Goal: Task Accomplishment & Management: Manage account settings

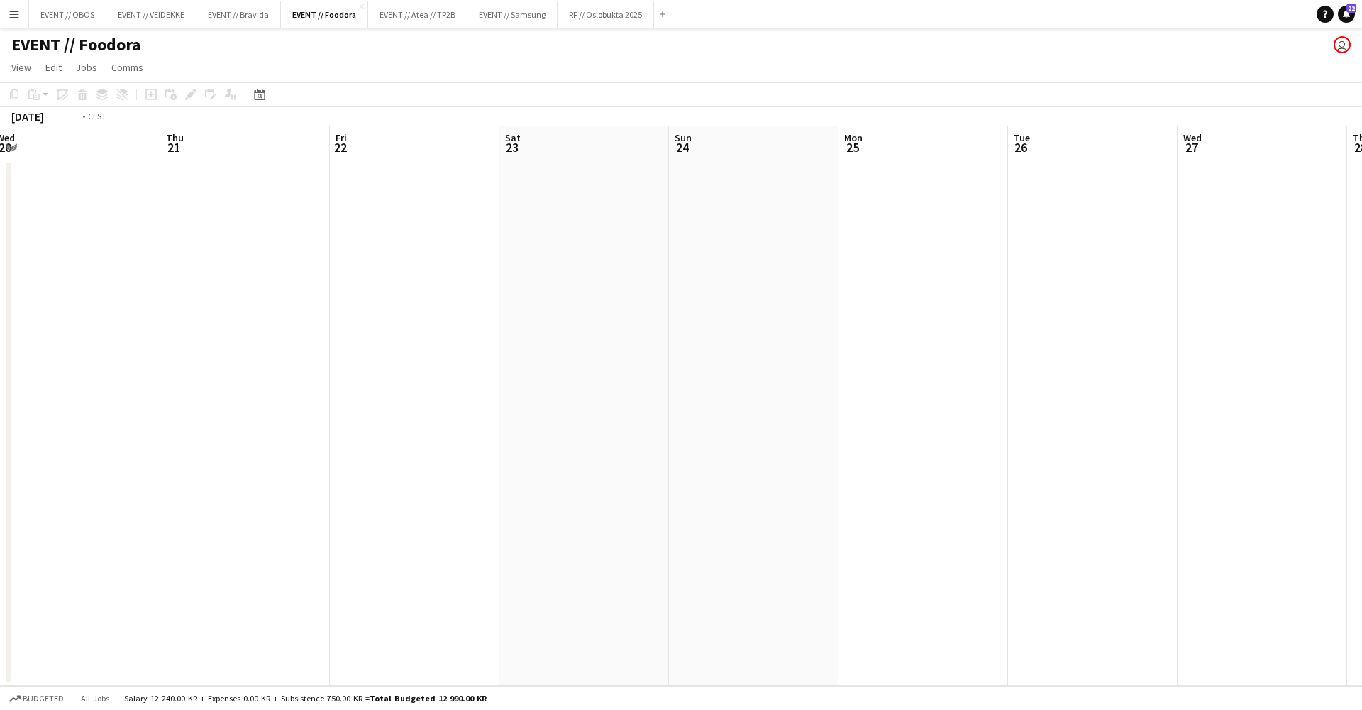
scroll to position [0, 444]
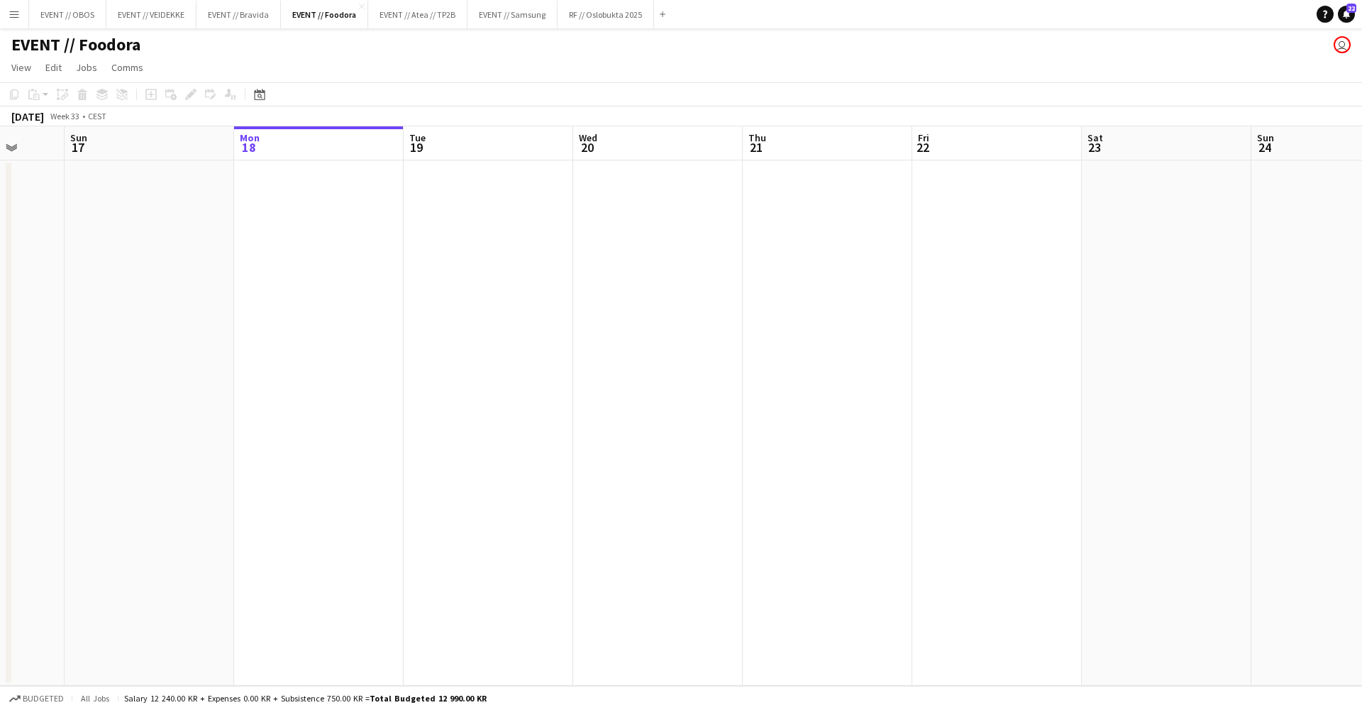
click at [54, 18] on button "EVENT // OBOS Close" at bounding box center [67, 15] width 77 height 28
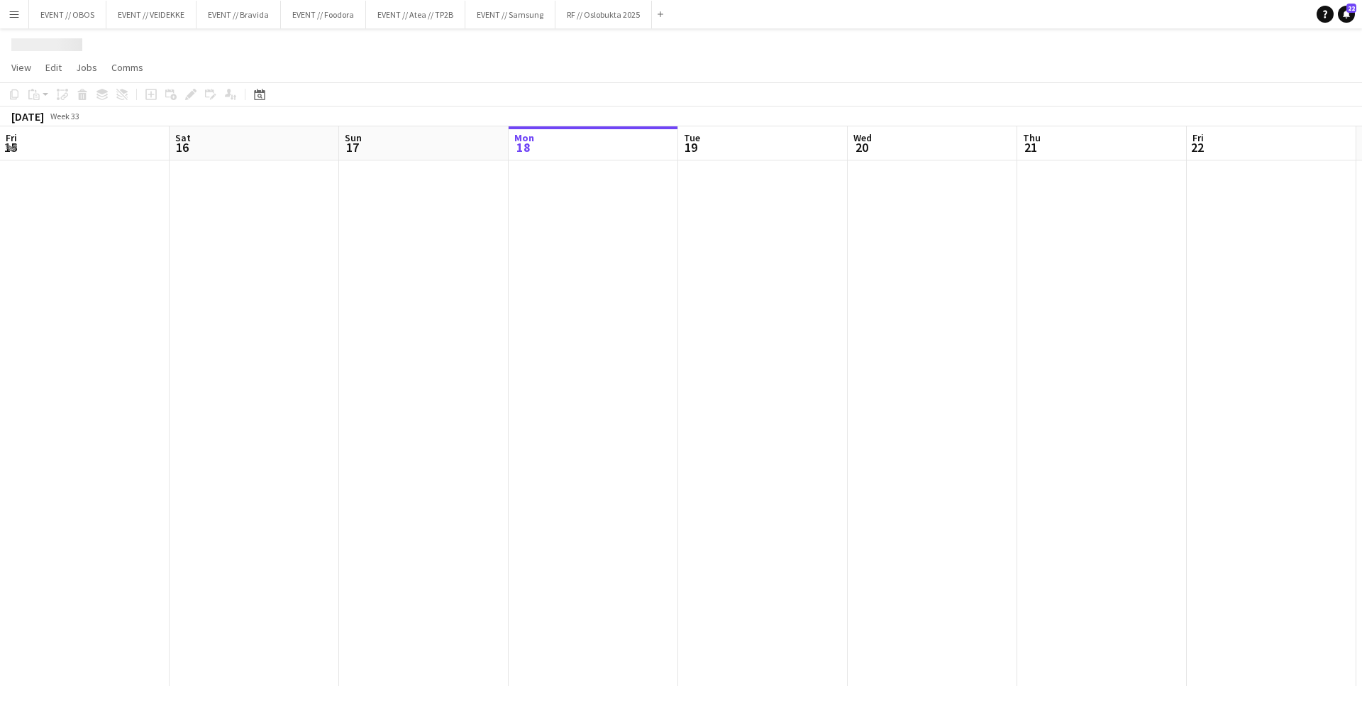
scroll to position [0, 339]
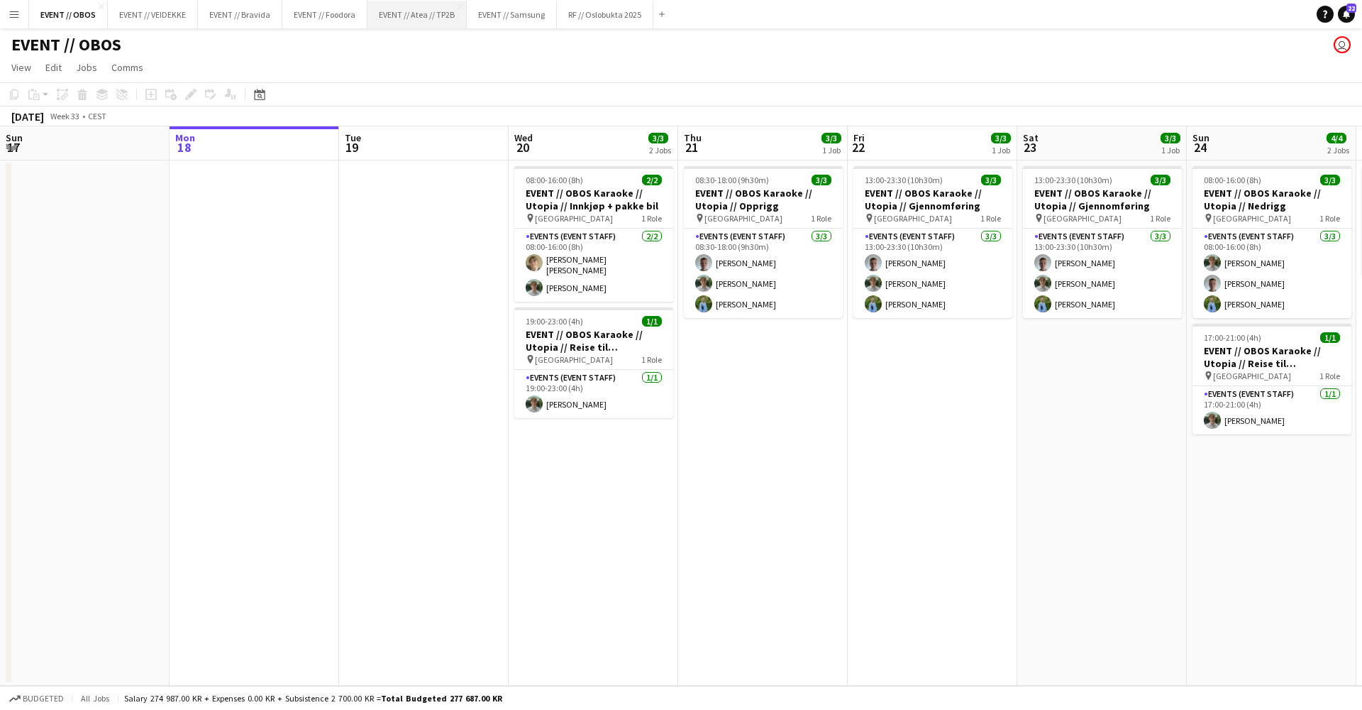
click at [409, 27] on button "EVENT // Atea // TP2B Close" at bounding box center [417, 15] width 99 height 28
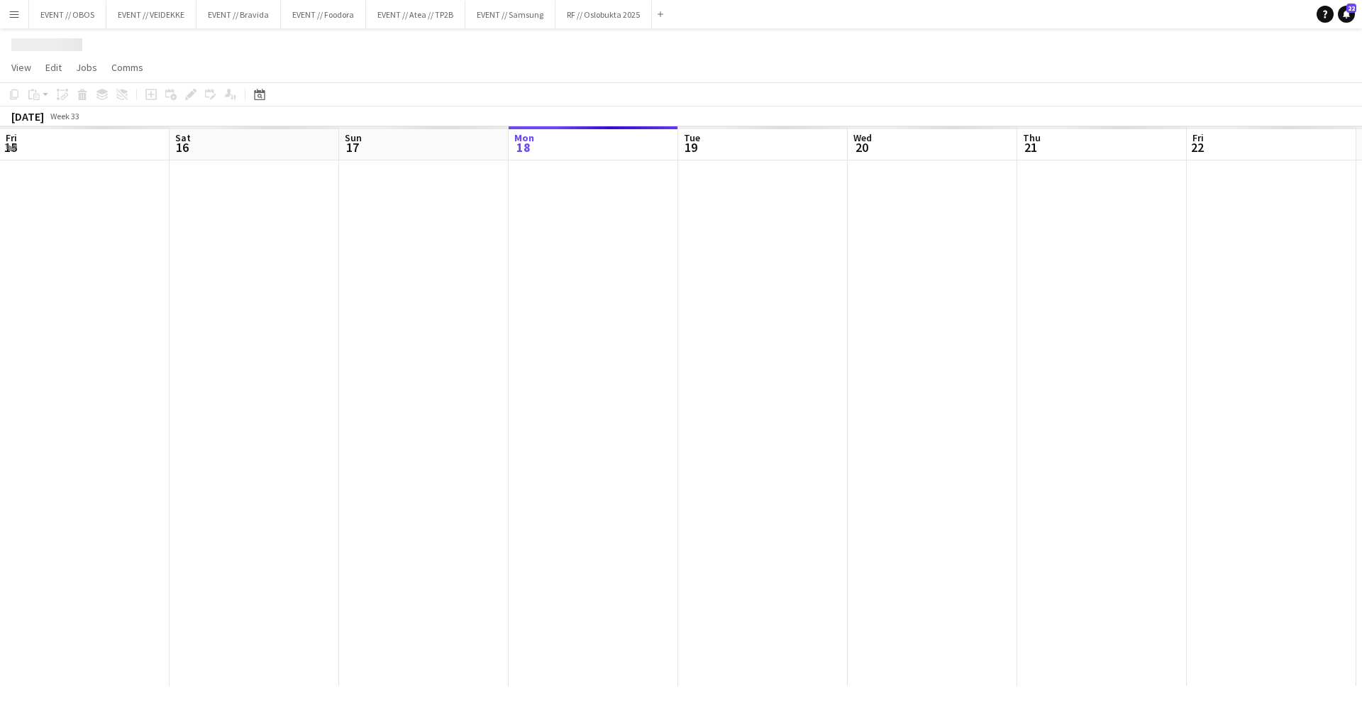
scroll to position [0, 339]
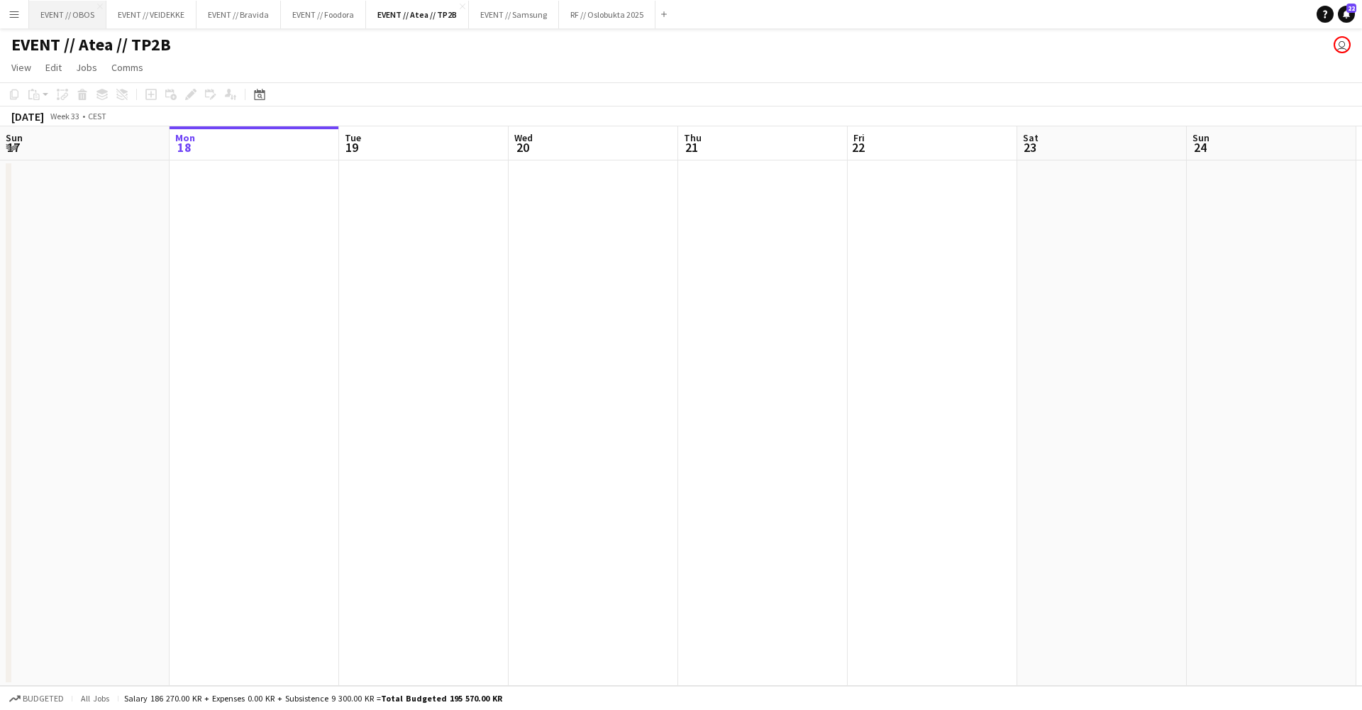
click at [50, 19] on button "EVENT // OBOS Close" at bounding box center [67, 15] width 77 height 28
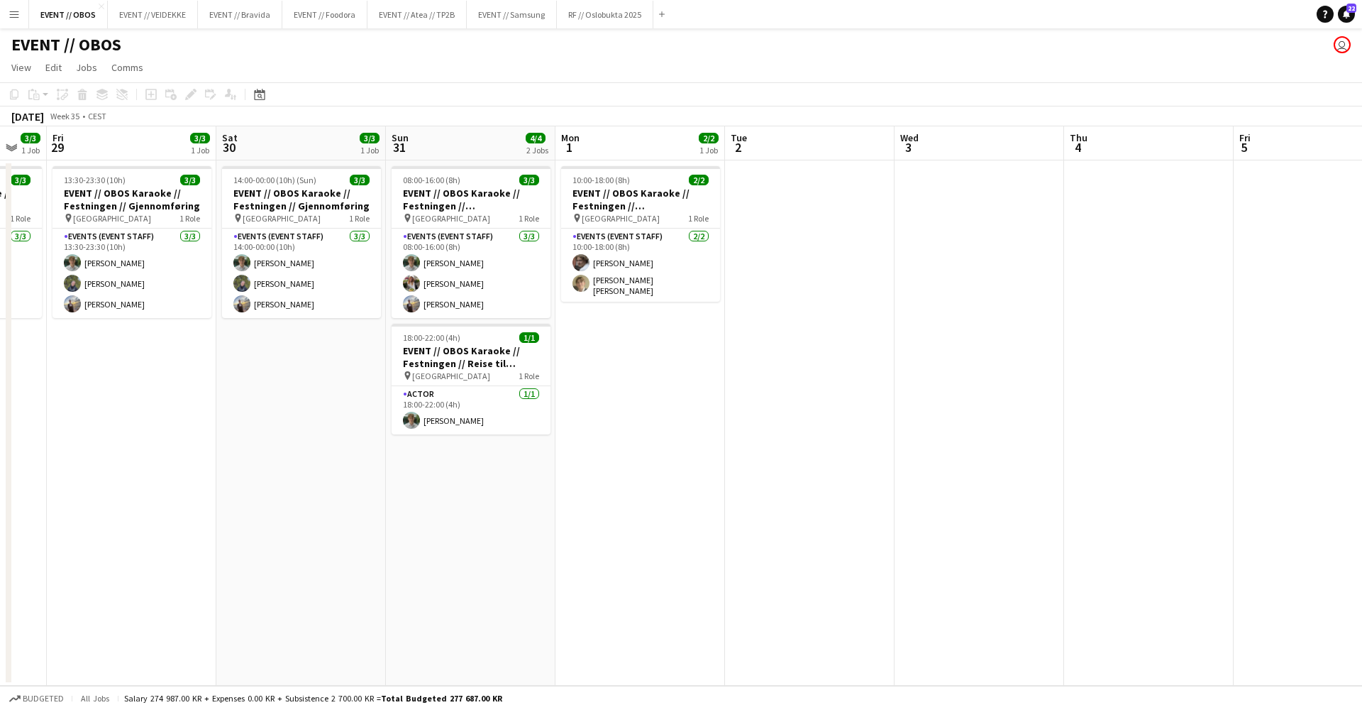
scroll to position [0, 449]
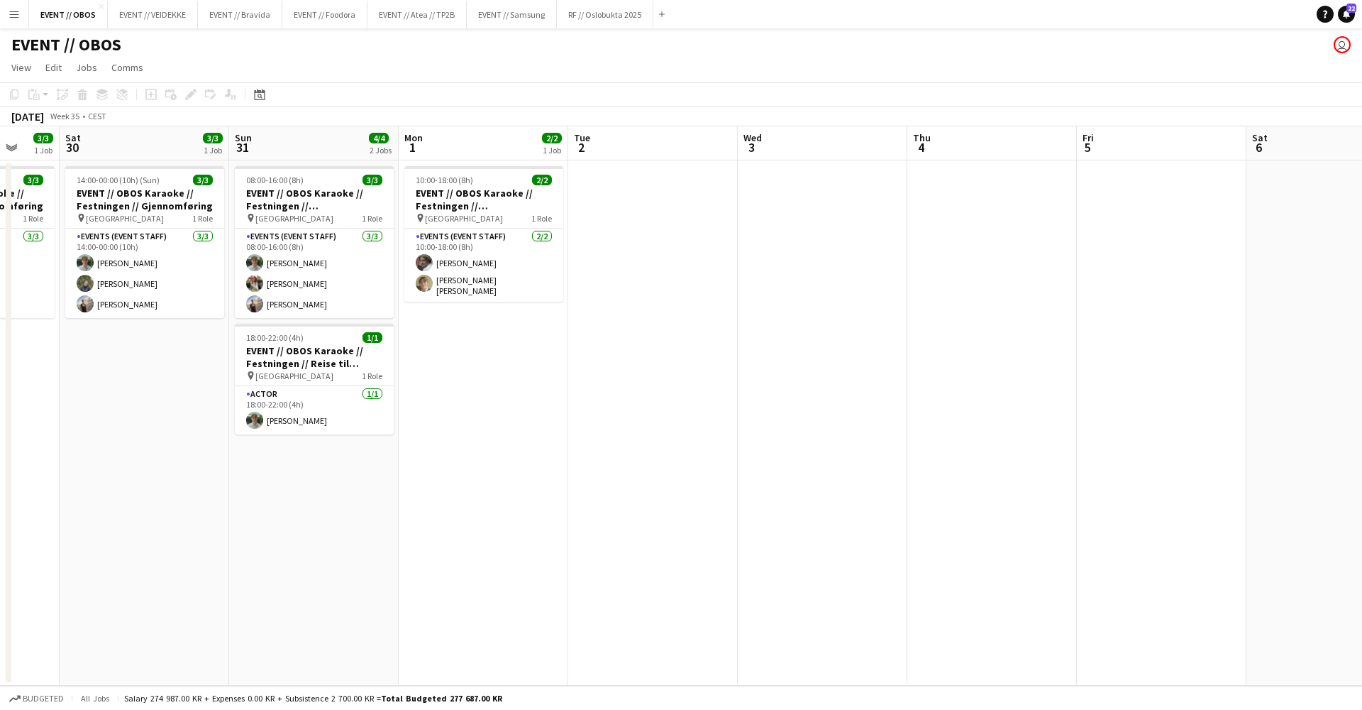
click at [462, 186] on app-job-card "10:00-18:00 (8h) 2/2 EVENT // OBOS Karaoke // Festningen // Tilbakelevering pin…" at bounding box center [483, 234] width 159 height 136
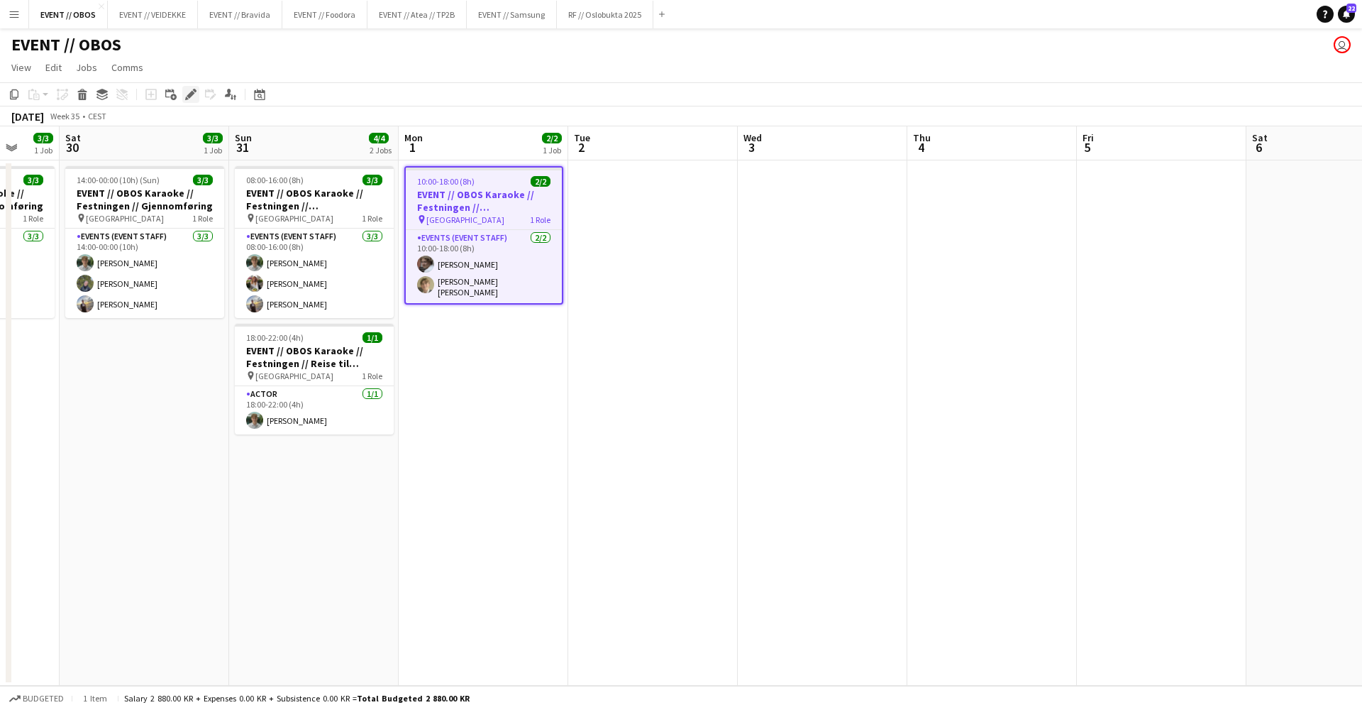
click at [187, 98] on icon at bounding box center [187, 99] width 4 height 4
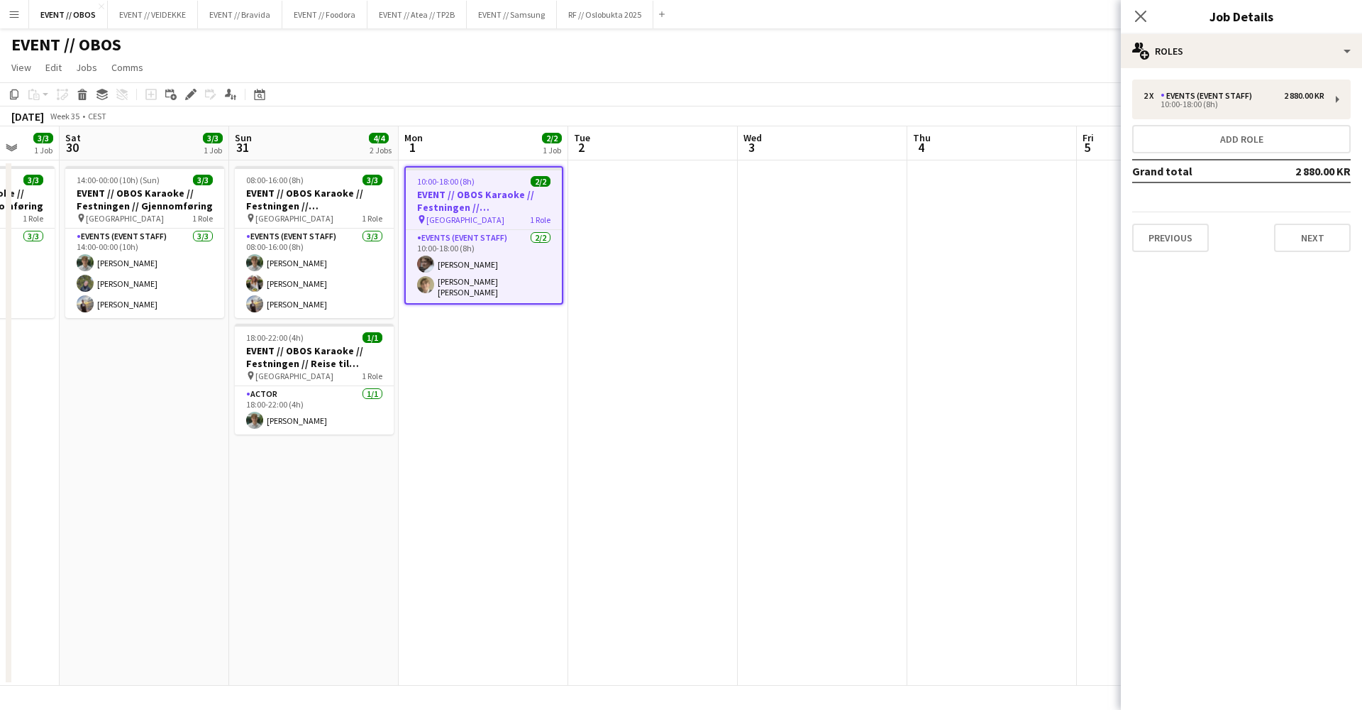
click at [896, 222] on app-date-cell at bounding box center [823, 422] width 170 height 525
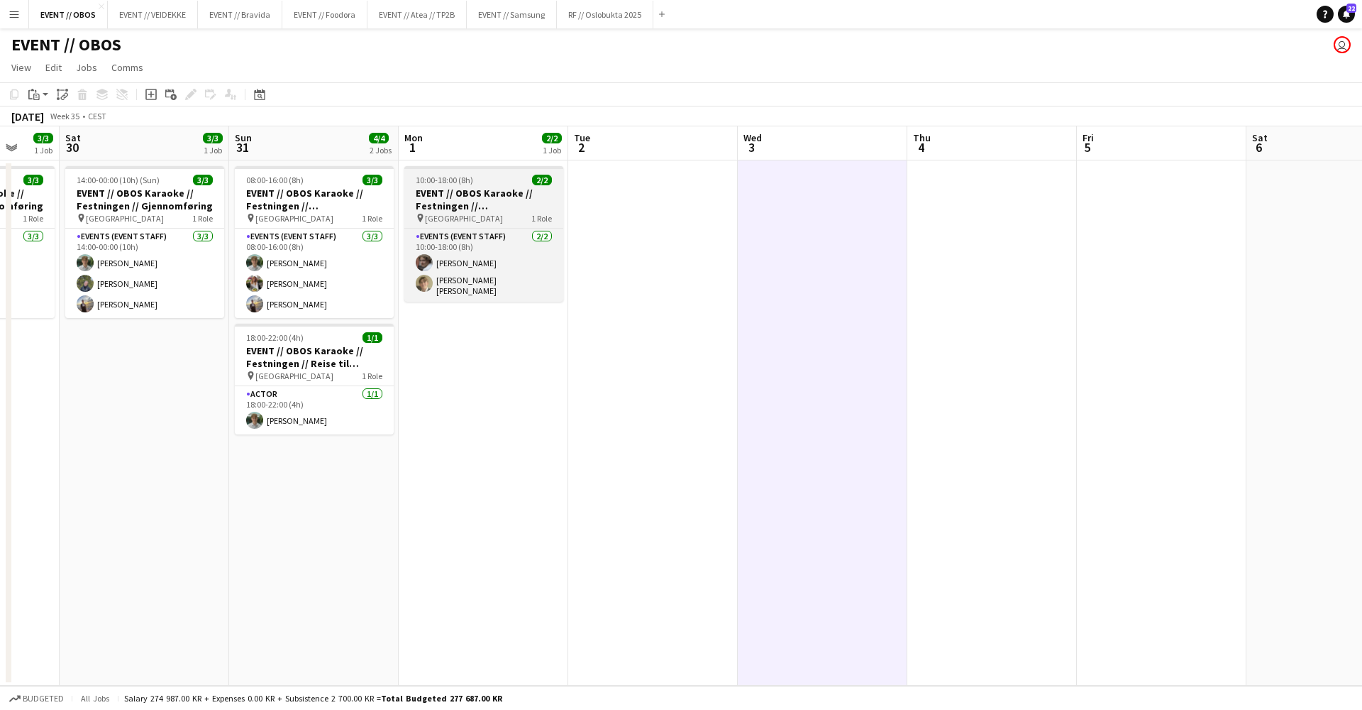
click at [505, 184] on div "10:00-18:00 (8h) 2/2" at bounding box center [483, 180] width 159 height 11
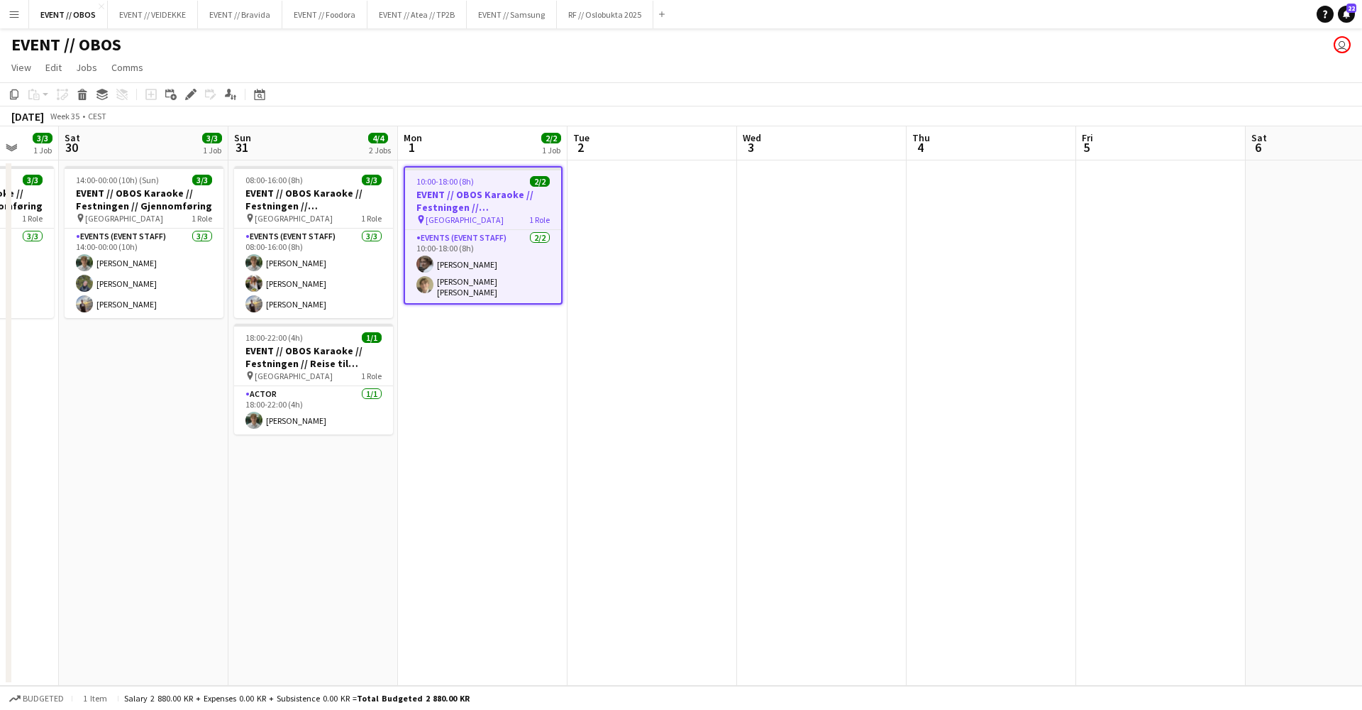
click at [609, 346] on app-date-cell at bounding box center [653, 422] width 170 height 525
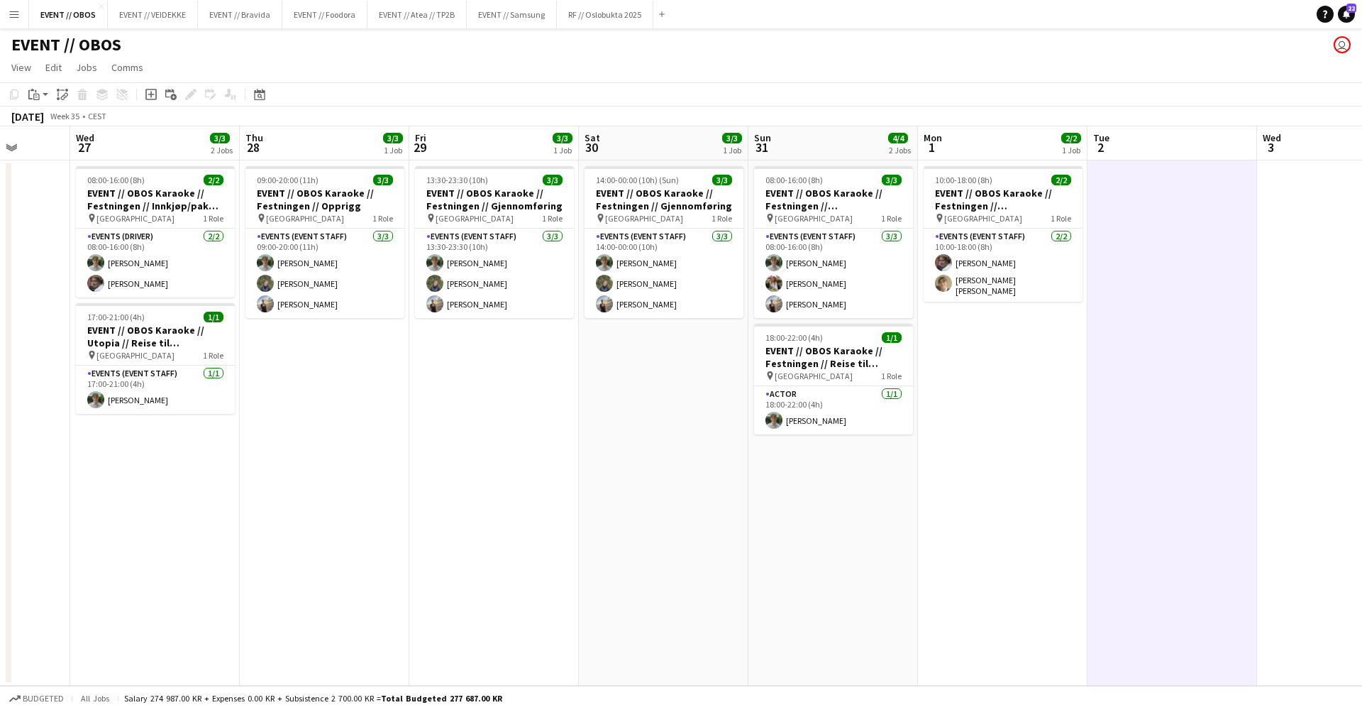
scroll to position [0, 439]
click at [414, 21] on button "EVENT // Atea // TP2B Close" at bounding box center [417, 15] width 99 height 28
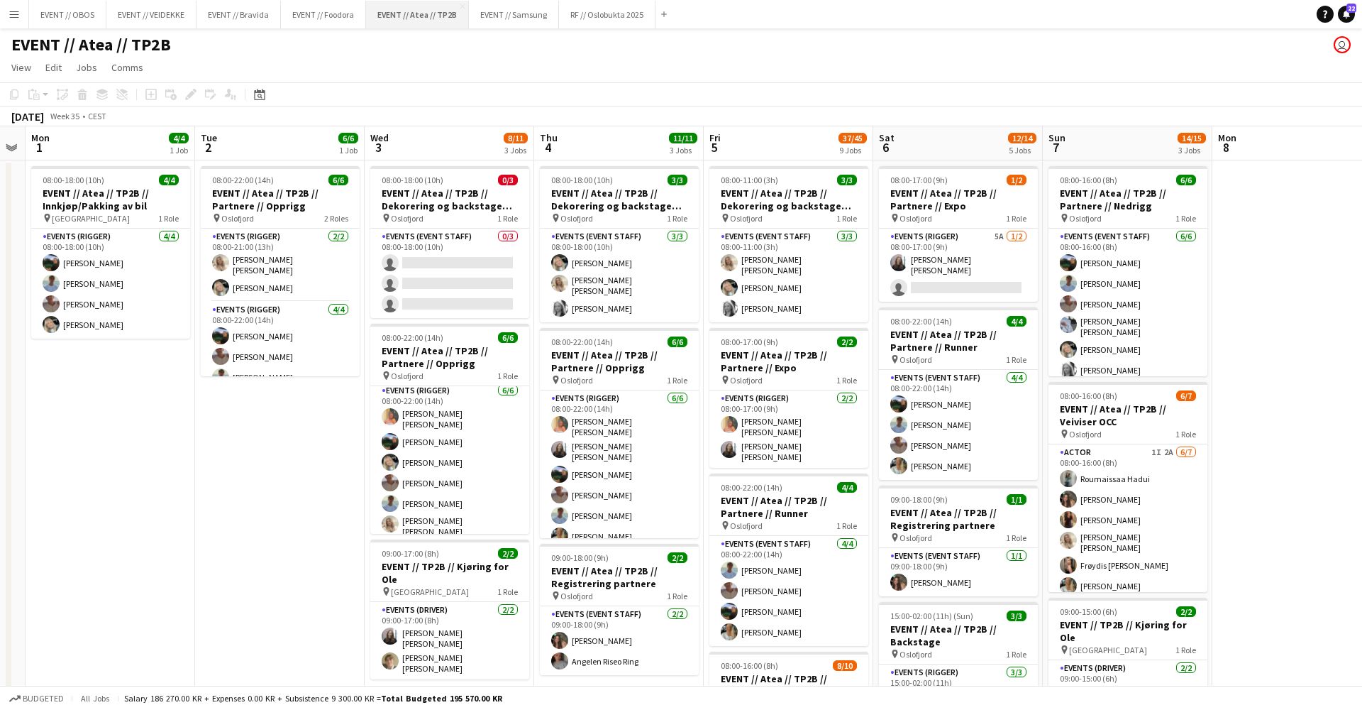
scroll to position [21, 0]
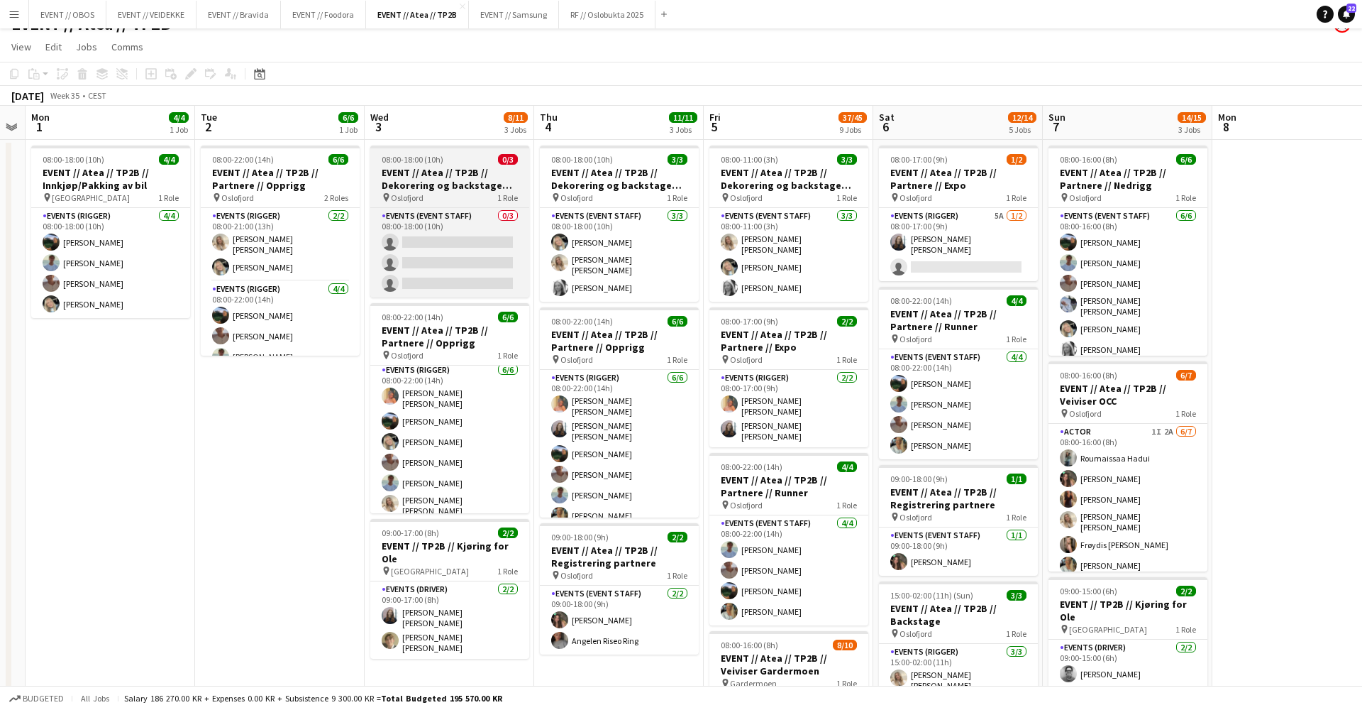
click at [444, 182] on h3 "EVENT // Atea // TP2B // Dekorering og backstage oppsett" at bounding box center [449, 179] width 159 height 26
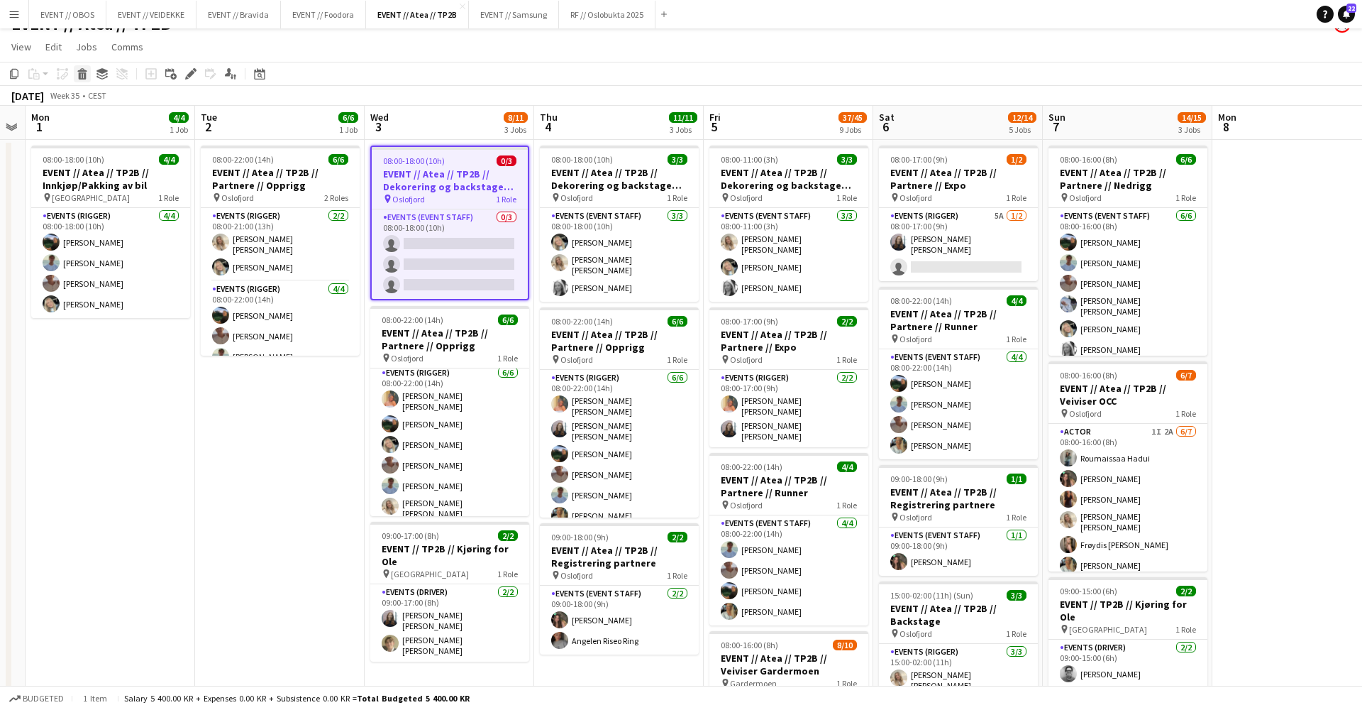
click at [88, 80] on div "Delete" at bounding box center [82, 73] width 17 height 17
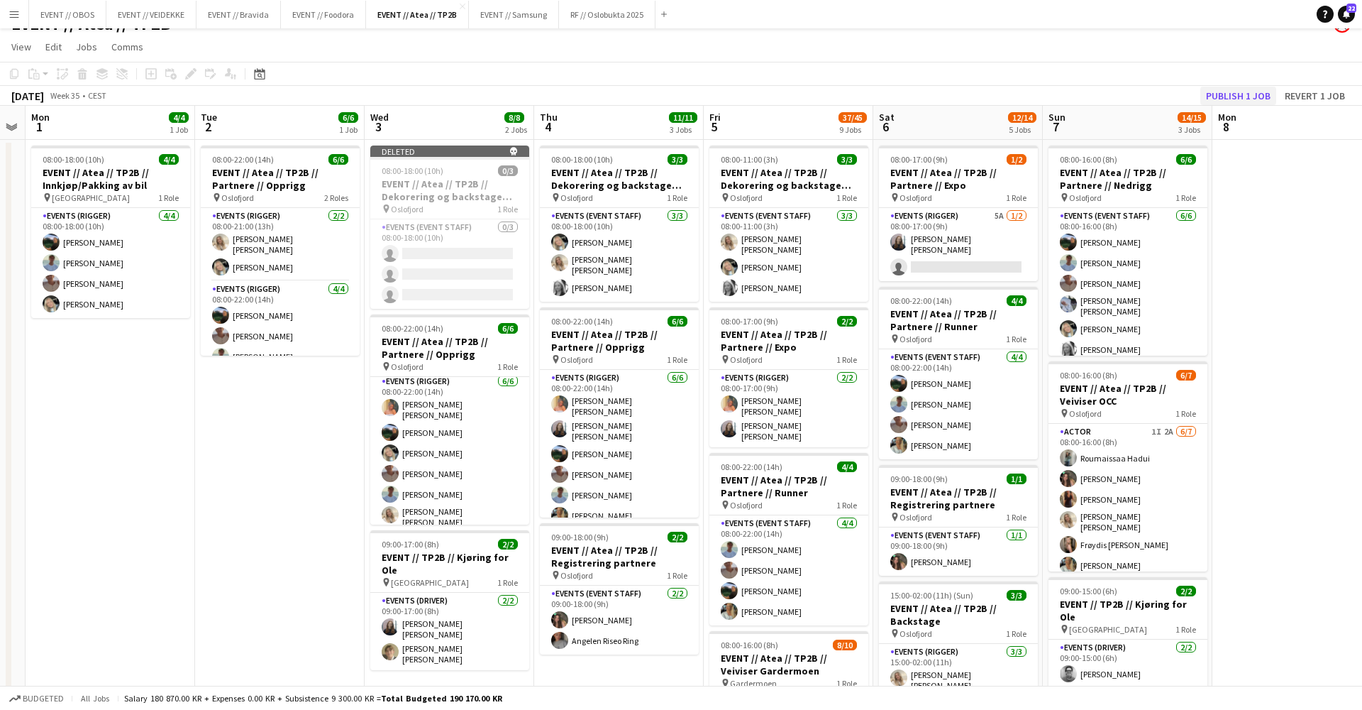
click at [1249, 104] on button "Publish 1 job" at bounding box center [1239, 96] width 76 height 18
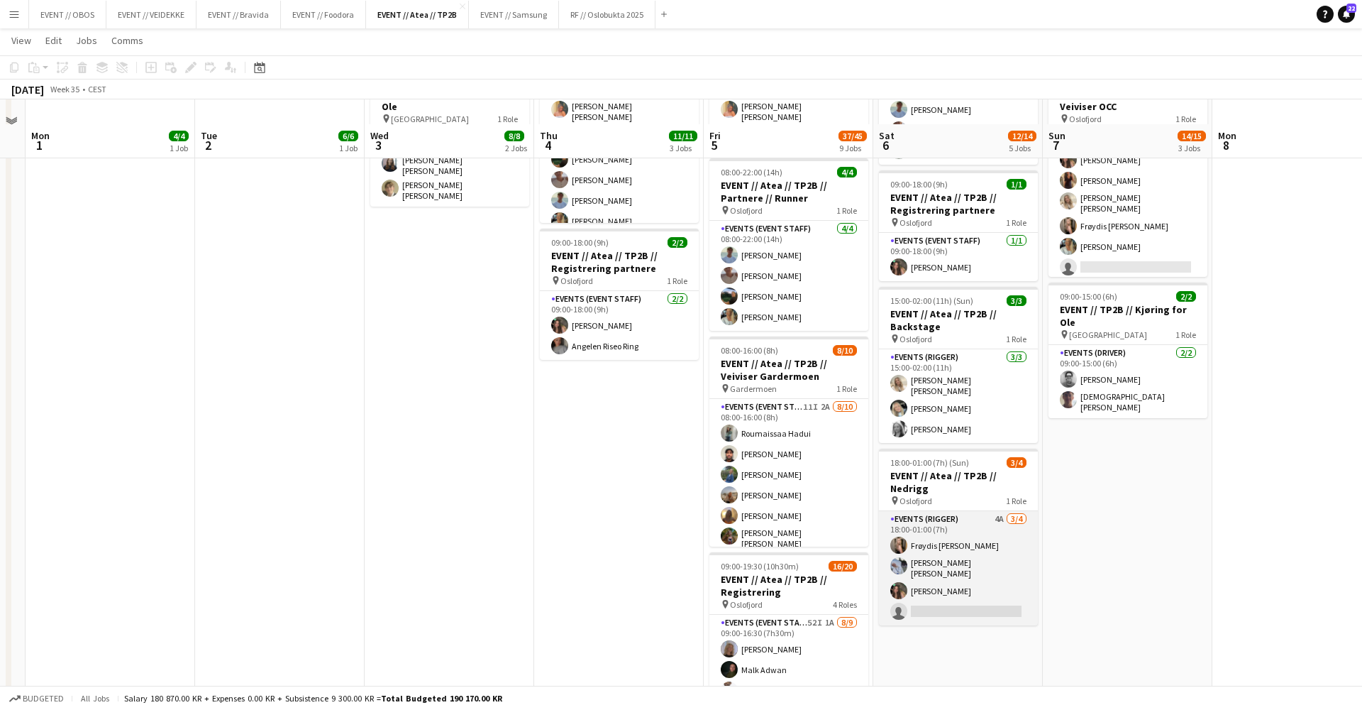
scroll to position [339, 0]
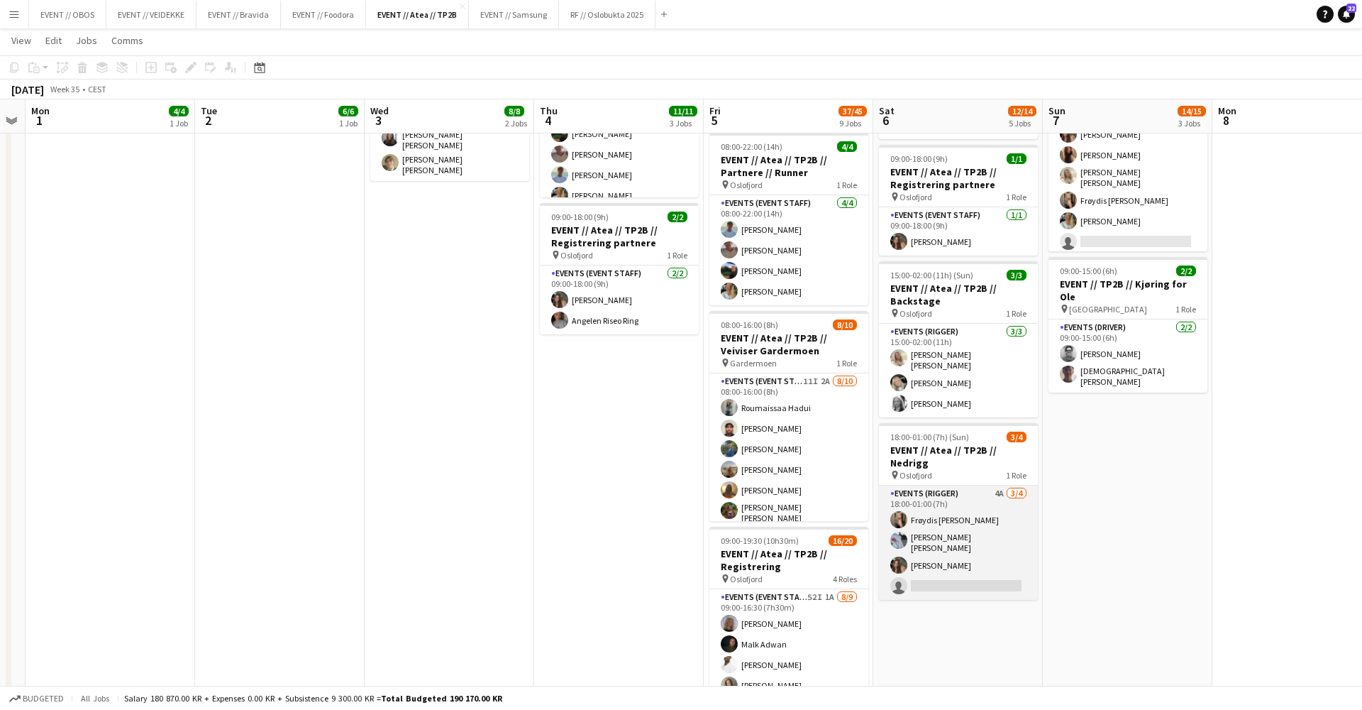
click at [983, 546] on app-card-role "Events (Rigger) 4A [DATE] 18:00-01:00 (7h) Frøydis [PERSON_NAME] [PERSON_NAME] …" at bounding box center [958, 542] width 159 height 114
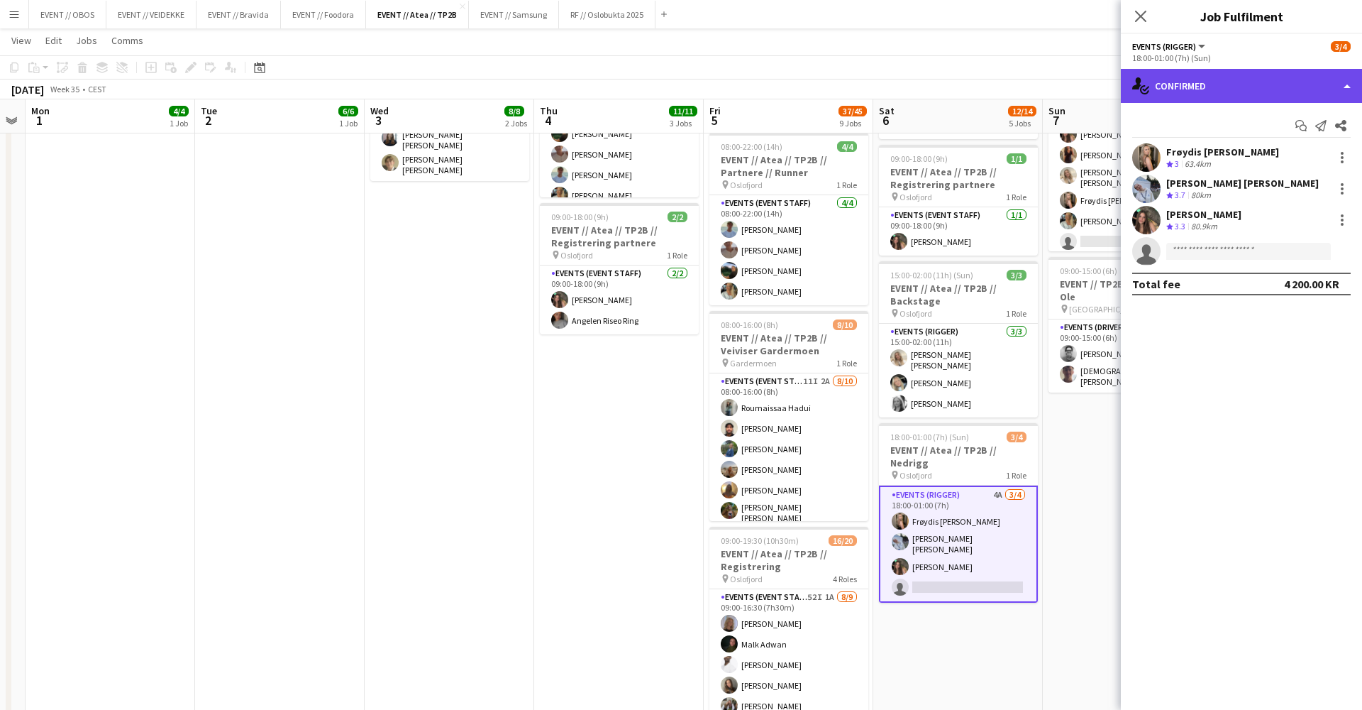
click at [1187, 84] on div "single-neutral-actions-check-2 Confirmed" at bounding box center [1241, 86] width 241 height 34
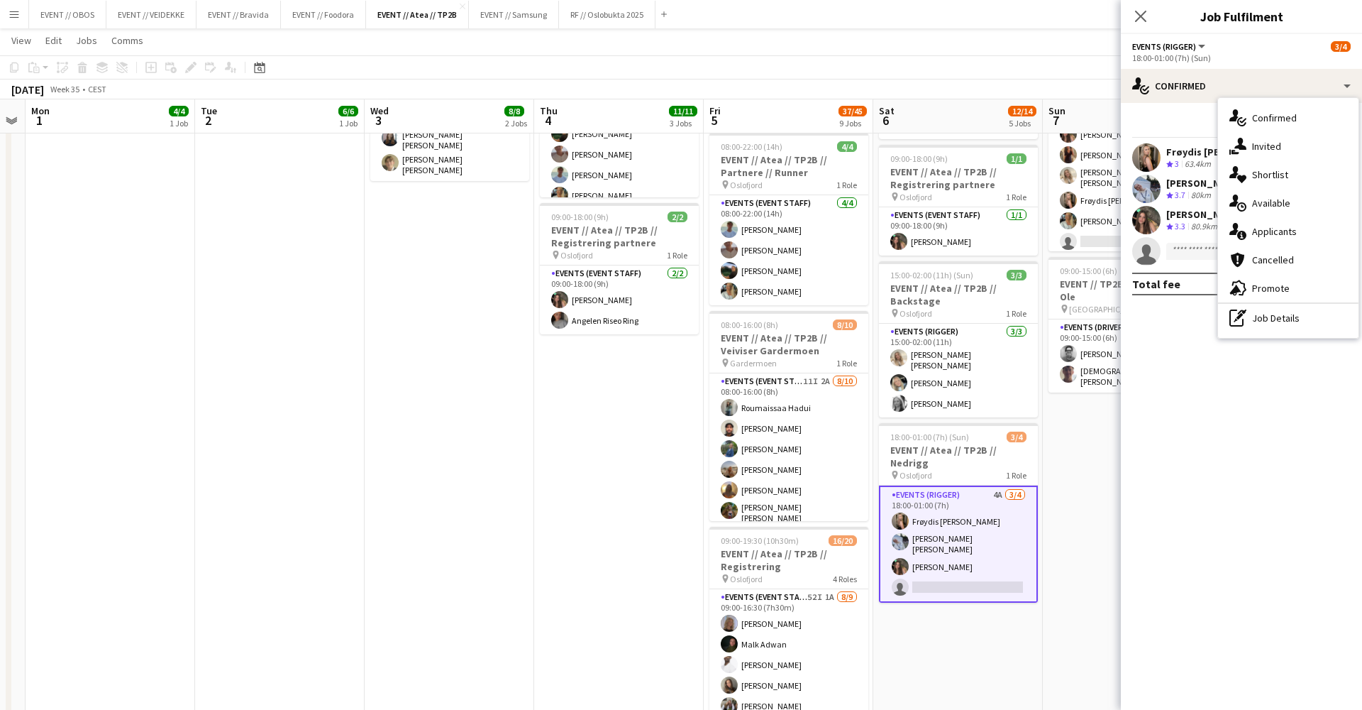
click at [1072, 468] on app-date-cell "08:00-16:00 (8h) 6/6 EVENT // Atea // TP2B // Partnere // Nedrigg pin Oslofjord…" at bounding box center [1128, 543] width 170 height 1447
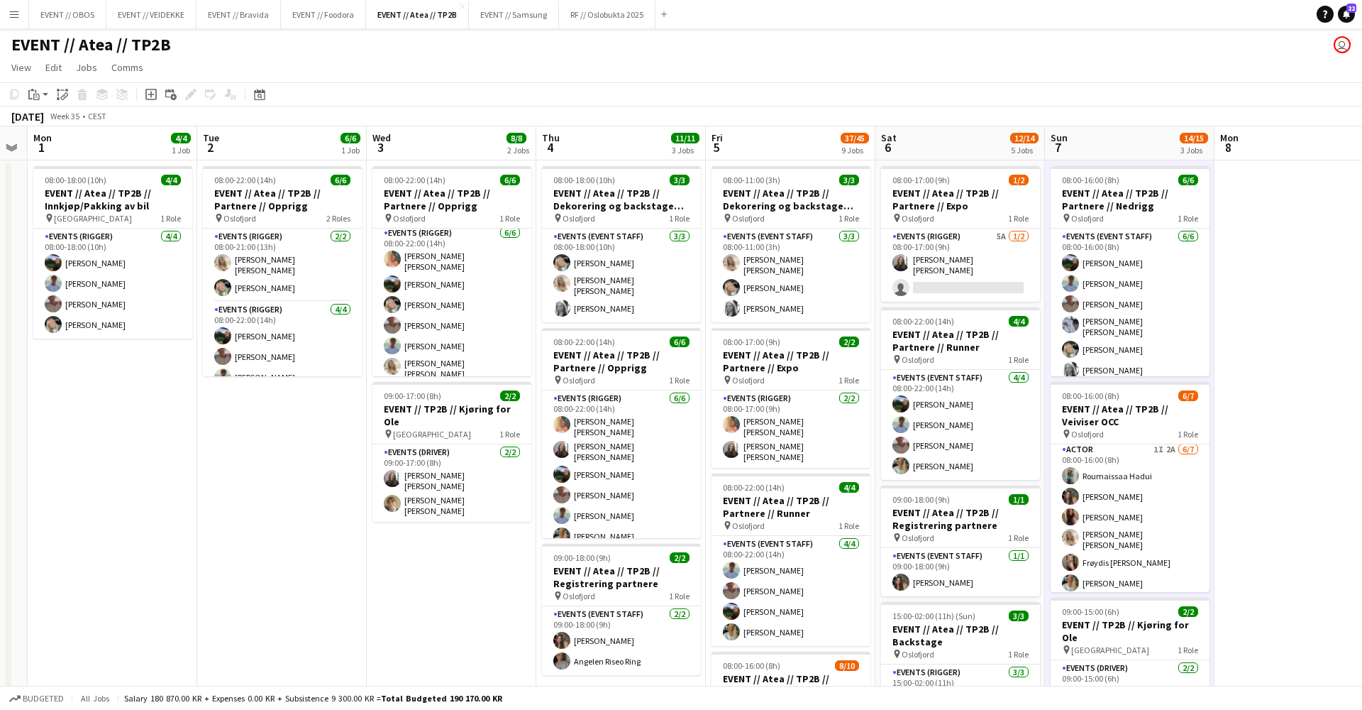
scroll to position [0, 0]
click at [88, 18] on button "EVENT // OBOS Close" at bounding box center [67, 15] width 77 height 28
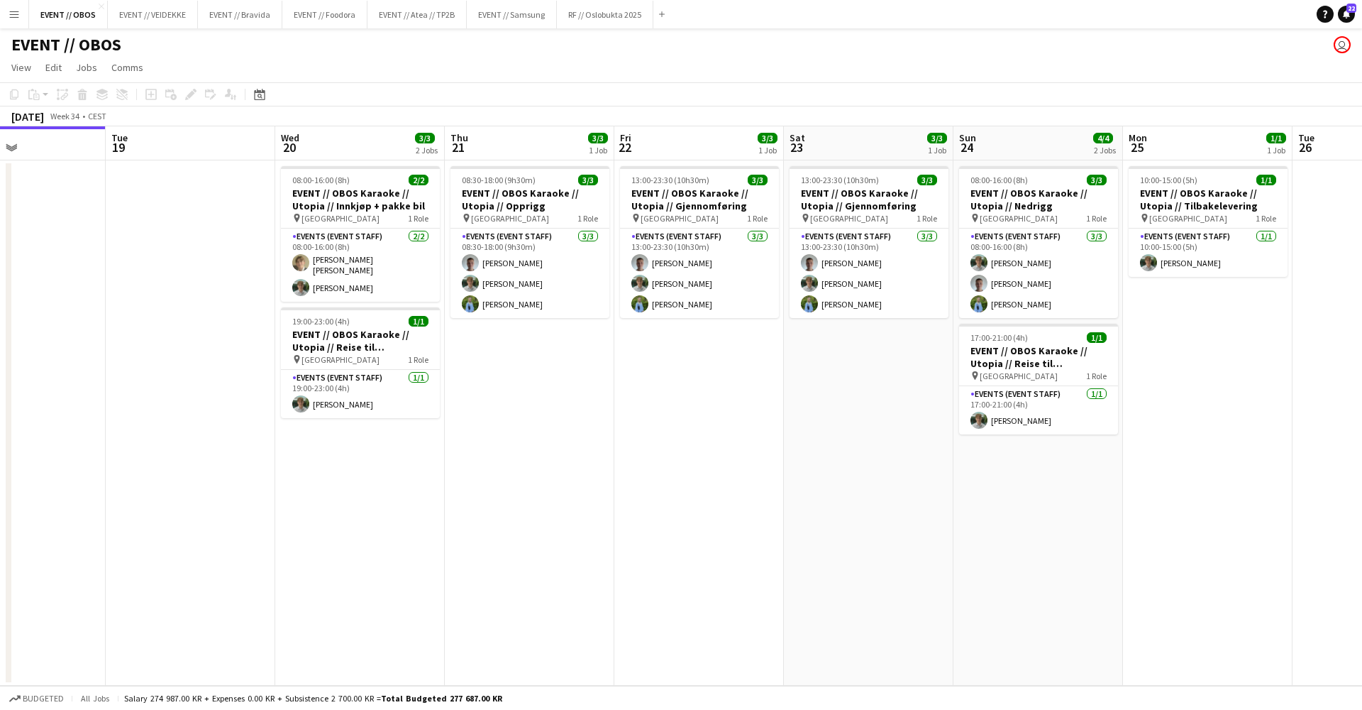
scroll to position [0, 573]
click at [599, 18] on button "RF // Oslobukta 2025 Close" at bounding box center [605, 15] width 97 height 28
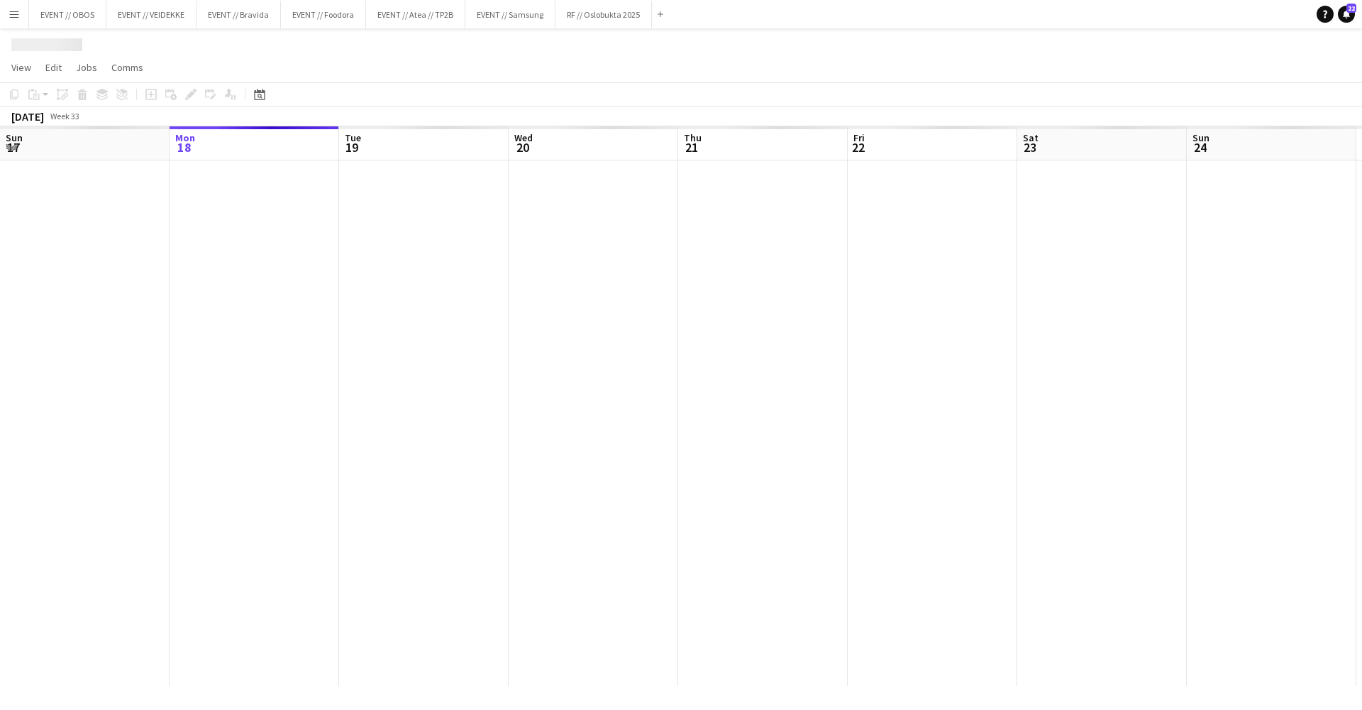
scroll to position [0, 356]
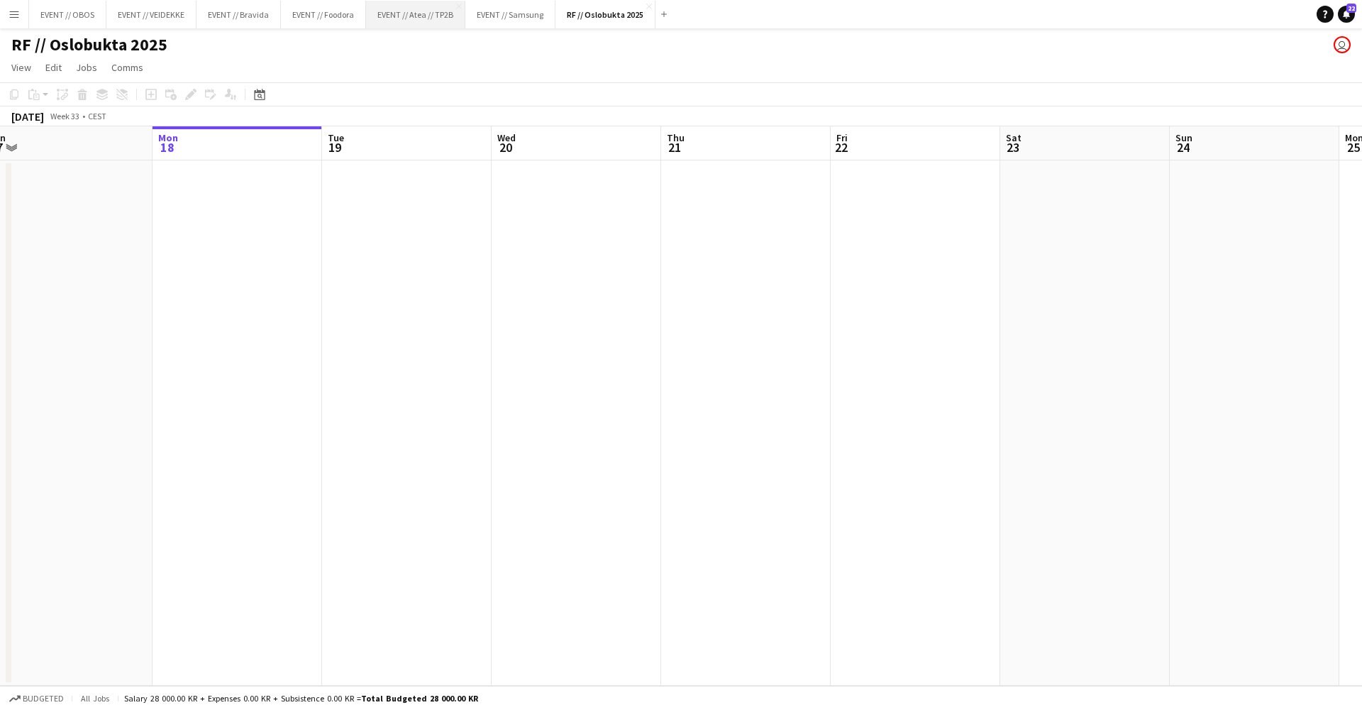
click at [403, 21] on button "EVENT // Atea // TP2B Close" at bounding box center [415, 15] width 99 height 28
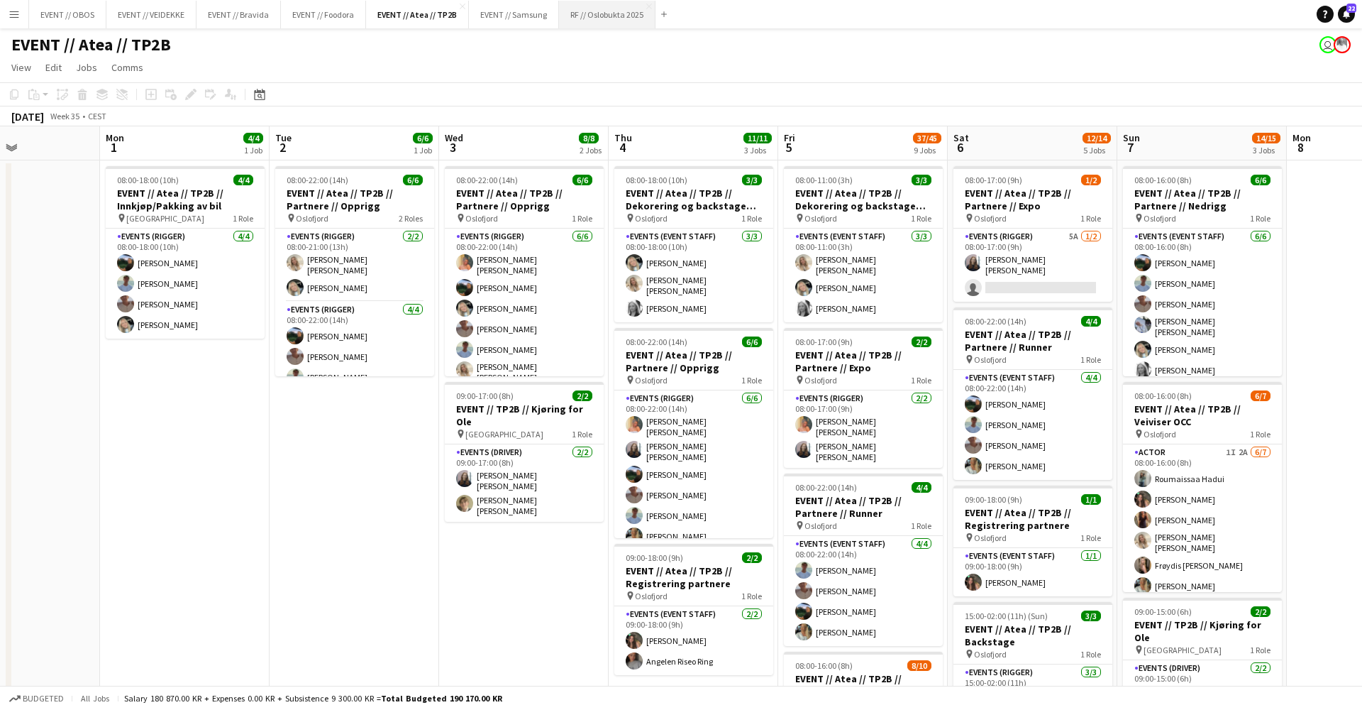
click at [604, 20] on button "RF // Oslobukta 2025 Close" at bounding box center [607, 15] width 97 height 28
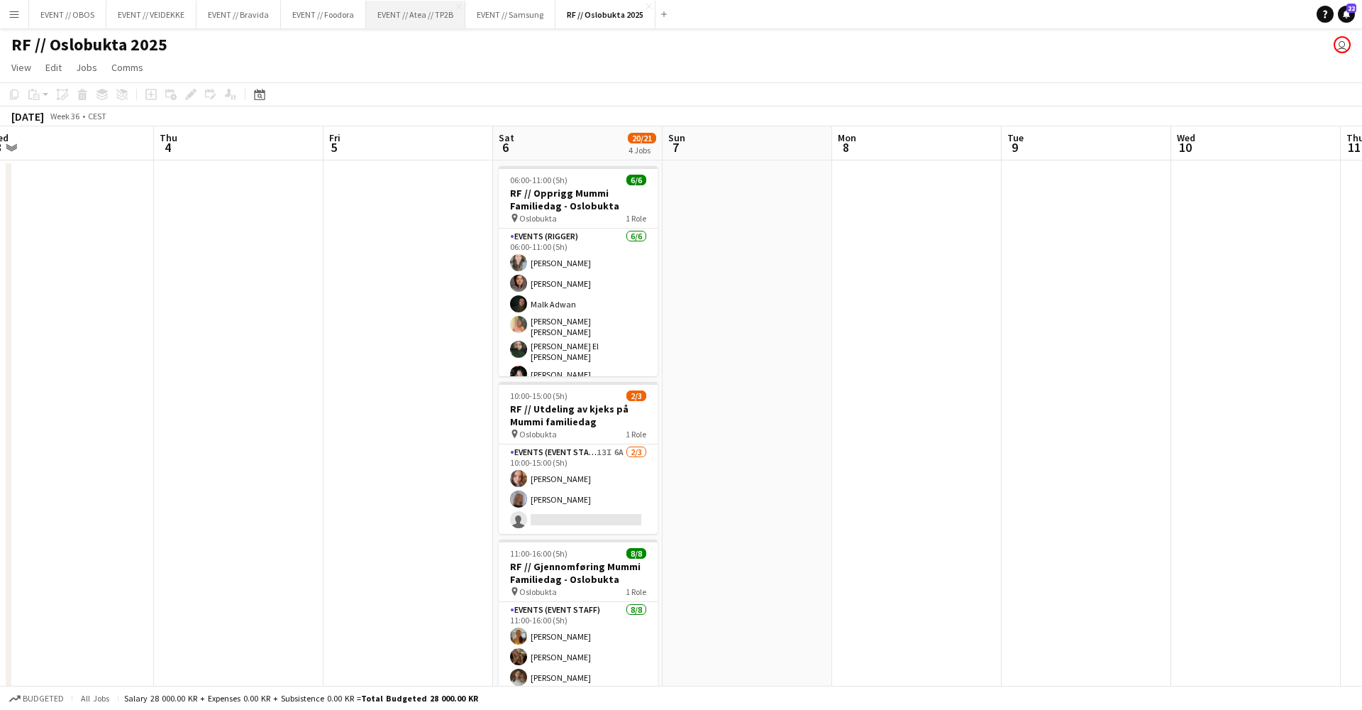
click at [428, 14] on button "EVENT // Atea // TP2B Close" at bounding box center [415, 15] width 99 height 28
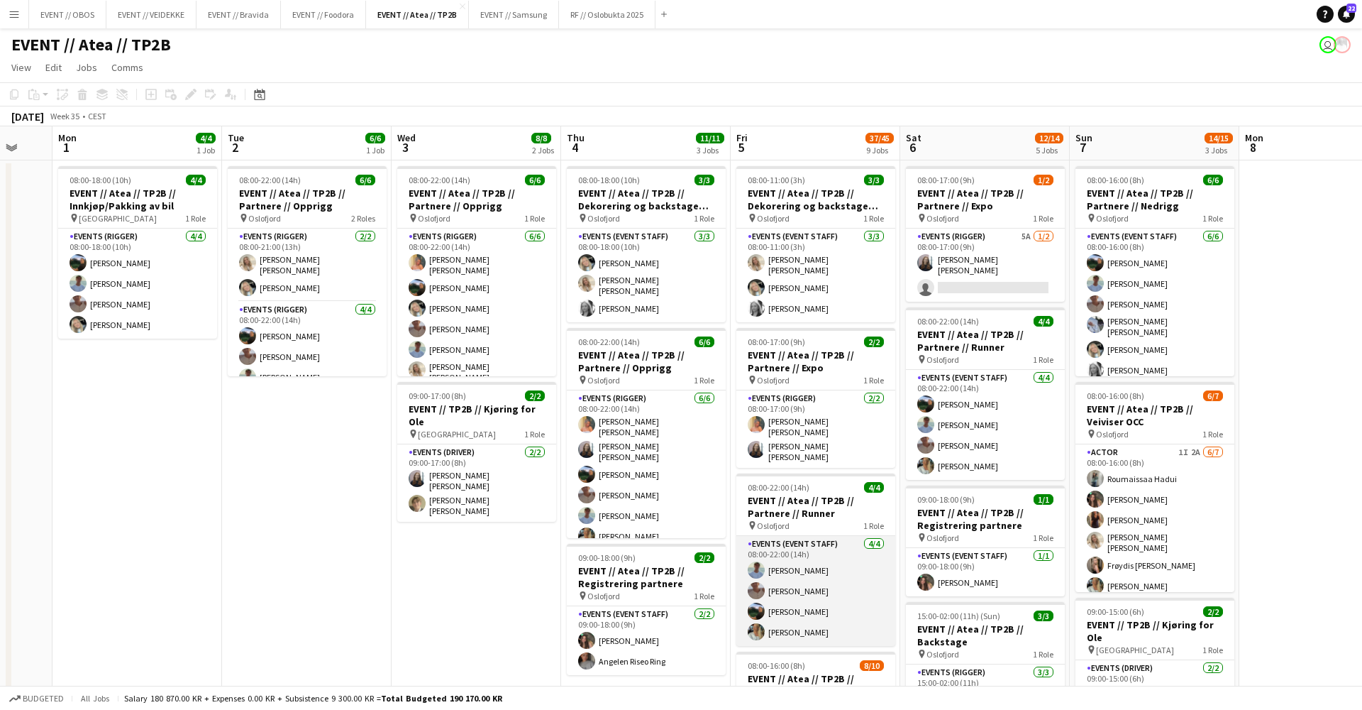
scroll to position [0, 452]
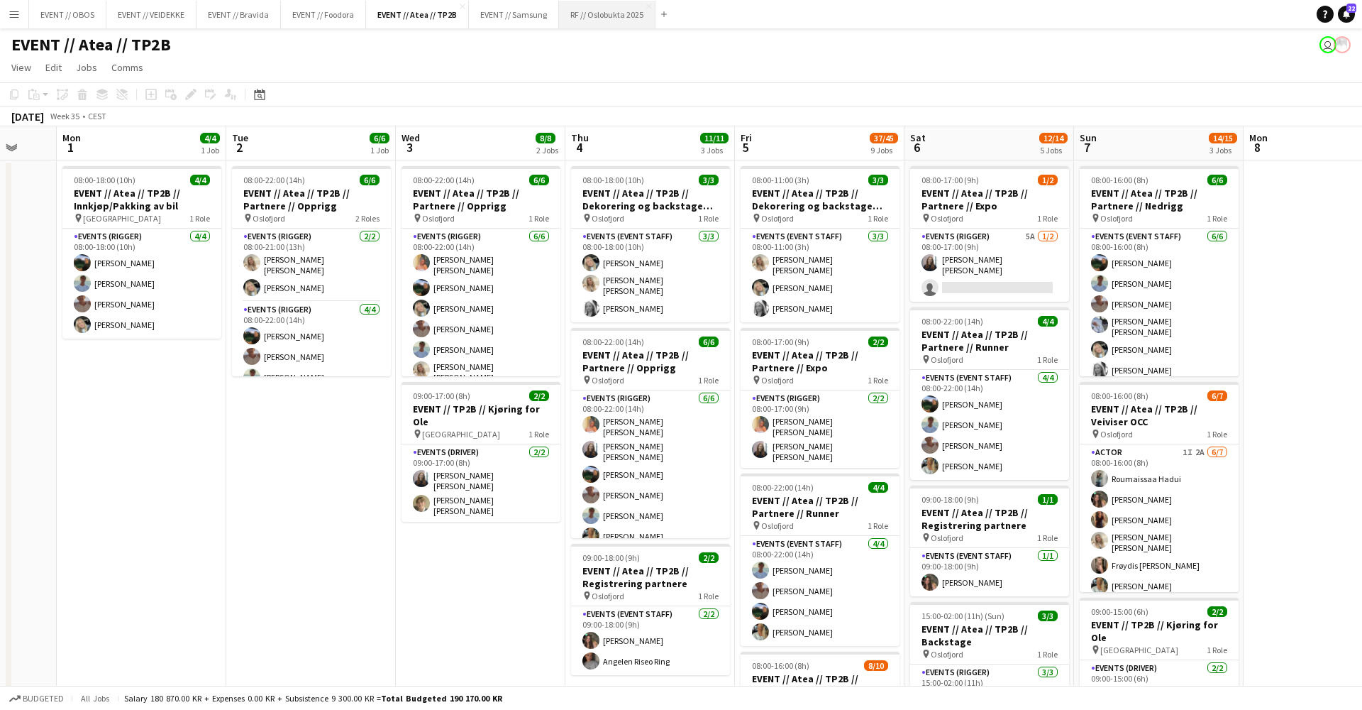
click at [607, 17] on button "RF // Oslobukta 2025 Close" at bounding box center [607, 15] width 97 height 28
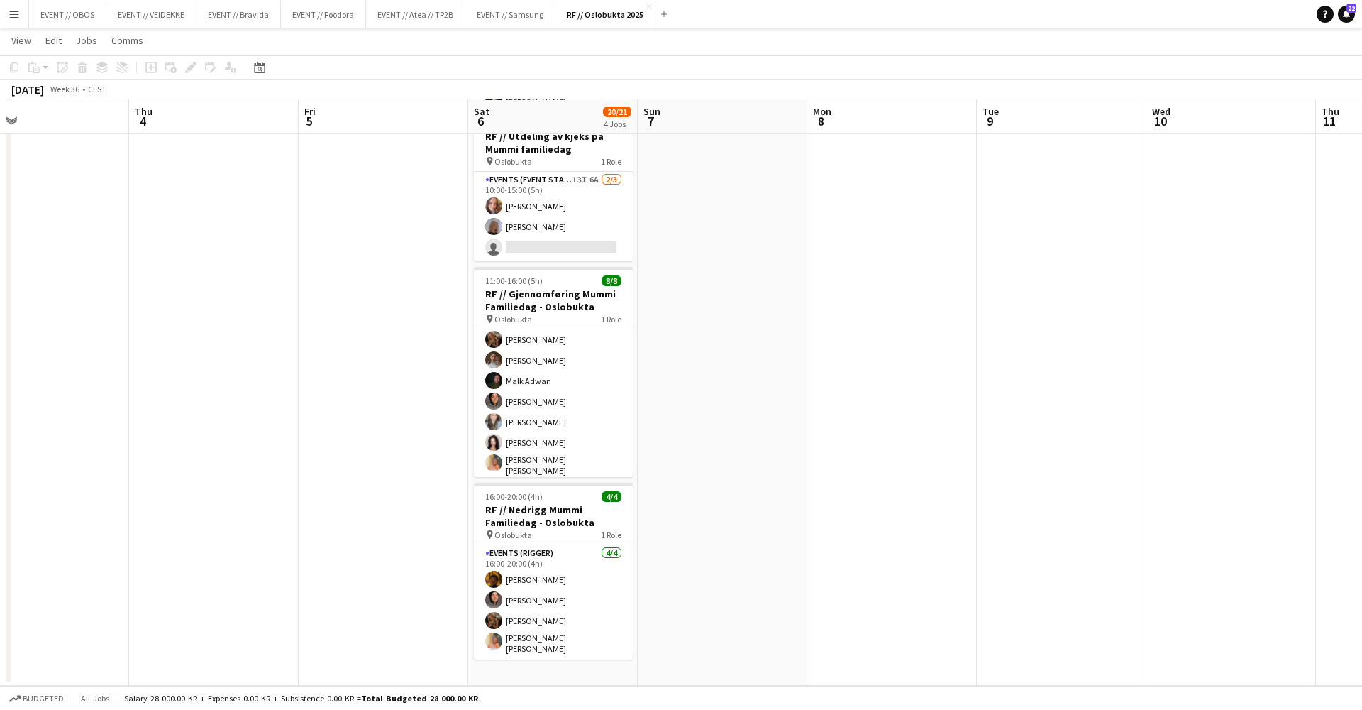
scroll to position [271, 0]
click at [399, 30] on app-page-menu "View Day view expanded Day view collapsed Month view Date picker Jump to [DATE]…" at bounding box center [681, 41] width 1362 height 27
click at [411, 23] on button "EVENT // Atea // TP2B Close" at bounding box center [415, 15] width 99 height 28
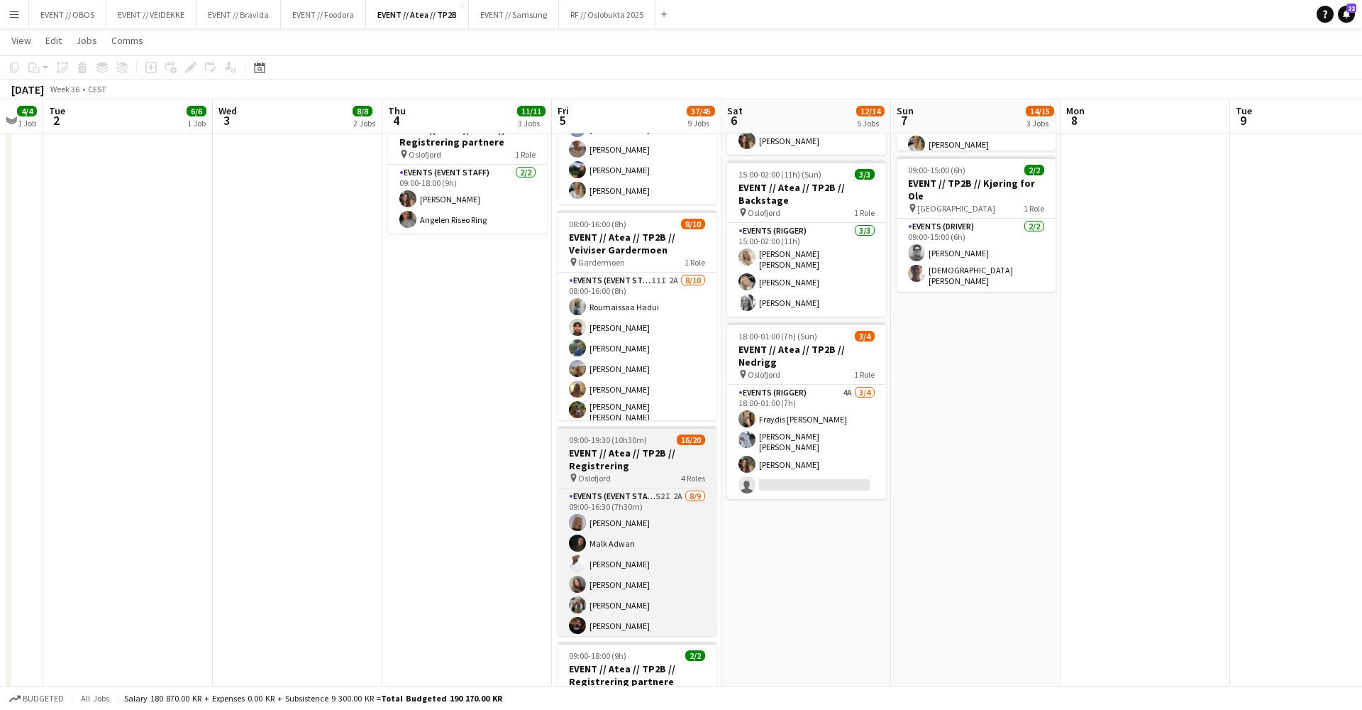
scroll to position [587, 0]
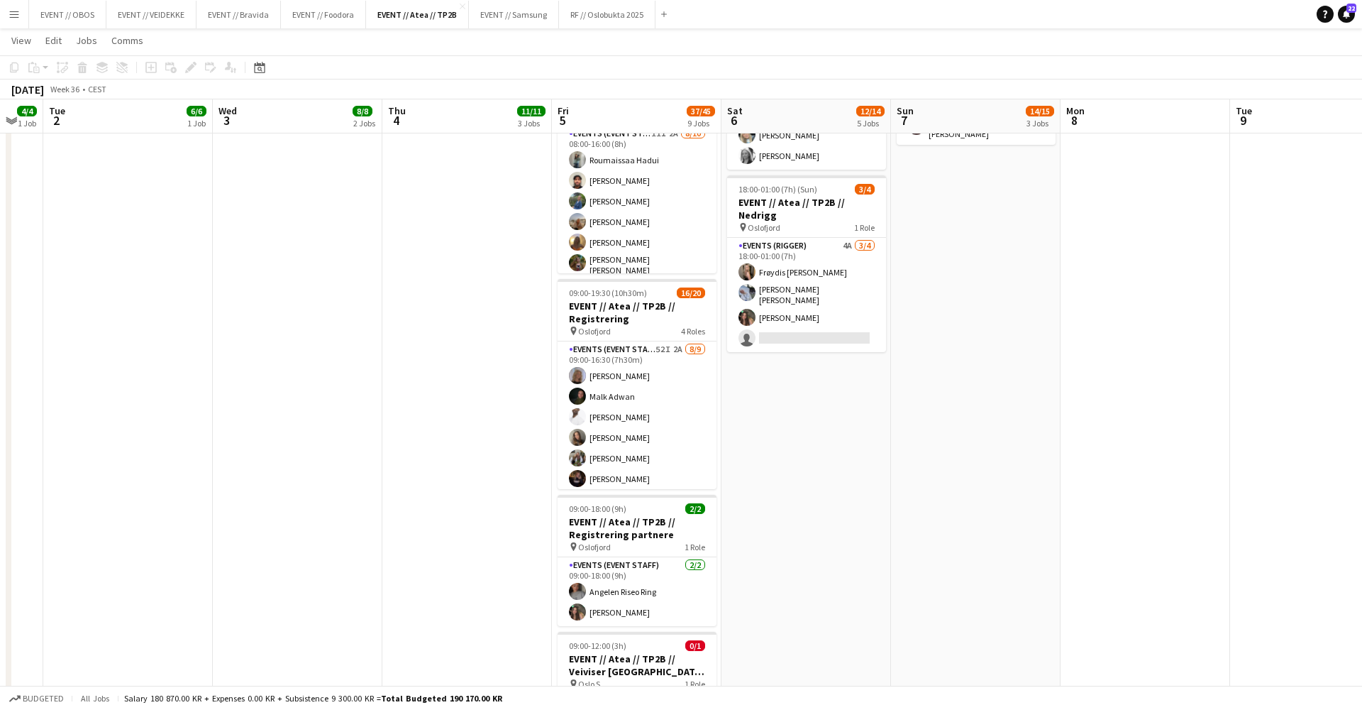
click at [644, 515] on h3 "EVENT // Atea // TP2B // Registrering partnere" at bounding box center [637, 528] width 159 height 26
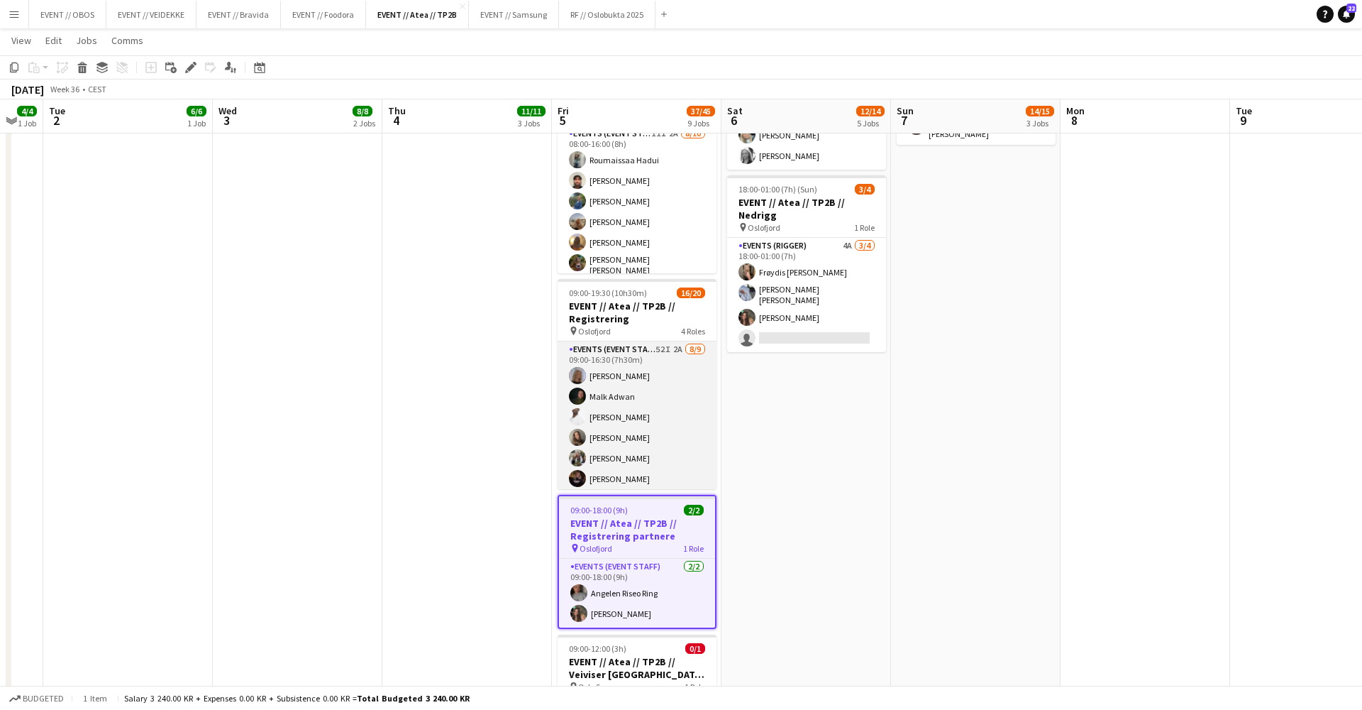
click at [646, 436] on app-card-role "Events (Event Staff) 52I 2A [DATE] 09:00-16:30 (7h30m) [PERSON_NAME] [PERSON_NA…" at bounding box center [637, 449] width 159 height 217
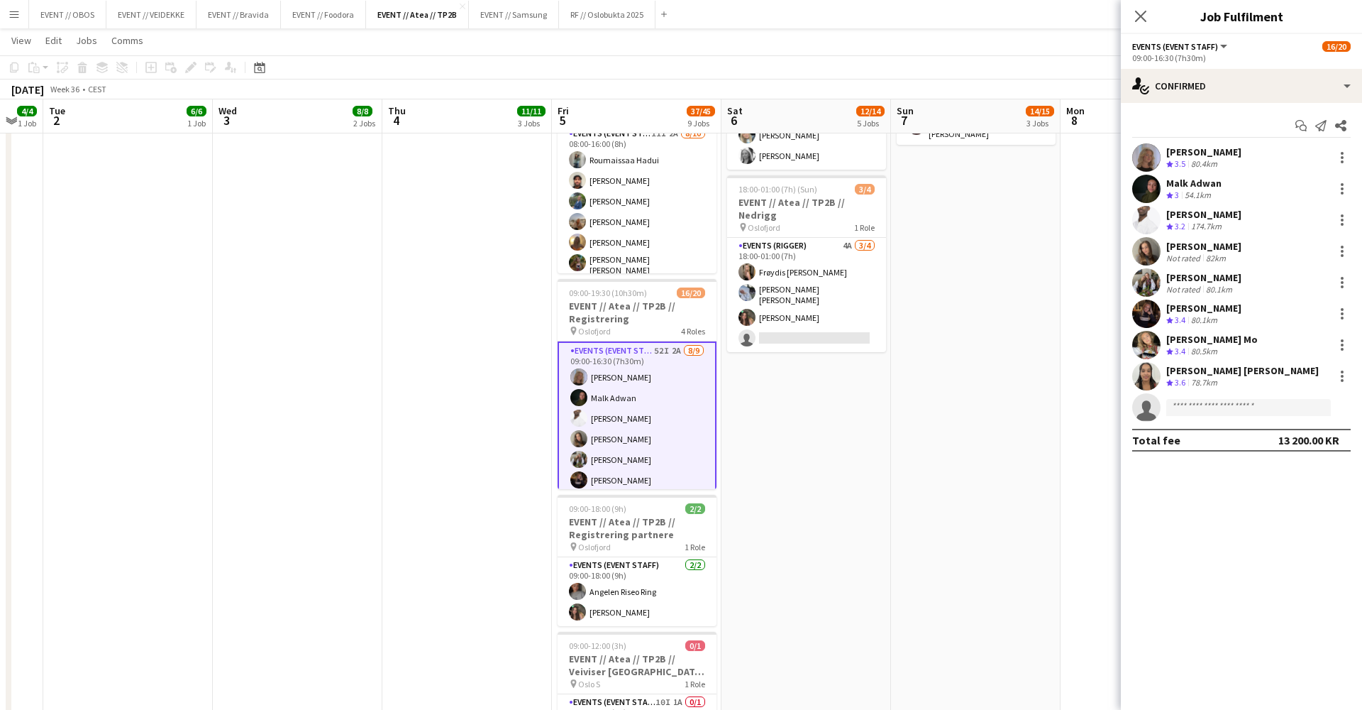
click at [852, 344] on app-date-cell "08:00-17:00 (9h) 1/2 EVENT // Atea // TP2B // Partnere // Expo pin Oslofjord 1 …" at bounding box center [807, 295] width 170 height 1447
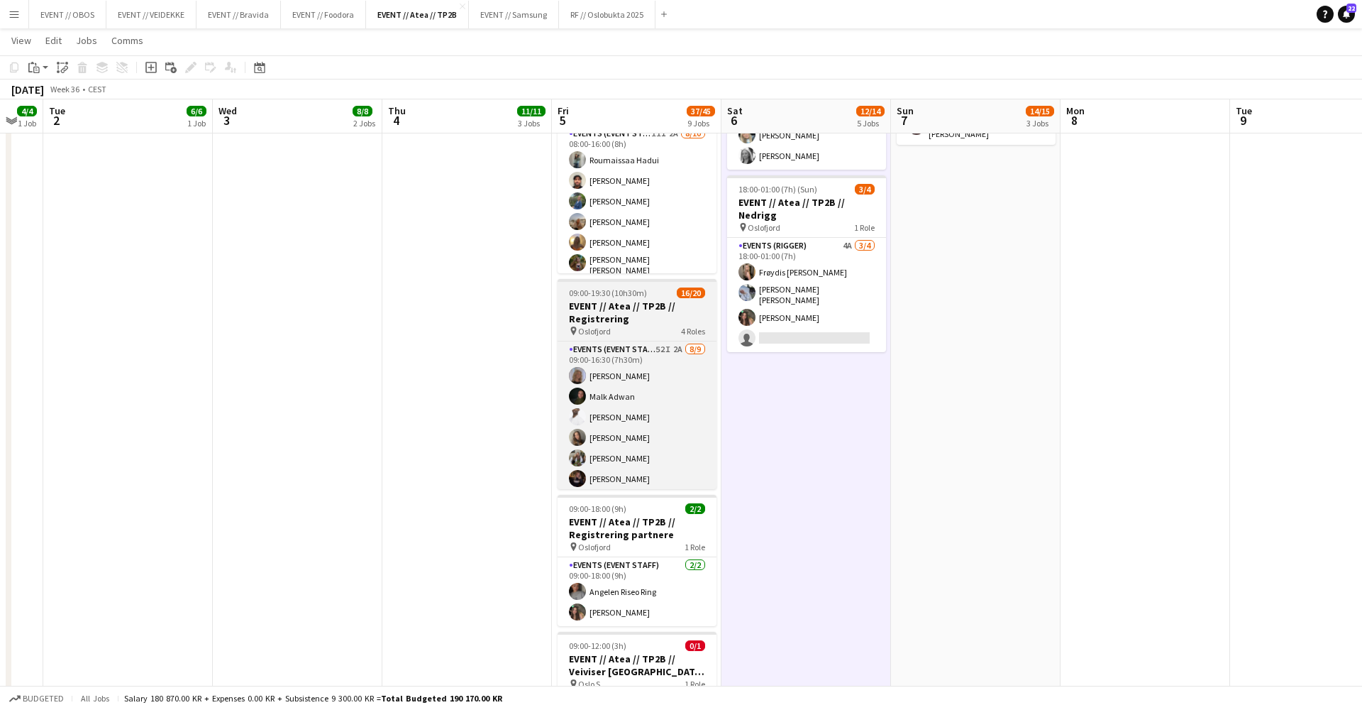
click at [577, 287] on span "09:00-19:30 (10h30m)" at bounding box center [608, 292] width 78 height 11
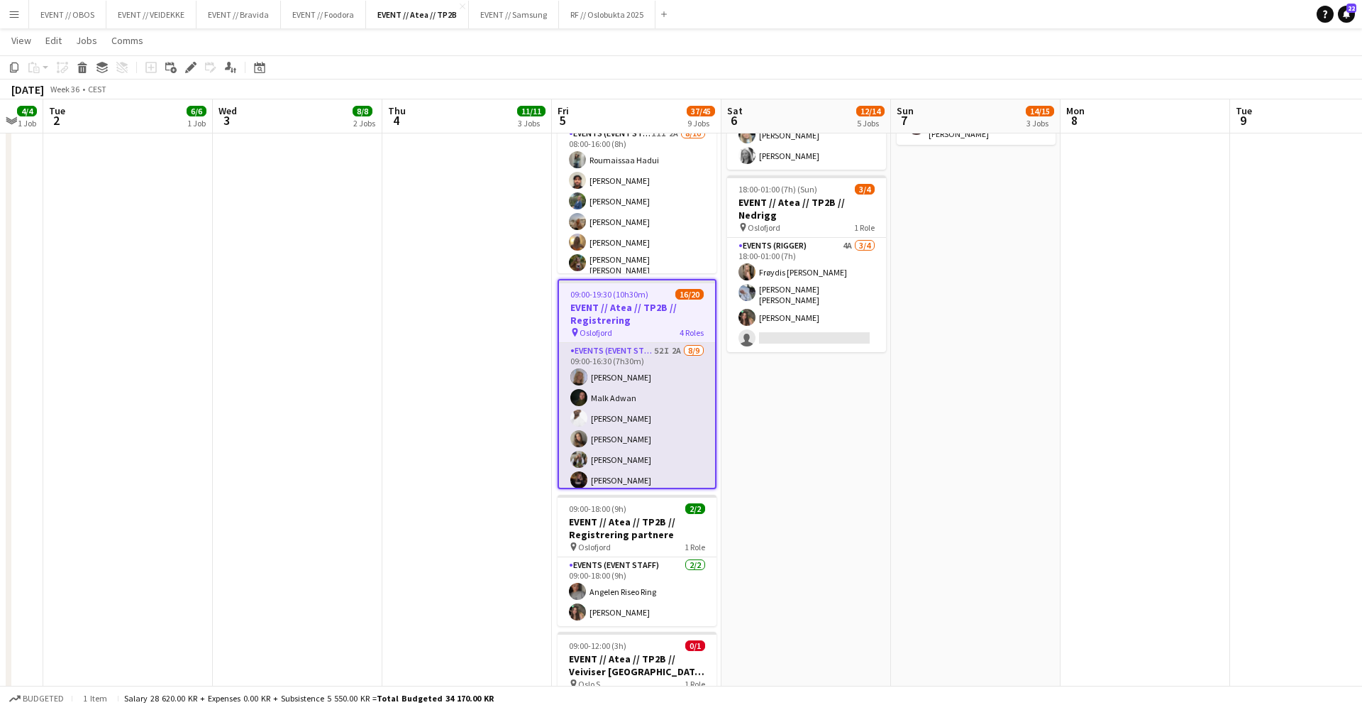
click at [593, 358] on app-card-role "Events (Event Staff) 52I 2A [DATE] 09:00-16:30 (7h30m) [PERSON_NAME] [PERSON_NA…" at bounding box center [637, 451] width 156 height 217
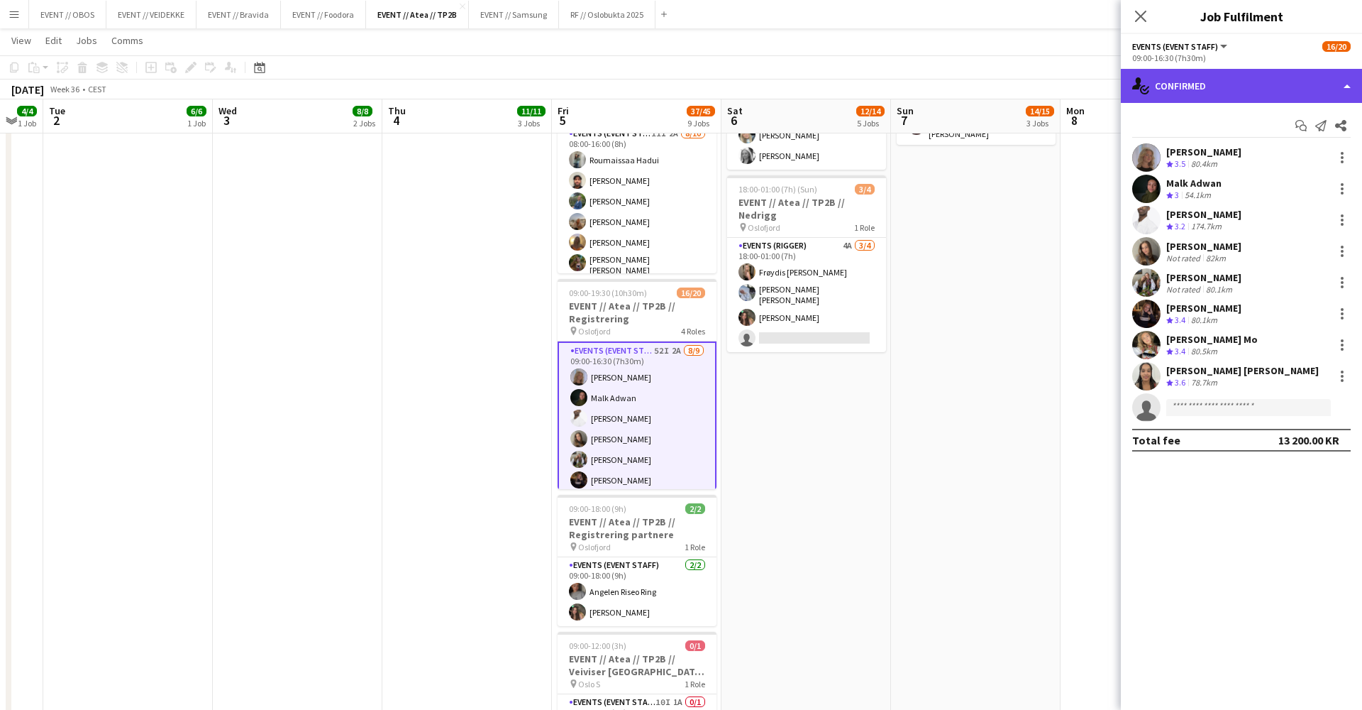
click at [1229, 88] on div "single-neutral-actions-check-2 Confirmed" at bounding box center [1241, 86] width 241 height 34
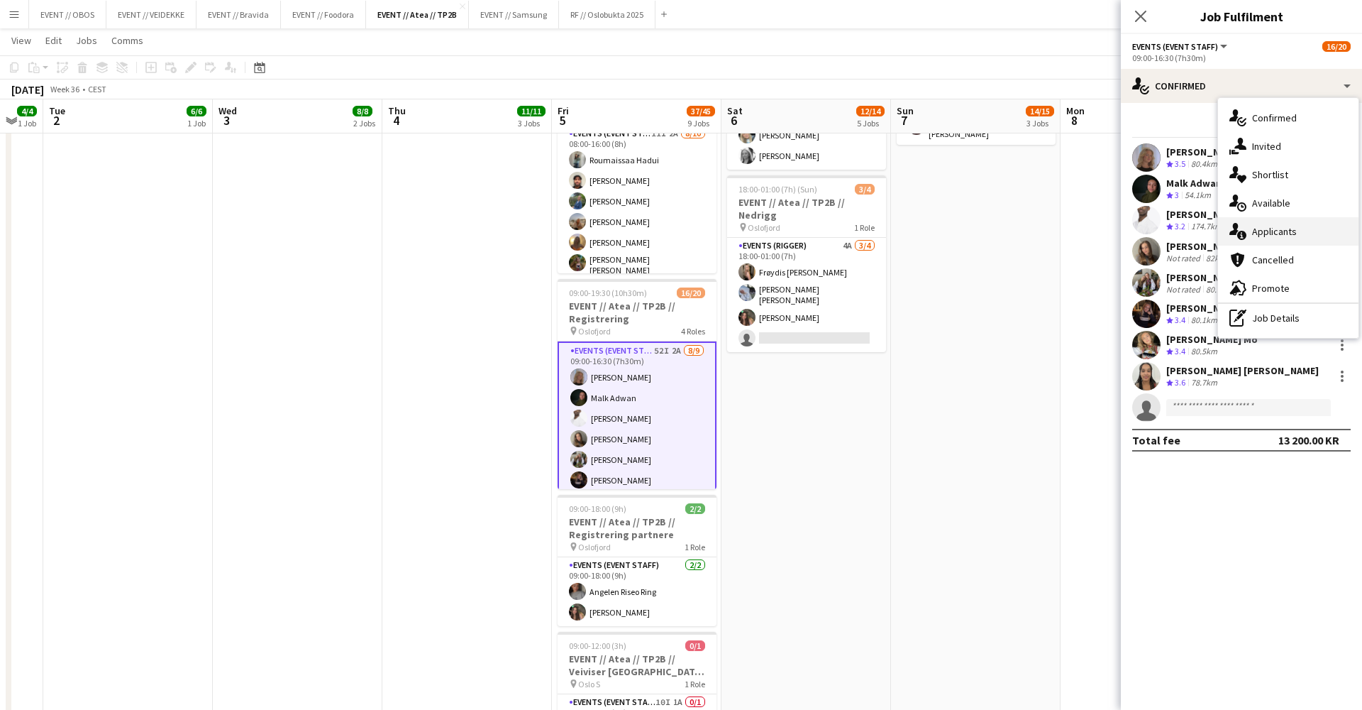
click at [1263, 231] on div "single-neutral-actions-information Applicants" at bounding box center [1288, 231] width 141 height 28
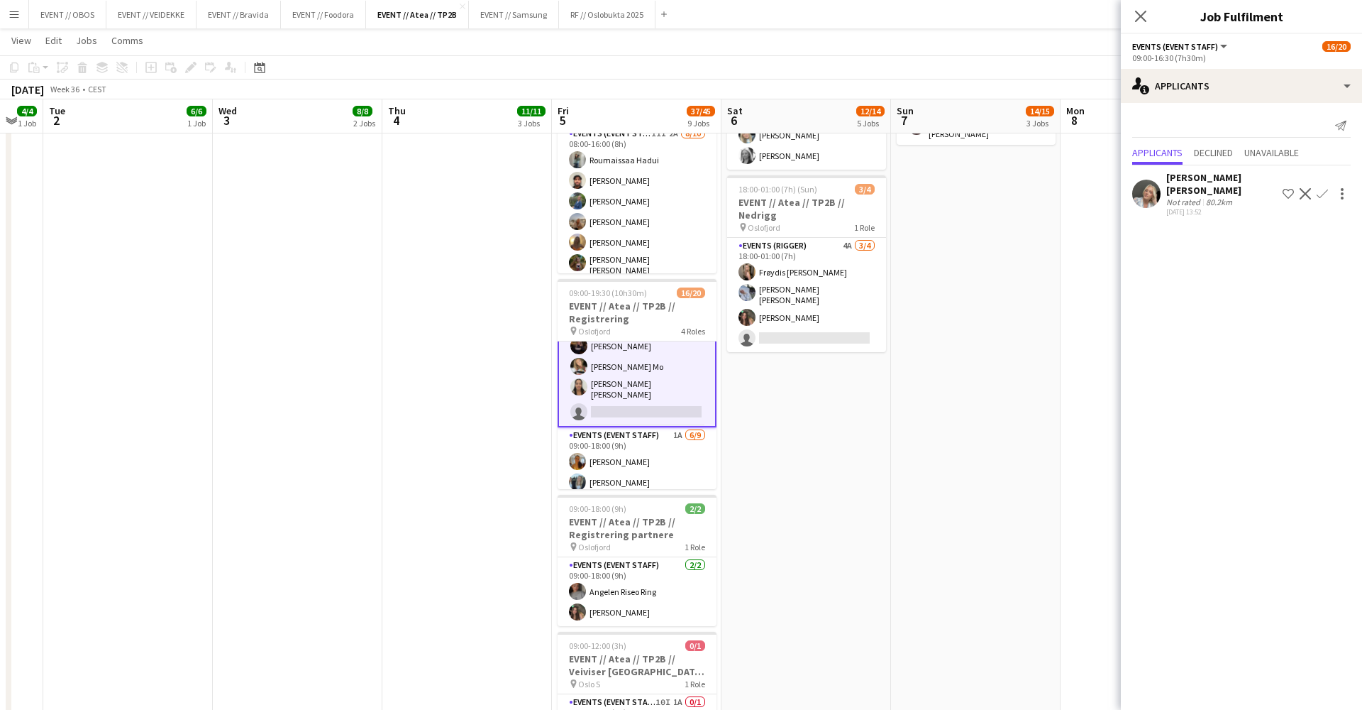
scroll to position [138, 0]
click at [620, 441] on app-card-role "Events (Event Staff) 1A [DATE] 09:00-18:00 (9h) [PERSON_NAME] [PERSON_NAME] [PE…" at bounding box center [637, 531] width 159 height 217
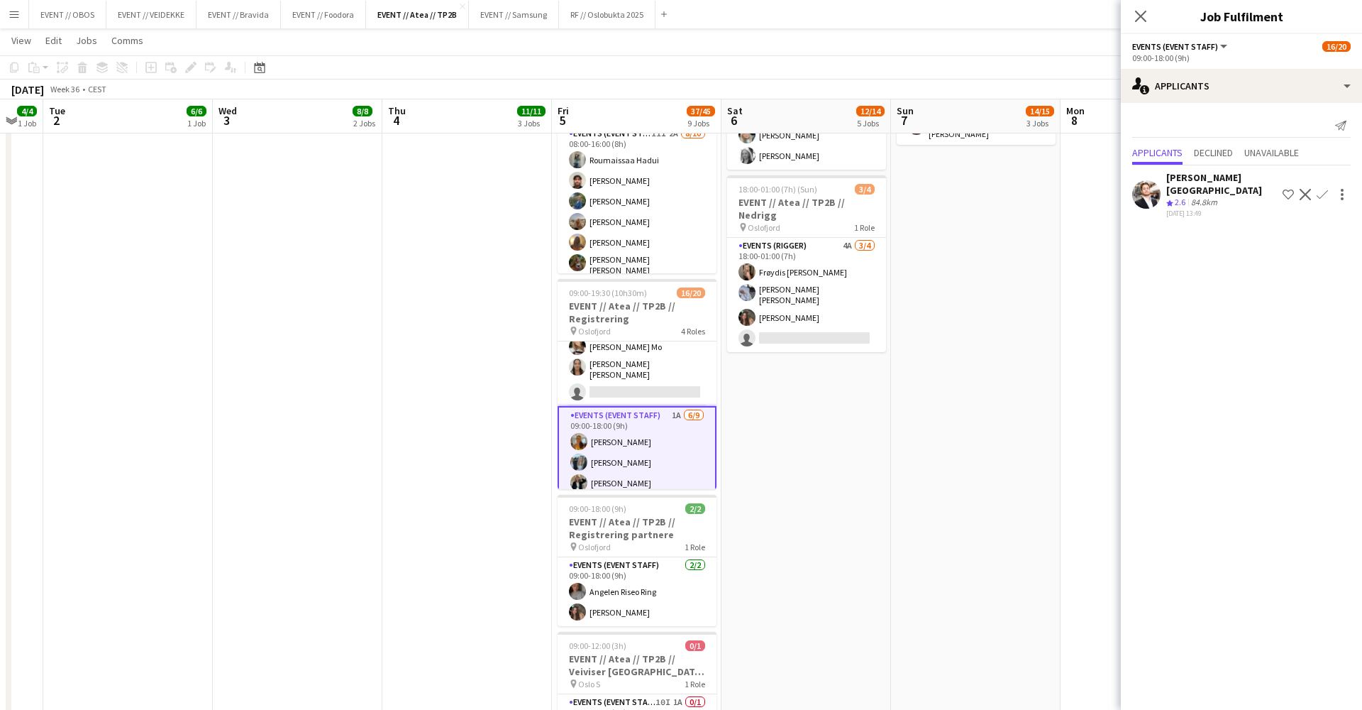
scroll to position [152, 0]
click at [630, 407] on app-card-role "Events (Event Staff) 1A [DATE] 09:00-18:00 (9h) [PERSON_NAME] [PERSON_NAME] [PE…" at bounding box center [637, 517] width 159 height 220
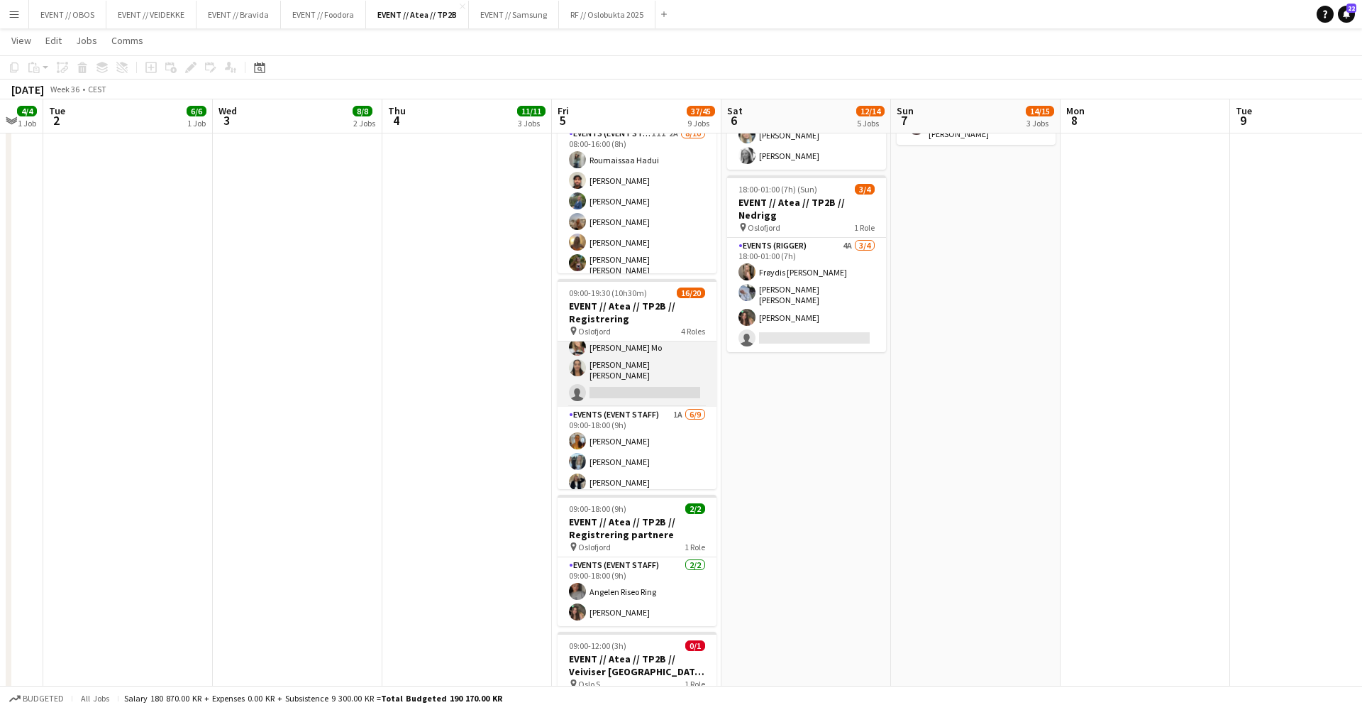
click at [634, 353] on app-card-role "Events (Event Staff) 52I 2A [DATE] 09:00-16:30 (7h30m) [PERSON_NAME] [PERSON_NA…" at bounding box center [637, 297] width 159 height 217
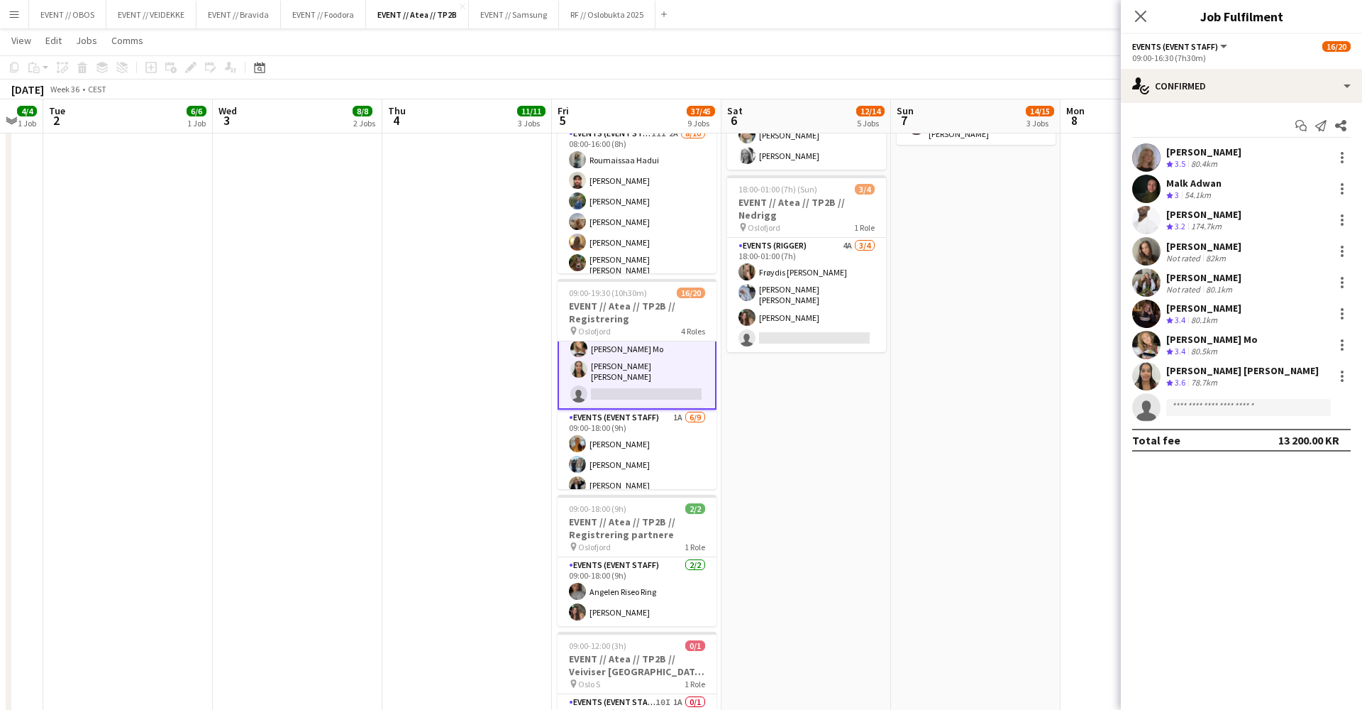
click at [1187, 106] on div "Start chat Send notification Share [PERSON_NAME] Crew rating 3.5 80.4[PERSON_NA…" at bounding box center [1241, 283] width 241 height 360
click at [1197, 84] on div "single-neutral-actions-check-2 Confirmed" at bounding box center [1241, 86] width 241 height 34
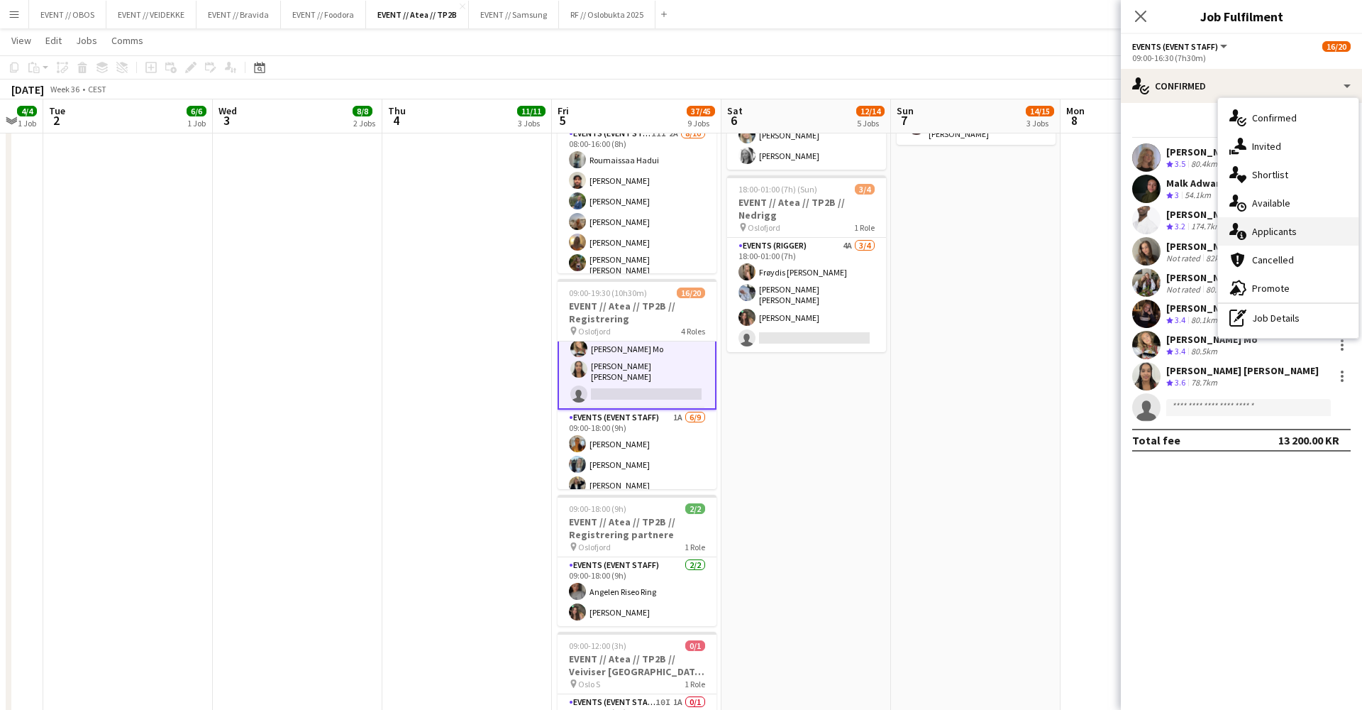
click at [1250, 233] on div "single-neutral-actions-information Applicants" at bounding box center [1288, 231] width 141 height 28
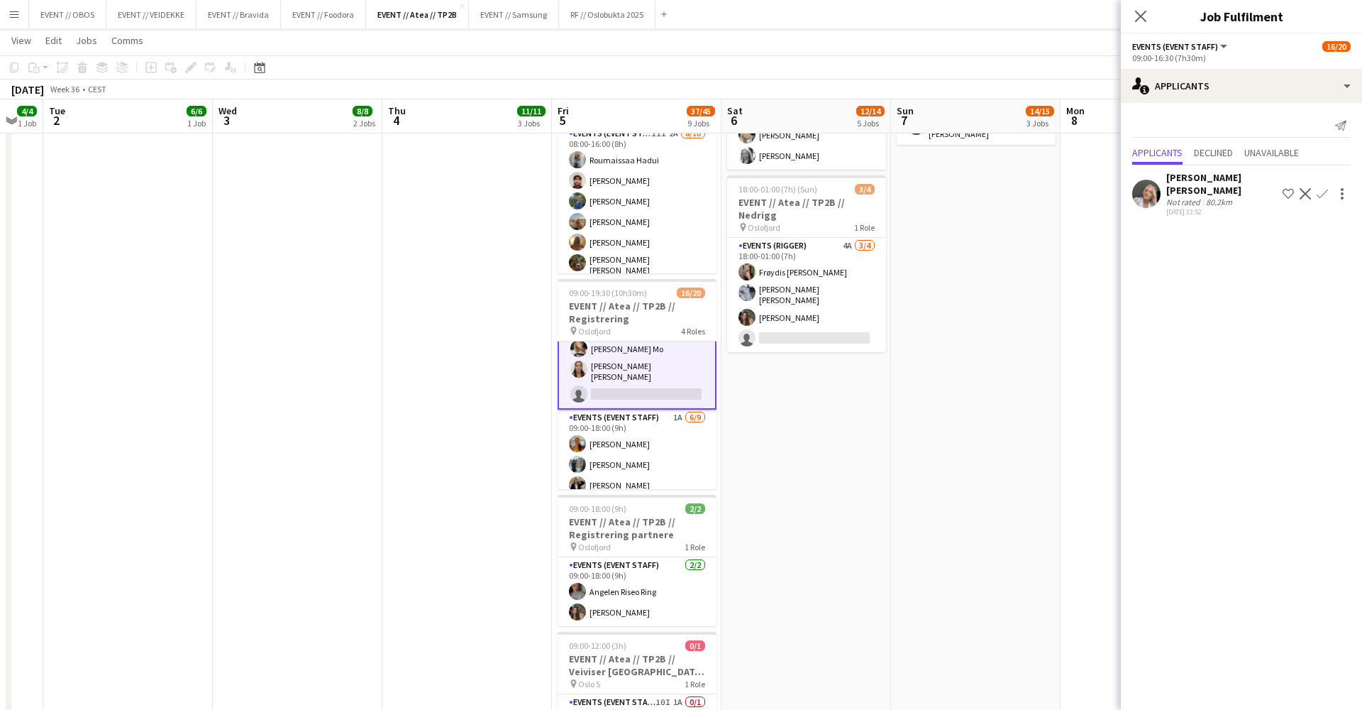
click at [1322, 188] on app-icon "Confirm" at bounding box center [1322, 193] width 11 height 11
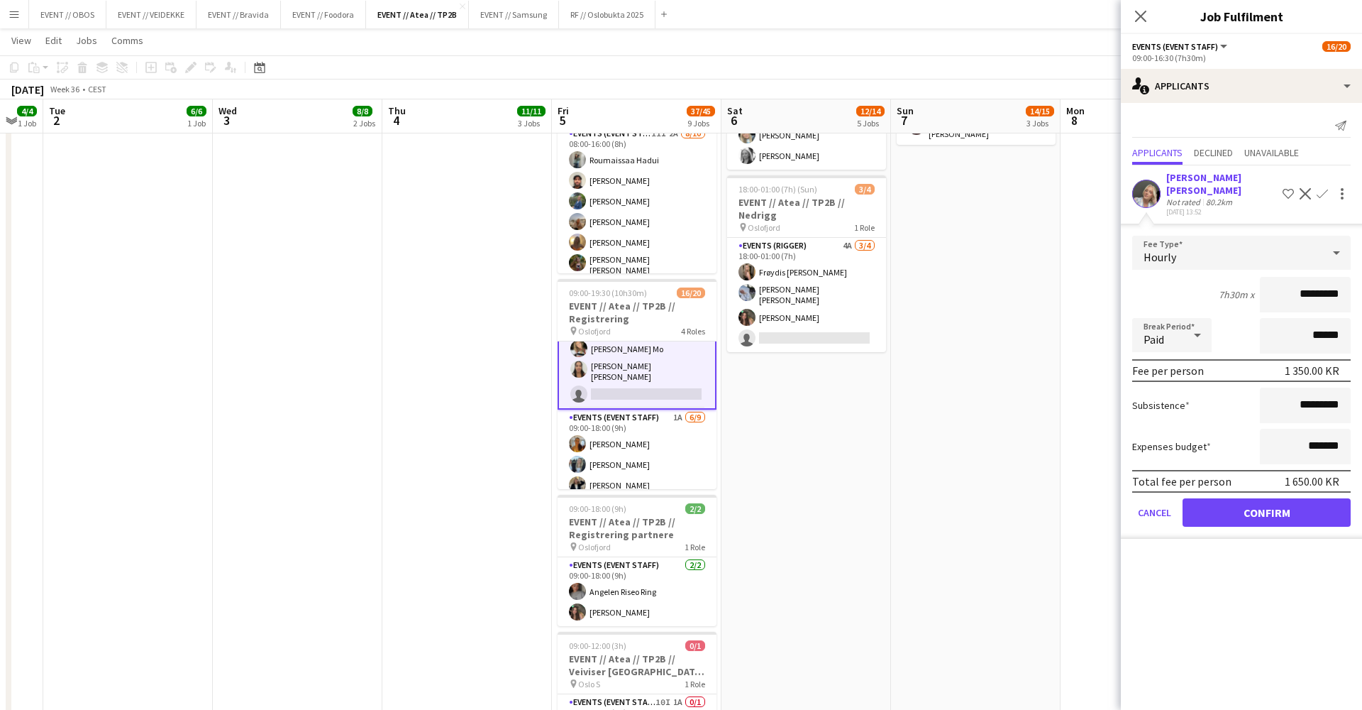
click at [1238, 506] on button "Confirm" at bounding box center [1267, 512] width 168 height 28
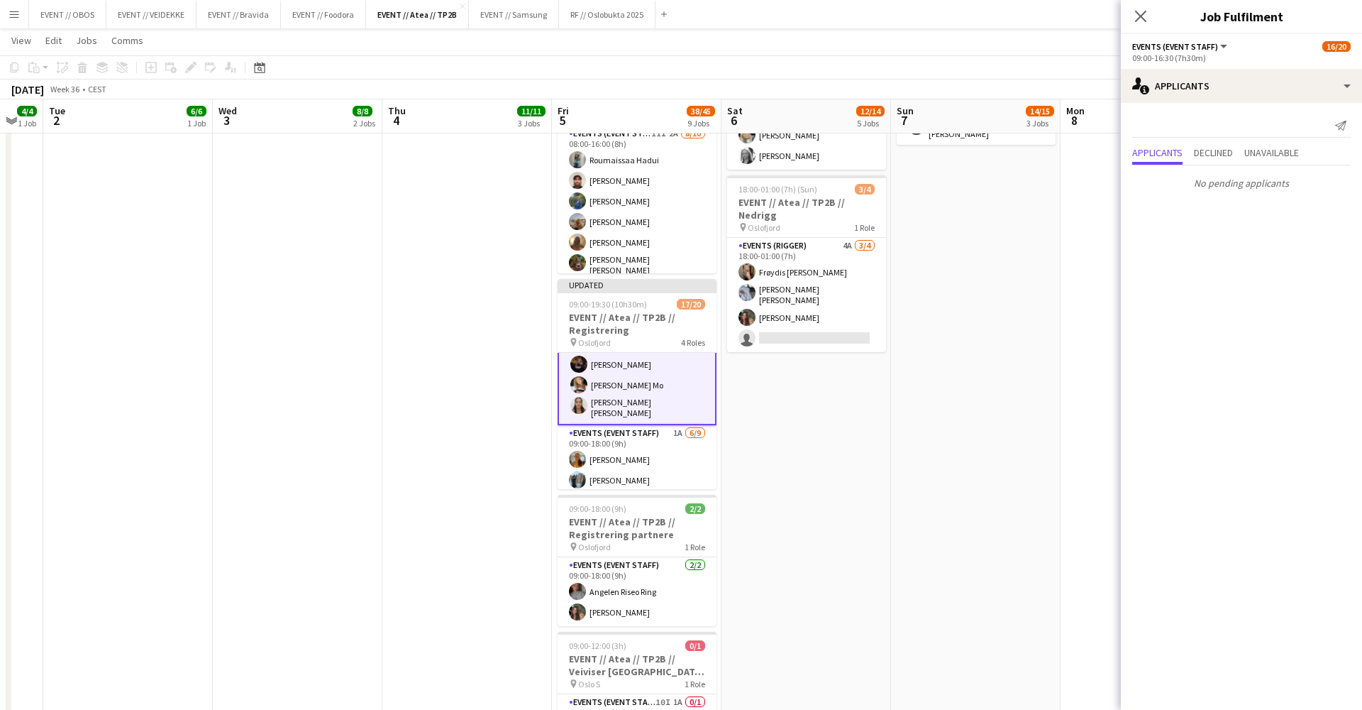
click at [1064, 287] on app-date-cell at bounding box center [1146, 295] width 170 height 1447
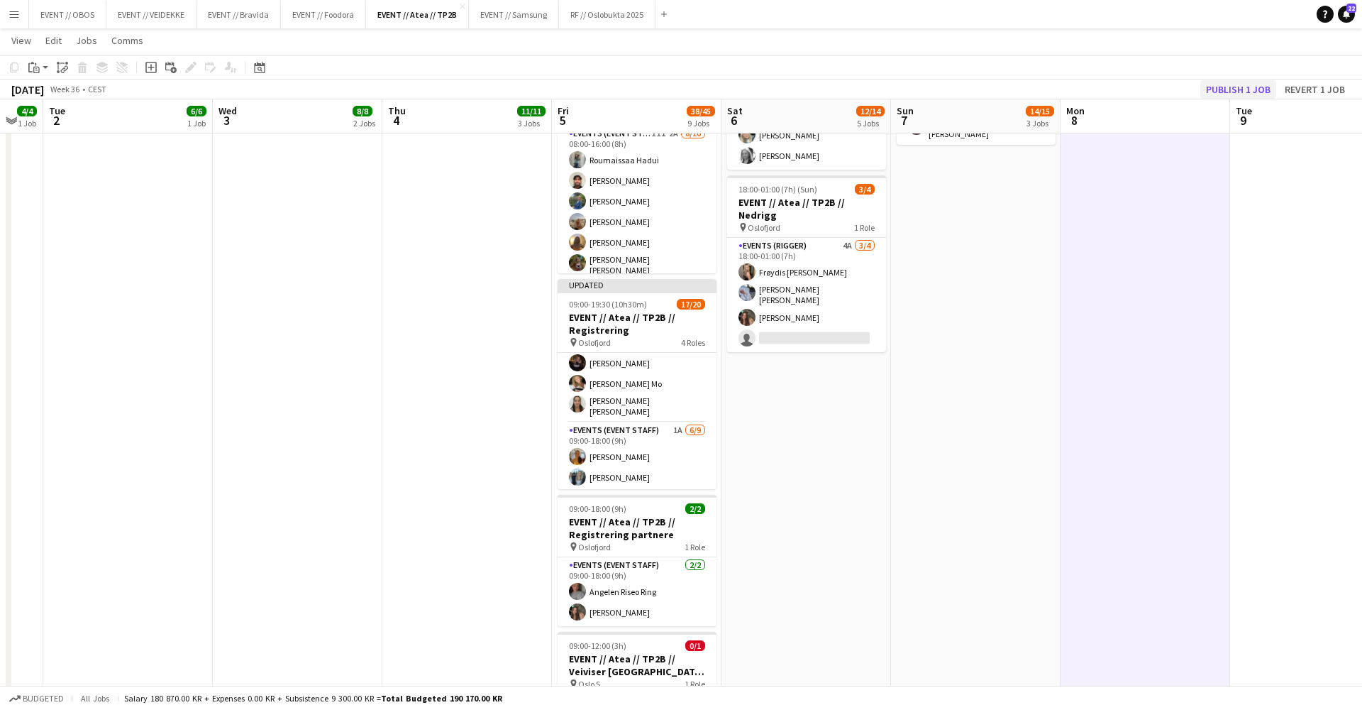
click at [1223, 91] on button "Publish 1 job" at bounding box center [1239, 89] width 76 height 18
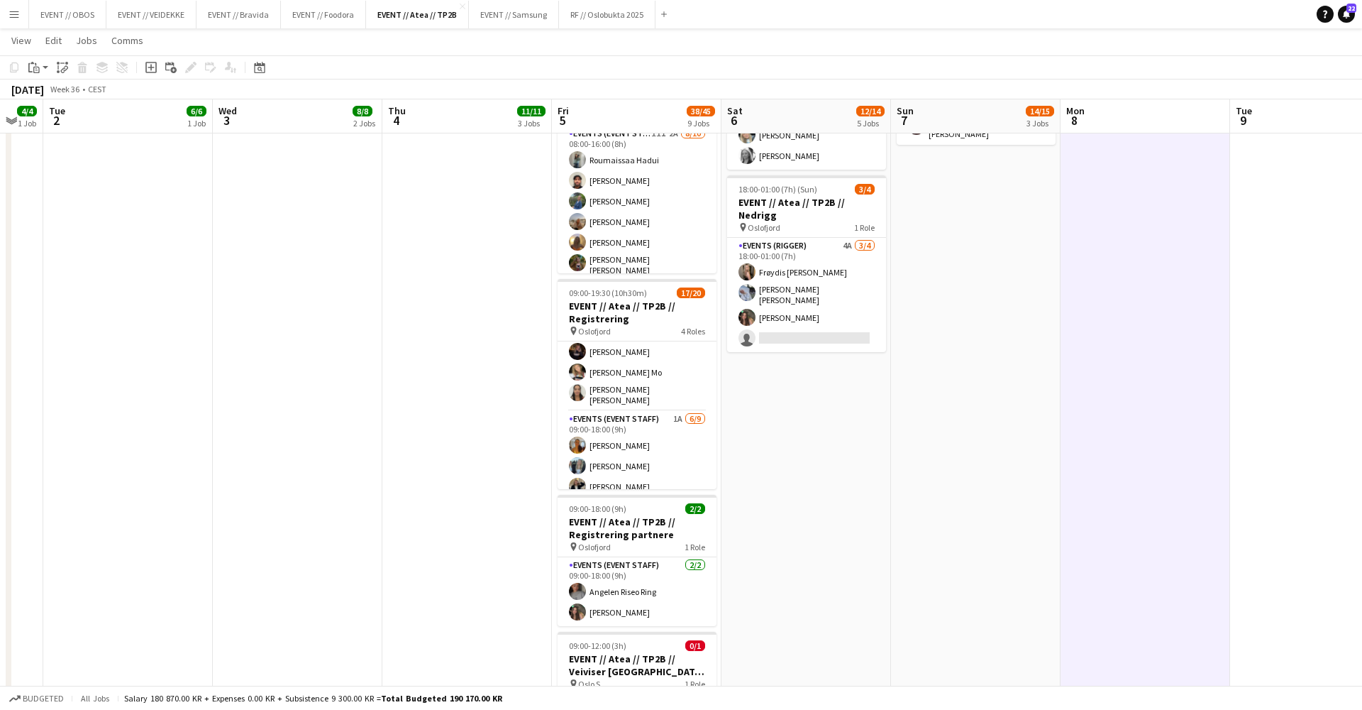
click at [616, 15] on button "RF // Oslobukta 2025 Close" at bounding box center [607, 15] width 97 height 28
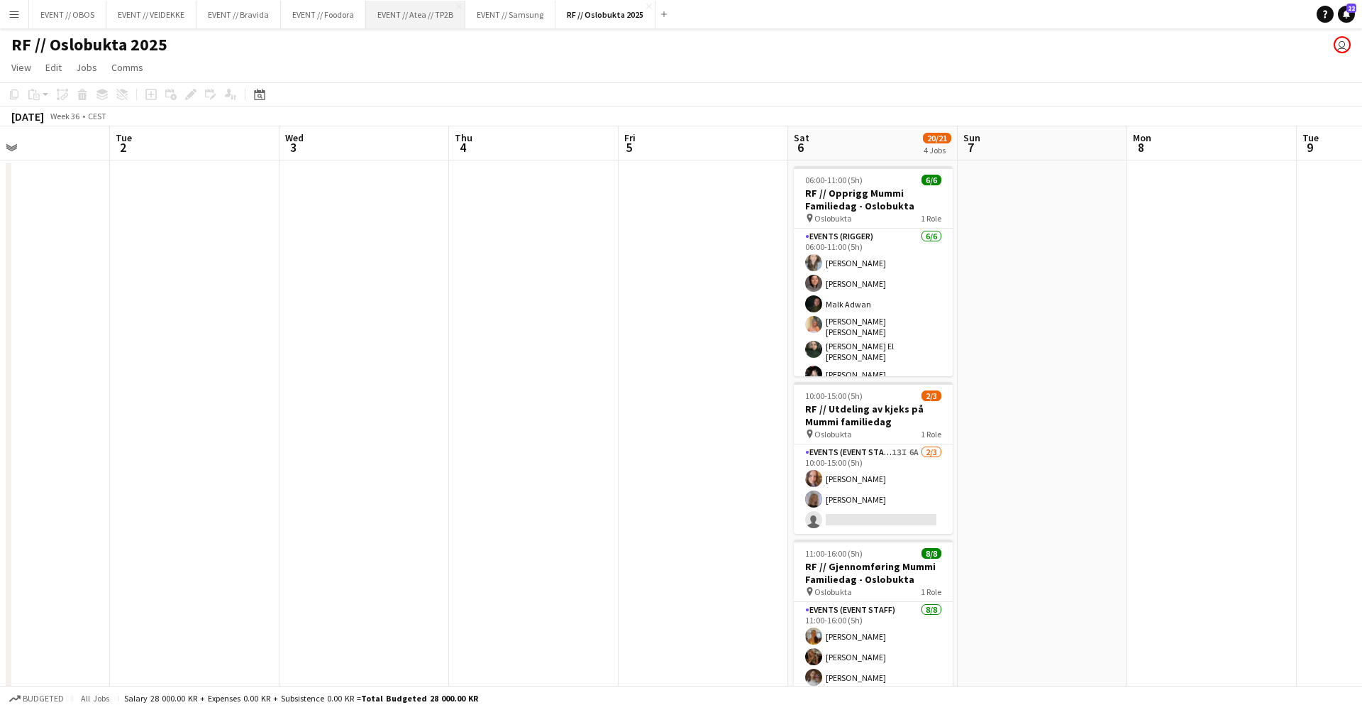
click at [420, 13] on button "EVENT // Atea // TP2B Close" at bounding box center [415, 15] width 99 height 28
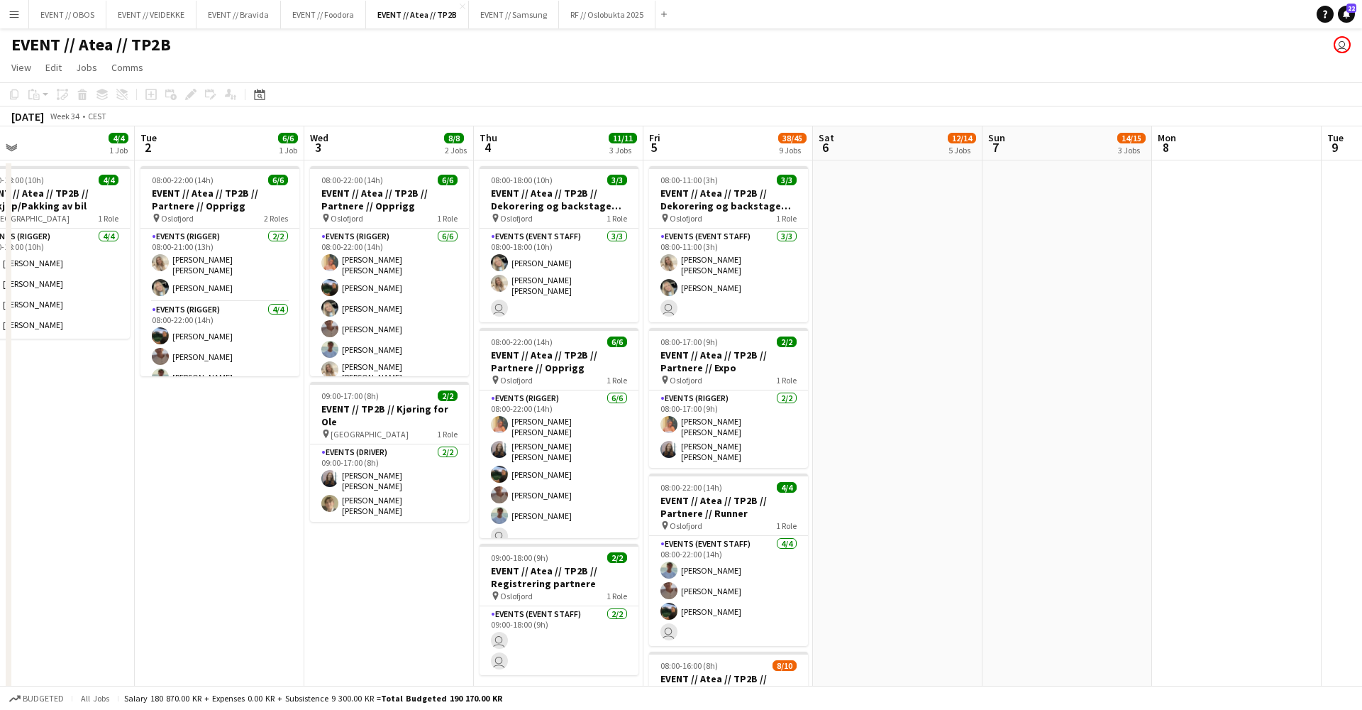
scroll to position [0, 441]
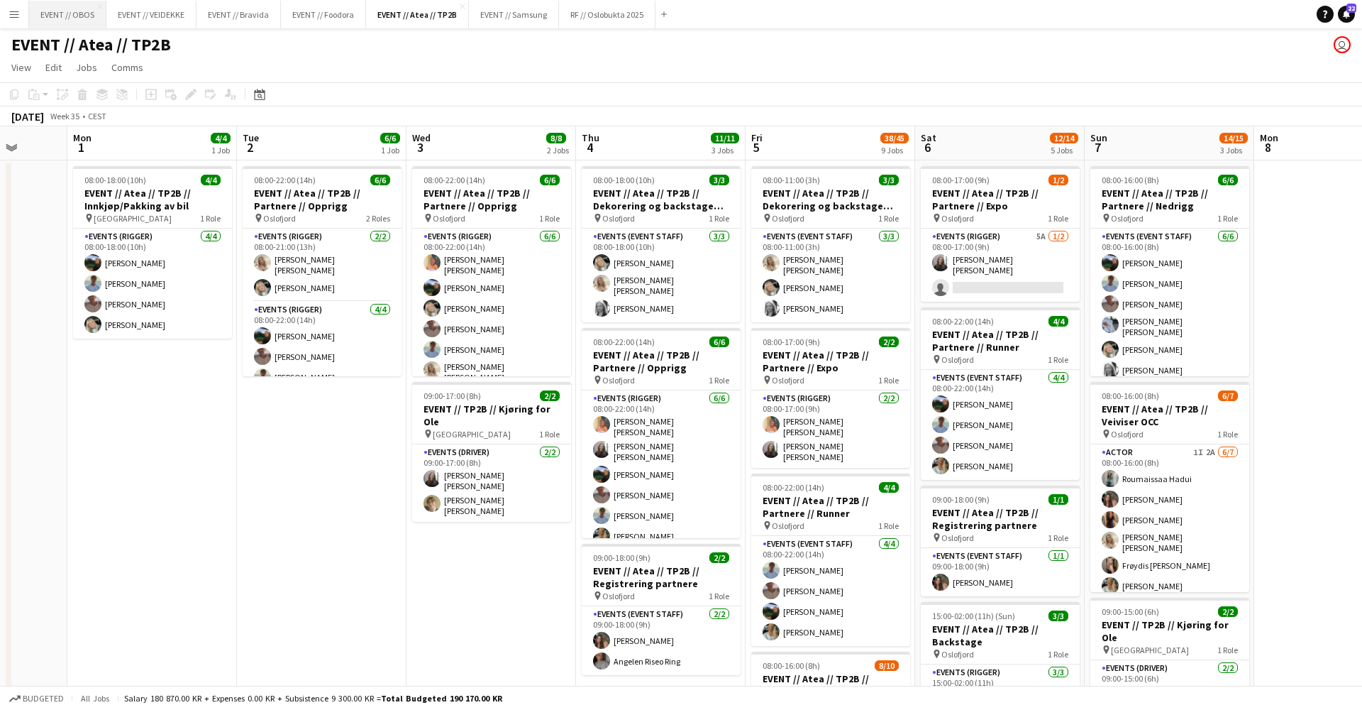
click at [73, 19] on button "EVENT // OBOS Close" at bounding box center [67, 15] width 77 height 28
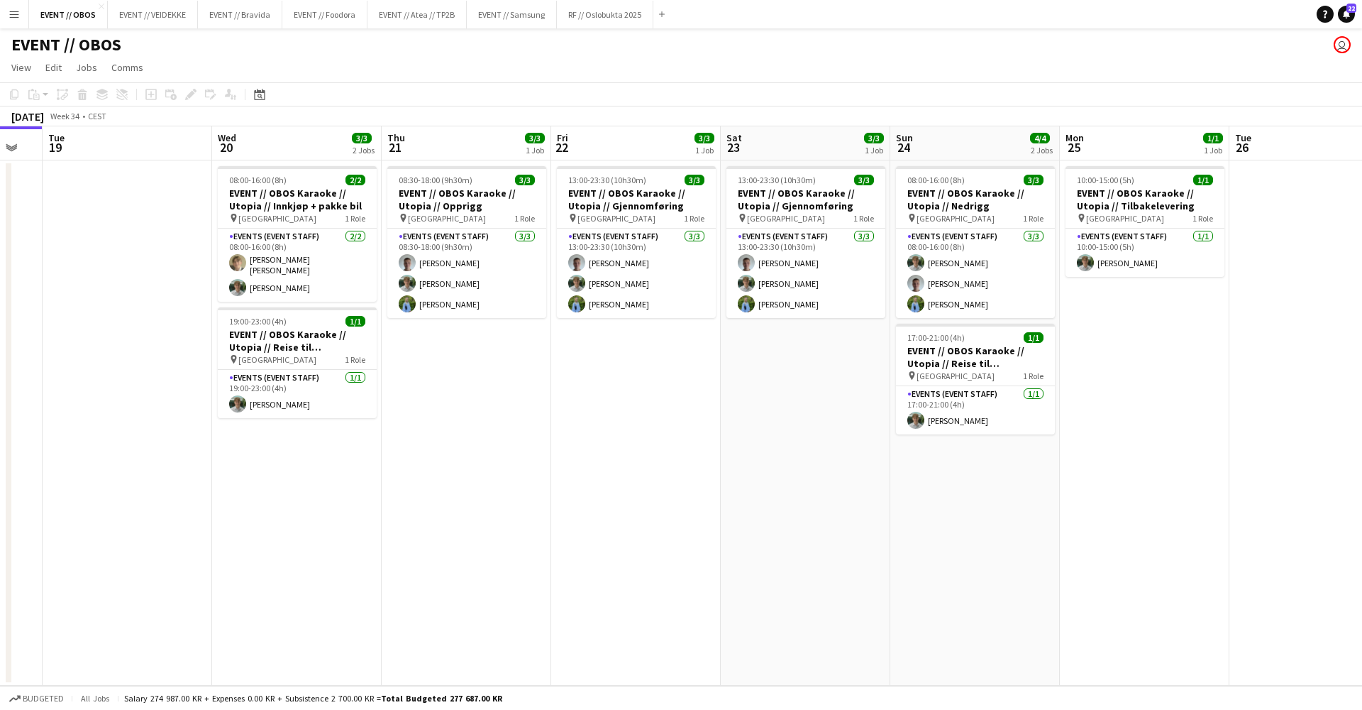
scroll to position [0, 600]
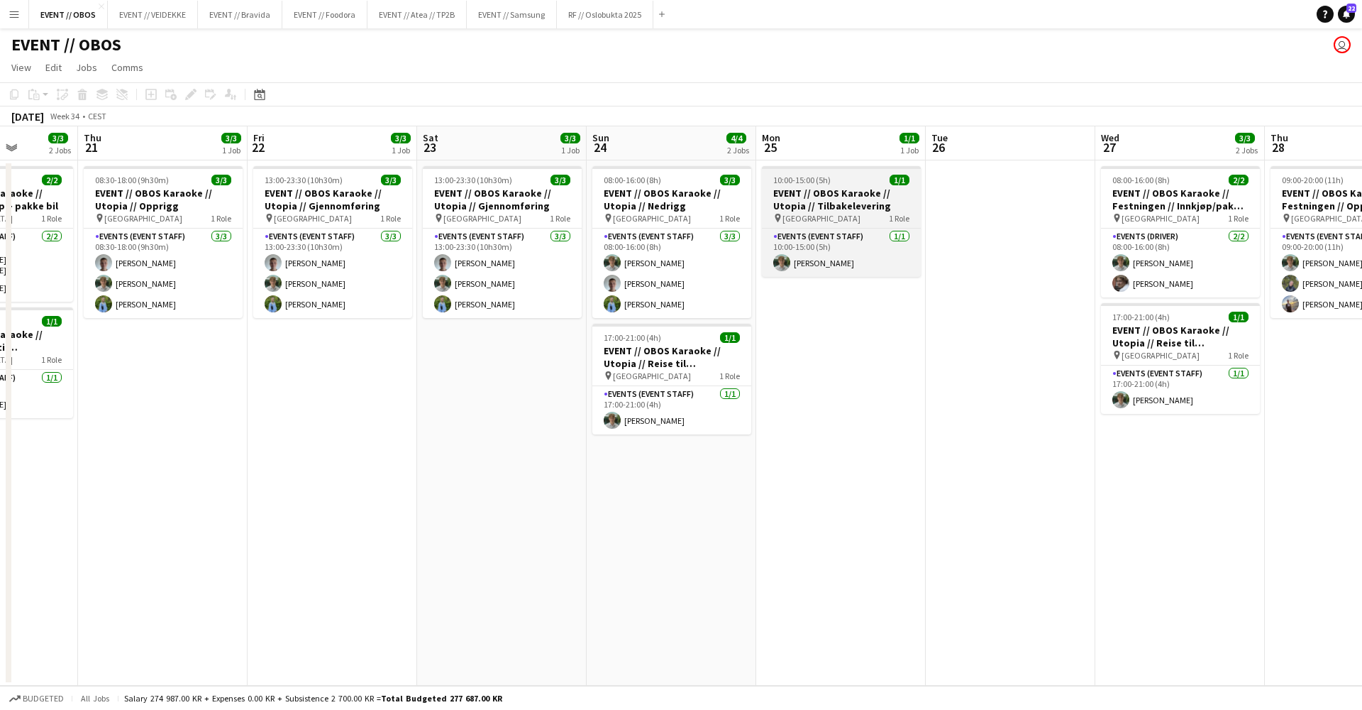
click at [815, 219] on div "pin Oslo 1 Role" at bounding box center [841, 217] width 159 height 11
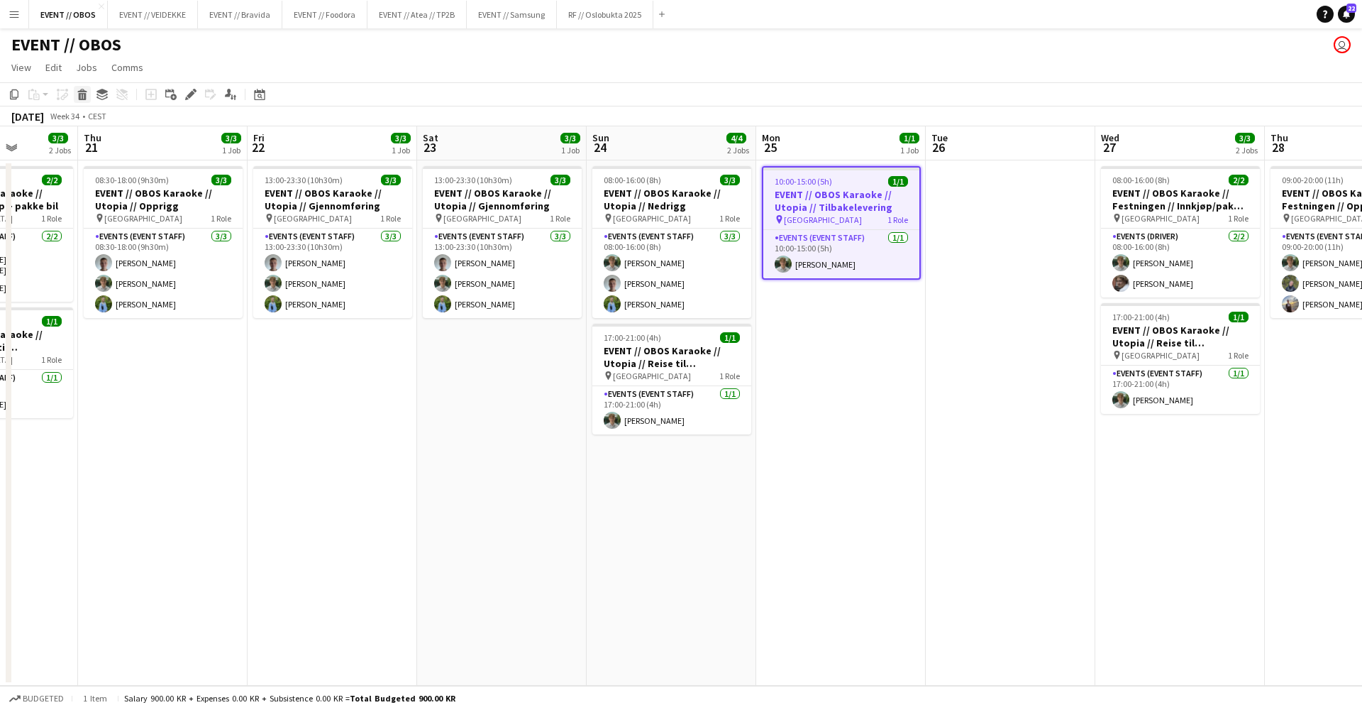
click at [82, 94] on icon at bounding box center [83, 96] width 8 height 7
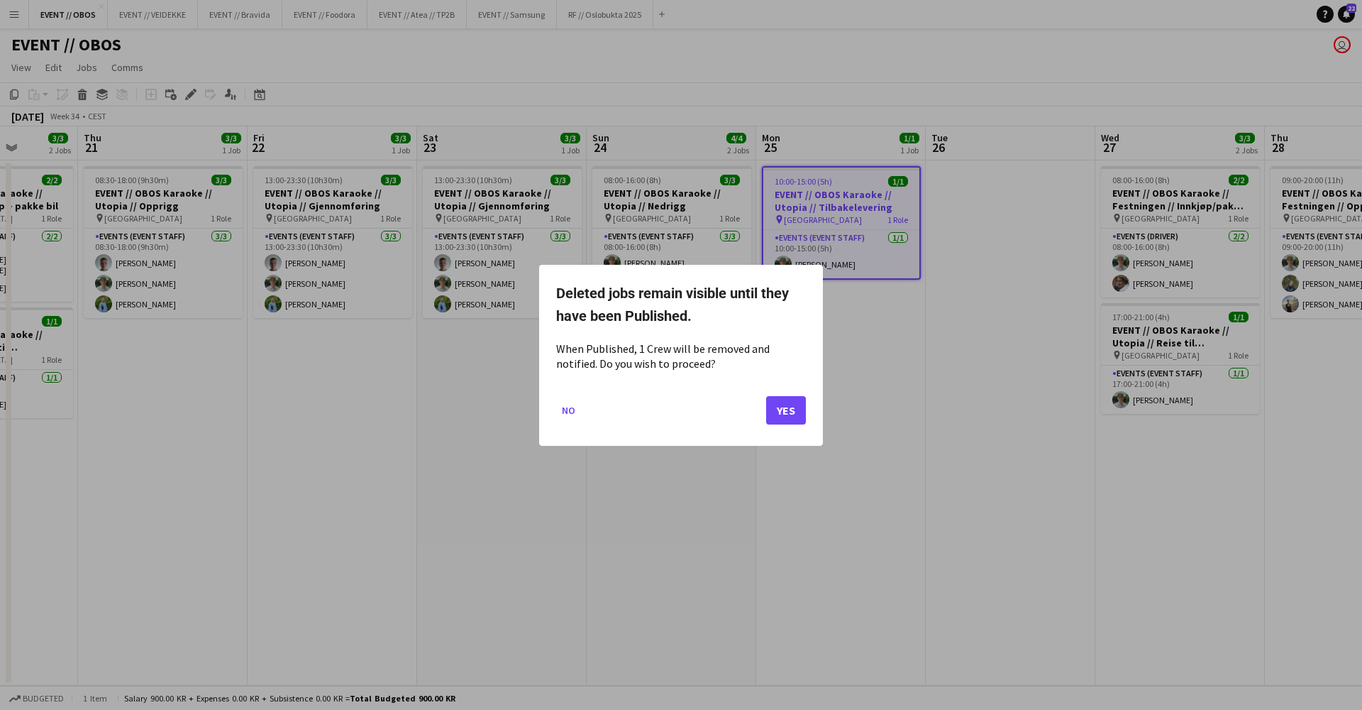
click at [795, 417] on button "Yes" at bounding box center [786, 409] width 40 height 28
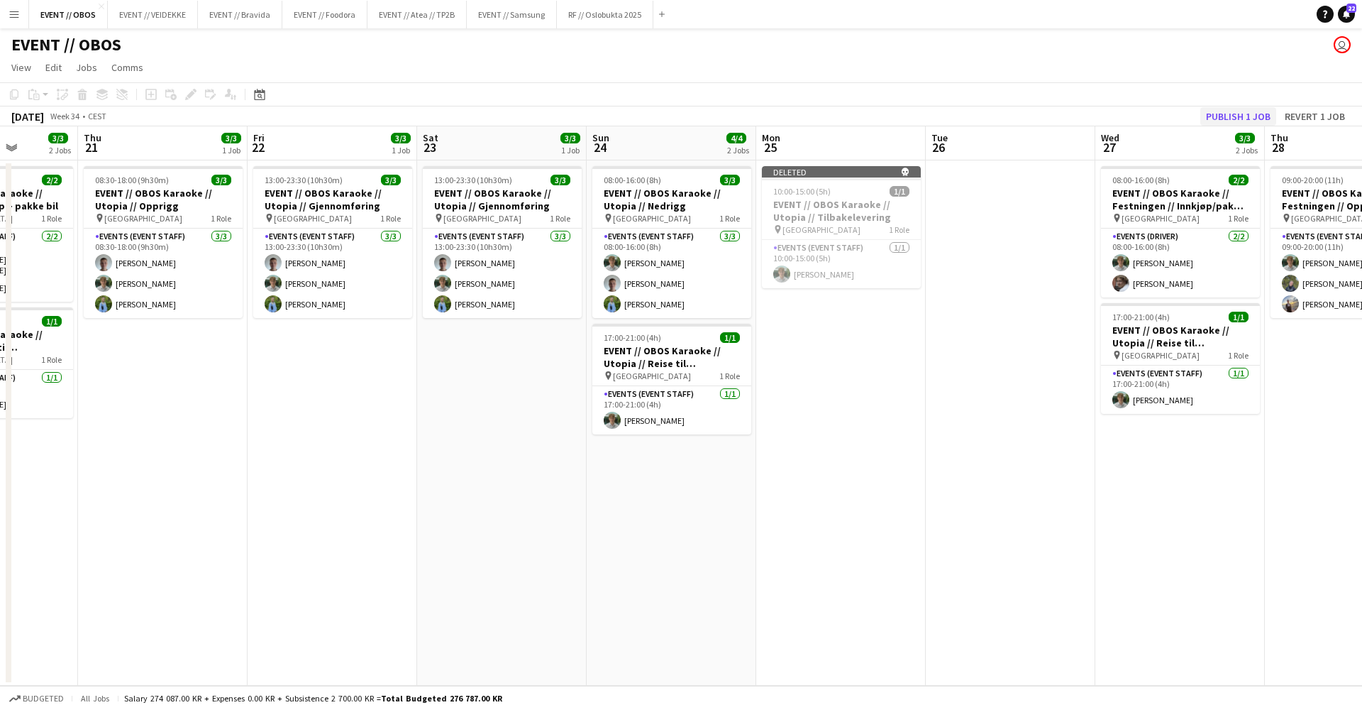
click at [1212, 111] on button "Publish 1 job" at bounding box center [1239, 116] width 76 height 18
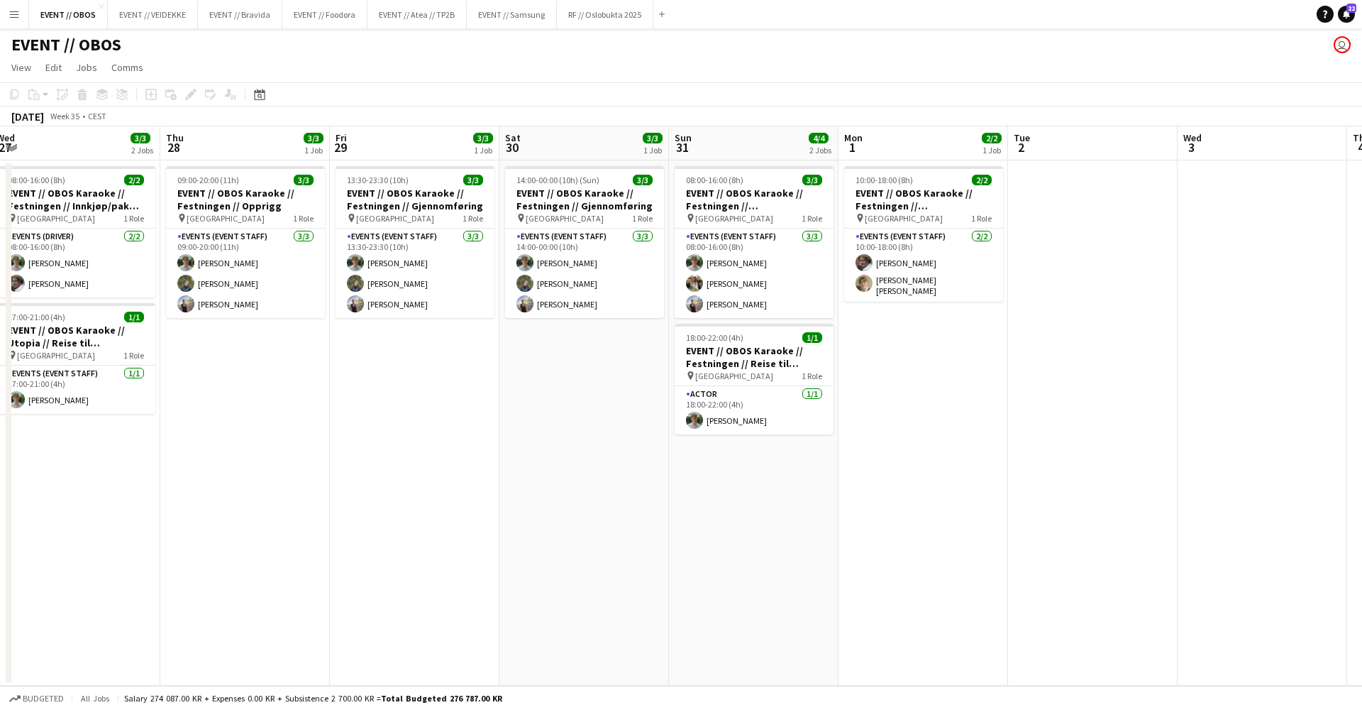
scroll to position [0, 503]
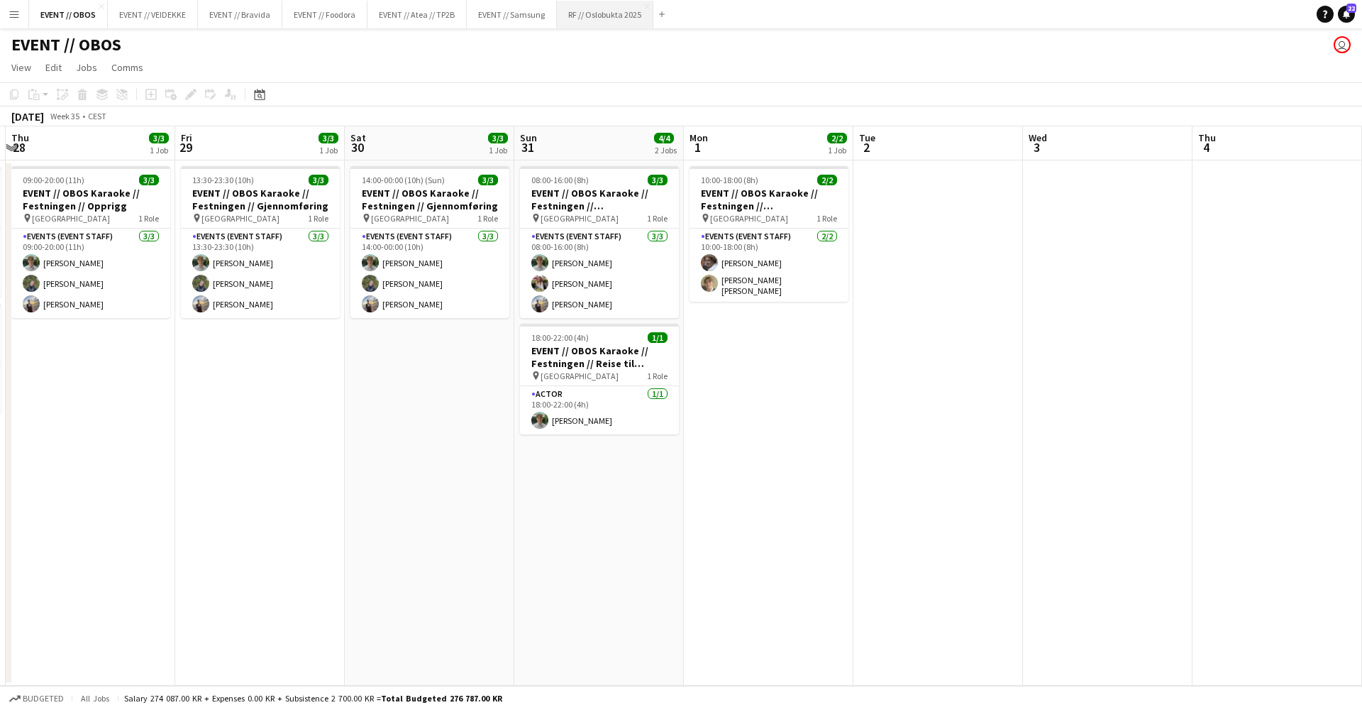
click at [597, 15] on button "RF // Oslobukta 2025 Close" at bounding box center [605, 15] width 97 height 28
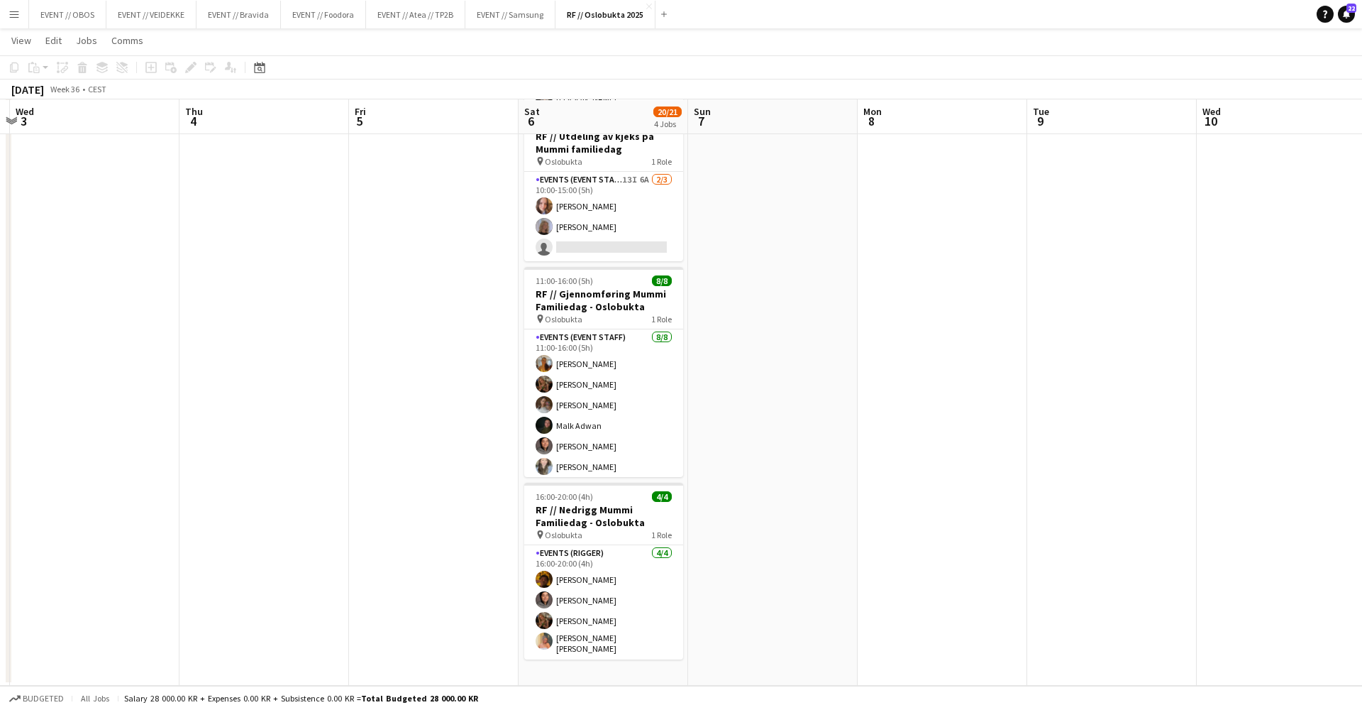
scroll to position [271, 0]
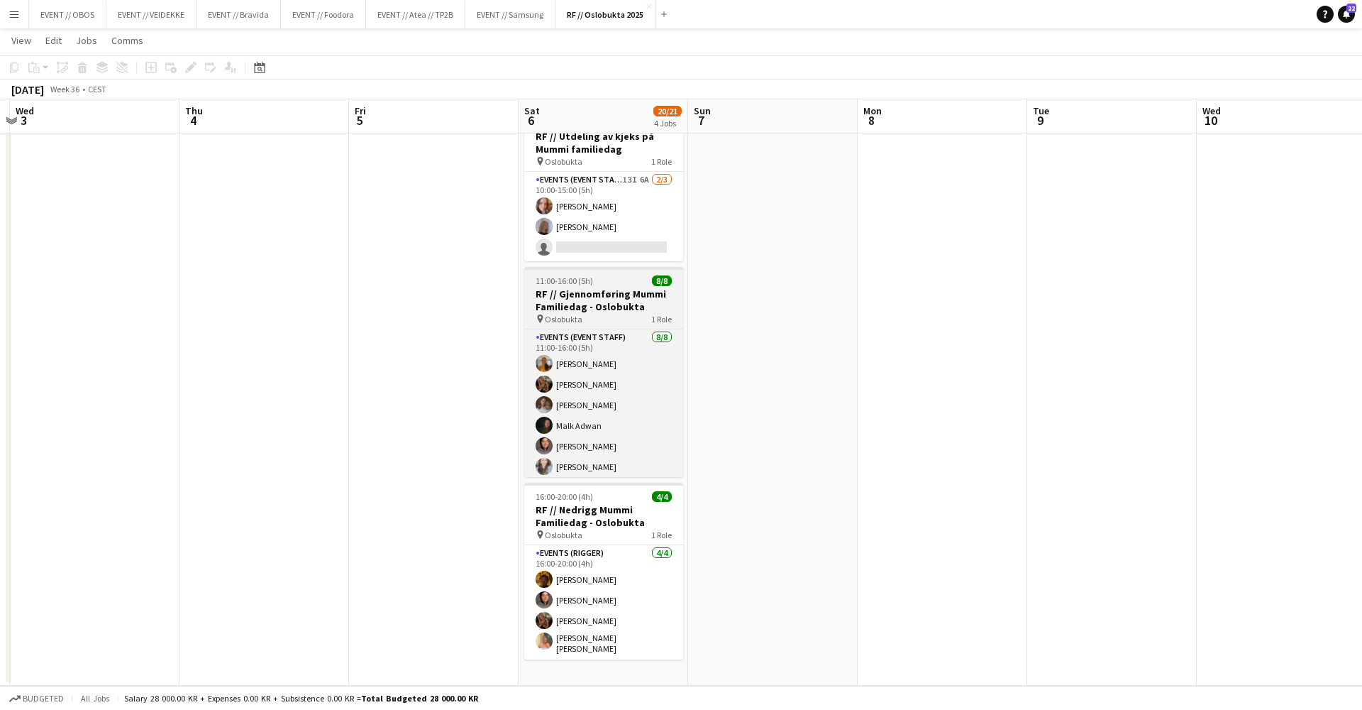
click at [584, 281] on span "11:00-16:00 (5h)" at bounding box center [564, 280] width 57 height 11
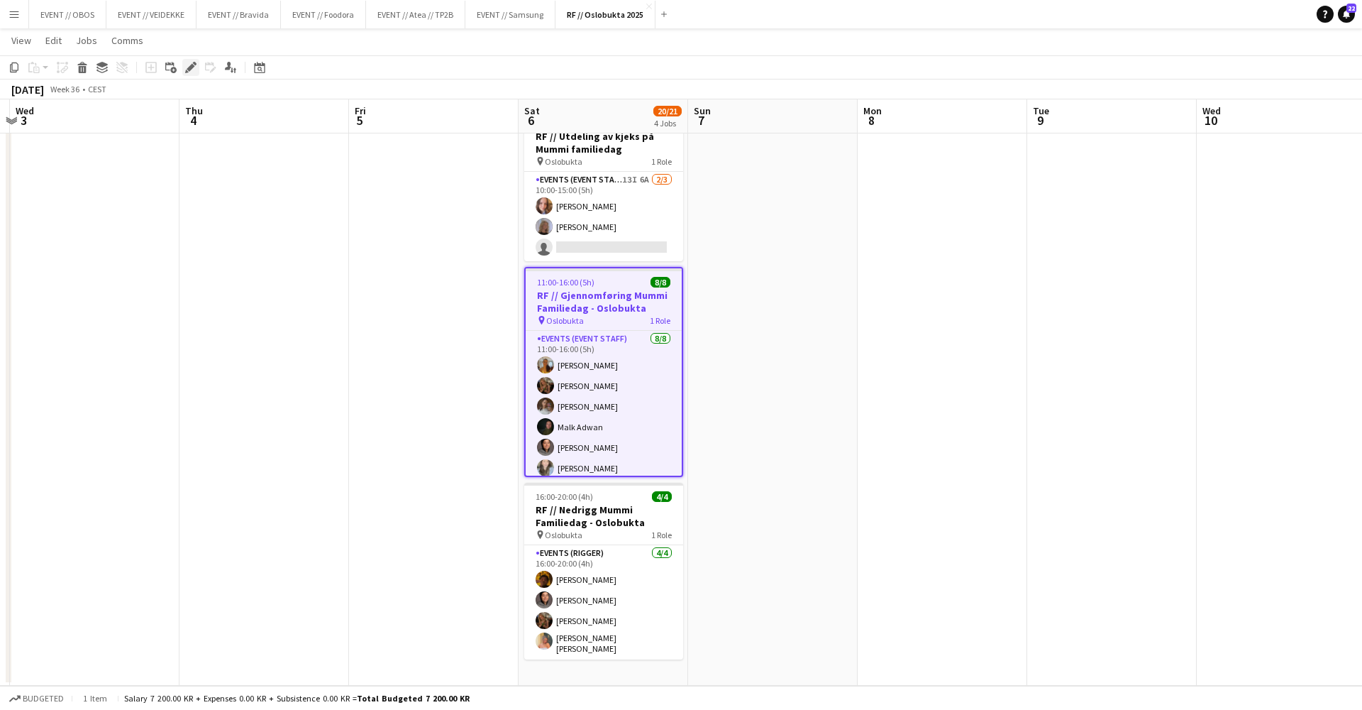
click at [191, 75] on app-toolbar "Copy Paste Paste Command V Paste with crew Command Shift V Paste linked Job [GE…" at bounding box center [681, 67] width 1362 height 24
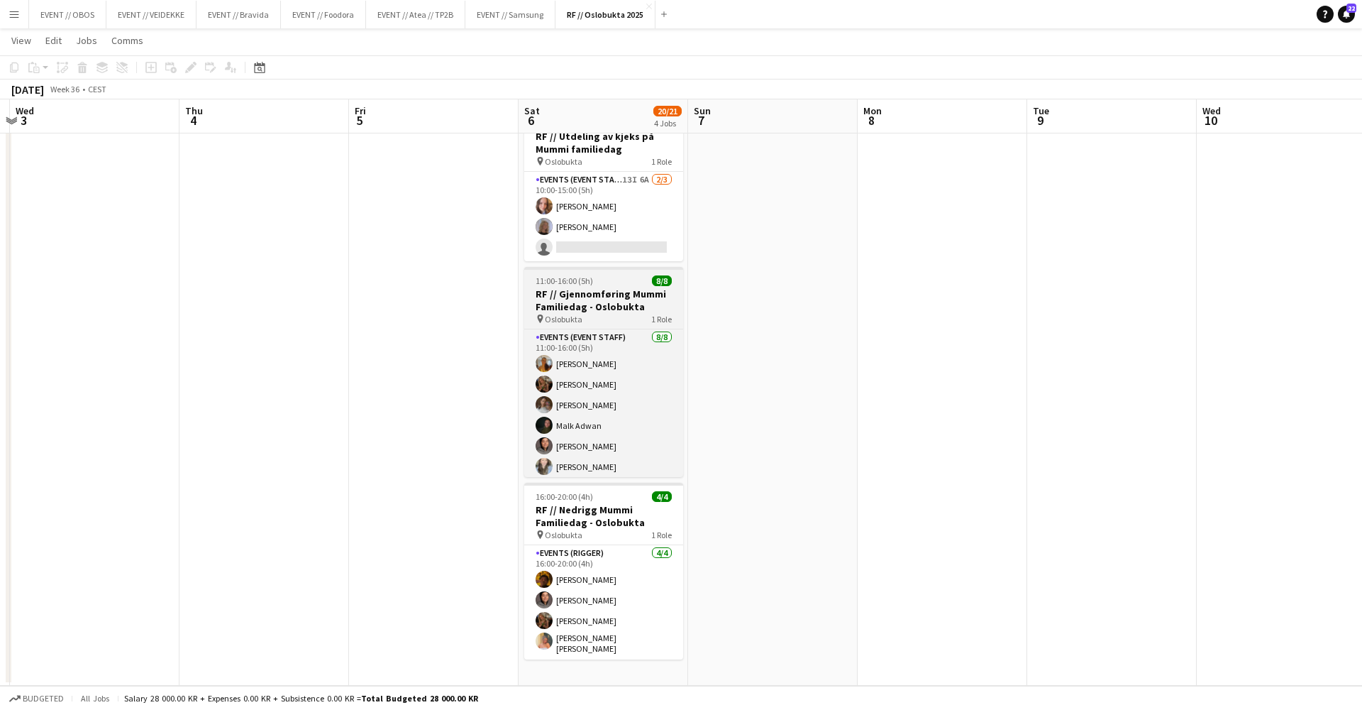
click at [673, 285] on div "11:00-16:00 (5h) 8/8" at bounding box center [603, 280] width 159 height 11
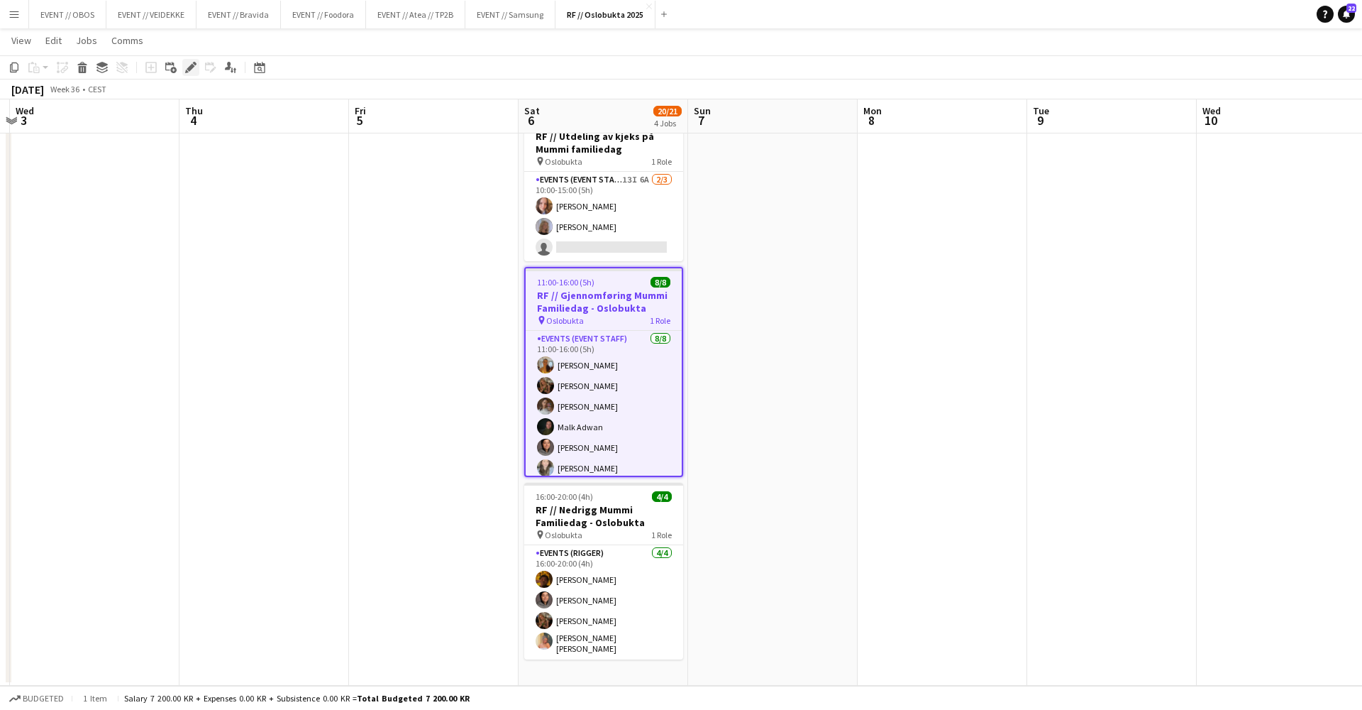
click at [194, 65] on icon "Edit" at bounding box center [190, 67] width 11 height 11
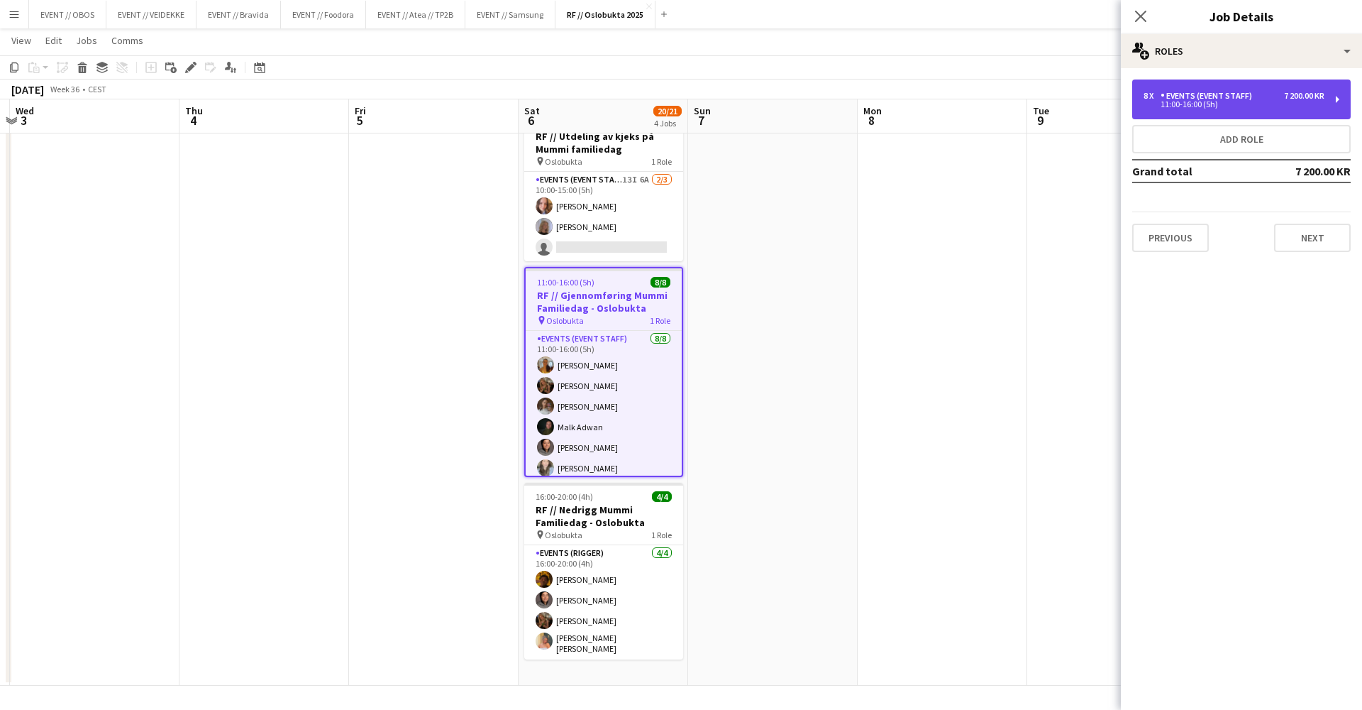
click at [1181, 107] on div "11:00-16:00 (5h)" at bounding box center [1234, 104] width 181 height 7
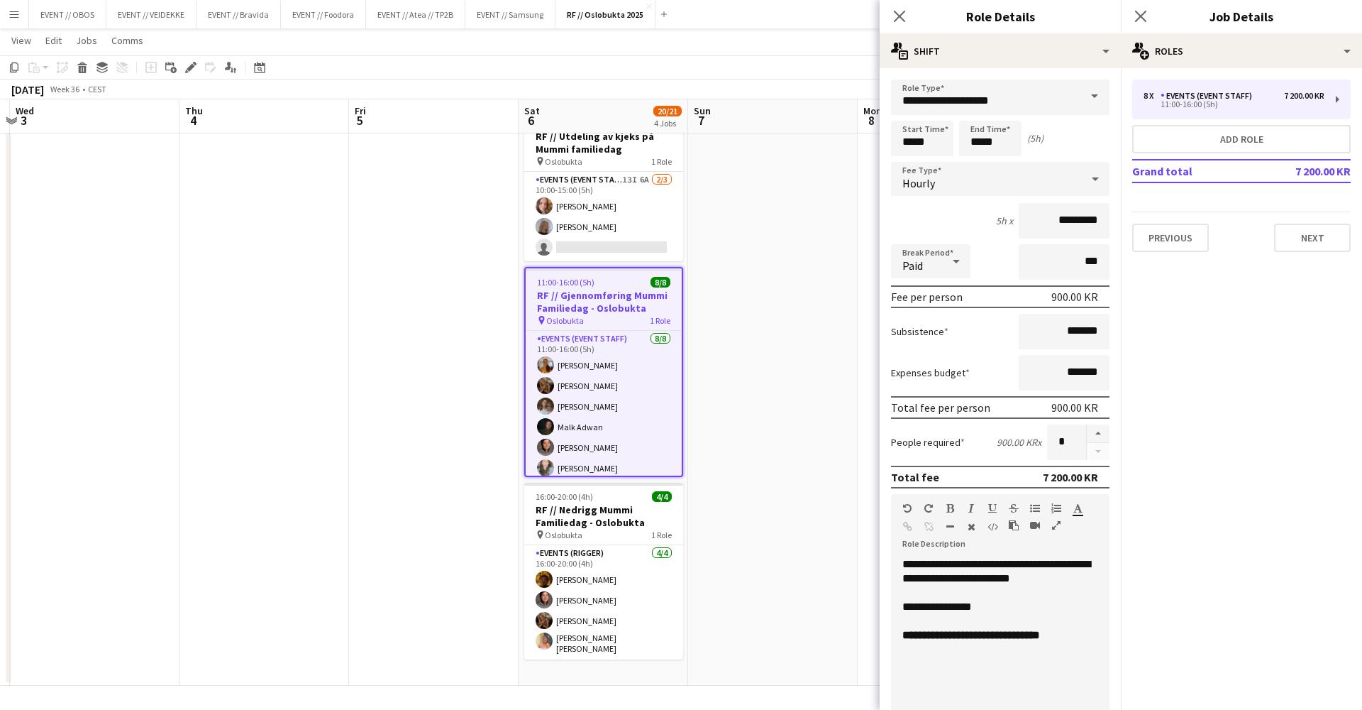
click at [786, 228] on app-date-cell at bounding box center [773, 287] width 170 height 798
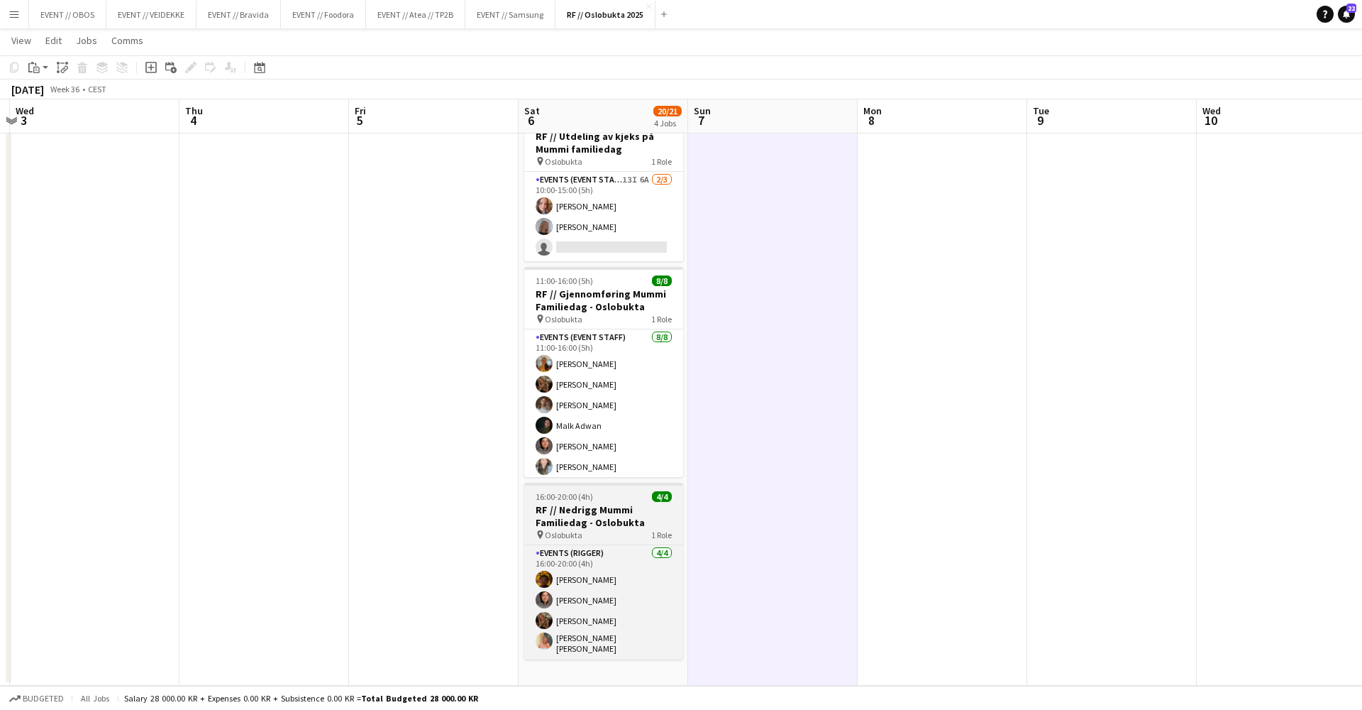
click at [604, 518] on h3 "RF // Nedrigg Mummi Familiedag - Oslobukta" at bounding box center [603, 516] width 159 height 26
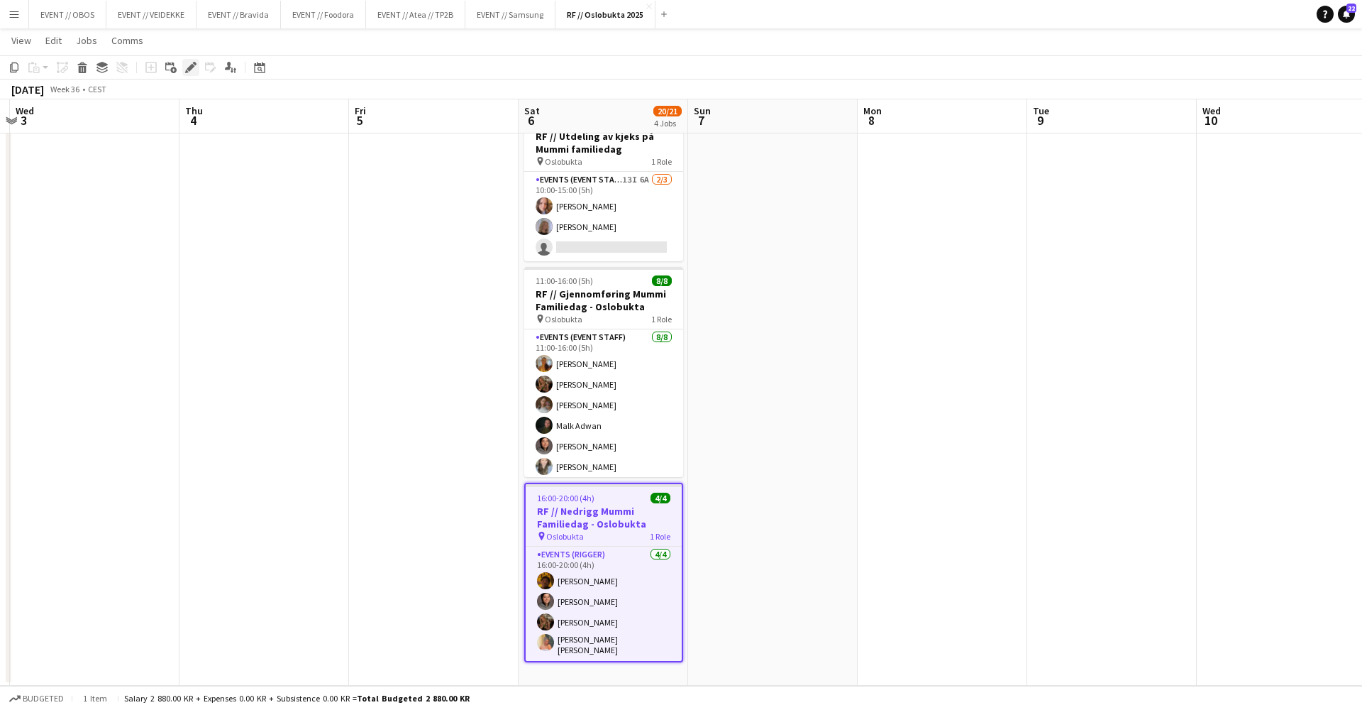
click at [191, 72] on icon "Edit" at bounding box center [190, 67] width 11 height 11
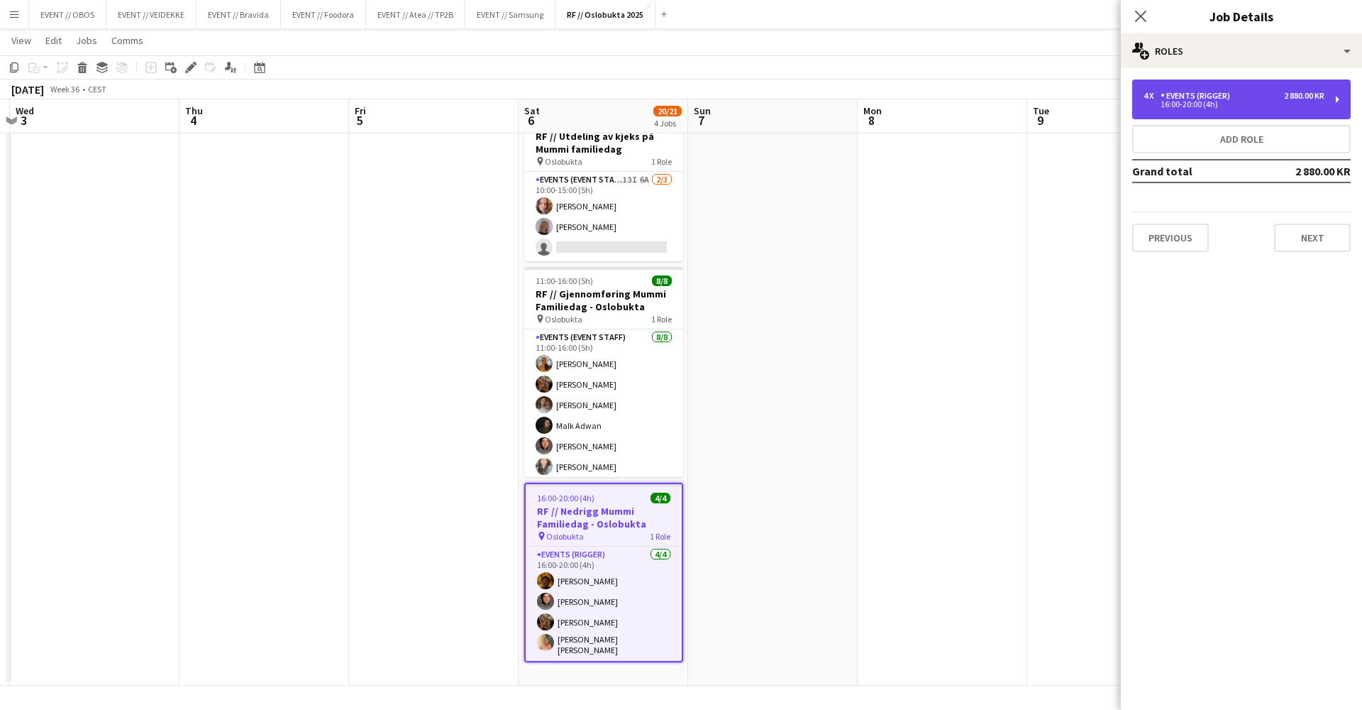
click at [1174, 105] on div "16:00-20:00 (4h)" at bounding box center [1234, 104] width 181 height 7
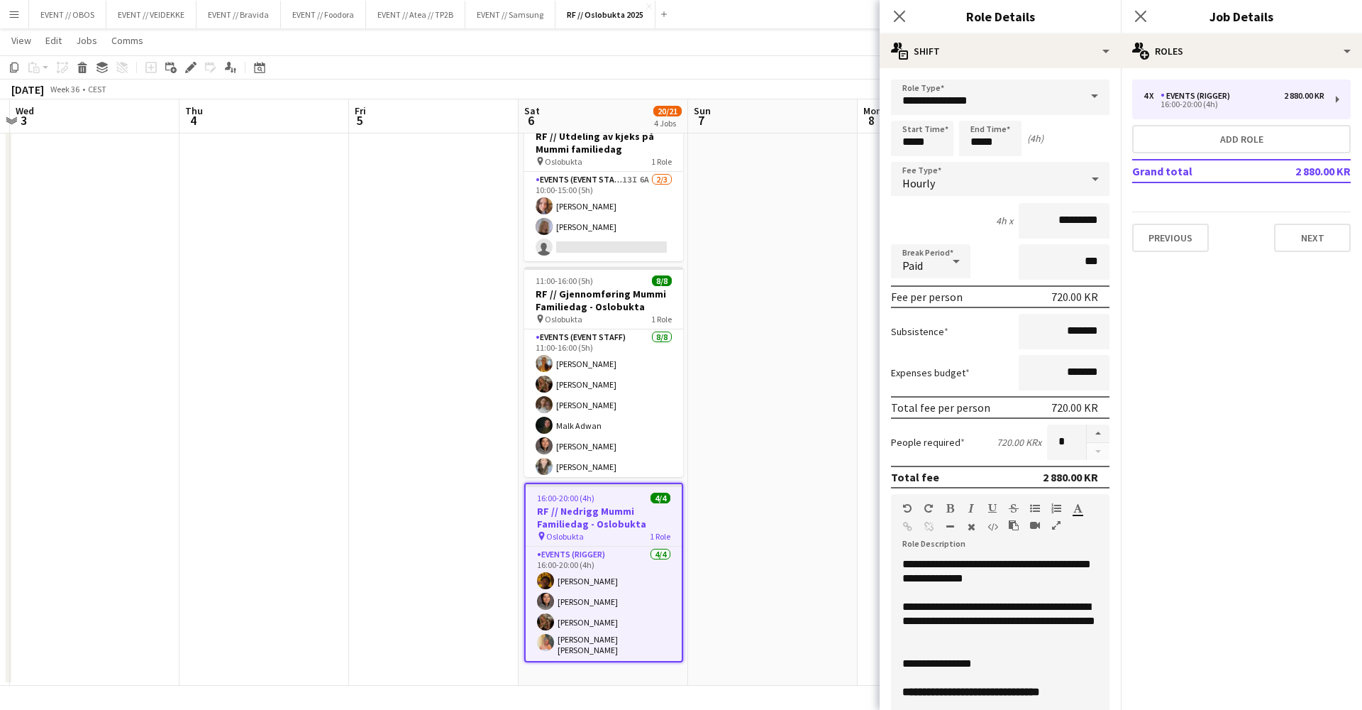
click at [811, 219] on app-date-cell at bounding box center [773, 287] width 170 height 798
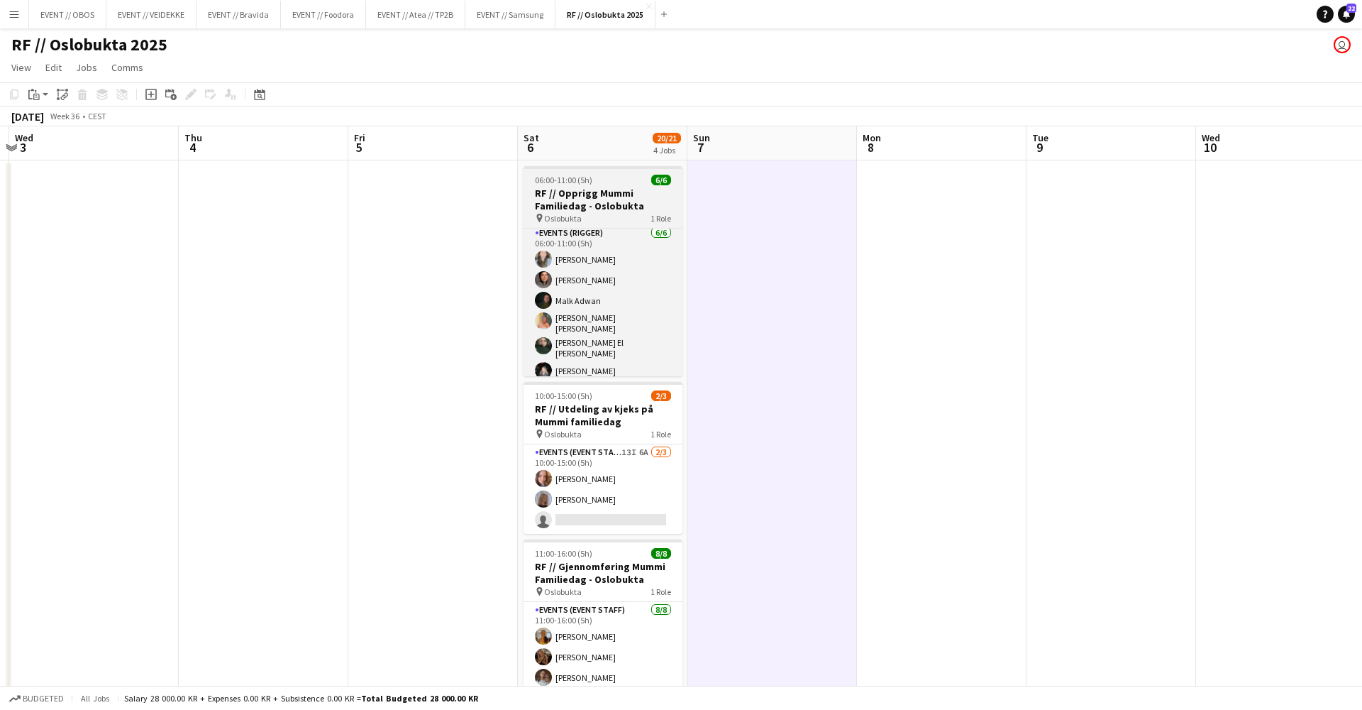
scroll to position [0, 0]
click at [555, 182] on span "06:00-11:00 (5h)" at bounding box center [563, 180] width 57 height 11
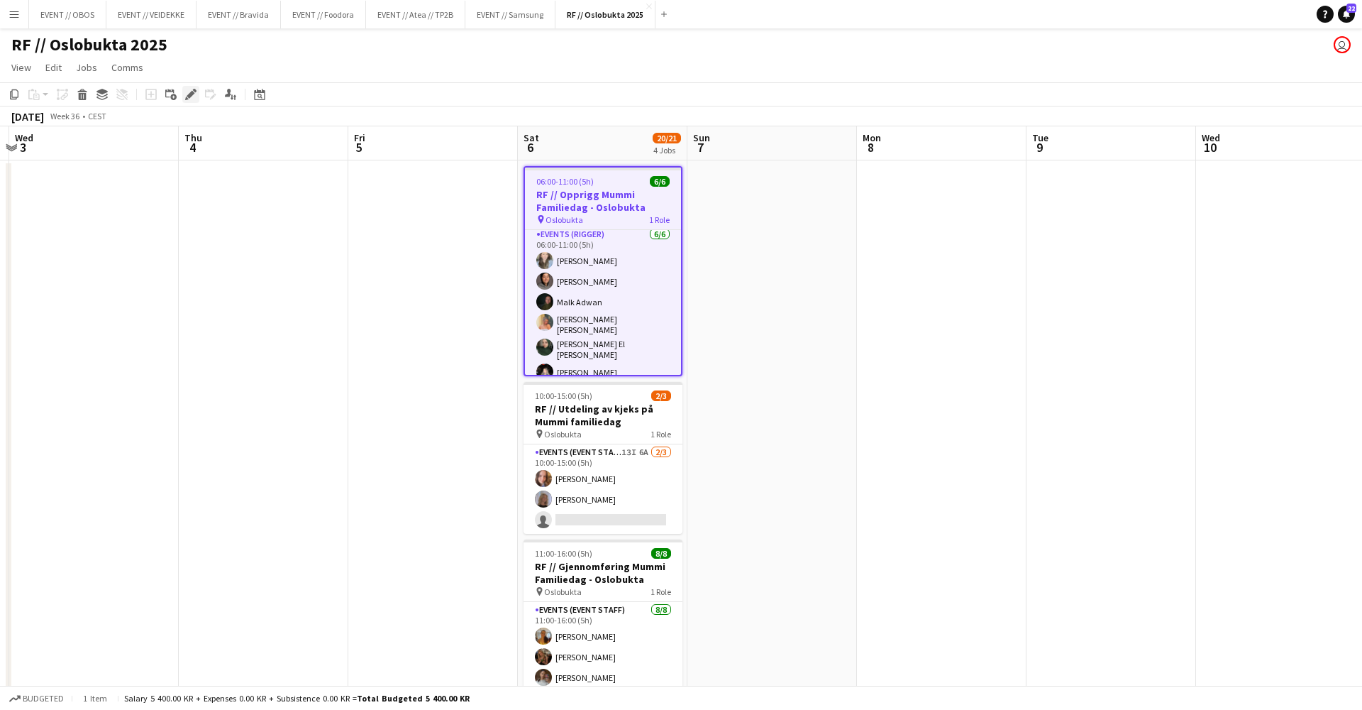
click at [189, 93] on icon "Edit" at bounding box center [190, 94] width 11 height 11
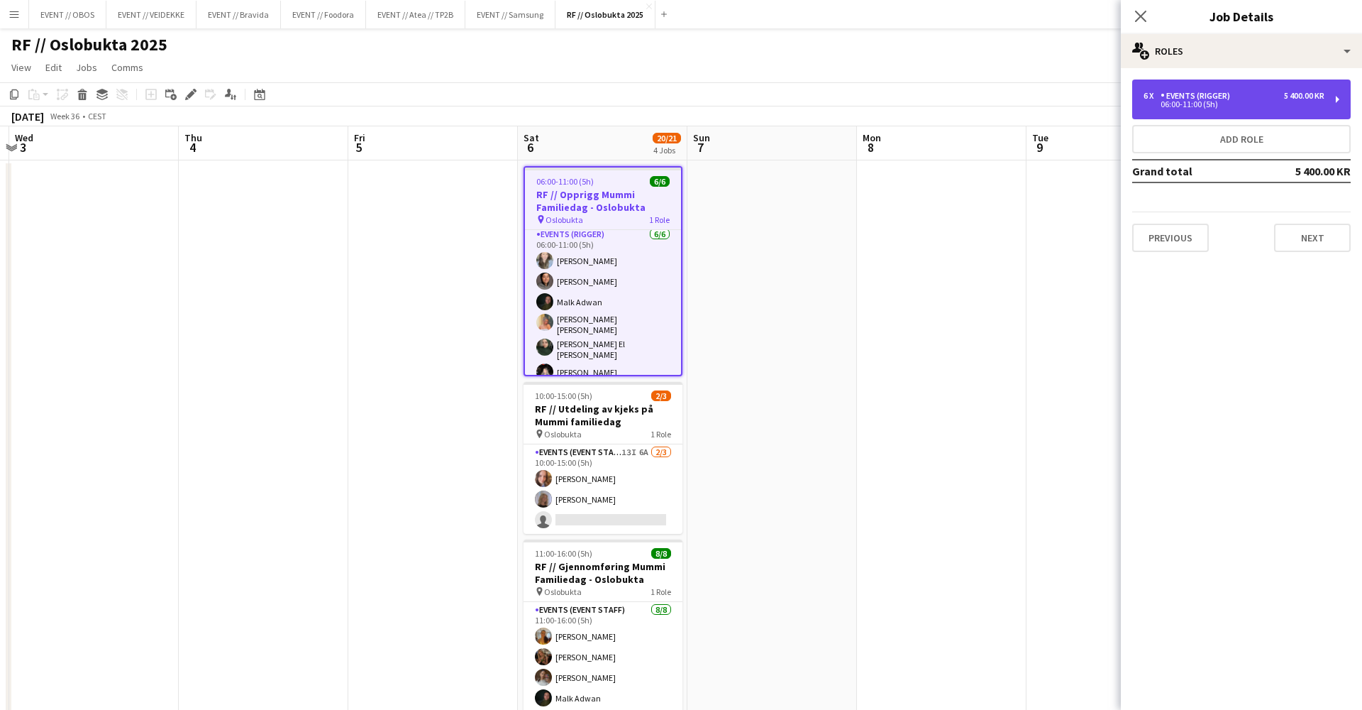
click at [1140, 113] on div "6 x Events (Rigger) 5 400.00 KR 06:00-11:00 (5h)" at bounding box center [1242, 99] width 219 height 40
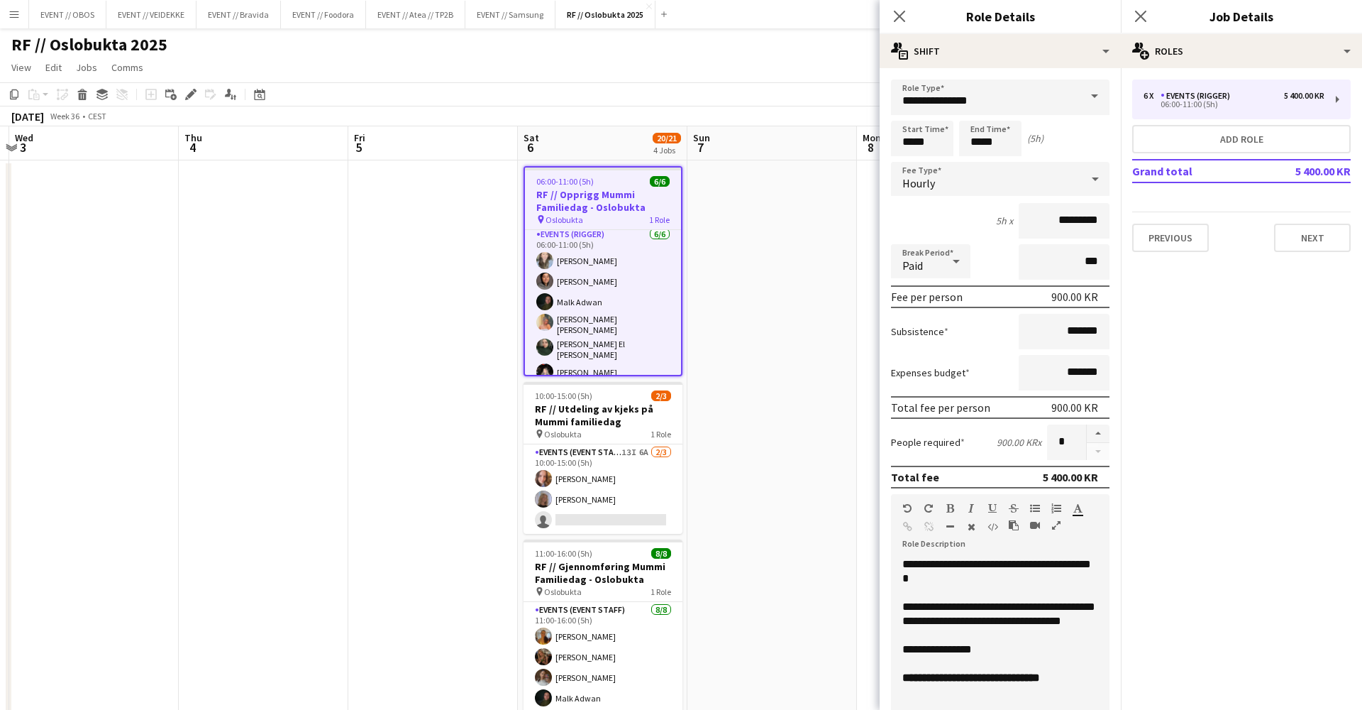
click at [813, 302] on app-date-cell at bounding box center [773, 559] width 170 height 798
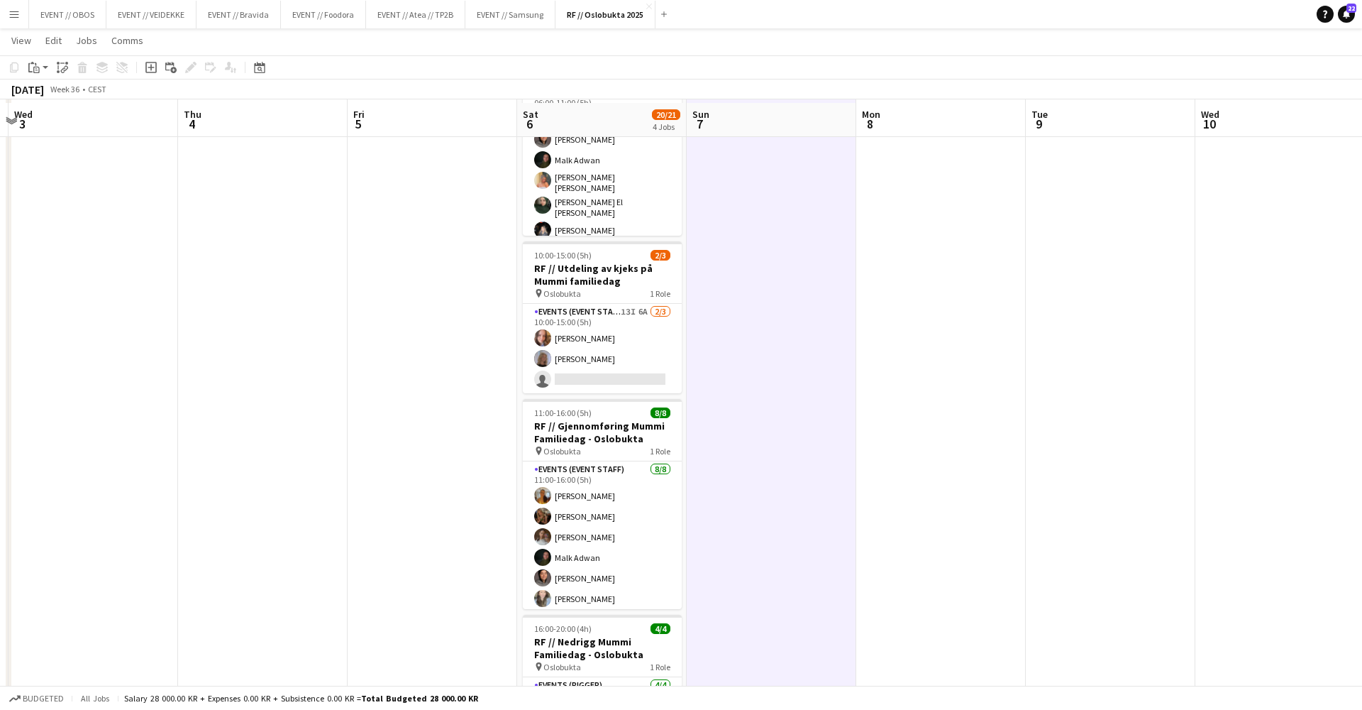
scroll to position [147, 0]
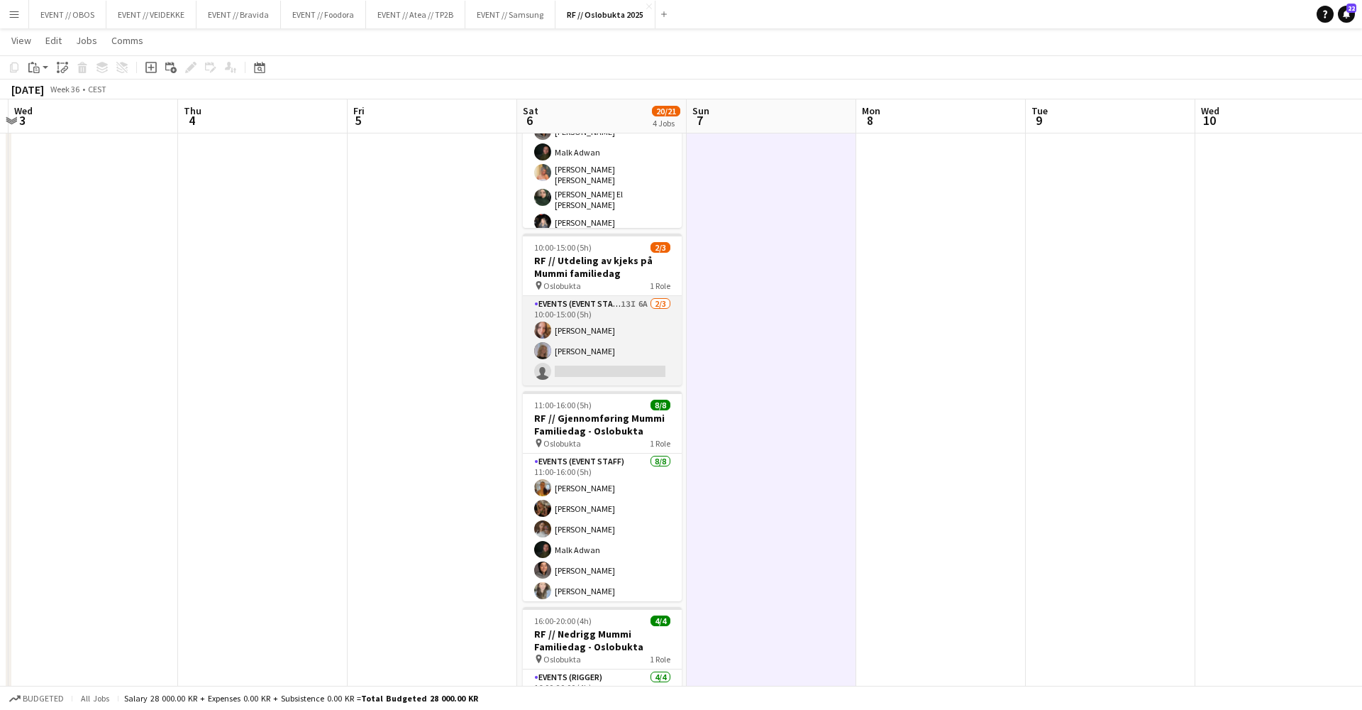
click at [552, 335] on app-card-role "Events (Event Staff) 13I 6A [DATE] 10:00-15:00 (5h) [PERSON_NAME] [PERSON_NAME]…" at bounding box center [602, 340] width 159 height 89
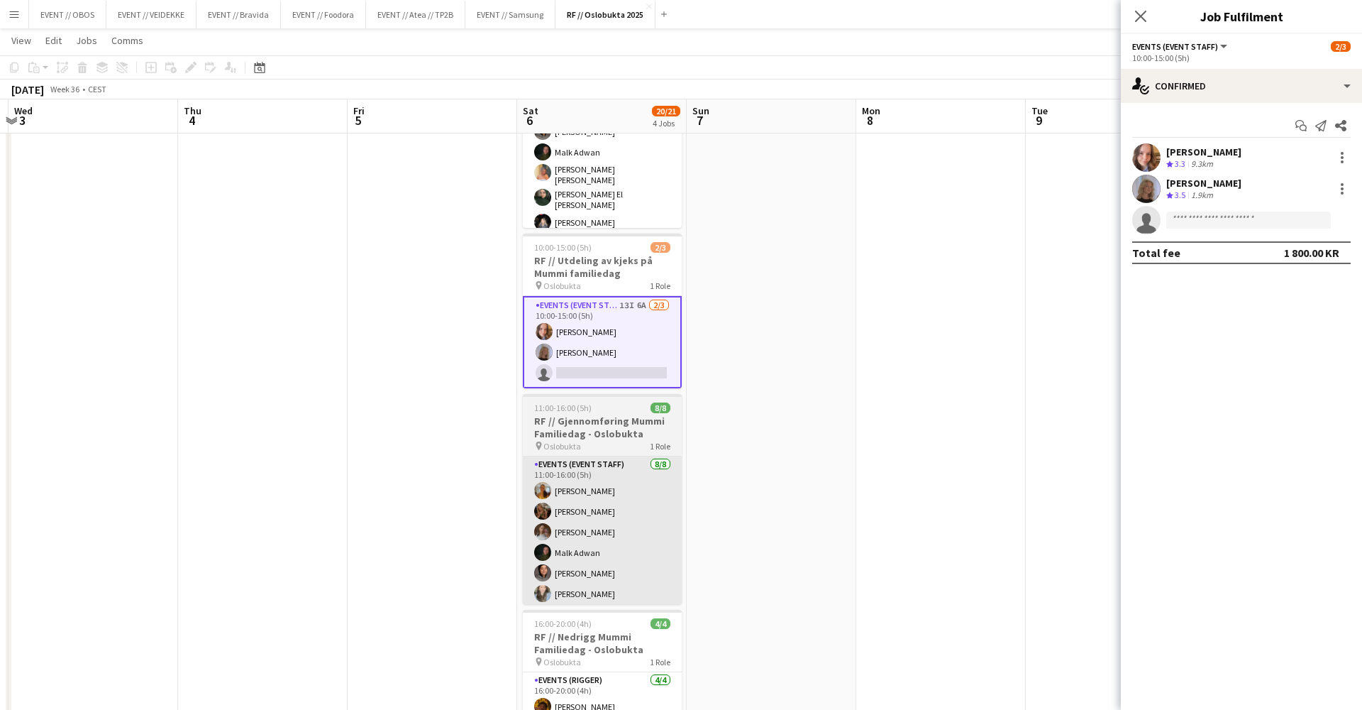
click at [617, 460] on app-card-role "Events (Event Staff) [DATE] 11:00-16:00 (5h) [PERSON_NAME] [PERSON_NAME] Kowtha…" at bounding box center [602, 554] width 159 height 197
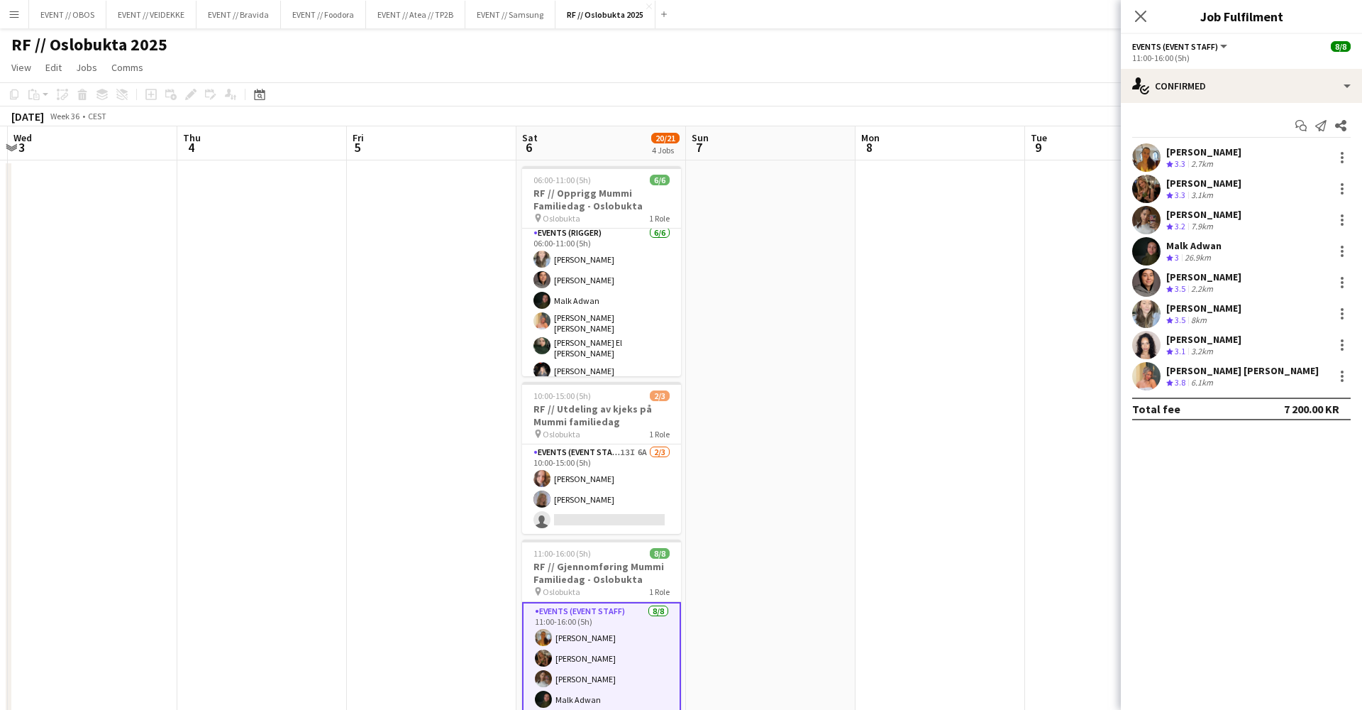
scroll to position [0, 0]
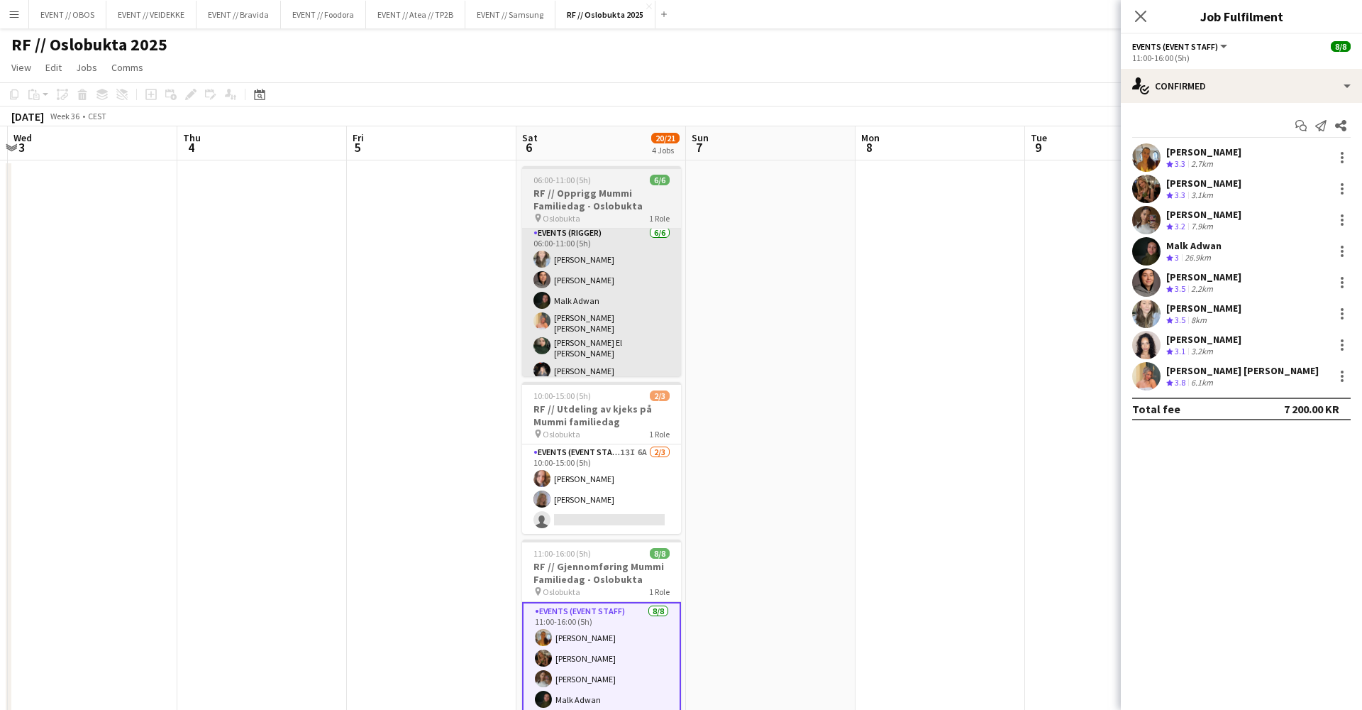
click at [617, 370] on app-card-role "Events (Rigger) [DATE] 06:00-11:00 (5h) [PERSON_NAME] [PERSON_NAME] [PERSON_NAM…" at bounding box center [601, 305] width 159 height 160
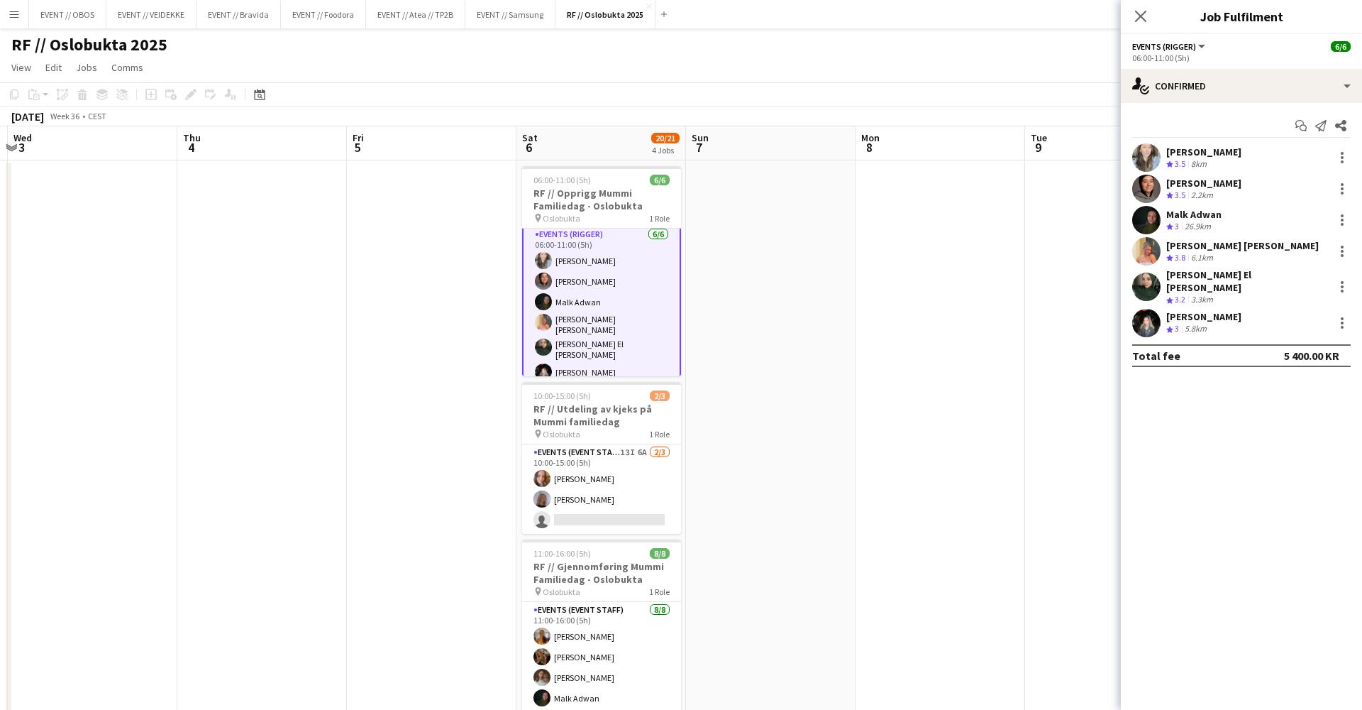
click at [1140, 309] on app-user-avatar at bounding box center [1147, 323] width 28 height 28
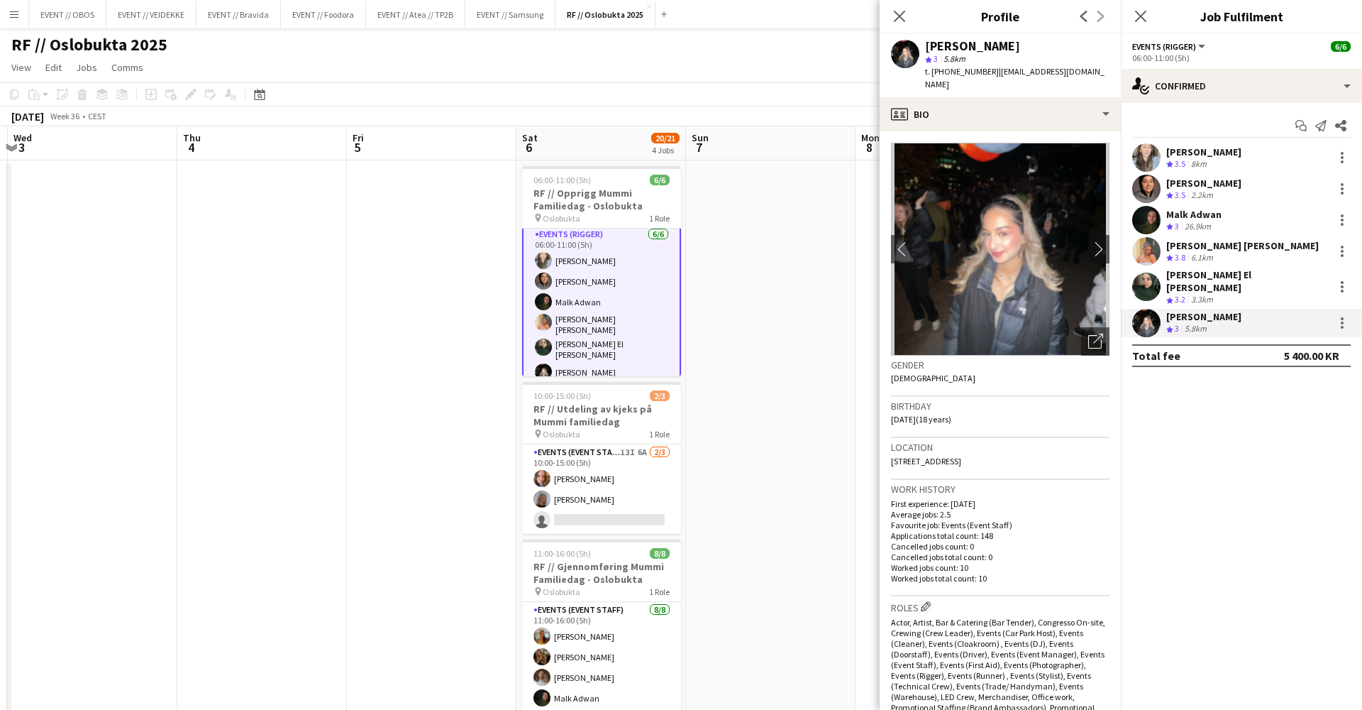
click at [791, 245] on app-date-cell at bounding box center [771, 559] width 170 height 798
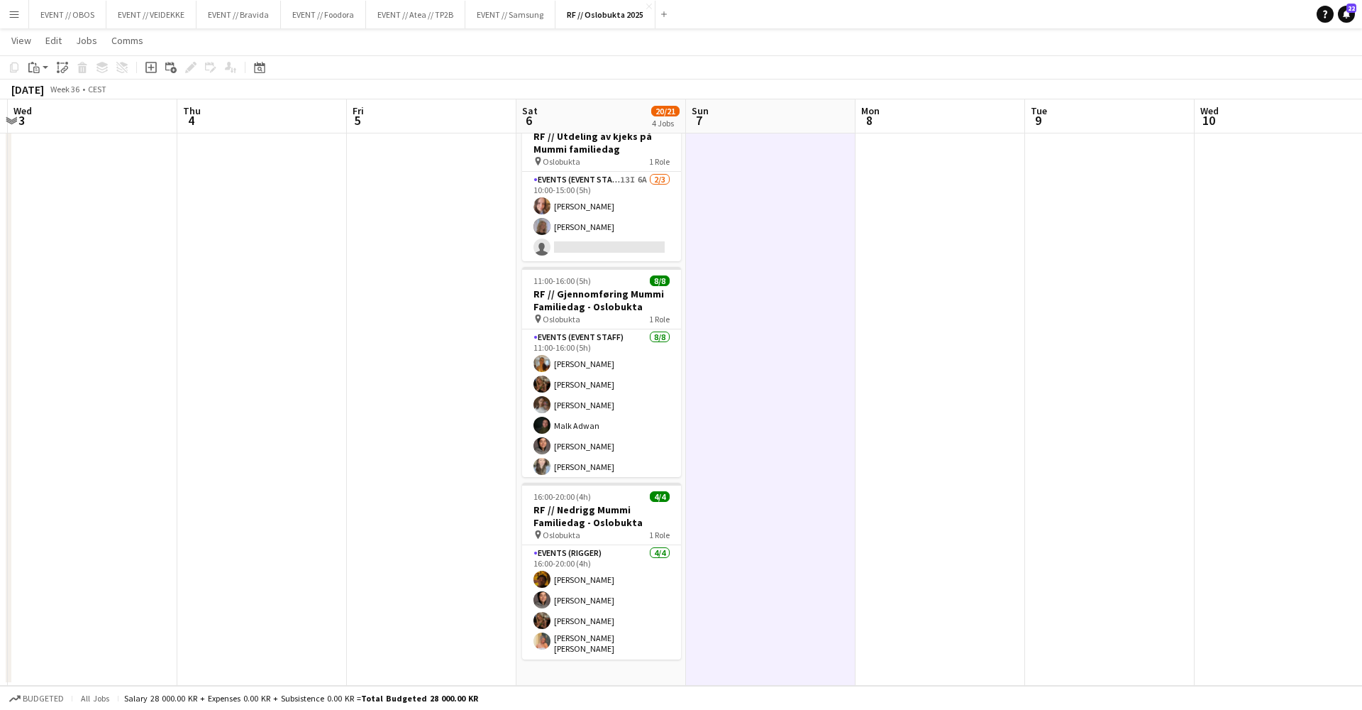
scroll to position [271, 0]
click at [400, 18] on button "EVENT // Atea // TP2B Close" at bounding box center [415, 15] width 99 height 28
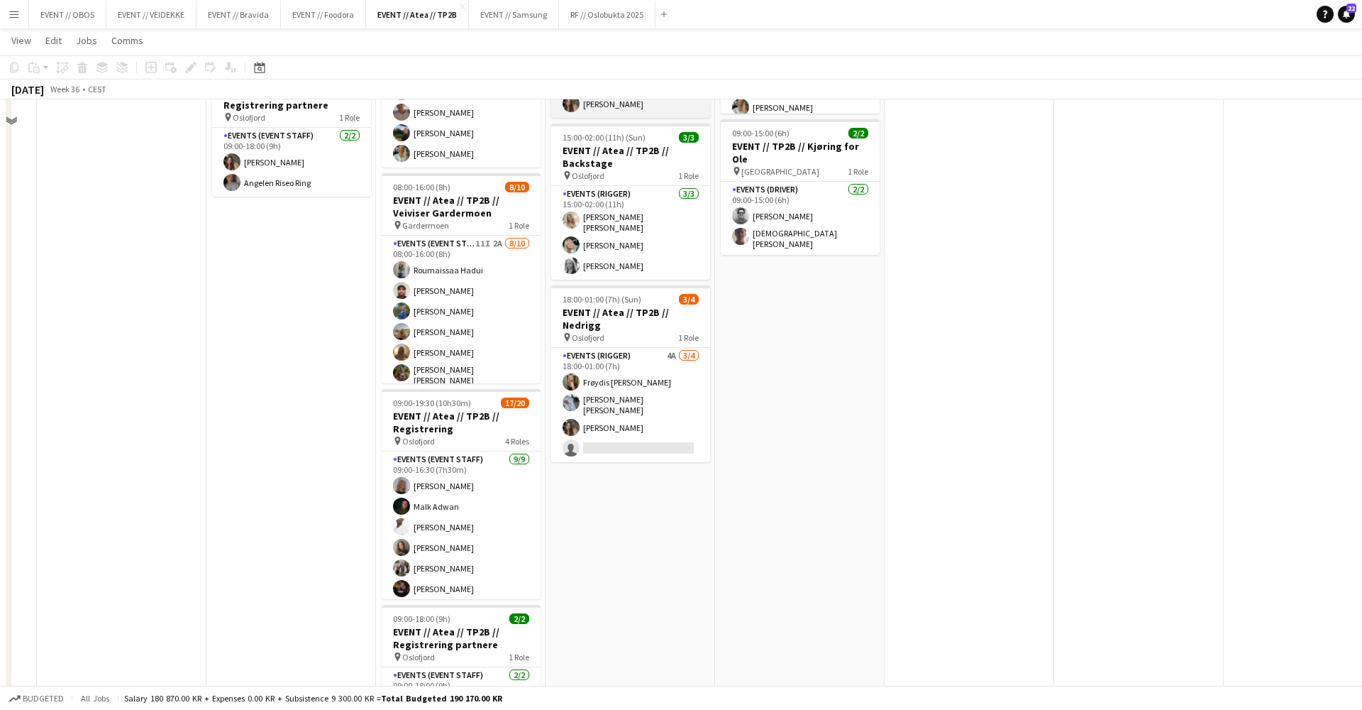
scroll to position [568, 0]
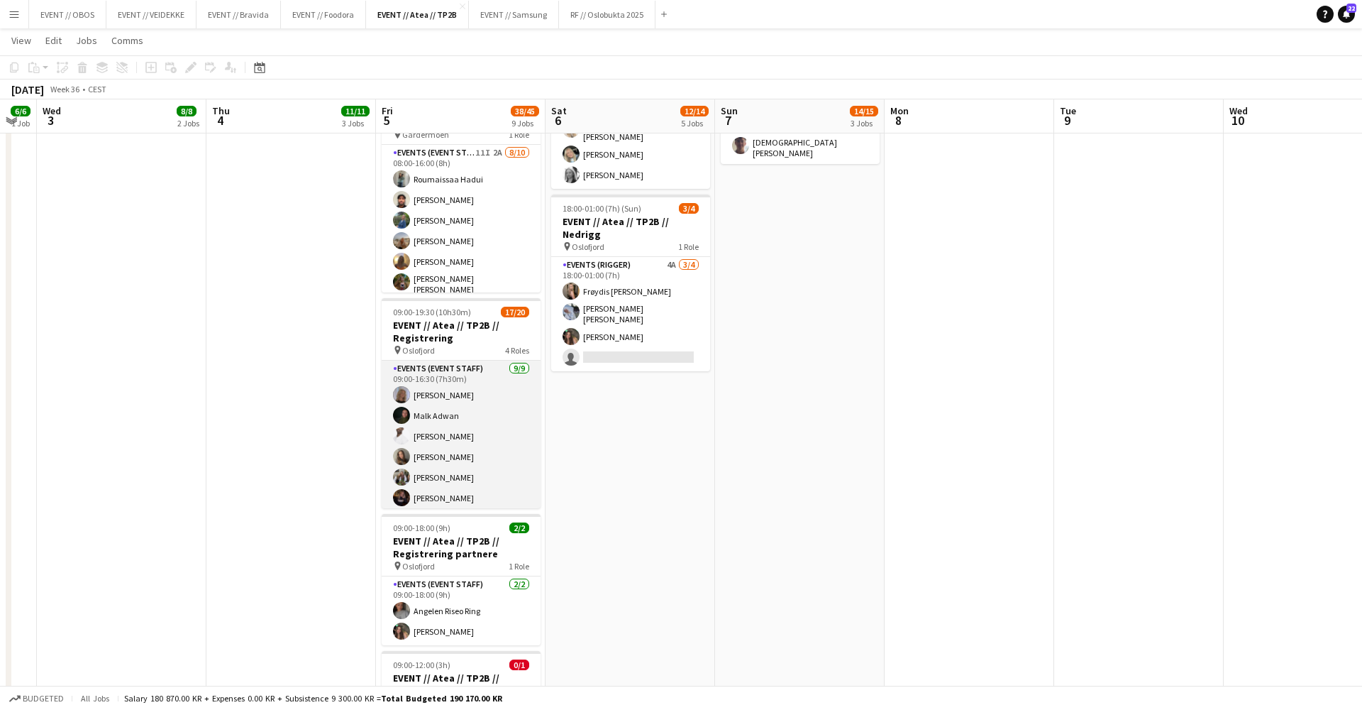
click at [497, 443] on app-card-role "Events (Event Staff) [DATE] 09:00-16:30 (7h30m) [PERSON_NAME] [PERSON_NAME] [PE…" at bounding box center [461, 470] width 159 height 221
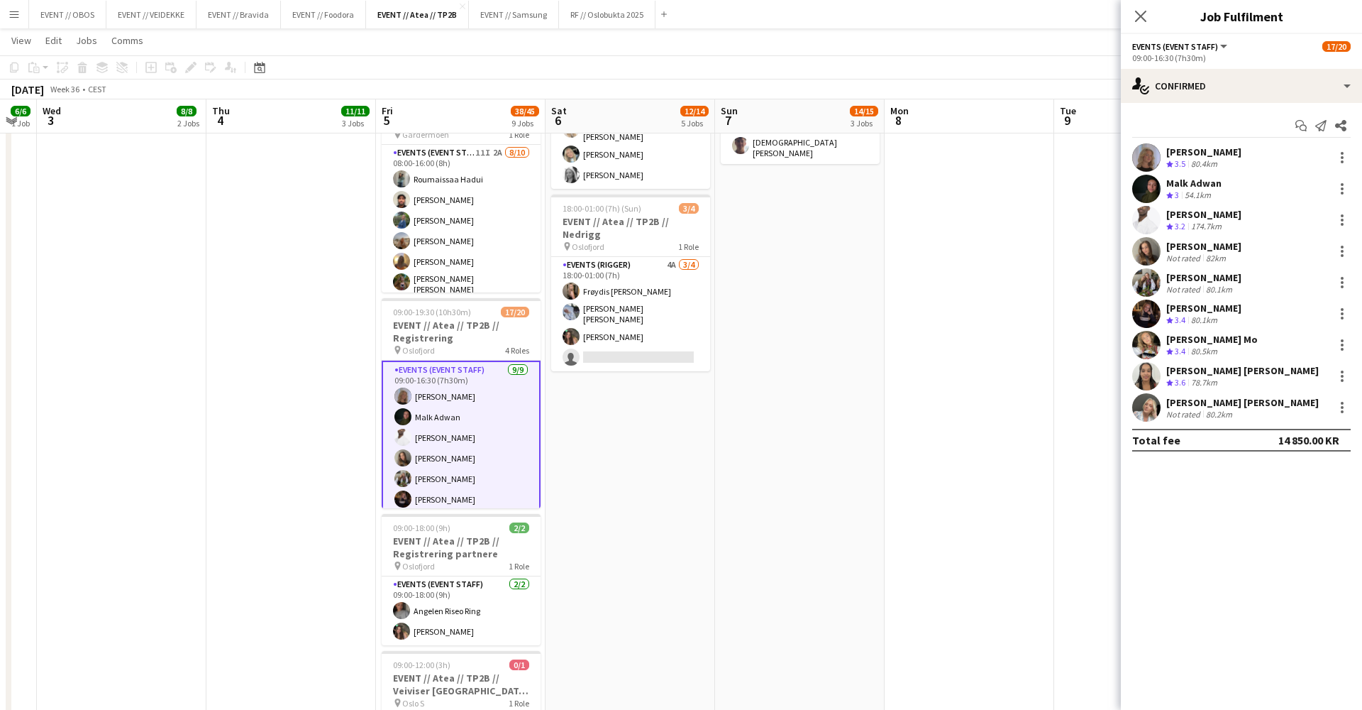
click at [1142, 338] on app-user-avatar at bounding box center [1147, 345] width 28 height 28
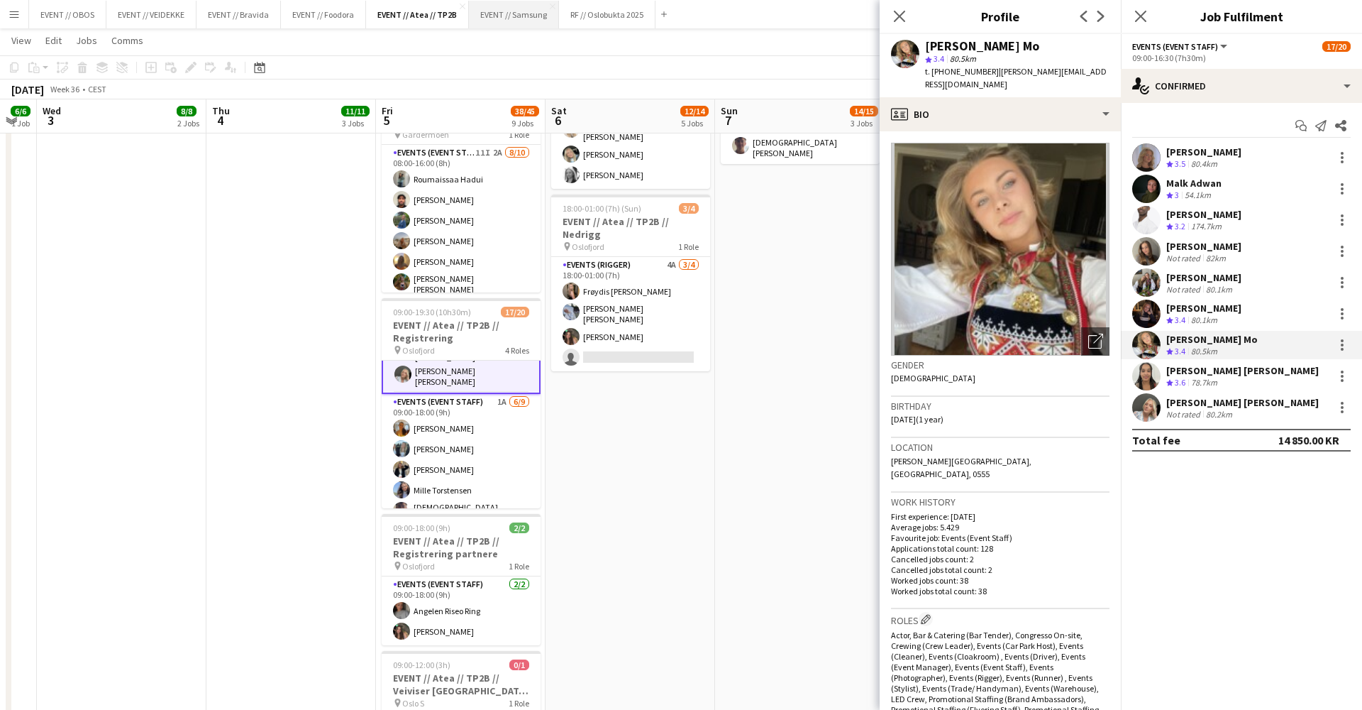
scroll to position [195, 0]
click at [480, 453] on app-card-role "Events (Event Staff) 1A [DATE] 09:00-18:00 (9h) [PERSON_NAME] [PERSON_NAME] [PE…" at bounding box center [461, 498] width 159 height 217
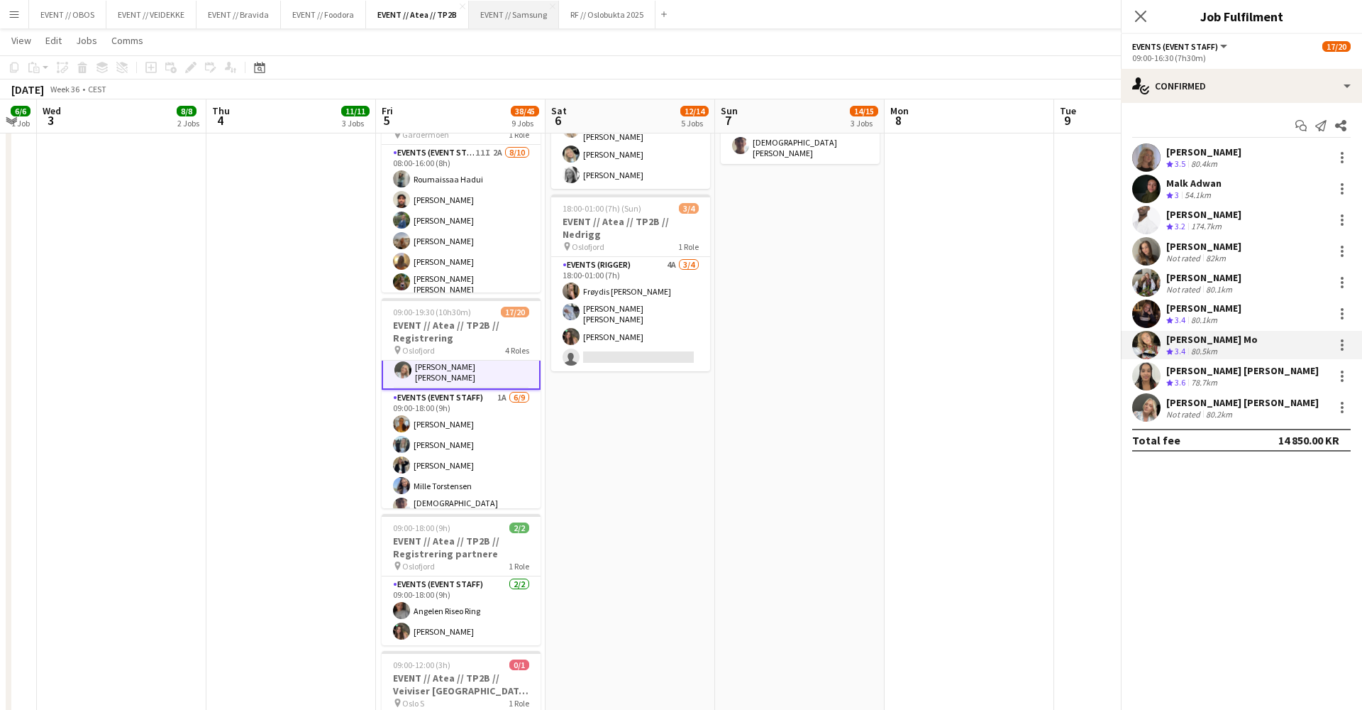
click at [480, 453] on app-card-role "Events (Event Staff) 1A [DATE] 09:00-18:00 (9h) [PERSON_NAME] [PERSON_NAME] [PE…" at bounding box center [461, 498] width 159 height 217
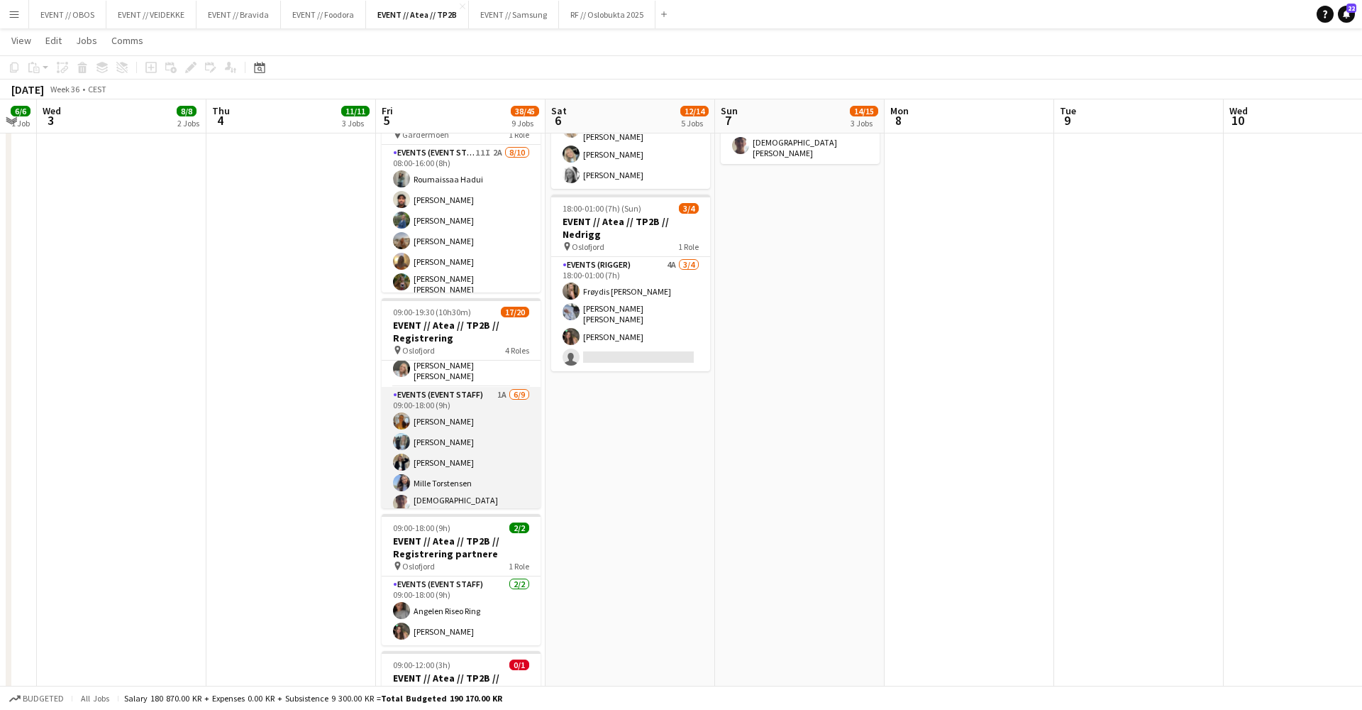
click at [476, 436] on app-card-role "Events (Event Staff) 1A [DATE] 09:00-18:00 (9h) [PERSON_NAME] [PERSON_NAME] [PE…" at bounding box center [461, 495] width 159 height 217
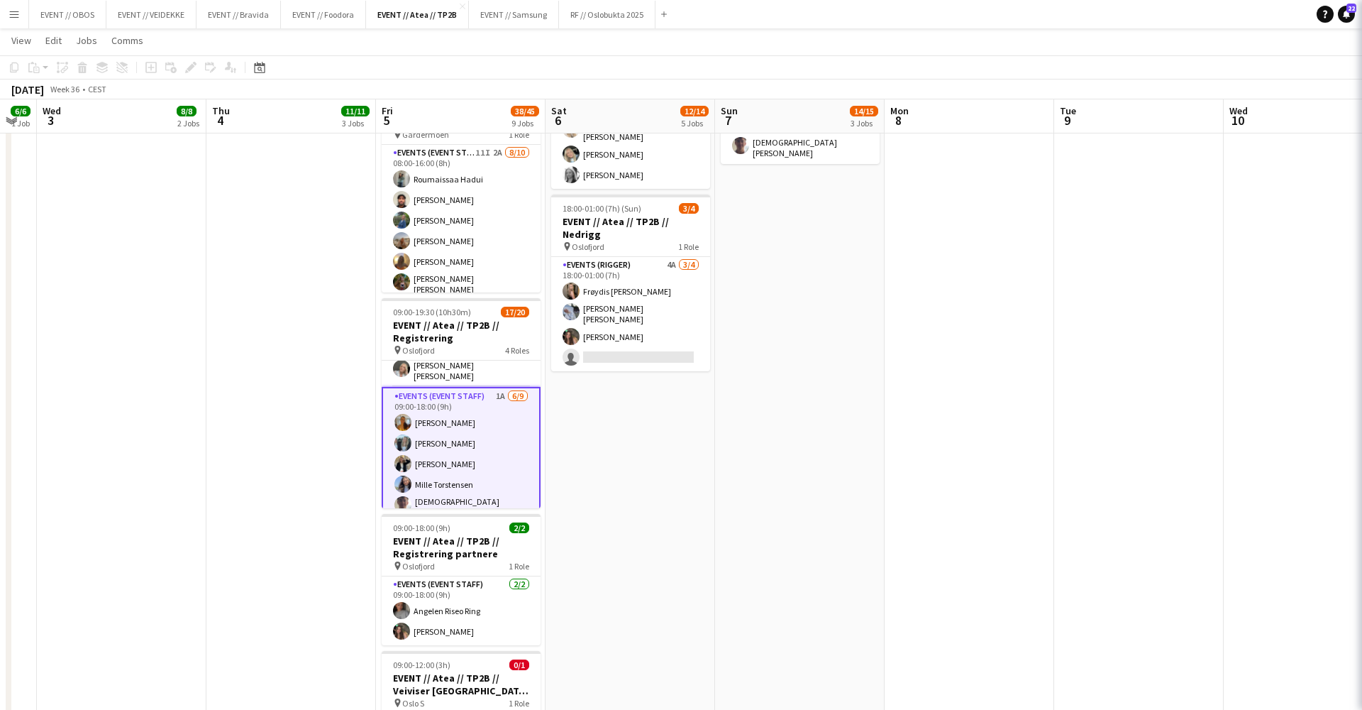
scroll to position [0, 642]
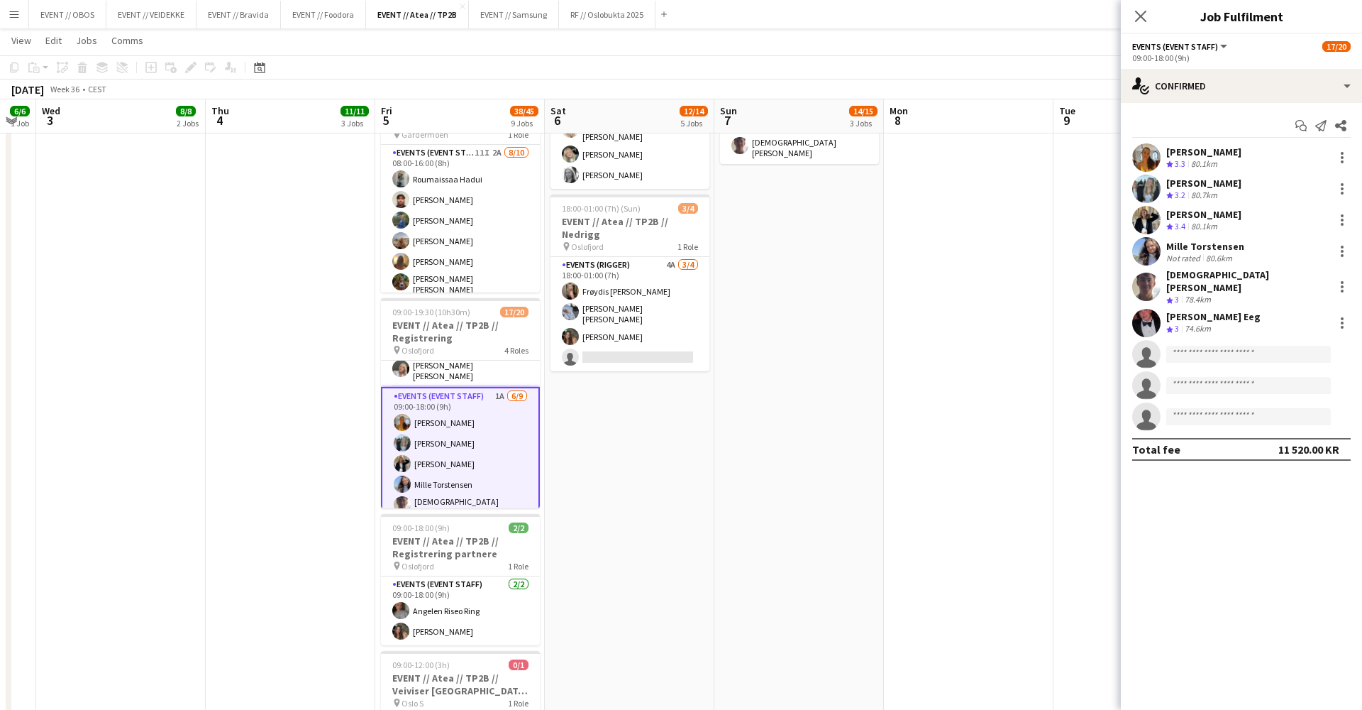
click at [1146, 255] on app-user-avatar at bounding box center [1147, 251] width 28 height 28
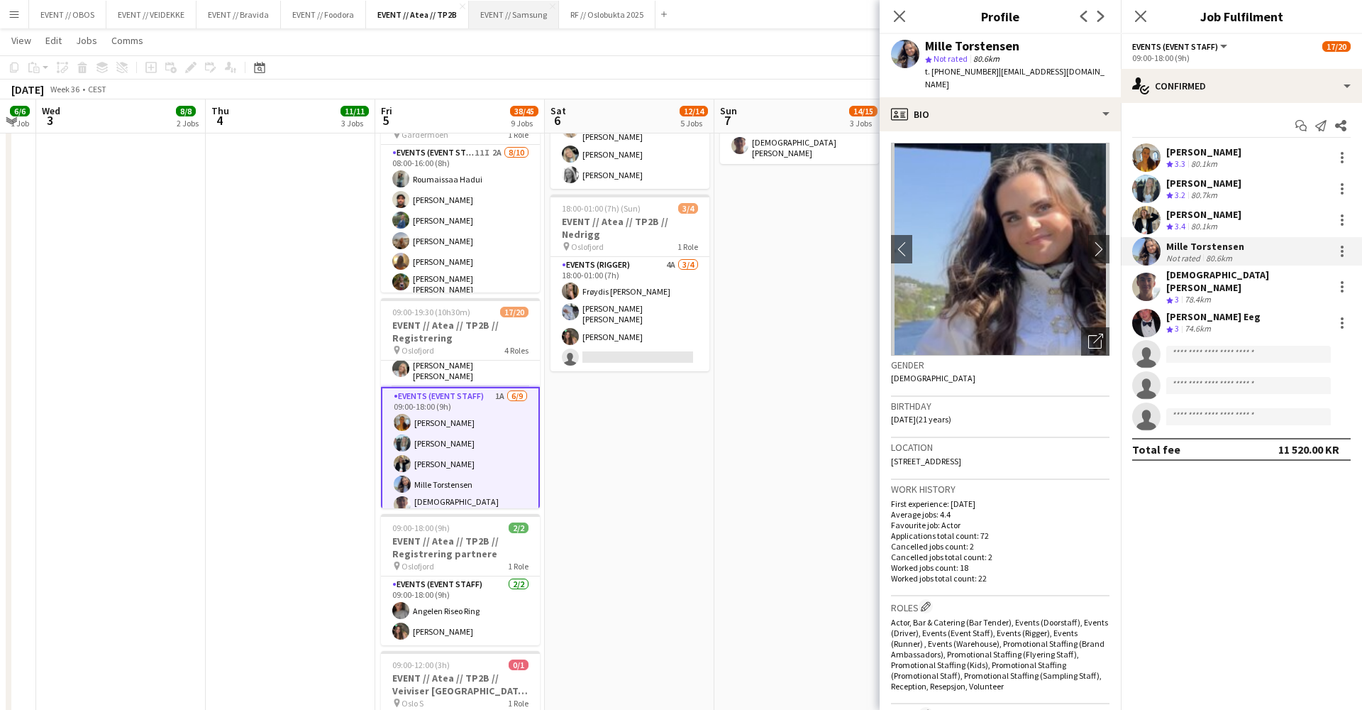
click at [610, 560] on app-date-cell "08:00-17:00 (9h) 1/2 EVENT // Atea // TP2B // Partnere // Expo pin Oslofjord 1 …" at bounding box center [630, 314] width 170 height 1447
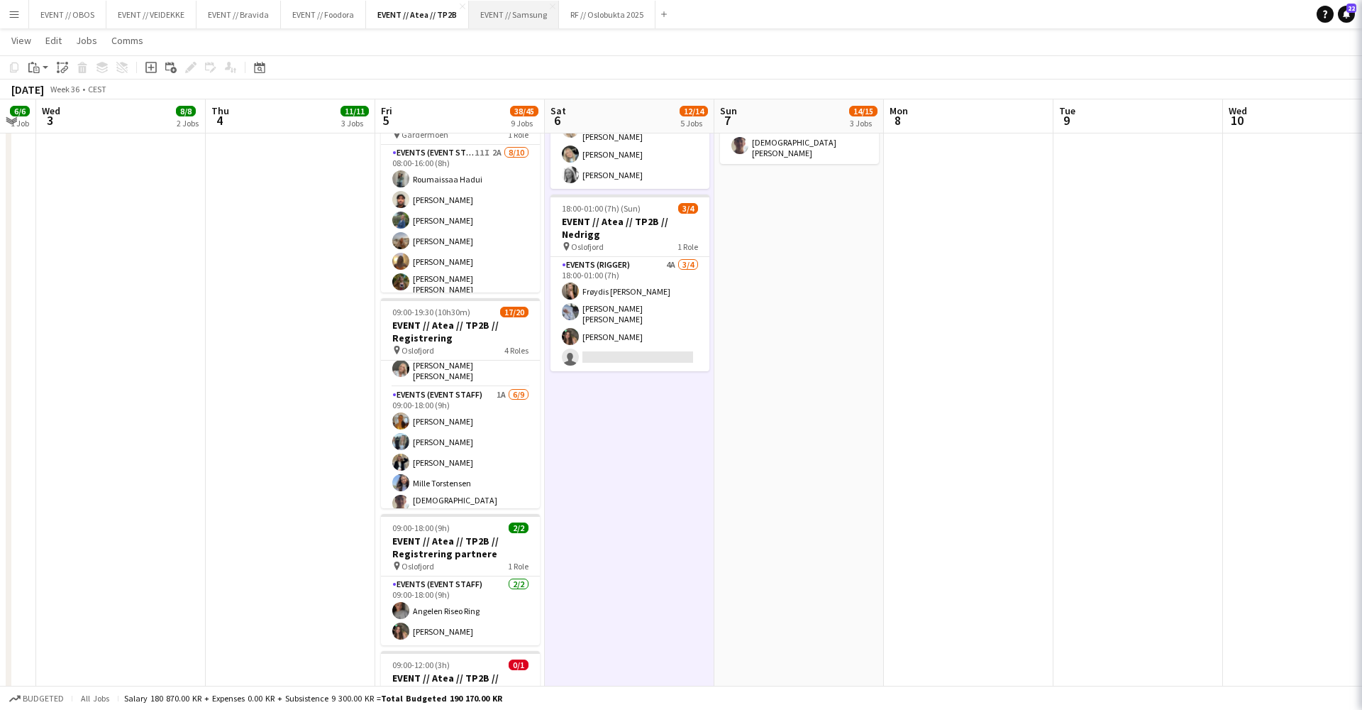
click at [610, 560] on app-date-cell "08:00-17:00 (9h) 1/2 EVENT // Atea // TP2B // Partnere // Expo pin Oslofjord 1 …" at bounding box center [630, 314] width 170 height 1447
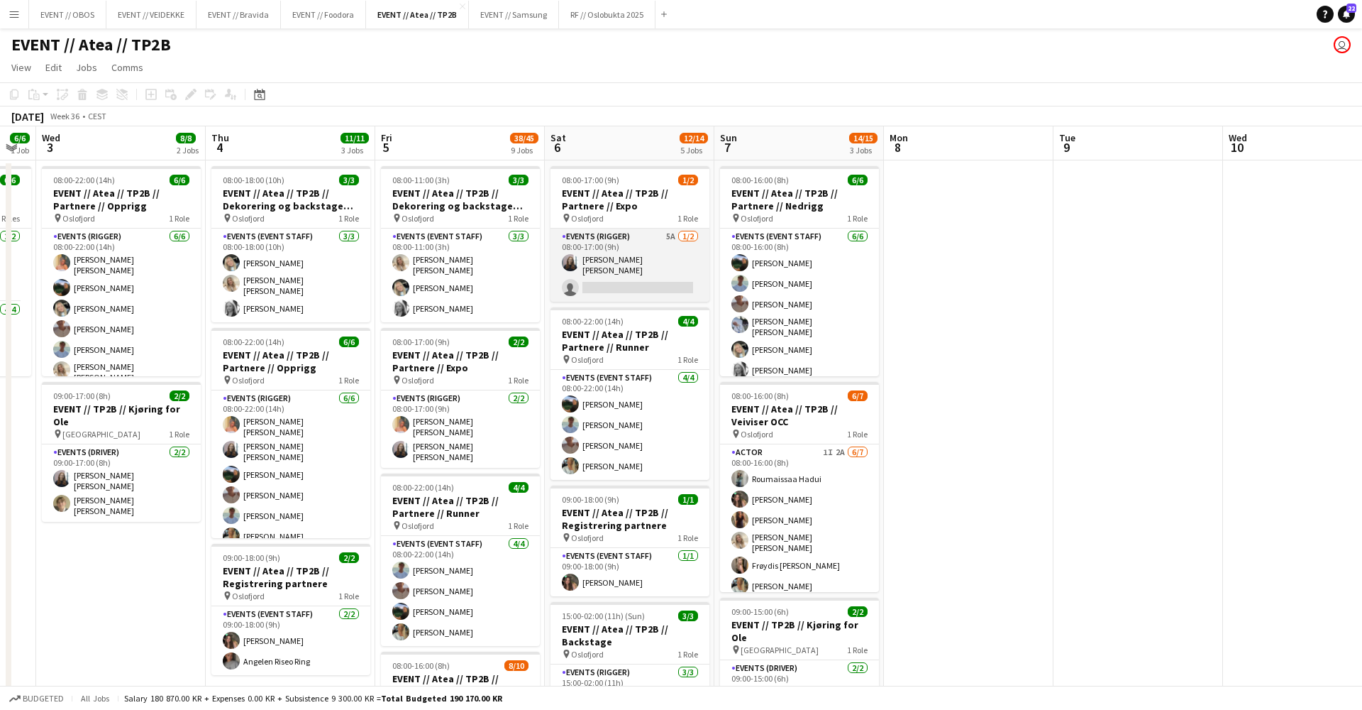
scroll to position [0, 0]
click at [642, 278] on app-card-role "Events (Rigger) 5A [DATE] 08:00-17:00 (9h) [PERSON_NAME] [PERSON_NAME] single-n…" at bounding box center [630, 264] width 159 height 73
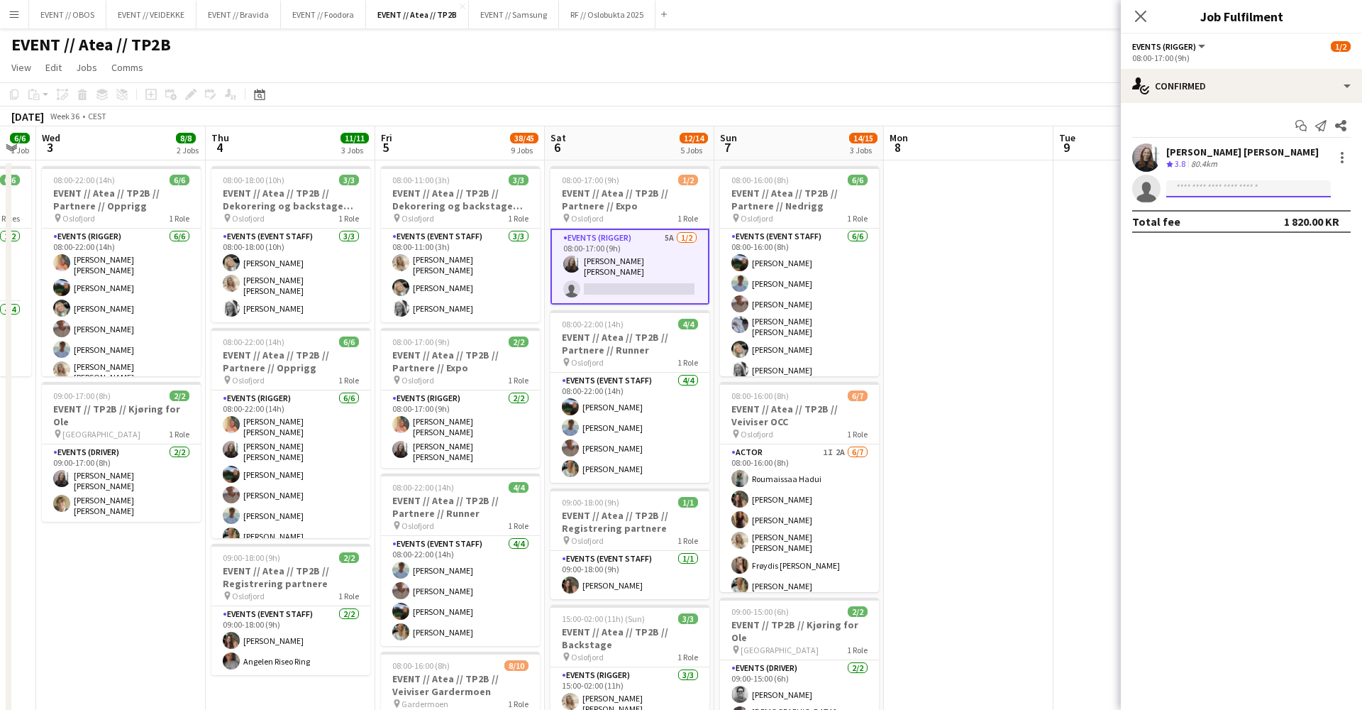
click at [1199, 196] on input at bounding box center [1249, 188] width 165 height 17
type input "******"
drag, startPoint x: 1213, startPoint y: 212, endPoint x: 1223, endPoint y: 224, distance: 16.1
click at [1223, 224] on span "[EMAIL_ADDRESS][DOMAIN_NAME]" at bounding box center [1249, 220] width 142 height 11
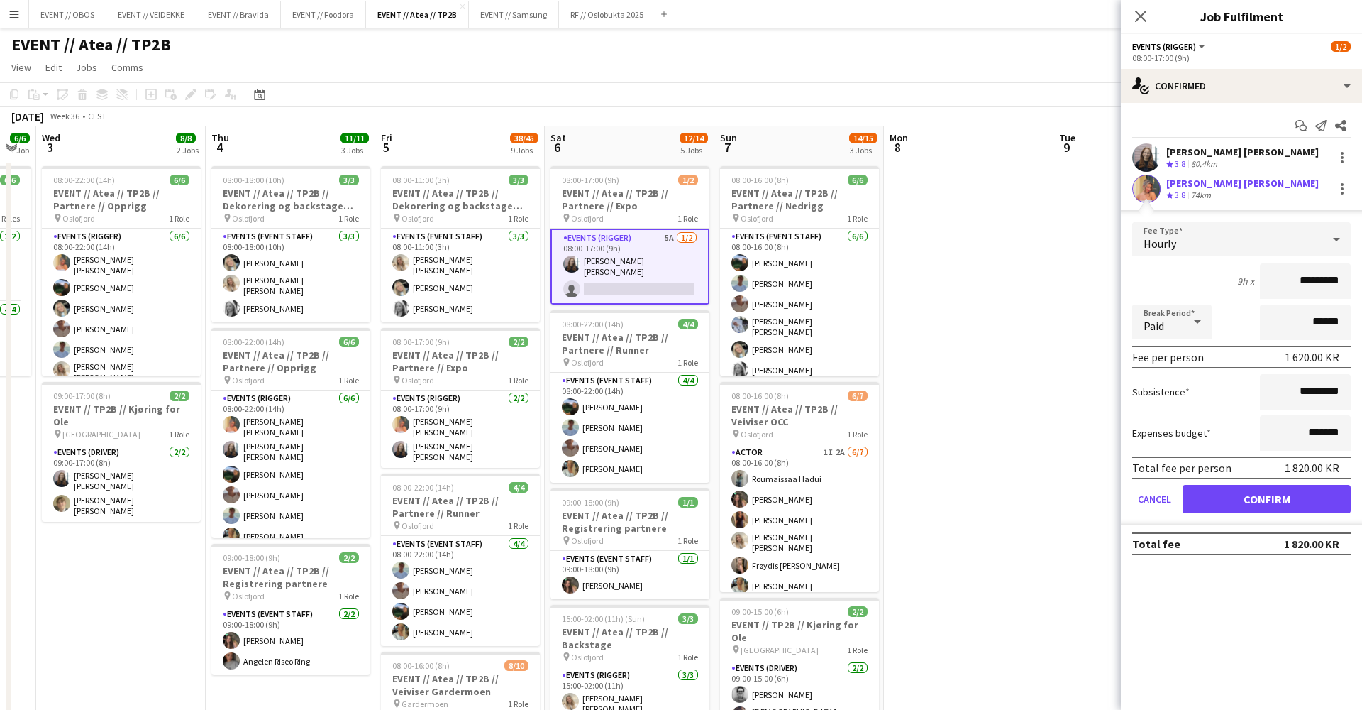
click at [1222, 509] on button "Confirm" at bounding box center [1267, 499] width 168 height 28
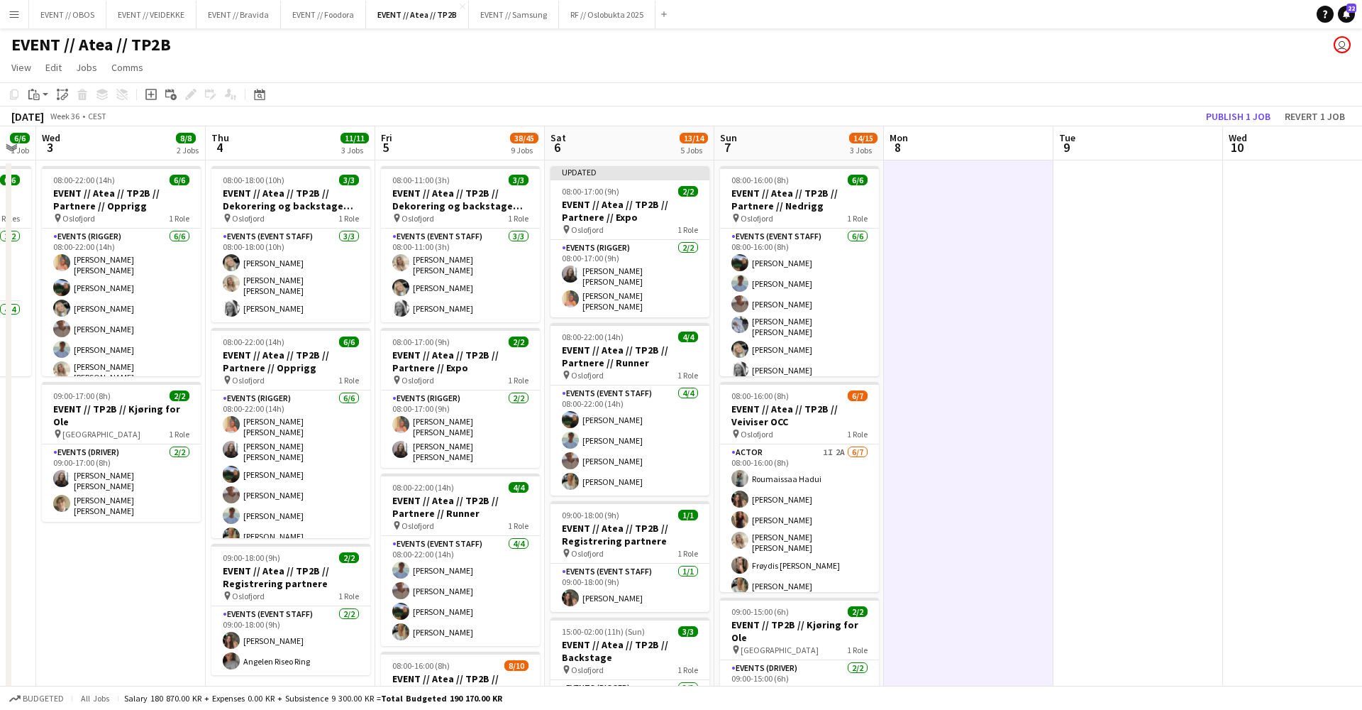
scroll to position [0, 643]
click at [1216, 115] on button "Publish 1 job" at bounding box center [1239, 116] width 76 height 18
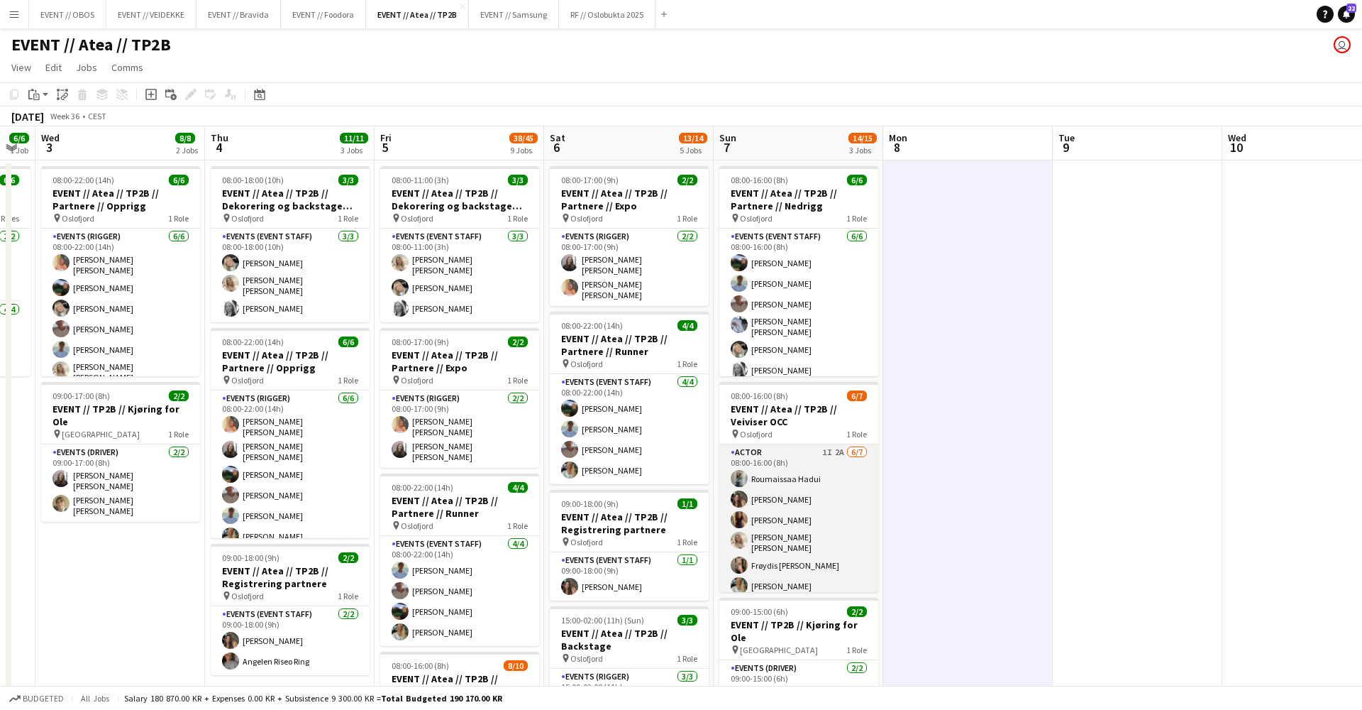
click at [850, 490] on app-card-role "Actor 1I 2A [DATE] 08:00-16:00 (8h) Roumaissaa Hadui [PERSON_NAME] [PERSON_NAME…" at bounding box center [799, 532] width 159 height 176
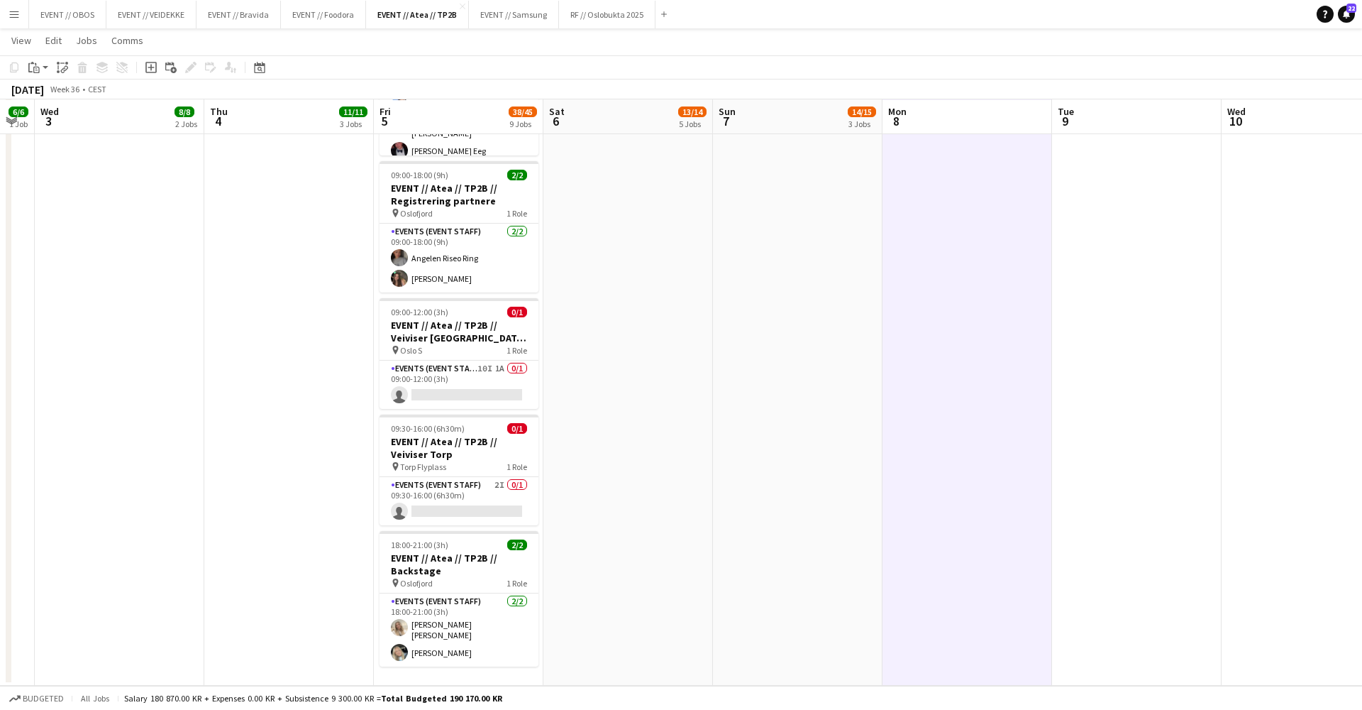
scroll to position [920, 0]
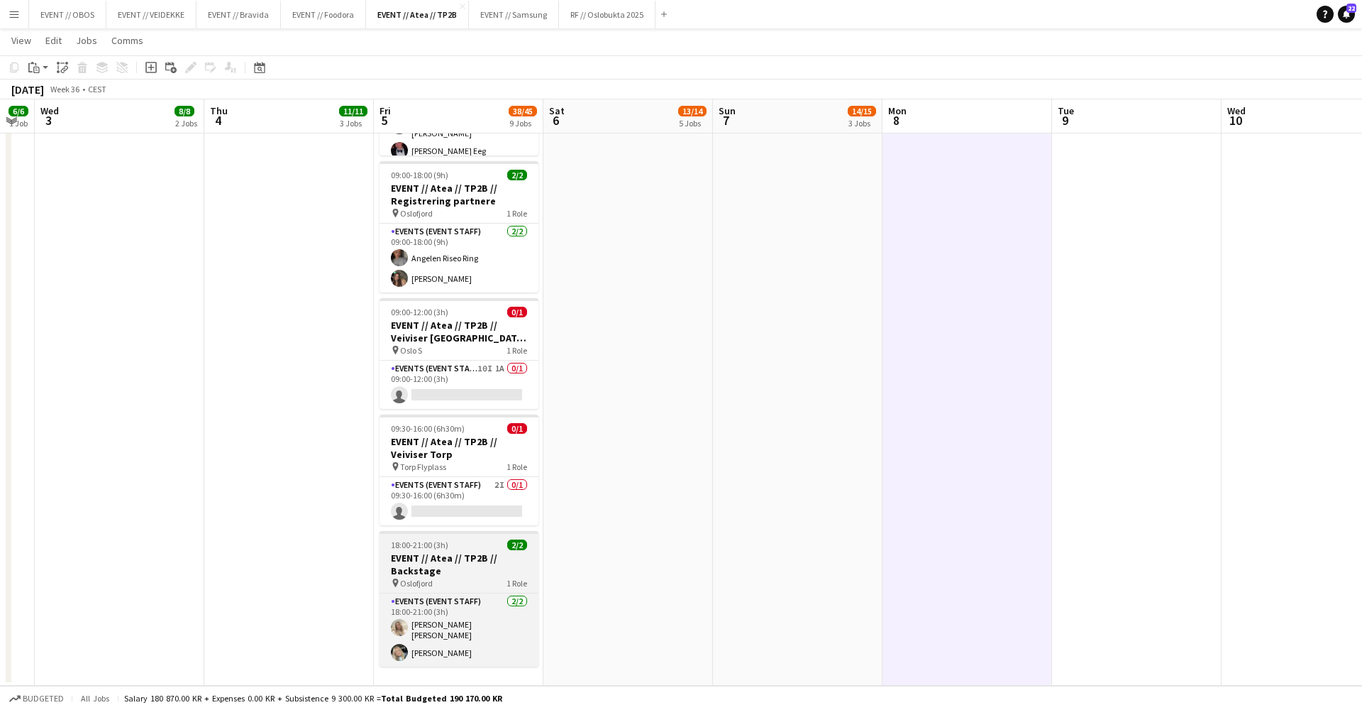
click at [402, 531] on div at bounding box center [459, 532] width 159 height 3
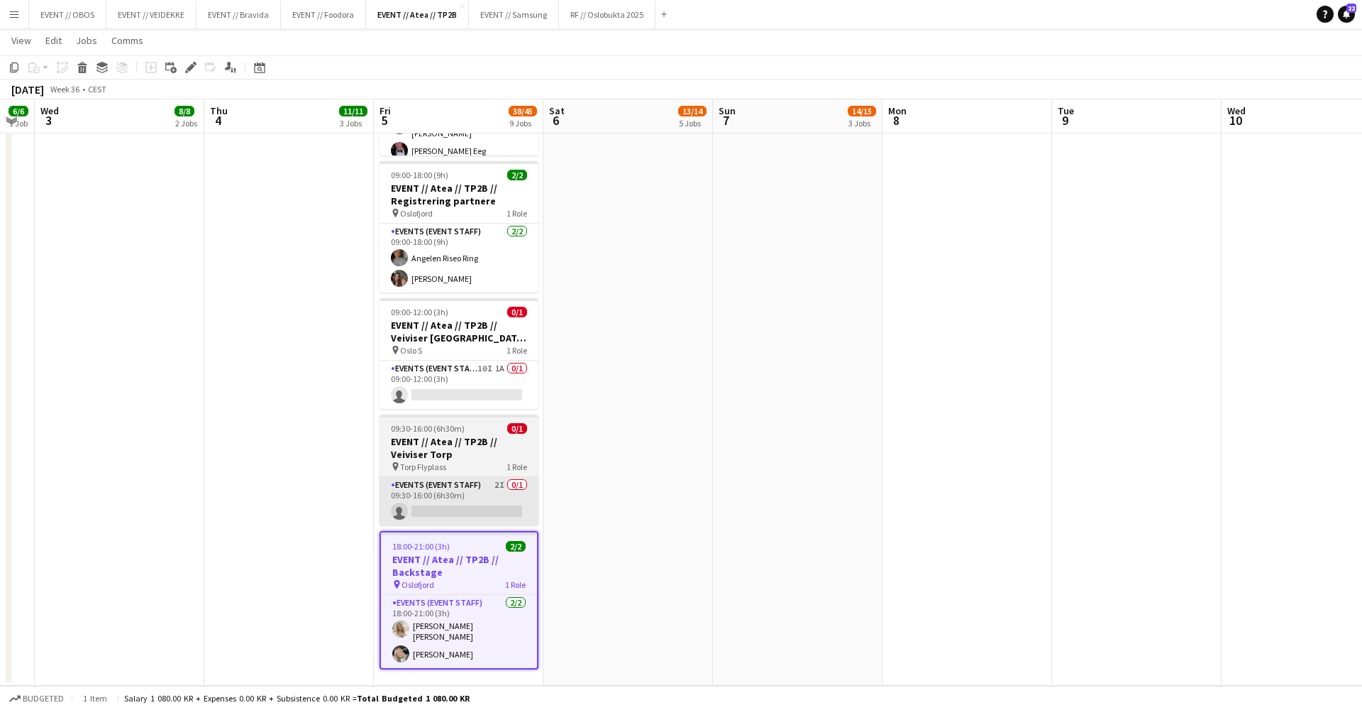
click at [416, 487] on app-card-role "Events (Event Staff) 2I 0/1 09:30-16:00 (6h30m) single-neutral-actions" at bounding box center [459, 501] width 159 height 48
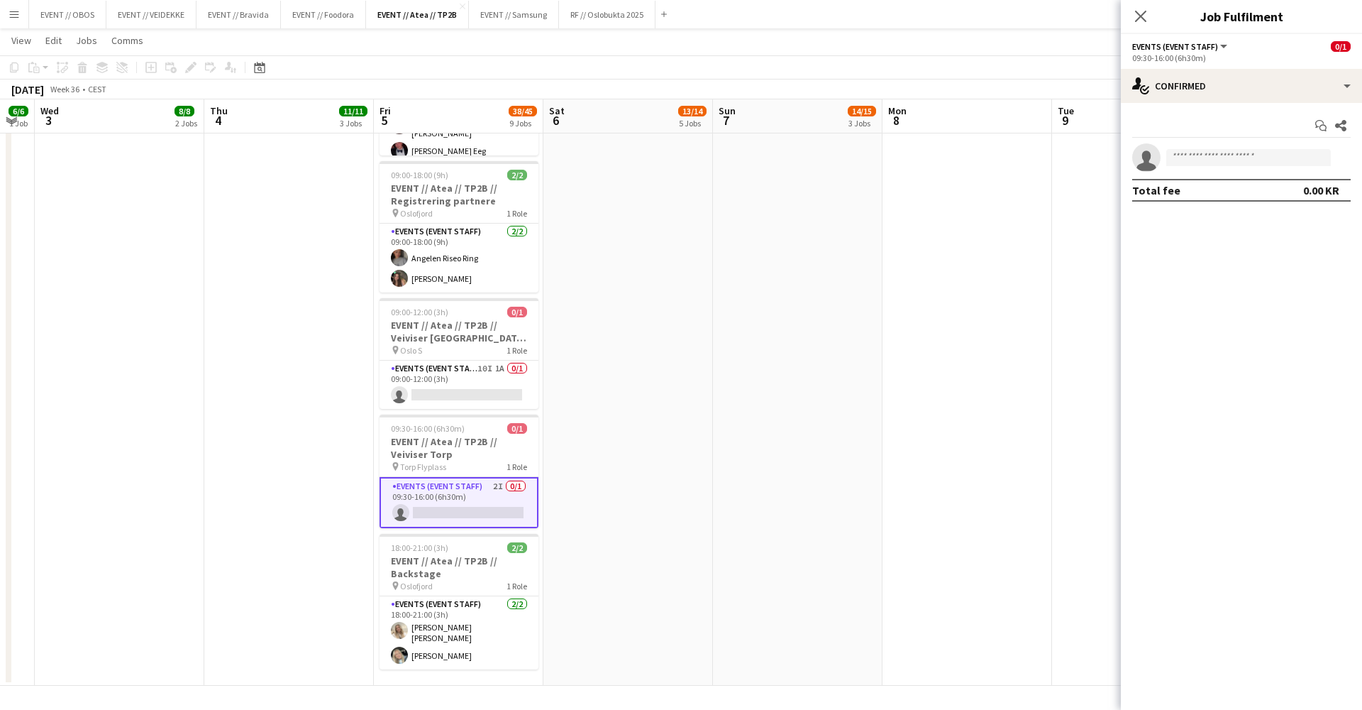
click at [1176, 106] on div "Start chat Share single-neutral-actions Total fee 0.00 KR" at bounding box center [1241, 158] width 241 height 110
click at [1179, 95] on div "single-neutral-actions-check-2 Confirmed" at bounding box center [1241, 86] width 241 height 34
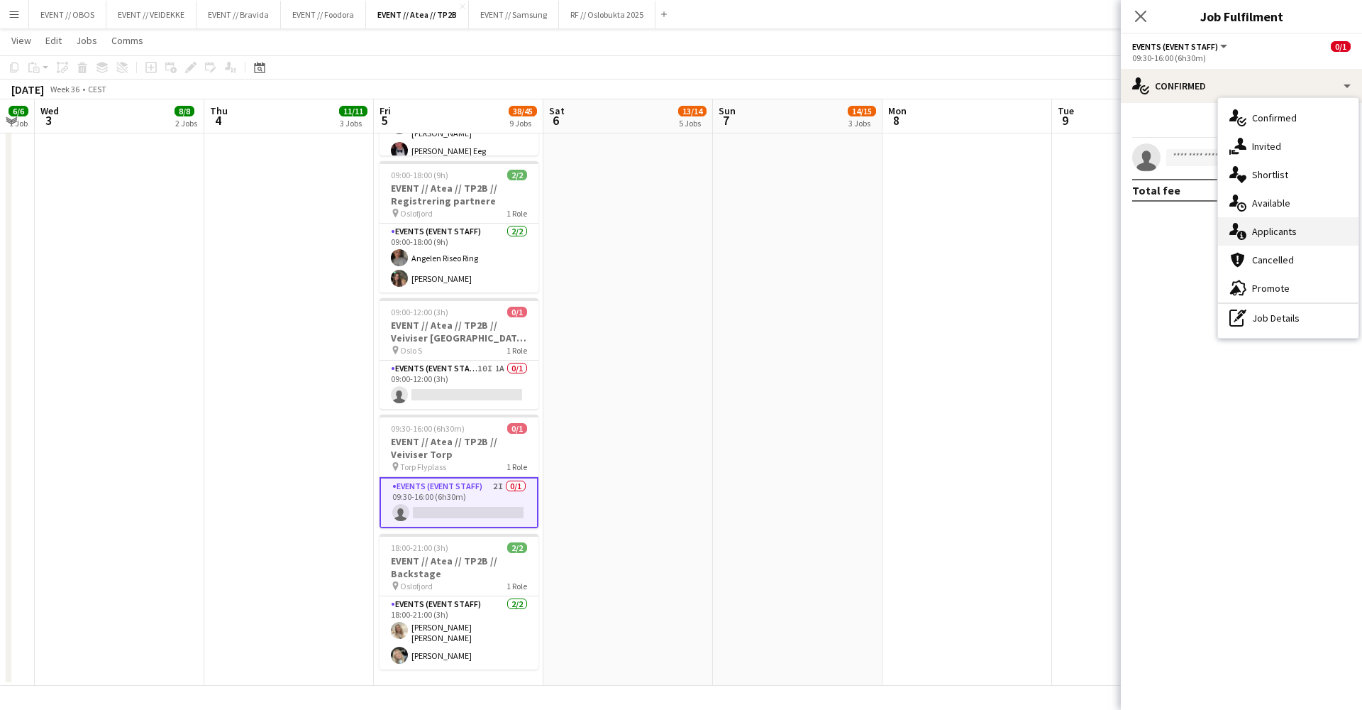
click at [1265, 238] on div "single-neutral-actions-information Applicants" at bounding box center [1288, 231] width 141 height 28
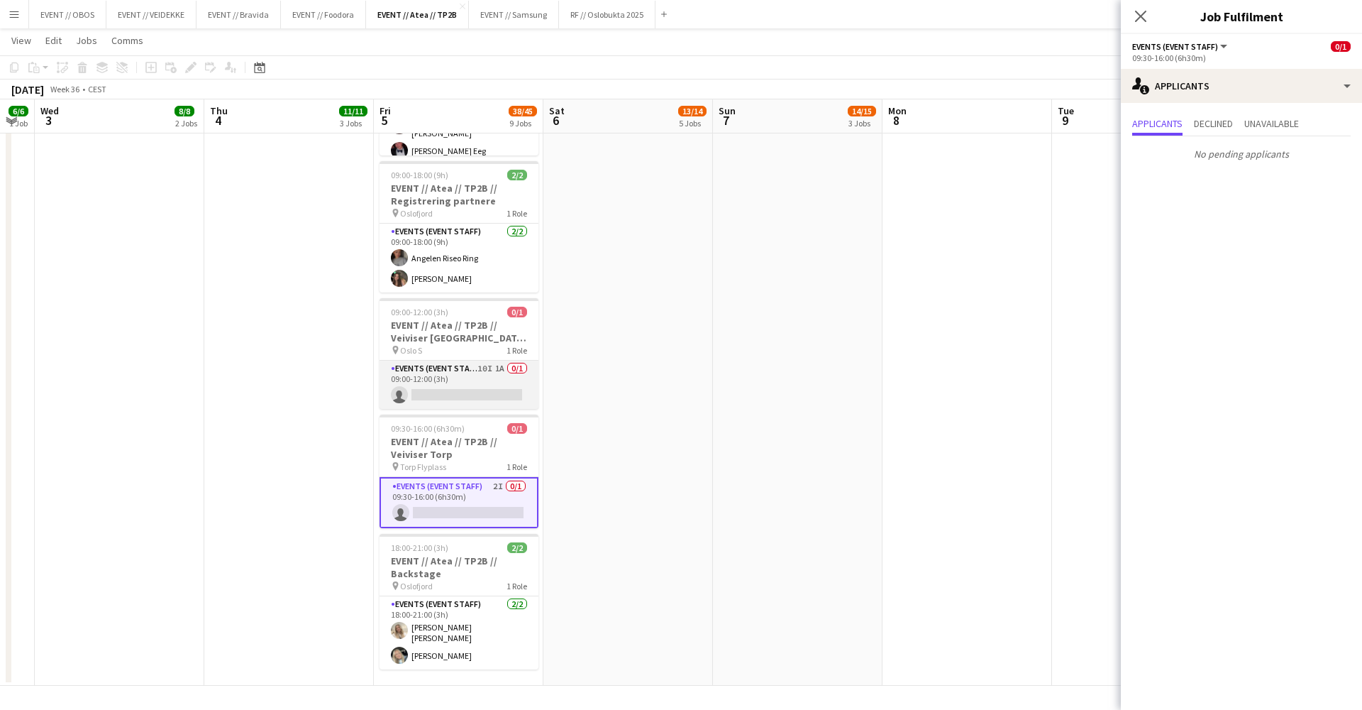
click at [479, 375] on app-card-role "Events (Event Staff) 10I 1A 0/1 09:00-12:00 (3h) single-neutral-actions" at bounding box center [459, 384] width 159 height 48
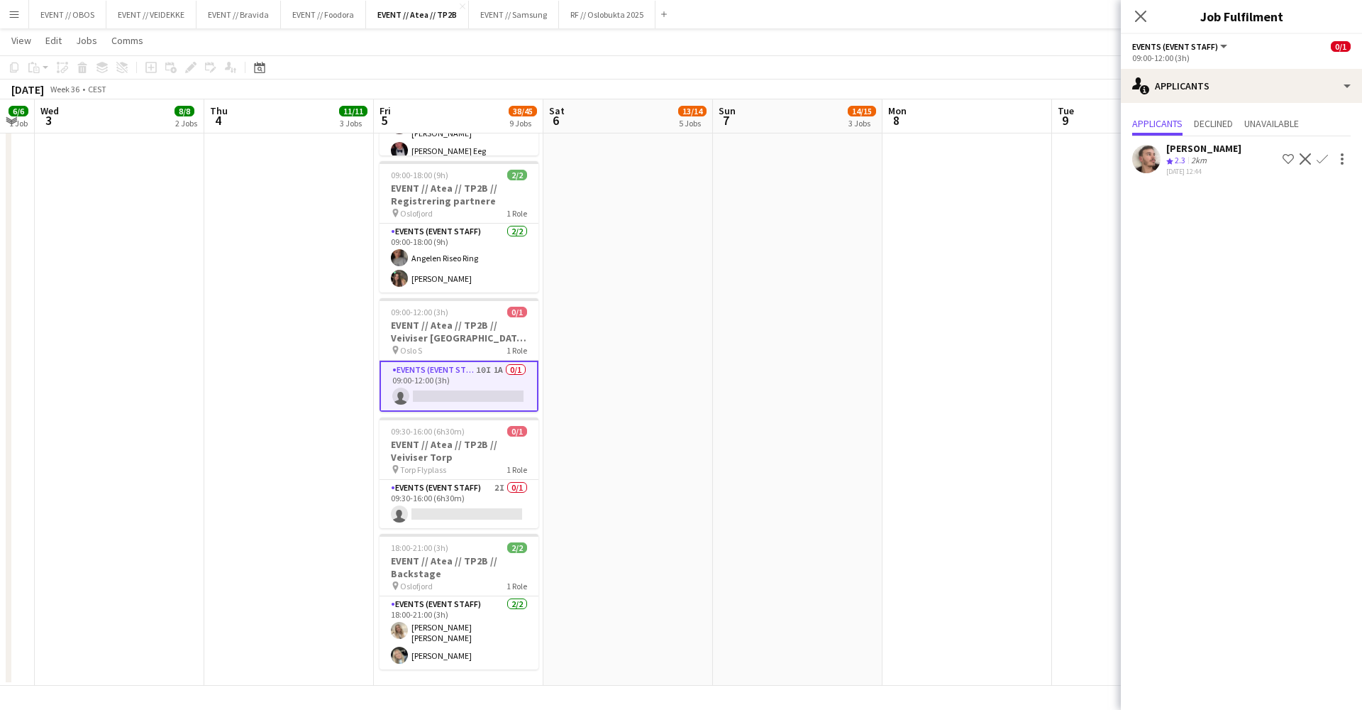
click at [1147, 161] on app-user-avatar at bounding box center [1147, 159] width 28 height 28
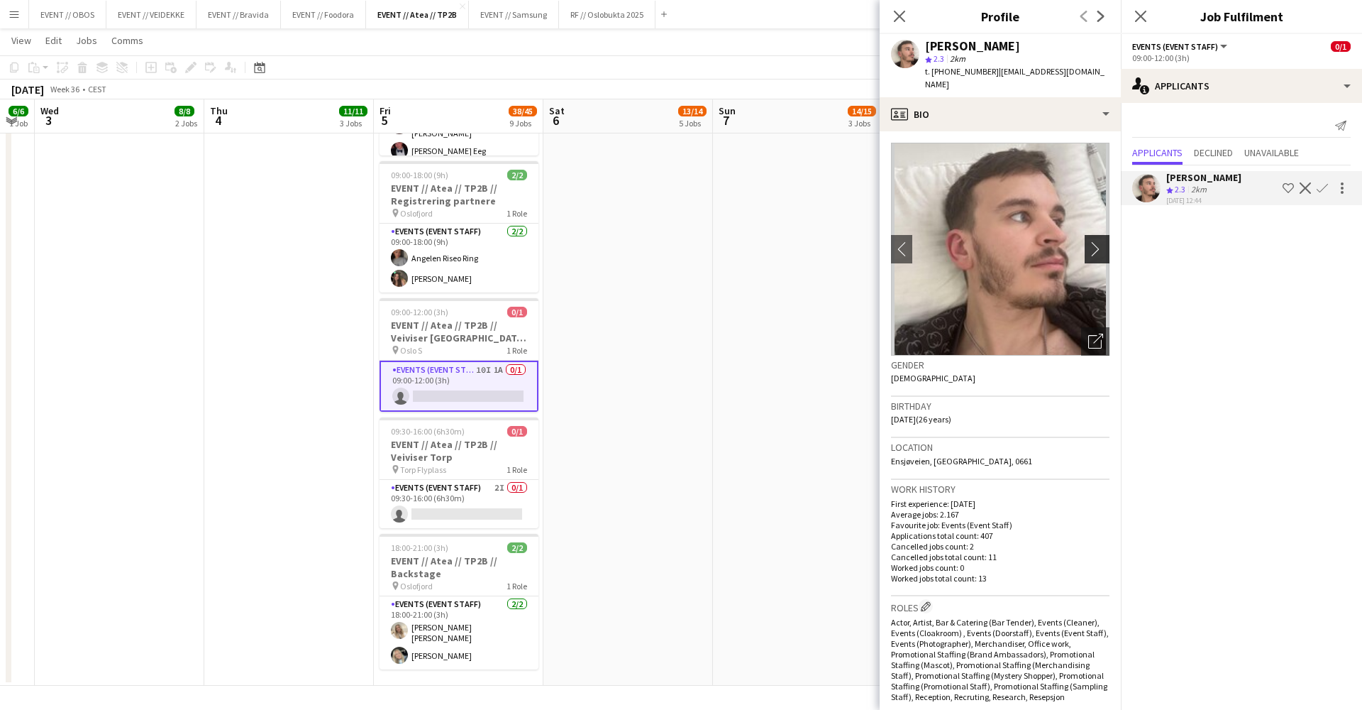
click at [1102, 244] on button "chevron-right" at bounding box center [1099, 249] width 28 height 28
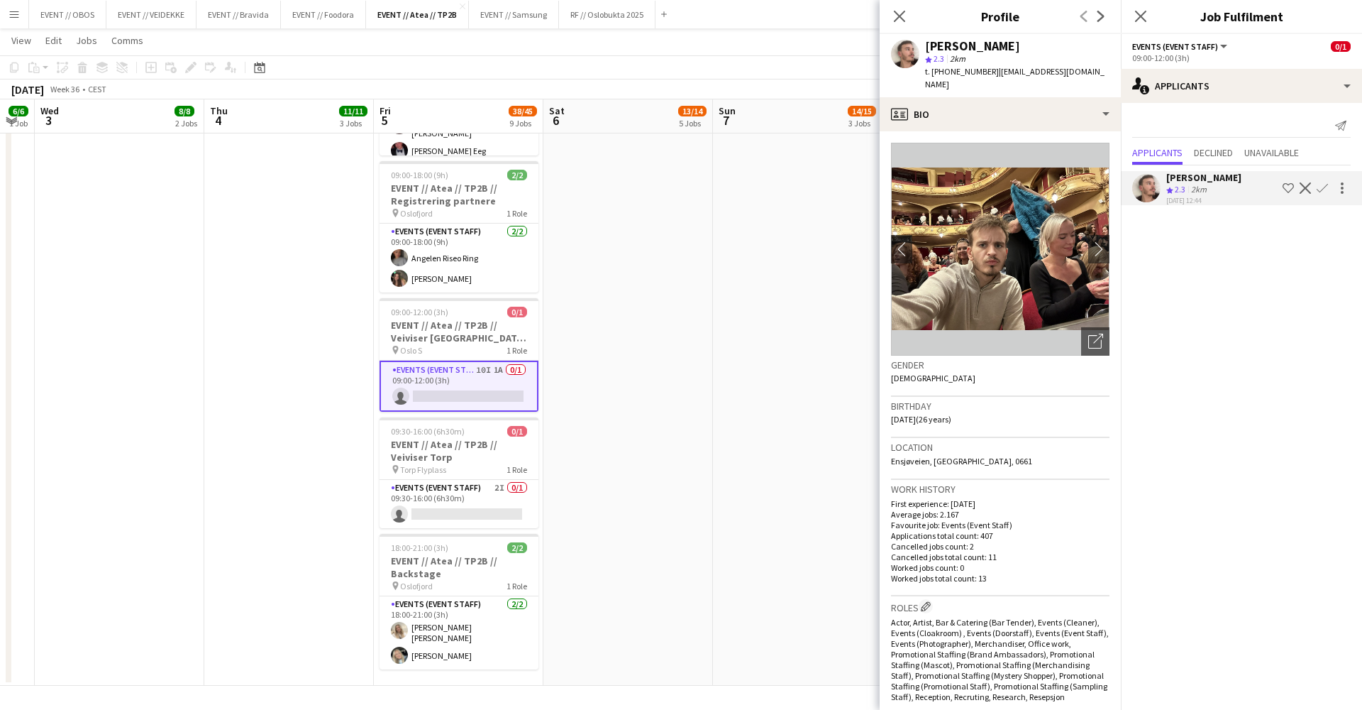
click at [1161, 103] on div "Send notification Applicants Declined Unavailable [PERSON_NAME] Crew rating 2.3…" at bounding box center [1241, 161] width 241 height 116
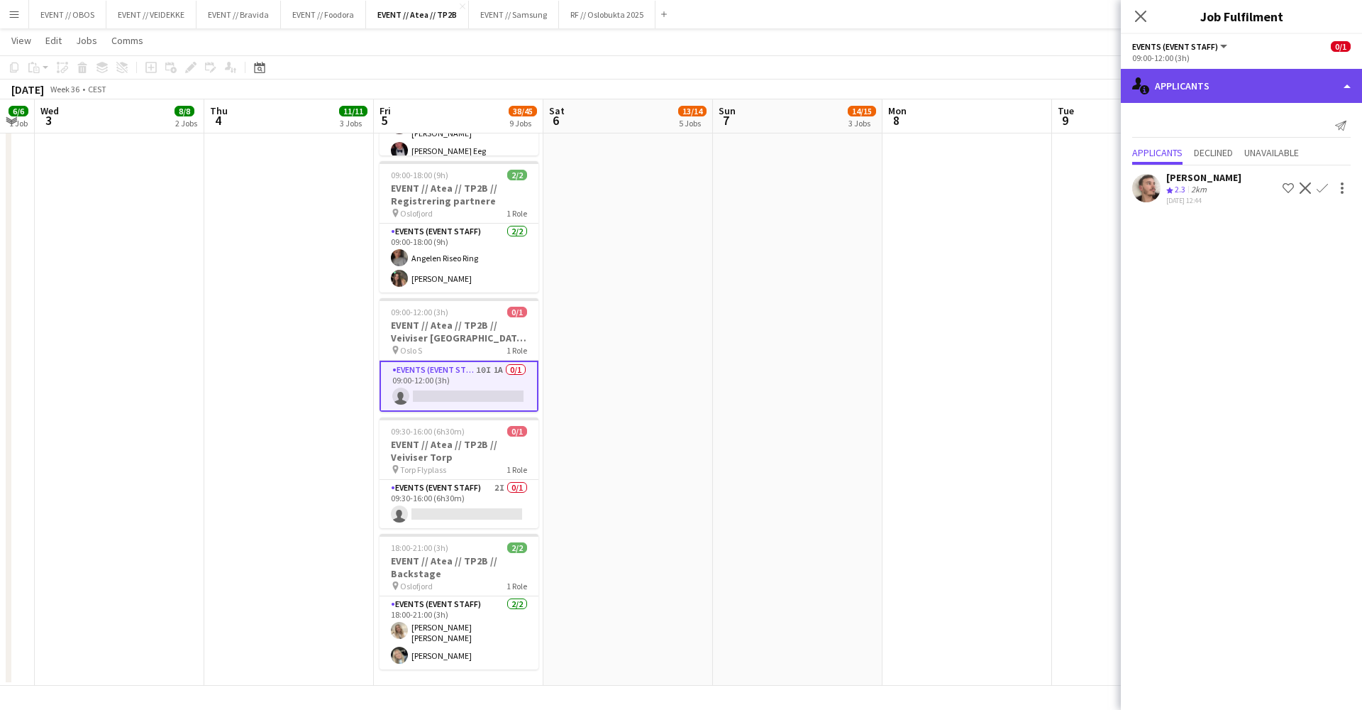
click at [1168, 92] on div "single-neutral-actions-information Applicants" at bounding box center [1241, 86] width 241 height 34
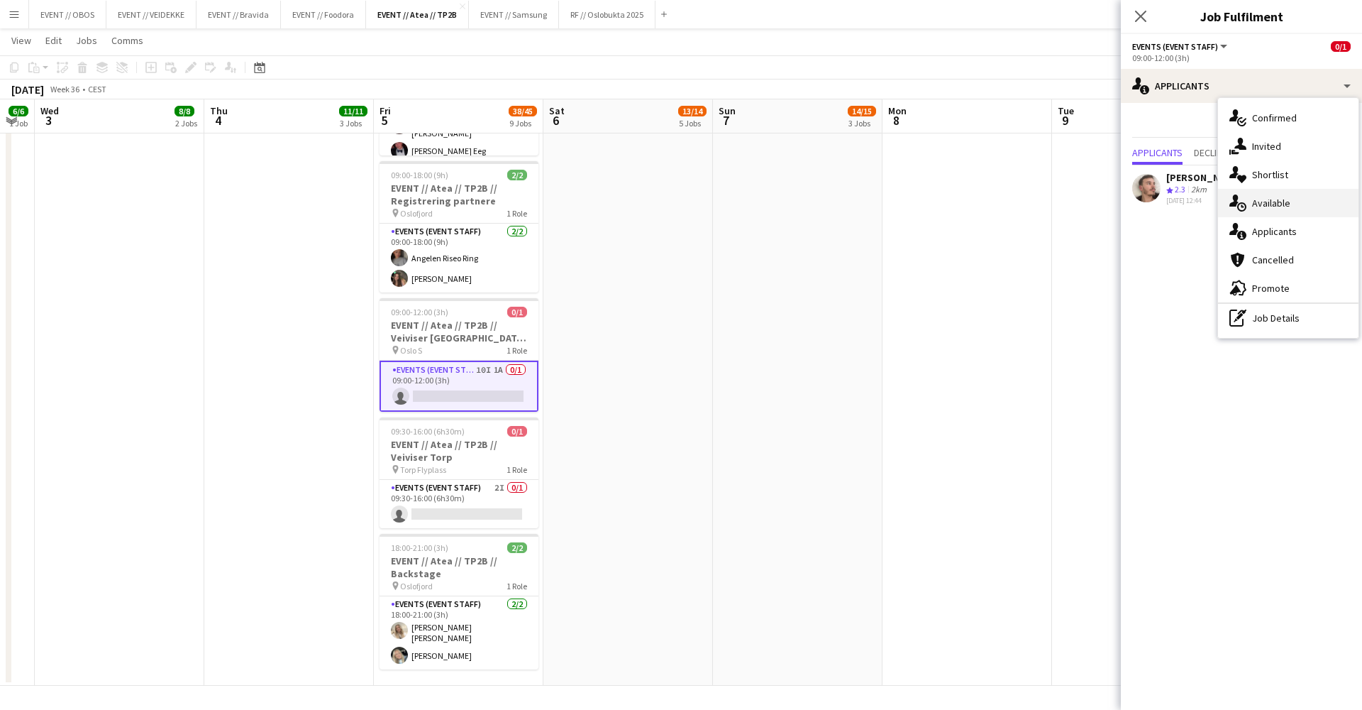
click at [1240, 197] on icon "single-neutral-actions-upload" at bounding box center [1238, 202] width 17 height 17
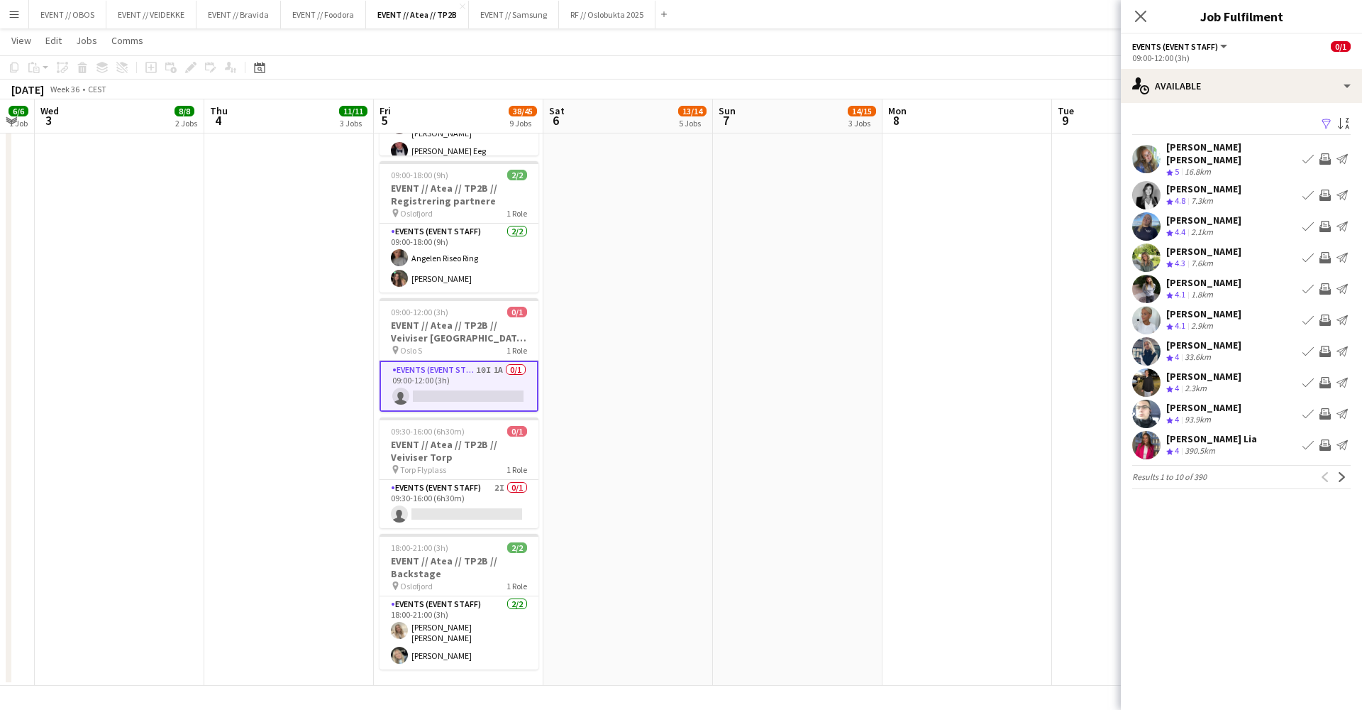
click at [1179, 56] on div "09:00-12:00 (3h)" at bounding box center [1242, 58] width 219 height 11
click at [1201, 121] on div "Filter Sort asc" at bounding box center [1242, 124] width 219 height 21
click at [1211, 150] on div "[PERSON_NAME] [PERSON_NAME]" at bounding box center [1232, 154] width 131 height 26
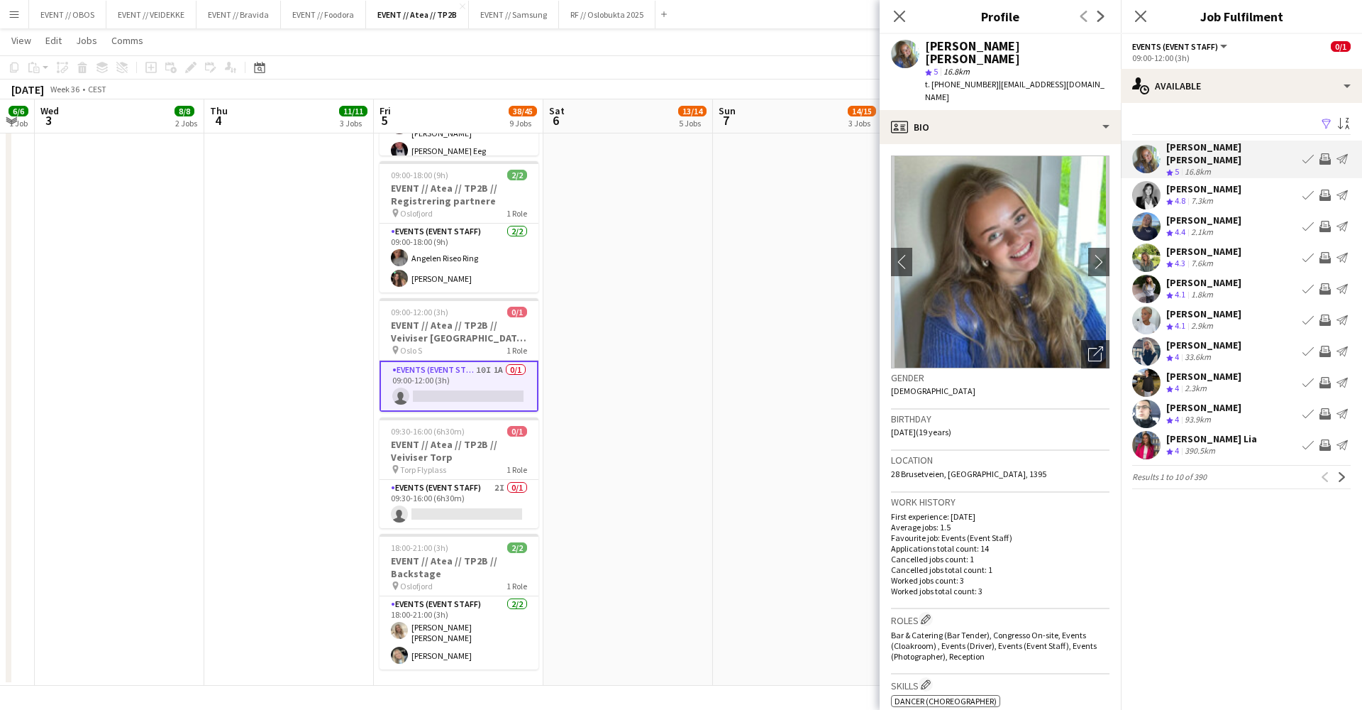
click at [1343, 154] on app-icon "Send notification" at bounding box center [1342, 158] width 11 height 11
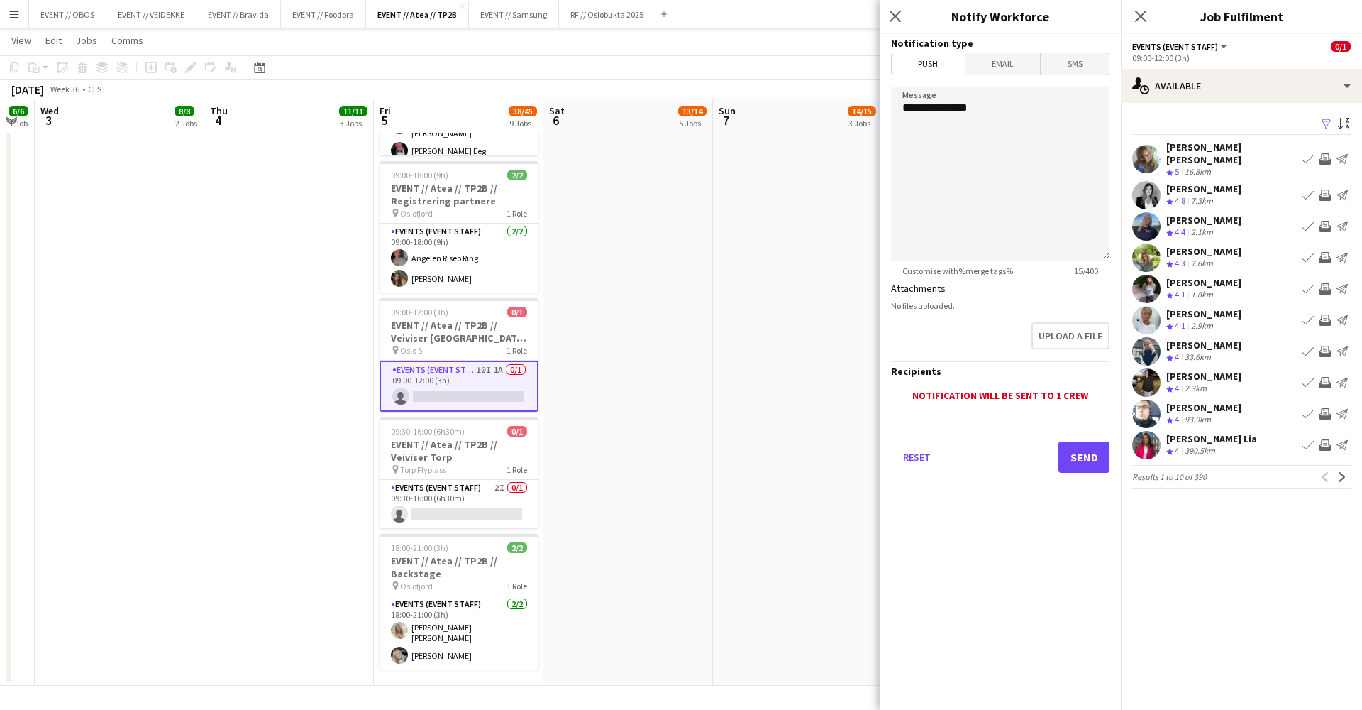
click at [1247, 151] on div "[PERSON_NAME] [PERSON_NAME]" at bounding box center [1232, 154] width 131 height 26
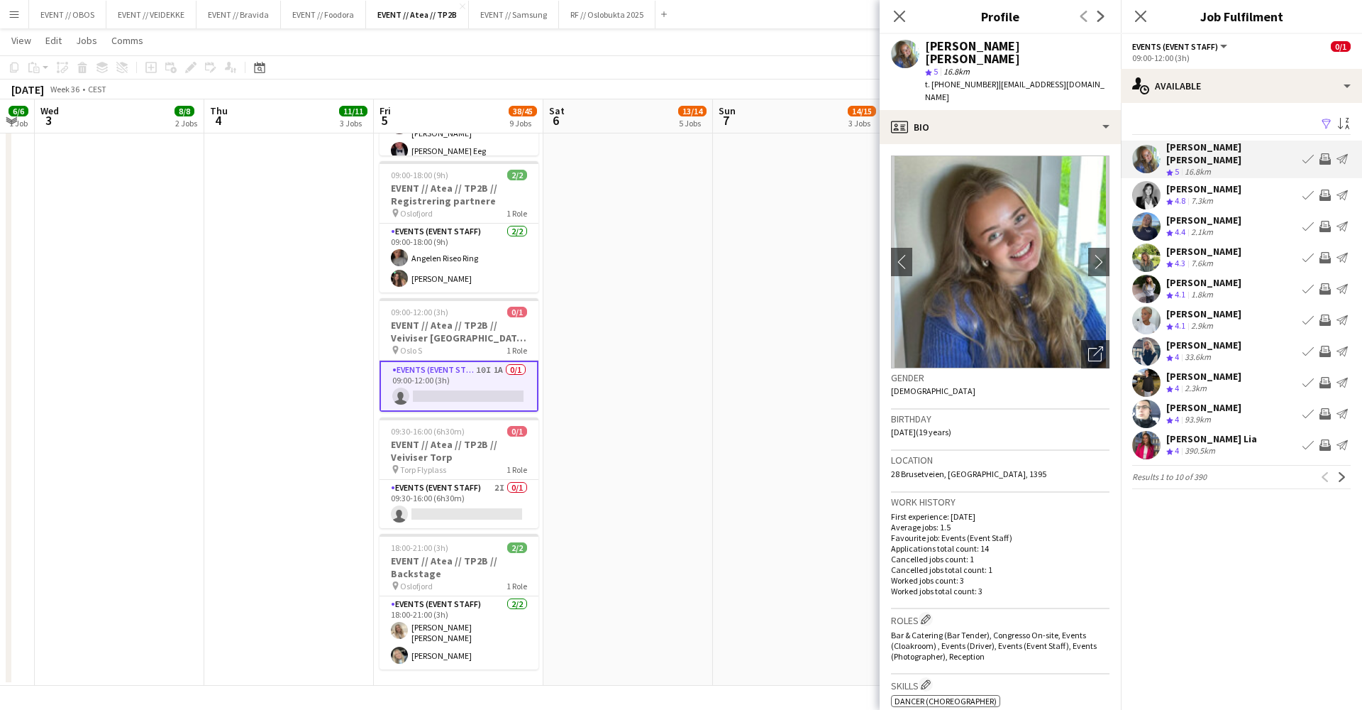
click at [1324, 158] on app-icon "Invite crew" at bounding box center [1325, 158] width 11 height 11
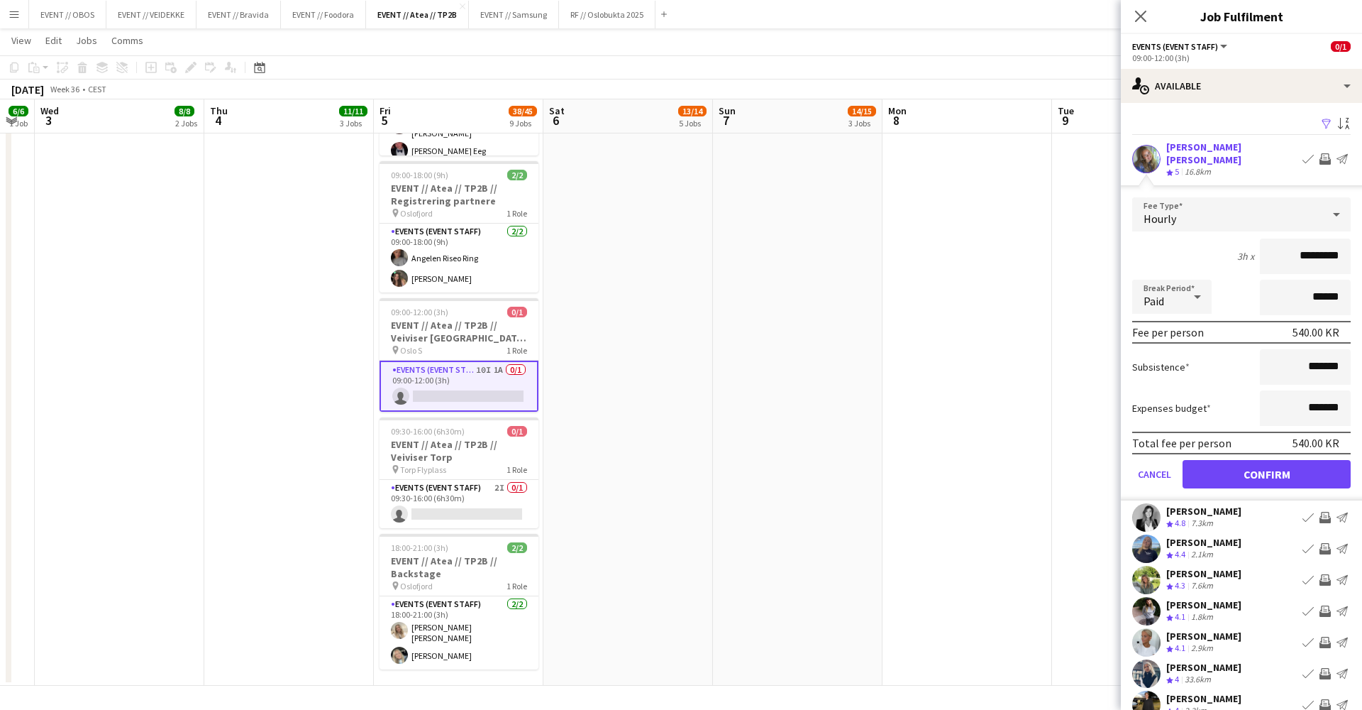
click at [1243, 460] on button "Confirm" at bounding box center [1267, 474] width 168 height 28
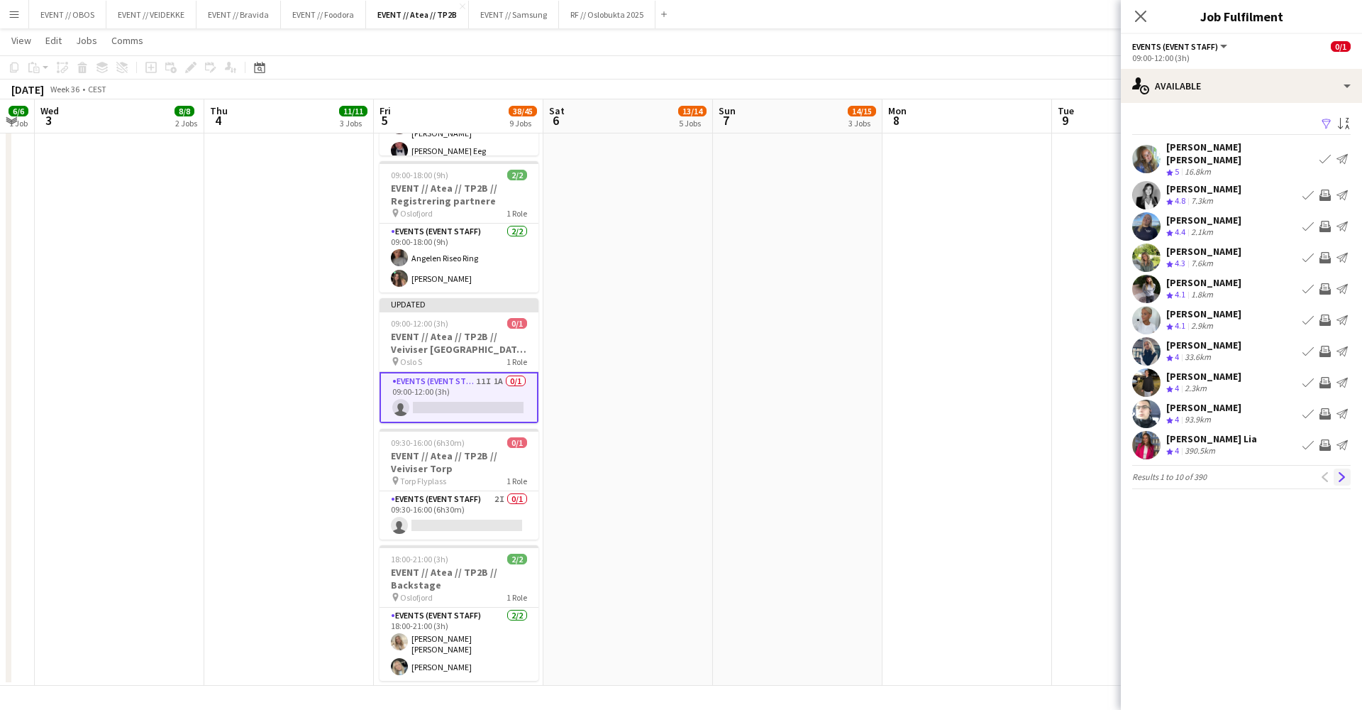
click at [1345, 473] on button "Next" at bounding box center [1342, 476] width 17 height 17
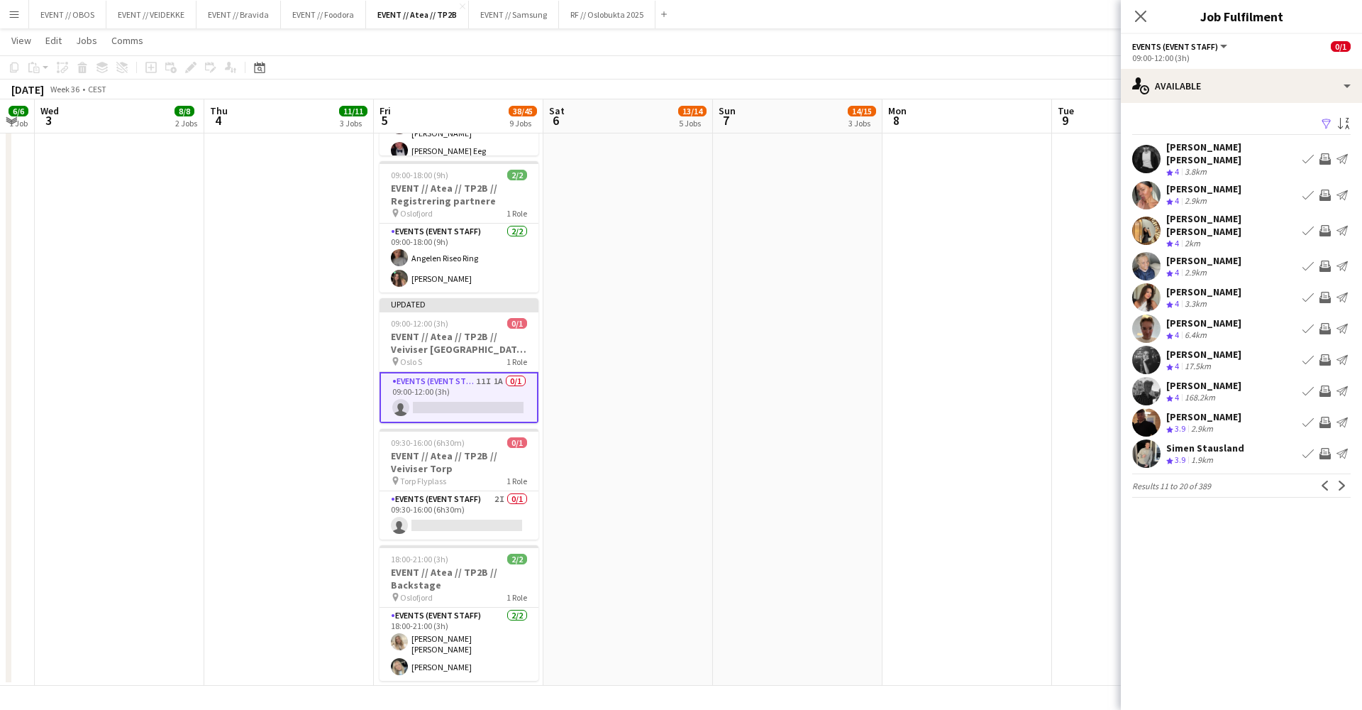
click at [1345, 477] on button "Next" at bounding box center [1342, 485] width 17 height 17
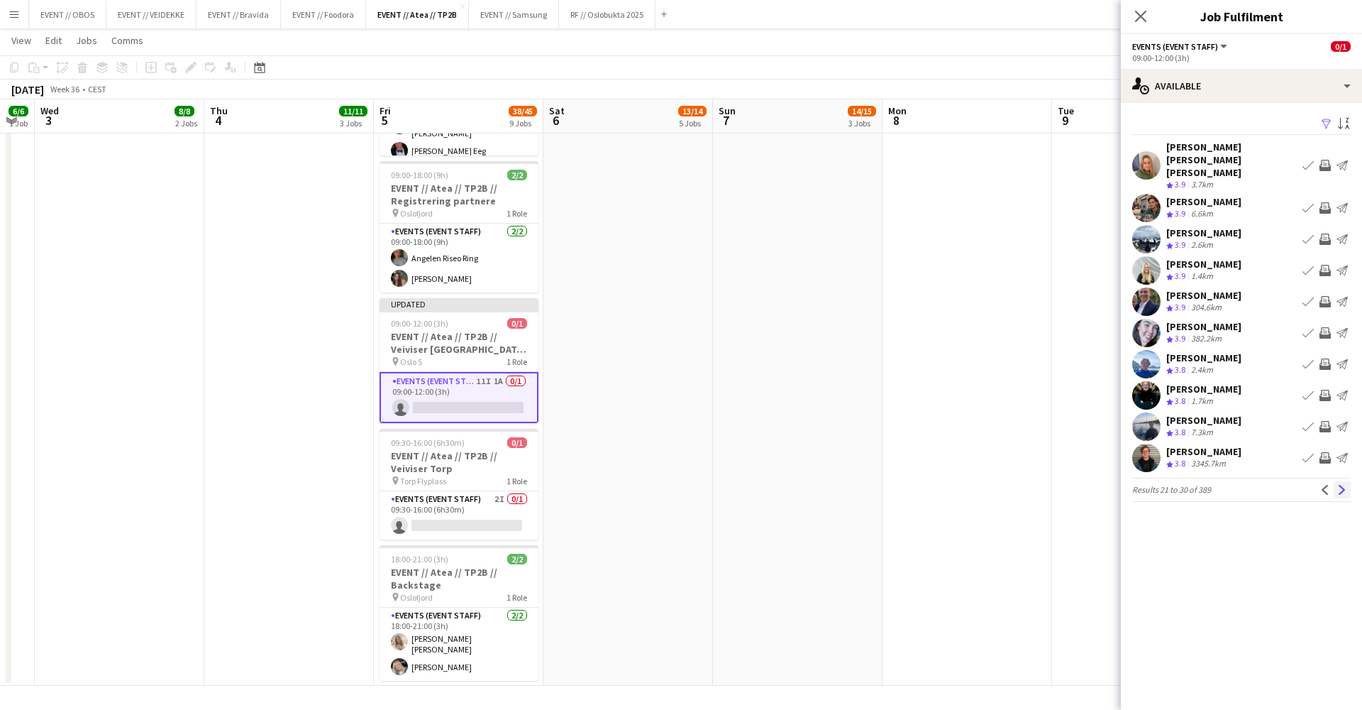
click at [1345, 485] on app-icon "Next" at bounding box center [1343, 490] width 10 height 10
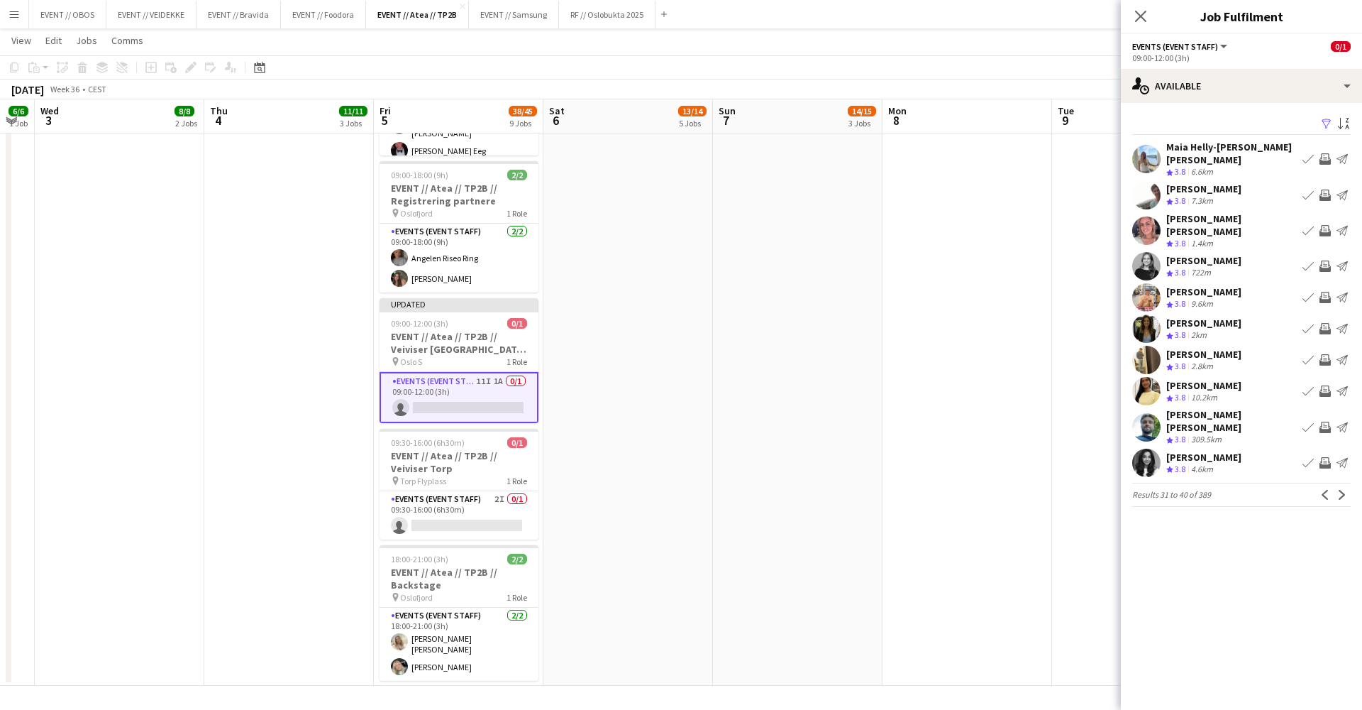
click at [1320, 483] on app-pager "Results 31 to 40 of 389 Previous Next" at bounding box center [1242, 495] width 219 height 24
click at [1322, 486] on button "Previous" at bounding box center [1325, 494] width 17 height 17
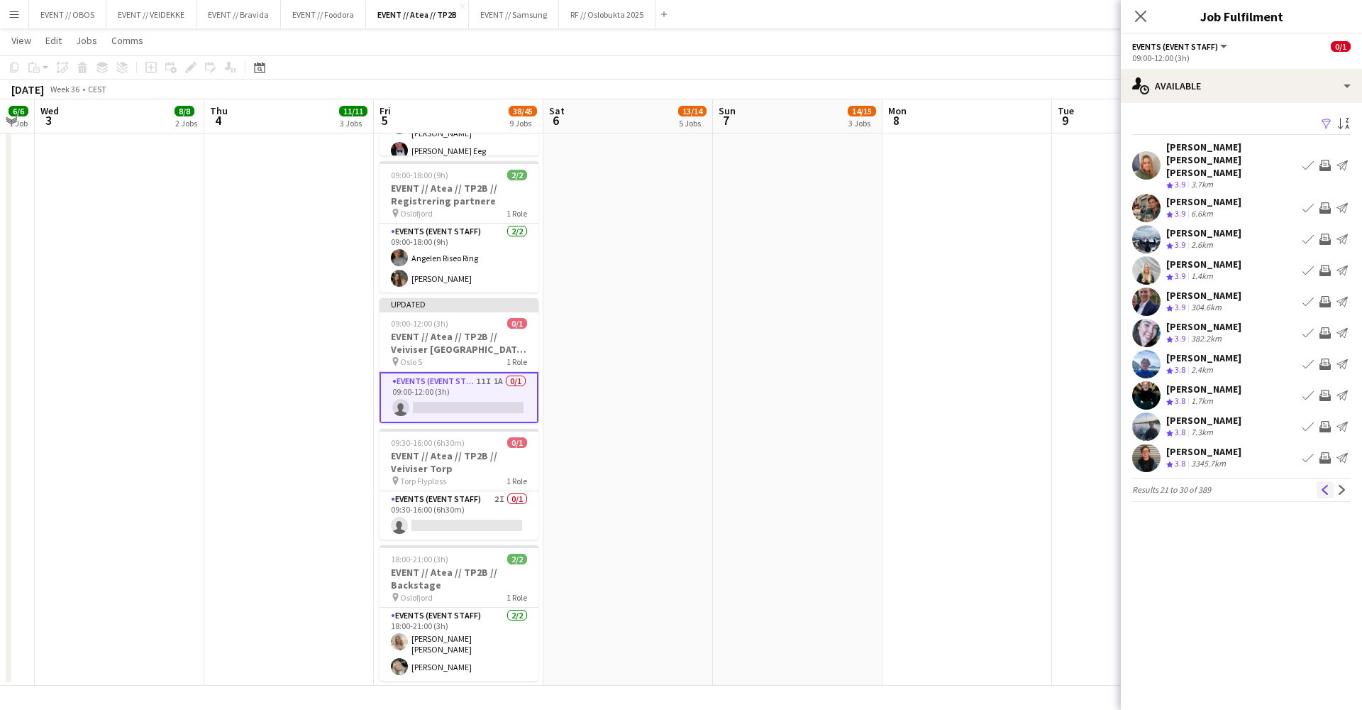
click at [1321, 481] on button "Previous" at bounding box center [1325, 489] width 17 height 17
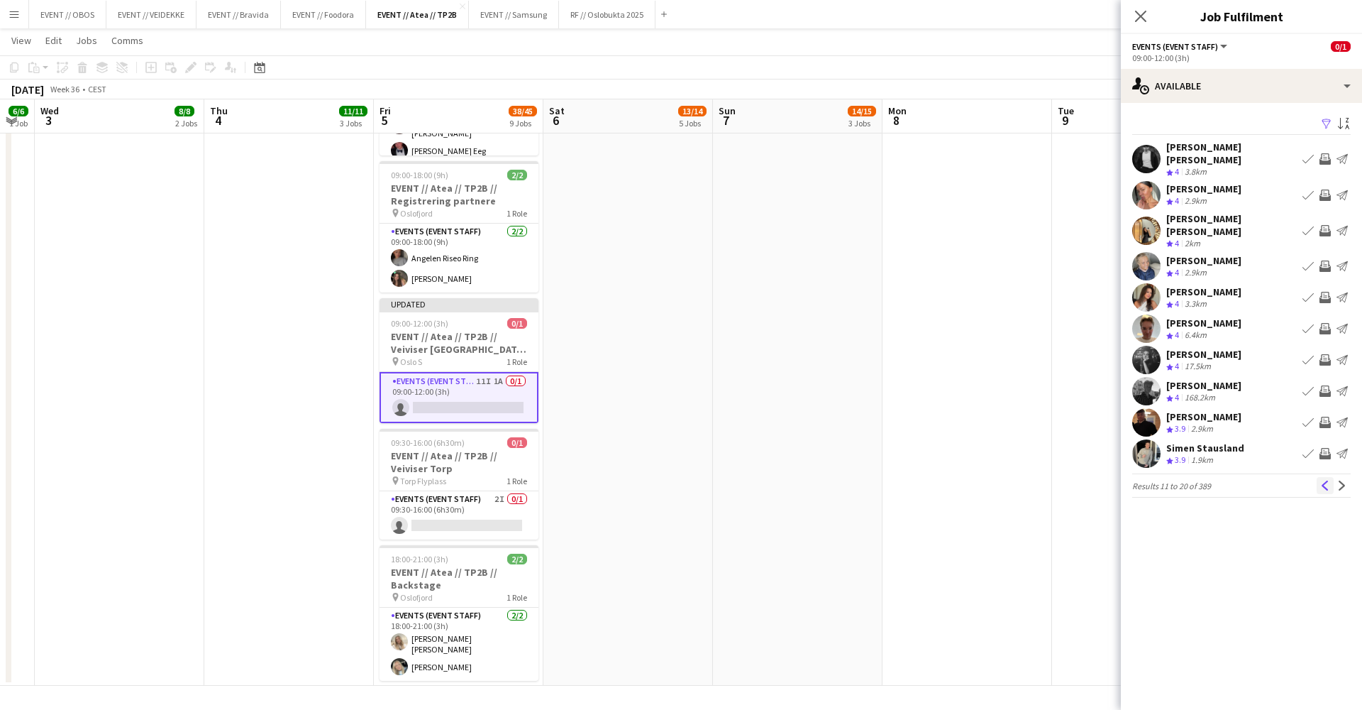
click at [1326, 480] on app-icon "Previous" at bounding box center [1326, 485] width 10 height 10
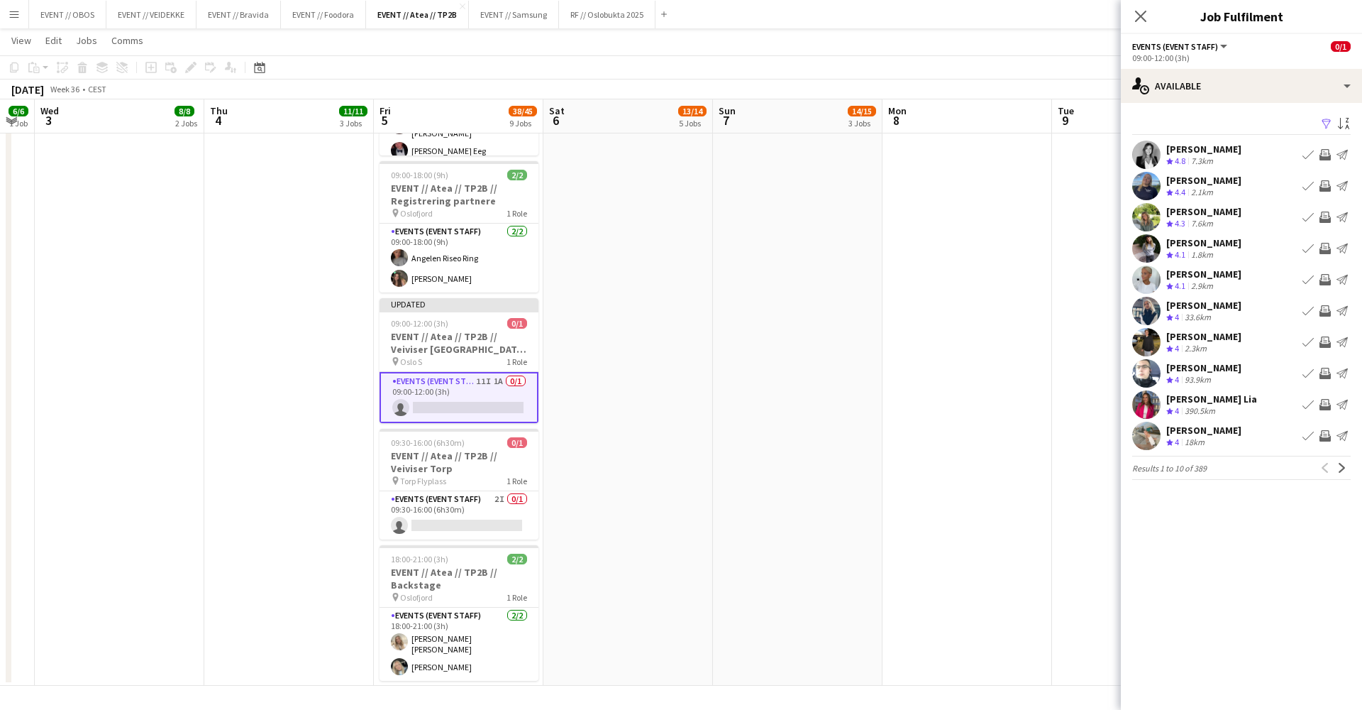
click at [1329, 184] on app-icon "Invite crew" at bounding box center [1325, 185] width 11 height 11
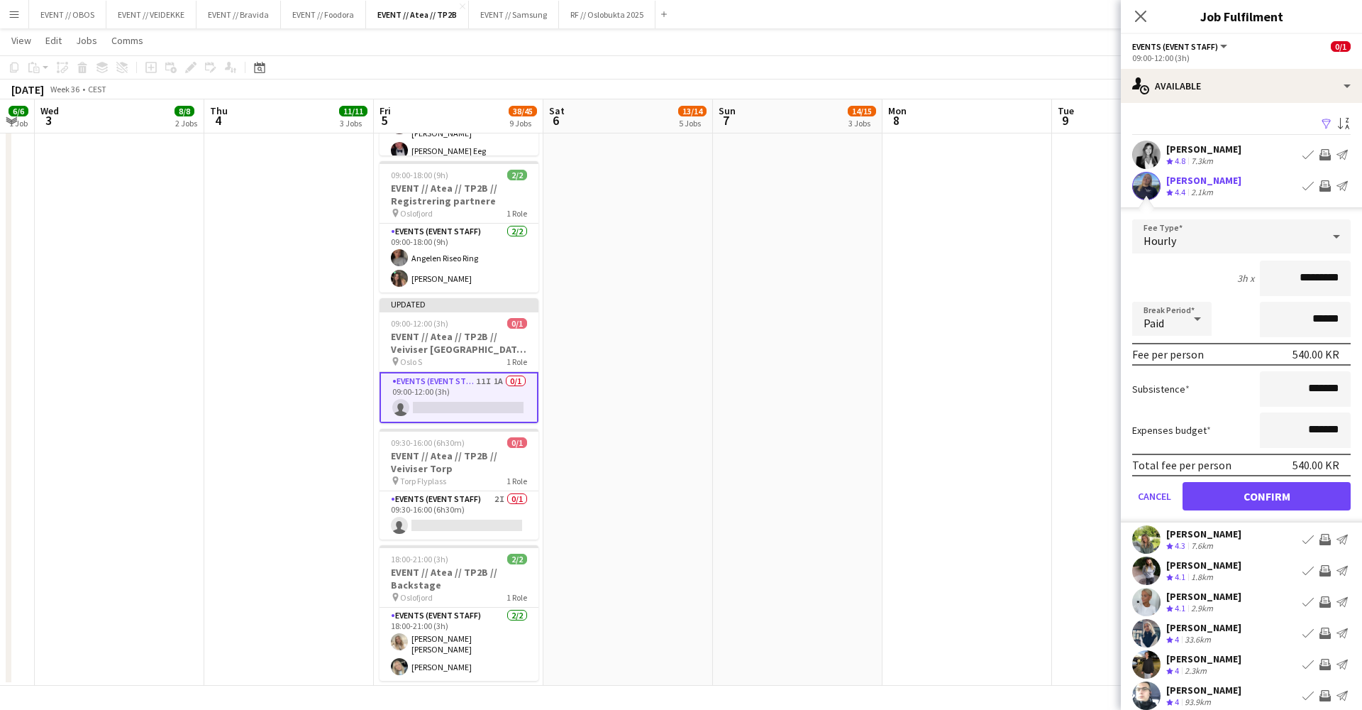
click at [1255, 488] on button "Confirm" at bounding box center [1267, 496] width 168 height 28
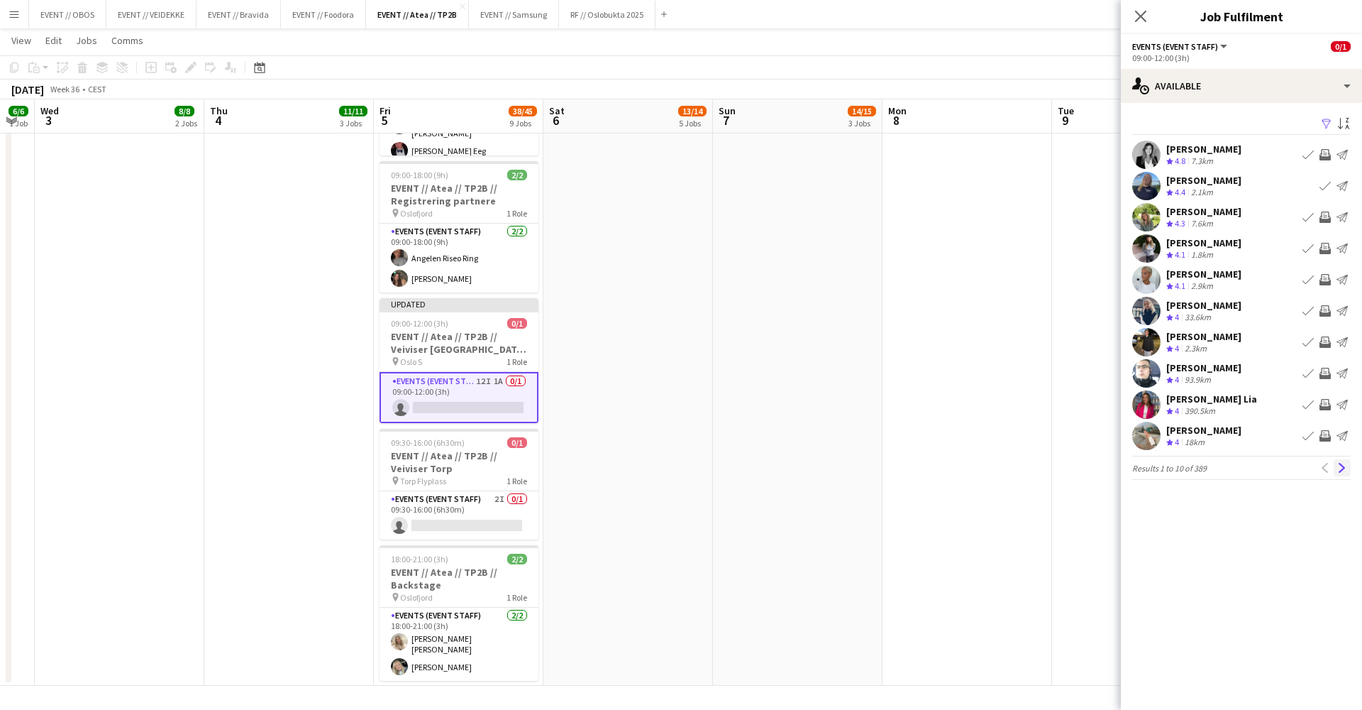
click at [1346, 463] on app-icon "Next" at bounding box center [1343, 468] width 10 height 10
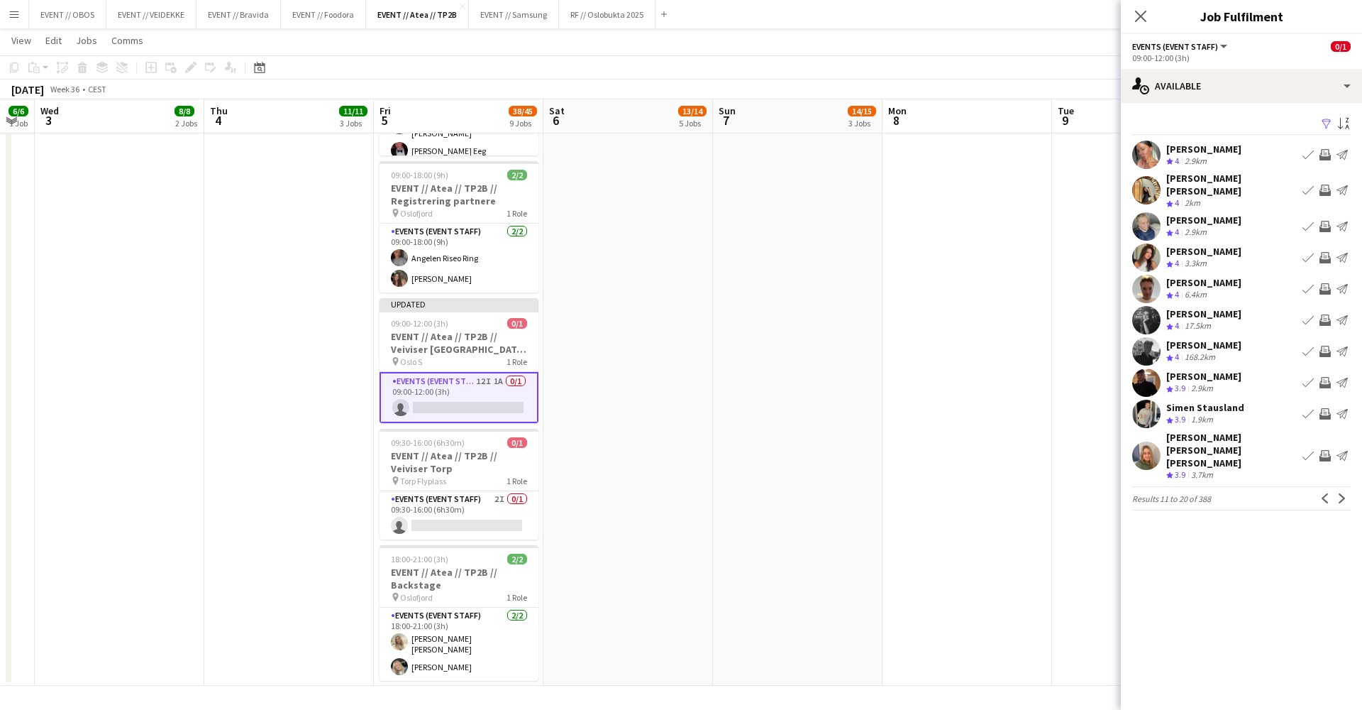
click at [1346, 463] on div "Filter Sort asc [PERSON_NAME] Crew rating 4 2.9km Book crew Invite crew Send no…" at bounding box center [1241, 315] width 241 height 424
click at [1336, 490] on button "Next" at bounding box center [1342, 498] width 17 height 17
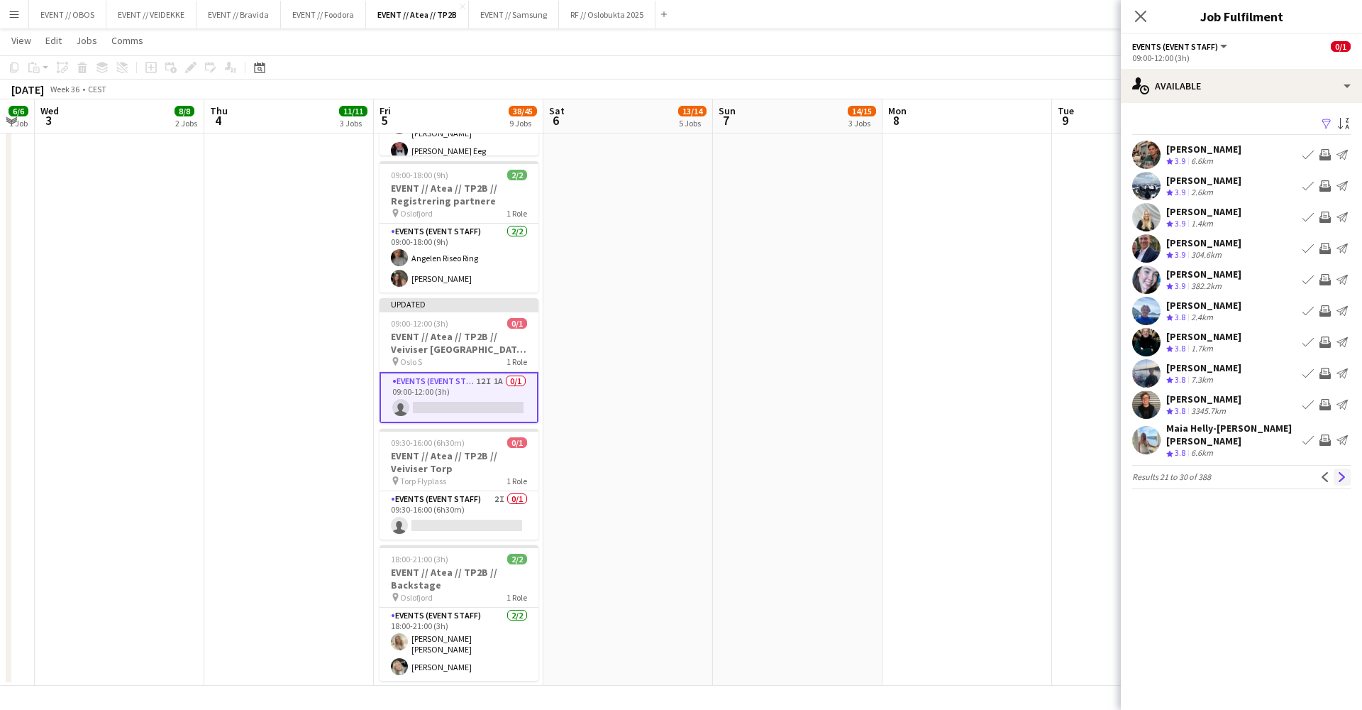
click at [1341, 472] on app-icon "Next" at bounding box center [1343, 477] width 10 height 10
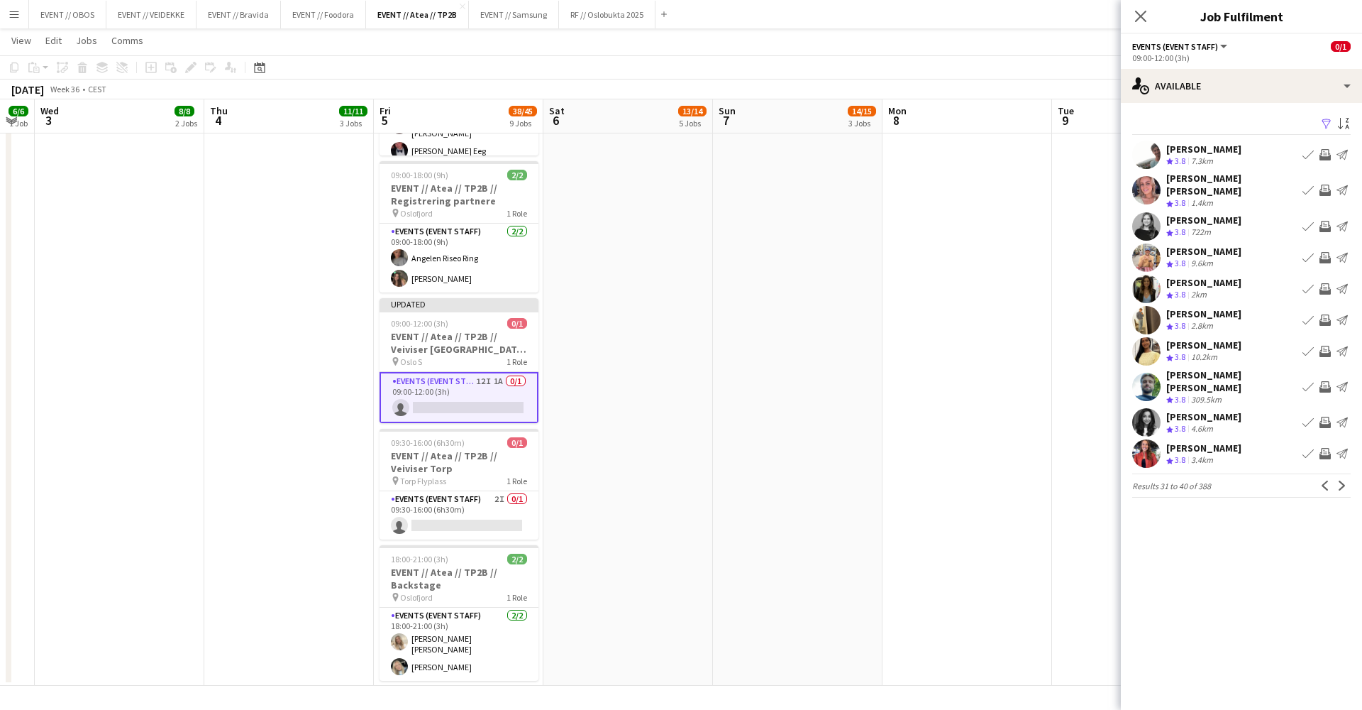
click at [1341, 480] on app-icon "Next" at bounding box center [1343, 485] width 10 height 10
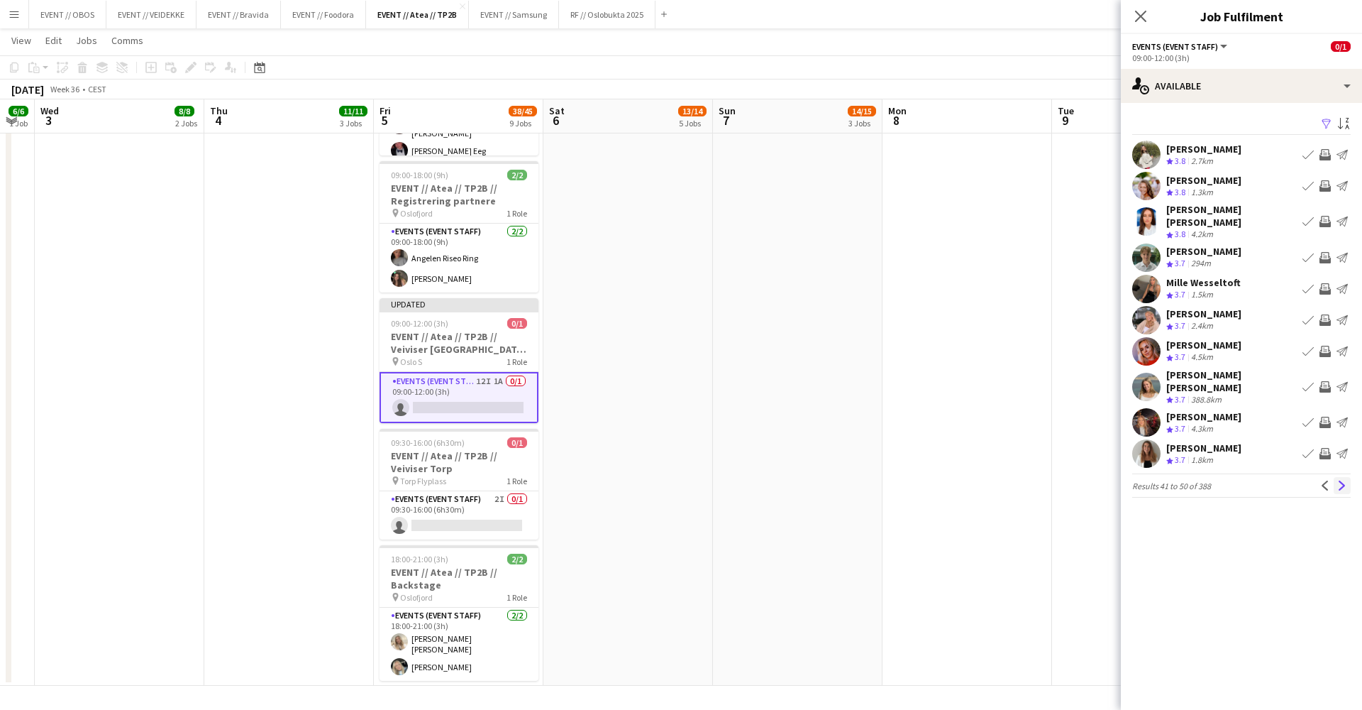
click at [1345, 480] on app-icon "Next" at bounding box center [1343, 485] width 10 height 10
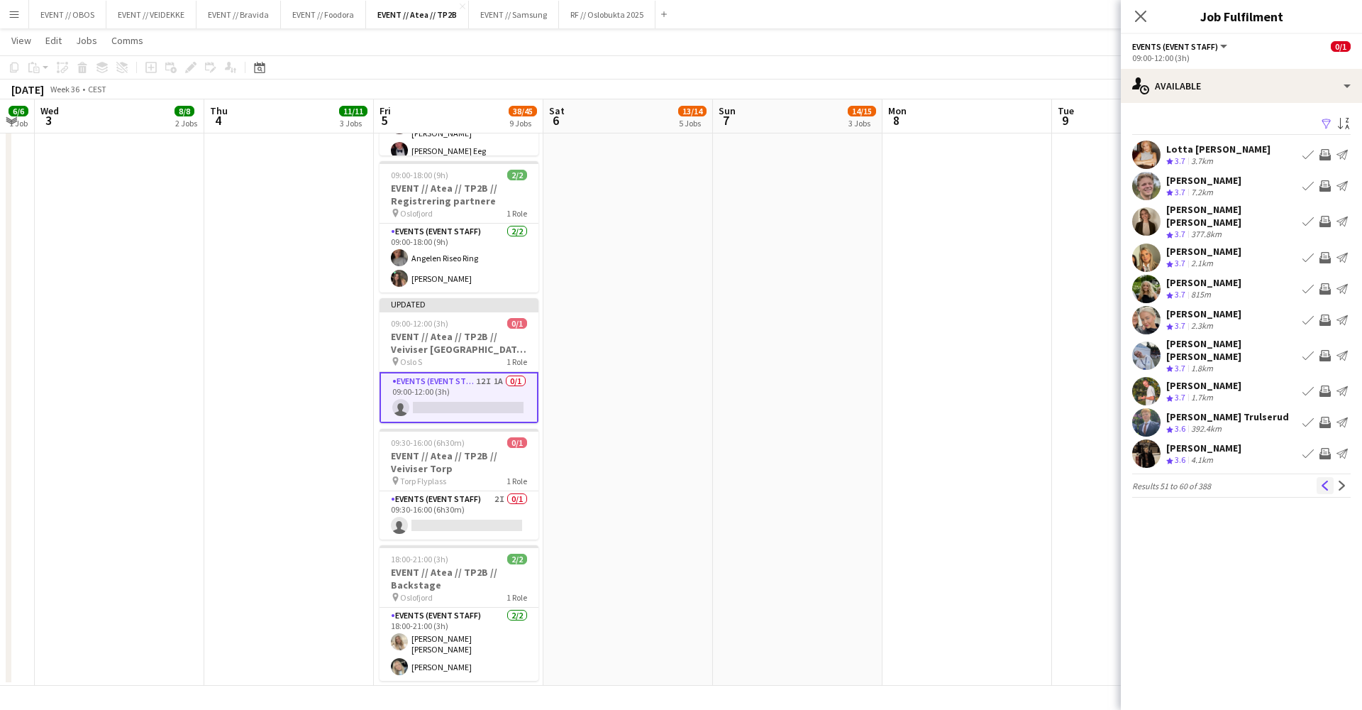
click at [1331, 477] on button "Previous" at bounding box center [1325, 485] width 17 height 17
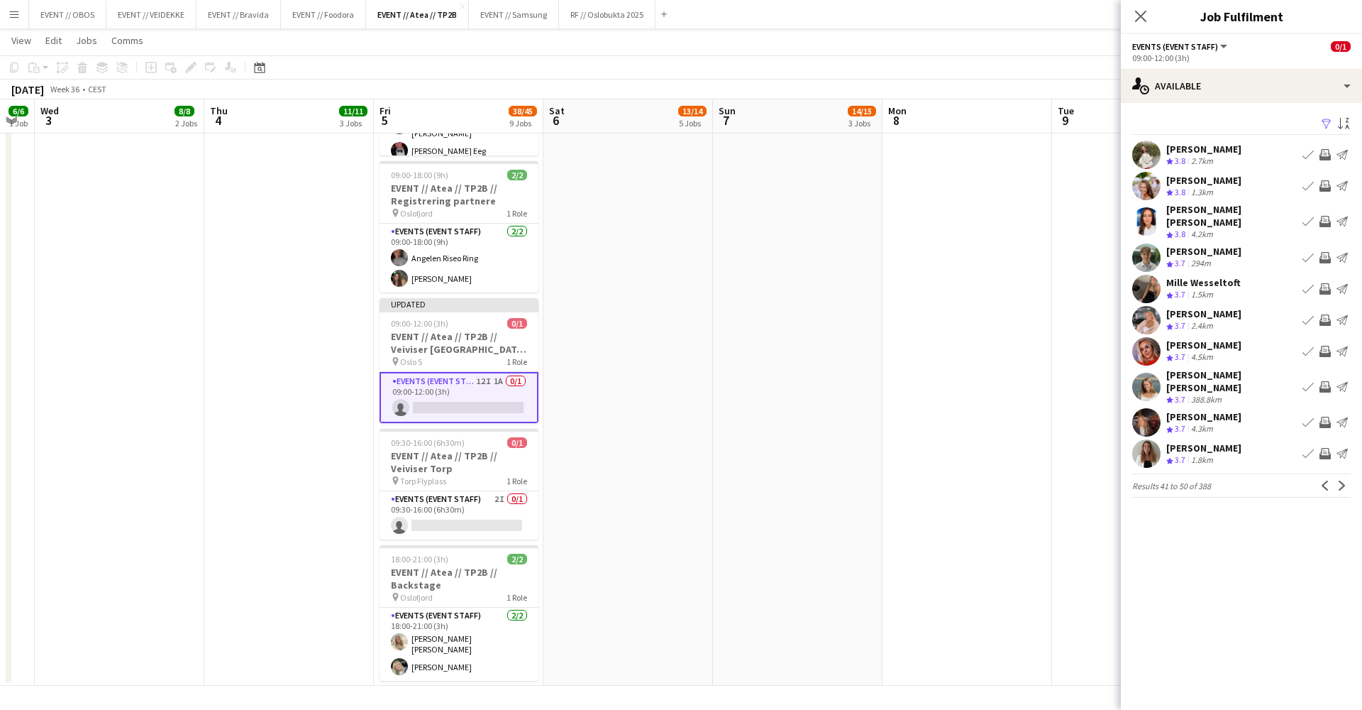
click at [1326, 249] on button "Invite crew" at bounding box center [1325, 257] width 17 height 17
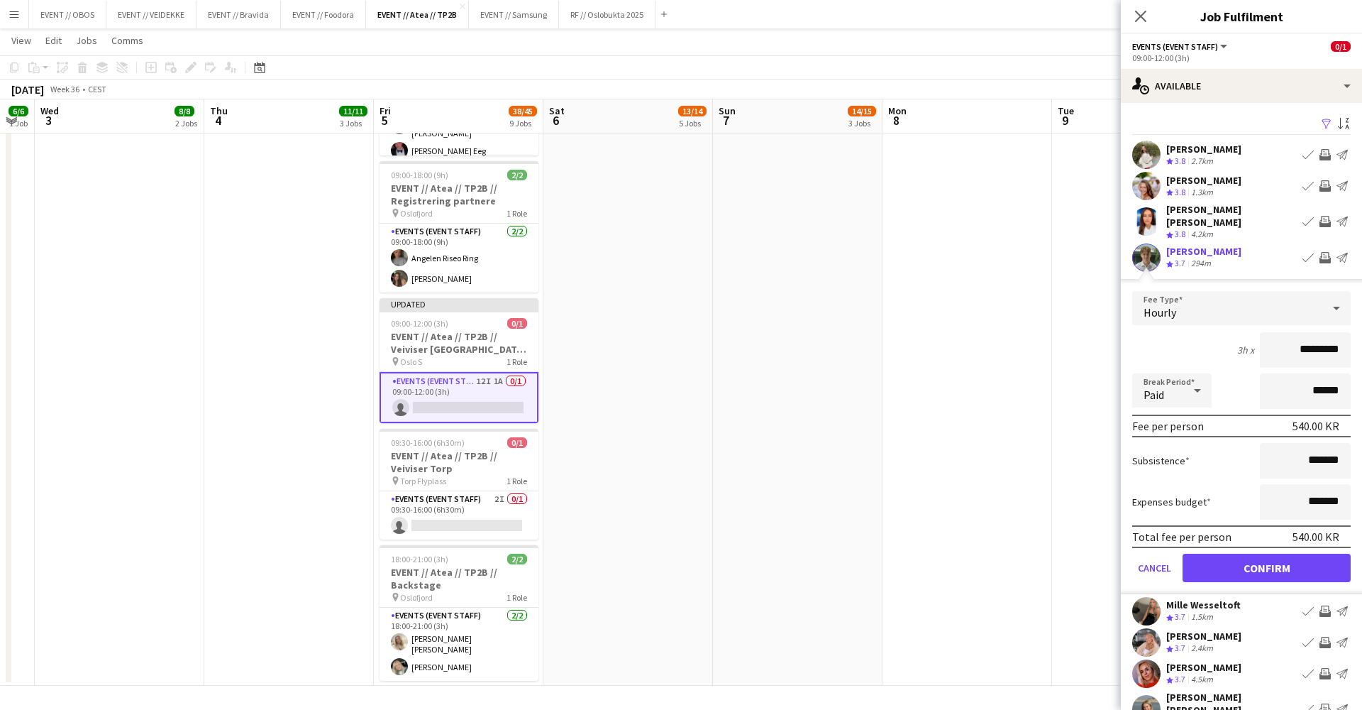
click at [1294, 554] on button "Confirm" at bounding box center [1267, 568] width 168 height 28
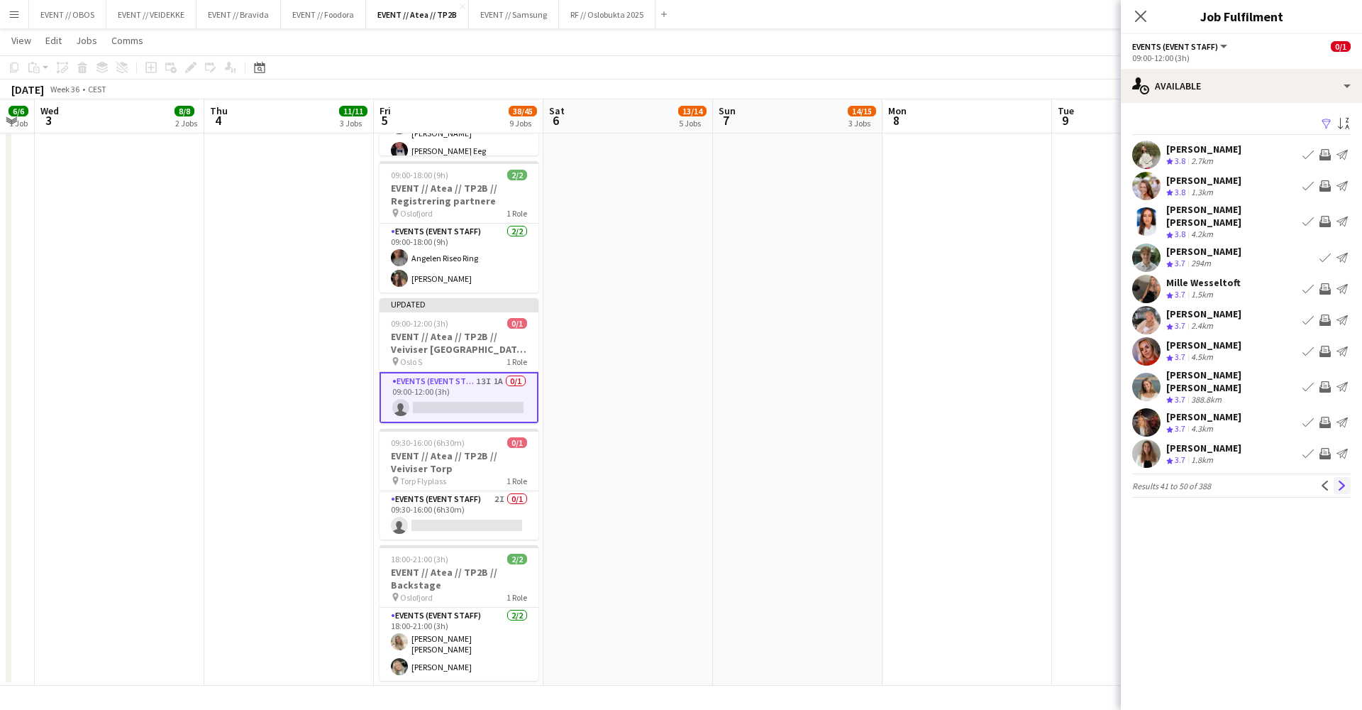
click at [1340, 480] on app-icon "Next" at bounding box center [1343, 485] width 10 height 10
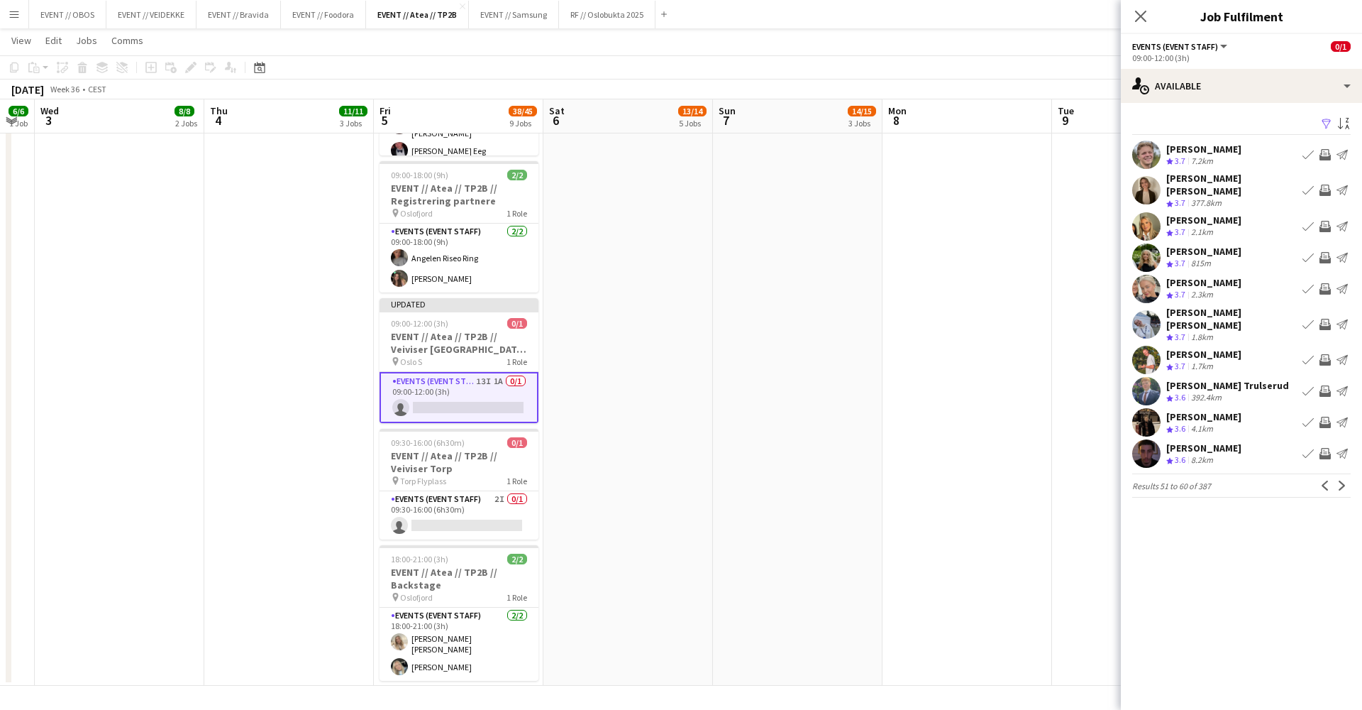
click at [1340, 480] on app-icon "Next" at bounding box center [1343, 485] width 10 height 10
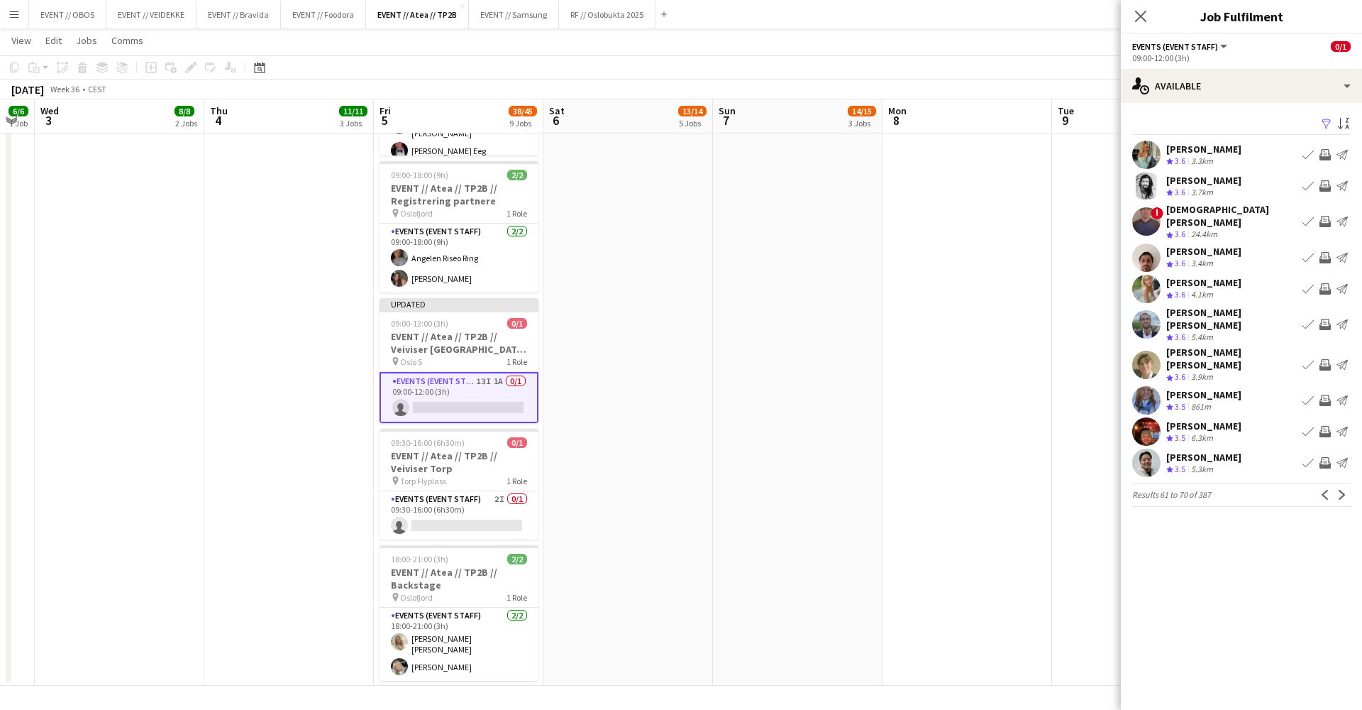
click at [1323, 359] on app-icon "Invite crew" at bounding box center [1325, 364] width 11 height 11
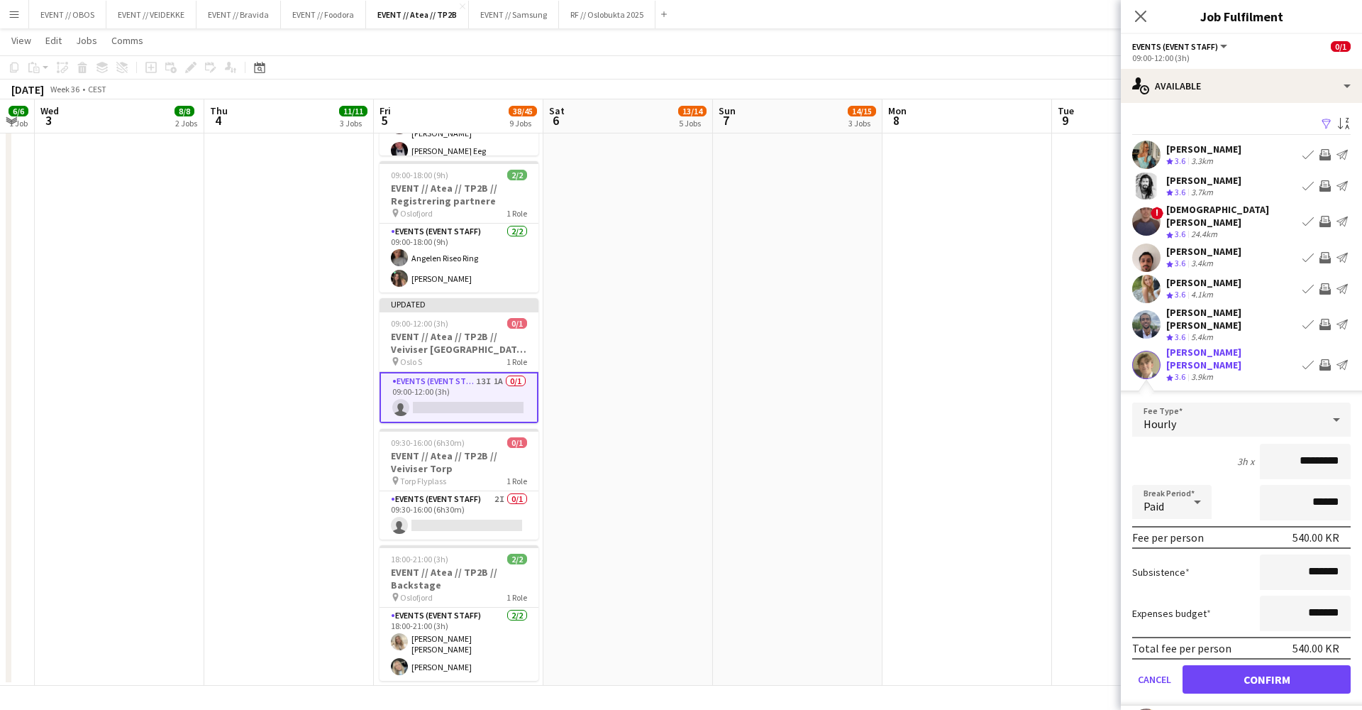
click at [1308, 665] on button "Confirm" at bounding box center [1267, 679] width 168 height 28
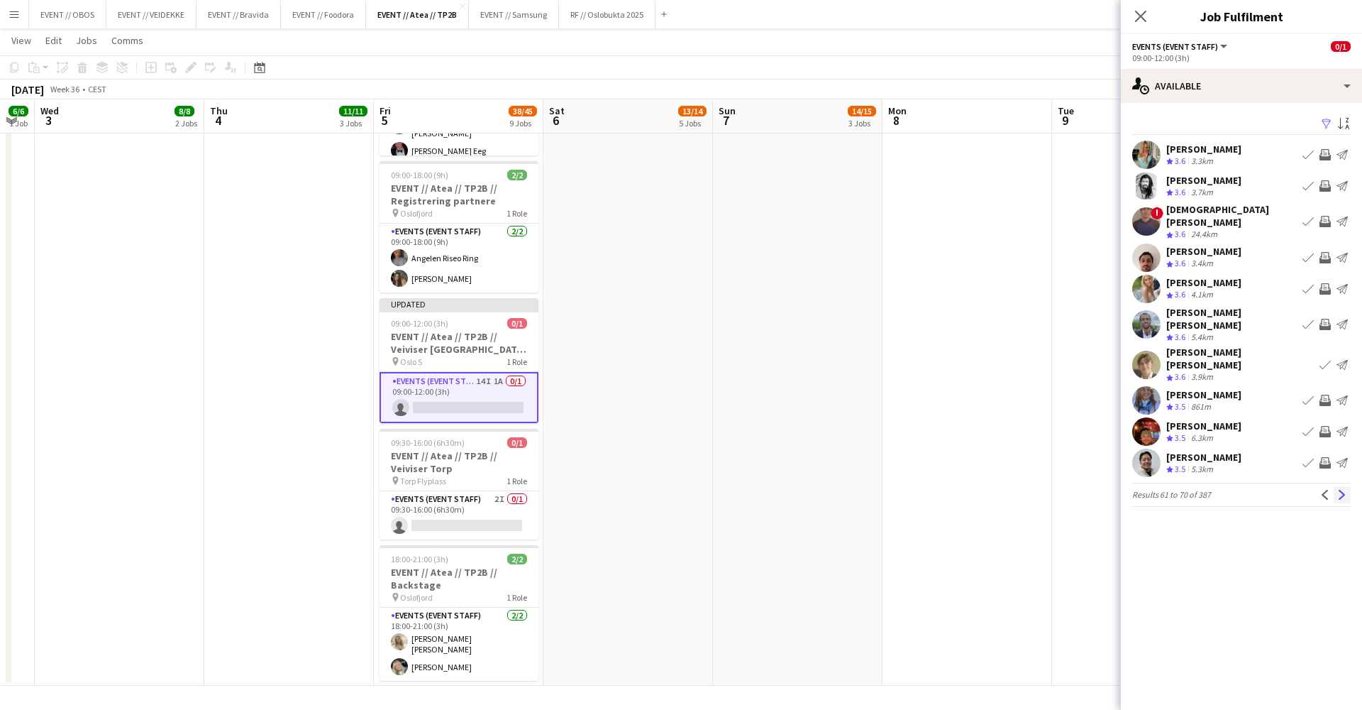
click at [1337, 486] on button "Next" at bounding box center [1342, 494] width 17 height 17
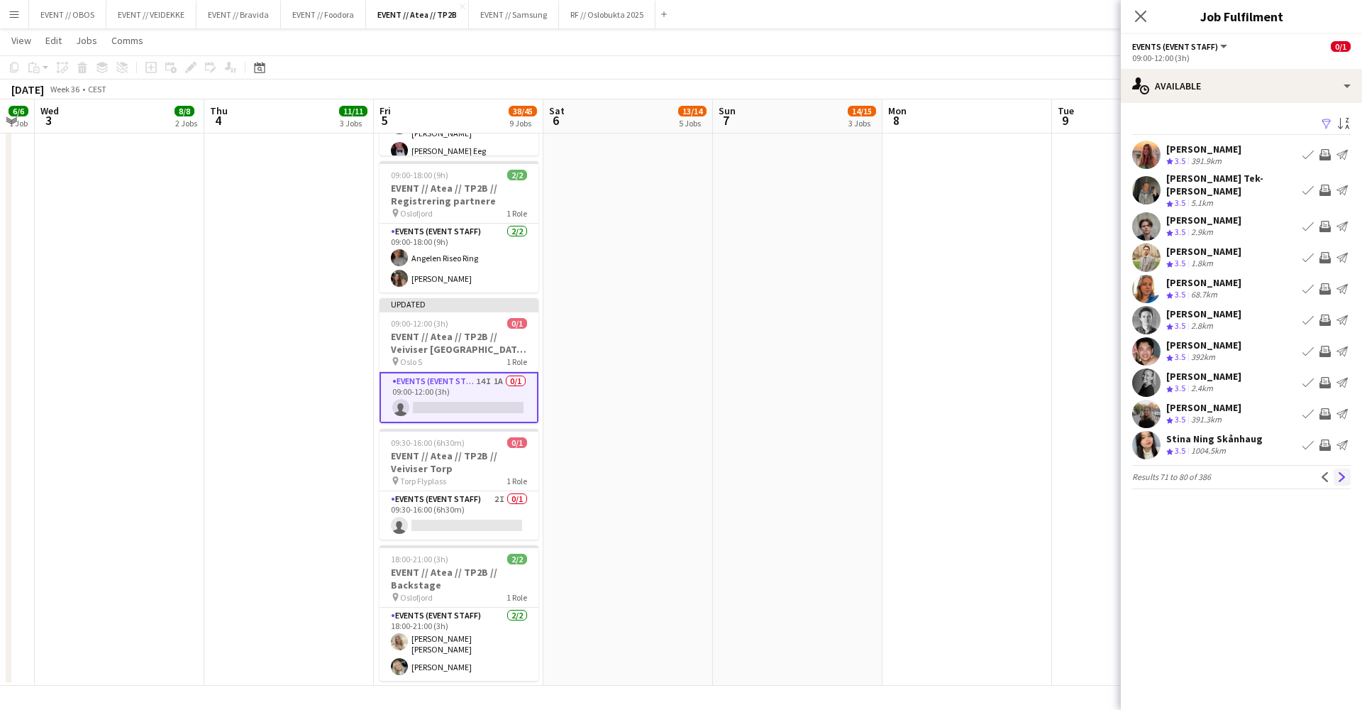
click at [1338, 472] on app-icon "Next" at bounding box center [1343, 477] width 10 height 10
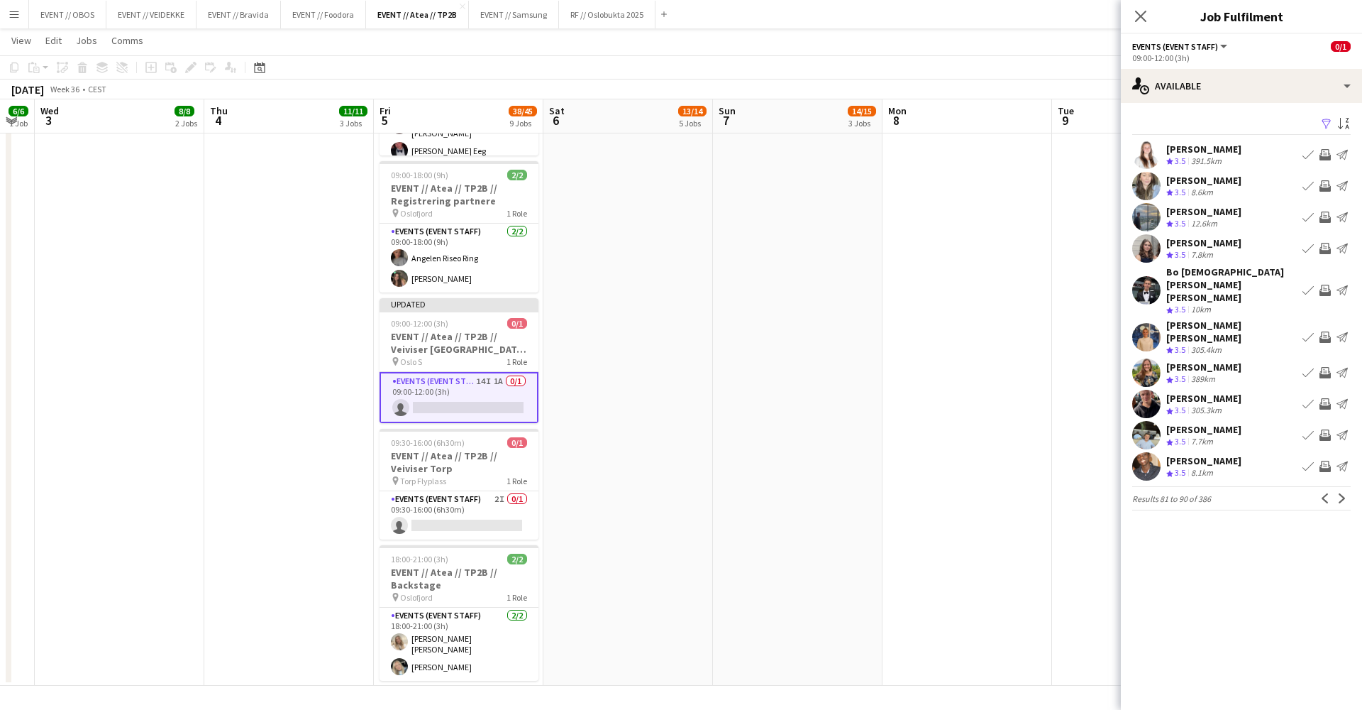
click at [1338, 493] on app-icon "Next" at bounding box center [1343, 498] width 10 height 10
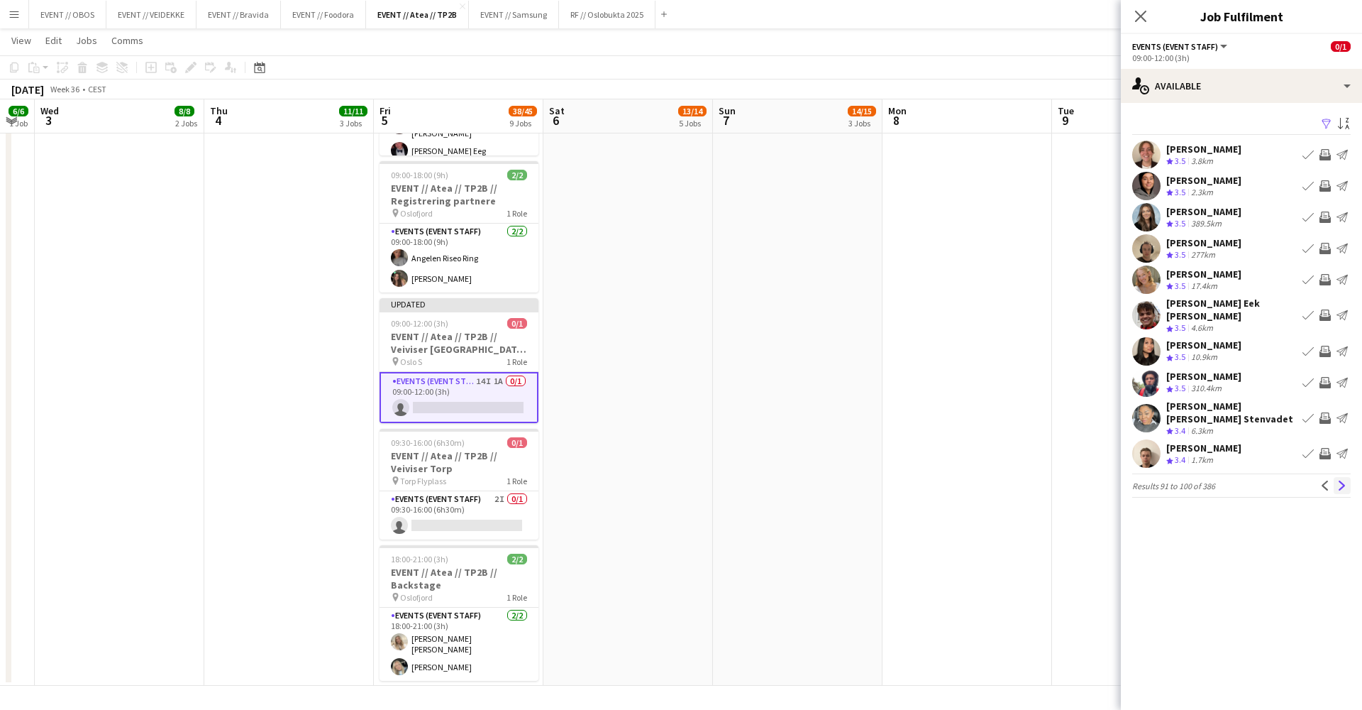
click at [1344, 480] on app-icon "Next" at bounding box center [1343, 485] width 10 height 10
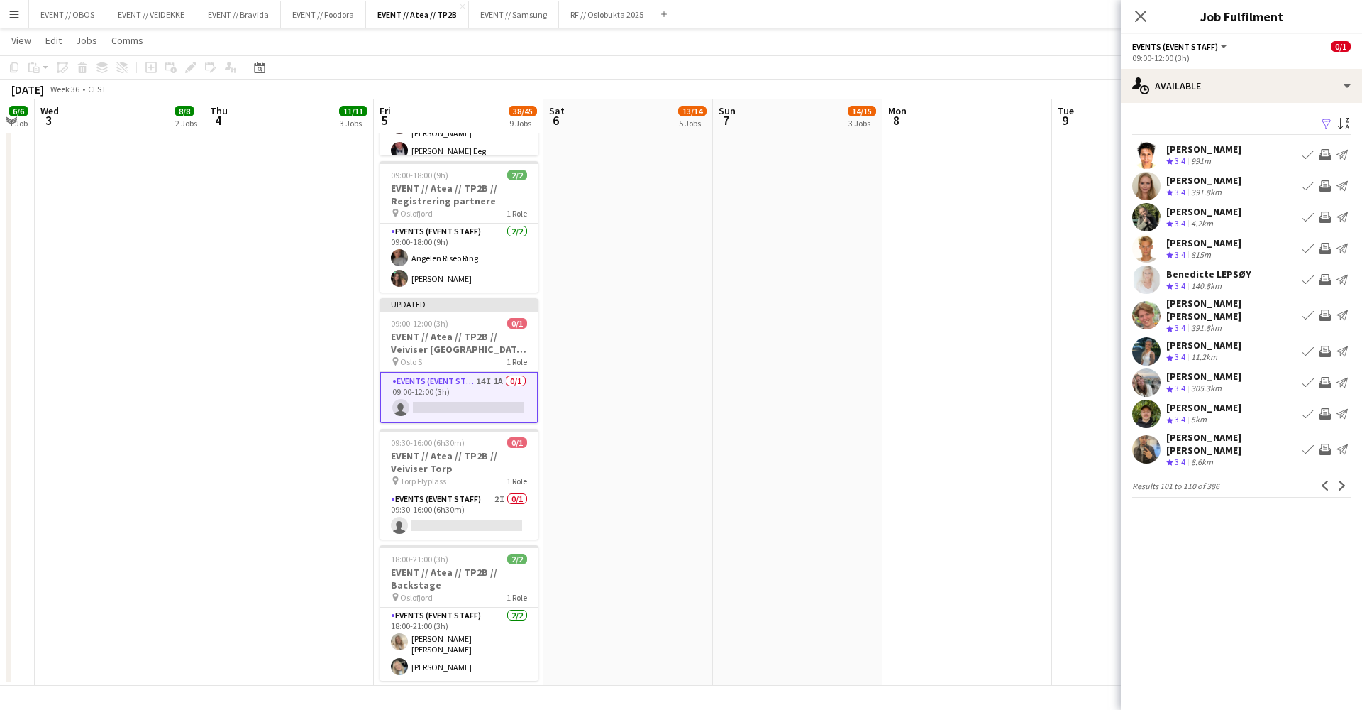
click at [1343, 479] on app-pager "Results 101 to 110 of 386 Previous Next" at bounding box center [1242, 485] width 219 height 24
click at [1343, 477] on button "Next" at bounding box center [1342, 485] width 17 height 17
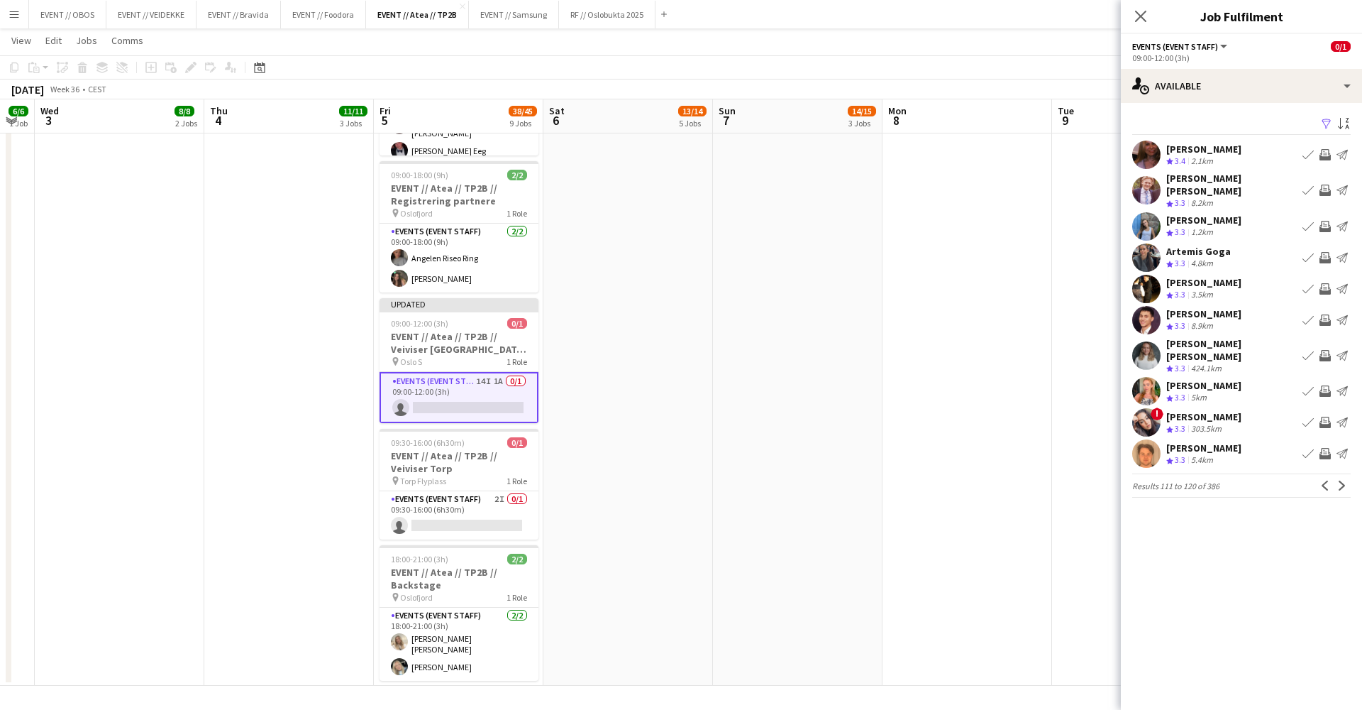
click at [1323, 155] on app-icon "Invite crew" at bounding box center [1325, 154] width 11 height 11
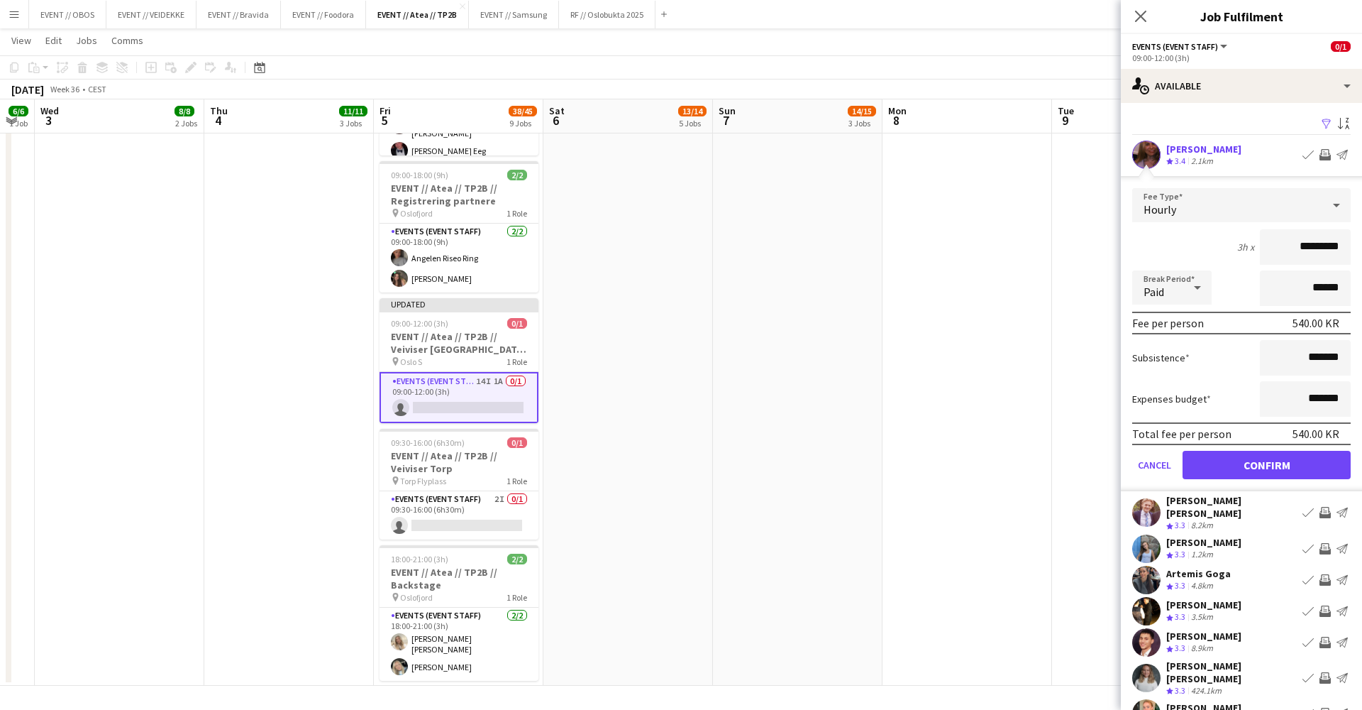
click at [1294, 454] on button "Confirm" at bounding box center [1267, 465] width 168 height 28
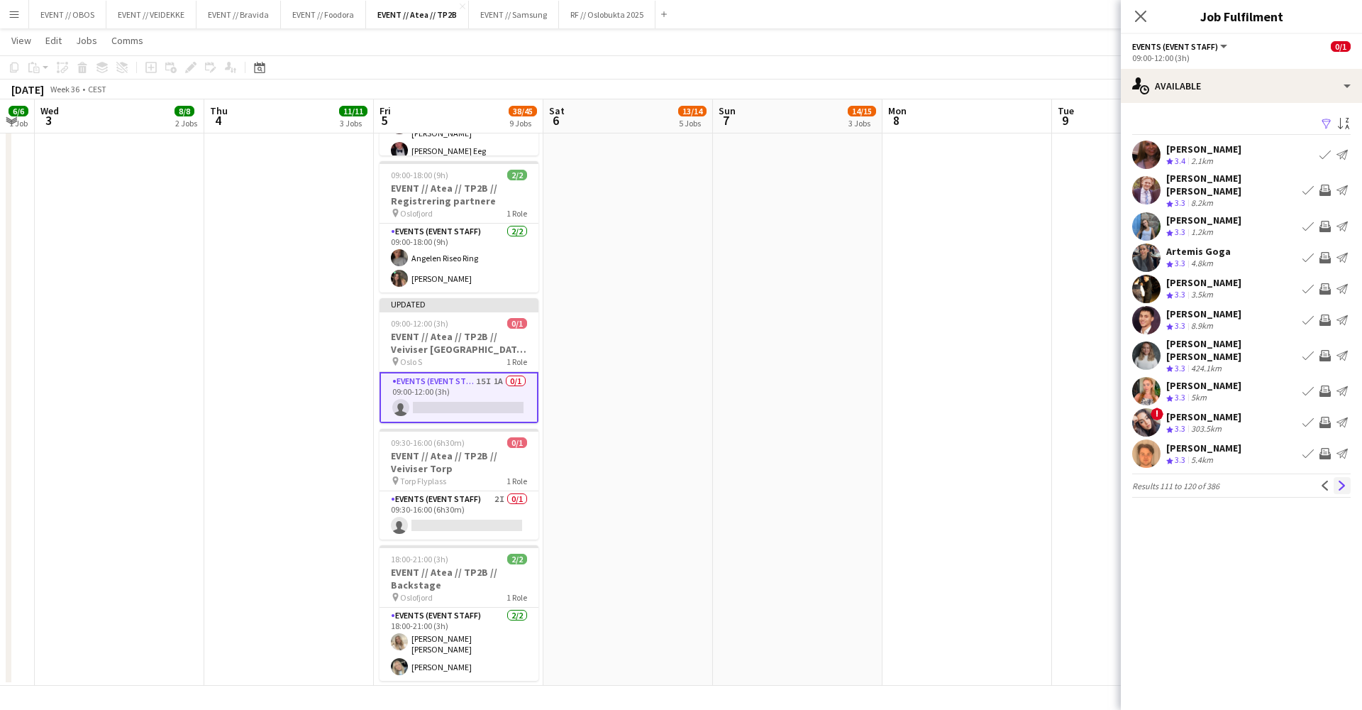
click at [1345, 480] on app-icon "Next" at bounding box center [1343, 485] width 10 height 10
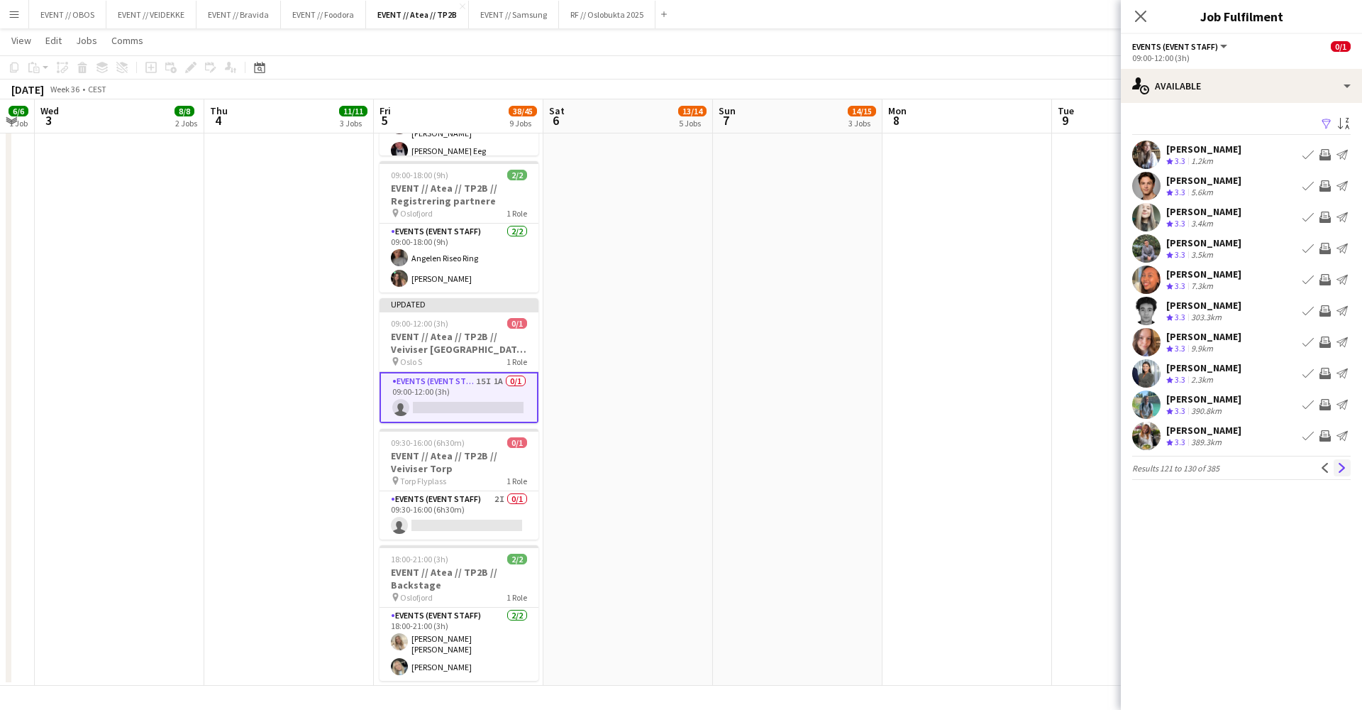
click at [1338, 466] on app-icon "Next" at bounding box center [1343, 468] width 10 height 10
click at [1338, 472] on app-icon "Next" at bounding box center [1343, 477] width 10 height 10
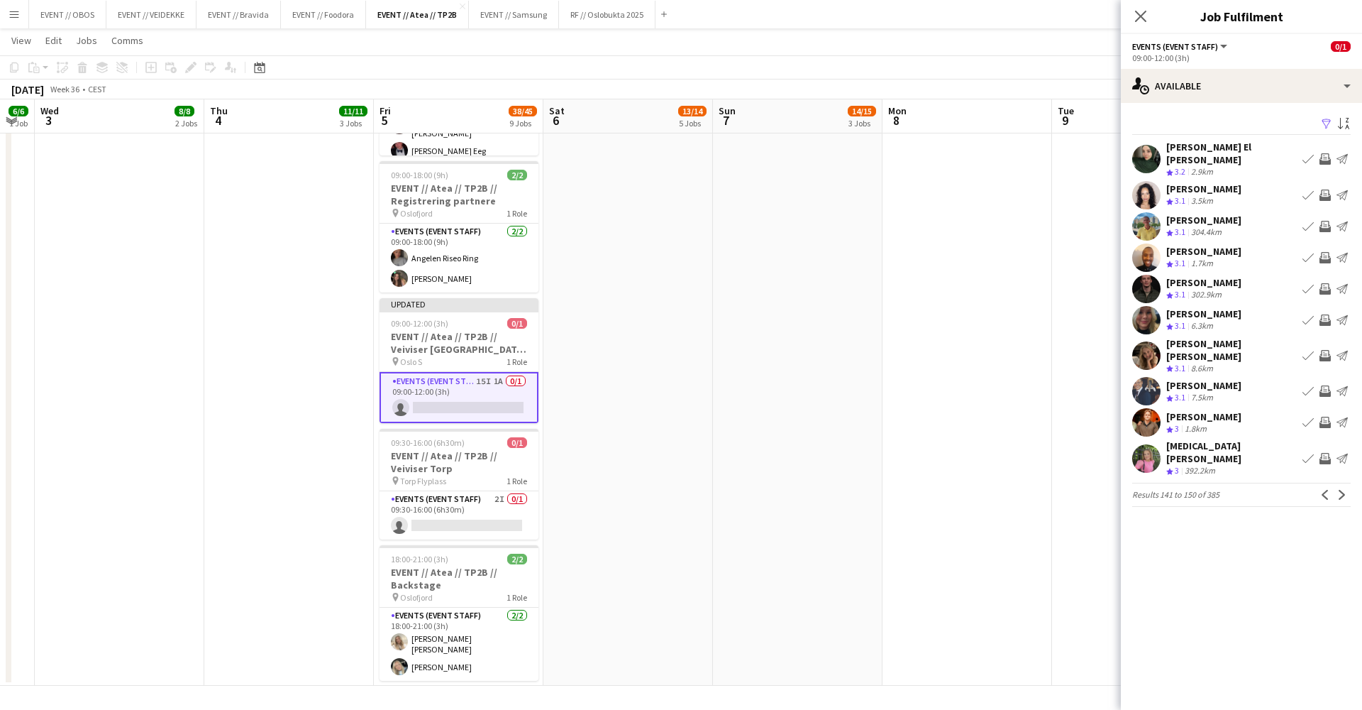
click at [1325, 350] on app-icon "Invite crew" at bounding box center [1325, 355] width 11 height 11
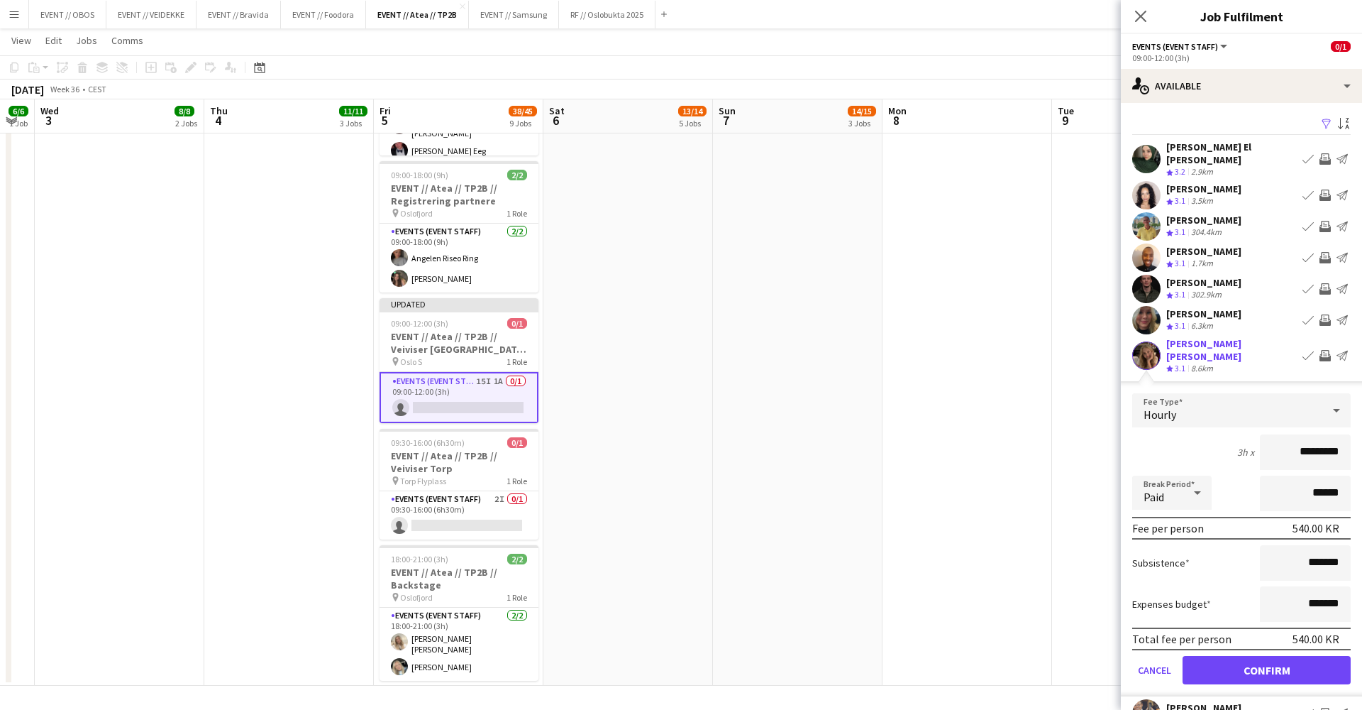
click at [1317, 656] on button "Confirm" at bounding box center [1267, 670] width 168 height 28
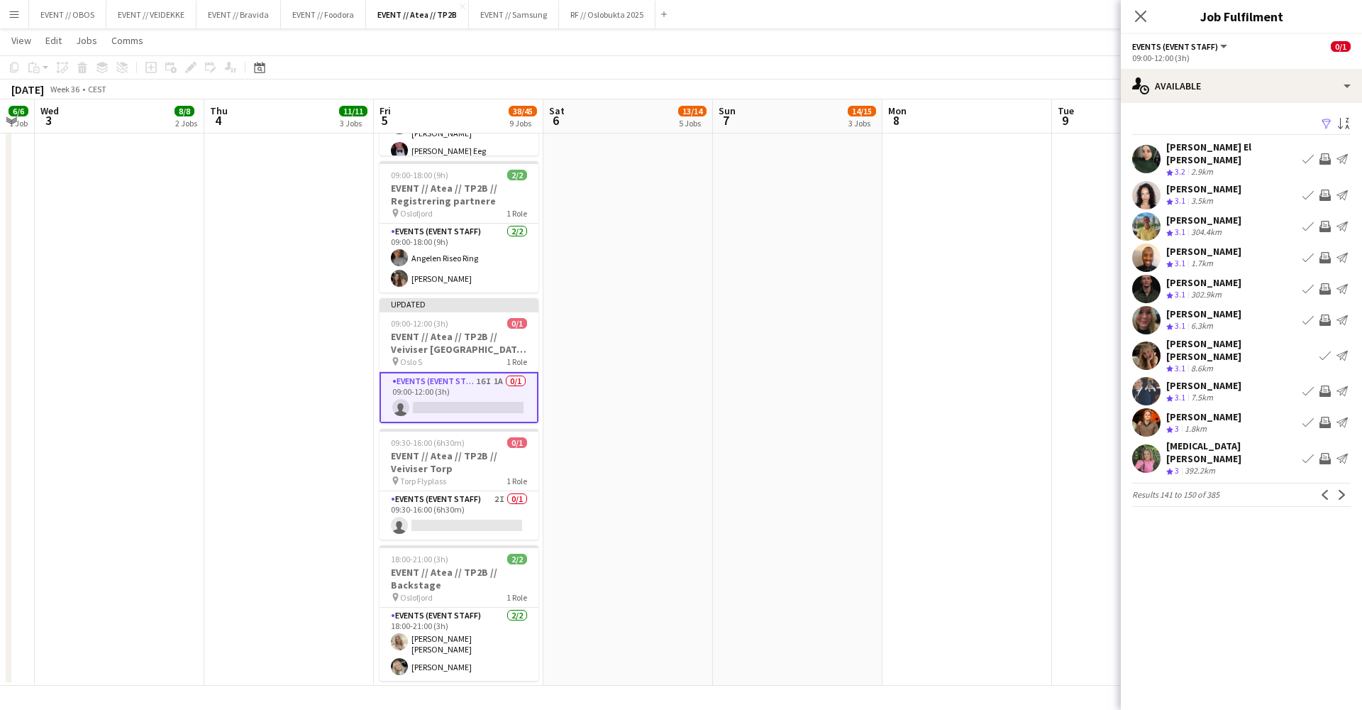
click at [1326, 314] on app-icon "Invite crew" at bounding box center [1325, 319] width 11 height 11
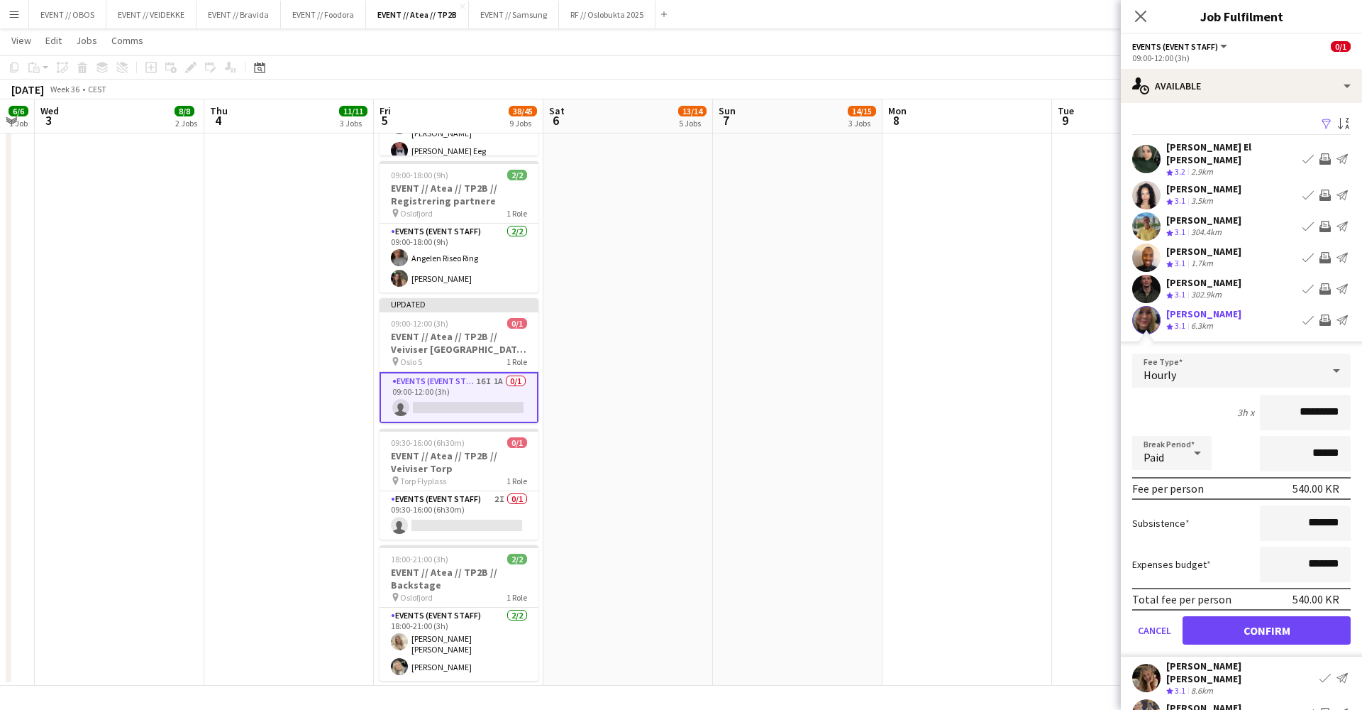
click at [1318, 622] on button "Confirm" at bounding box center [1267, 630] width 168 height 28
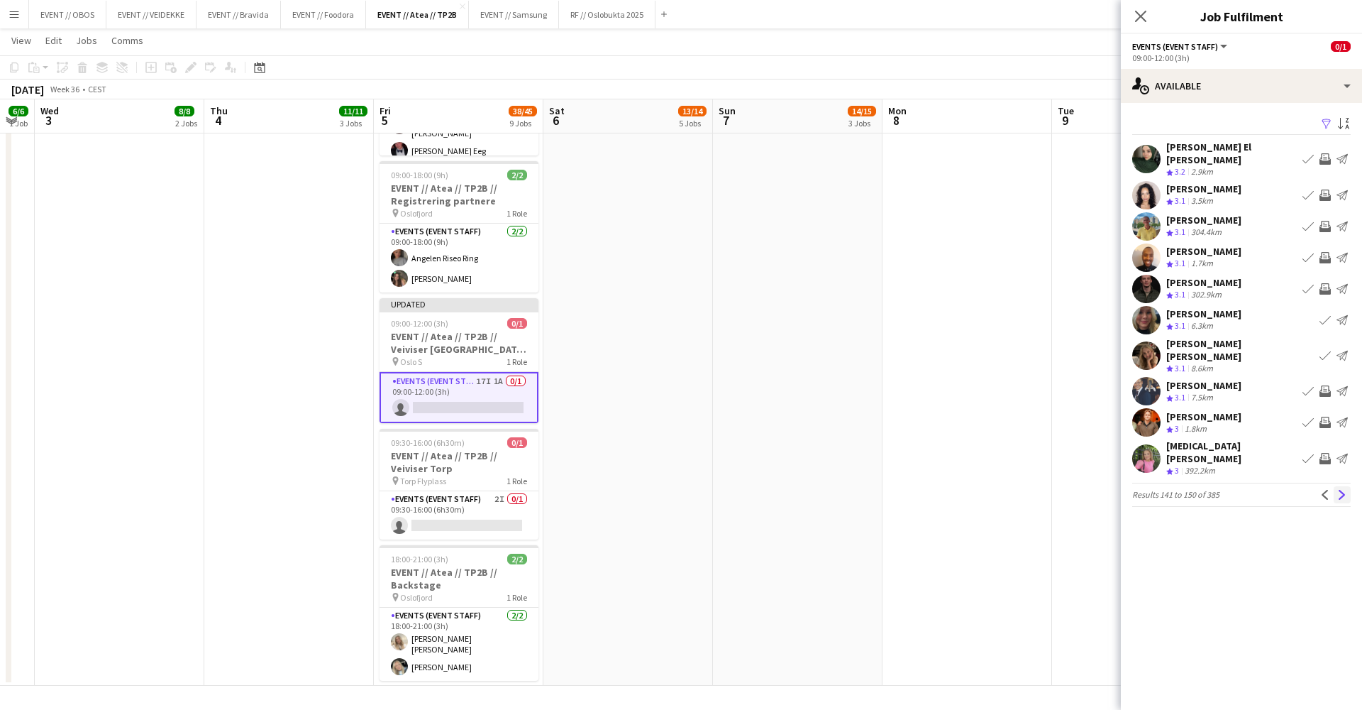
click at [1342, 490] on app-icon "Next" at bounding box center [1343, 495] width 10 height 10
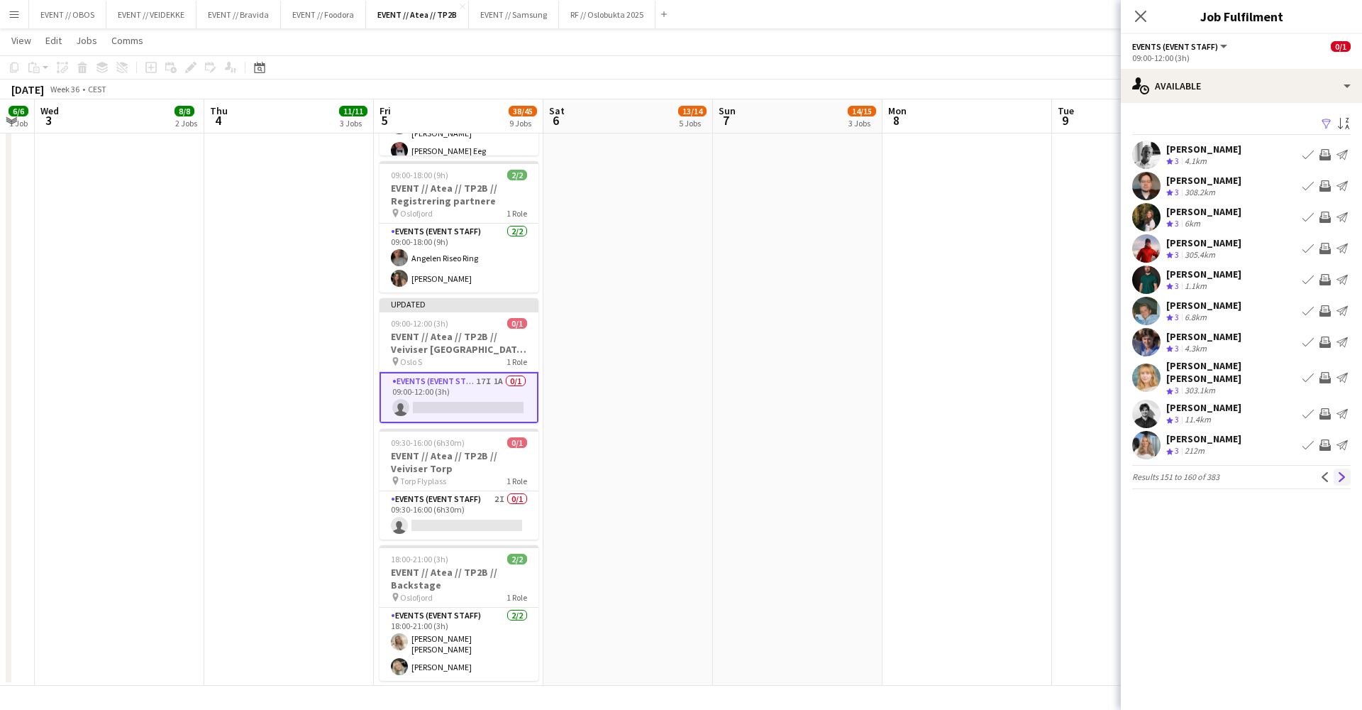
click at [1342, 470] on button "Next" at bounding box center [1342, 476] width 17 height 17
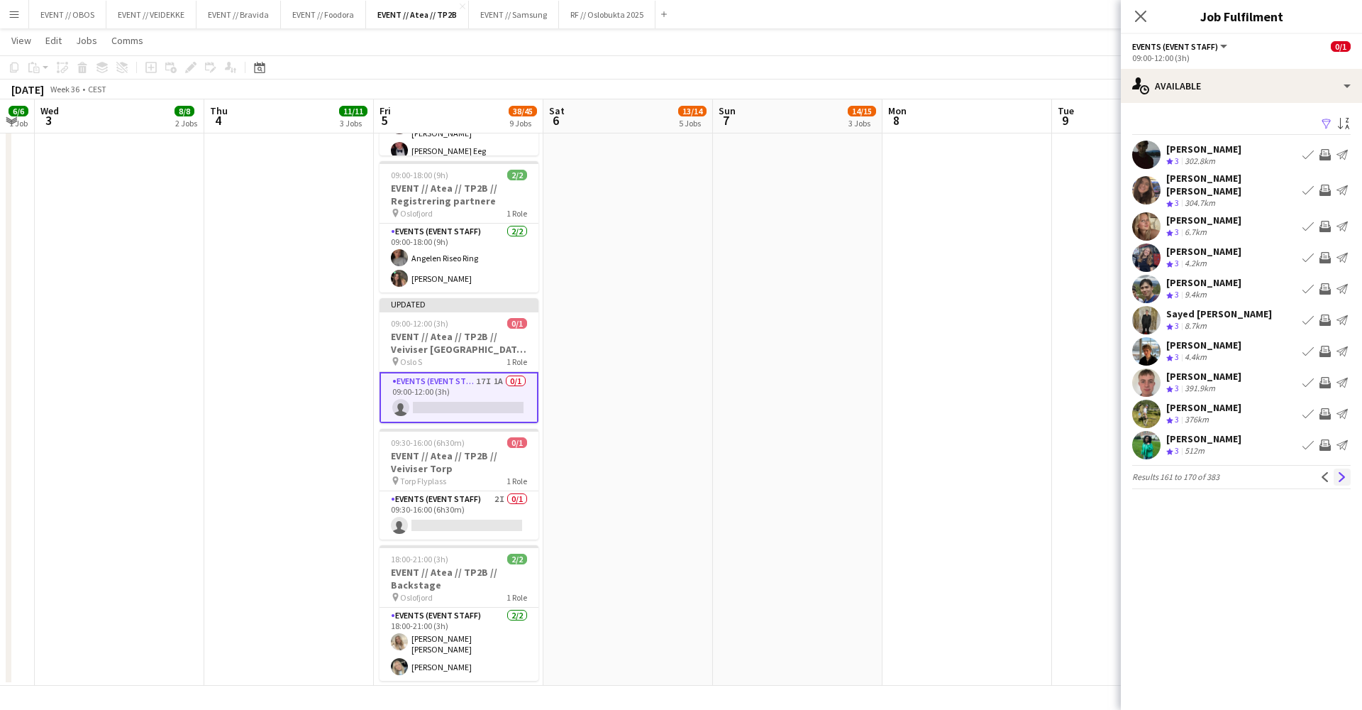
click at [1340, 472] on app-icon "Next" at bounding box center [1343, 477] width 10 height 10
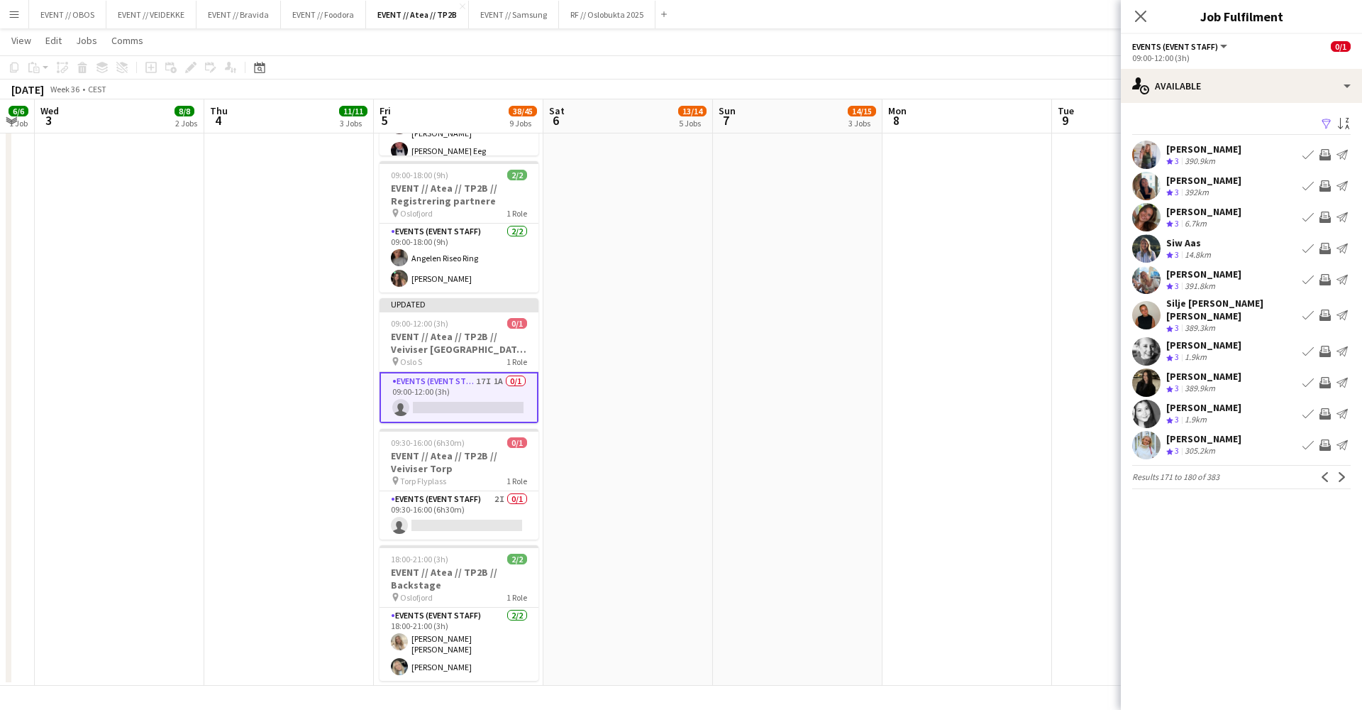
click at [1140, 341] on app-user-avatar at bounding box center [1147, 351] width 28 height 28
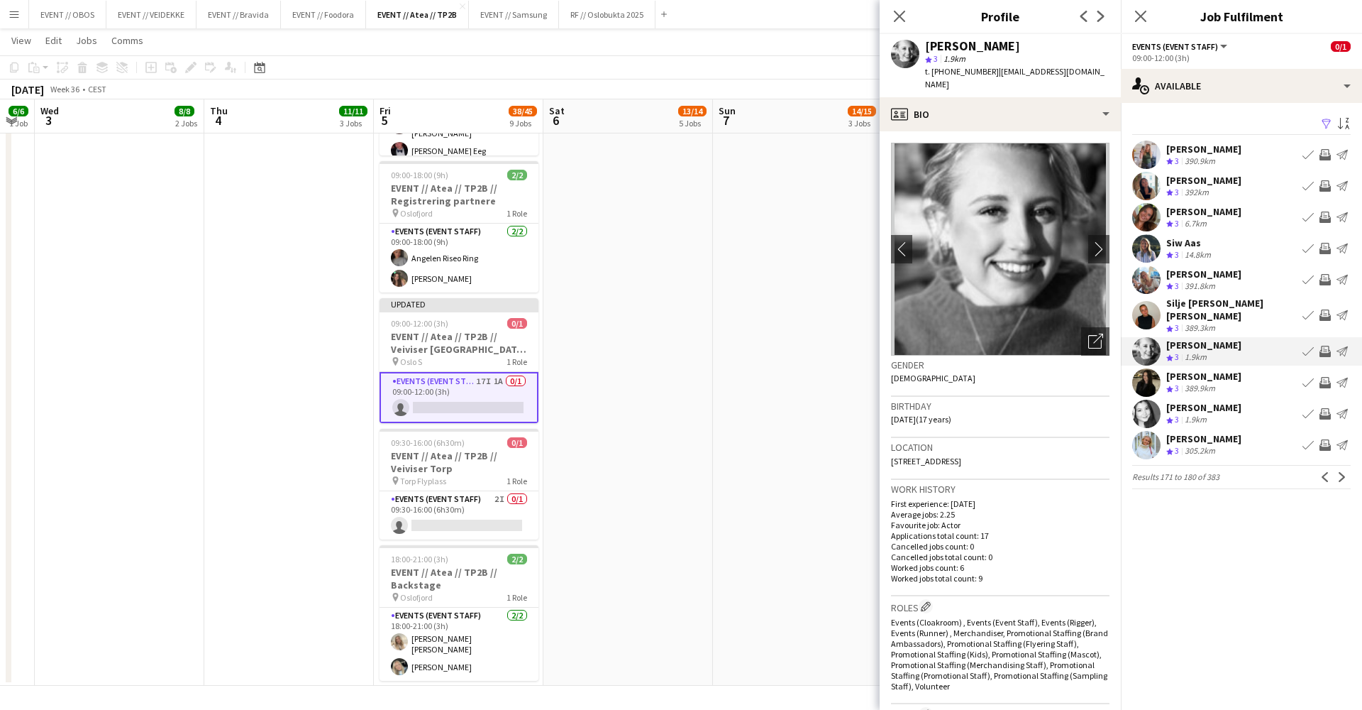
click at [1325, 346] on app-icon "Invite crew" at bounding box center [1325, 351] width 11 height 11
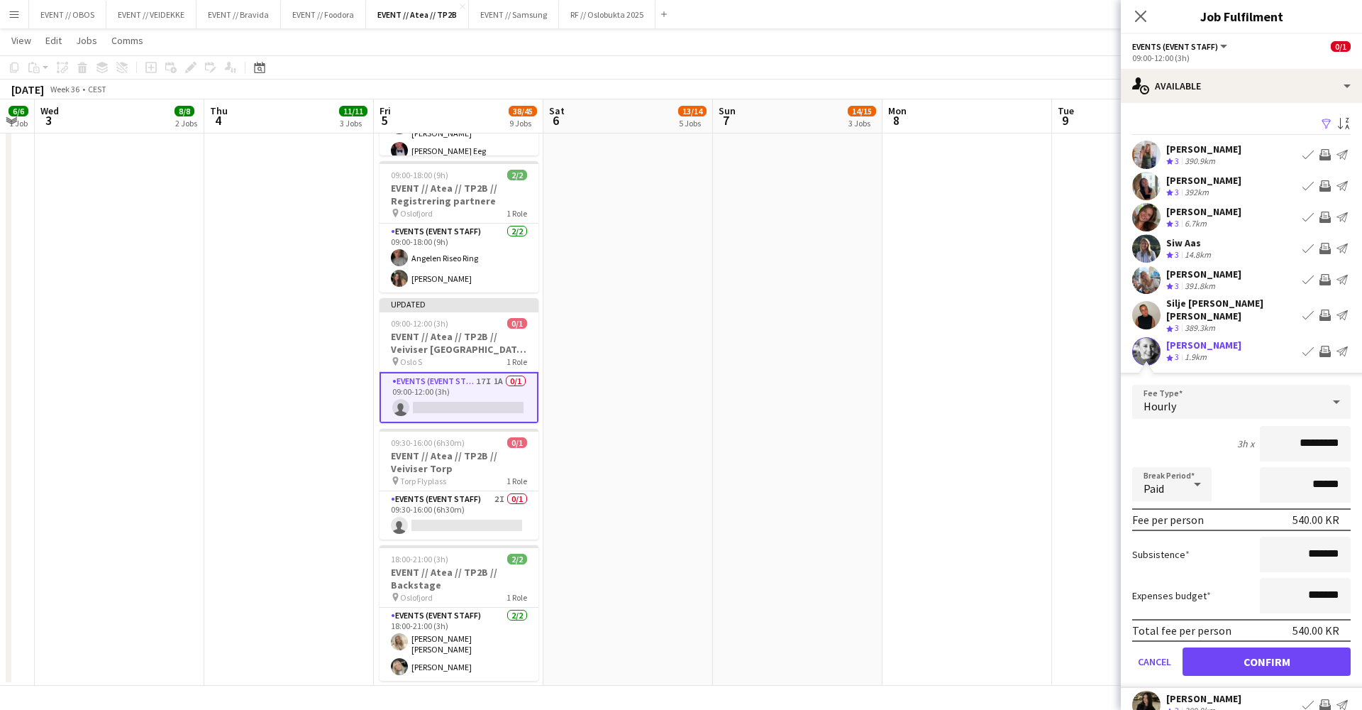
click at [1287, 650] on button "Confirm" at bounding box center [1267, 661] width 168 height 28
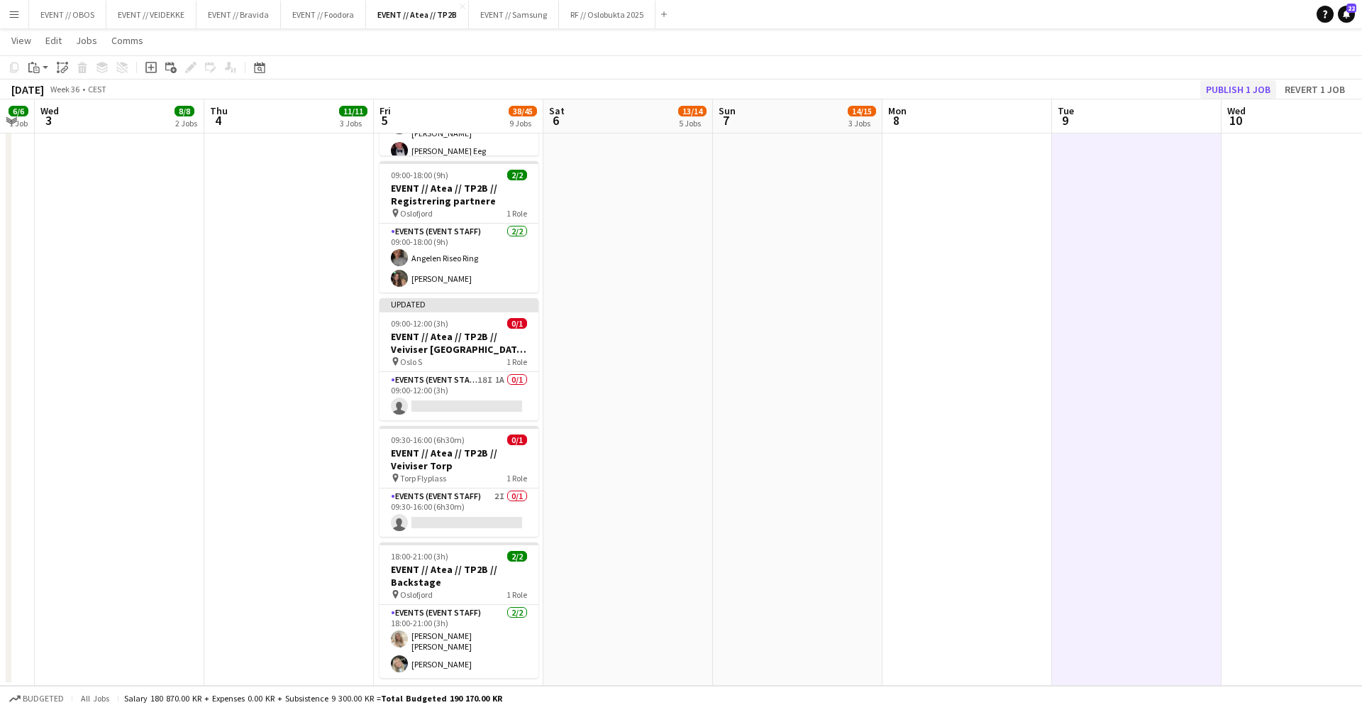
click at [1233, 97] on button "Publish 1 job" at bounding box center [1239, 89] width 76 height 18
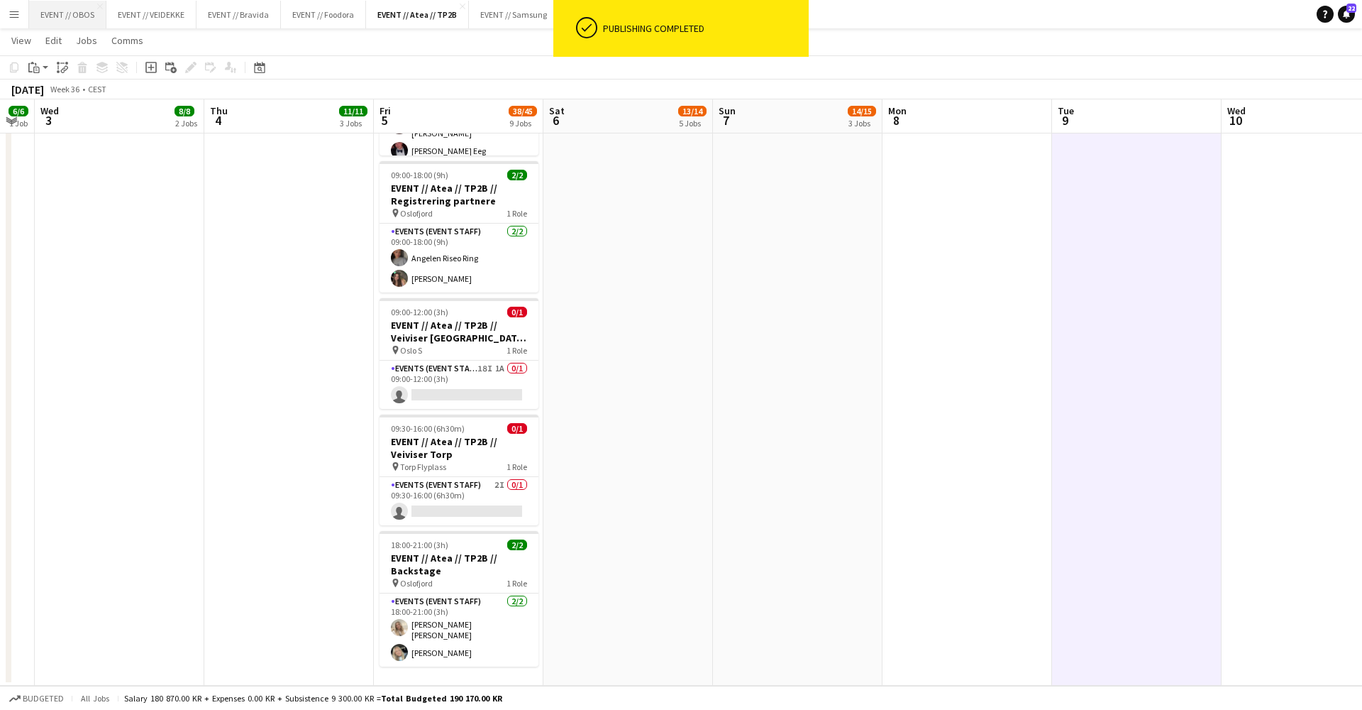
click at [65, 14] on button "EVENT // OBOS Close" at bounding box center [67, 15] width 77 height 28
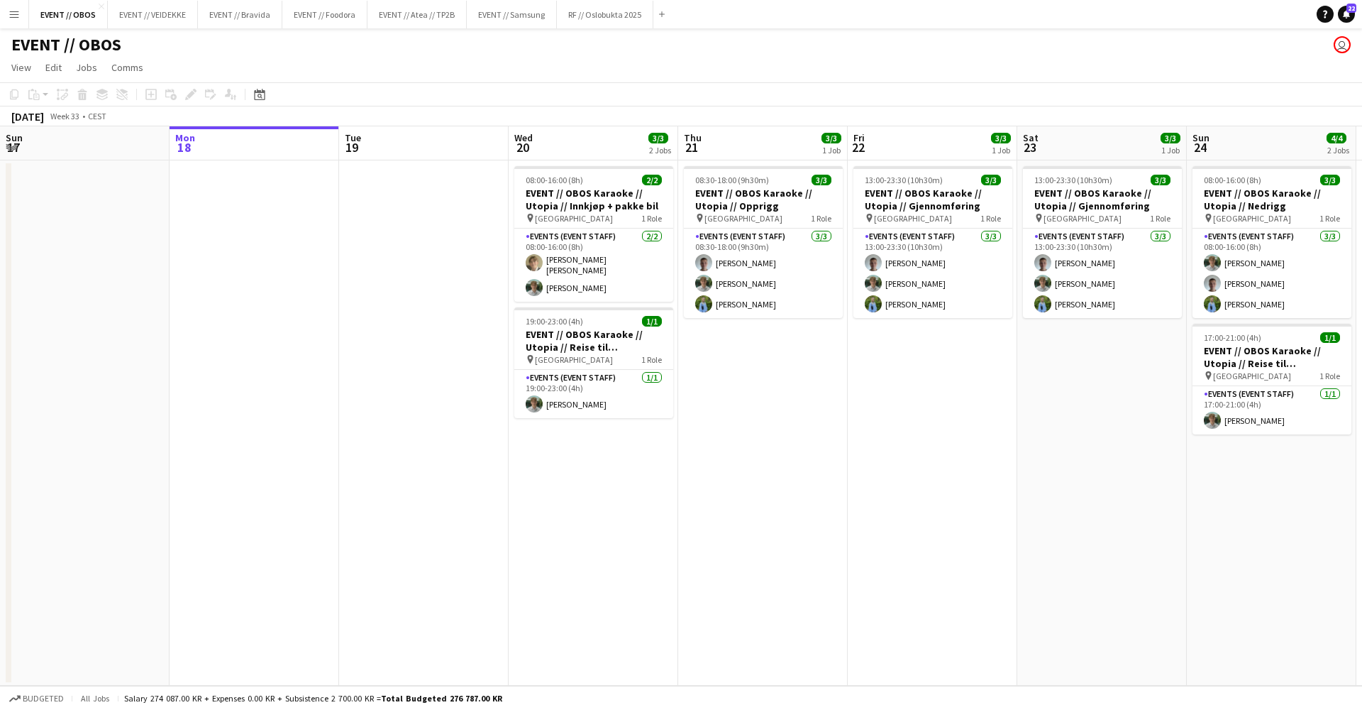
scroll to position [0, 437]
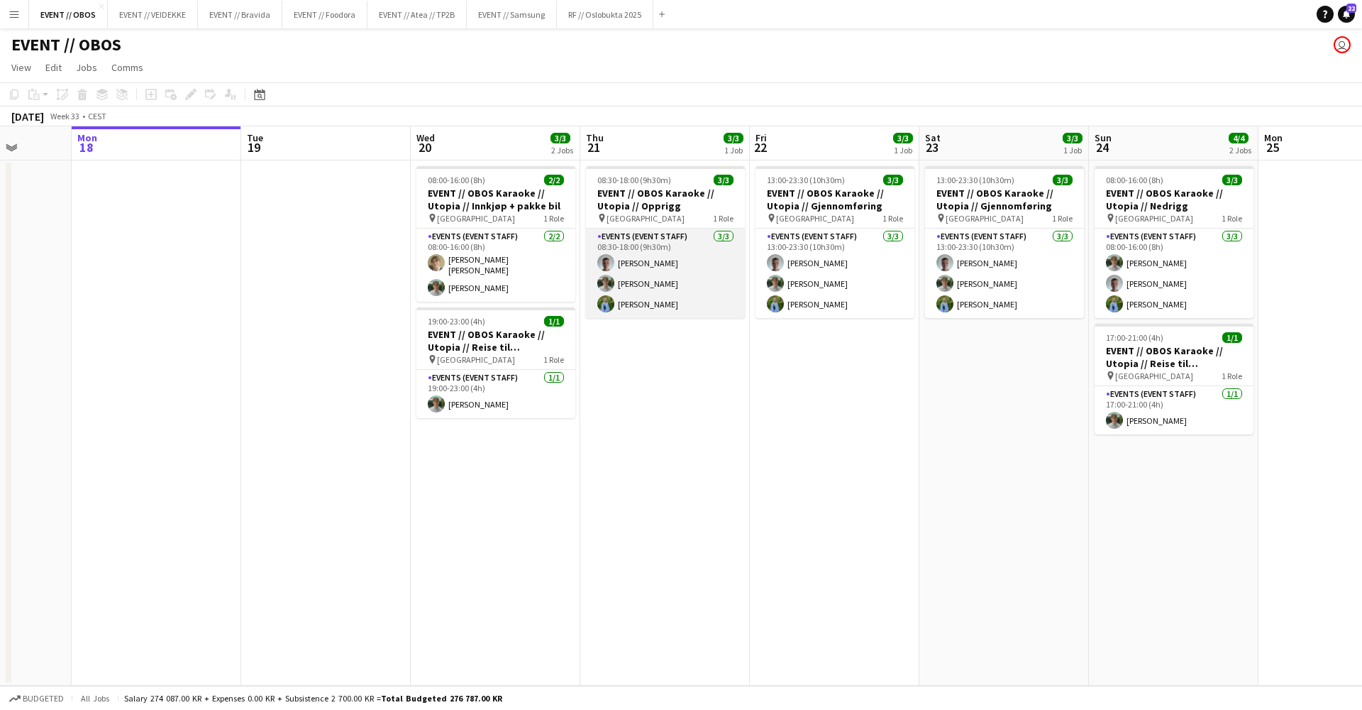
click at [639, 290] on app-card-role "Events (Event Staff) [DATE] 08:30-18:00 (9h30m) [PERSON_NAME] [PERSON_NAME] [PE…" at bounding box center [665, 272] width 159 height 89
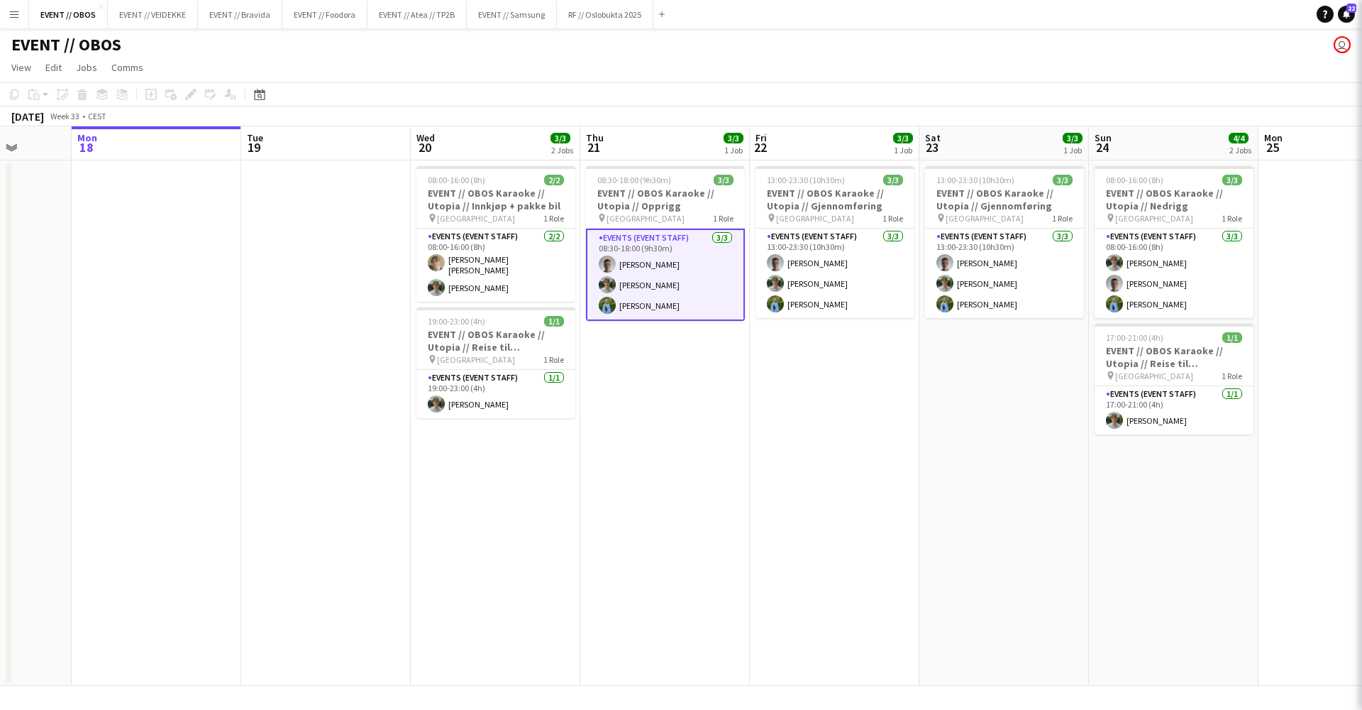
click at [815, 556] on app-date-cell "13:00-23:30 (10h30m) 3/3 EVENT // OBOS Karaoke // Utopia // Gjennomføring pin S…" at bounding box center [835, 422] width 170 height 525
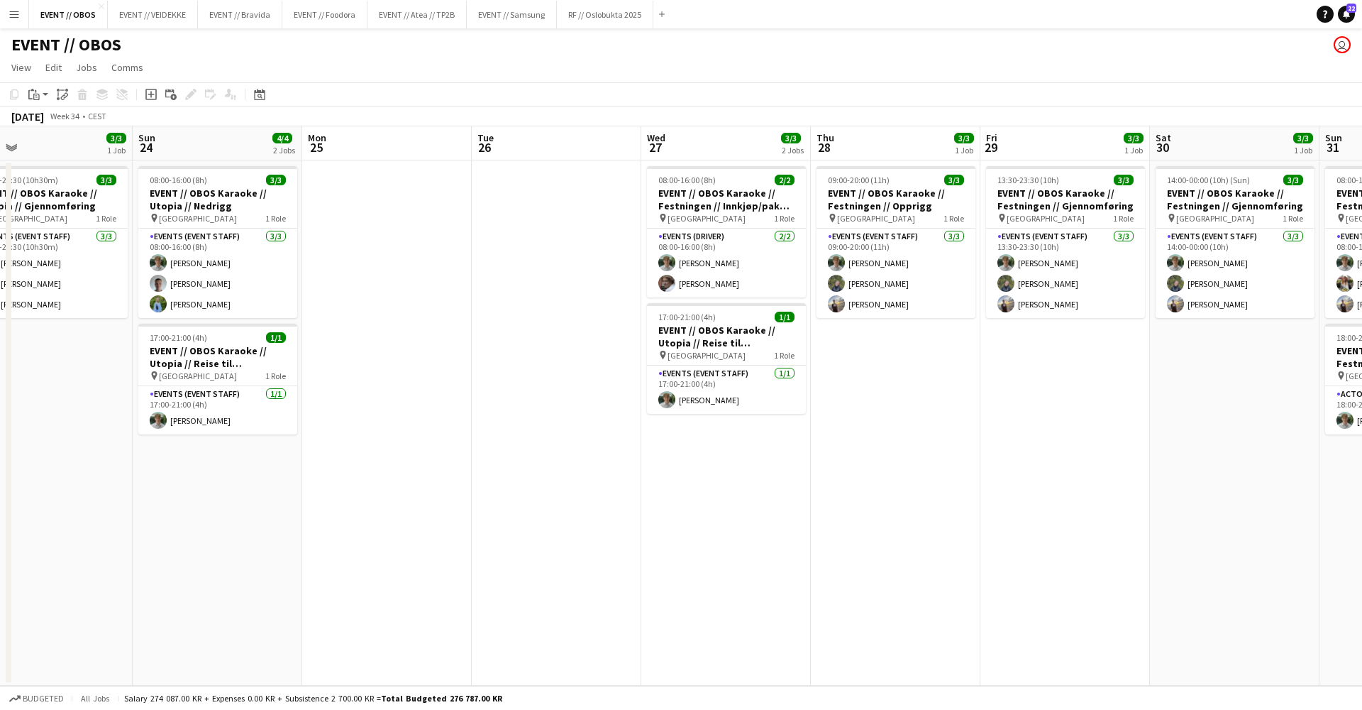
scroll to position [0, 639]
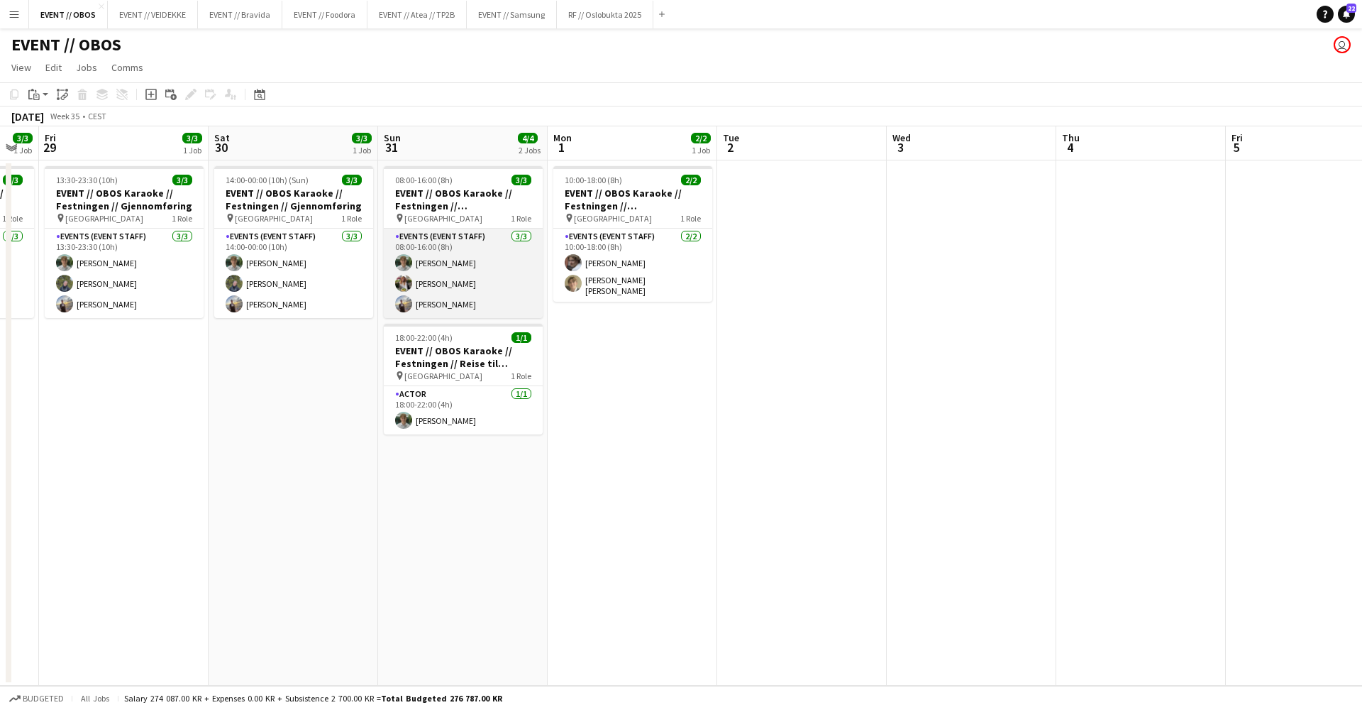
click at [480, 276] on app-card-role "Events (Event Staff) [DATE] 08:00-16:00 (8h) [PERSON_NAME] [PERSON_NAME] [PERSO…" at bounding box center [463, 272] width 159 height 89
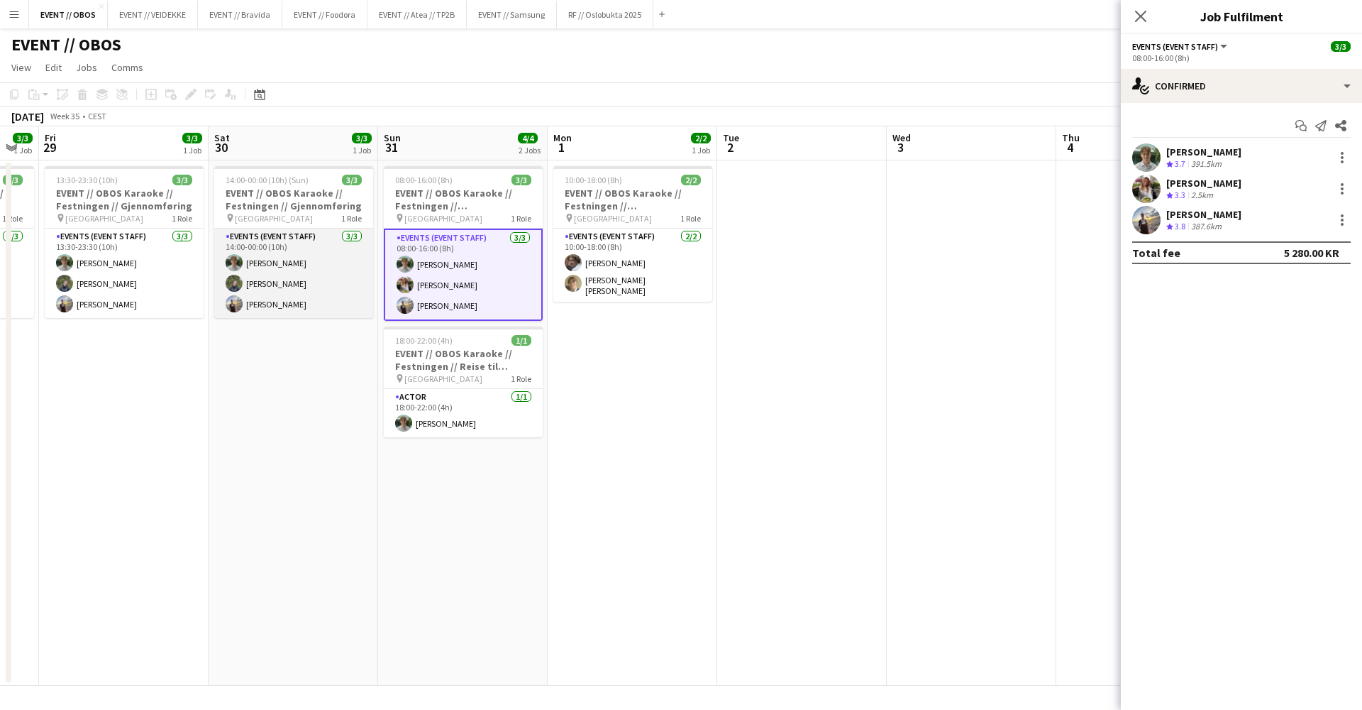
click at [288, 268] on app-card-role "Events (Event Staff) [DATE] 14:00-00:00 (10h) [PERSON_NAME] [PERSON_NAME] Noodt" at bounding box center [293, 272] width 159 height 89
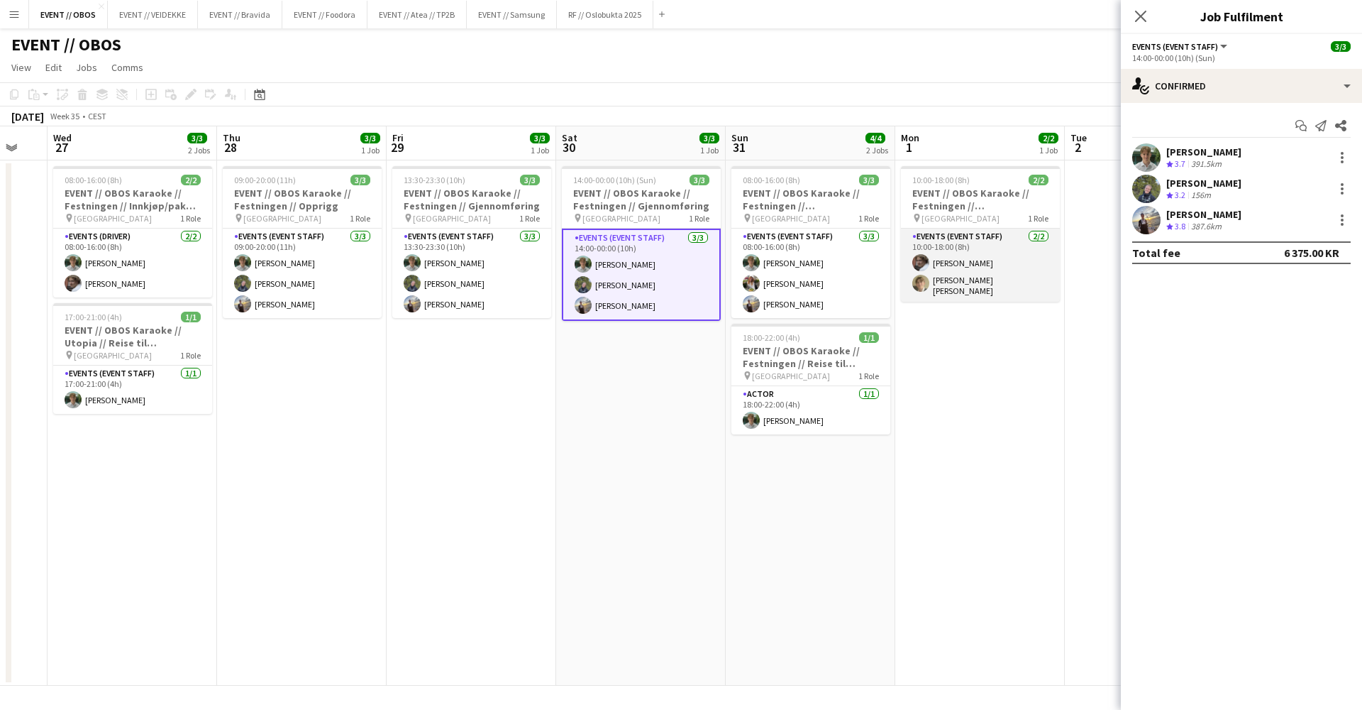
scroll to position [0, 393]
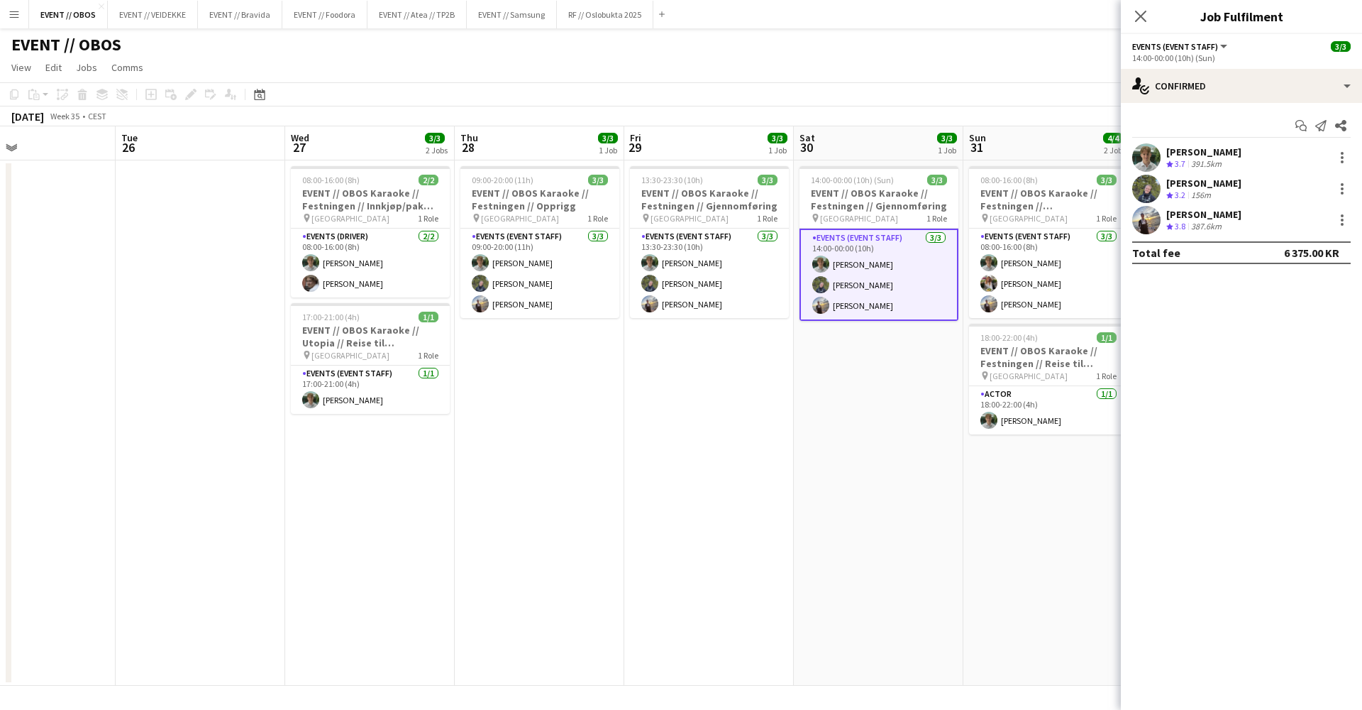
click at [945, 379] on app-date-cell "14:00-00:00 (10h) (Sun) 3/3 EVENT // OBOS Karaoke // Festningen // Gjennomførin…" at bounding box center [879, 422] width 170 height 525
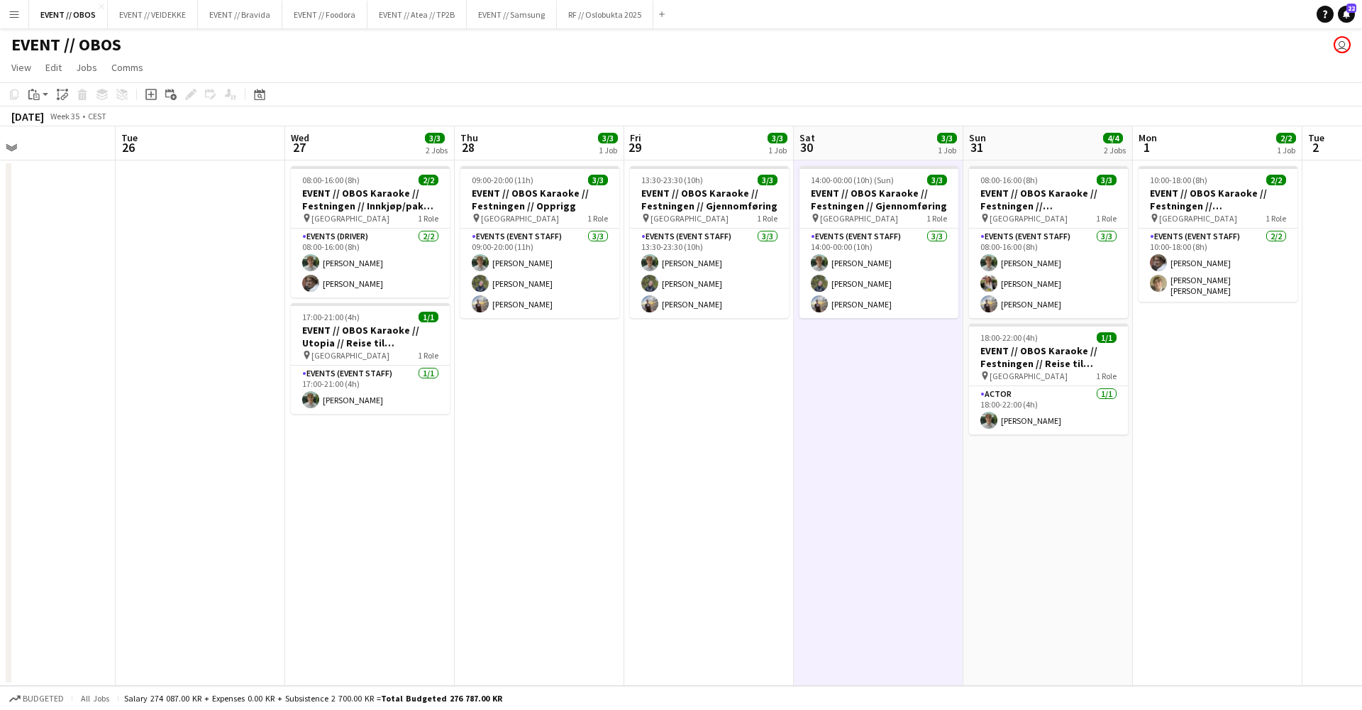
scroll to position [0, 394]
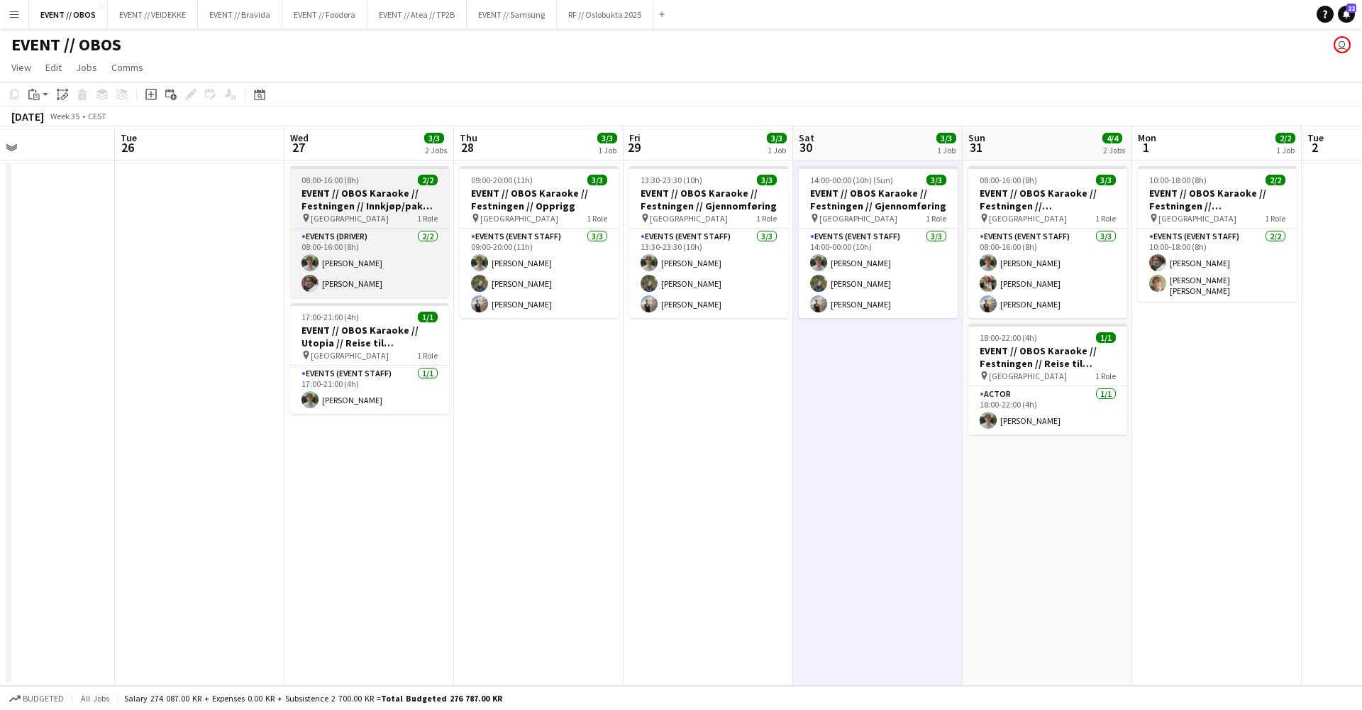
click at [297, 188] on h3 "EVENT // OBOS Karaoke // Festningen // Innkjøp/pakke bil" at bounding box center [369, 200] width 159 height 26
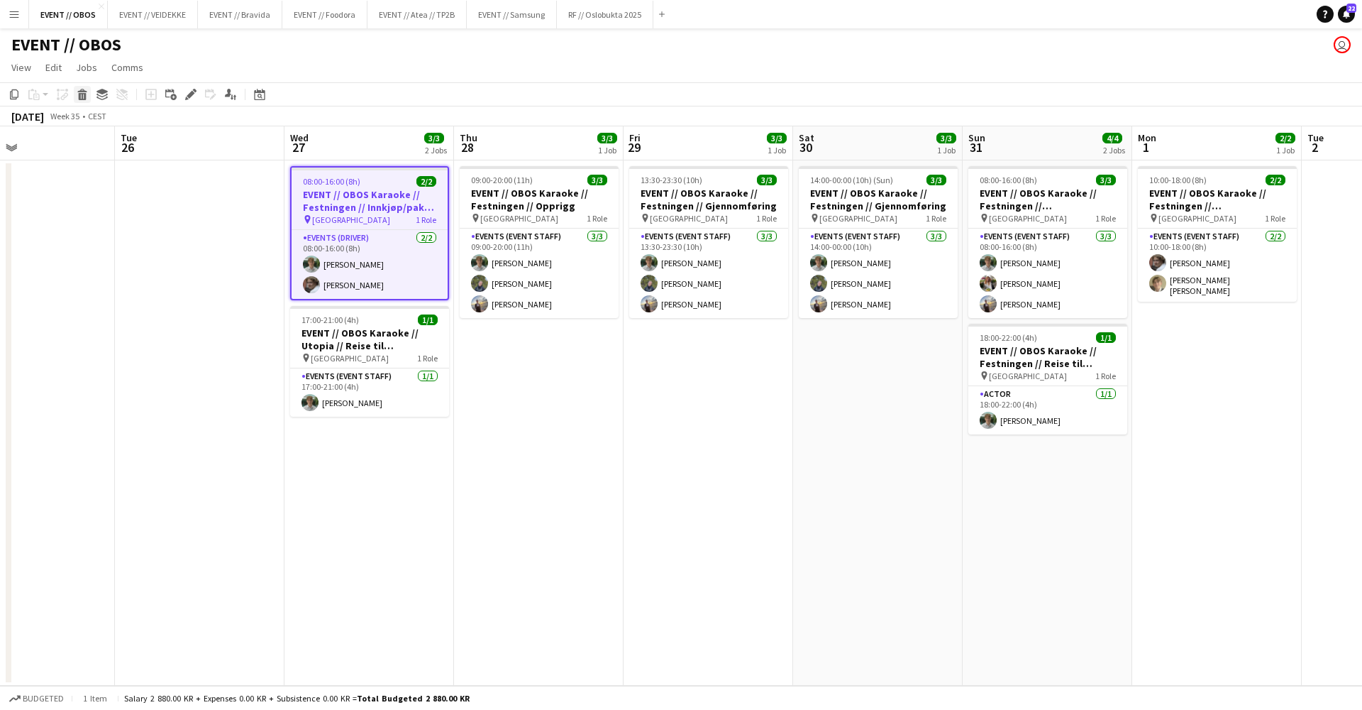
click at [79, 94] on icon at bounding box center [83, 96] width 8 height 7
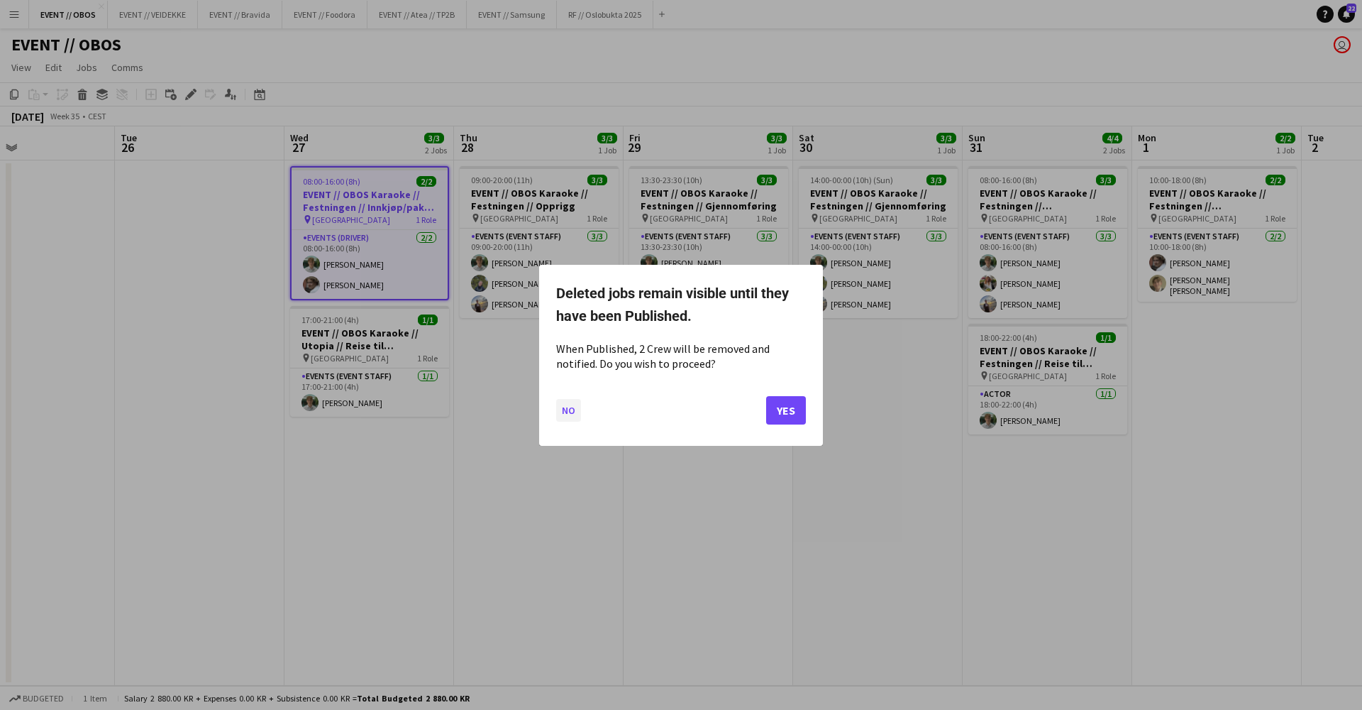
click at [566, 403] on button "No" at bounding box center [568, 409] width 25 height 23
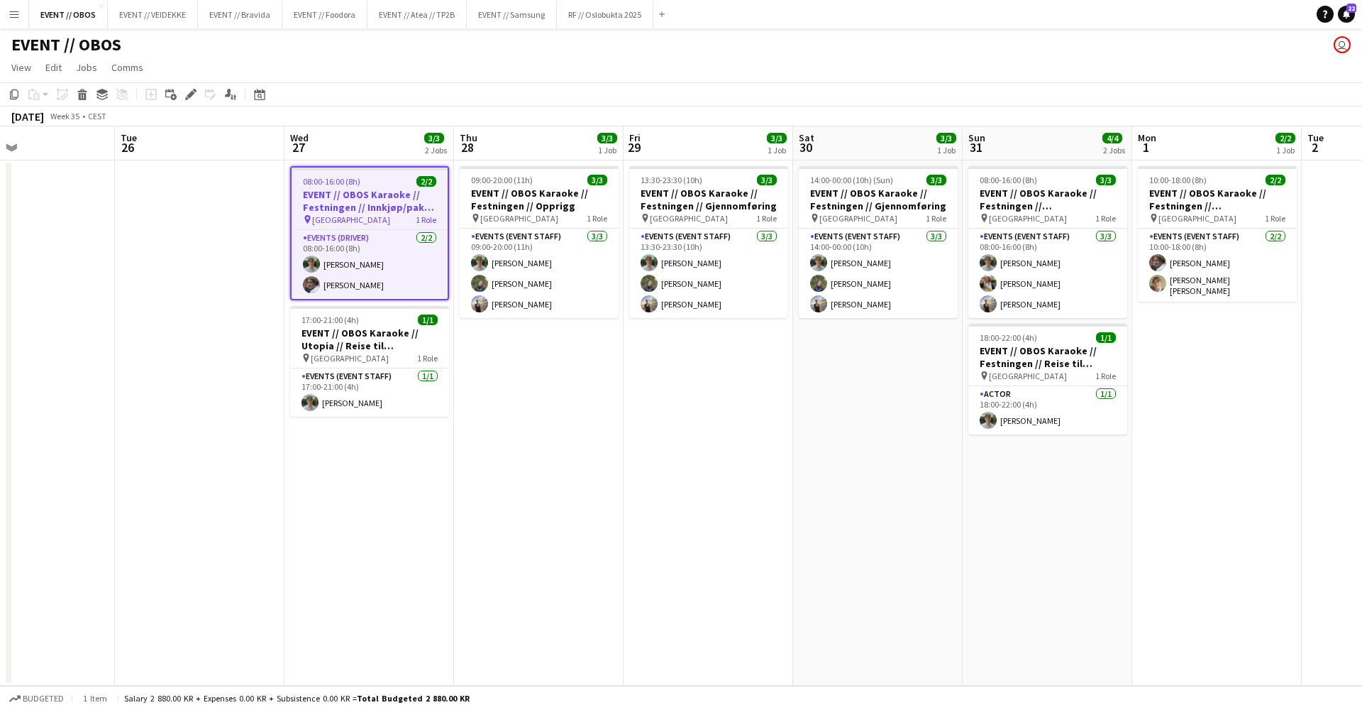
click at [377, 202] on h3 "EVENT // OBOS Karaoke // Festningen // Innkjøp/pakke bil" at bounding box center [370, 201] width 156 height 26
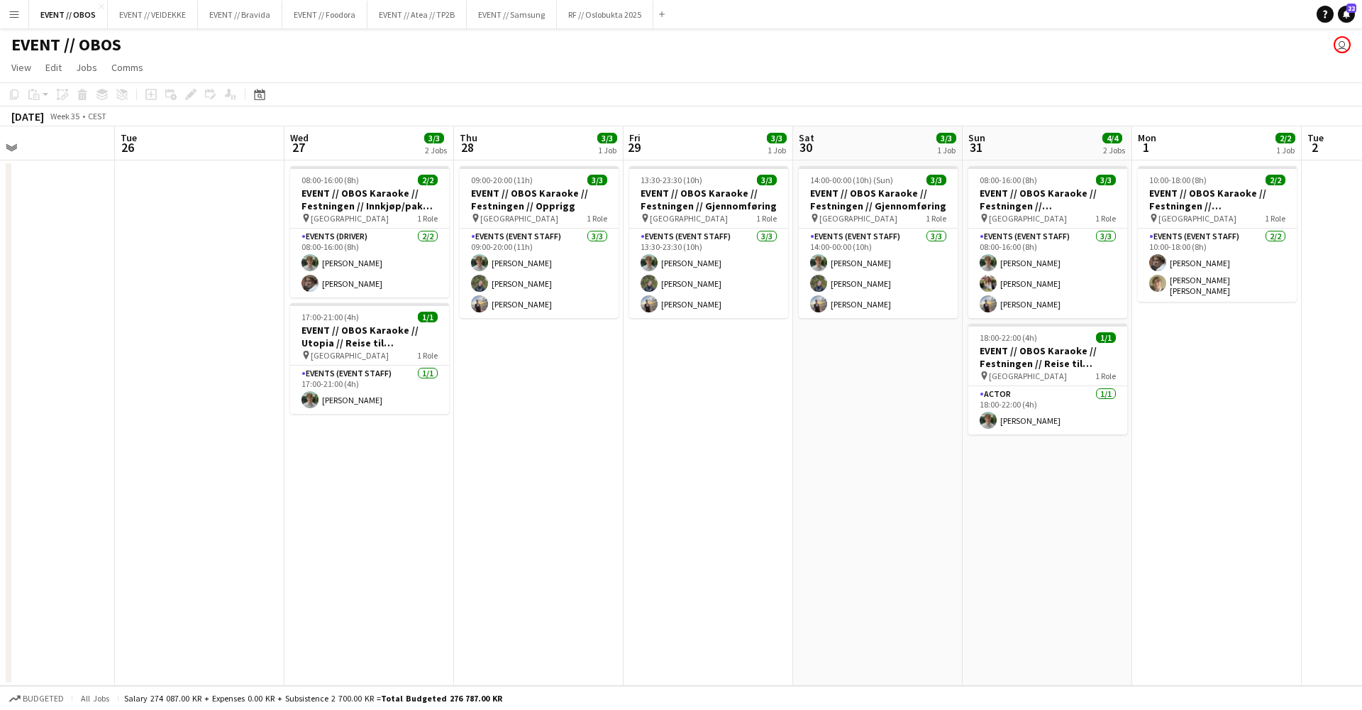
click at [453, 318] on app-date-cell "08:00-16:00 (8h) 2/2 EVENT // OBOS Karaoke // Festningen // Innkjøp/pakke bil p…" at bounding box center [370, 422] width 170 height 525
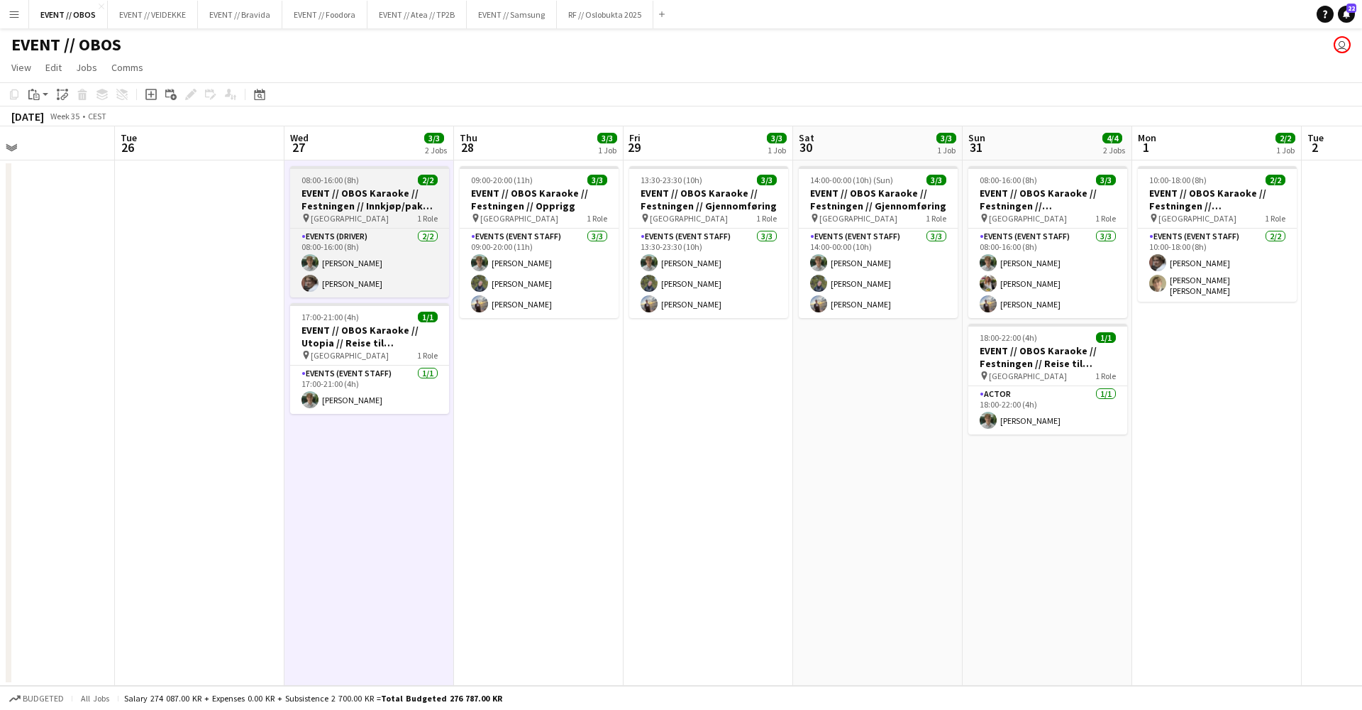
click at [376, 196] on h3 "EVENT // OBOS Karaoke // Festningen // Innkjøp/pakke bil" at bounding box center [369, 200] width 159 height 26
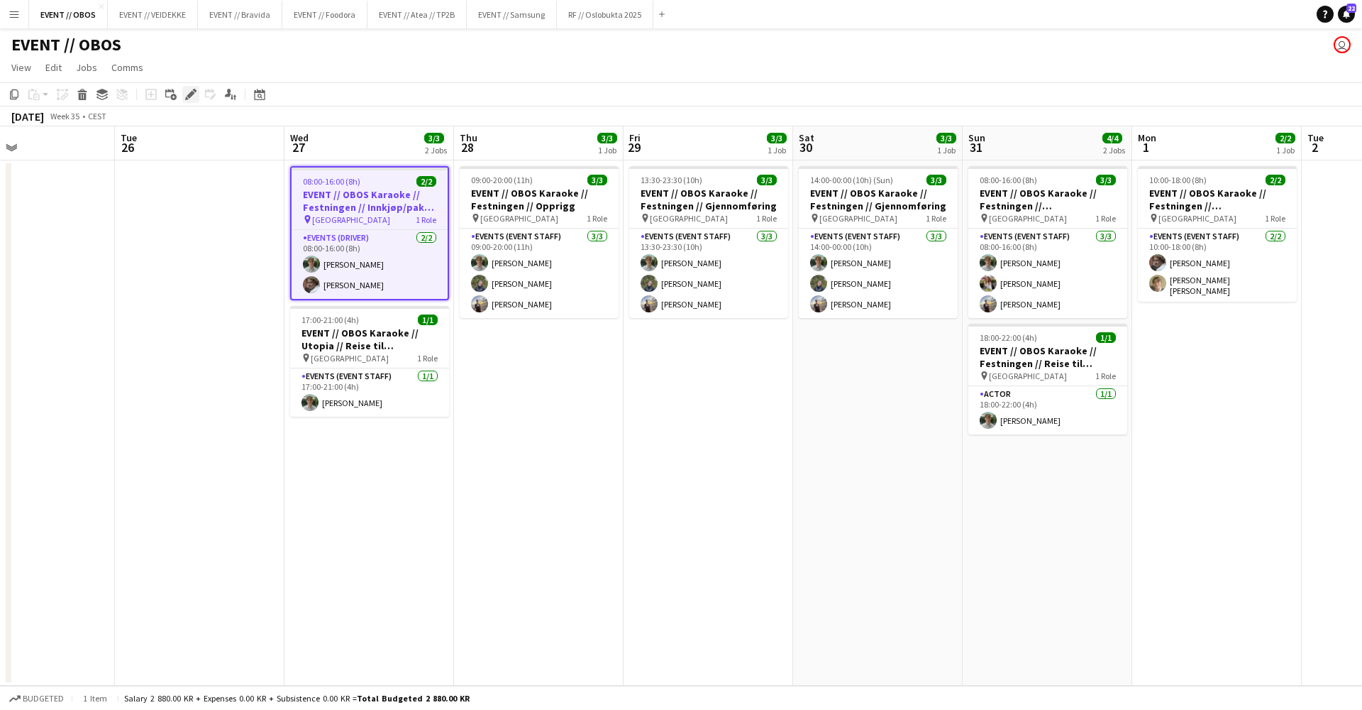
click at [195, 89] on icon "Edit" at bounding box center [190, 94] width 11 height 11
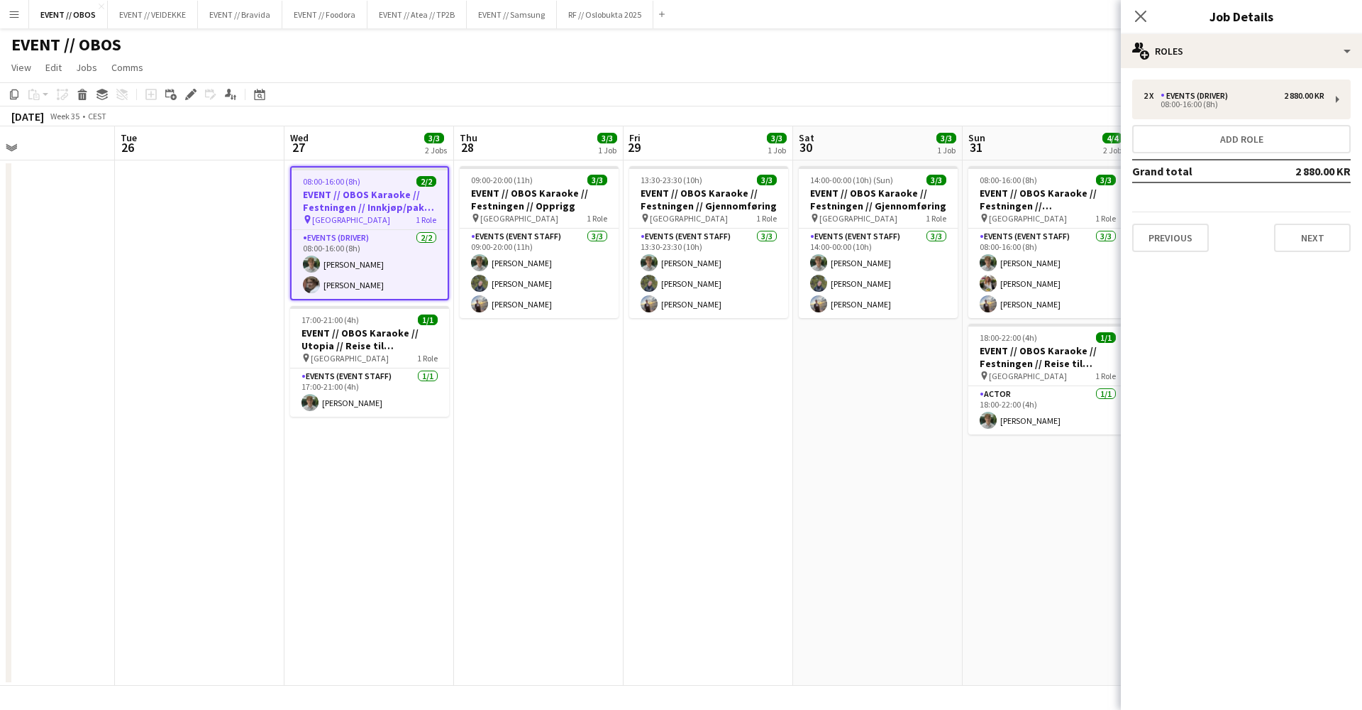
click at [934, 20] on app-navbar "Menu Boards Boards Boards All jobs Status Workforce Workforce My Workforce Recr…" at bounding box center [681, 14] width 1362 height 28
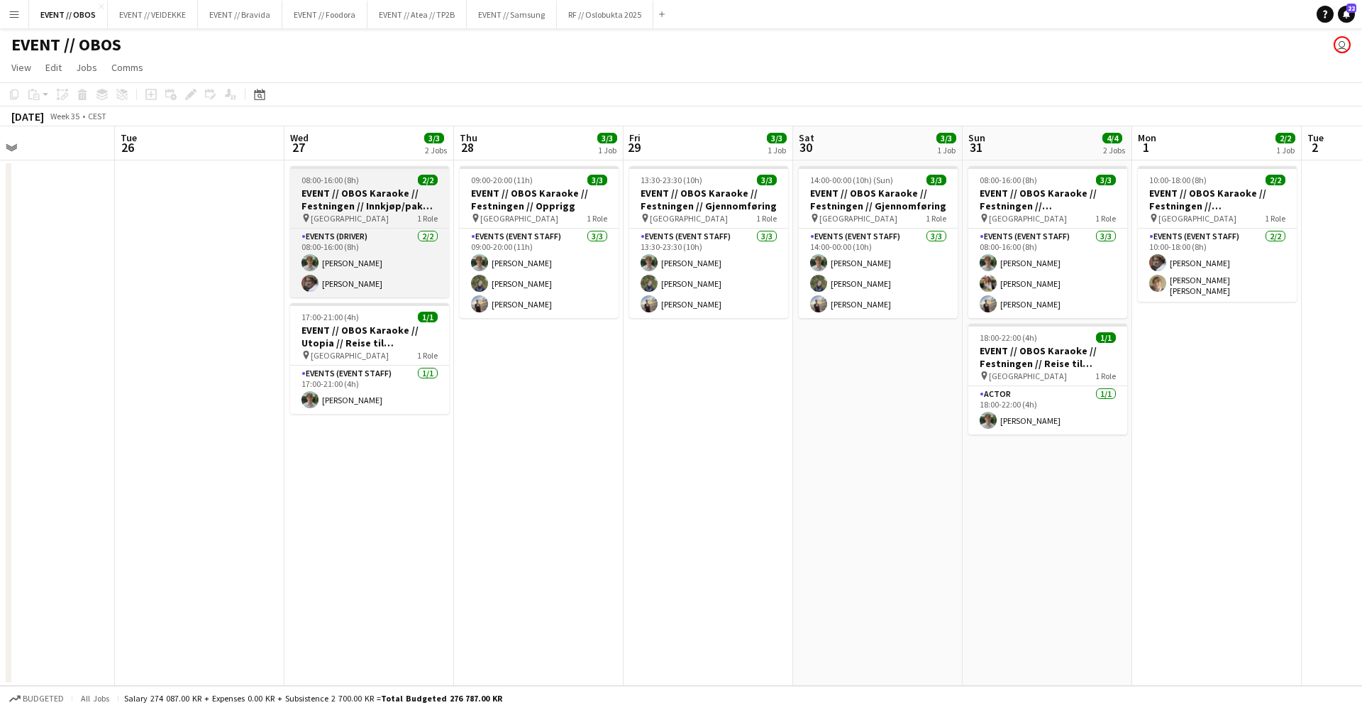
click at [367, 192] on h3 "EVENT // OBOS Karaoke // Festningen // Innkjøp/pakke bil" at bounding box center [369, 200] width 159 height 26
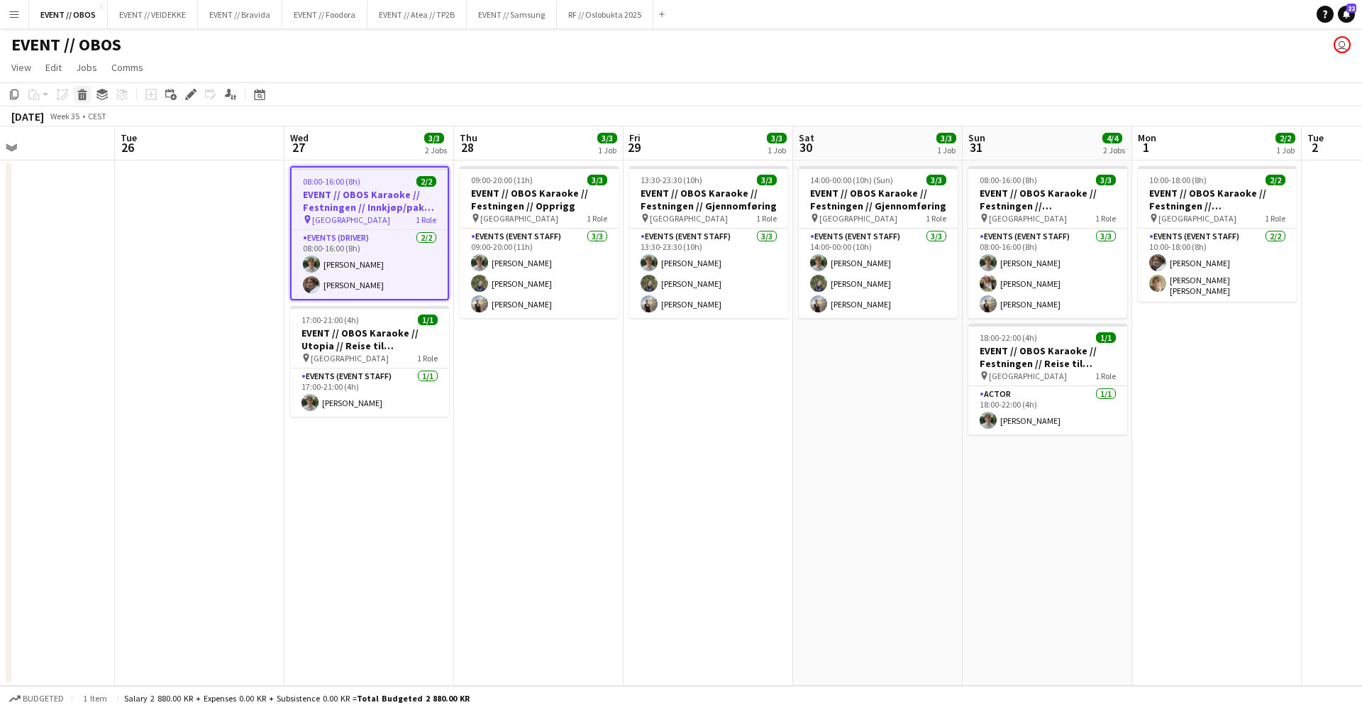
click at [82, 90] on icon "Delete" at bounding box center [82, 94] width 11 height 11
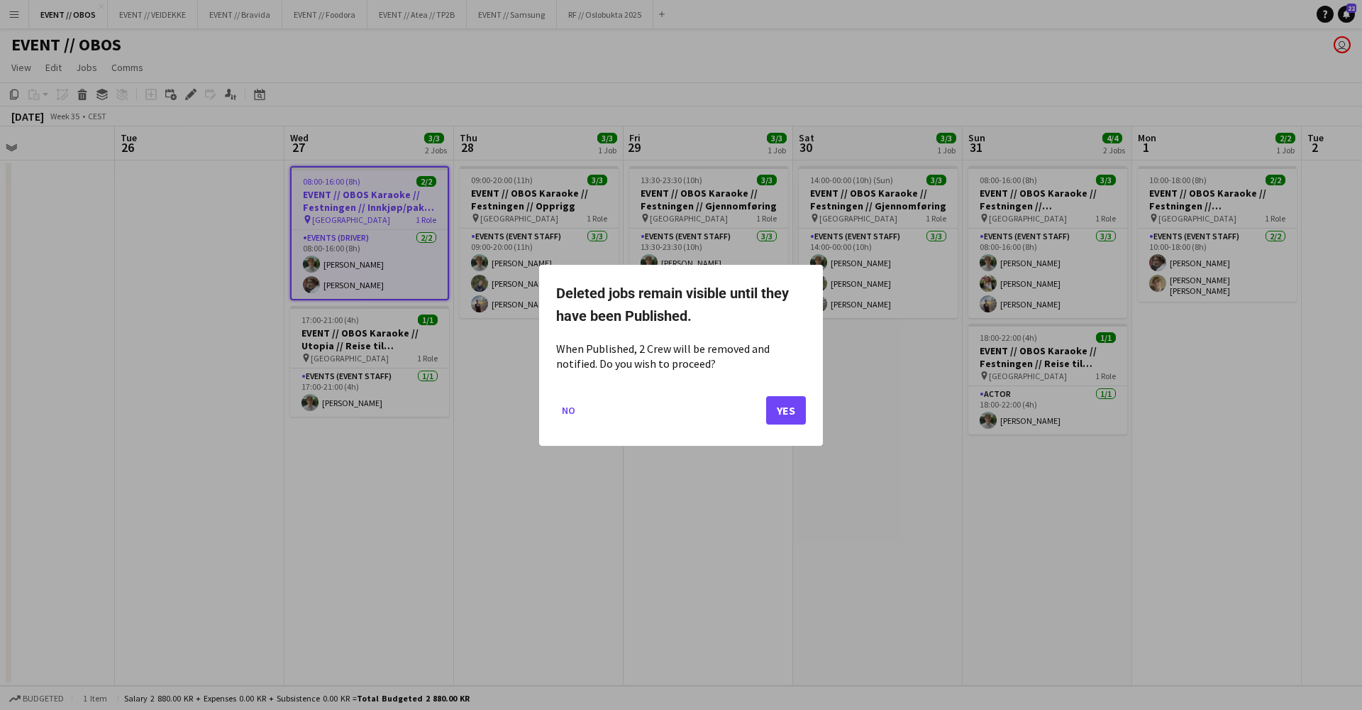
click at [800, 422] on button "Yes" at bounding box center [786, 409] width 40 height 28
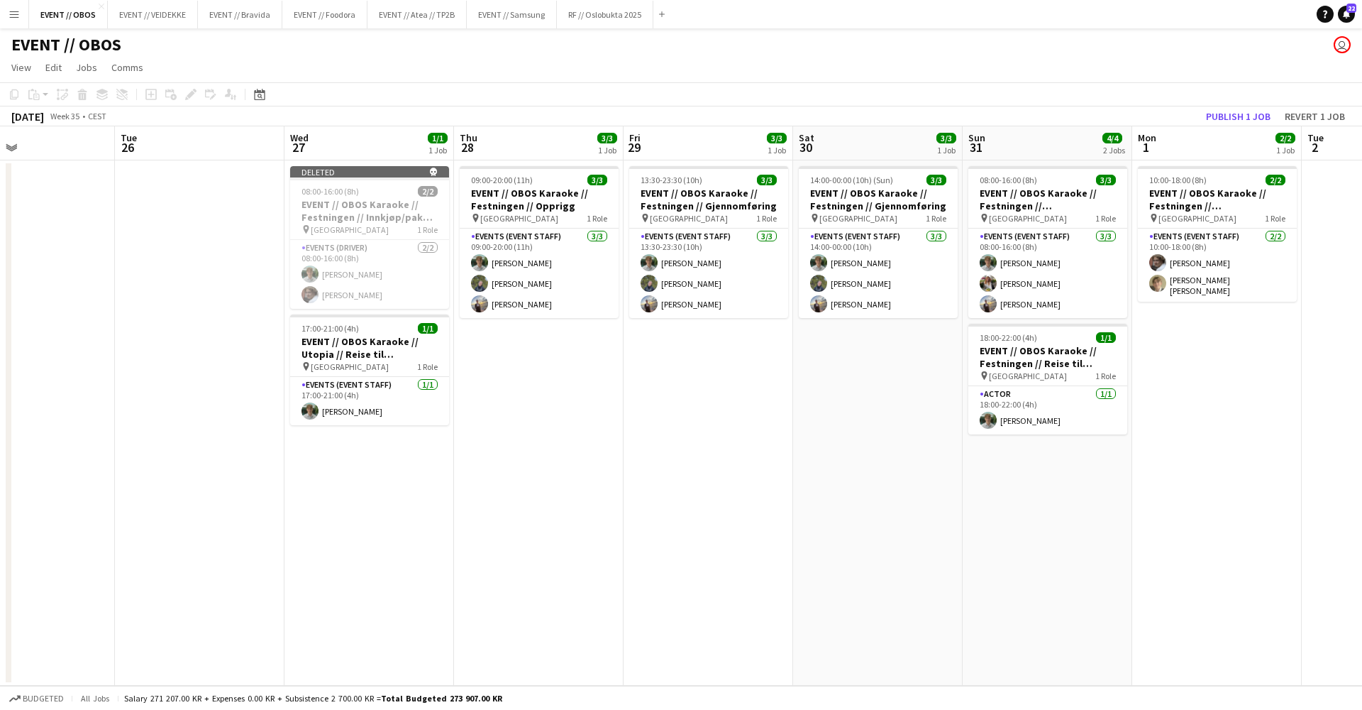
click at [1230, 102] on app-toolbar "Copy Paste Paste Command V Paste with crew Command Shift V Paste linked Job [GE…" at bounding box center [681, 94] width 1362 height 24
click at [1238, 114] on button "Publish 1 job" at bounding box center [1239, 116] width 76 height 18
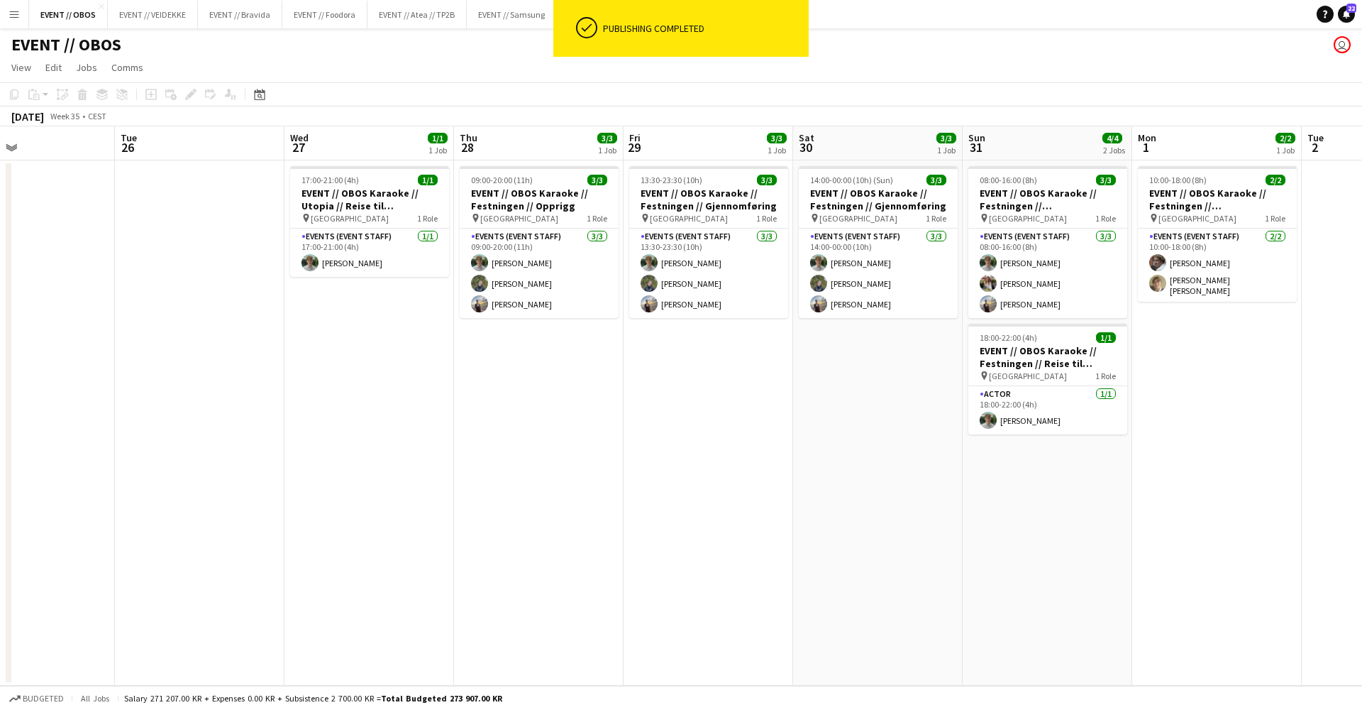
scroll to position [0, 623]
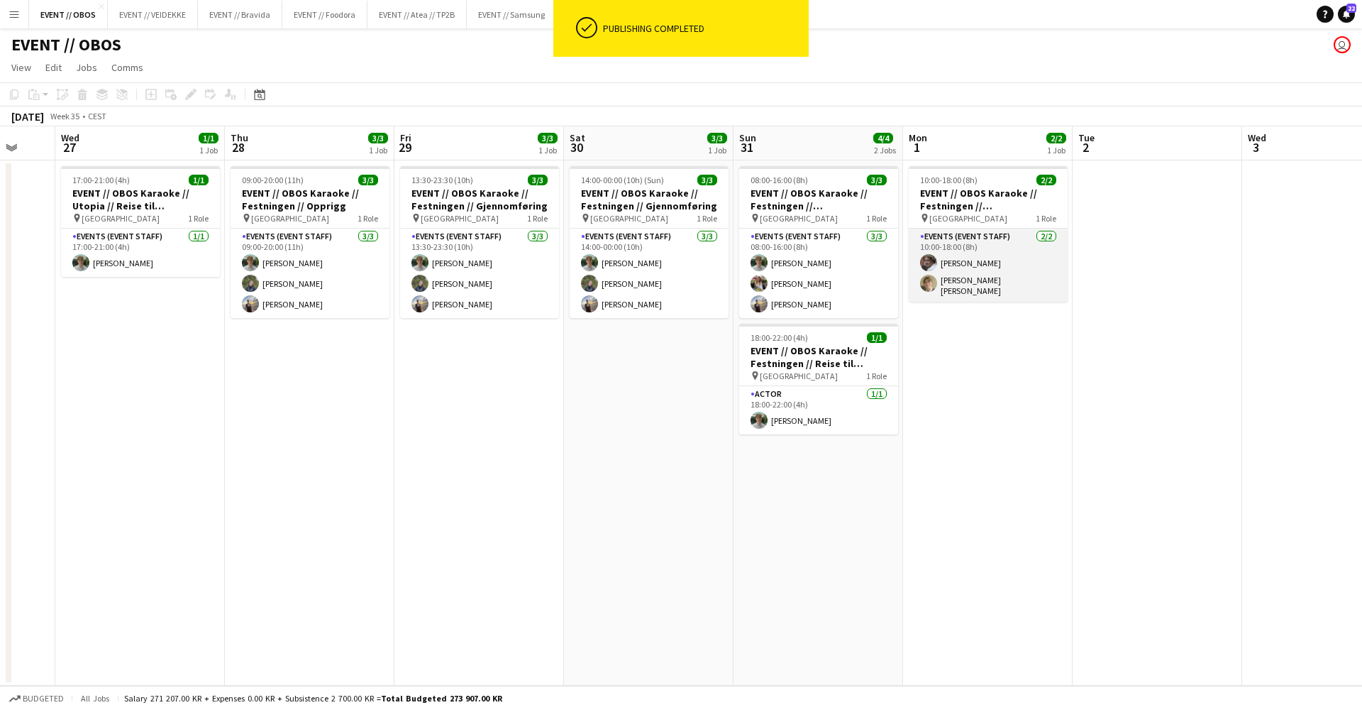
click at [983, 284] on app-card-role "Events (Event Staff) [DATE] 10:00-18:00 (8h) [PERSON_NAME] [PERSON_NAME]" at bounding box center [988, 264] width 159 height 73
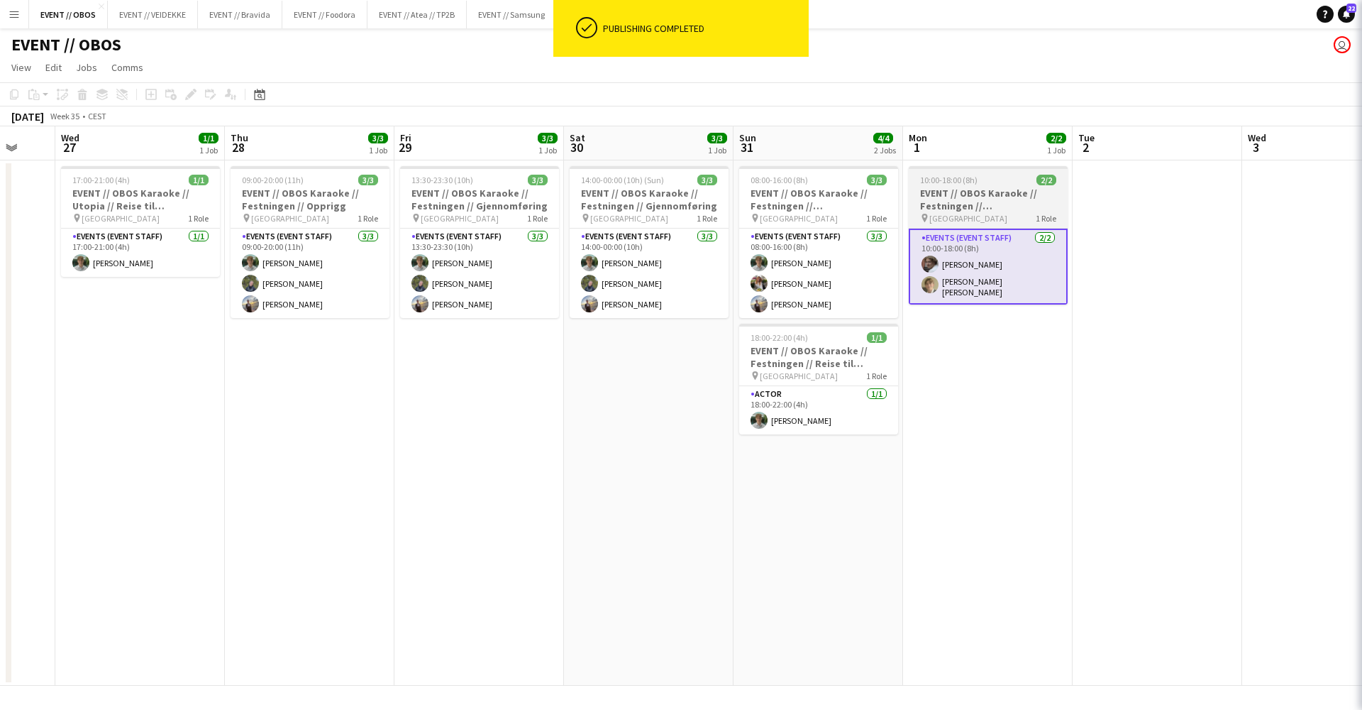
click at [971, 208] on h3 "EVENT // OBOS Karaoke // Festningen // Tilbakelevering" at bounding box center [988, 200] width 159 height 26
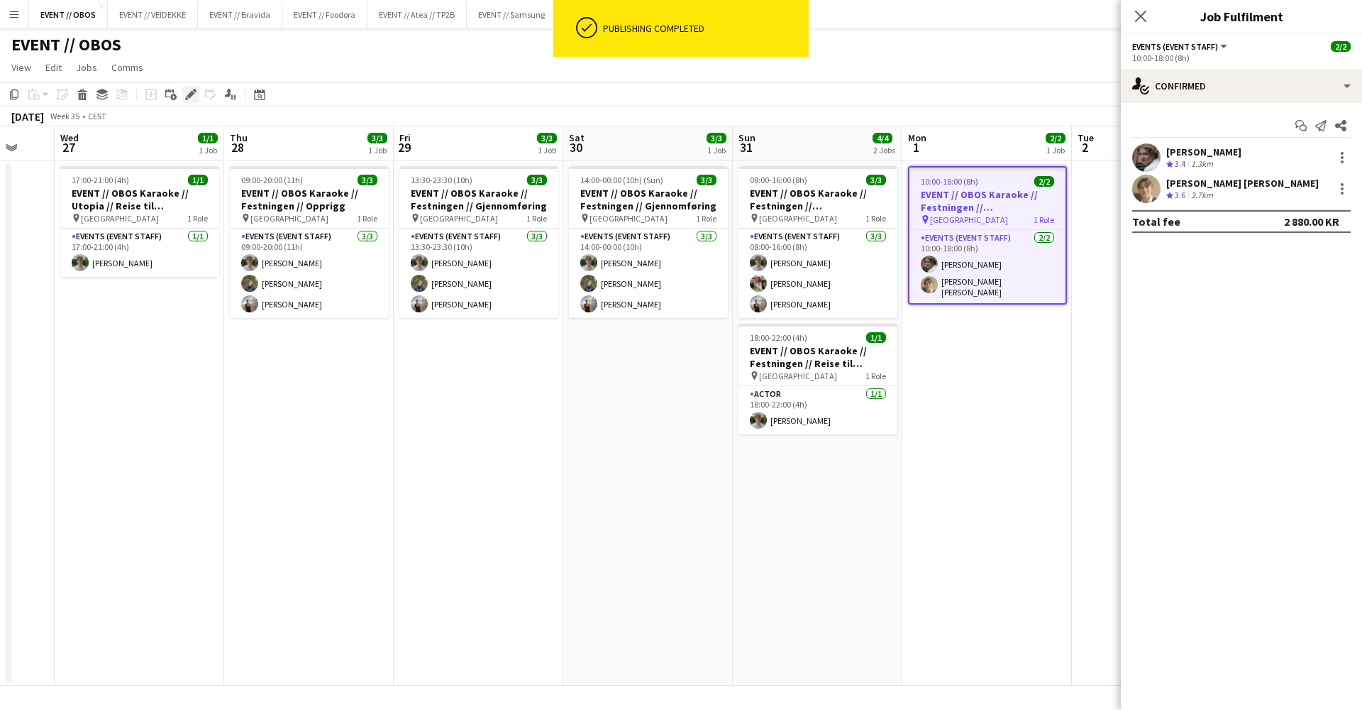
click at [187, 89] on icon "Edit" at bounding box center [190, 94] width 11 height 11
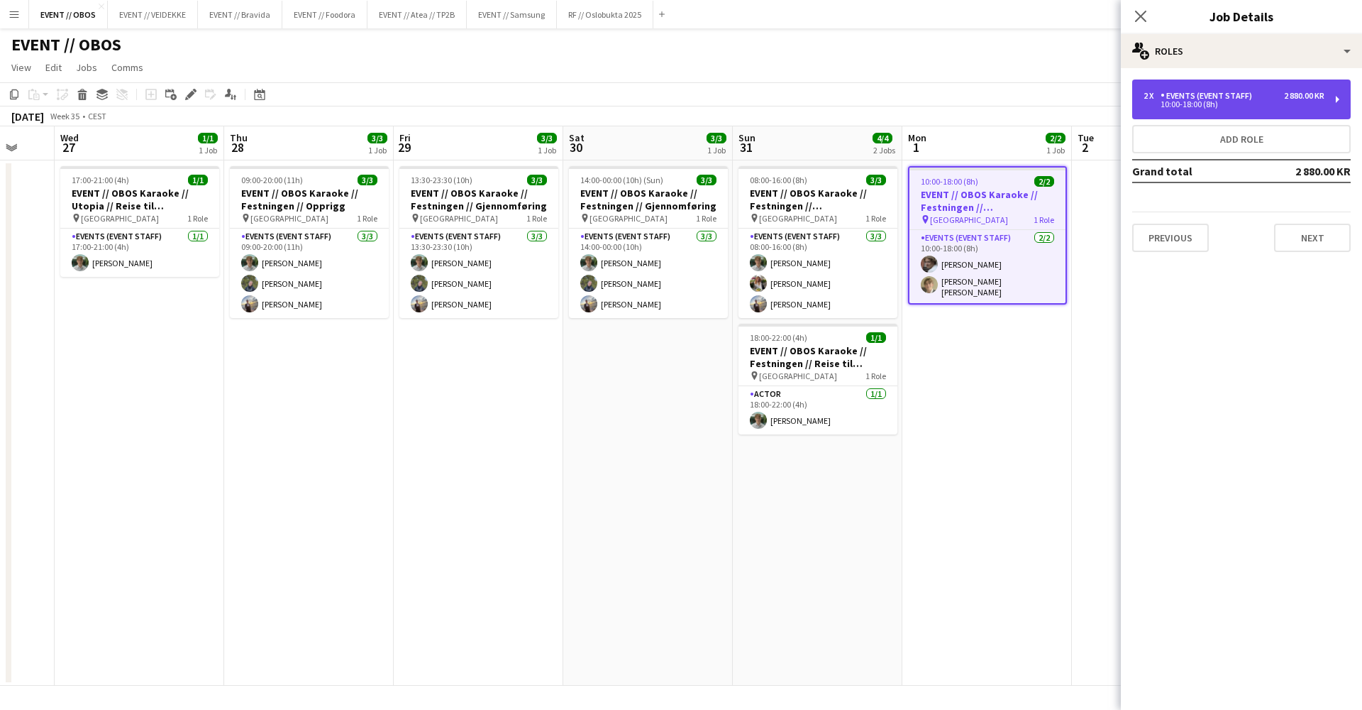
click at [1156, 84] on div "2 x Events (Event Staff) 2 880.00 KR 10:00-18:00 (8h)" at bounding box center [1242, 99] width 219 height 40
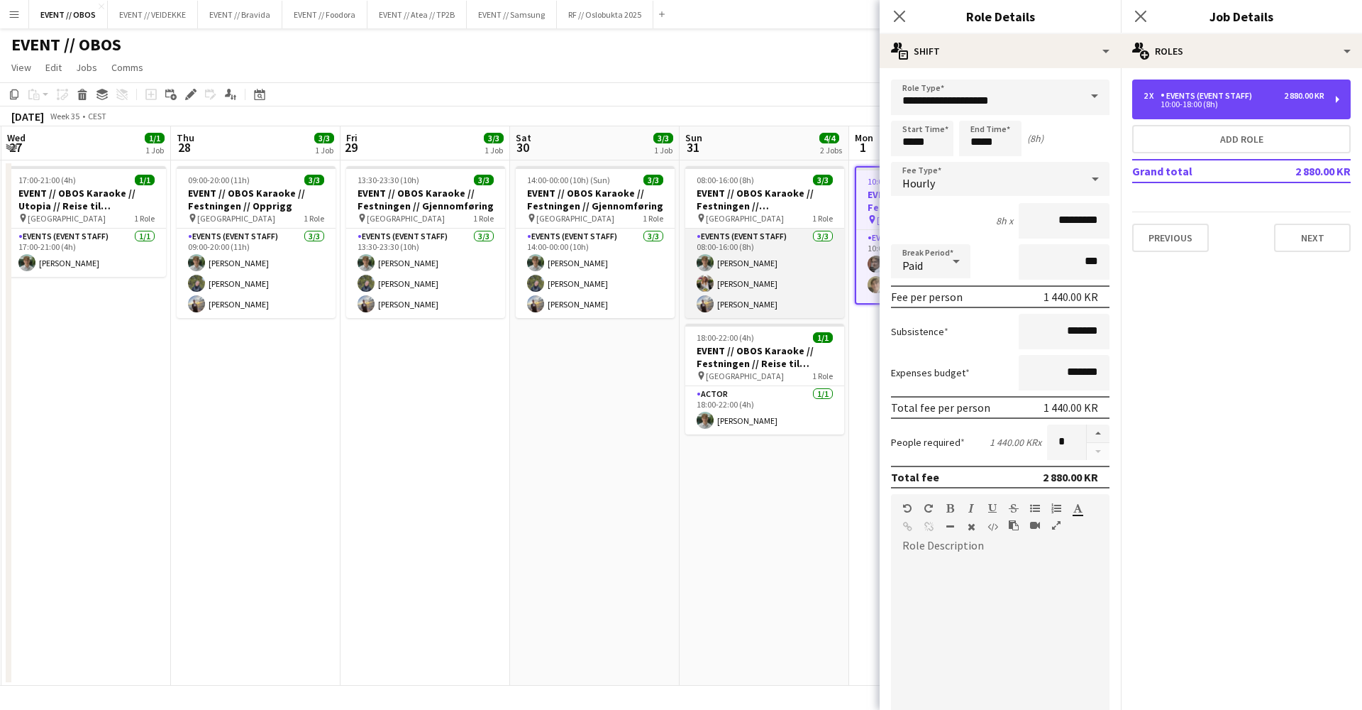
scroll to position [0, 688]
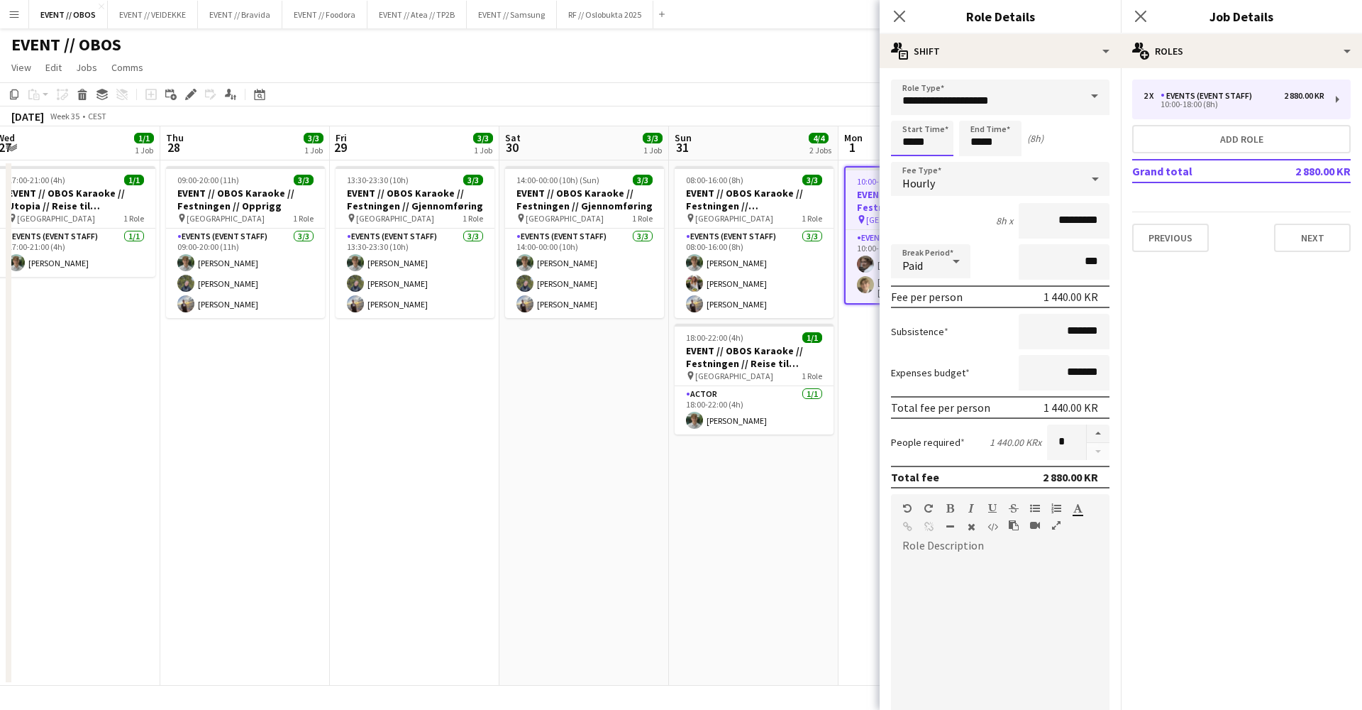
click at [937, 131] on input "*****" at bounding box center [922, 138] width 62 height 35
click at [909, 161] on div at bounding box center [908, 163] width 28 height 14
type input "*****"
click at [909, 161] on div at bounding box center [908, 163] width 28 height 14
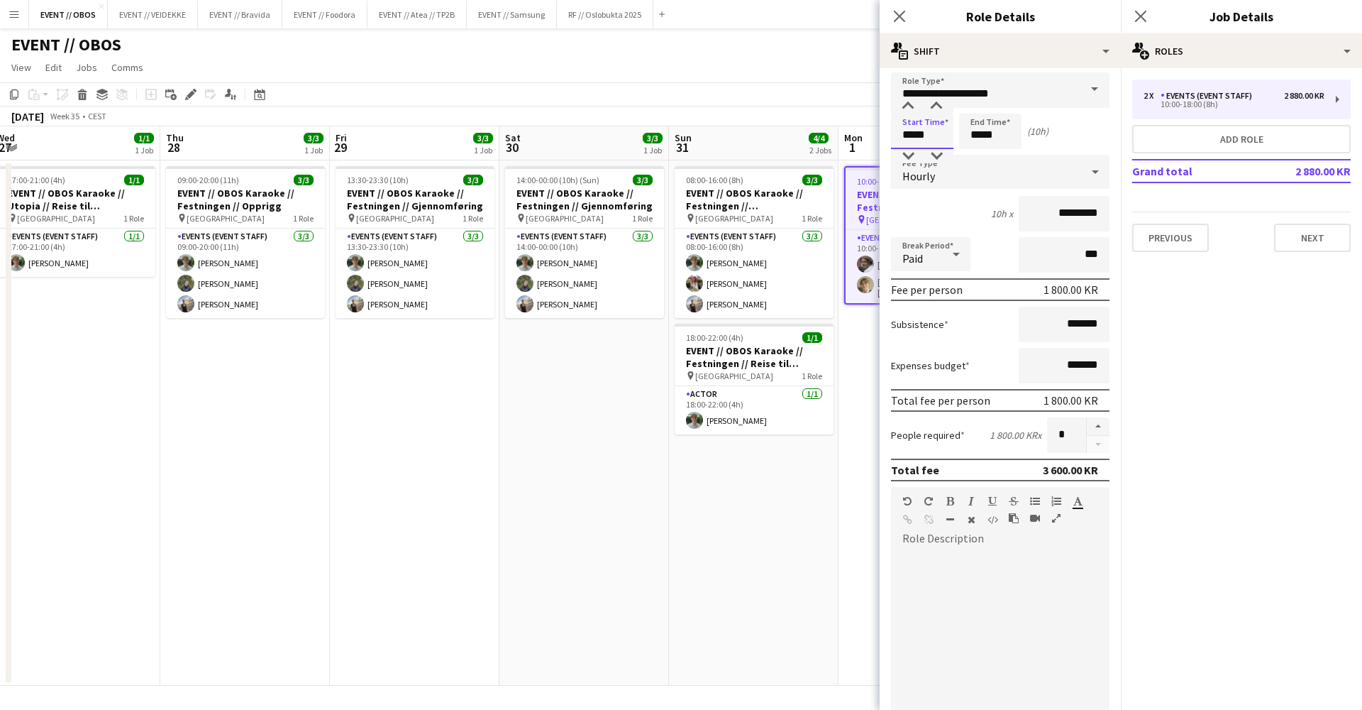
scroll to position [6, 0]
click at [994, 142] on input "*****" at bounding box center [990, 131] width 62 height 35
type input "*****"
click at [976, 155] on div at bounding box center [976, 157] width 28 height 14
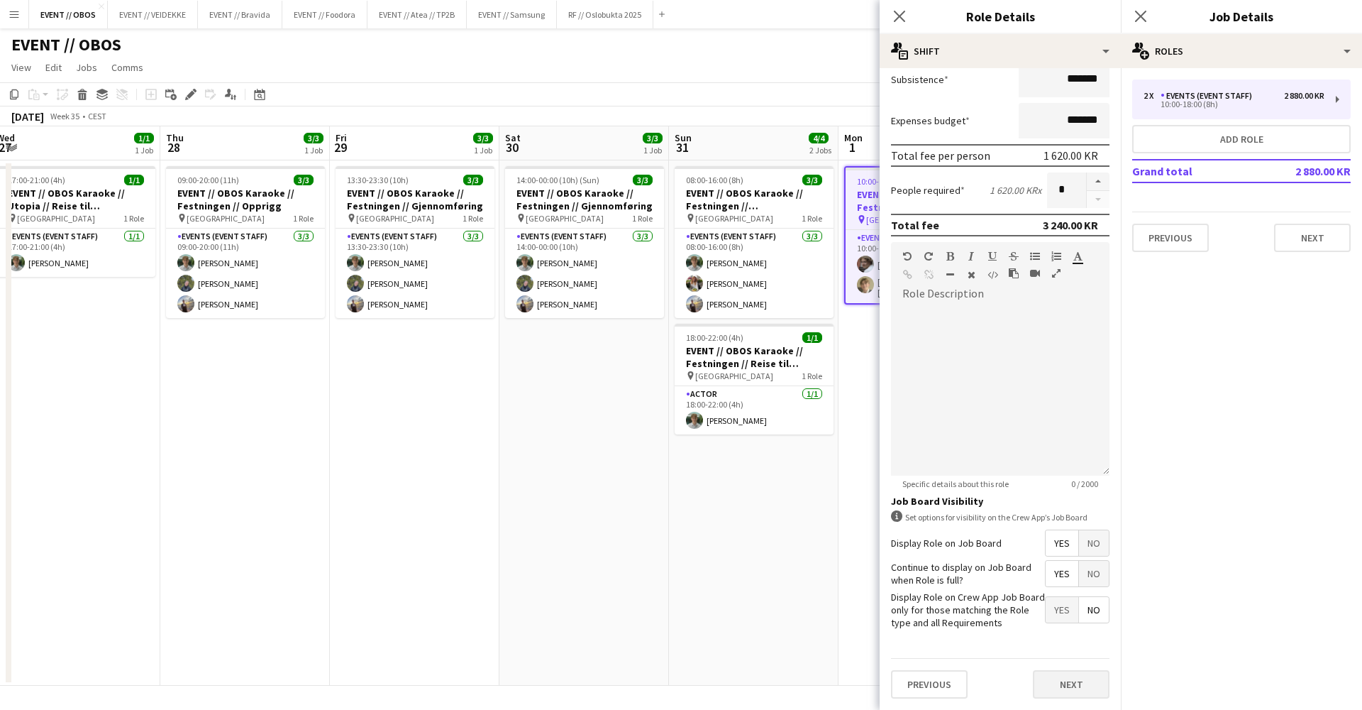
scroll to position [252, 0]
click at [1046, 678] on button "Next" at bounding box center [1071, 684] width 77 height 28
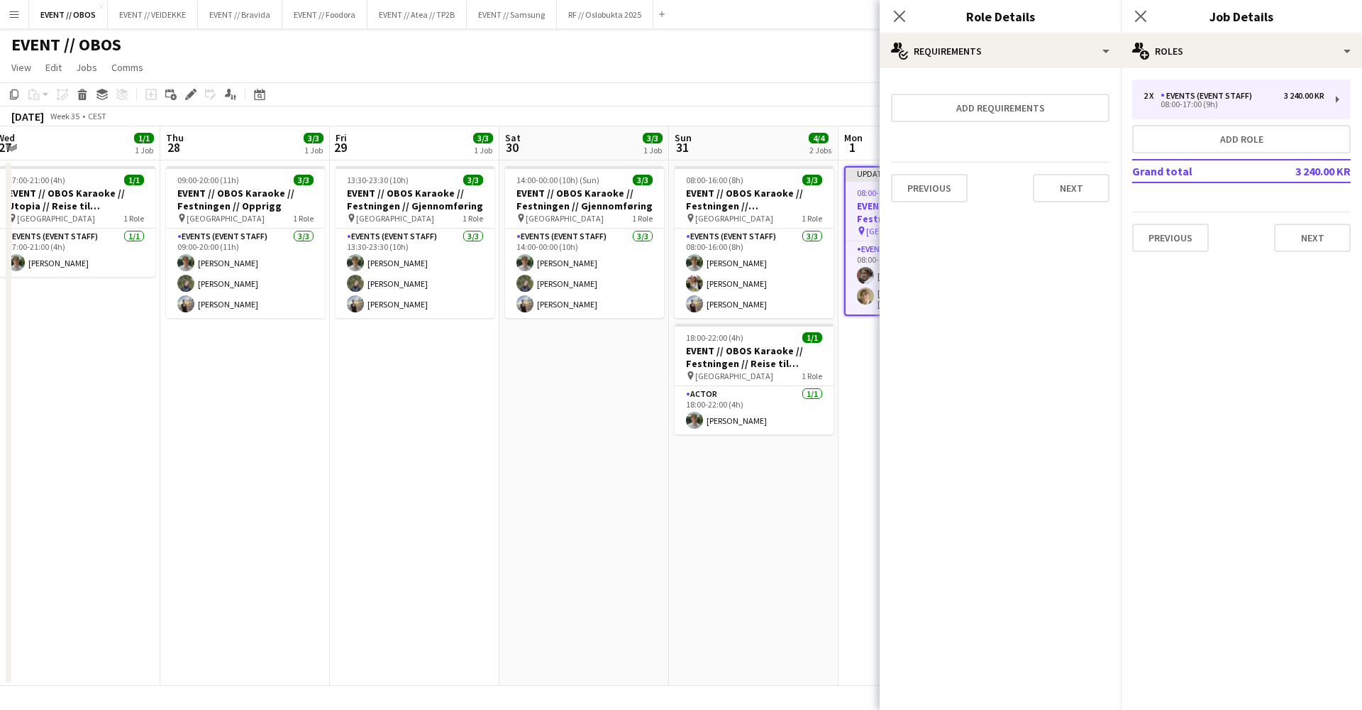
scroll to position [0, 0]
click at [1071, 196] on button "Next" at bounding box center [1071, 188] width 77 height 28
click at [1071, 196] on button "Finish" at bounding box center [1083, 190] width 53 height 28
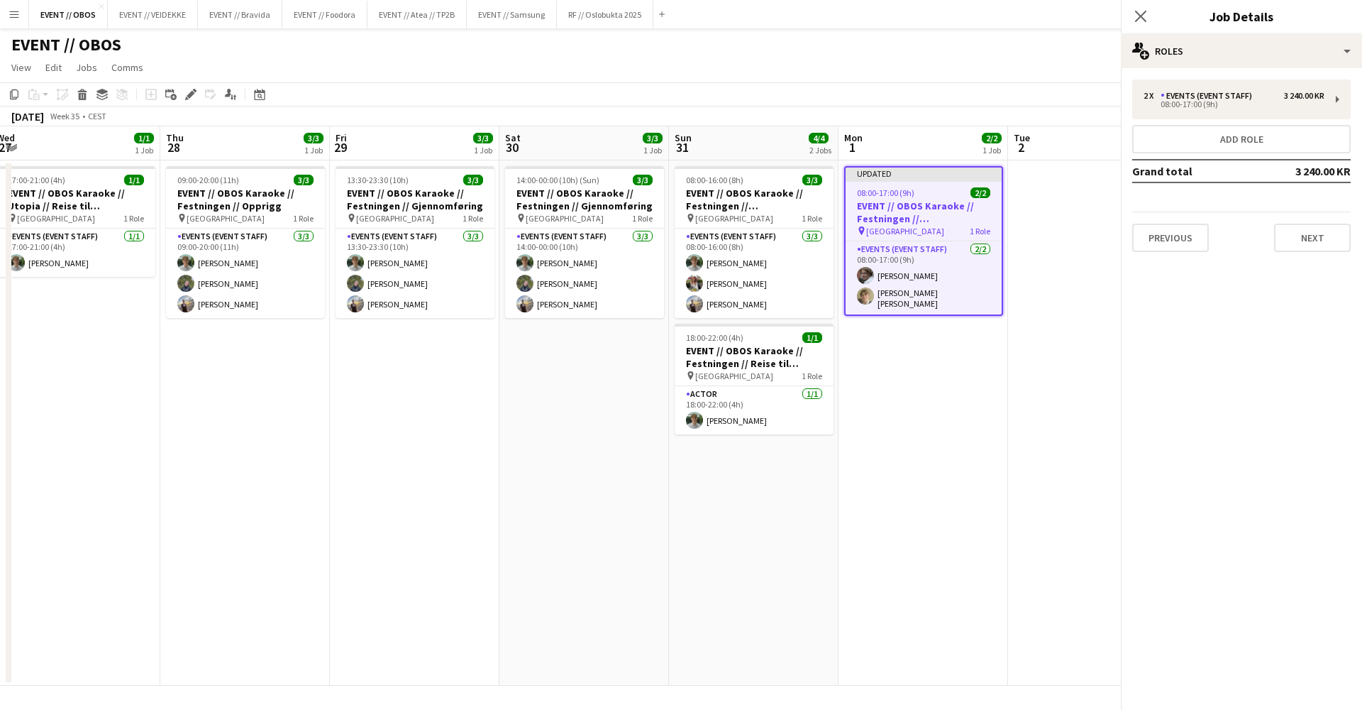
click at [1059, 91] on app-toolbar "Copy Paste Paste Command V Paste with crew Command Shift V Paste linked Job [GE…" at bounding box center [681, 94] width 1362 height 24
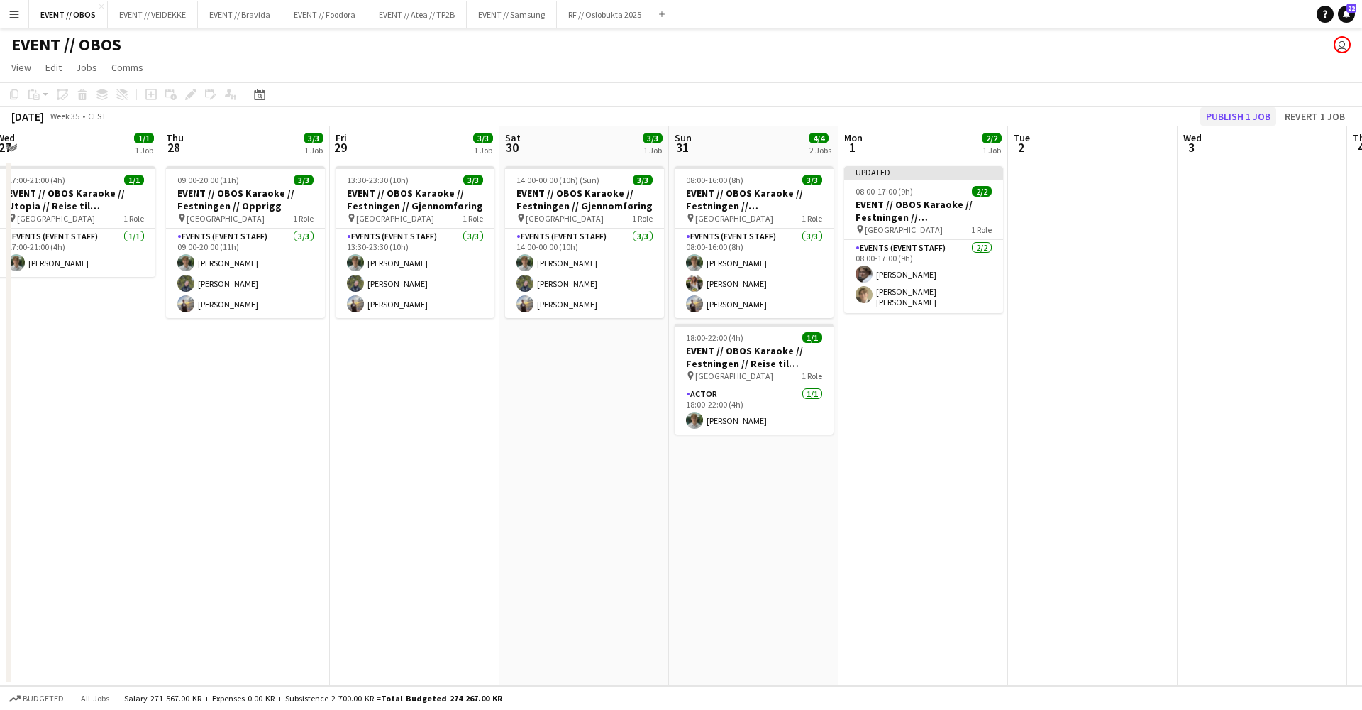
click at [1235, 114] on button "Publish 1 job" at bounding box center [1239, 116] width 76 height 18
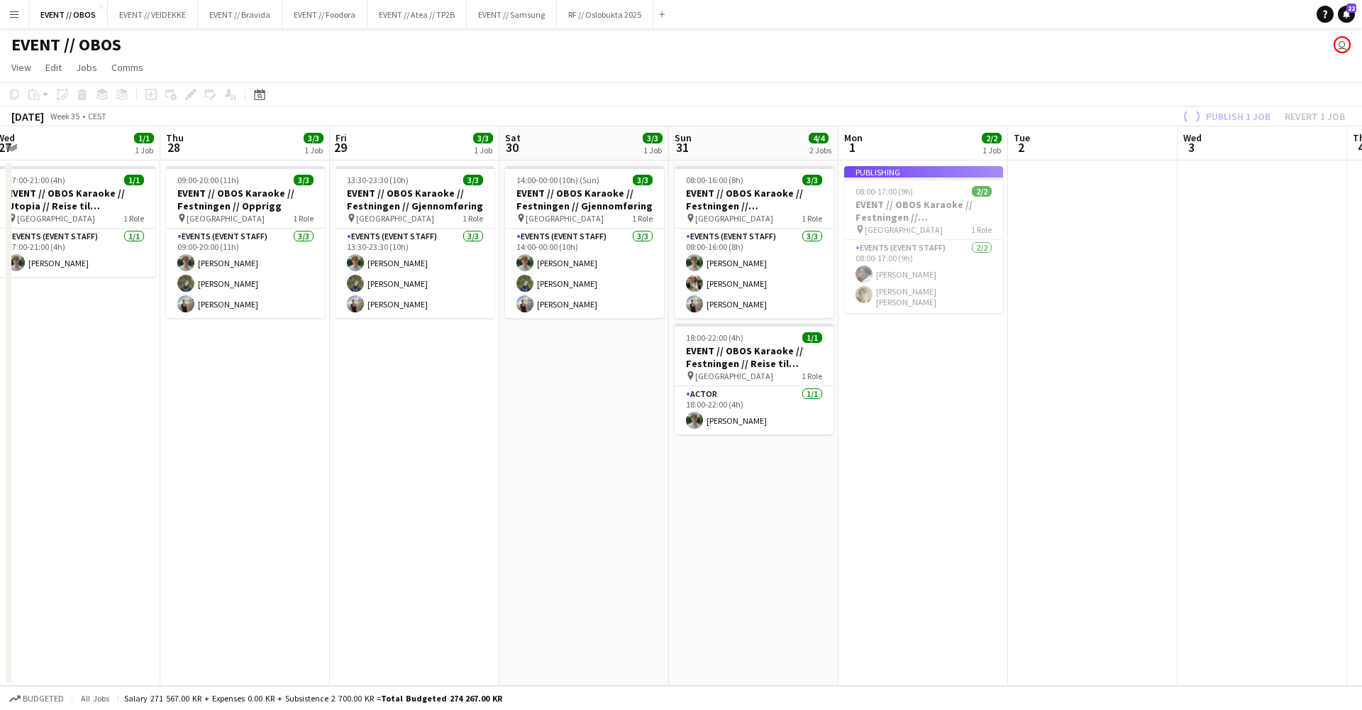
click at [935, 207] on app-job-card "Publishing 08:00-17:00 (9h) 2/2 EVENT // OBOS Karaoke // Festningen // Tilbakel…" at bounding box center [923, 239] width 159 height 147
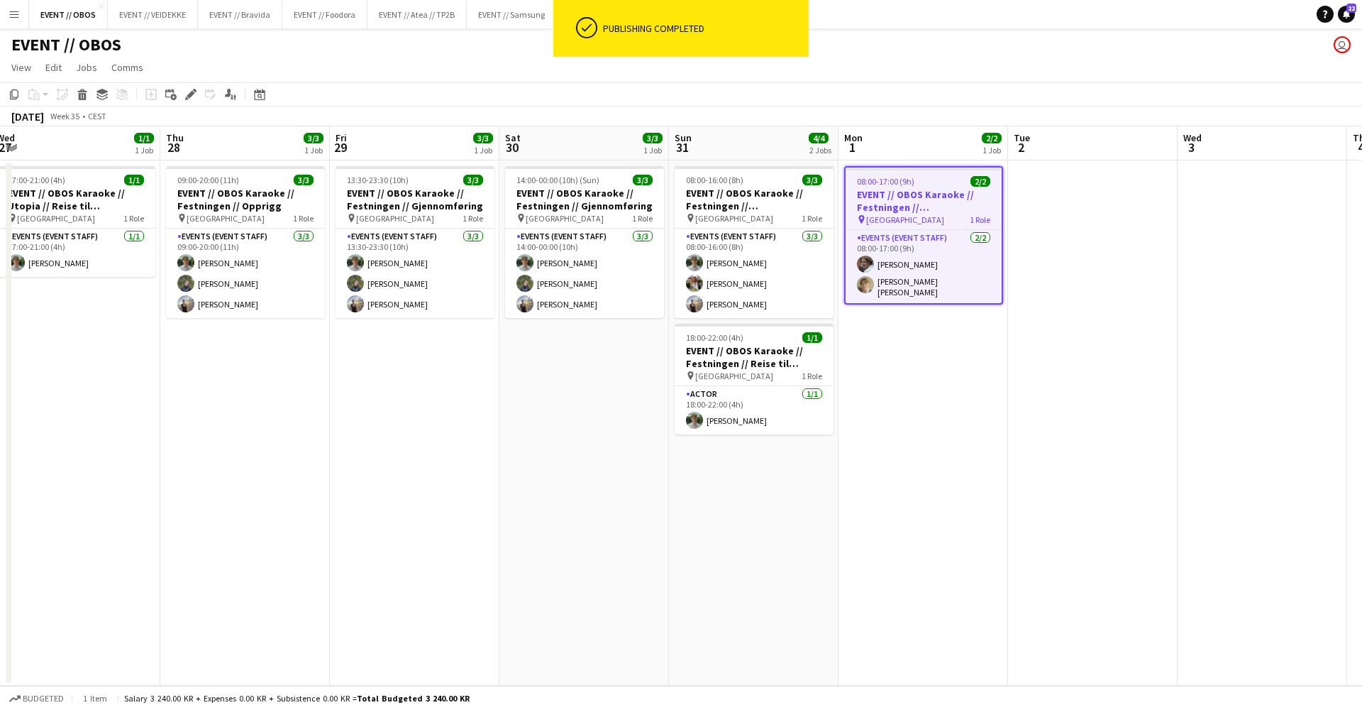
click at [776, 565] on app-date-cell "08:00-16:00 (8h) 3/3 EVENT // OBOS Karaoke // Festningen // Nedrigg pin Trondhe…" at bounding box center [754, 422] width 170 height 525
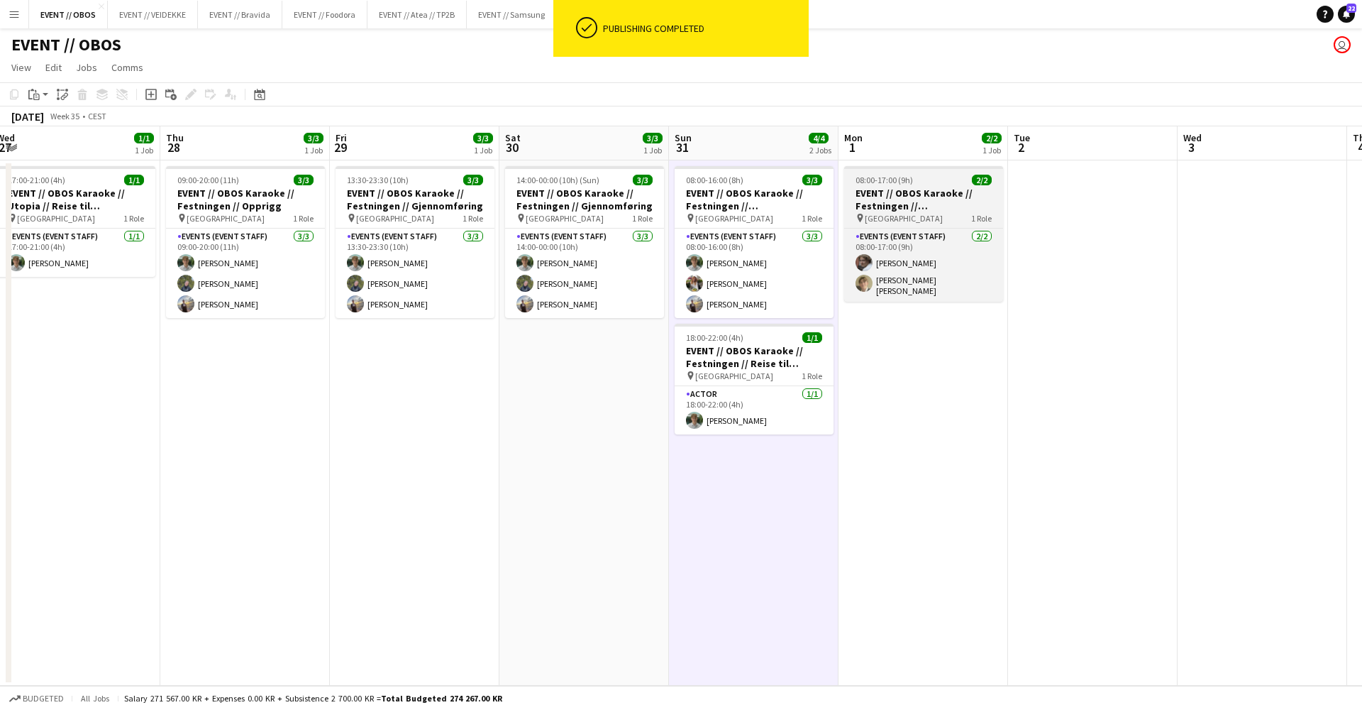
click at [870, 197] on h3 "EVENT // OBOS Karaoke // Festningen // Tilbakelevering" at bounding box center [923, 200] width 159 height 26
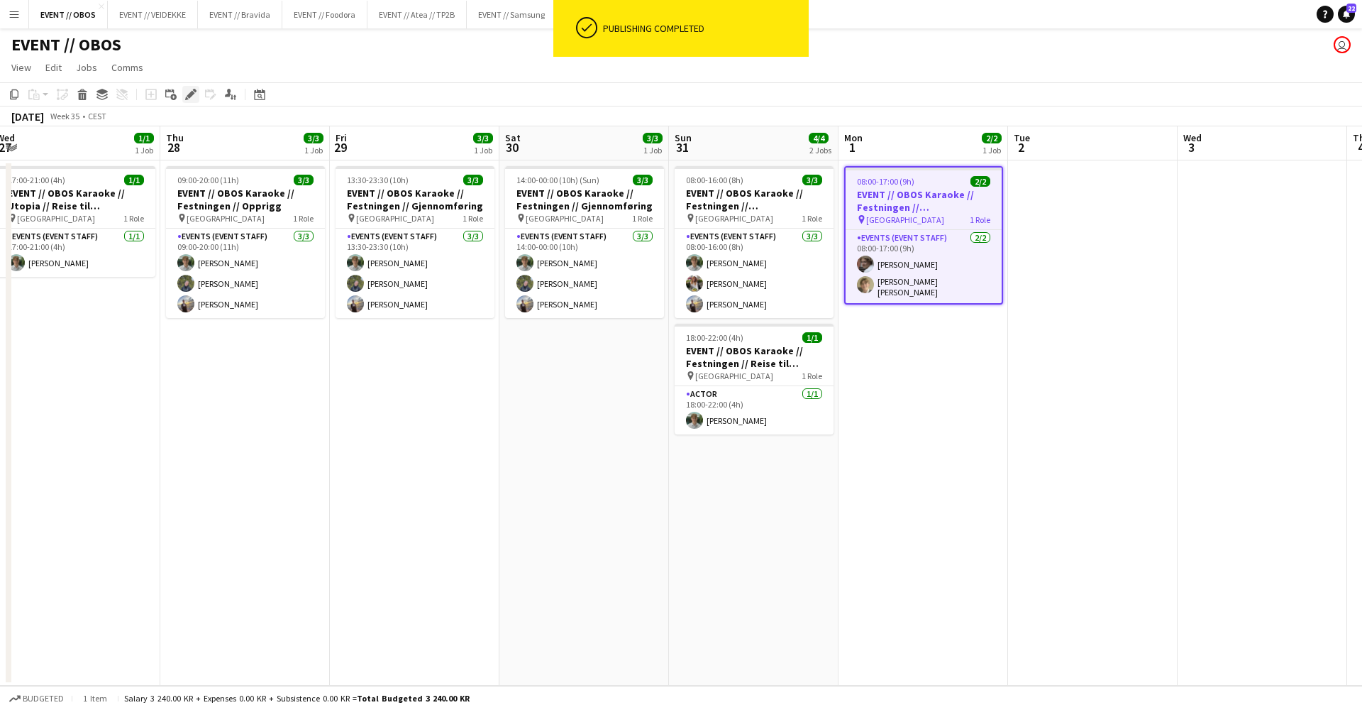
click at [186, 97] on icon "Edit" at bounding box center [190, 94] width 11 height 11
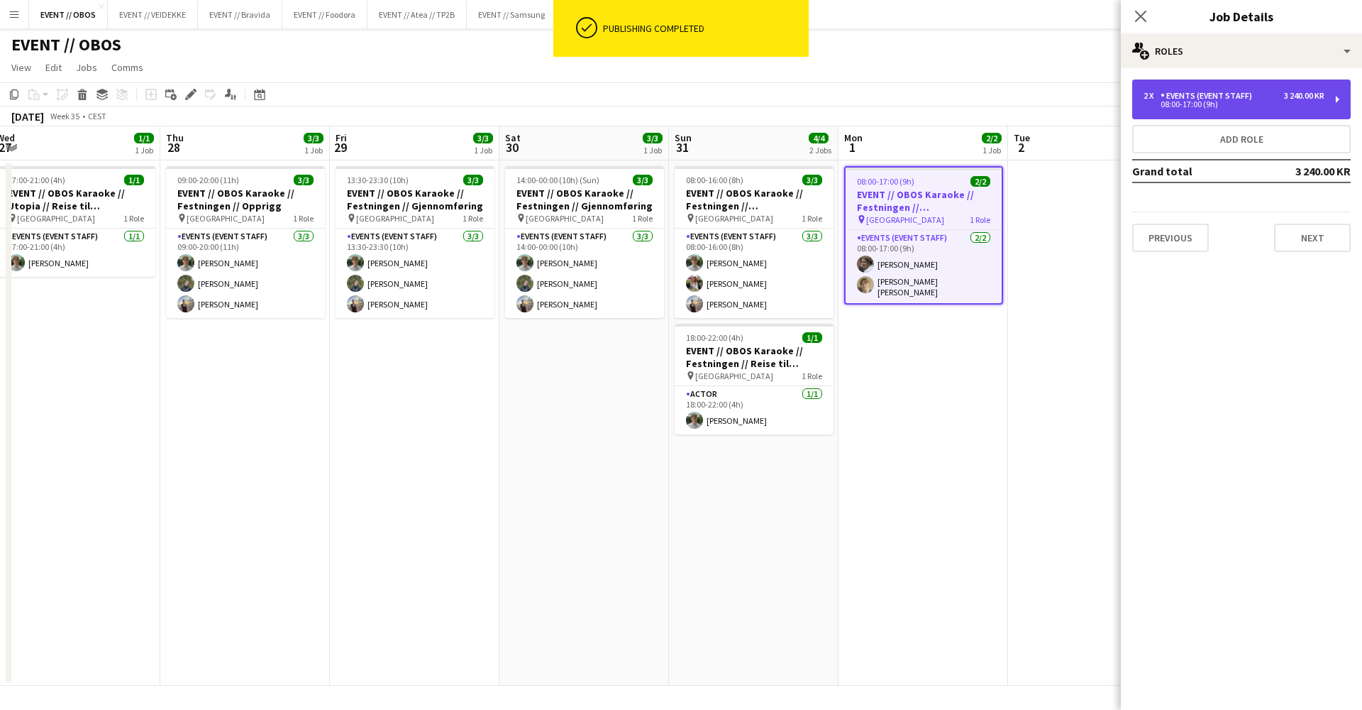
click at [1189, 108] on div "08:00-17:00 (9h)" at bounding box center [1234, 104] width 181 height 7
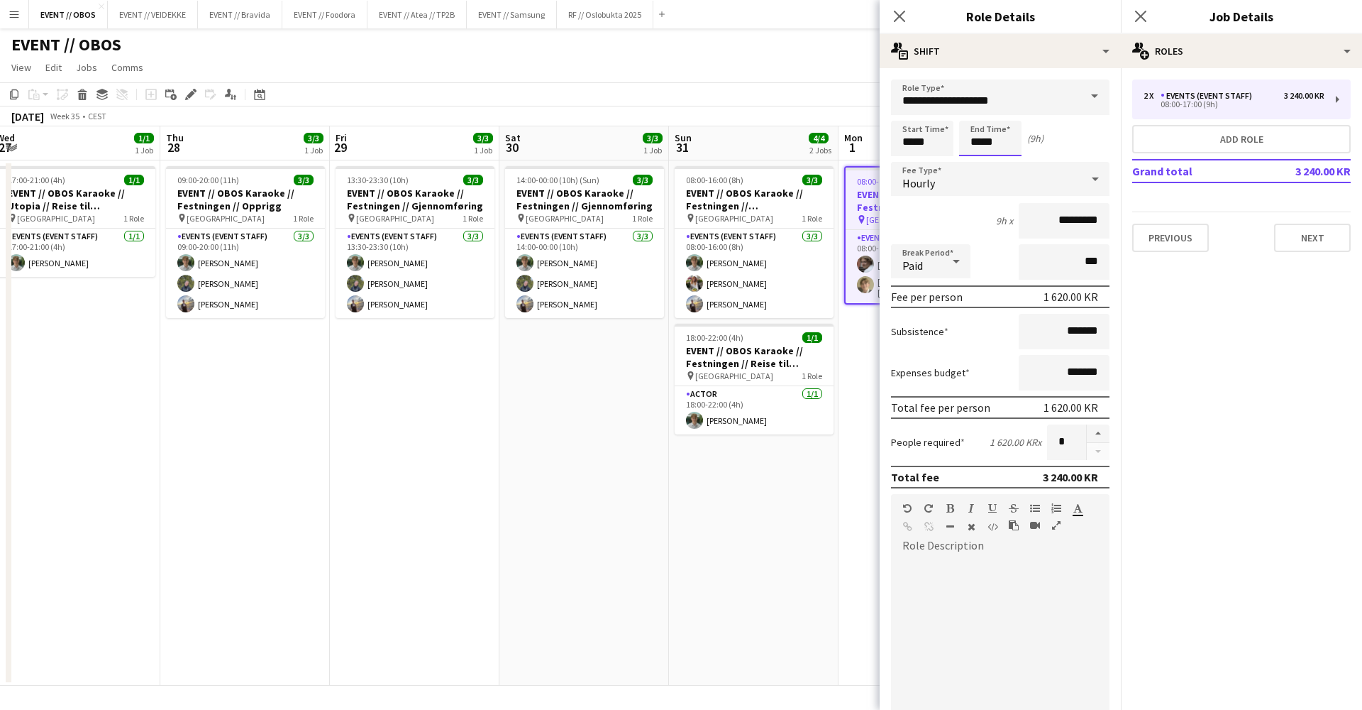
click at [969, 141] on input "*****" at bounding box center [990, 138] width 62 height 35
click at [1093, 432] on button "button" at bounding box center [1098, 433] width 23 height 18
type input "*"
click at [984, 126] on input "*****" at bounding box center [990, 138] width 62 height 35
click at [976, 167] on div at bounding box center [976, 163] width 28 height 14
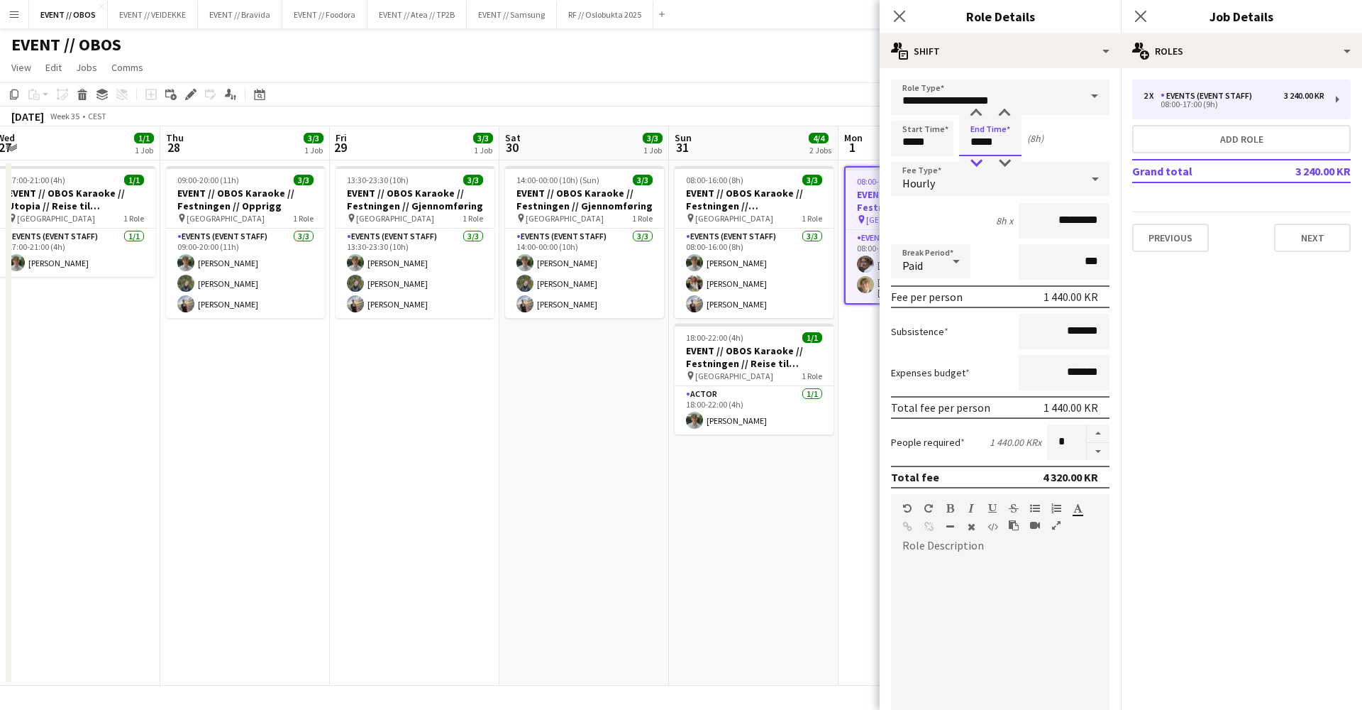
type input "*****"
click at [976, 167] on div at bounding box center [976, 163] width 28 height 14
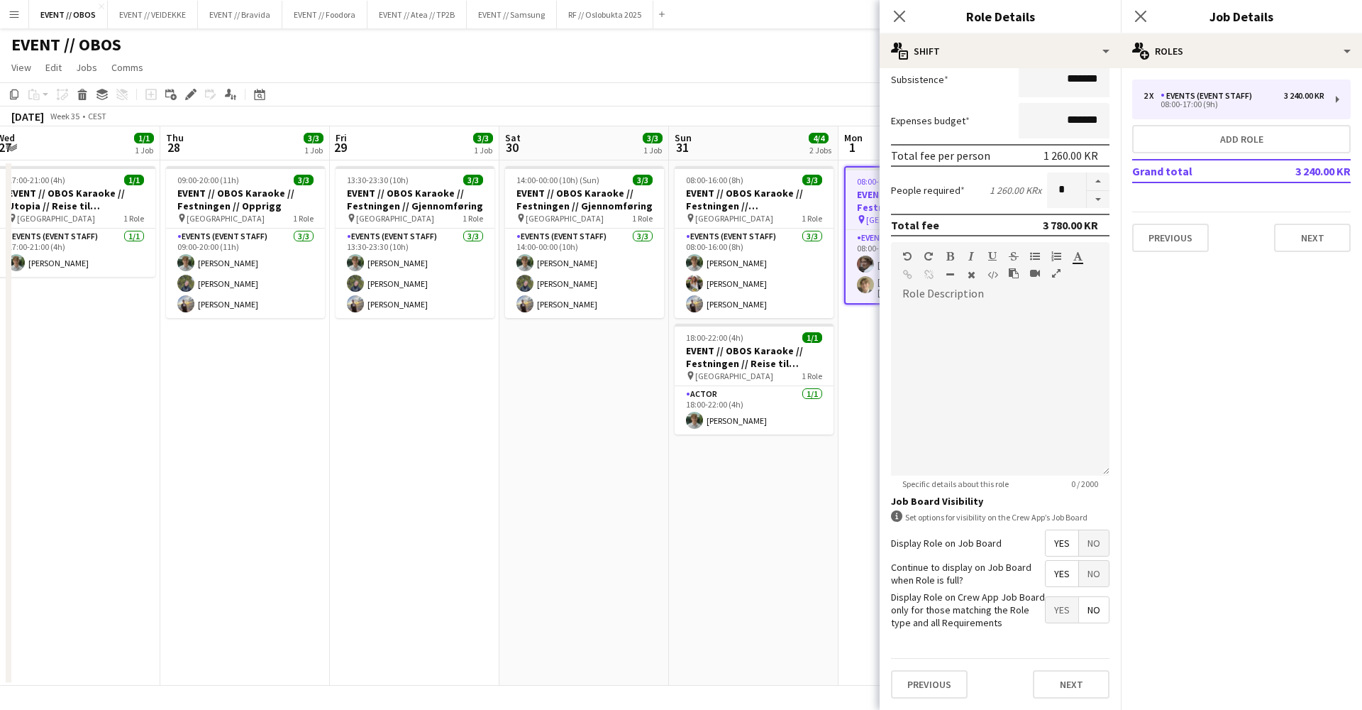
scroll to position [251, 0]
click at [1064, 676] on button "Next" at bounding box center [1071, 685] width 77 height 28
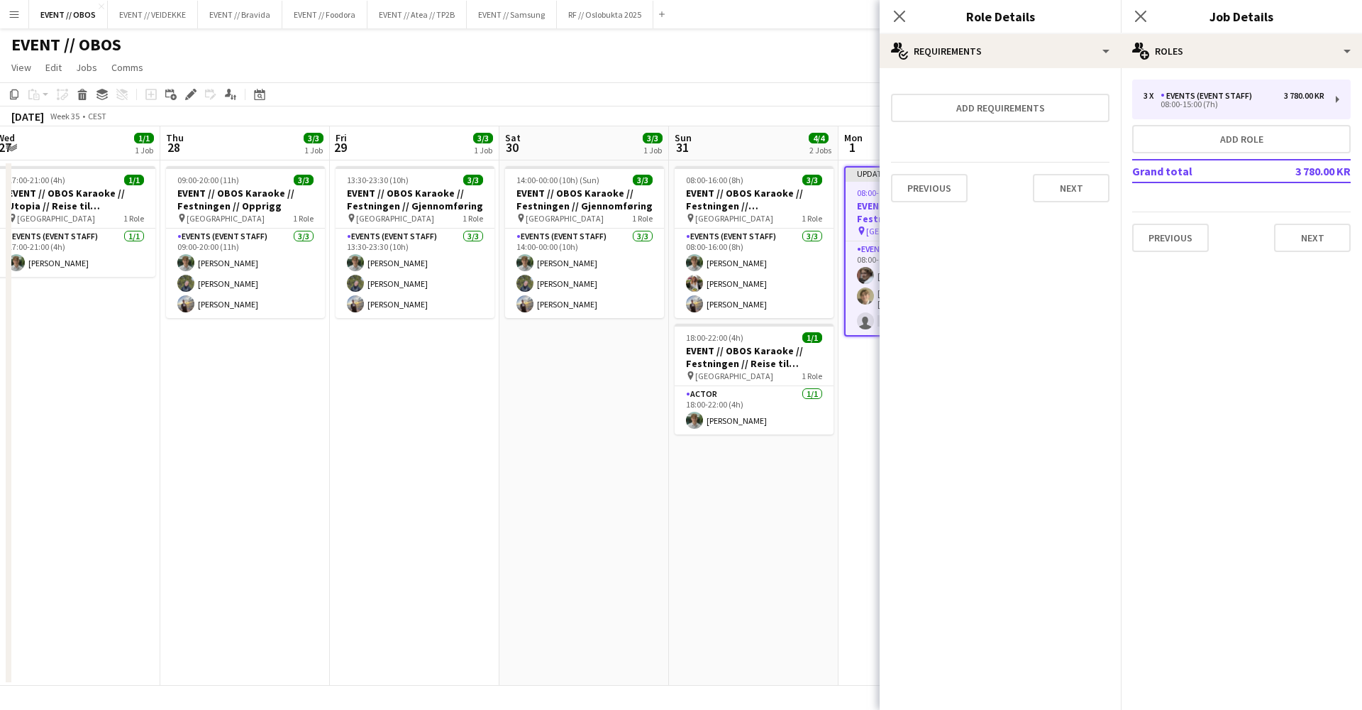
scroll to position [0, 0]
click at [1076, 204] on div "Previous Next" at bounding box center [1000, 188] width 219 height 52
click at [1077, 199] on button "Next" at bounding box center [1071, 188] width 77 height 28
click at [1077, 199] on button "Finish" at bounding box center [1083, 190] width 53 height 28
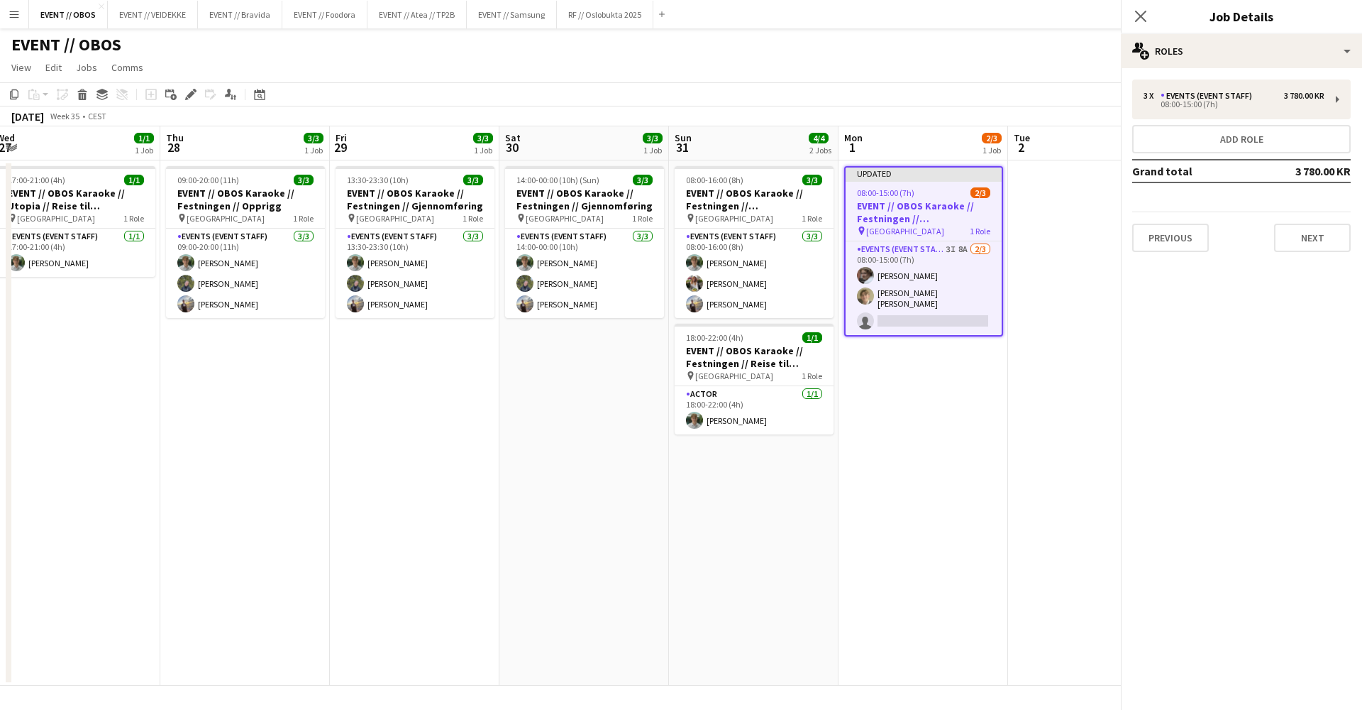
click at [1082, 109] on div "[DATE] Week 35 • CEST Publish 1 job Revert 1 job" at bounding box center [681, 116] width 1362 height 20
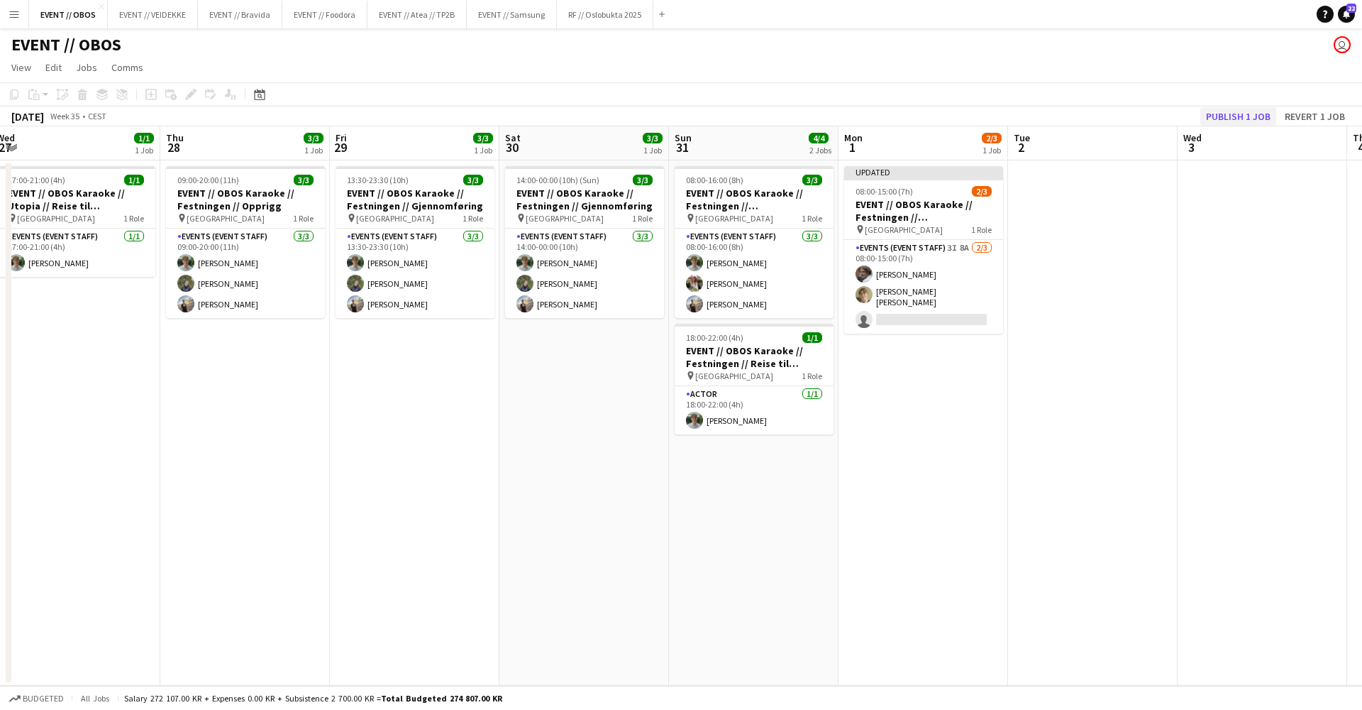
click at [1257, 114] on button "Publish 1 job" at bounding box center [1239, 116] width 76 height 18
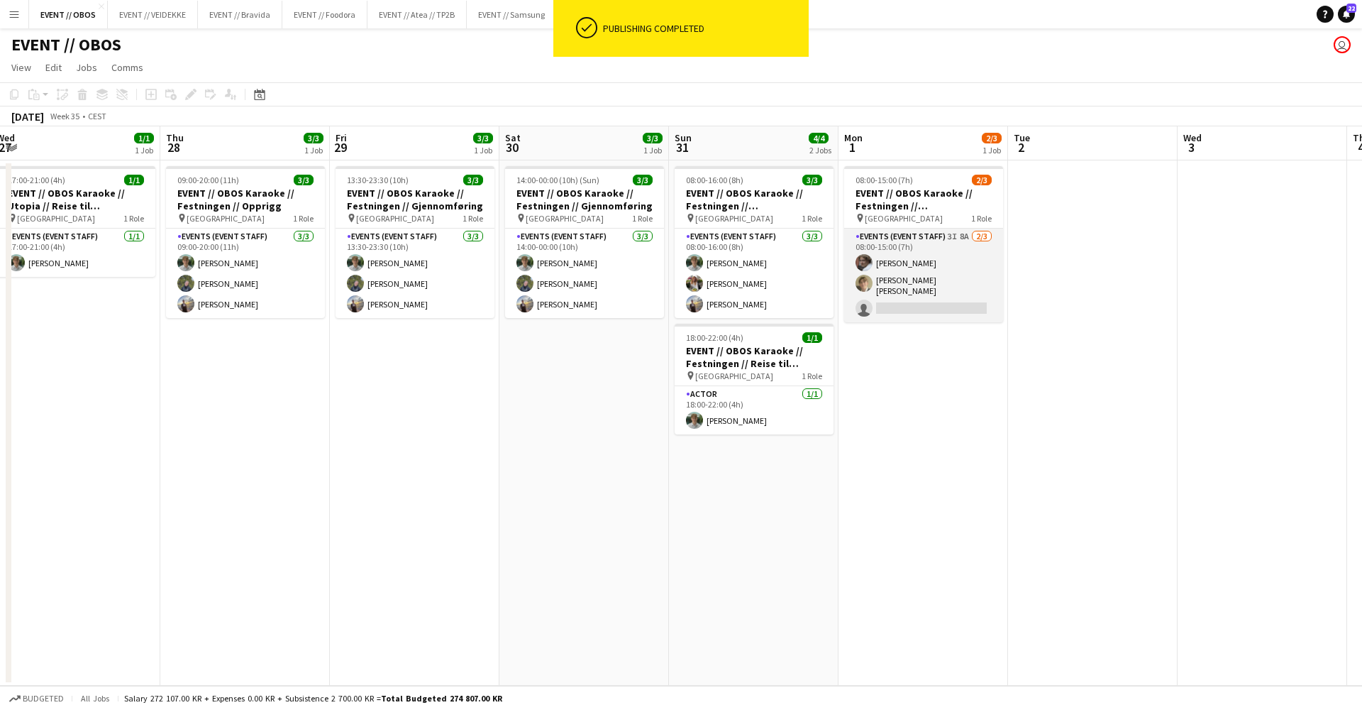
click at [922, 270] on app-card-role "Events (Event Staff) 3I 8A [DATE] 08:00-15:00 (7h) [PERSON_NAME] [PERSON_NAME] …" at bounding box center [923, 275] width 159 height 94
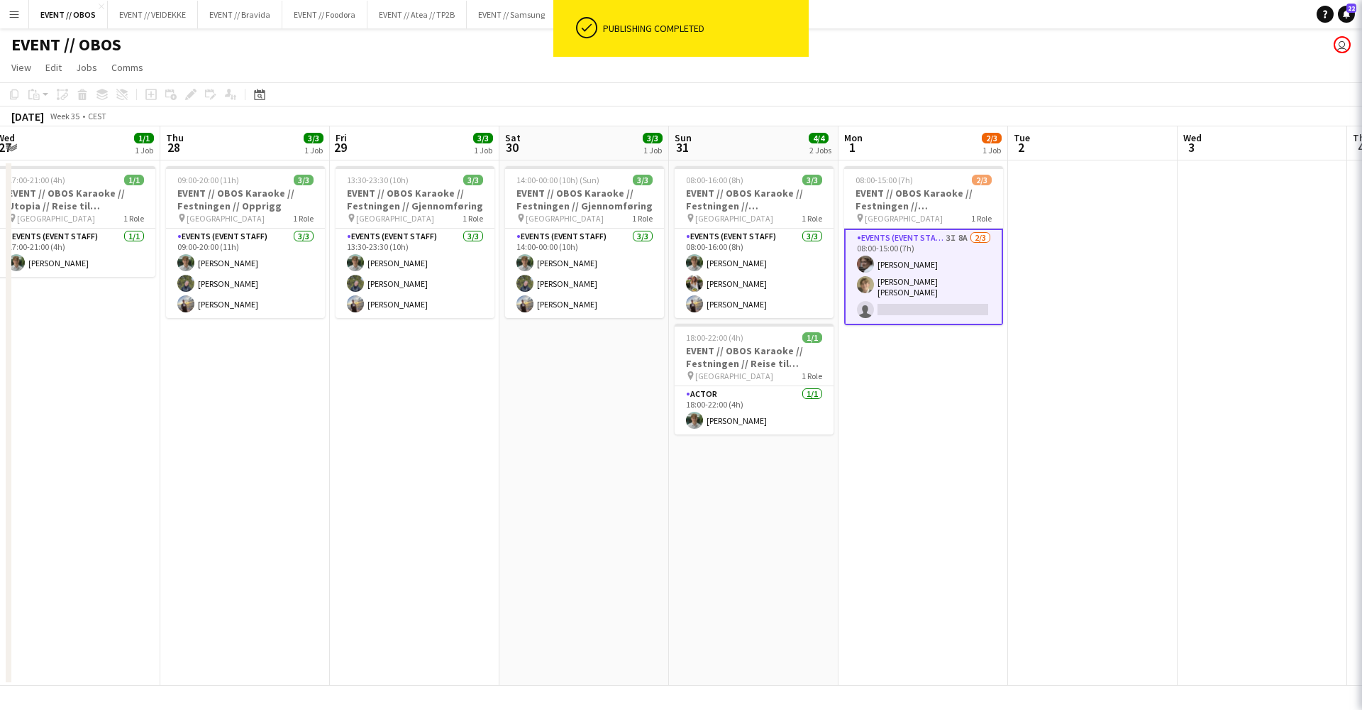
scroll to position [0, 688]
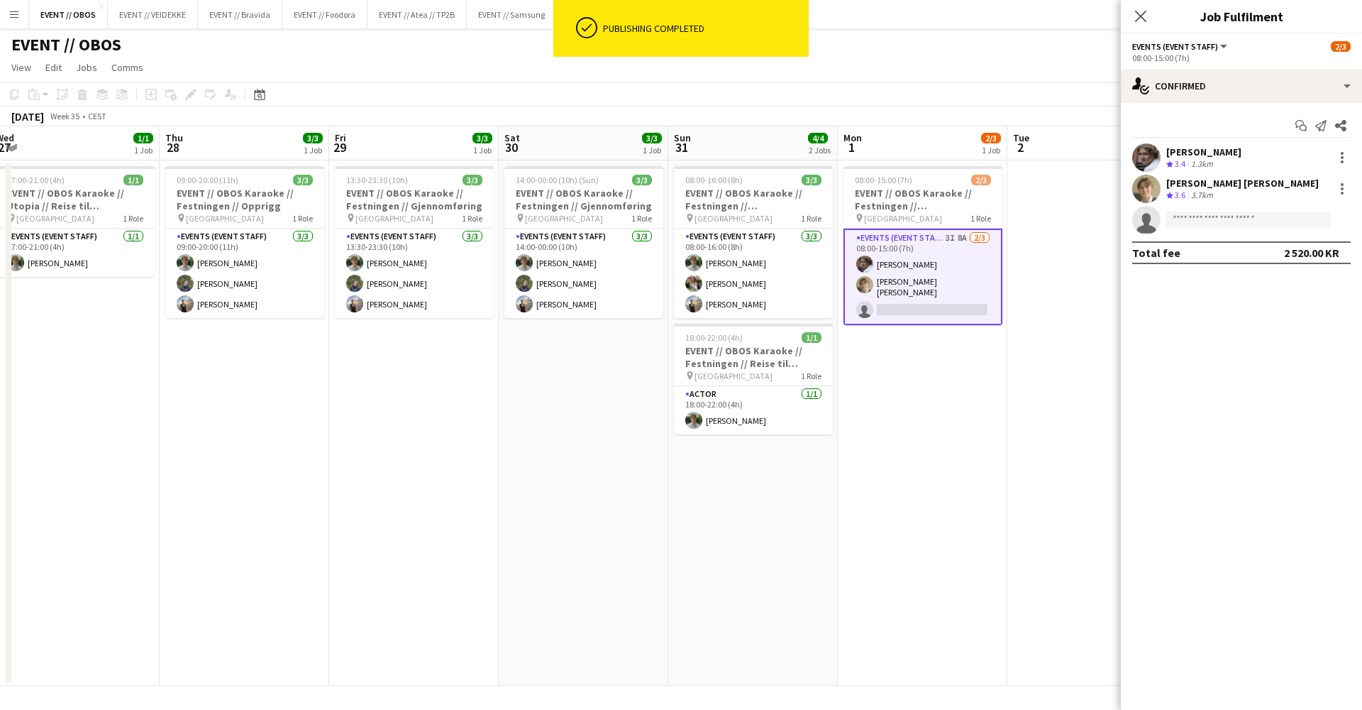
click at [1194, 103] on div "Start chat Send notification Share [PERSON_NAME] Crew rating 3.4 1.3[PERSON_NAM…" at bounding box center [1241, 189] width 241 height 172
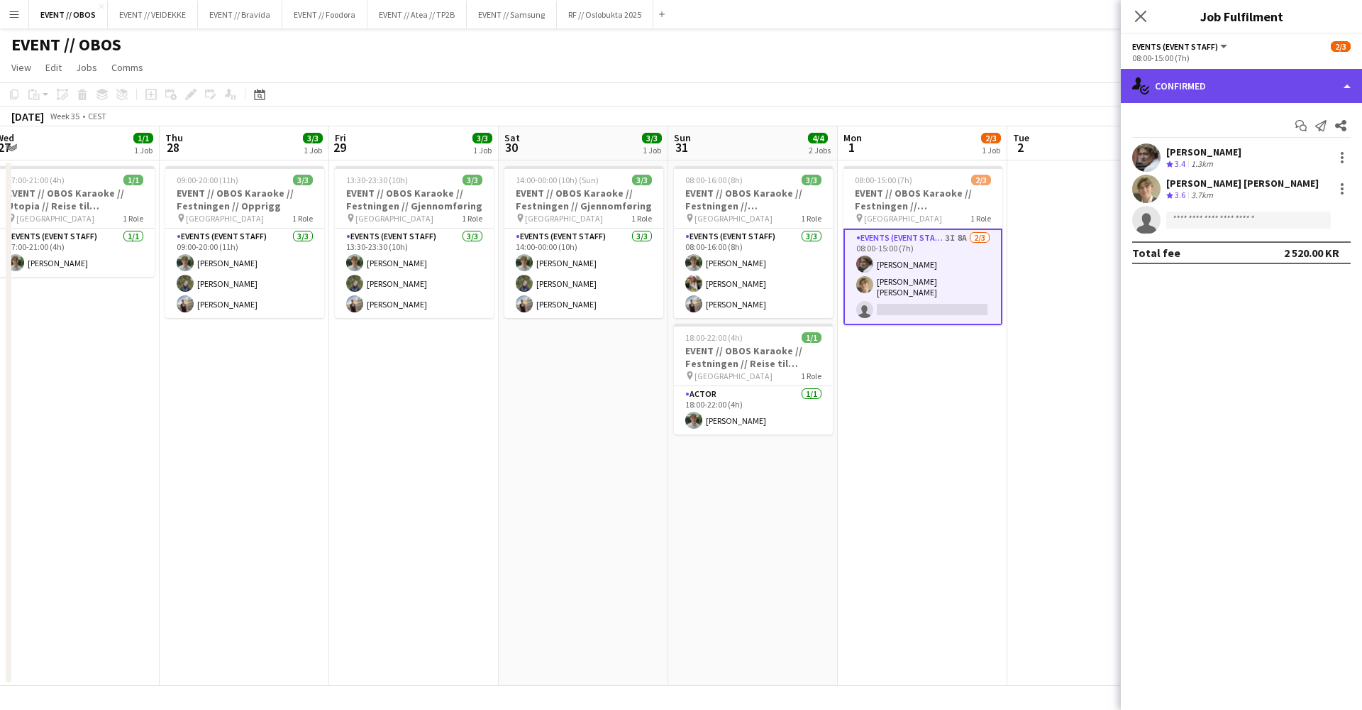
click at [1204, 92] on div "single-neutral-actions-check-2 Confirmed" at bounding box center [1241, 86] width 241 height 34
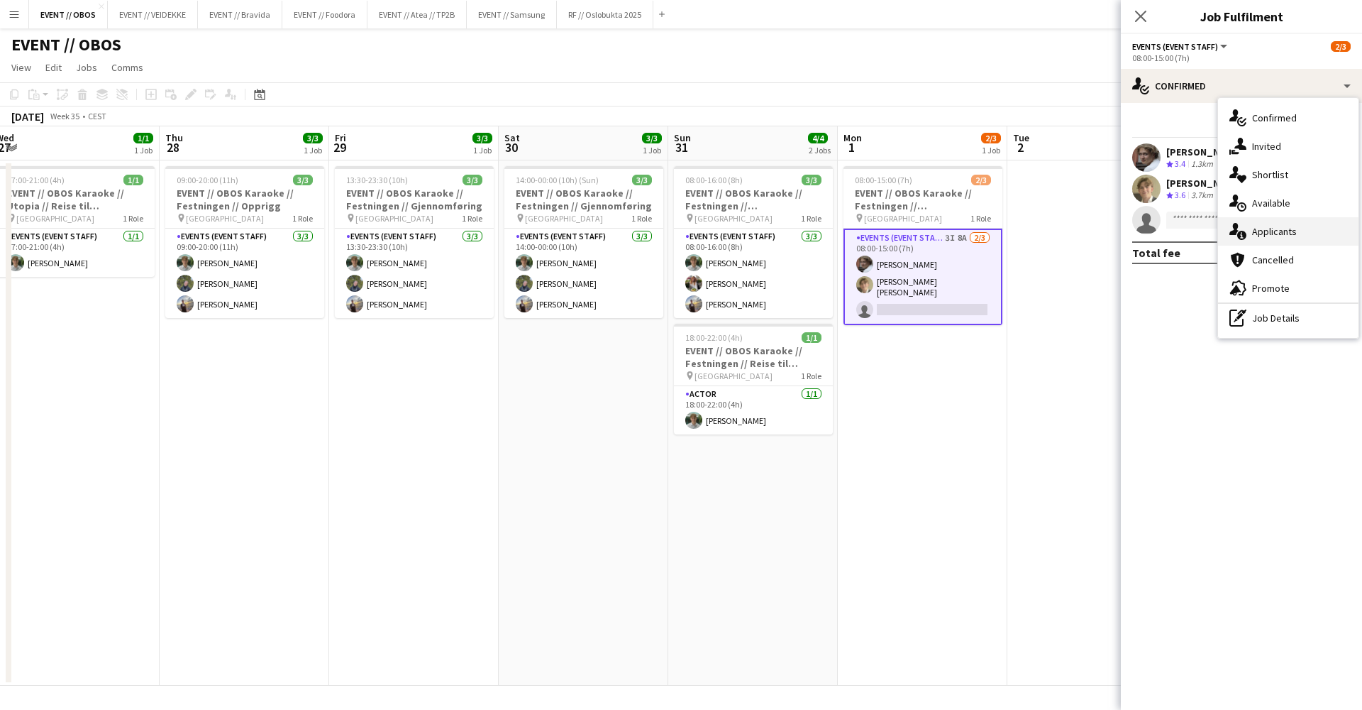
click at [1277, 234] on div "single-neutral-actions-information Applicants" at bounding box center [1288, 231] width 141 height 28
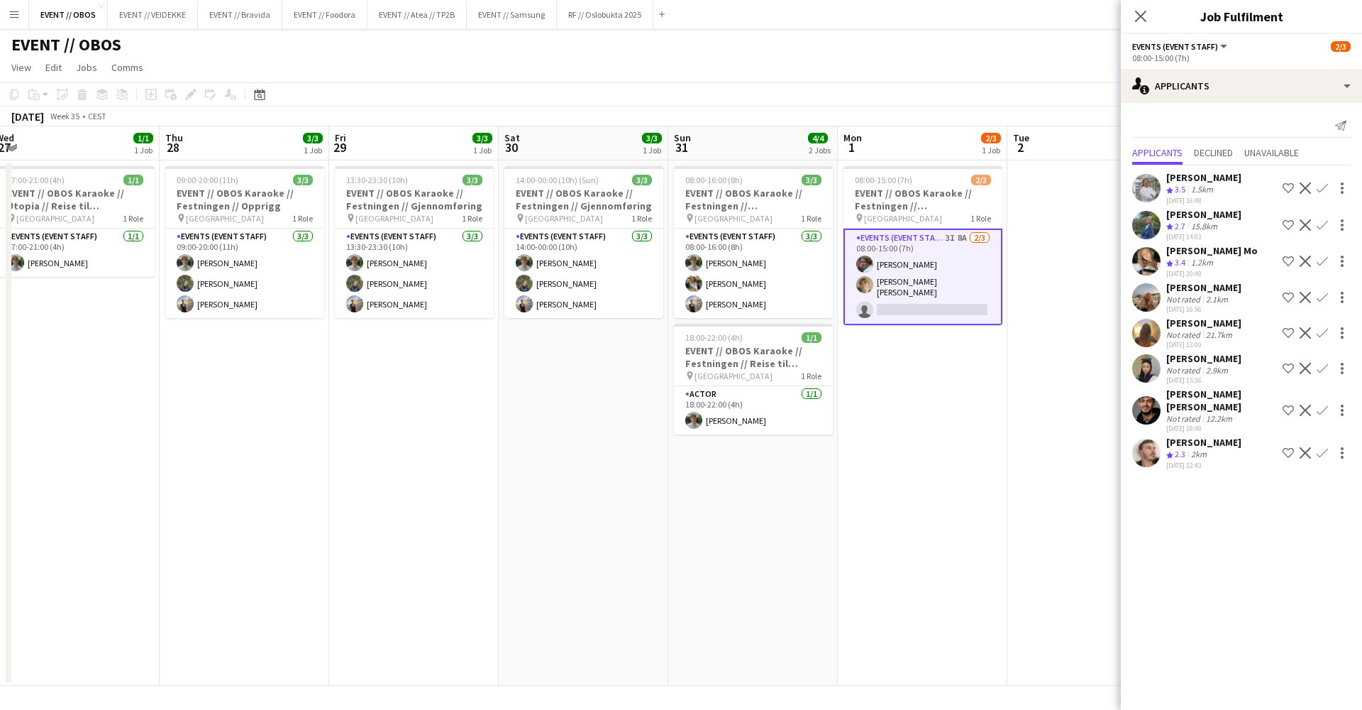
click at [1146, 213] on app-user-avatar at bounding box center [1147, 225] width 28 height 28
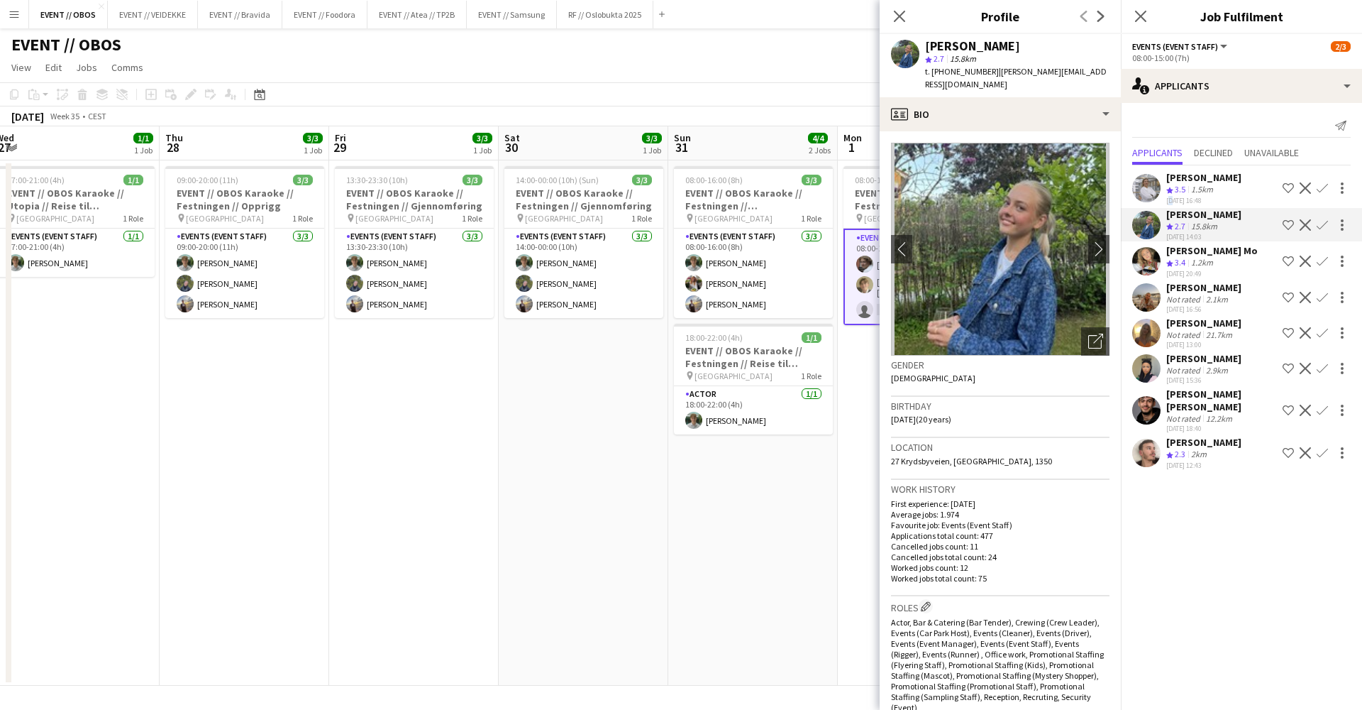
click at [1168, 202] on div "[DATE] 16:48" at bounding box center [1204, 200] width 75 height 9
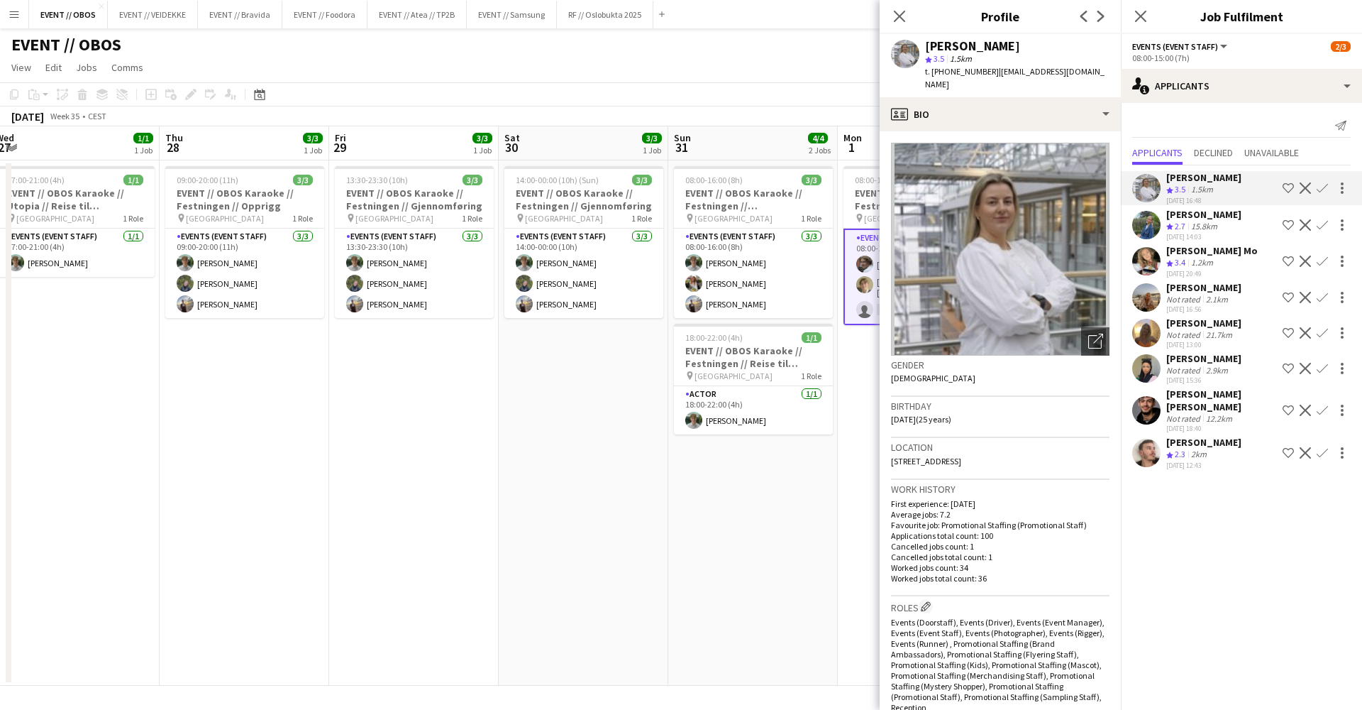
click at [1160, 250] on div at bounding box center [1147, 261] width 28 height 28
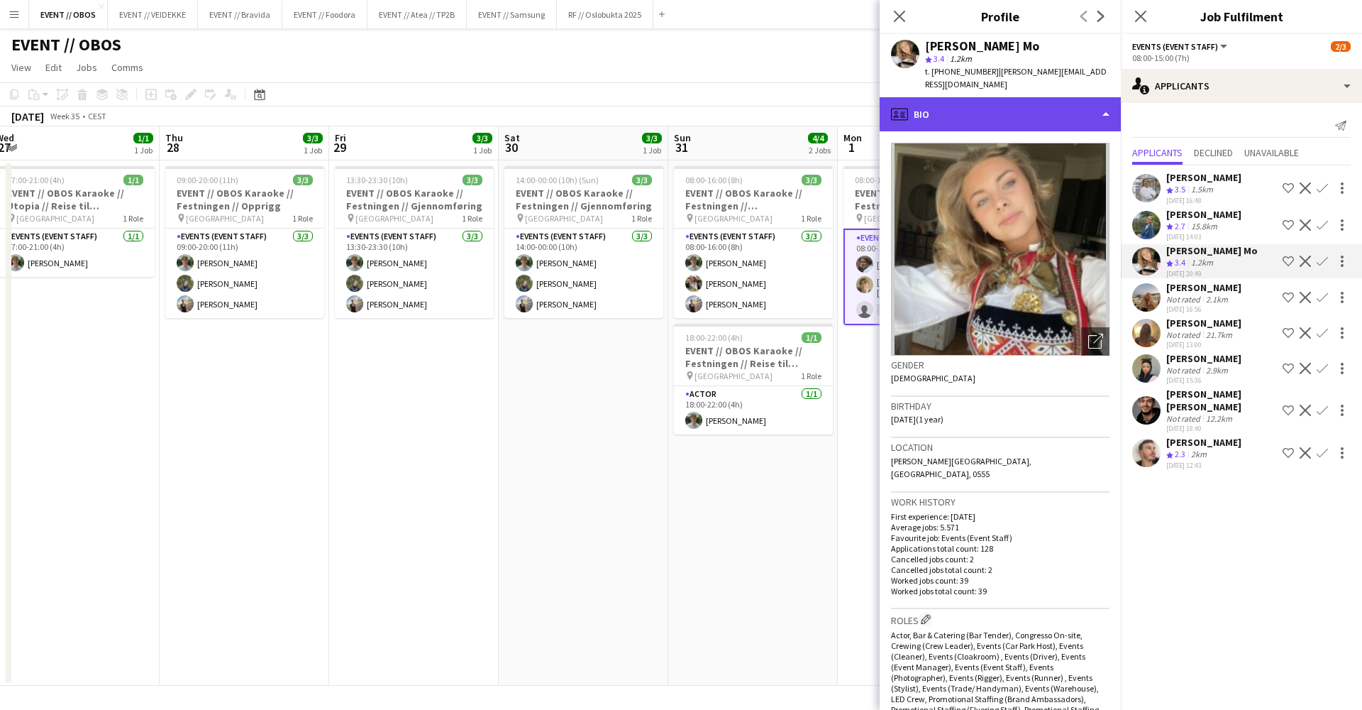
click at [1056, 110] on div "profile Bio" at bounding box center [1000, 114] width 241 height 34
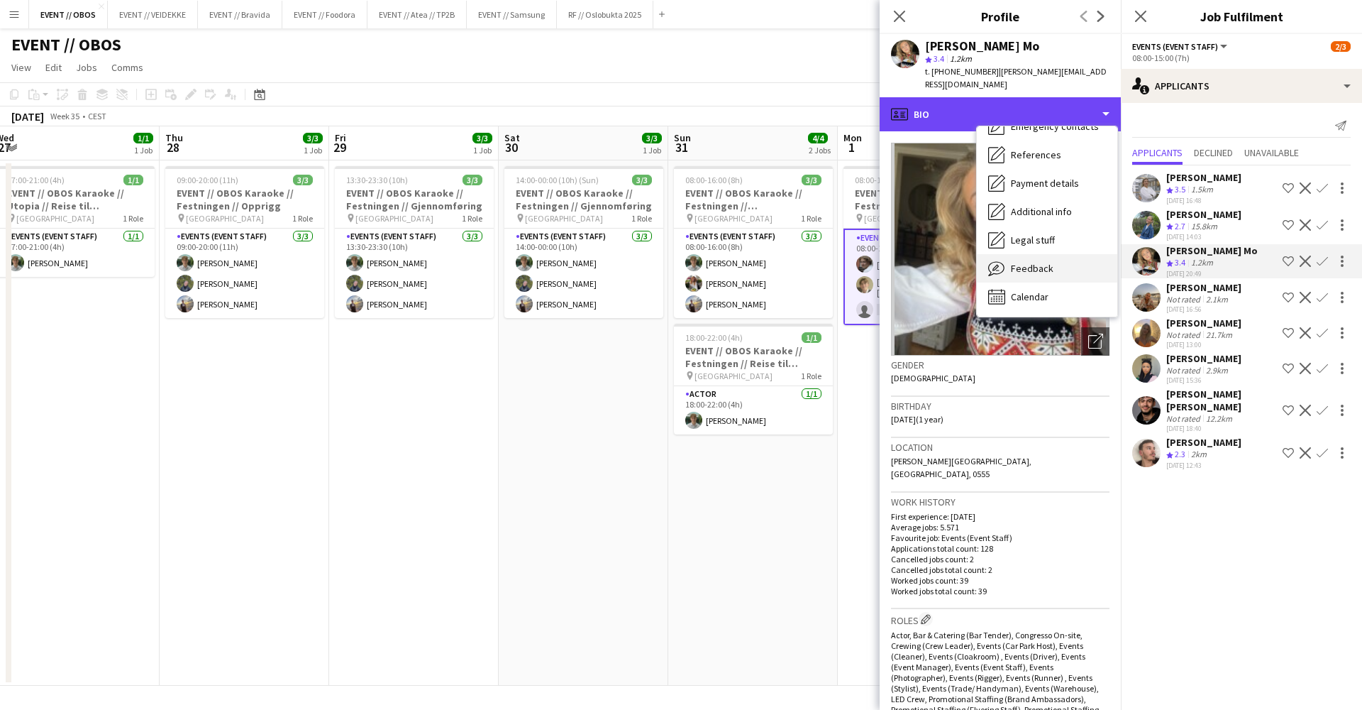
scroll to position [133, 0]
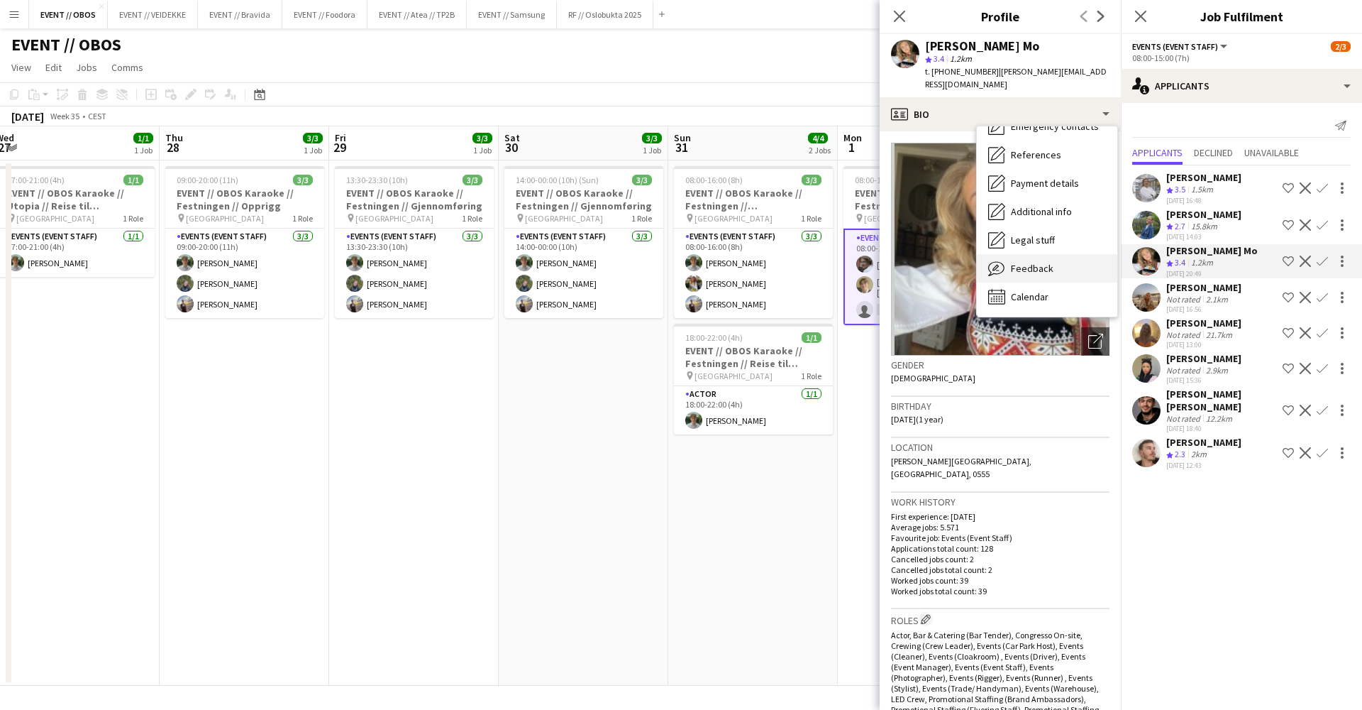
click at [1052, 258] on div "Feedback Feedback" at bounding box center [1047, 268] width 141 height 28
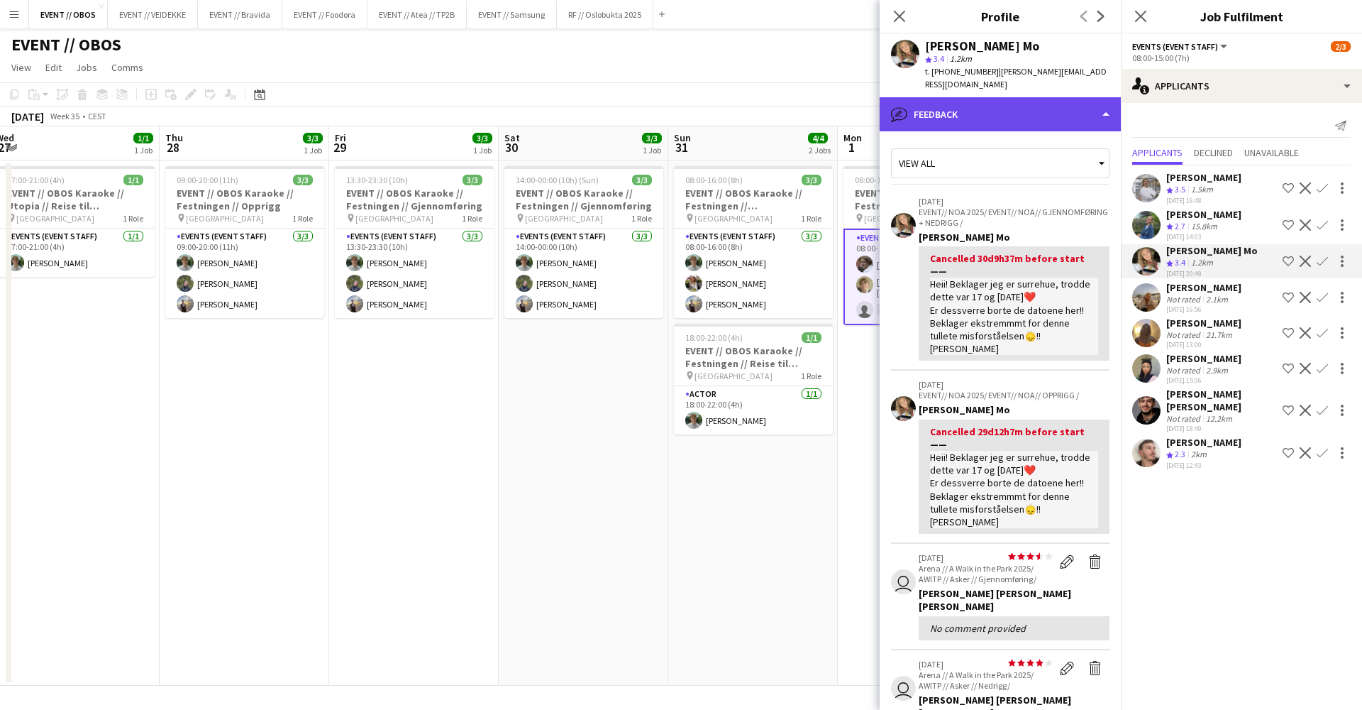
click at [1011, 106] on div "bubble-pencil Feedback" at bounding box center [1000, 114] width 241 height 34
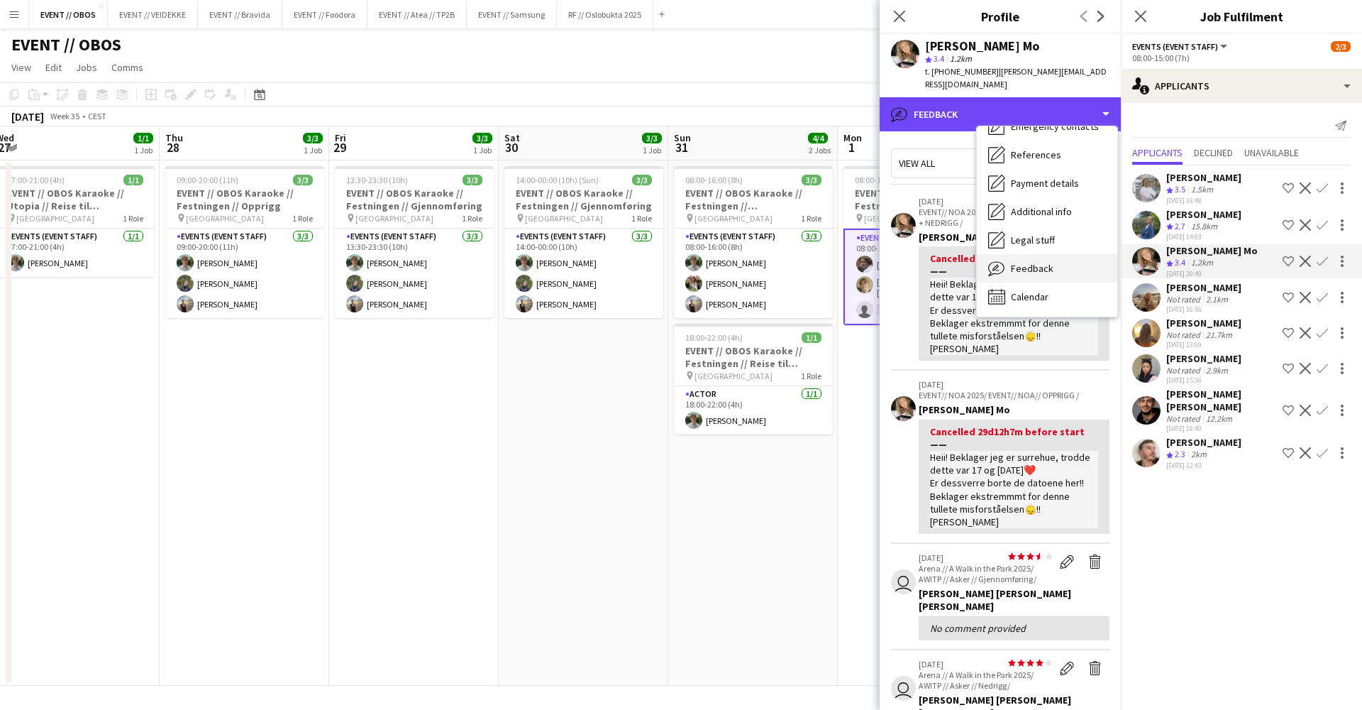
scroll to position [0, 0]
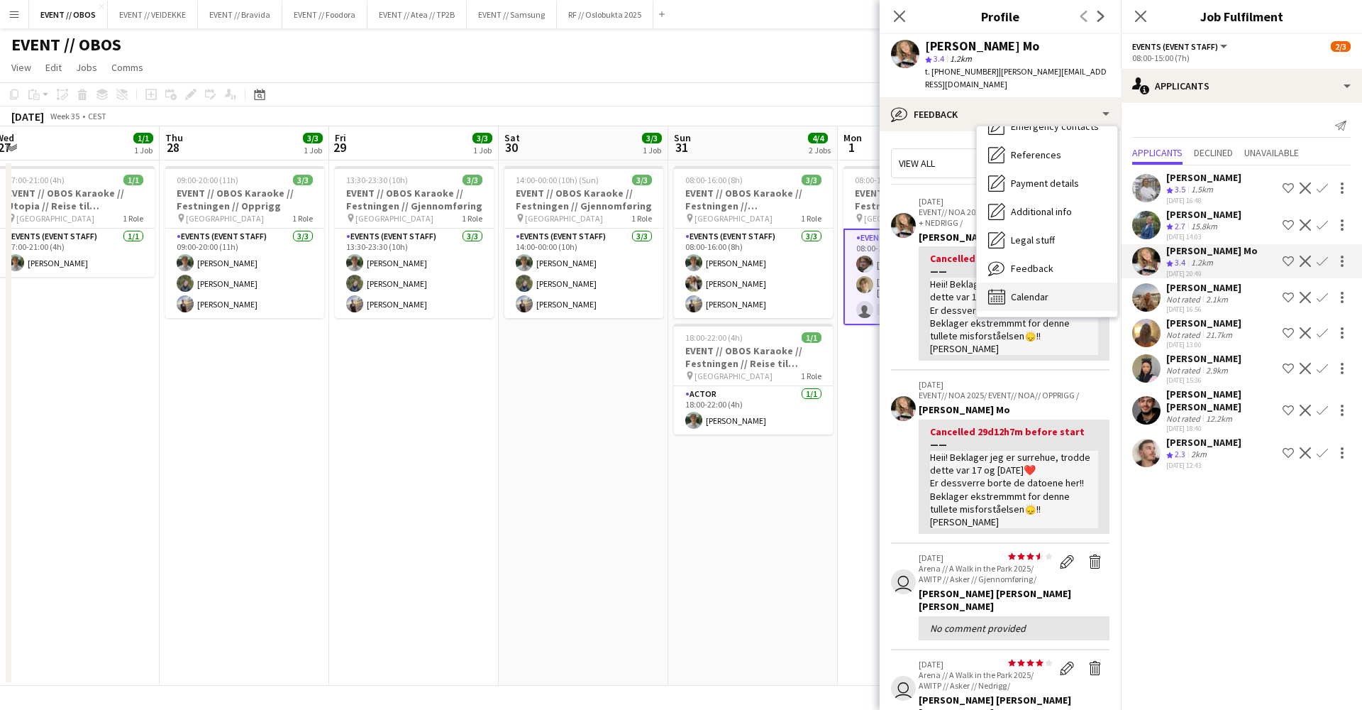
click at [1026, 290] on span "Calendar" at bounding box center [1030, 296] width 38 height 13
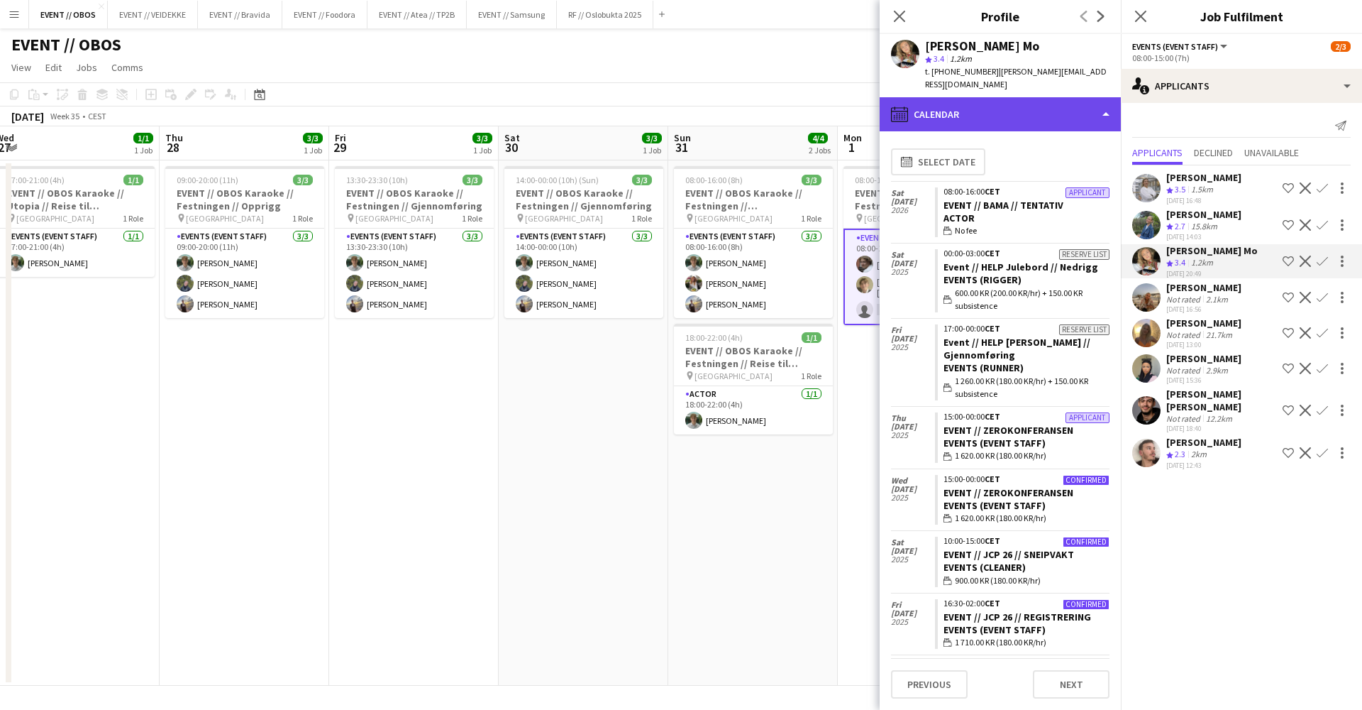
click at [1008, 101] on div "calendar-full Calendar" at bounding box center [1000, 114] width 241 height 34
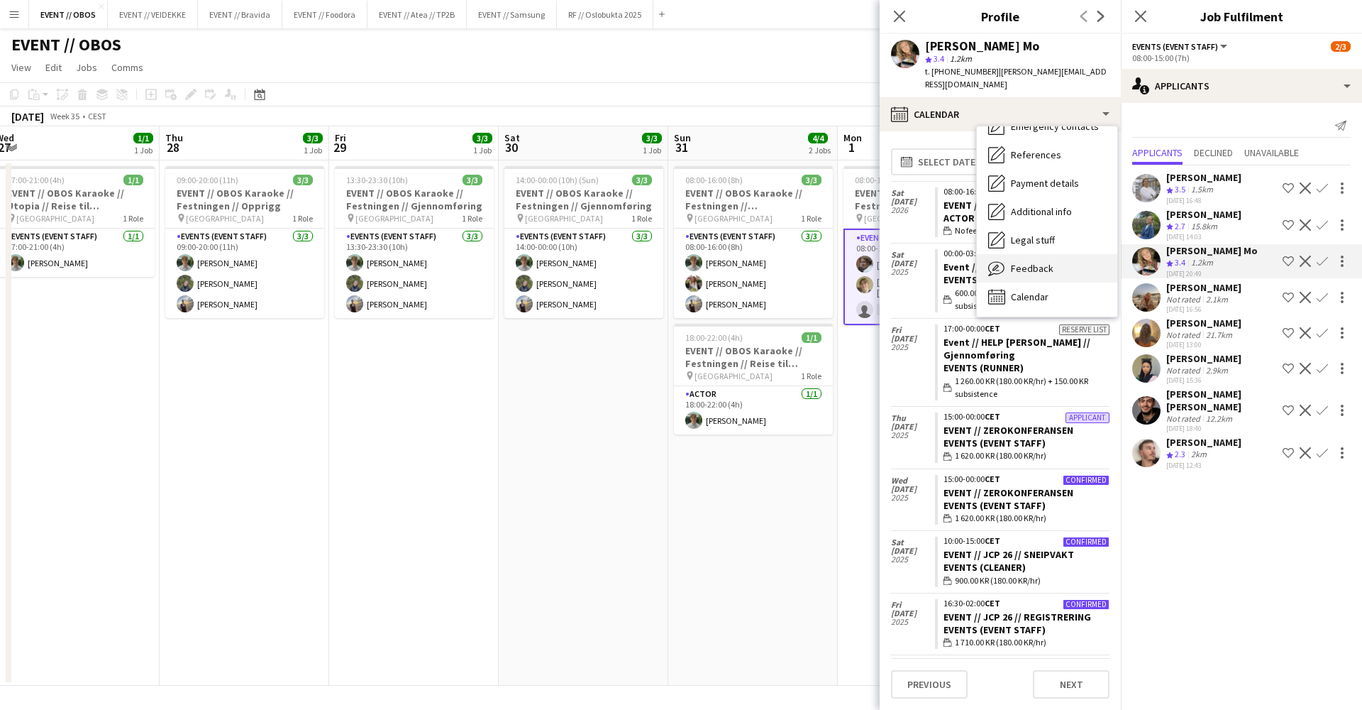
click at [1029, 262] on span "Feedback" at bounding box center [1032, 268] width 43 height 13
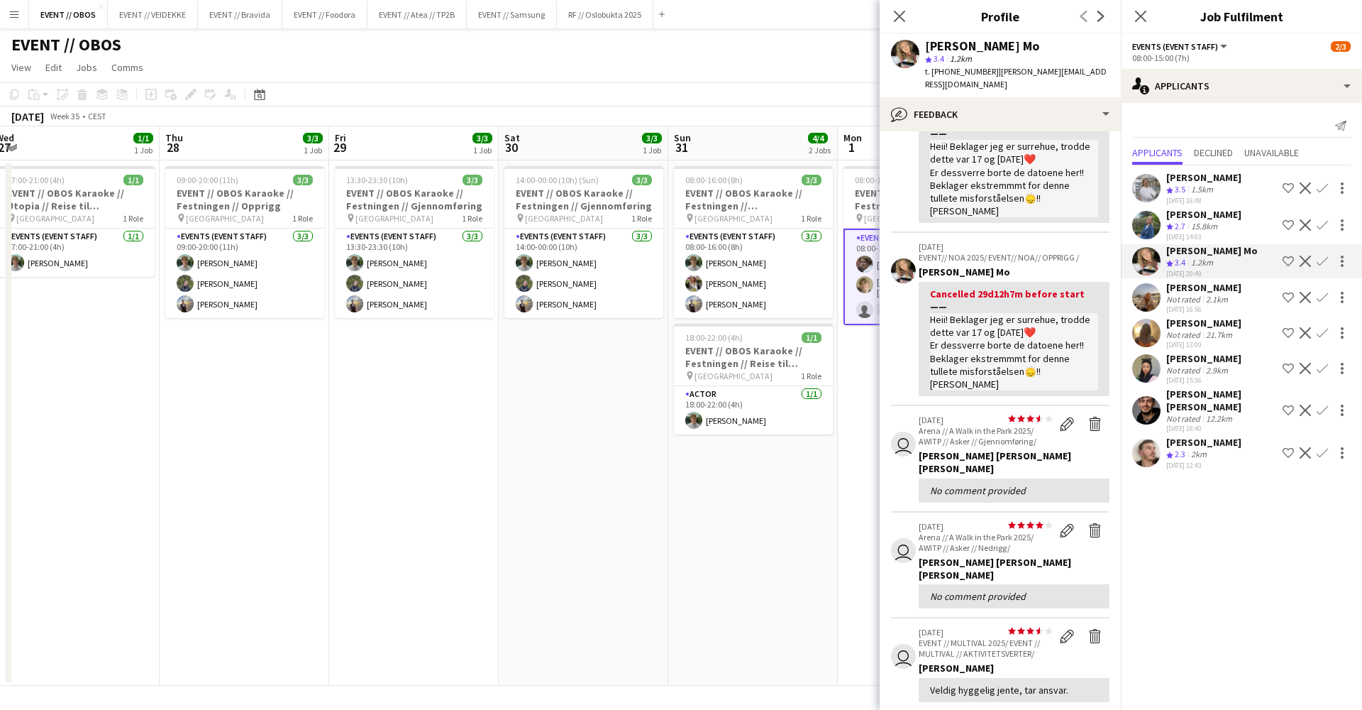
scroll to position [148, 0]
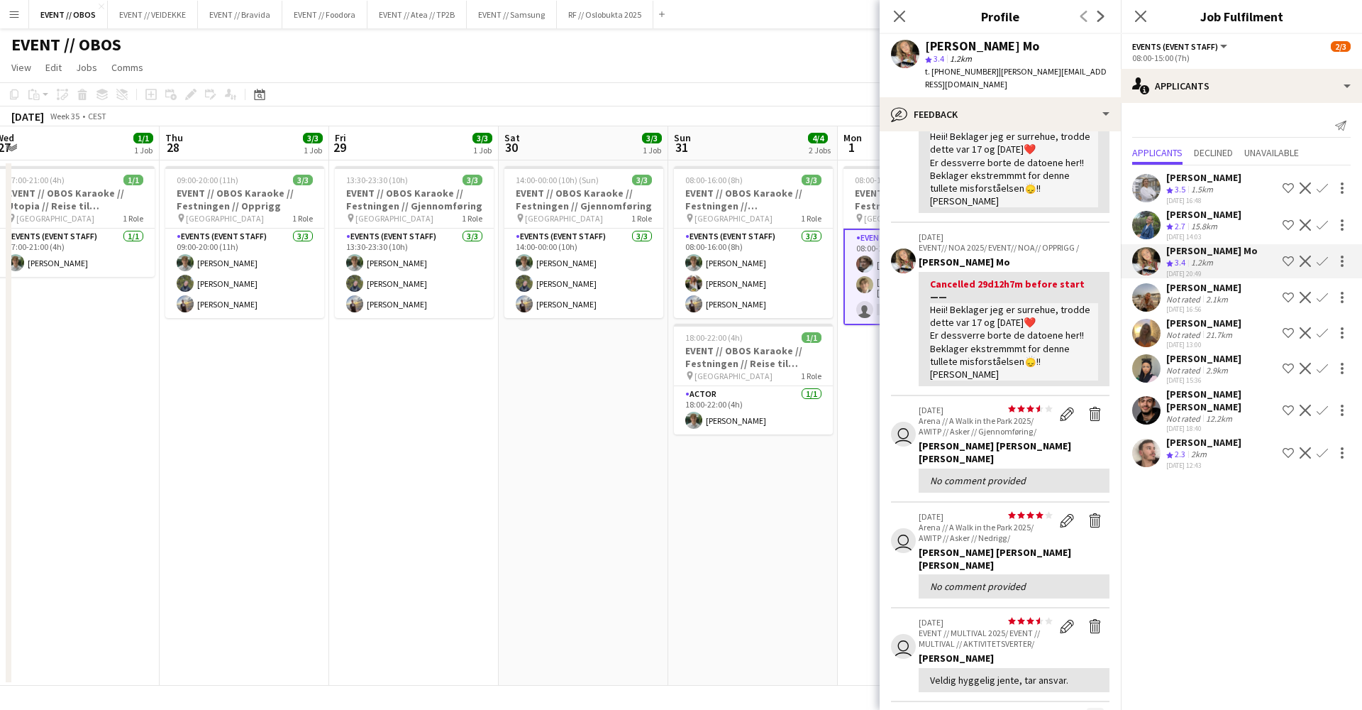
click at [1099, 709] on app-icon "Next" at bounding box center [1096, 716] width 10 height 10
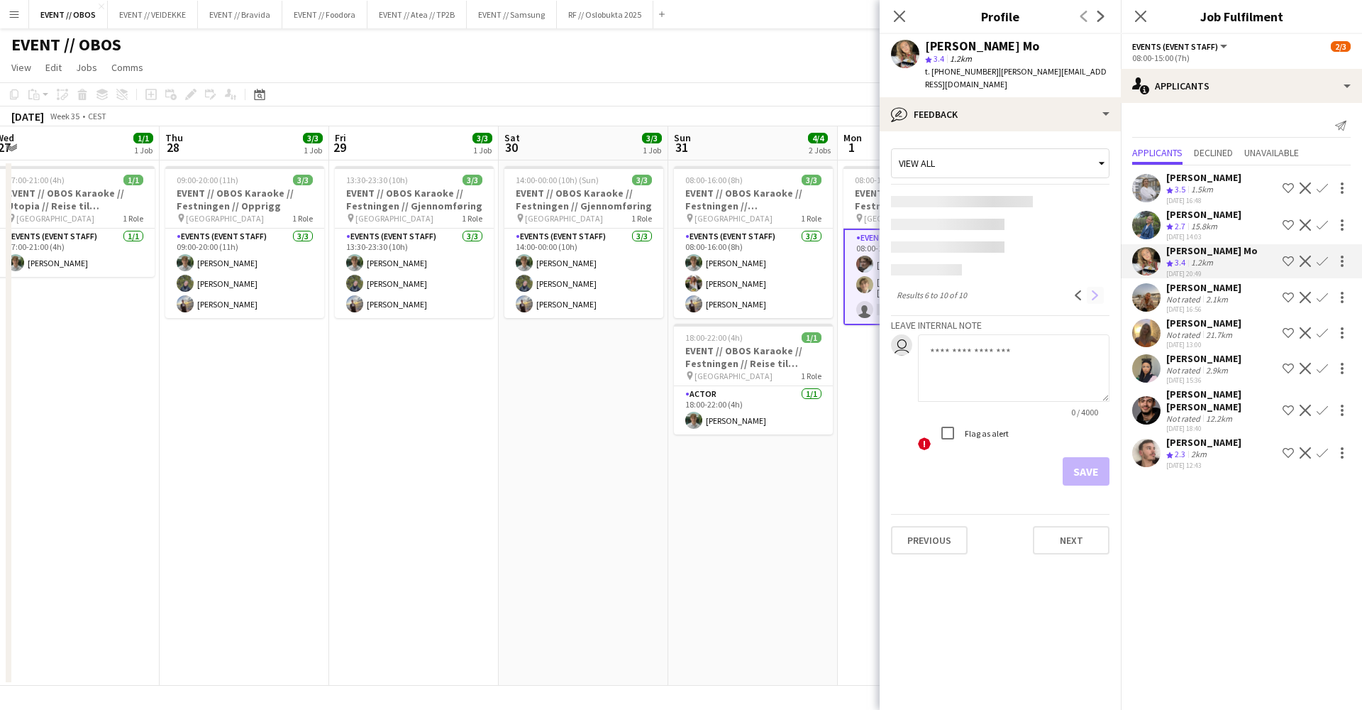
scroll to position [0, 0]
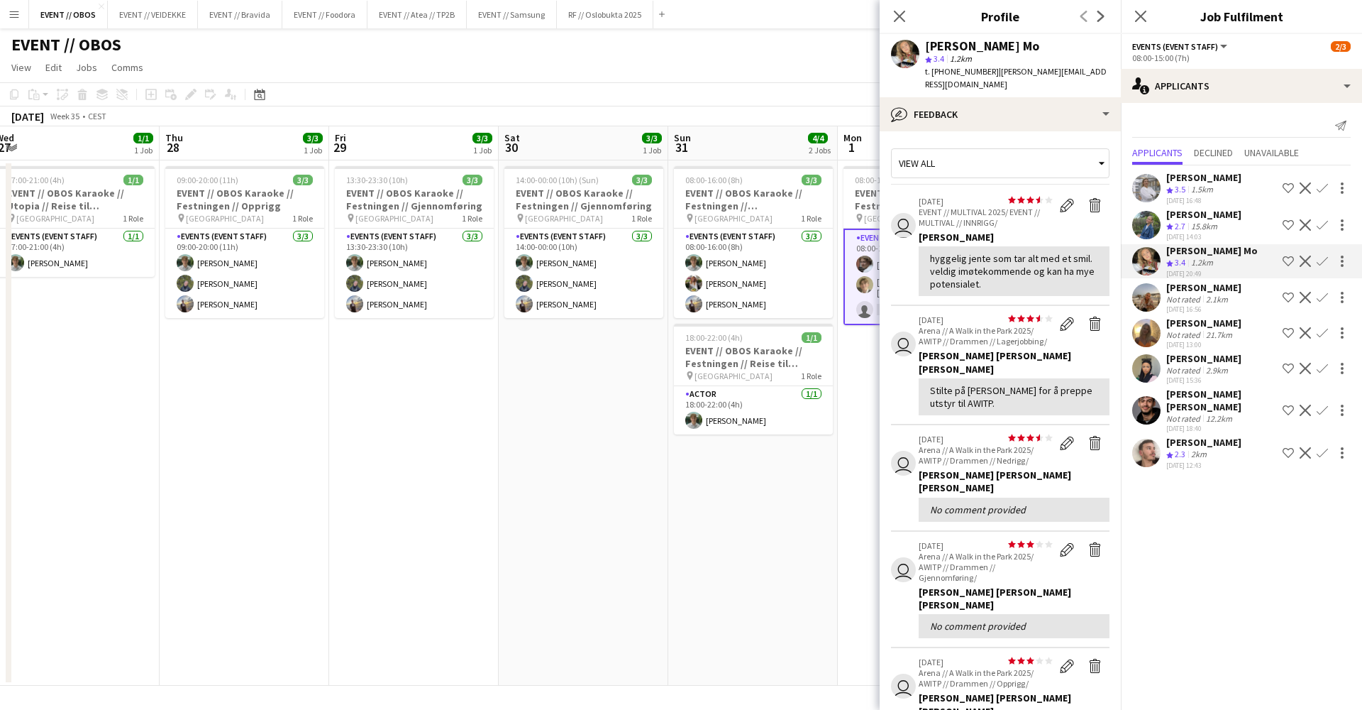
click at [1323, 263] on app-icon "Confirm" at bounding box center [1322, 260] width 11 height 11
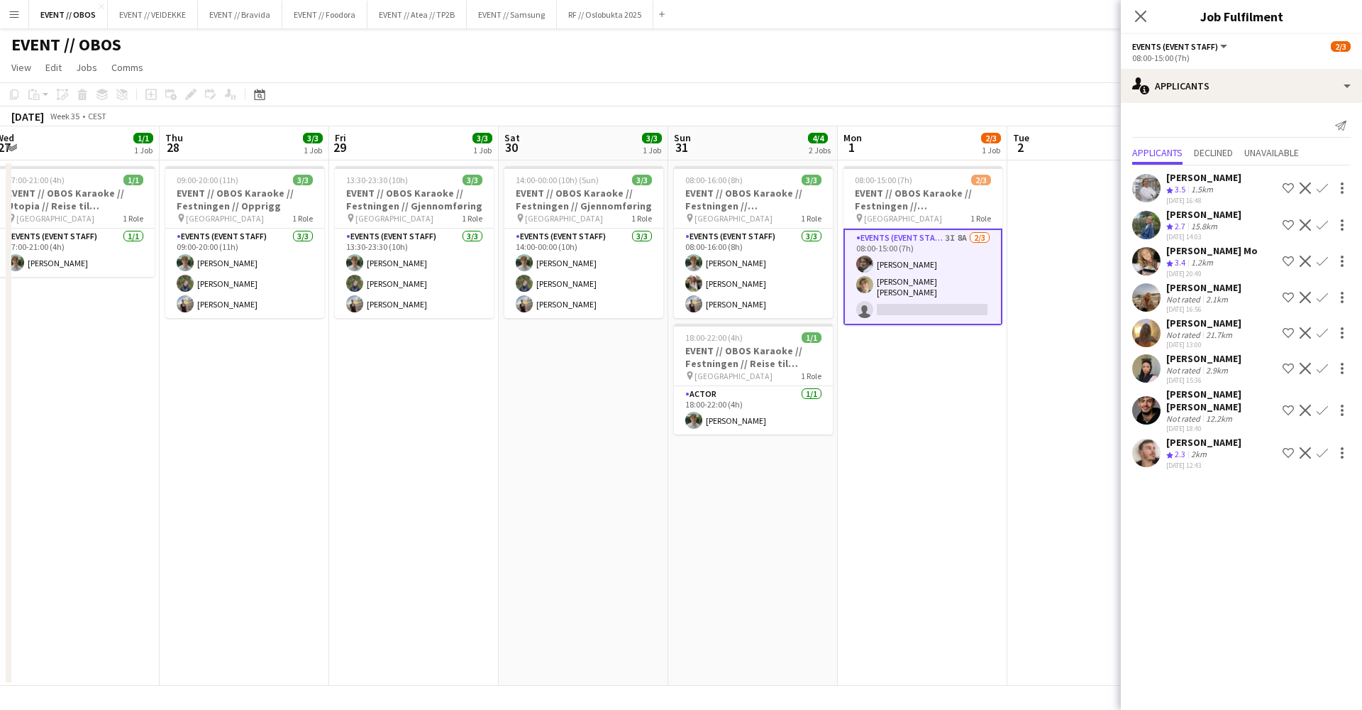
click at [1318, 258] on app-icon "Confirm" at bounding box center [1322, 260] width 11 height 11
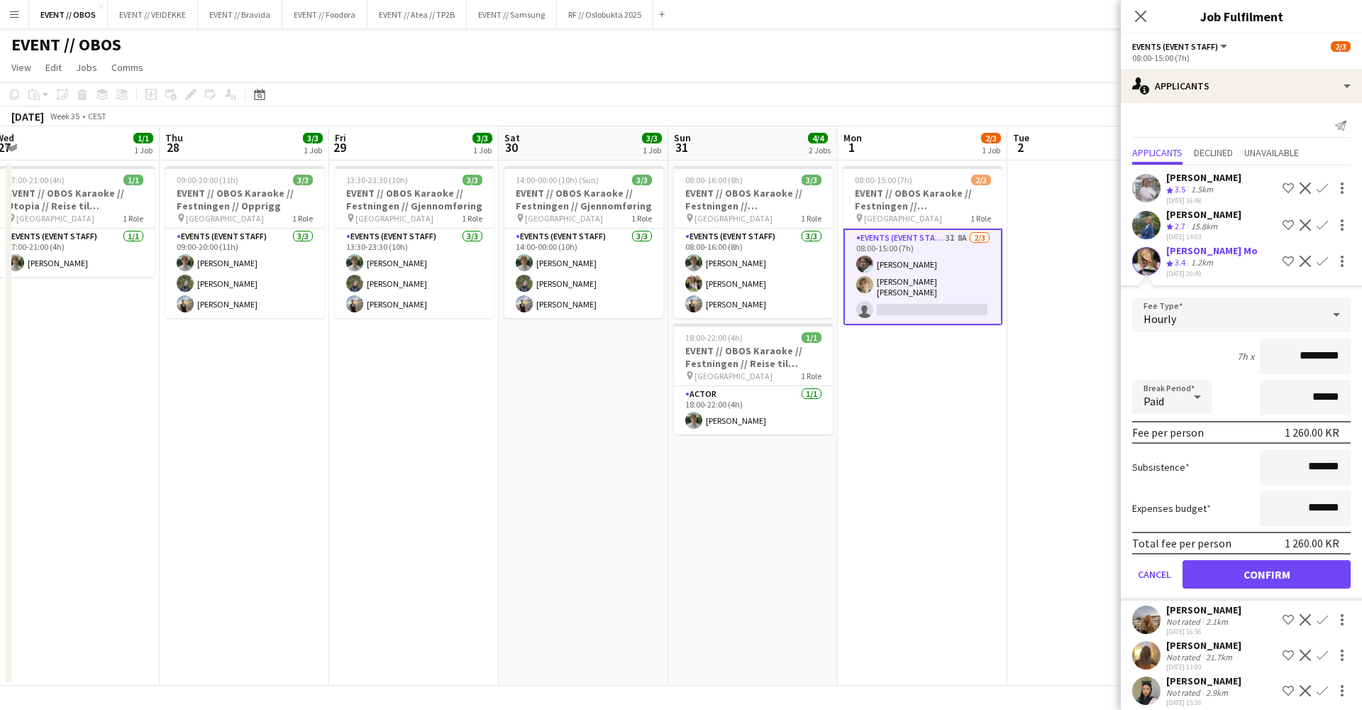
click at [1216, 573] on button "Confirm" at bounding box center [1267, 574] width 168 height 28
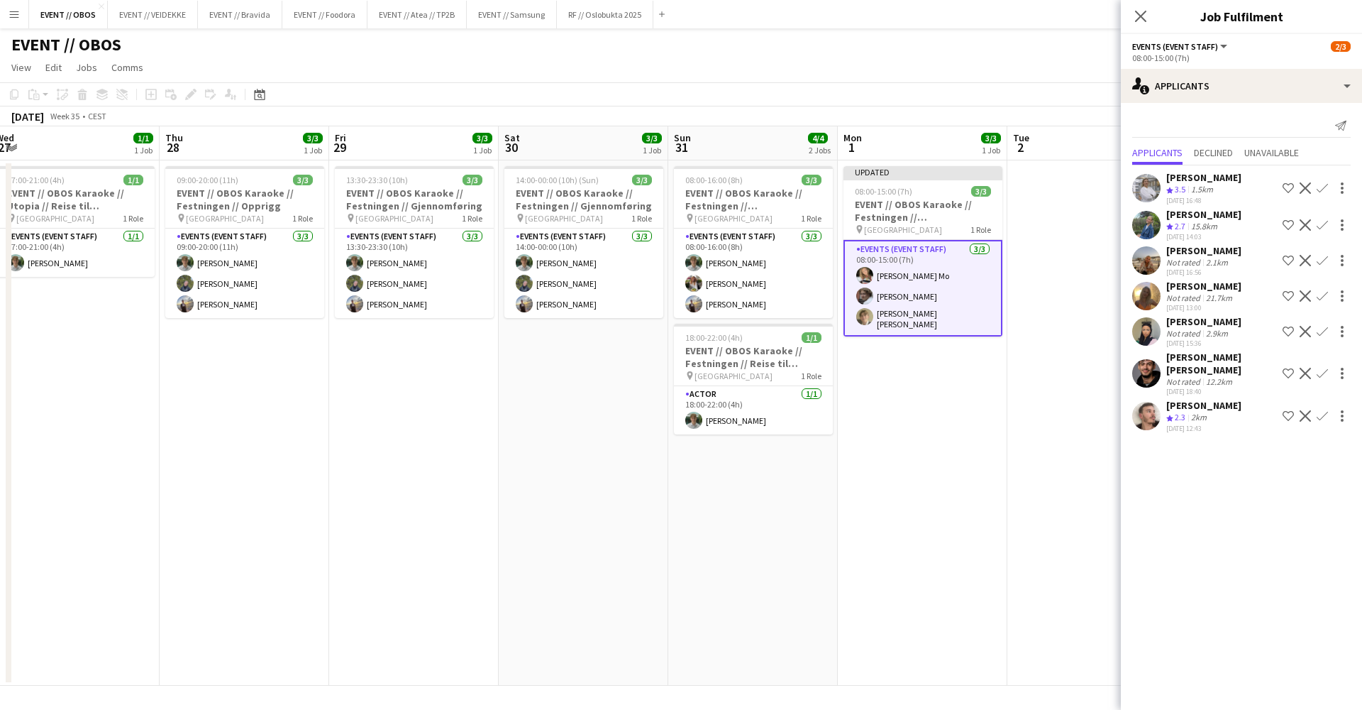
click at [1040, 448] on app-date-cell at bounding box center [1093, 422] width 170 height 525
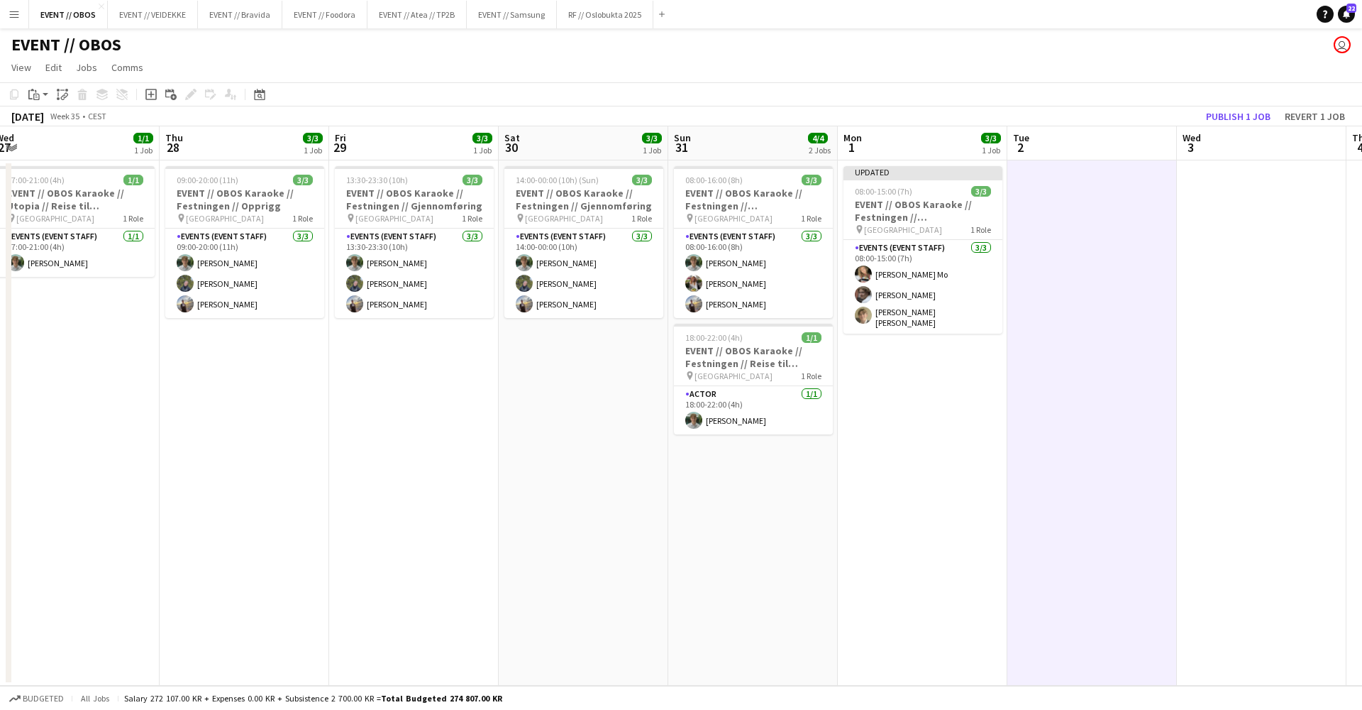
scroll to position [0, 690]
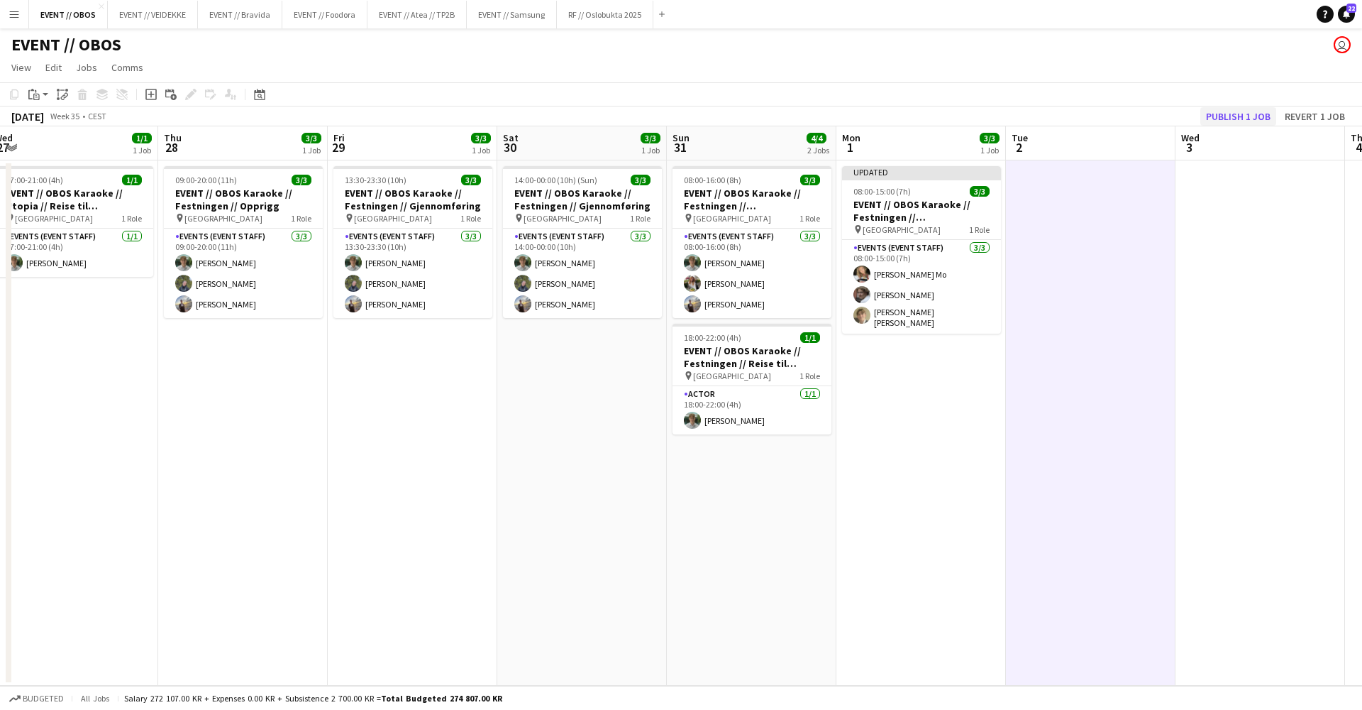
click at [1228, 119] on button "Publish 1 job" at bounding box center [1239, 116] width 76 height 18
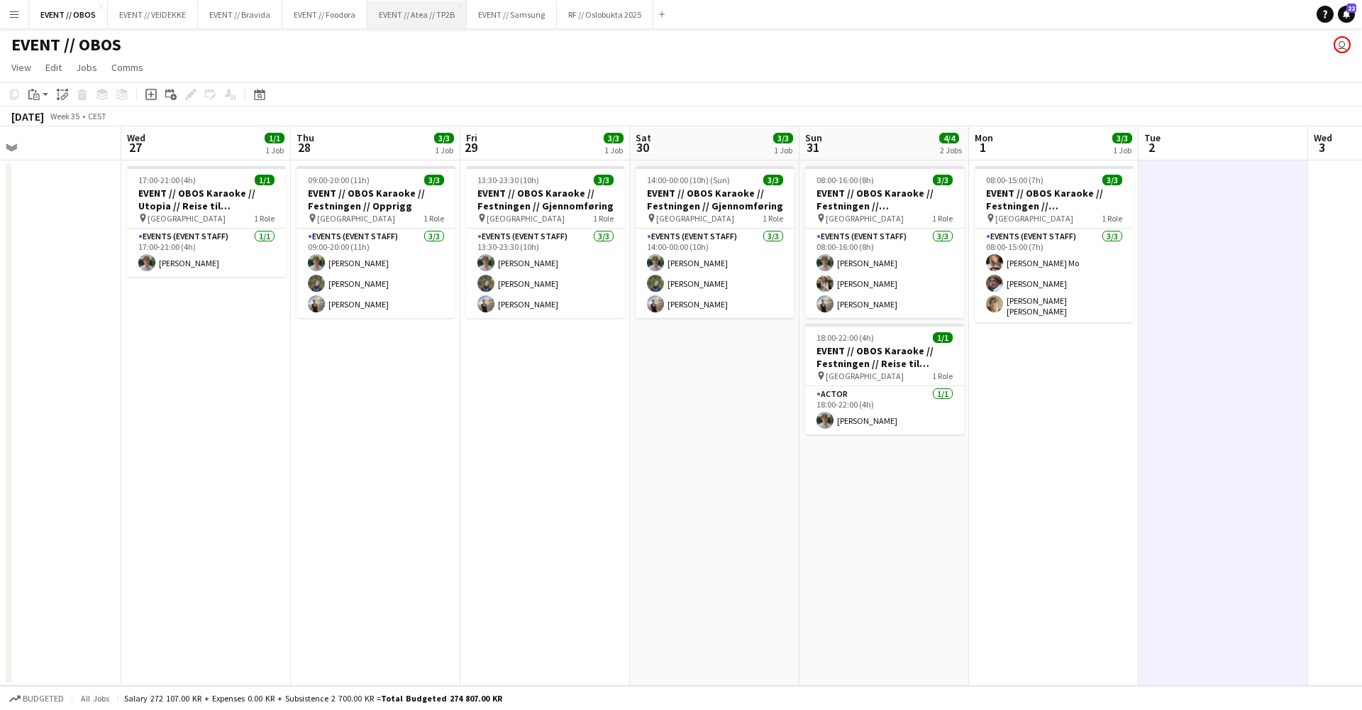
scroll to position [0, 558]
click at [350, 286] on app-card-role "Events (Event Staff) [DATE] 09:00-20:00 (11h) [PERSON_NAME] [PERSON_NAME] Noodt" at bounding box center [374, 272] width 159 height 89
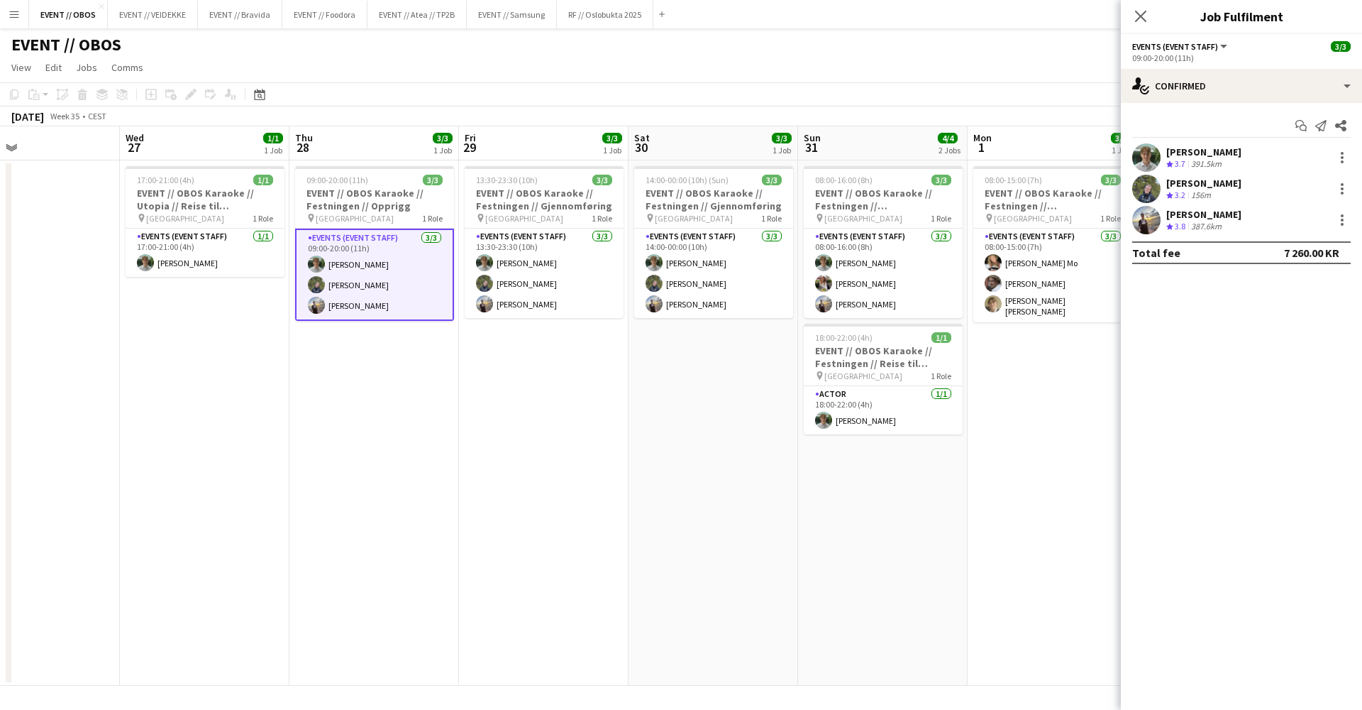
click at [1144, 192] on app-user-avatar at bounding box center [1147, 189] width 28 height 28
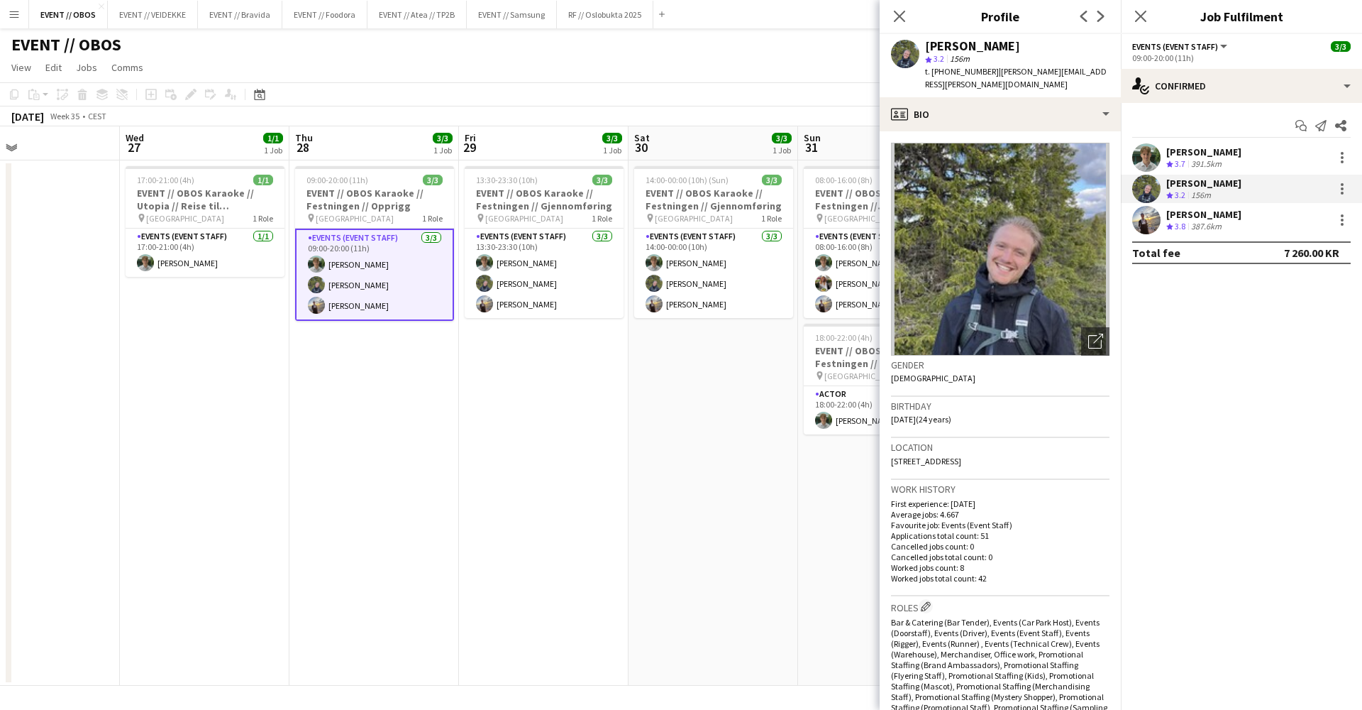
click at [690, 385] on app-date-cell "14:00-00:00 (10h) (Sun) 3/3 EVENT // OBOS Karaoke // Festningen // Gjennomførin…" at bounding box center [714, 422] width 170 height 525
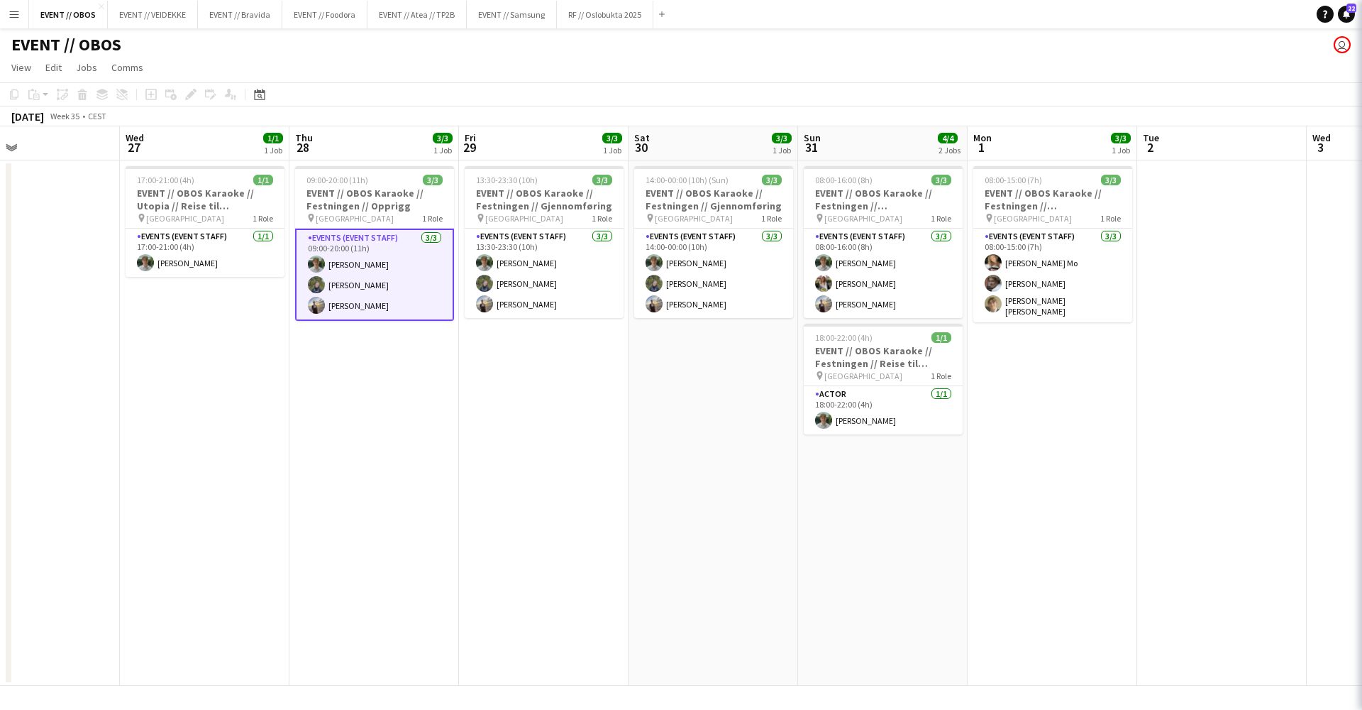
scroll to position [0, 560]
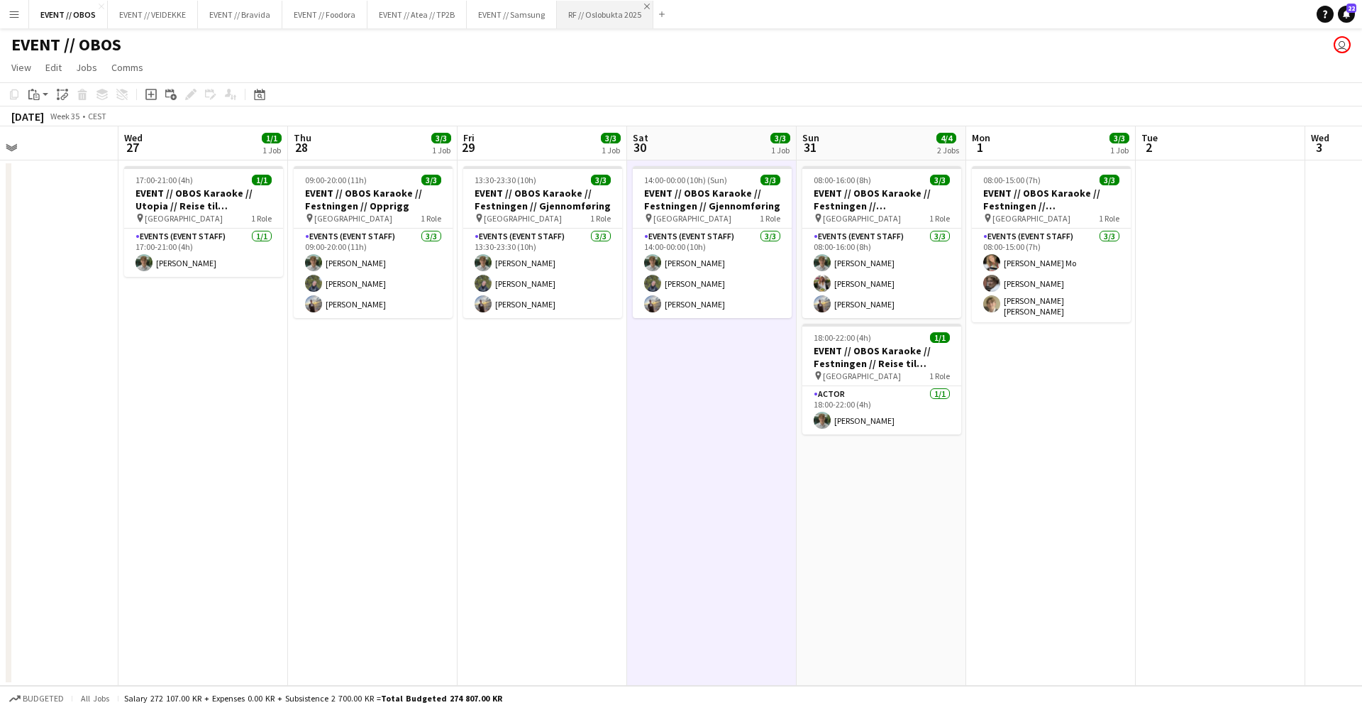
click at [647, 6] on app-icon "Close" at bounding box center [647, 7] width 6 height 6
click at [482, 16] on button "EVENT // Samsung Close" at bounding box center [512, 15] width 90 height 28
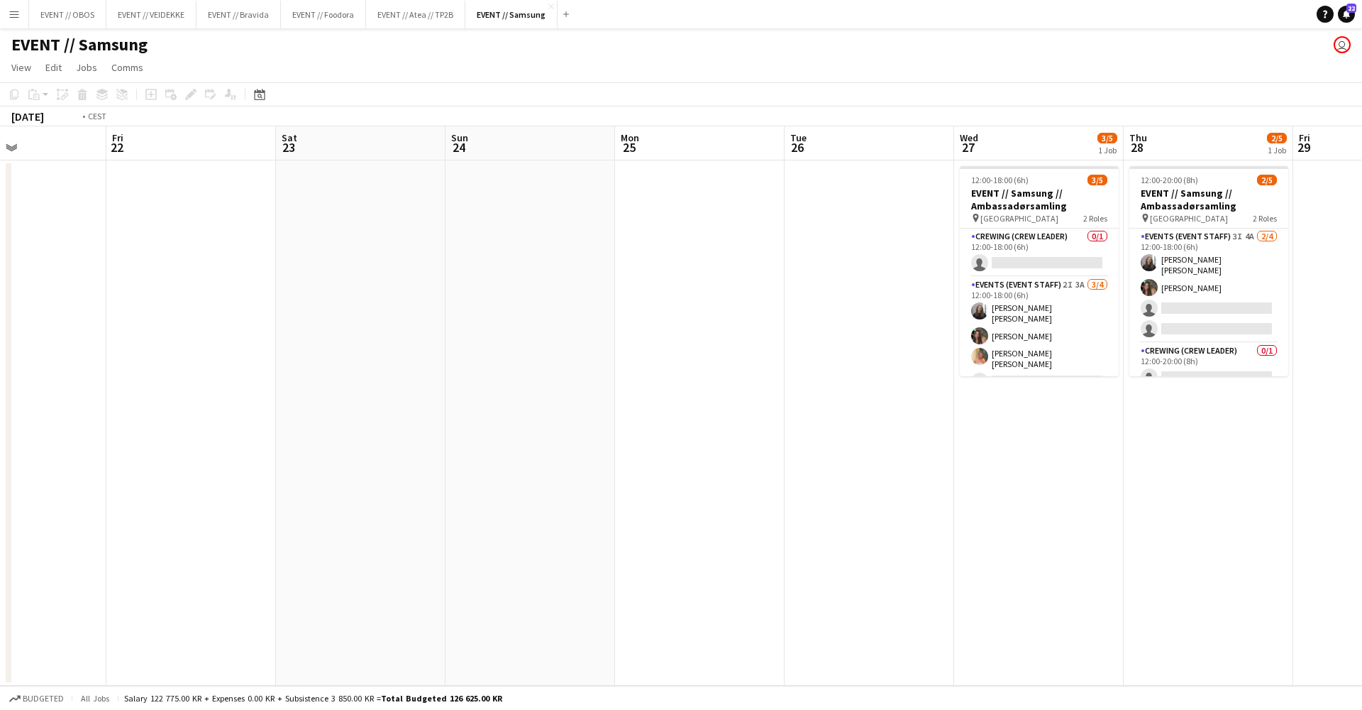
scroll to position [0, 412]
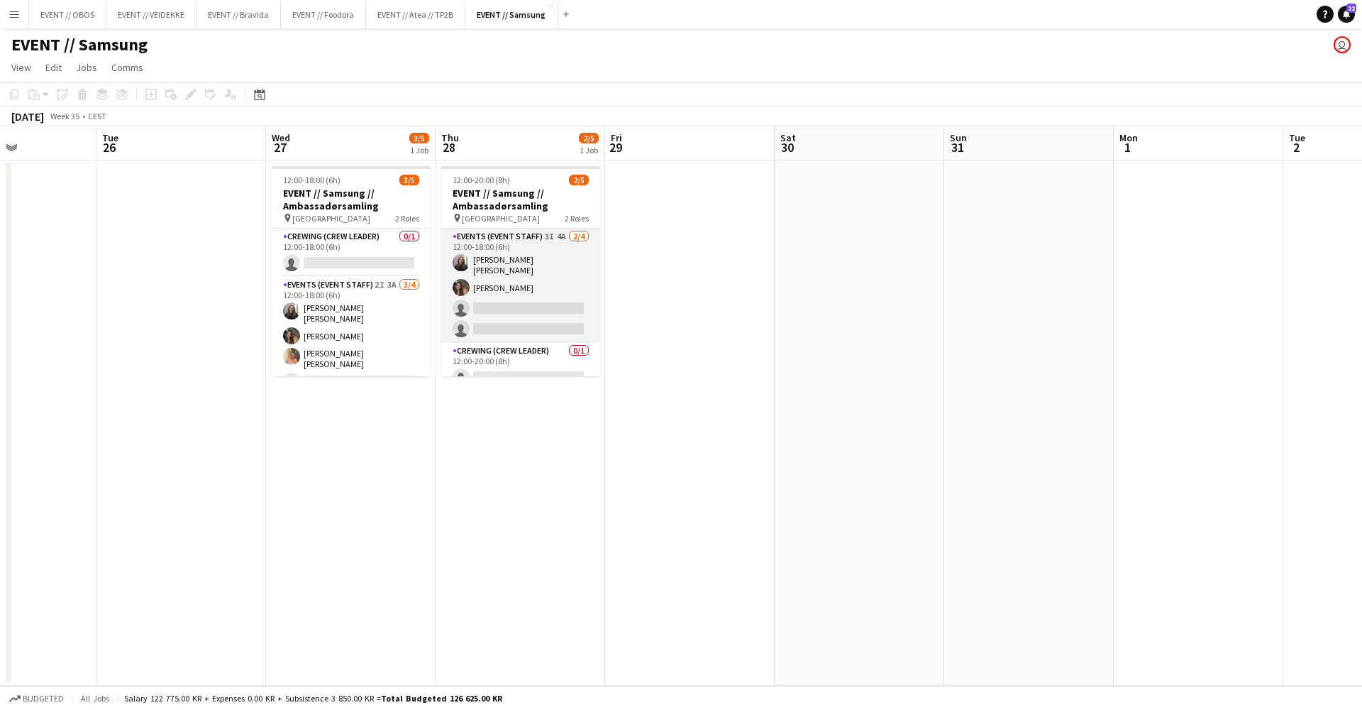
click at [506, 286] on app-card-role "Events (Event Staff) 3I 4A [DATE] 12:00-18:00 (6h) [PERSON_NAME] [PERSON_NAME] …" at bounding box center [520, 285] width 159 height 114
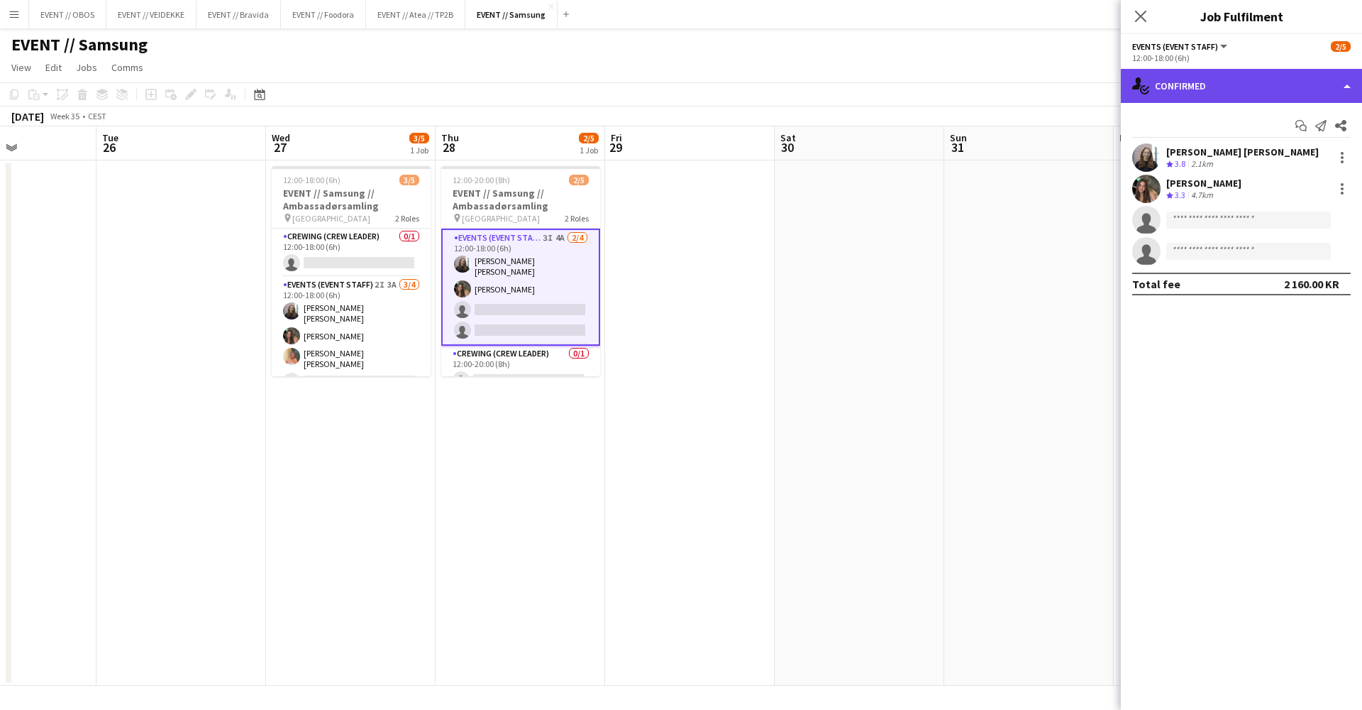
click at [1132, 76] on div "single-neutral-actions-check-2 Confirmed" at bounding box center [1241, 86] width 241 height 34
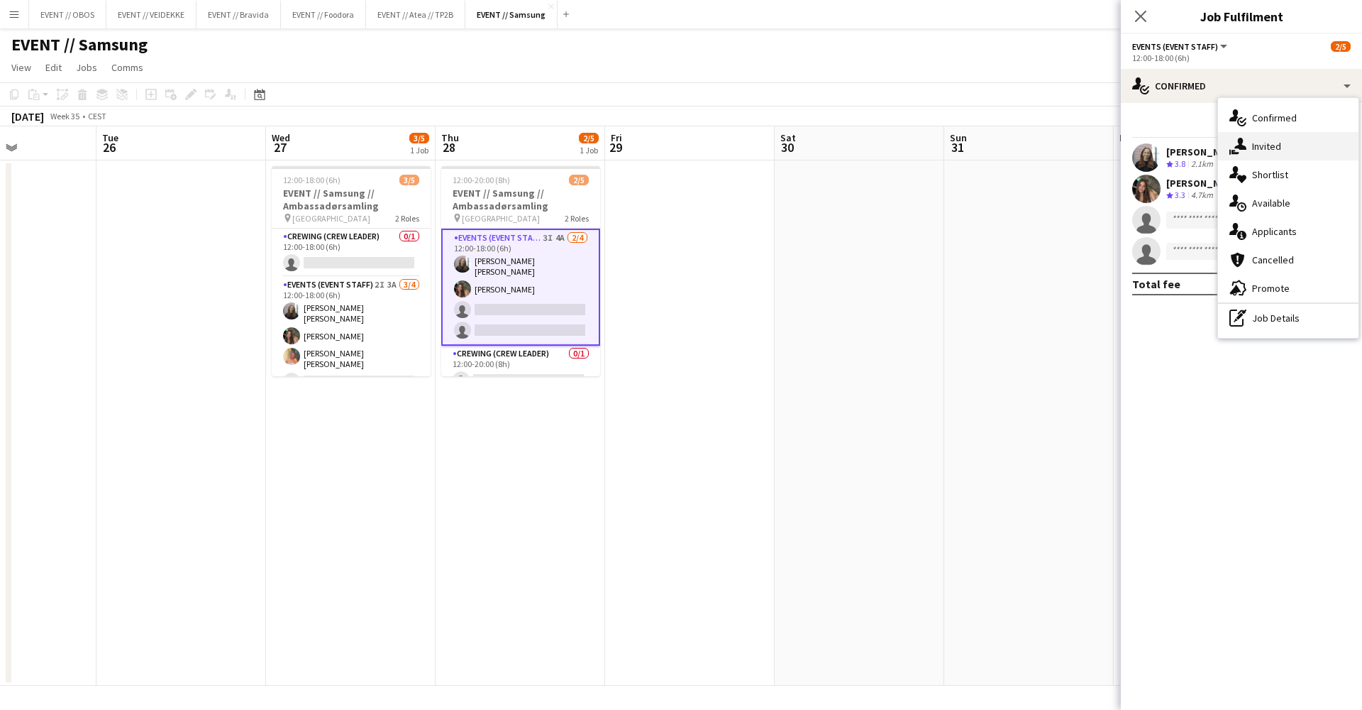
click at [1243, 155] on div "single-neutral-actions-share-1 Invited" at bounding box center [1288, 146] width 141 height 28
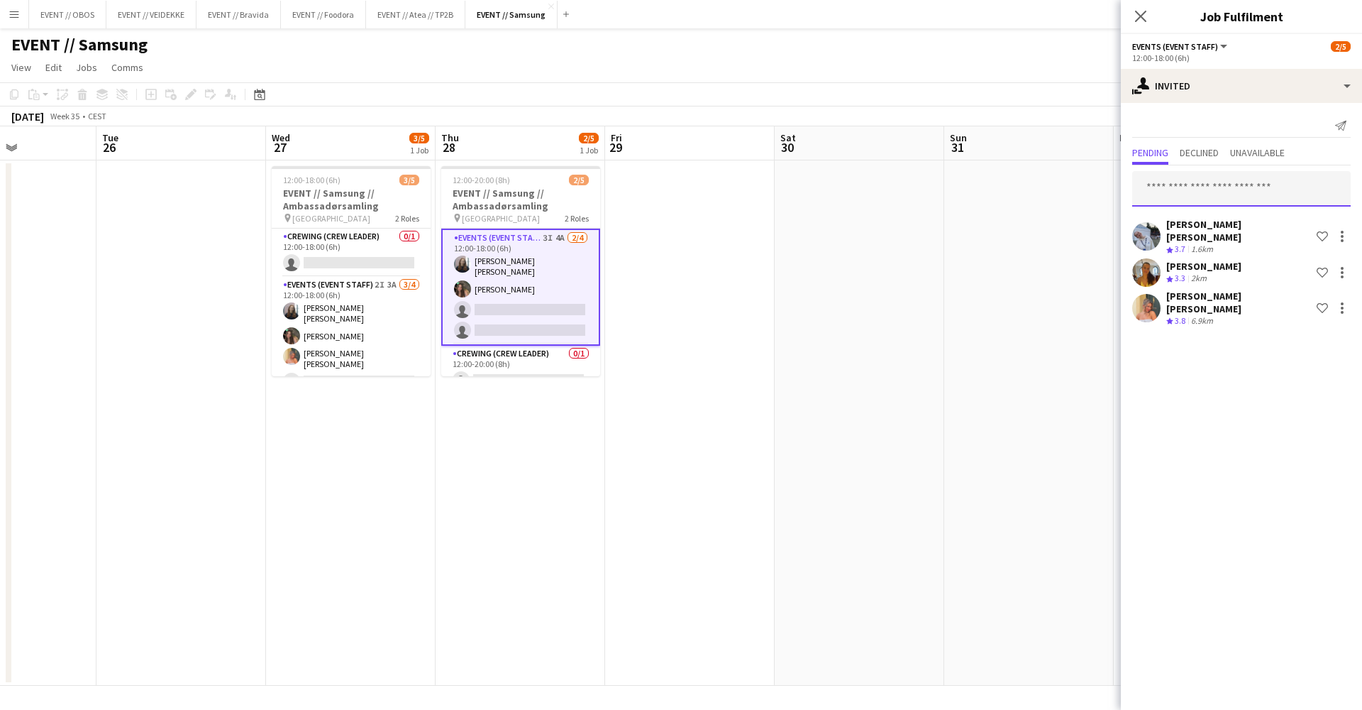
click at [1191, 188] on input "text" at bounding box center [1242, 188] width 219 height 35
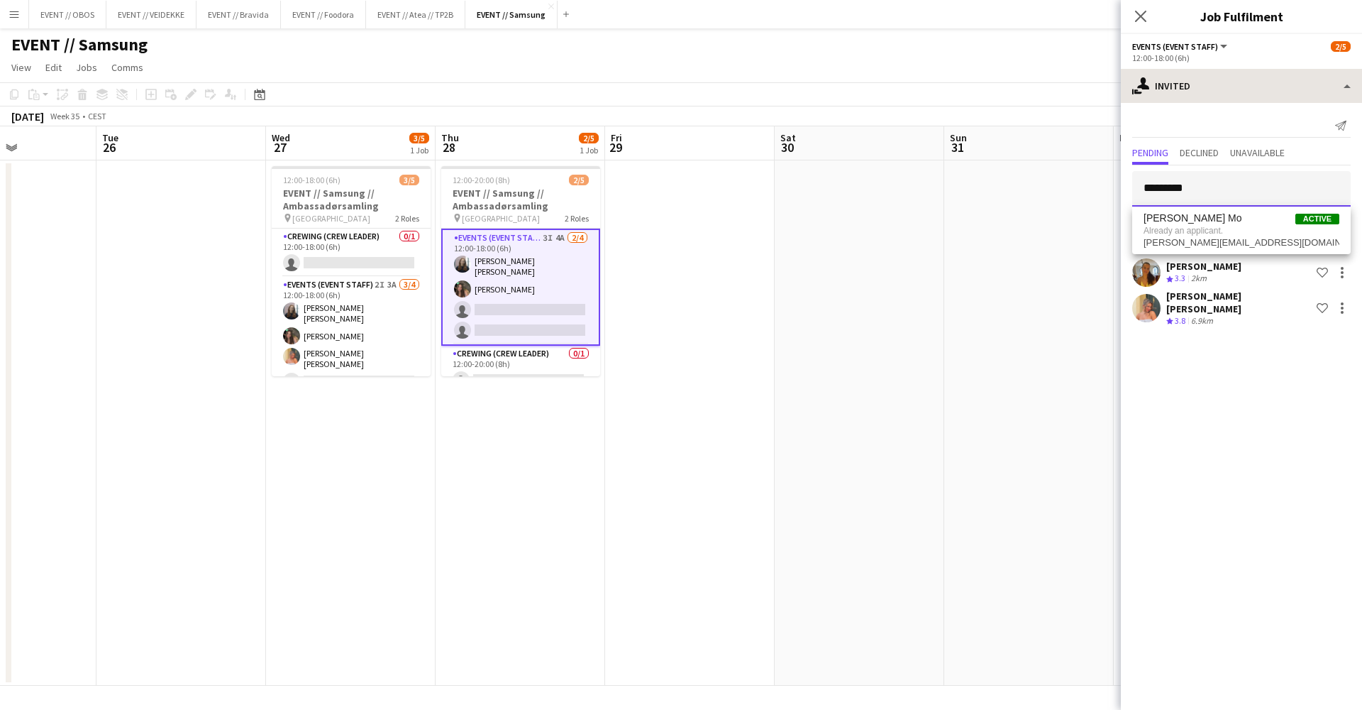
type input "*********"
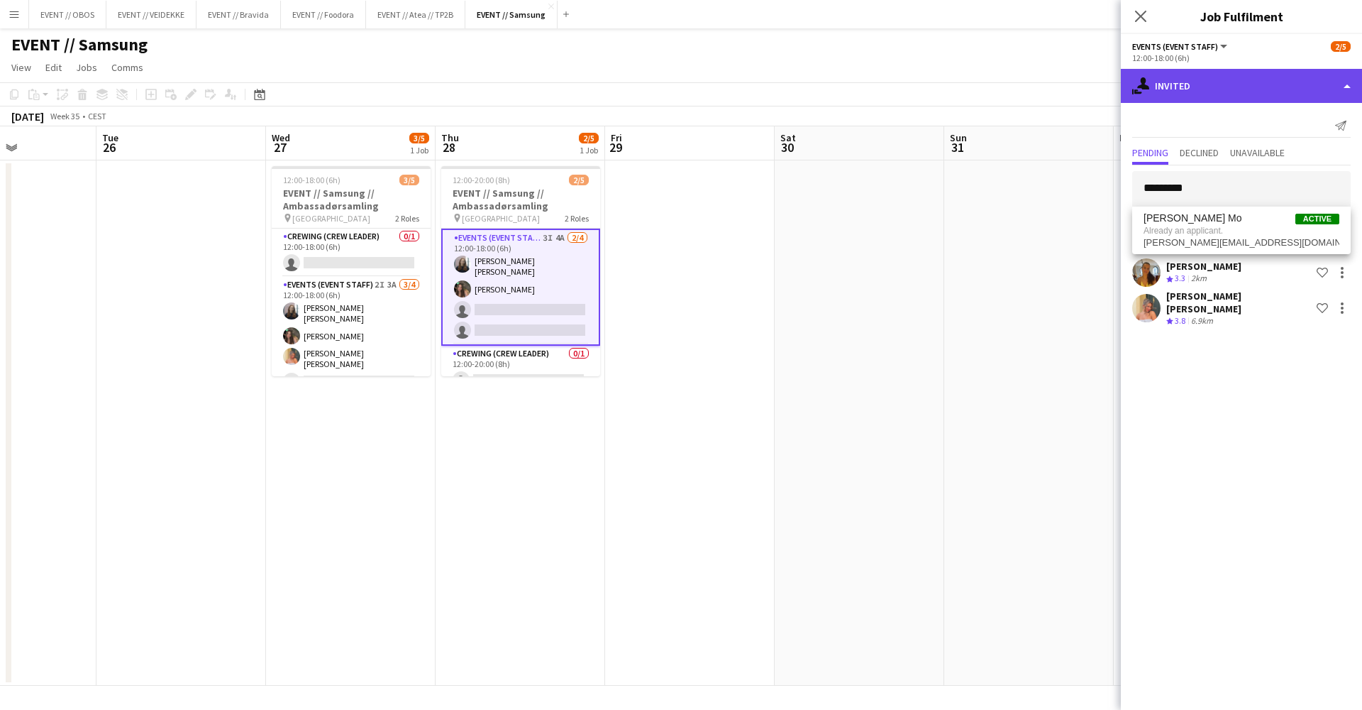
click at [1150, 75] on div "single-neutral-actions-share-1 Invited" at bounding box center [1241, 86] width 241 height 34
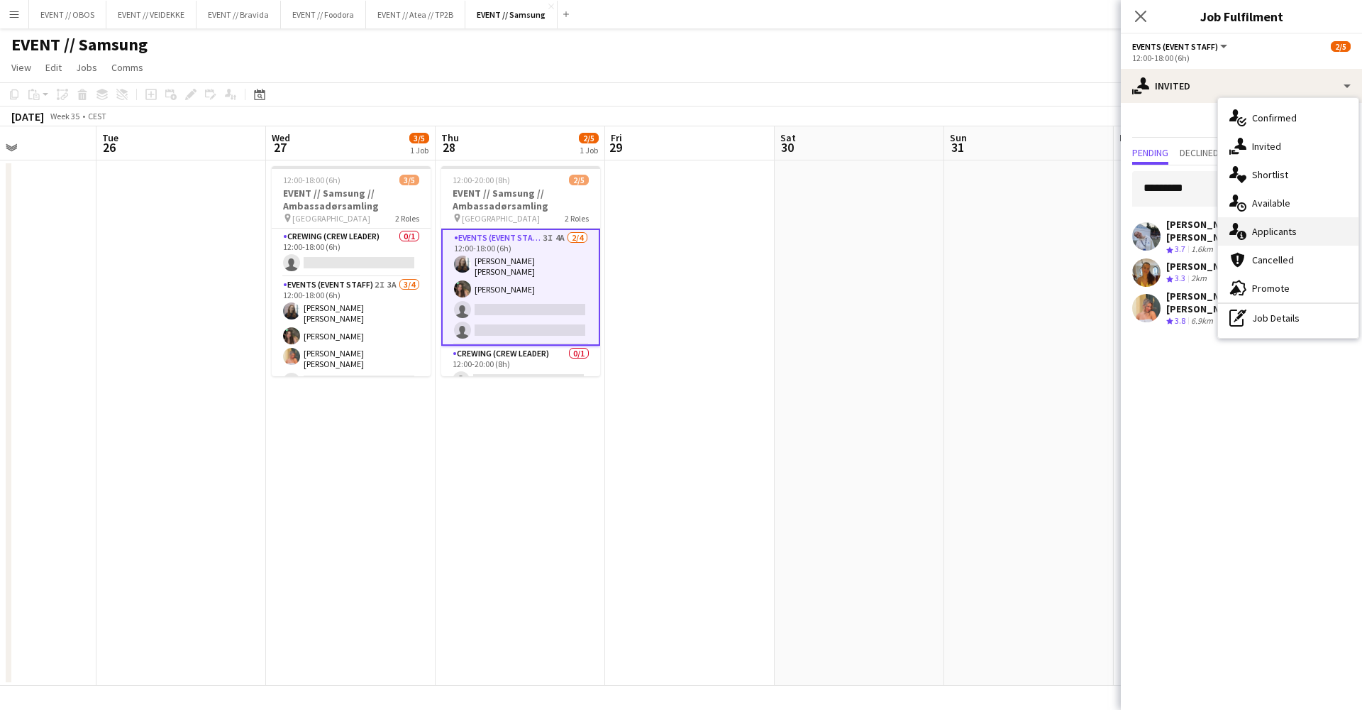
click at [1262, 226] on div "single-neutral-actions-information Applicants" at bounding box center [1288, 231] width 141 height 28
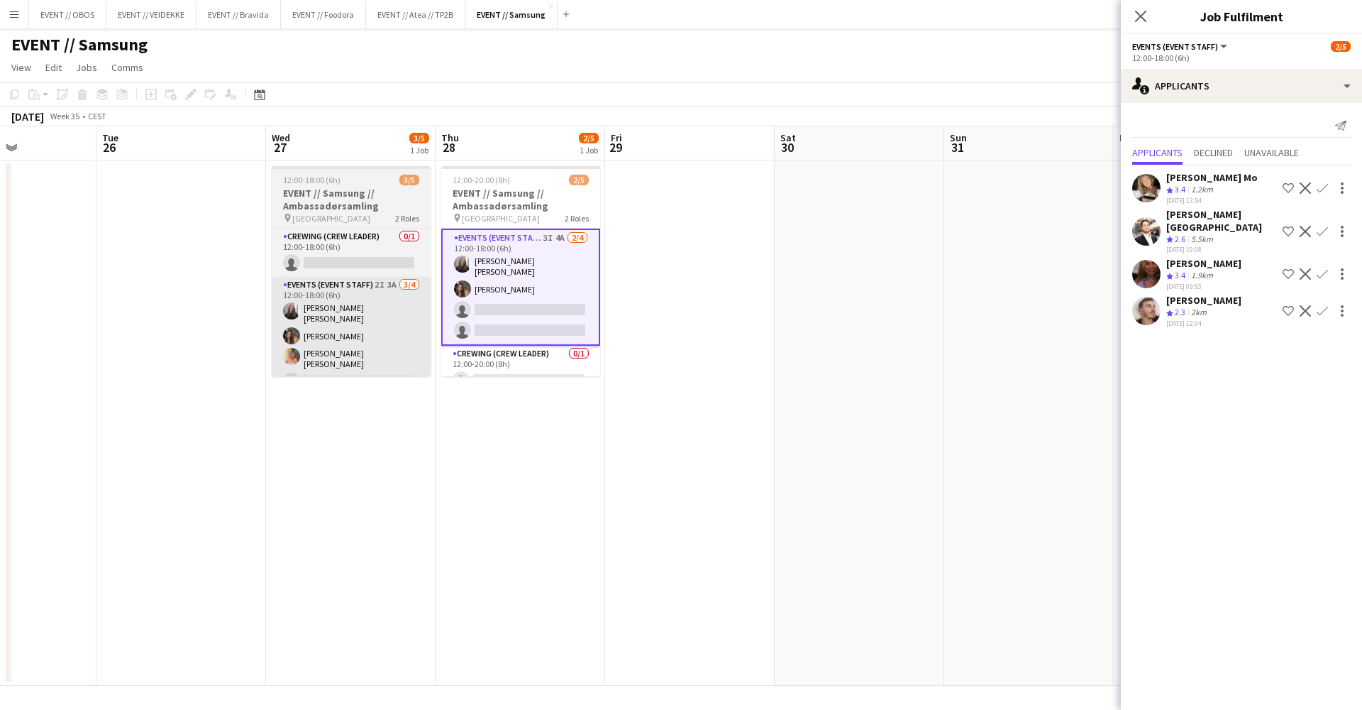
click at [385, 326] on app-card-role "Events (Event Staff) 2I 3A [DATE] 12:00-18:00 (6h) [PERSON_NAME] [PERSON_NAME] …" at bounding box center [351, 336] width 159 height 119
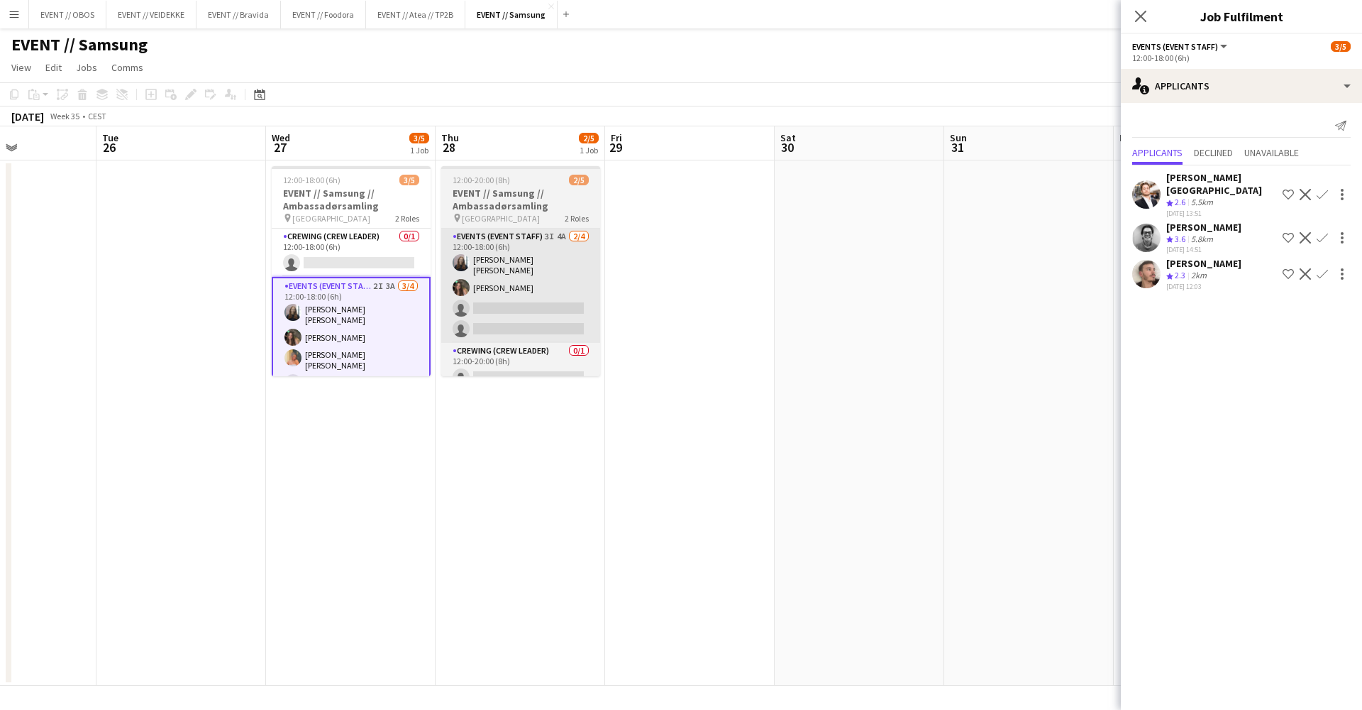
click at [501, 305] on app-card-role "Events (Event Staff) 3I 4A [DATE] 12:00-18:00 (6h) [PERSON_NAME] [PERSON_NAME] …" at bounding box center [520, 285] width 159 height 114
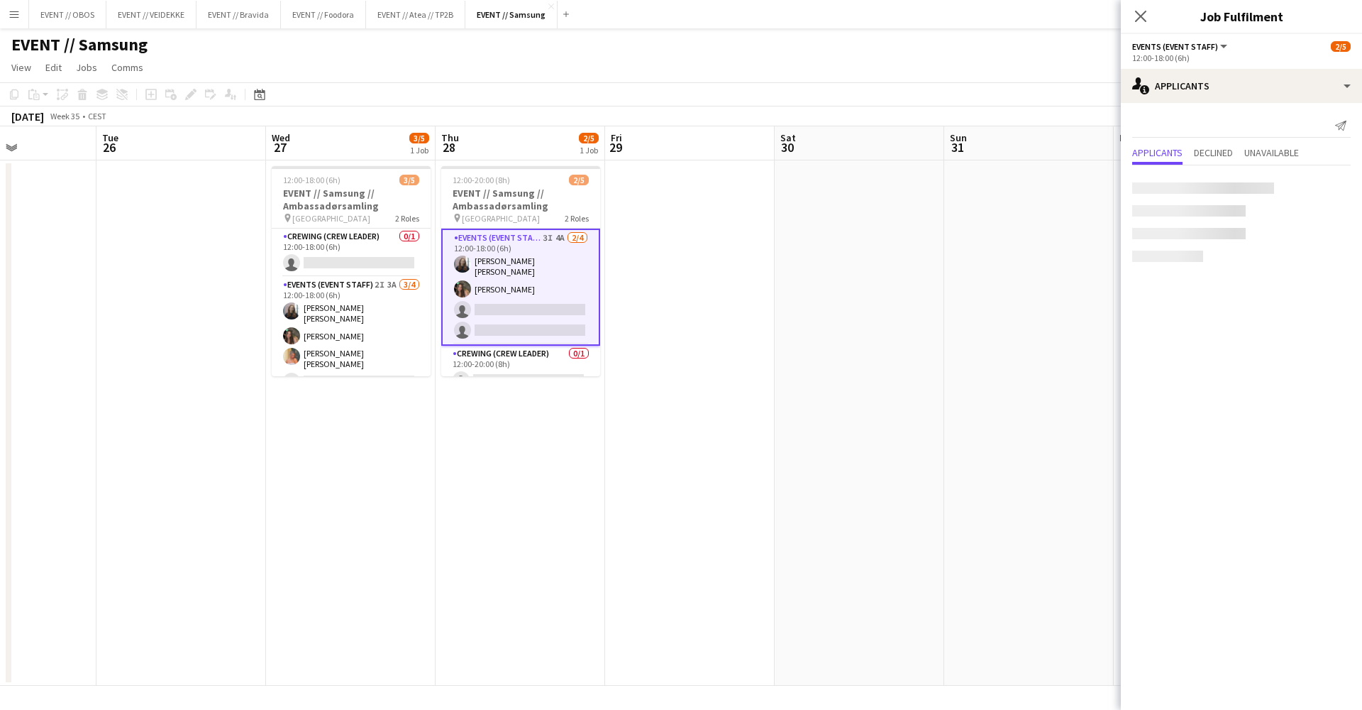
scroll to position [0, 413]
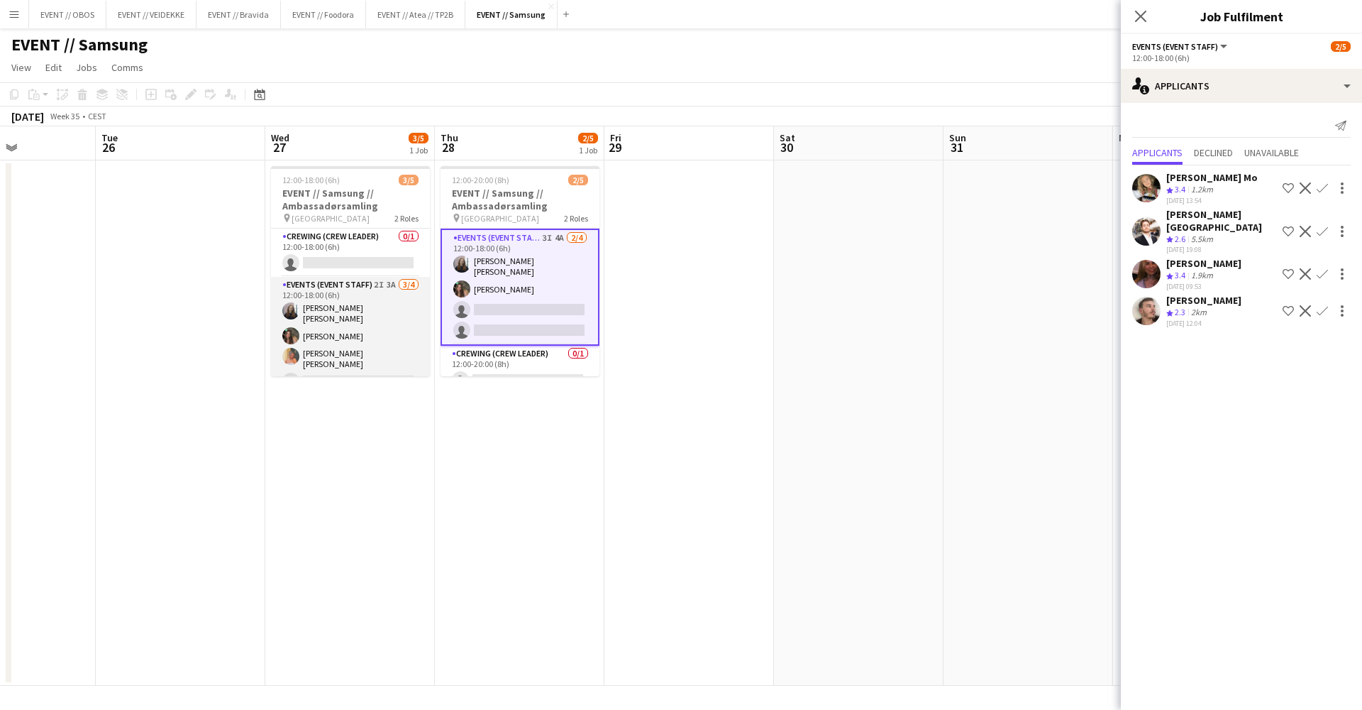
click at [374, 313] on app-card-role "Events (Event Staff) 2I 3A [DATE] 12:00-18:00 (6h) [PERSON_NAME] [PERSON_NAME] …" at bounding box center [350, 336] width 159 height 119
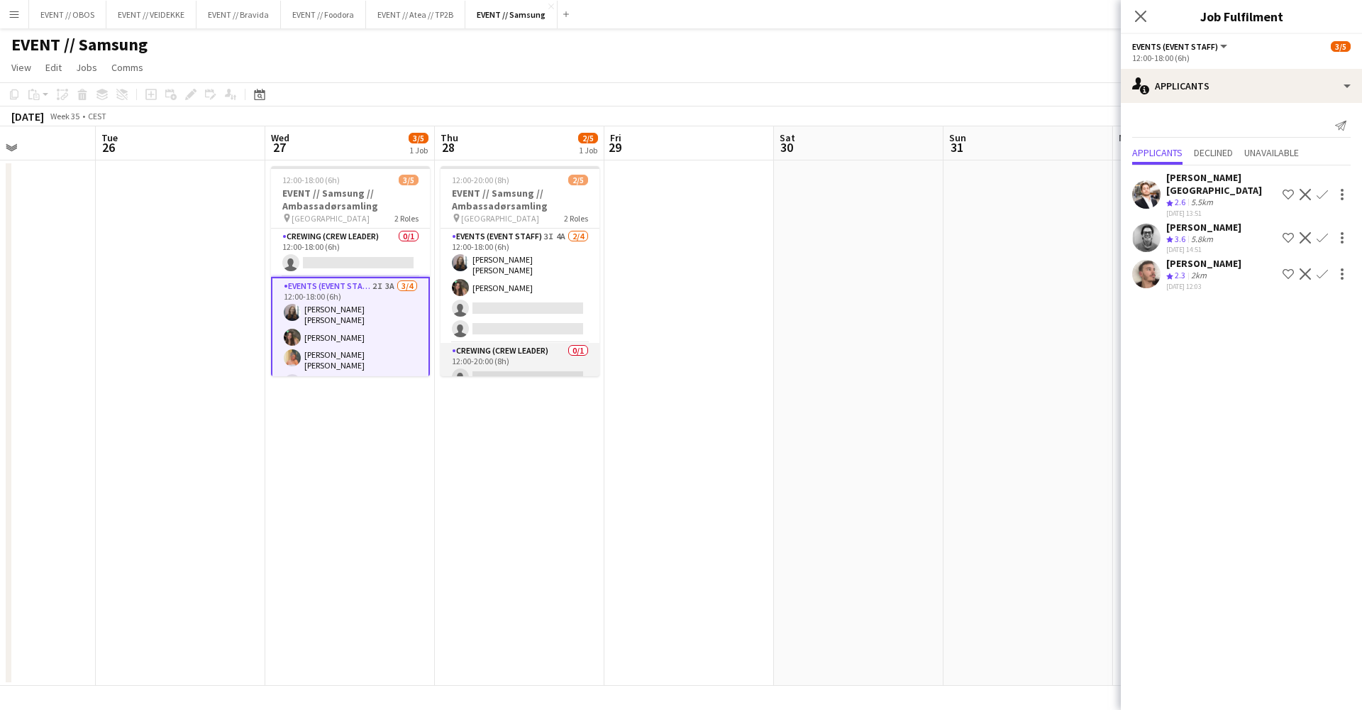
click at [467, 350] on app-card-role "Crewing (Crew Leader) 0/1 12:00-20:00 (8h) single-neutral-actions" at bounding box center [520, 367] width 159 height 48
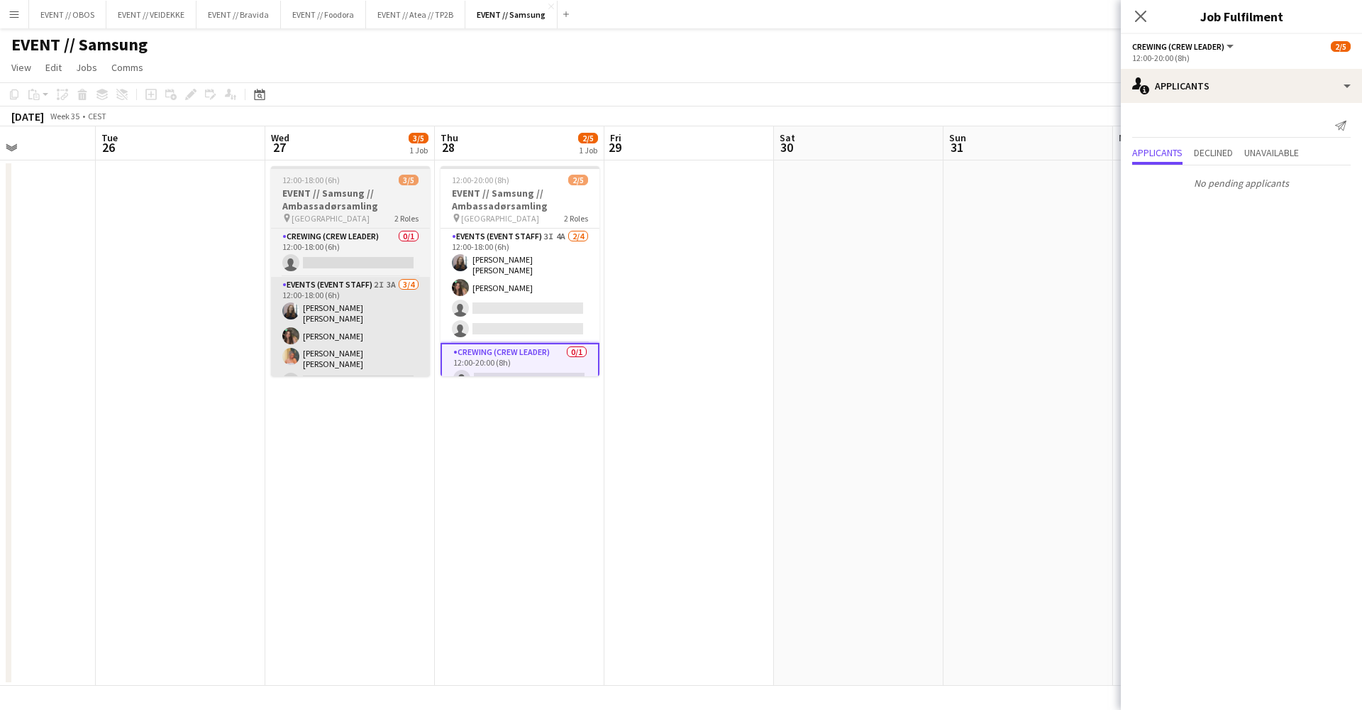
click at [351, 321] on app-card-role "Events (Event Staff) 2I 3A [DATE] 12:00-18:00 (6h) [PERSON_NAME] [PERSON_NAME] …" at bounding box center [350, 336] width 159 height 119
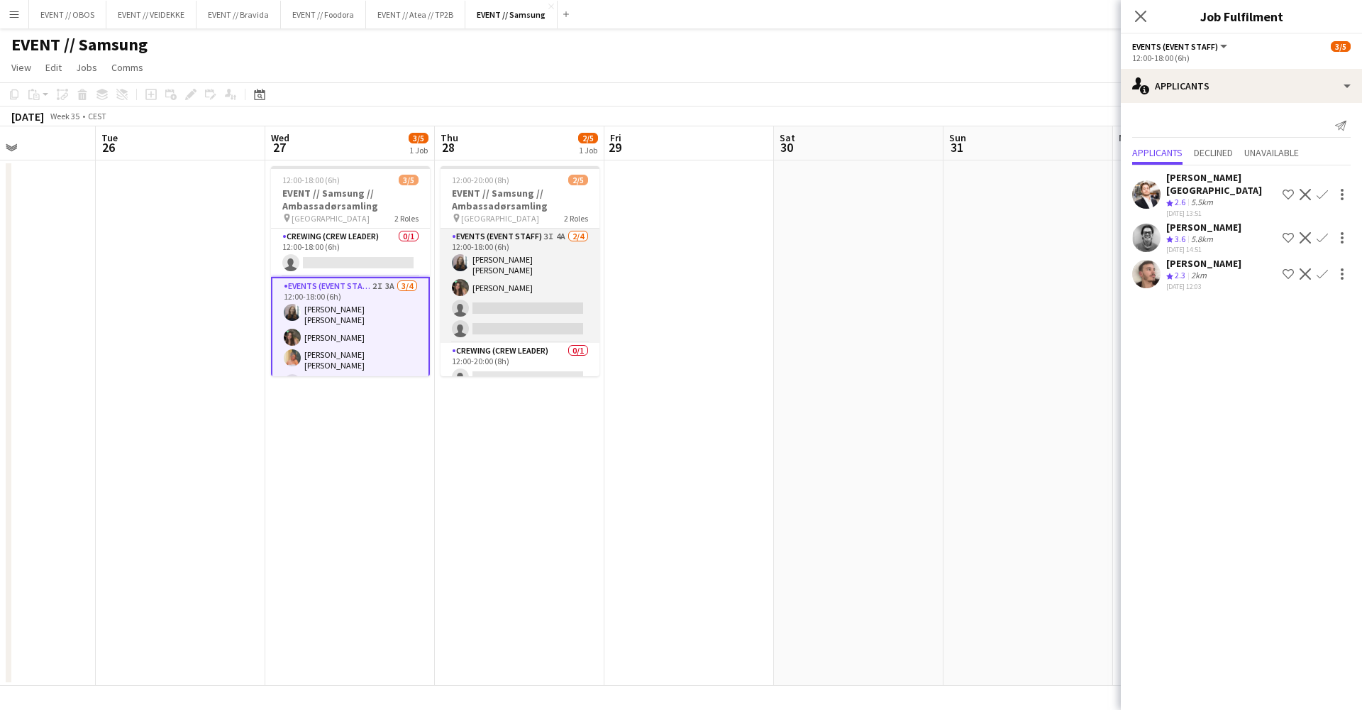
click at [539, 274] on app-card-role "Events (Event Staff) 3I 4A [DATE] 12:00-18:00 (6h) [PERSON_NAME] [PERSON_NAME] …" at bounding box center [520, 285] width 159 height 114
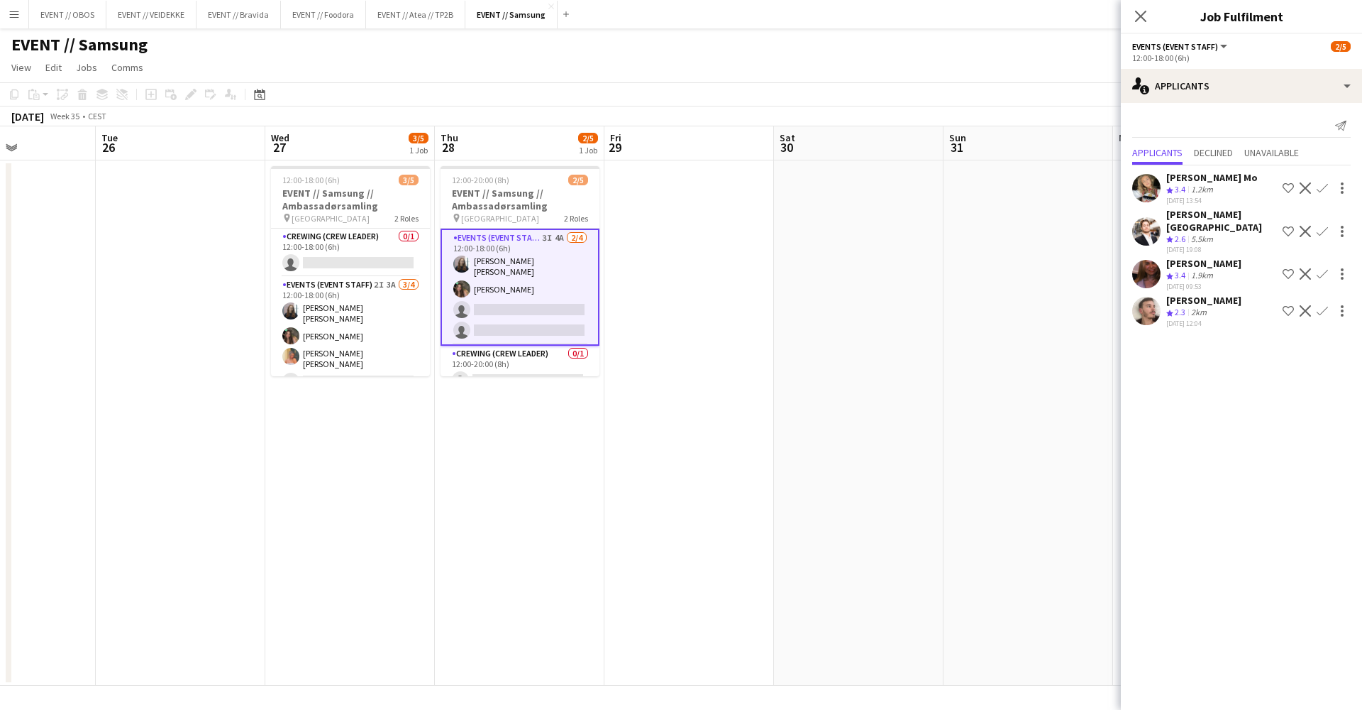
click at [954, 305] on app-date-cell at bounding box center [1029, 422] width 170 height 525
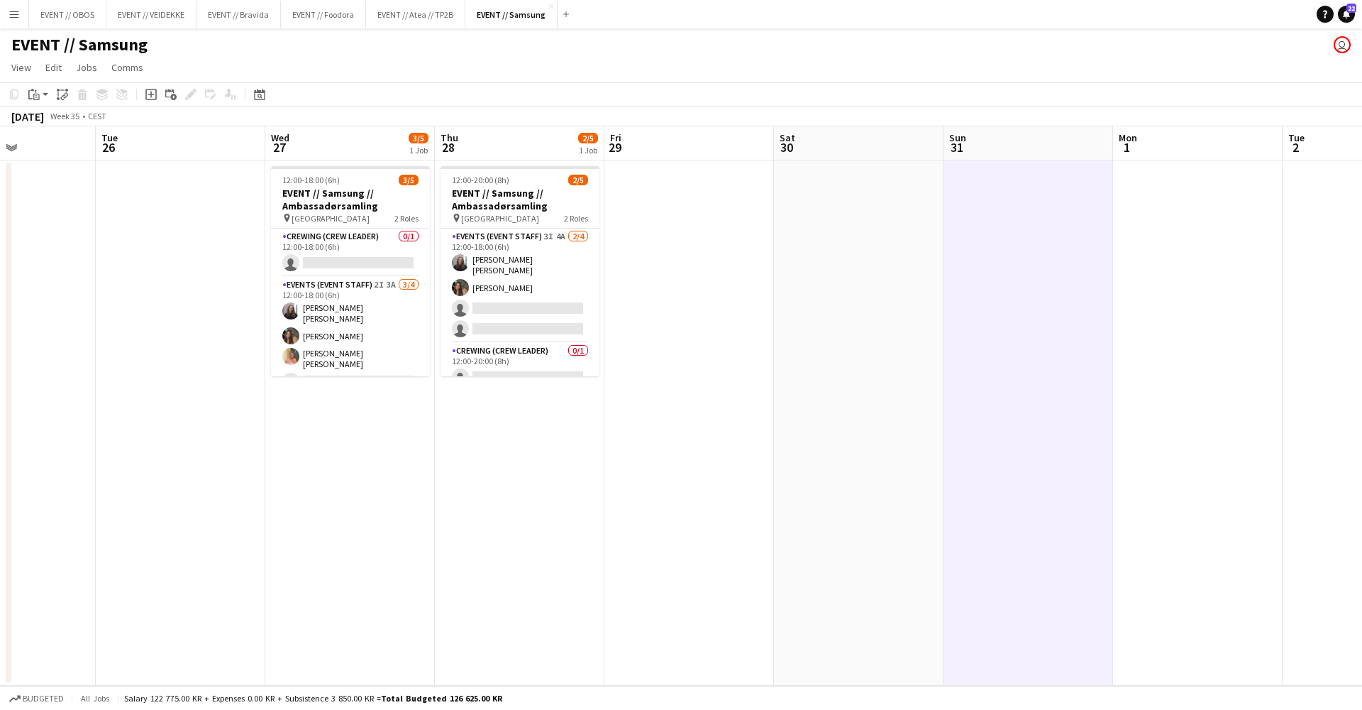
scroll to position [0, 414]
click at [382, 343] on app-card-role "Events (Event Staff) 2I 3A [DATE] 12:00-18:00 (6h) [PERSON_NAME] [PERSON_NAME] …" at bounding box center [349, 336] width 159 height 119
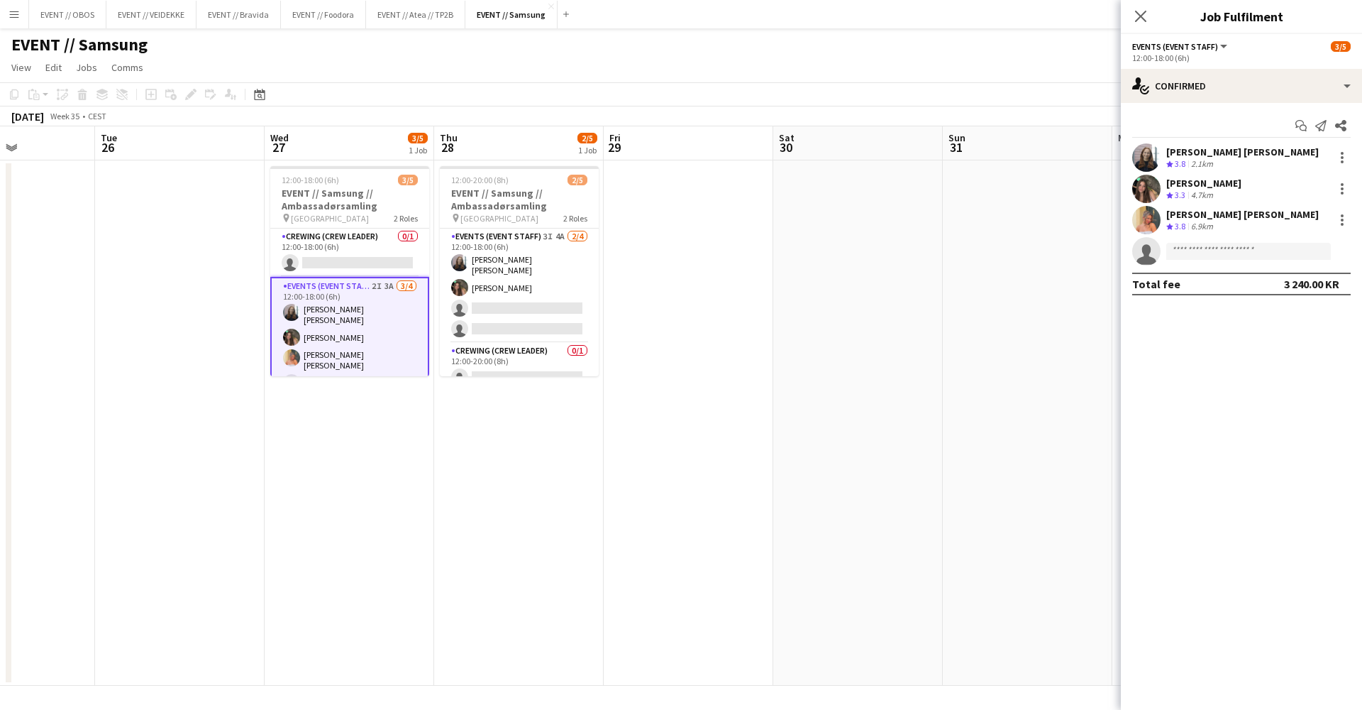
click at [552, 431] on app-date-cell "12:00-20:00 (8h) 2/5 EVENT // Samsung // Ambassadørsamling pin Oslo 2 Roles Eve…" at bounding box center [519, 422] width 170 height 525
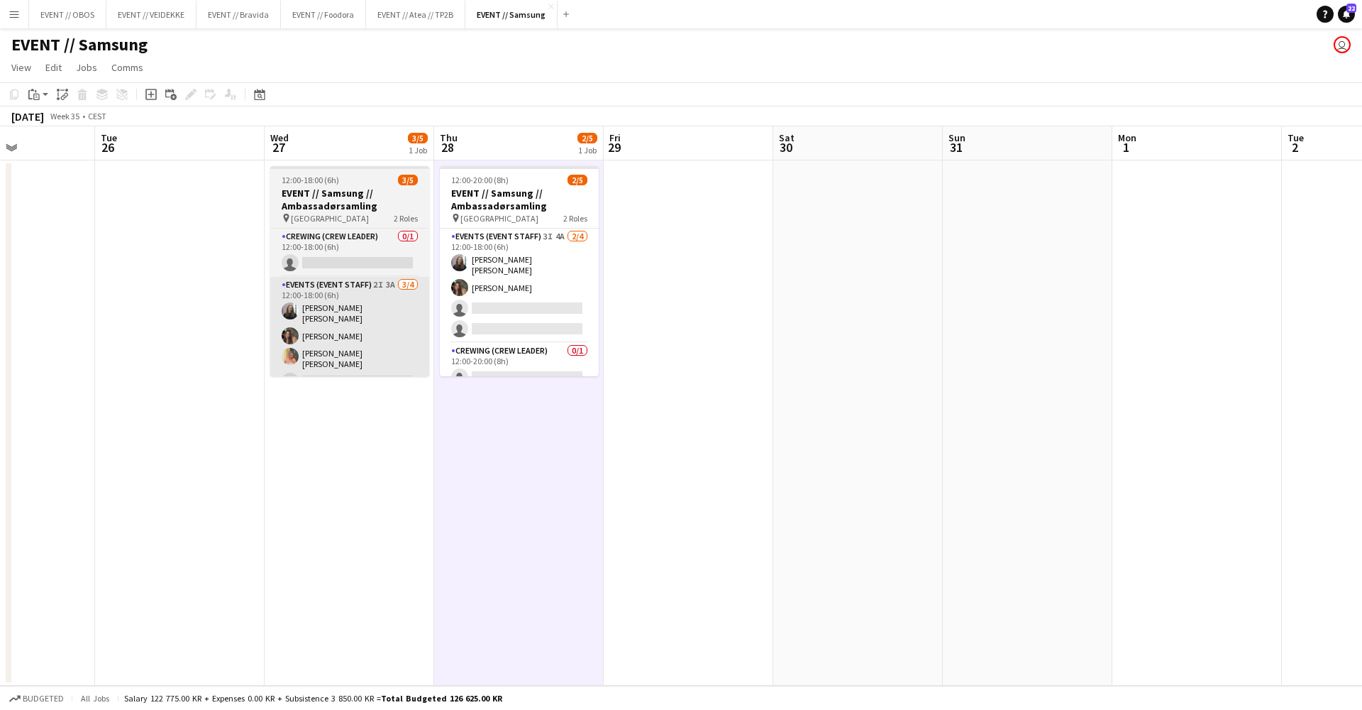
click at [329, 312] on app-card-role "Events (Event Staff) 2I 3A [DATE] 12:00-18:00 (6h) [PERSON_NAME] [PERSON_NAME] …" at bounding box center [349, 336] width 159 height 119
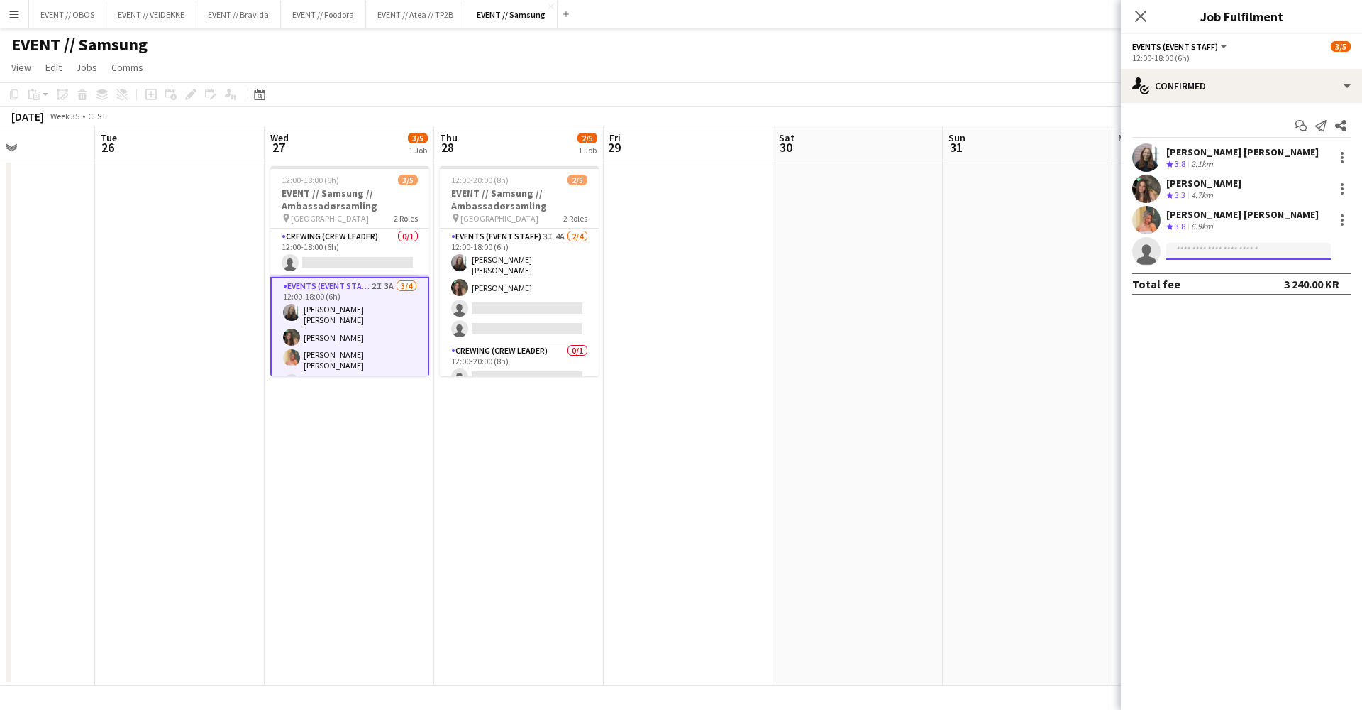
click at [1191, 247] on input at bounding box center [1249, 251] width 165 height 17
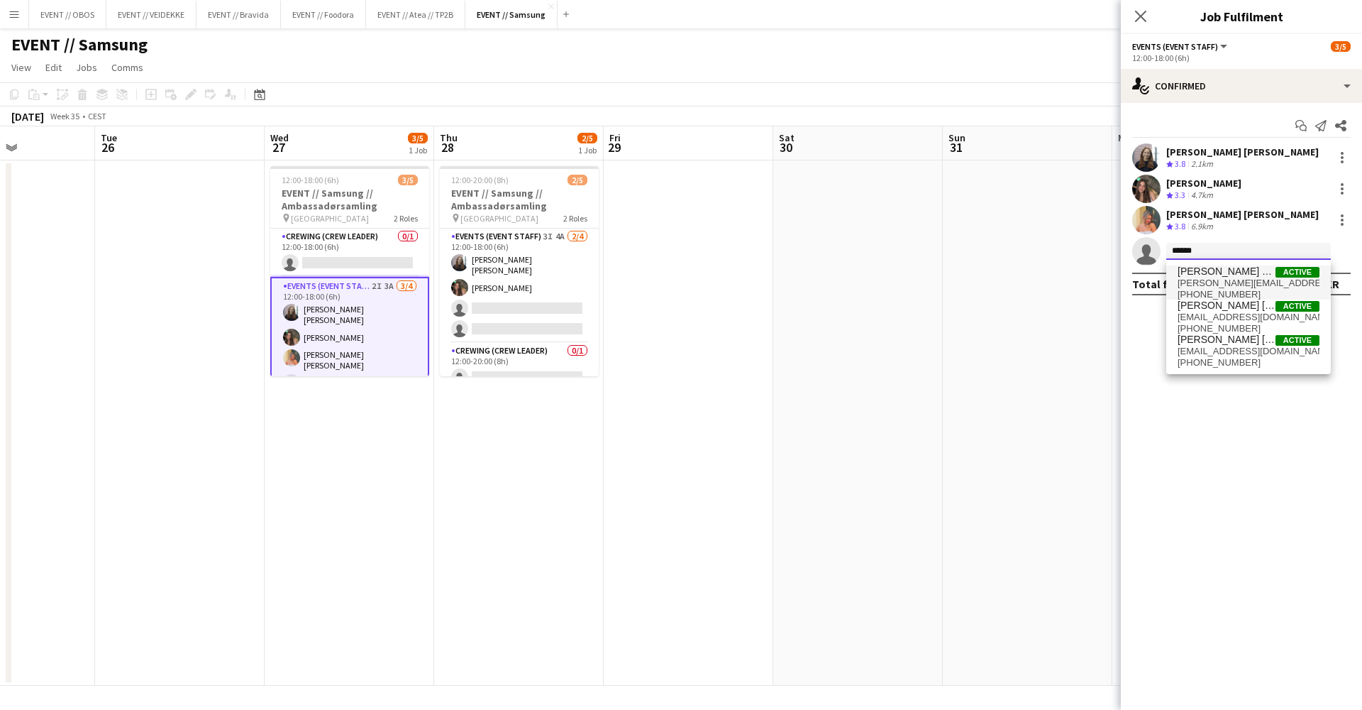
type input "*****"
click at [1234, 282] on span "[PERSON_NAME][EMAIL_ADDRESS][DOMAIN_NAME]" at bounding box center [1249, 282] width 142 height 11
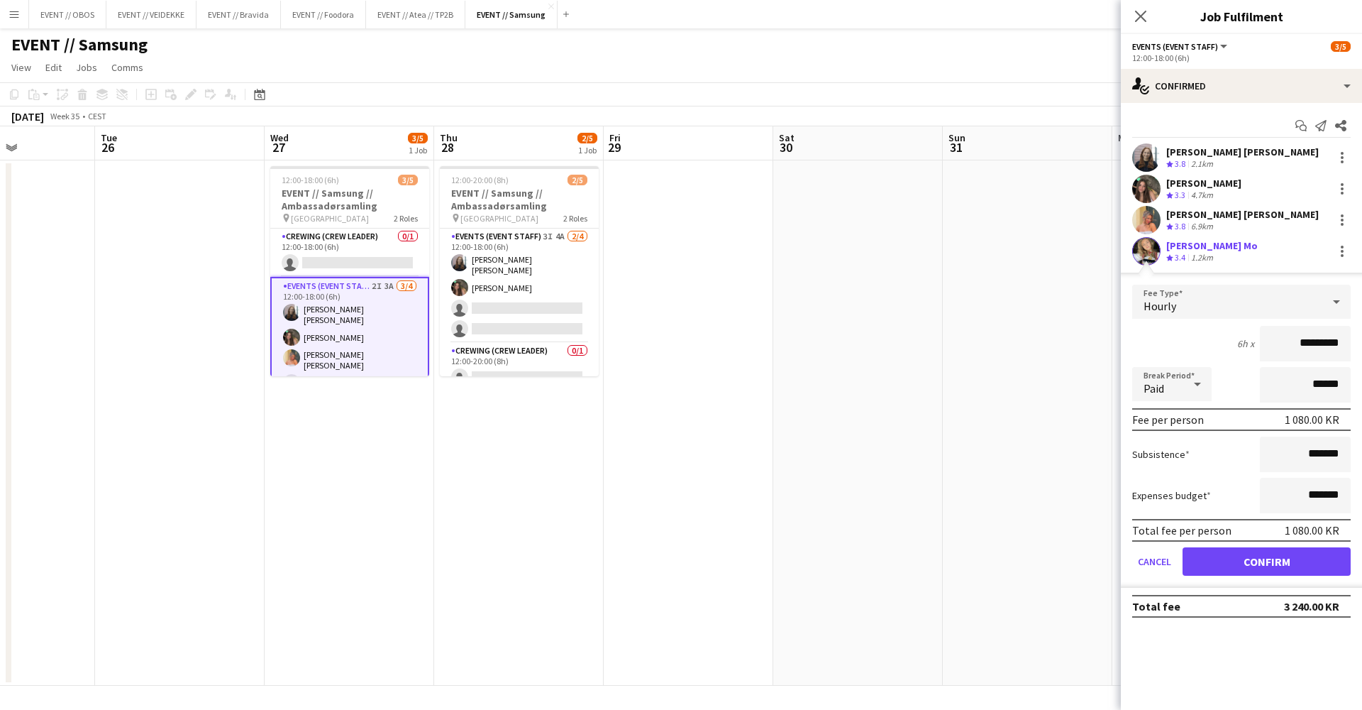
click at [1233, 566] on button "Confirm" at bounding box center [1267, 561] width 168 height 28
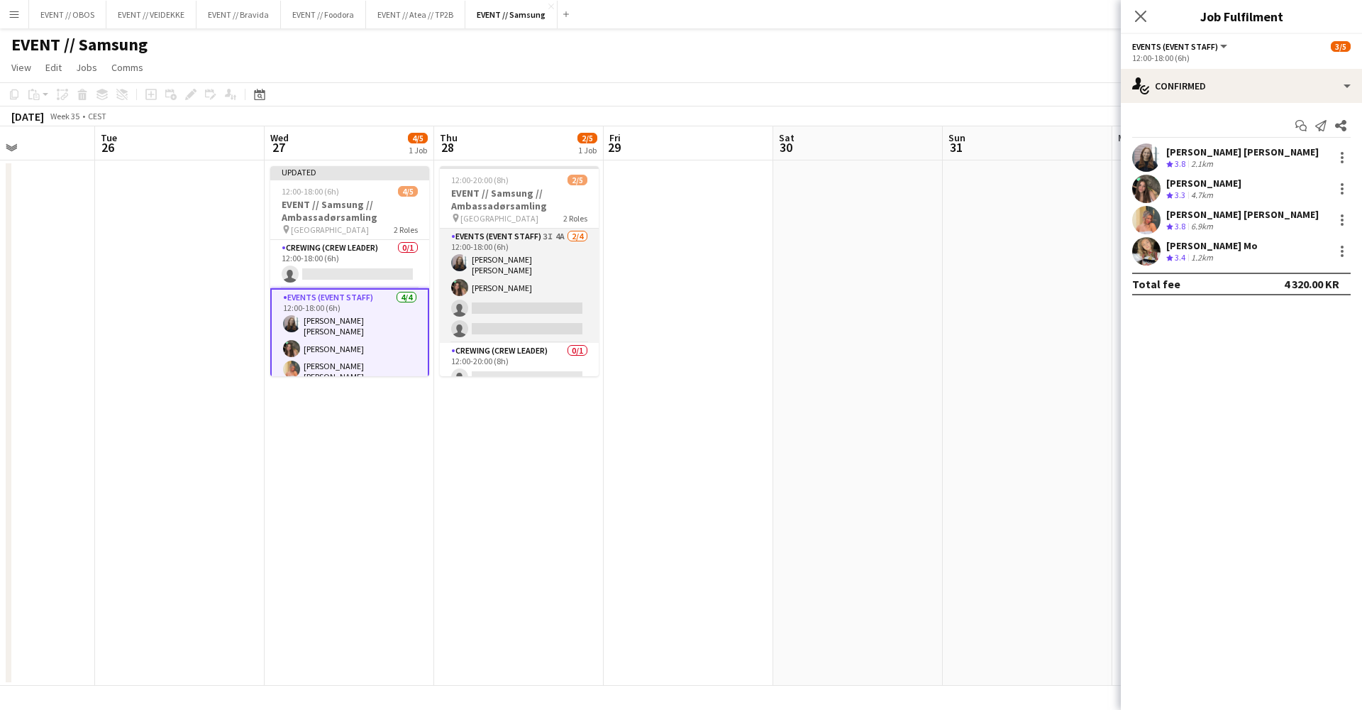
click at [564, 277] on app-card-role "Events (Event Staff) 3I 4A [DATE] 12:00-18:00 (6h) [PERSON_NAME] [PERSON_NAME] …" at bounding box center [519, 285] width 159 height 114
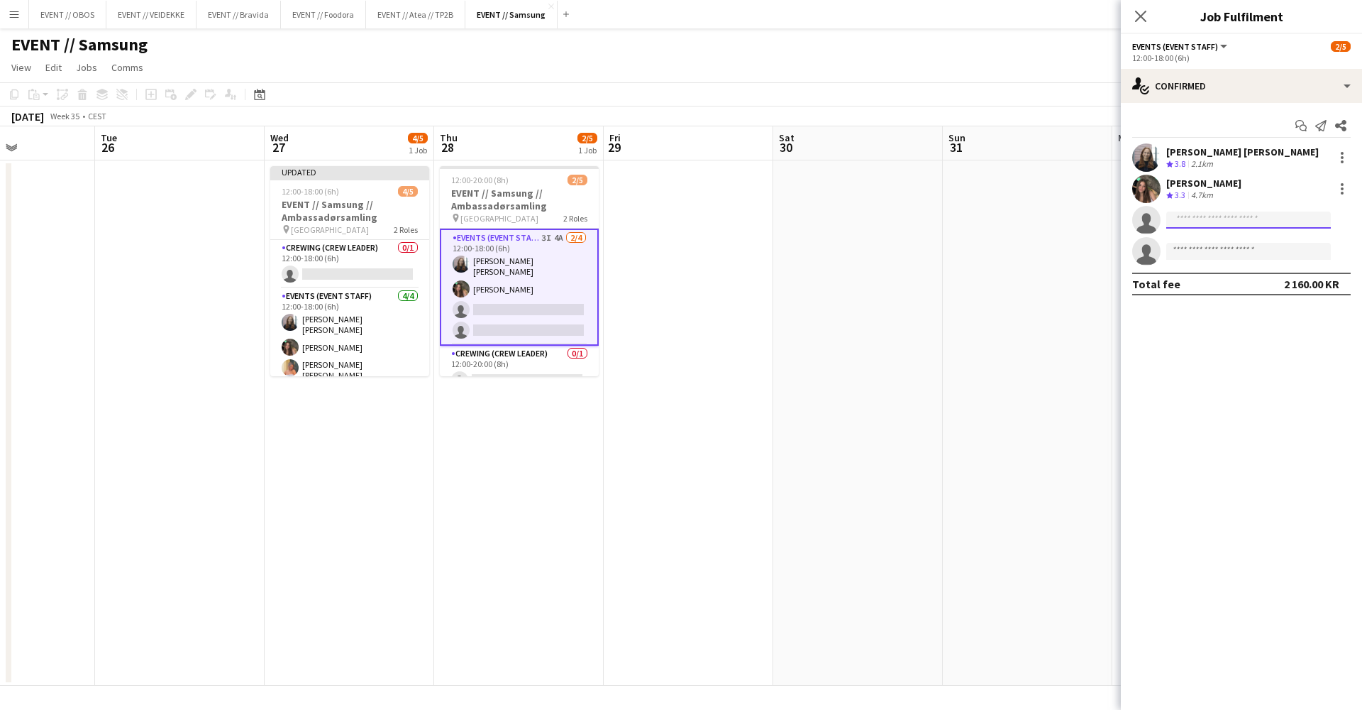
click at [1182, 212] on input at bounding box center [1249, 219] width 165 height 17
type input "*"
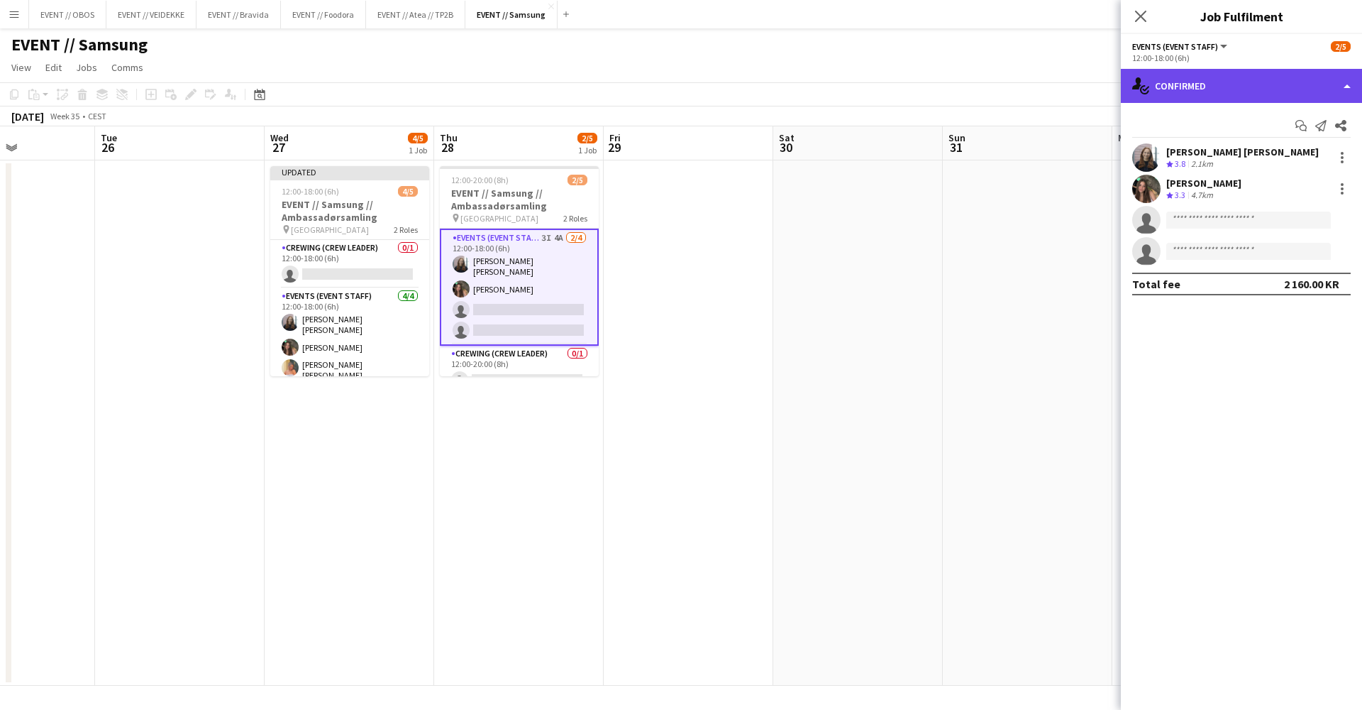
click at [1245, 84] on div "single-neutral-actions-check-2 Confirmed" at bounding box center [1241, 86] width 241 height 34
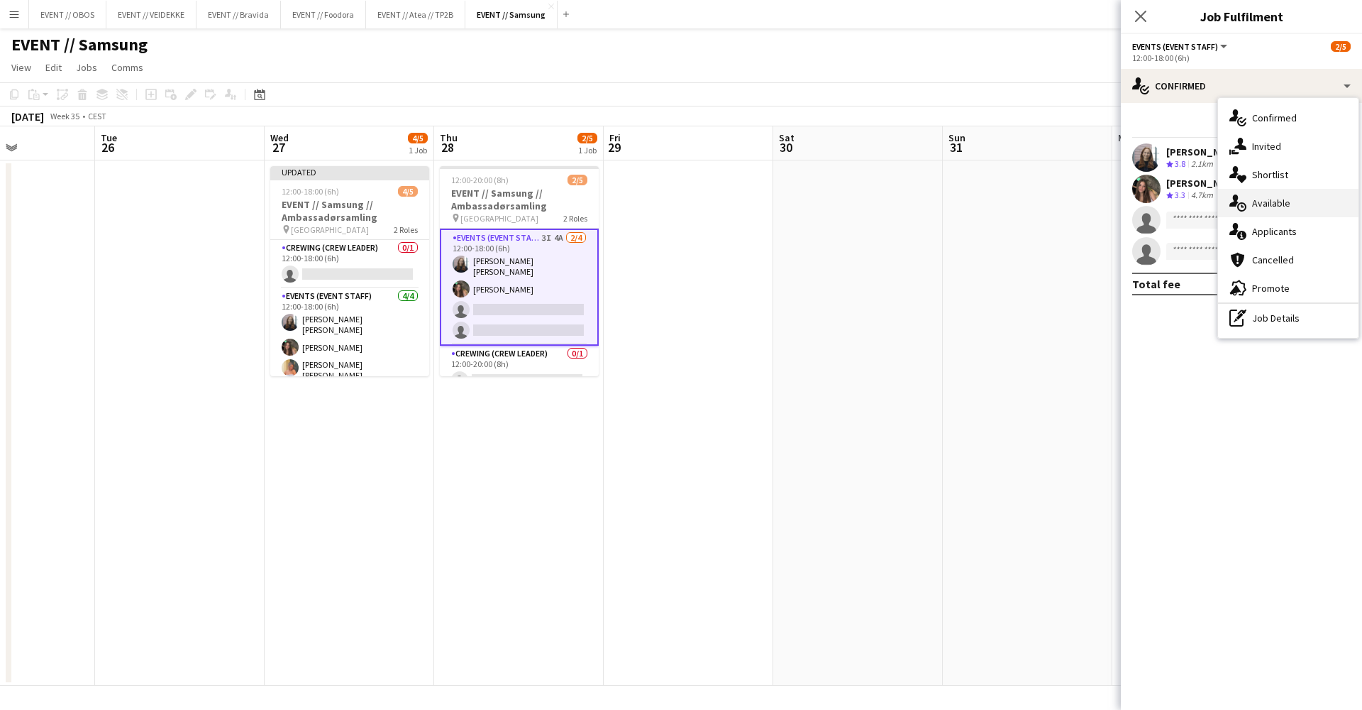
click at [1262, 211] on div "single-neutral-actions-upload Available" at bounding box center [1288, 203] width 141 height 28
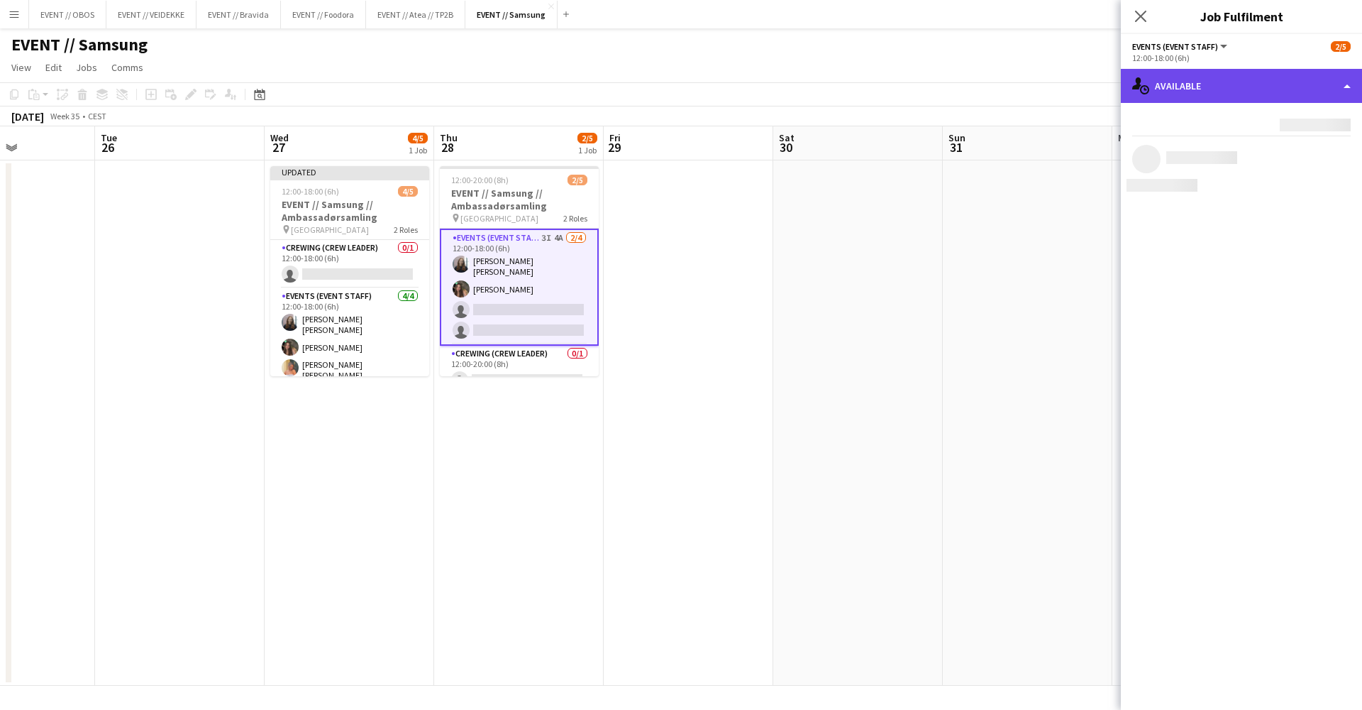
click at [1201, 82] on div "single-neutral-actions-upload Available" at bounding box center [1241, 86] width 241 height 34
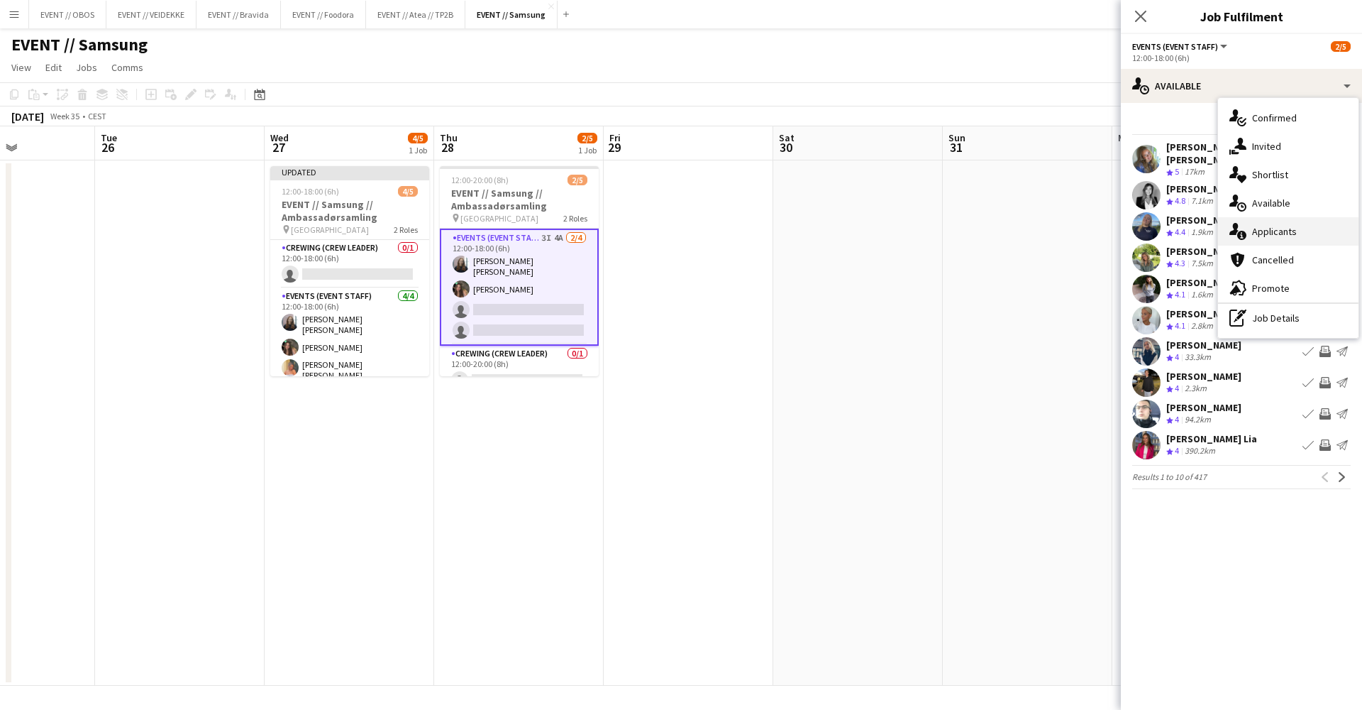
click at [1250, 236] on div "single-neutral-actions-information Applicants" at bounding box center [1288, 231] width 141 height 28
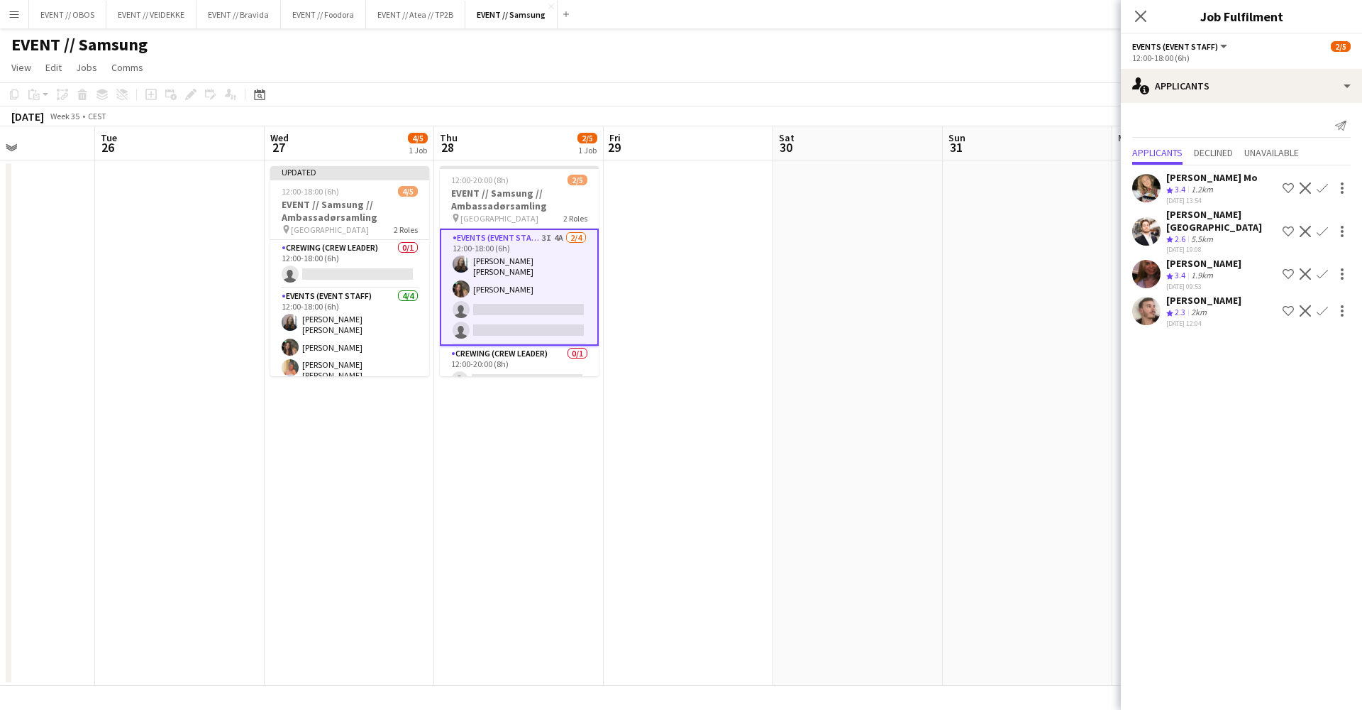
click at [1328, 182] on button "Confirm" at bounding box center [1322, 188] width 17 height 17
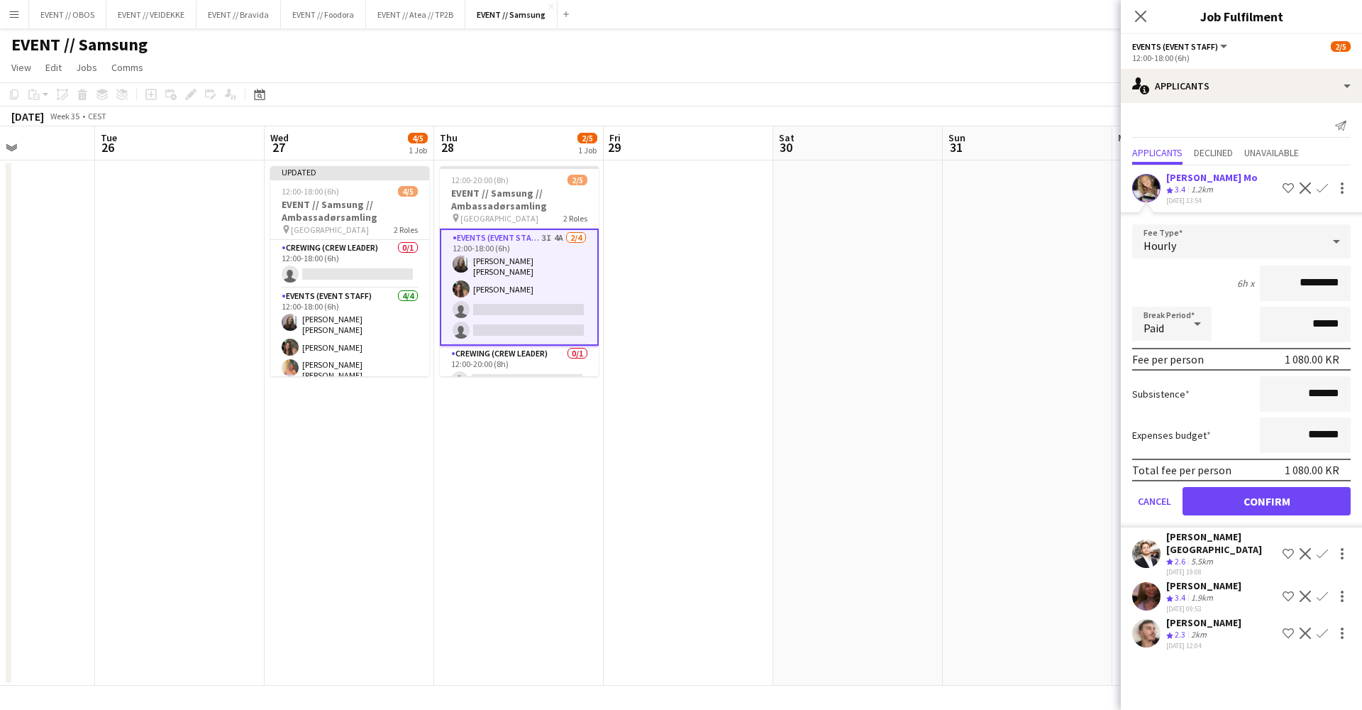
click at [1299, 507] on button "Confirm" at bounding box center [1267, 501] width 168 height 28
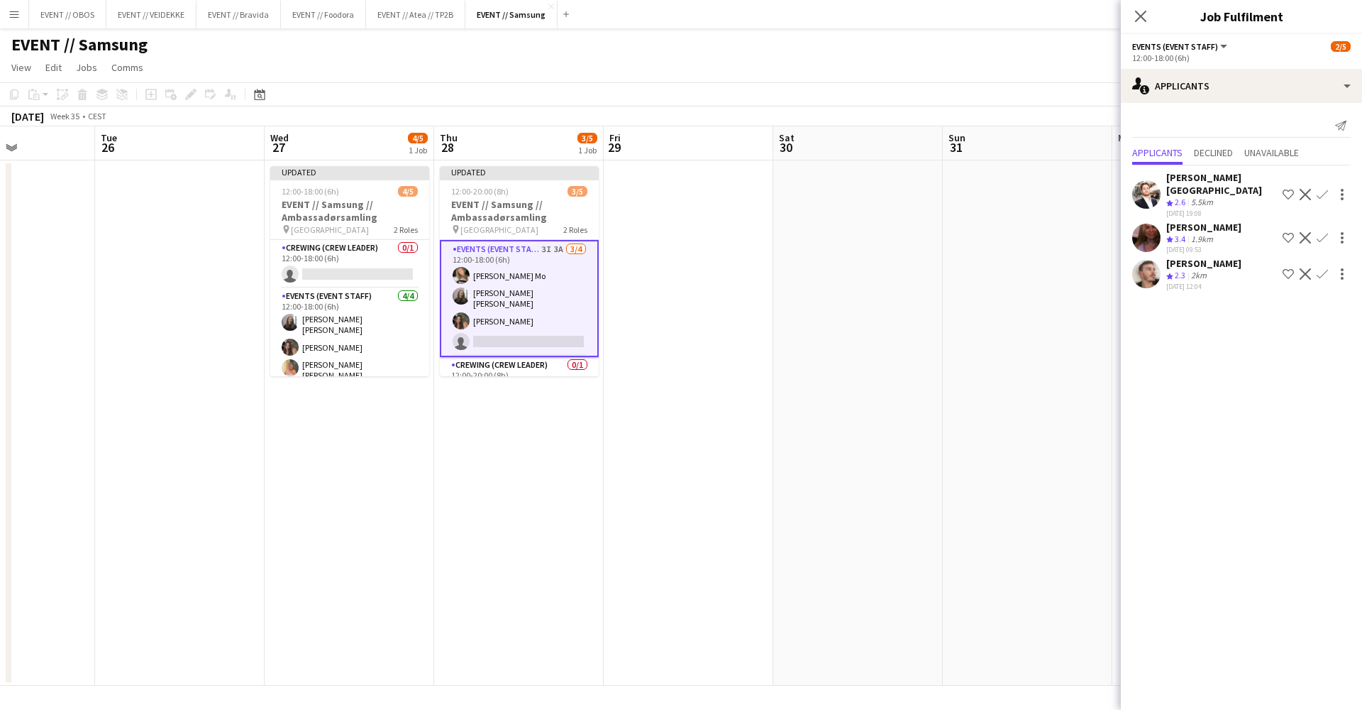
click at [1109, 314] on app-date-cell at bounding box center [1028, 422] width 170 height 525
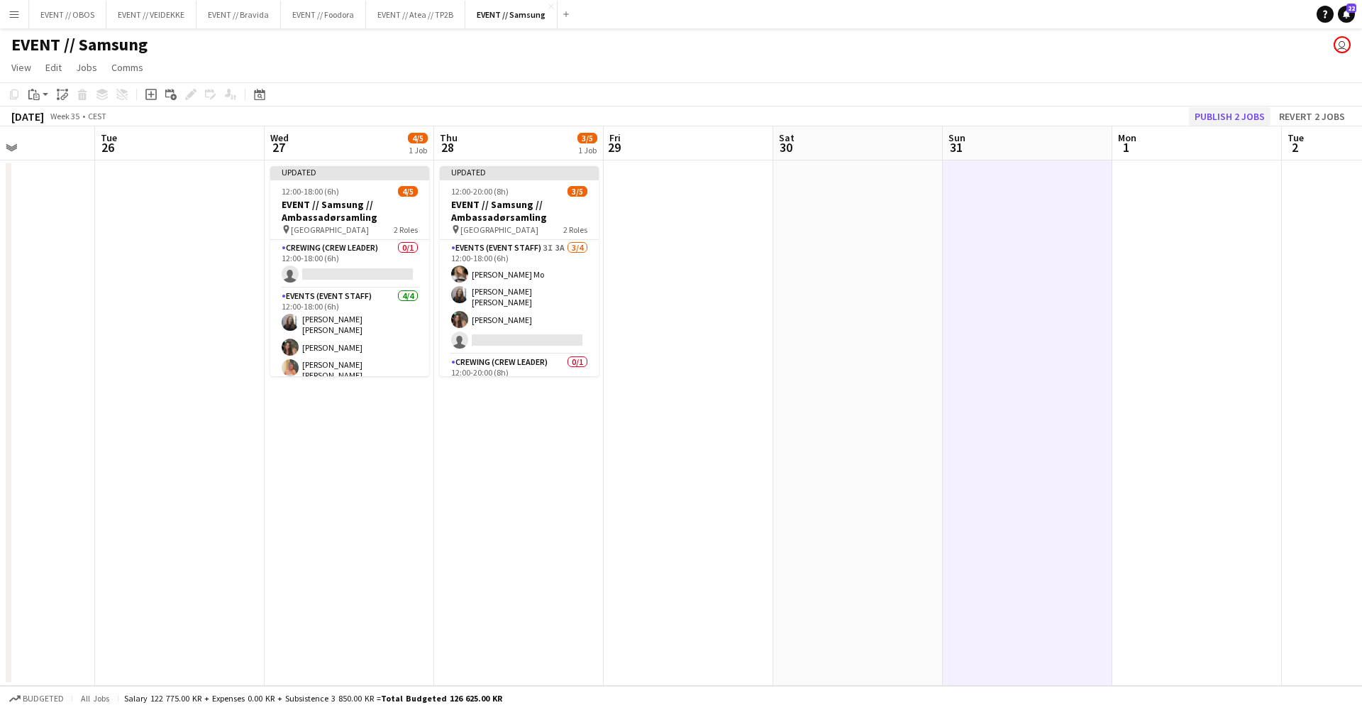
click at [1238, 110] on button "Publish 2 jobs" at bounding box center [1230, 116] width 82 height 18
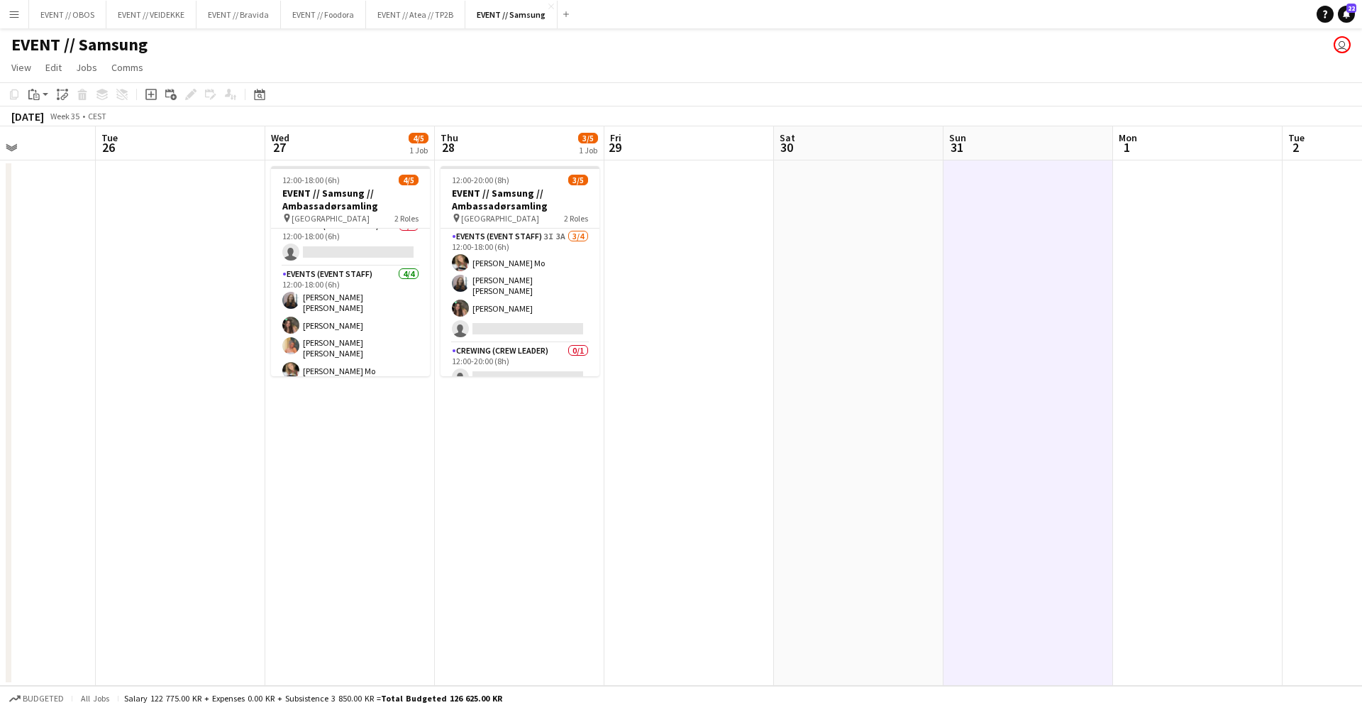
scroll to position [0, 0]
click at [419, 24] on button "EVENT // Atea // TP2B Close" at bounding box center [415, 15] width 99 height 28
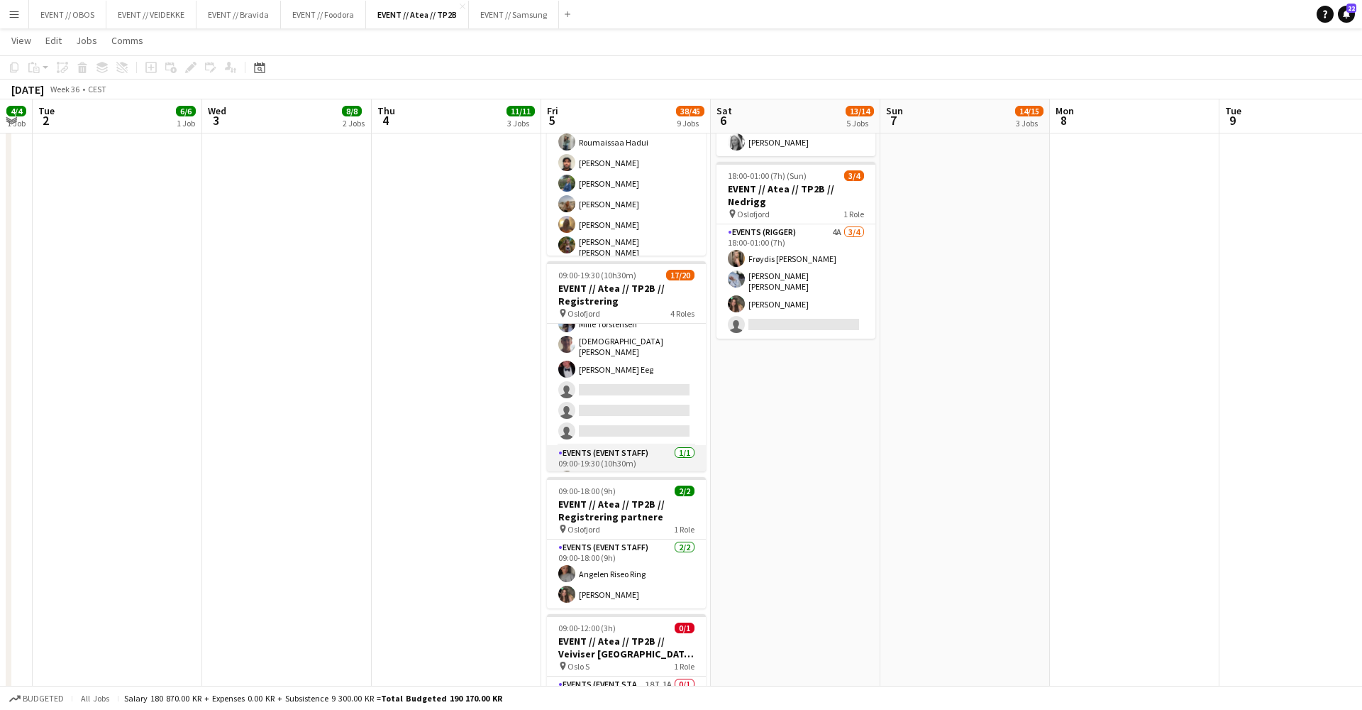
scroll to position [309, 0]
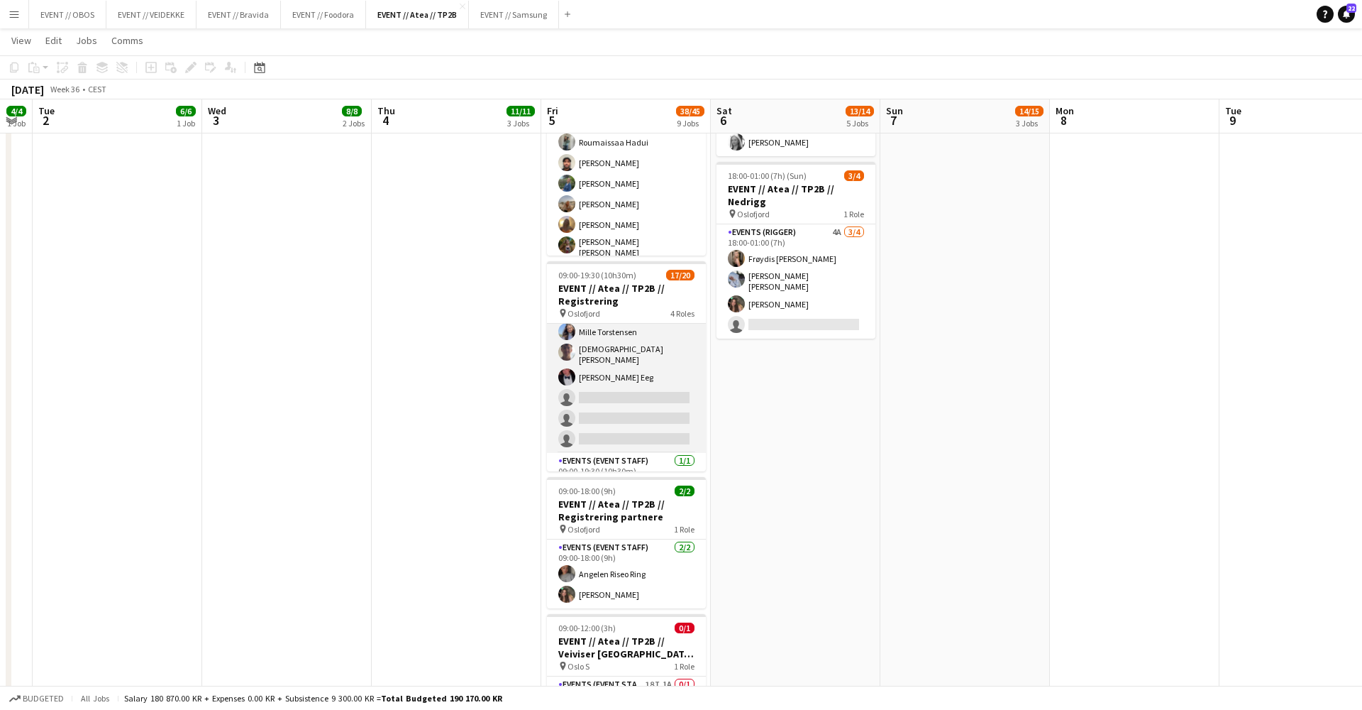
click at [598, 376] on app-card-role "Events (Event Staff) 1A [DATE] 09:00-18:00 (9h) [PERSON_NAME] [PERSON_NAME] [PE…" at bounding box center [626, 344] width 159 height 217
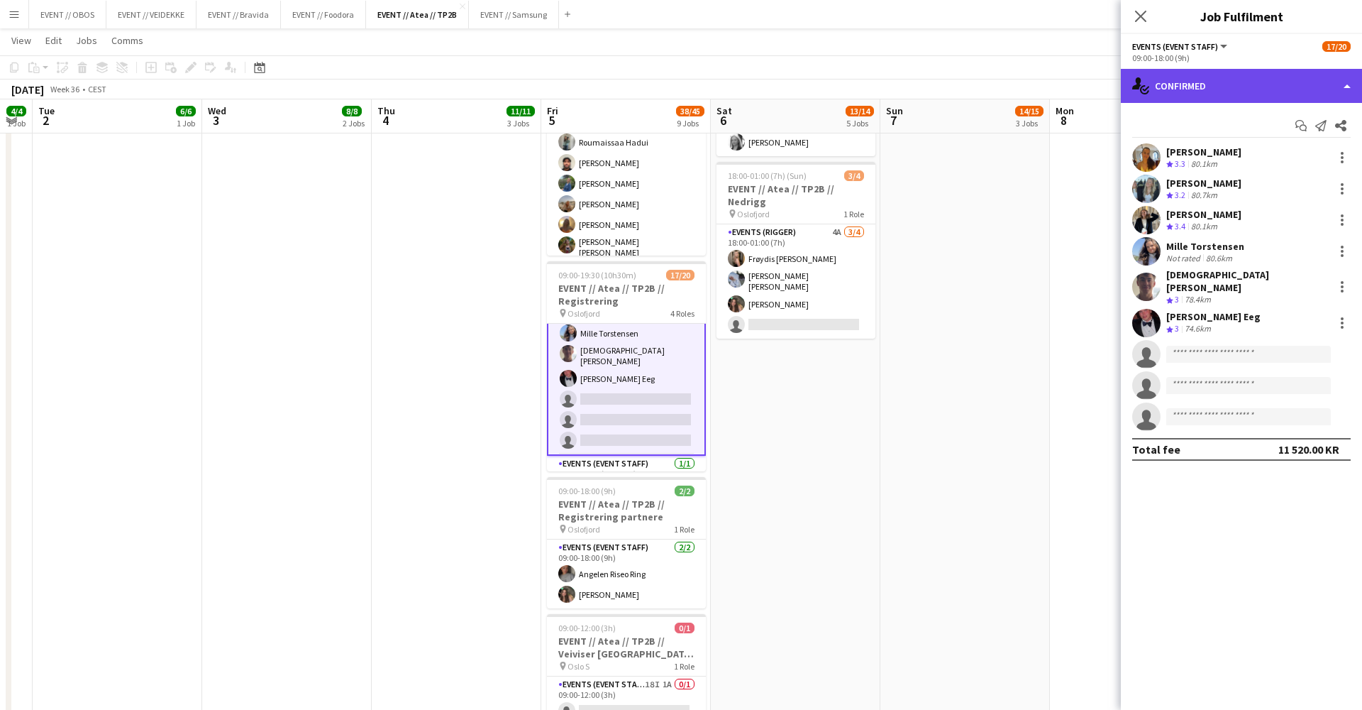
click at [1218, 100] on div "single-neutral-actions-check-2 Confirmed" at bounding box center [1241, 86] width 241 height 34
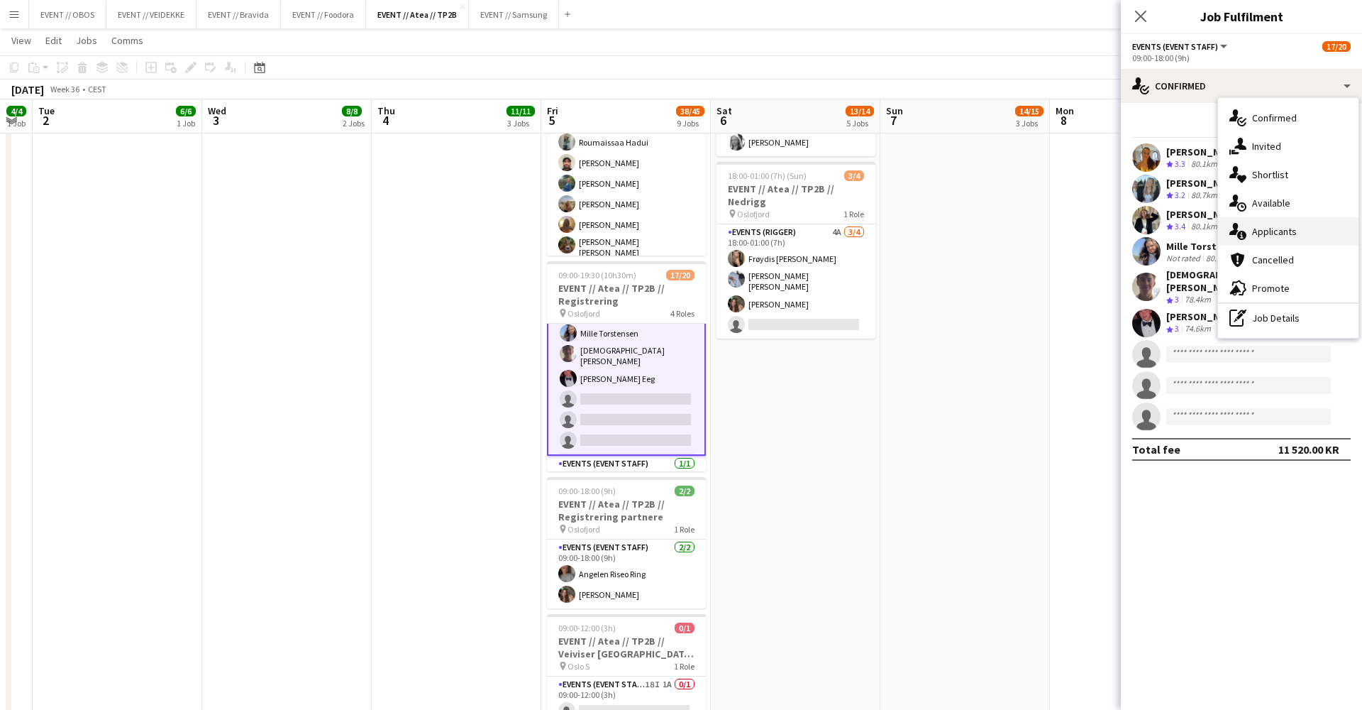
click at [1247, 236] on div "single-neutral-actions-information Applicants" at bounding box center [1288, 231] width 141 height 28
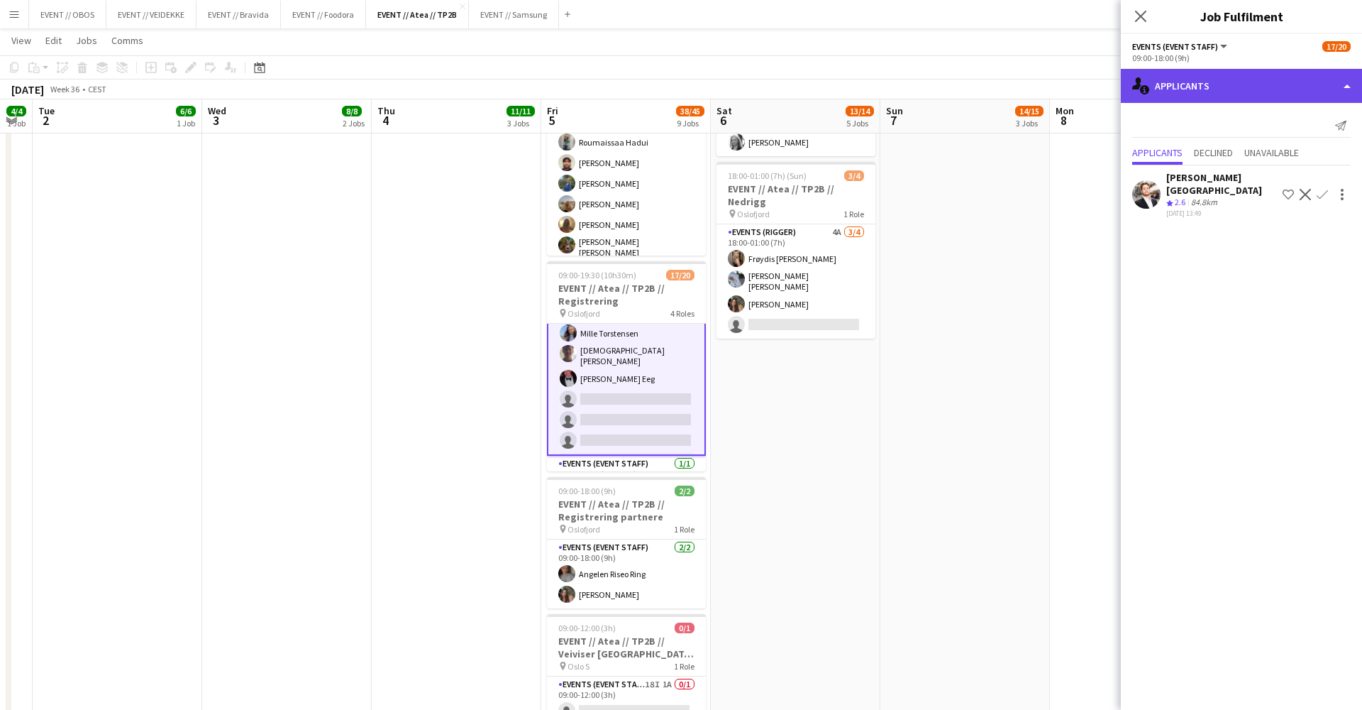
click at [1177, 88] on div "single-neutral-actions-information Applicants" at bounding box center [1241, 86] width 241 height 34
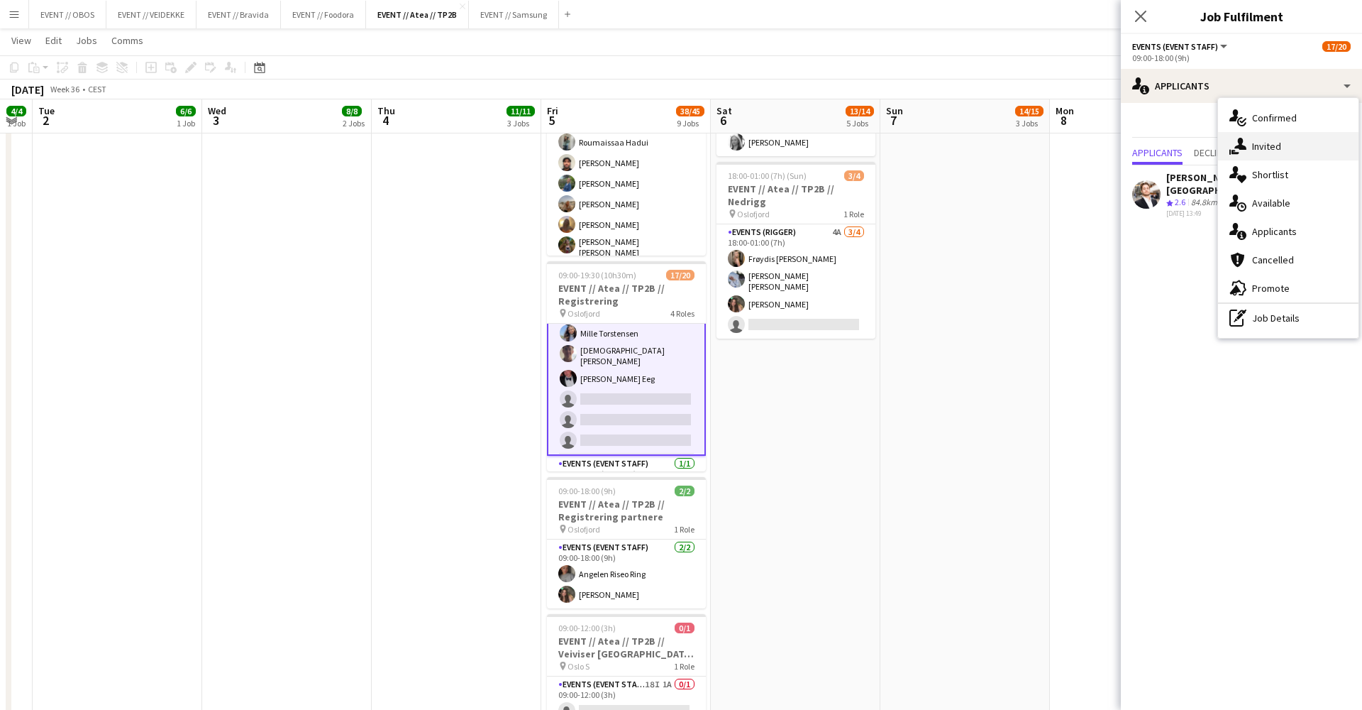
click at [1238, 153] on icon at bounding box center [1236, 152] width 8 height 4
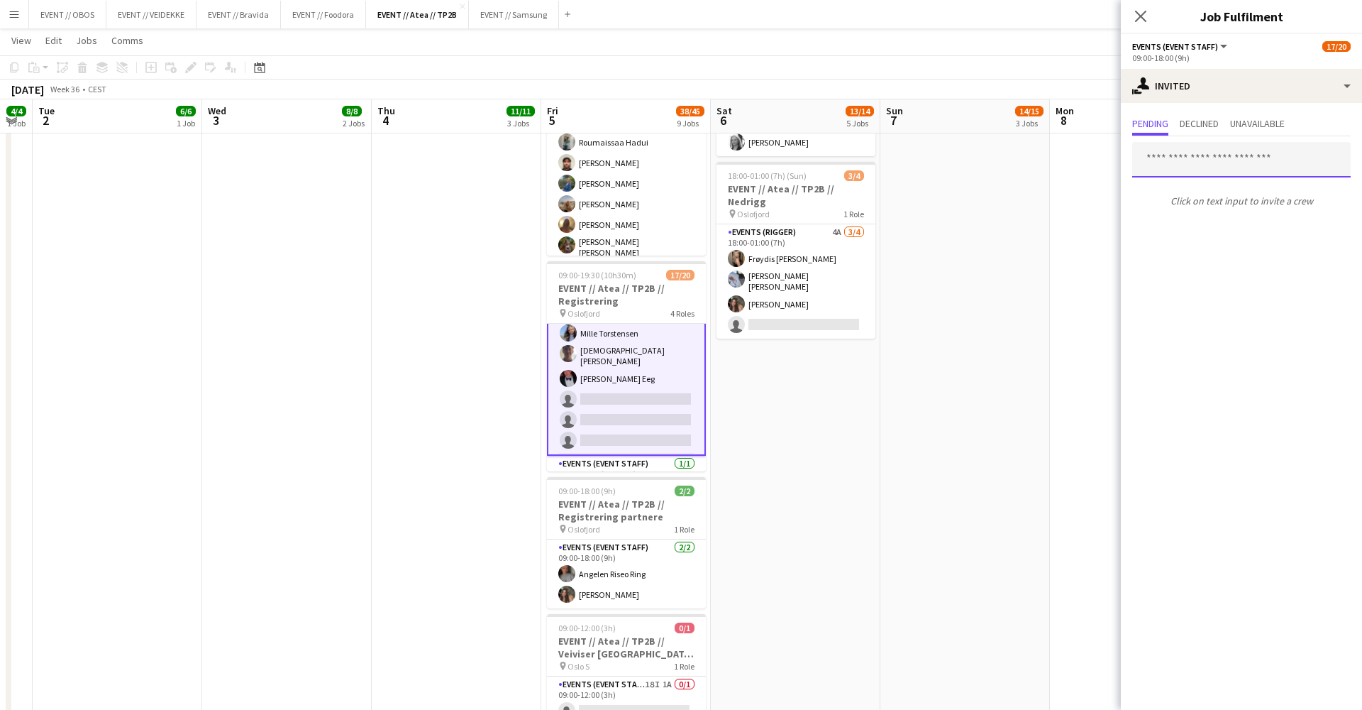
click at [1162, 155] on input "text" at bounding box center [1242, 159] width 219 height 35
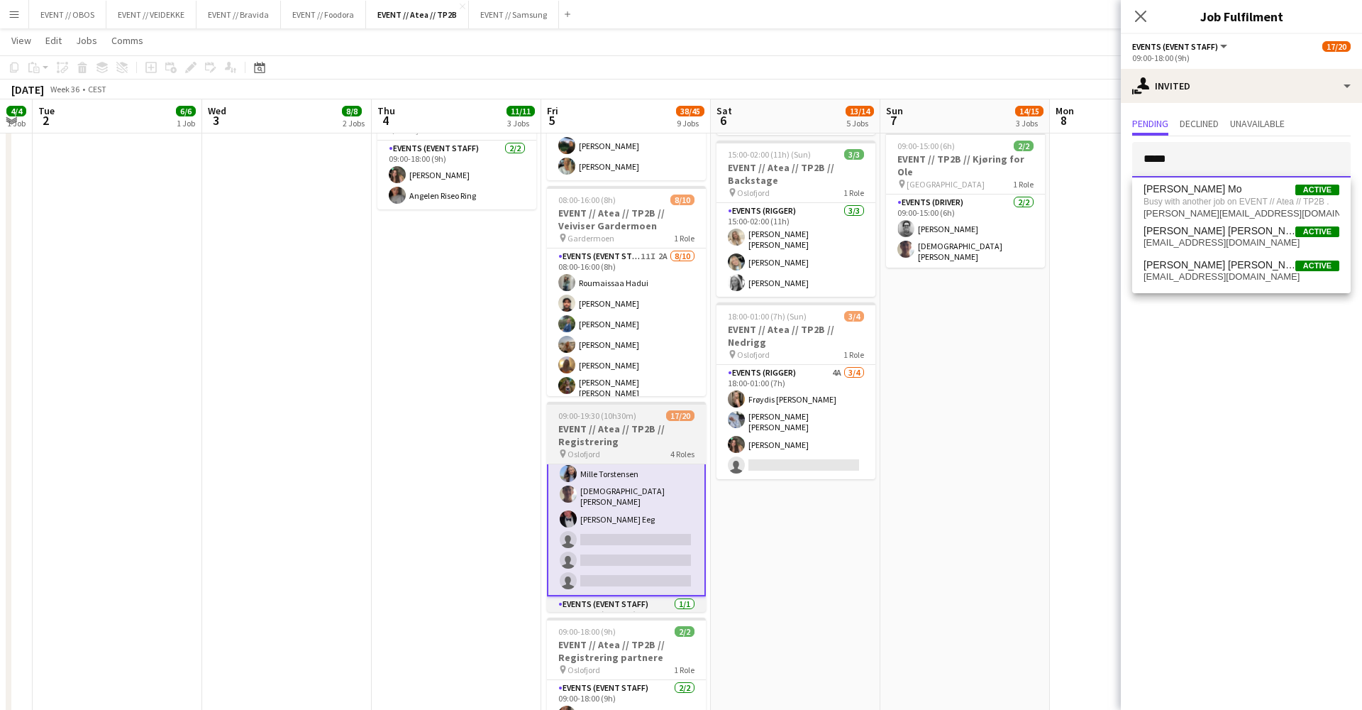
scroll to position [0, 0]
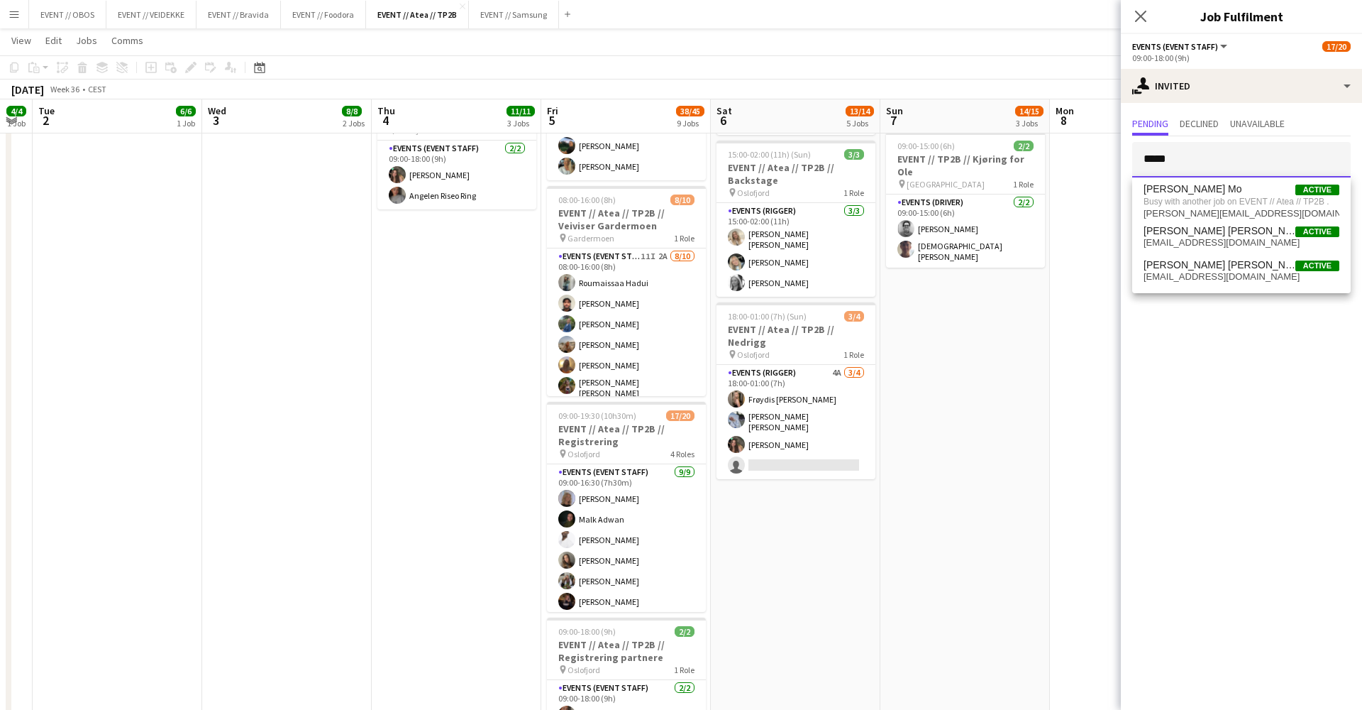
type input "*****"
click at [509, 545] on app-date-cell "08:00-18:00 (10h) 3/3 EVENT // Atea // TP2B // Dekorering og backstage oppsett …" at bounding box center [457, 418] width 170 height 1447
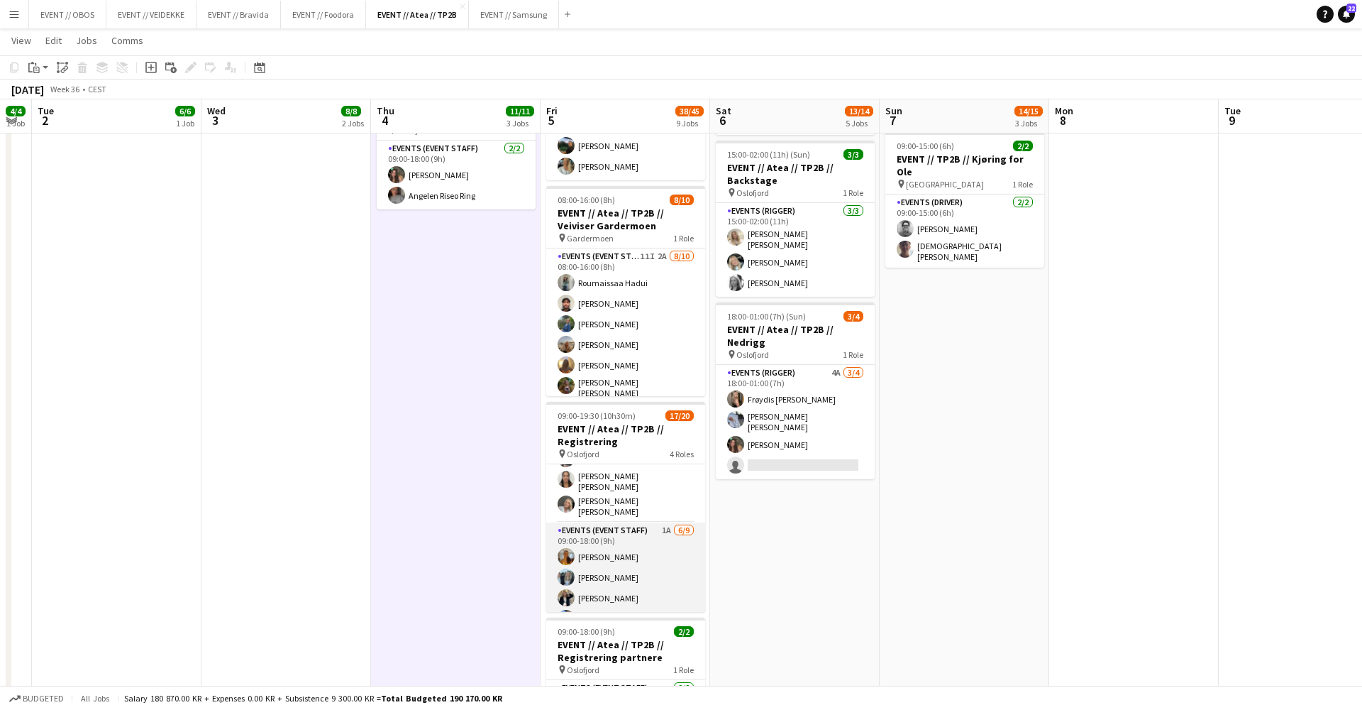
scroll to position [120, 0]
click at [569, 514] on app-user-avatar at bounding box center [566, 522] width 17 height 17
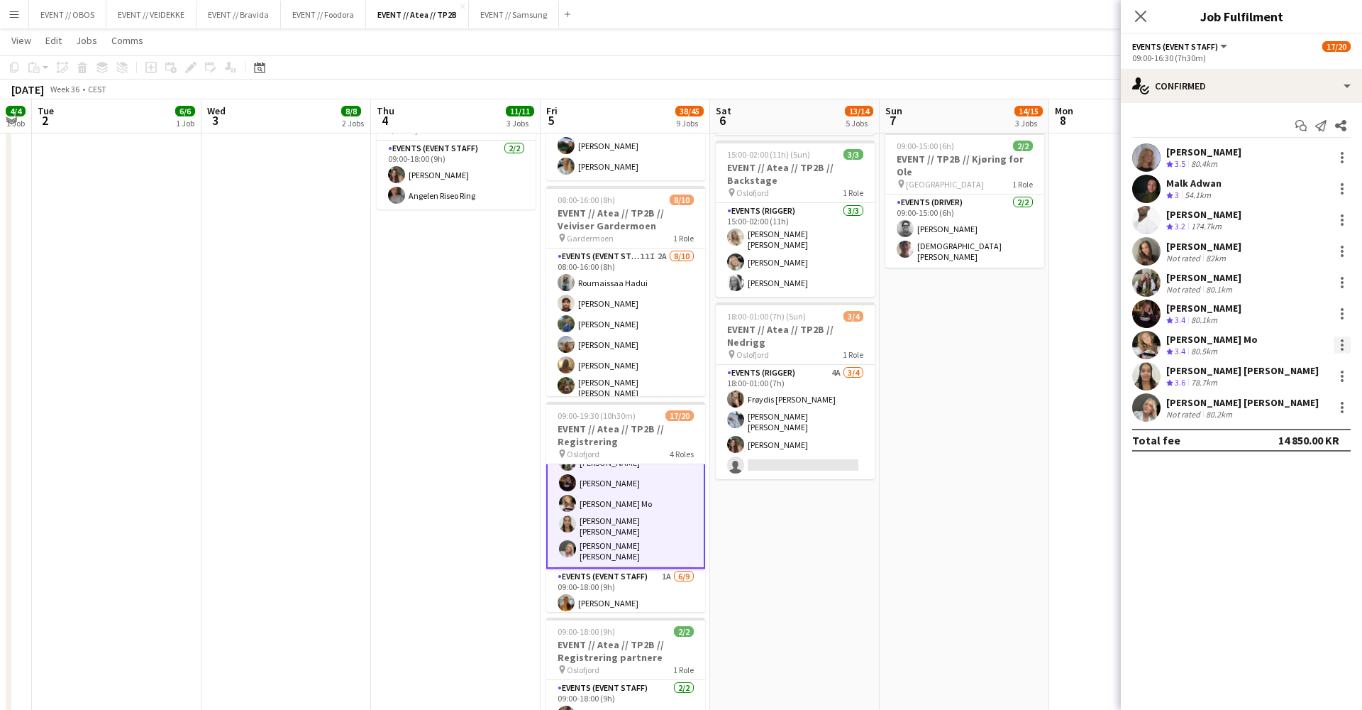
click at [1342, 341] on div at bounding box center [1342, 340] width 3 height 3
click at [1272, 502] on span "Remove" at bounding box center [1273, 507] width 43 height 12
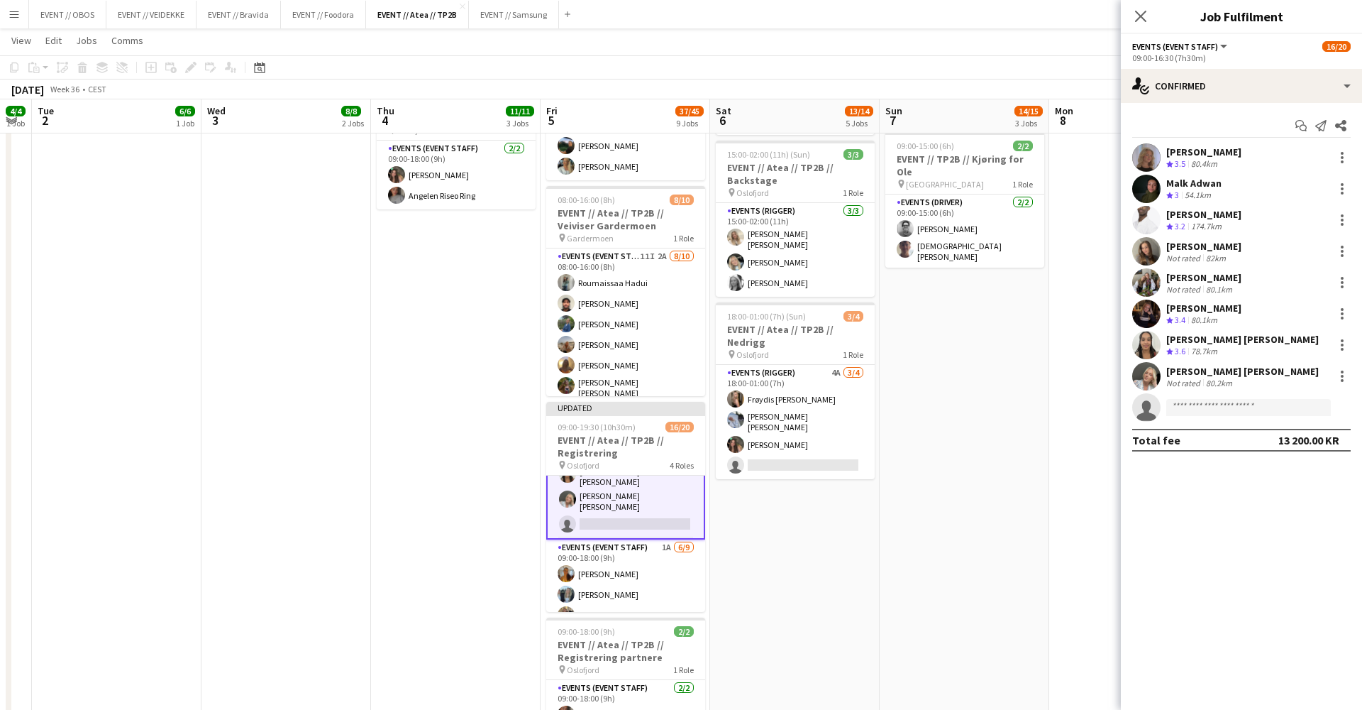
scroll to position [161, 0]
click at [668, 559] on app-card-role "Events (Event Staff) 1A [DATE] 09:00-18:00 (9h) [PERSON_NAME] [PERSON_NAME] [PE…" at bounding box center [625, 647] width 159 height 217
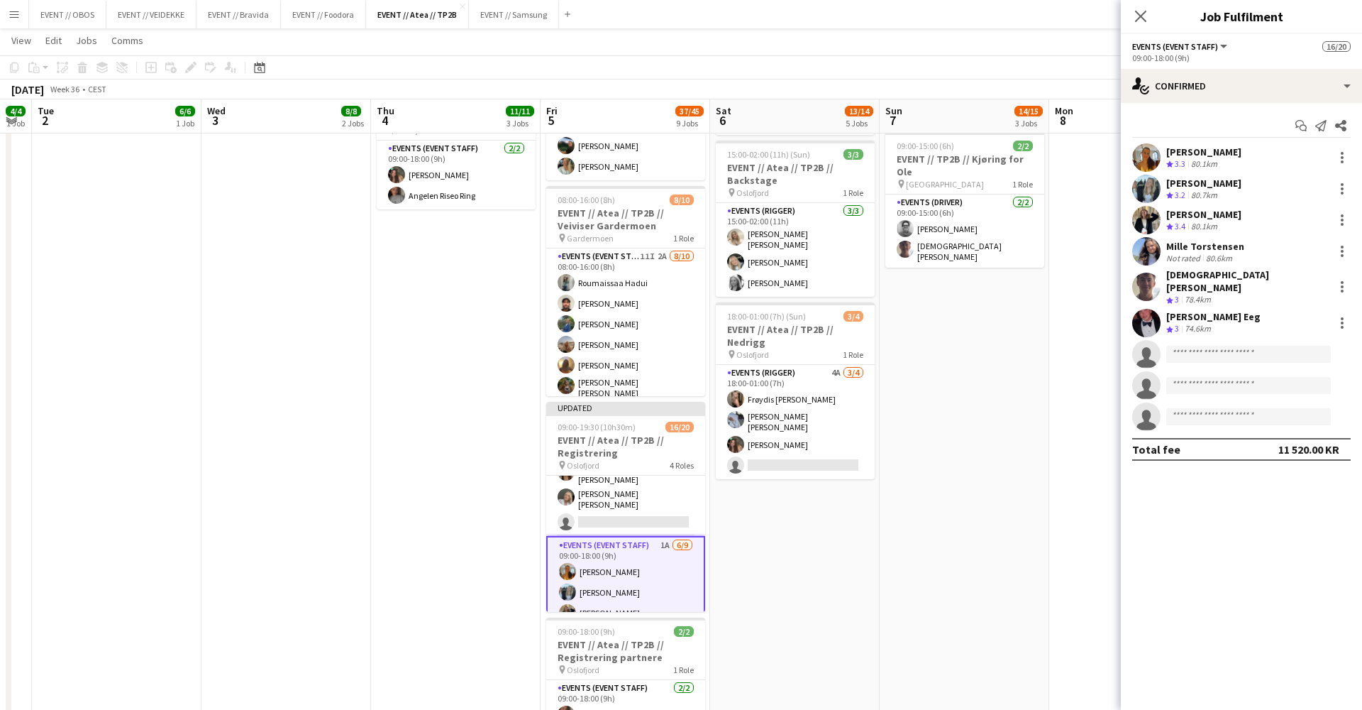
click at [1089, 265] on app-date-cell at bounding box center [1135, 418] width 170 height 1447
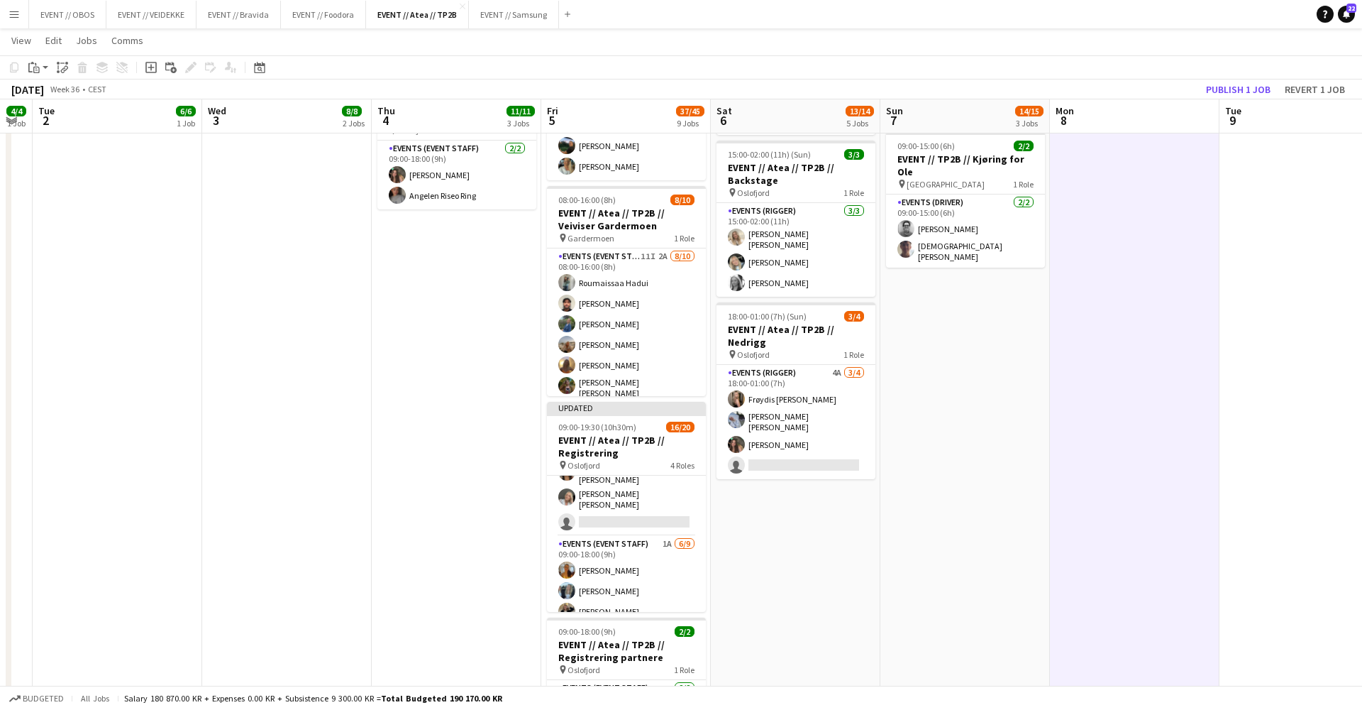
click at [1225, 81] on button "Publish 1 job" at bounding box center [1239, 89] width 76 height 18
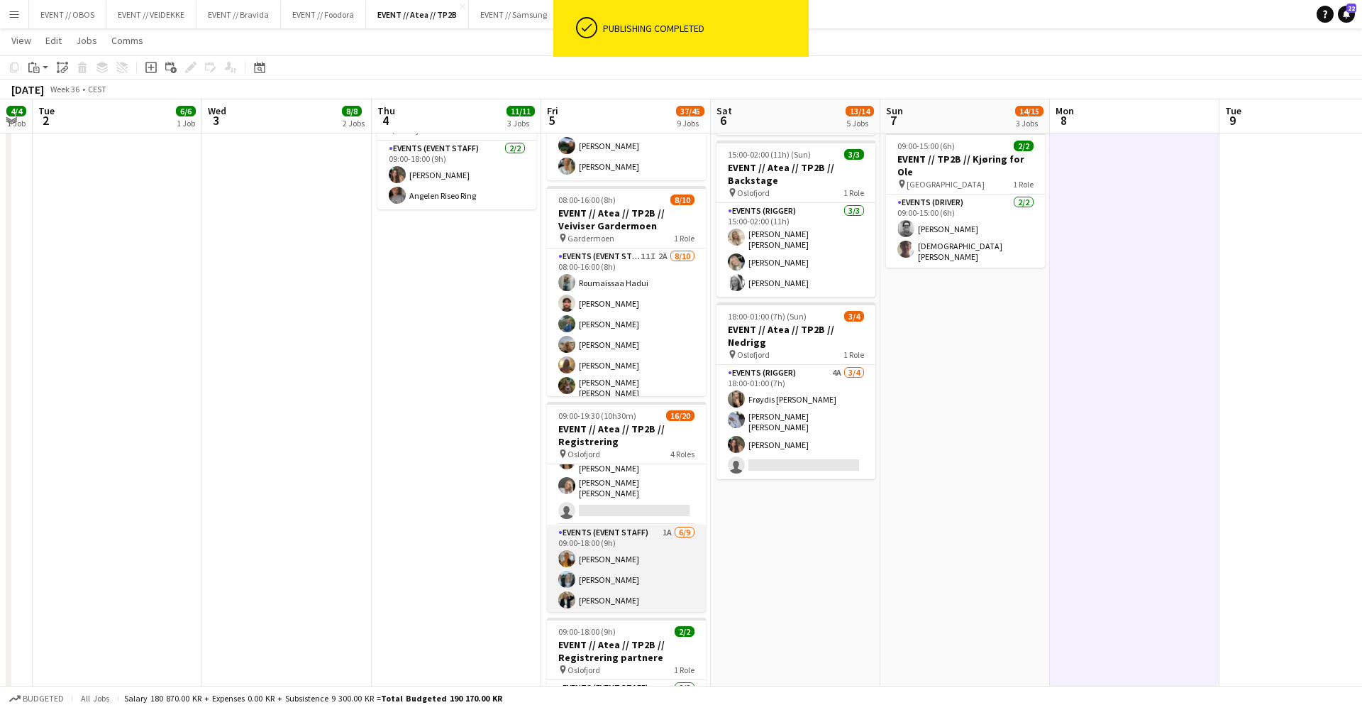
click at [622, 556] on app-card-role "Events (Event Staff) 1A [DATE] 09:00-18:00 (9h) [PERSON_NAME] [PERSON_NAME] [PE…" at bounding box center [626, 632] width 159 height 217
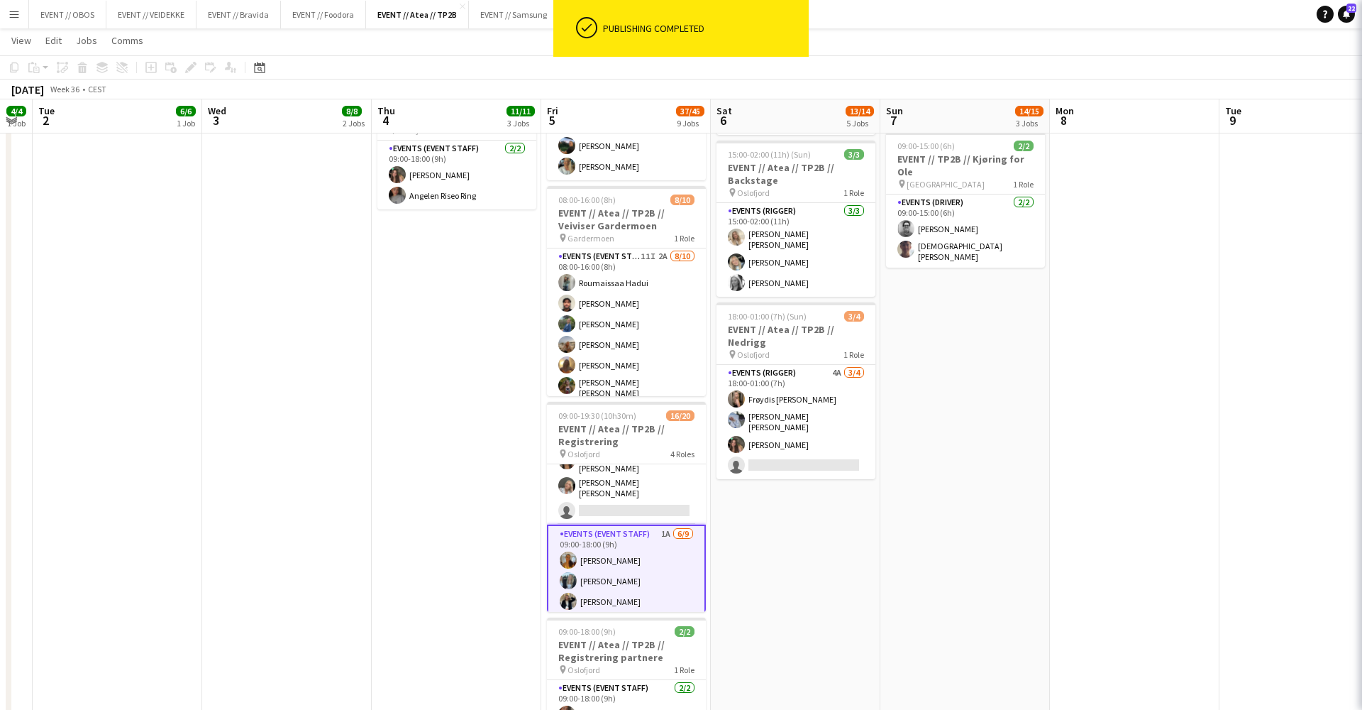
scroll to position [0, 477]
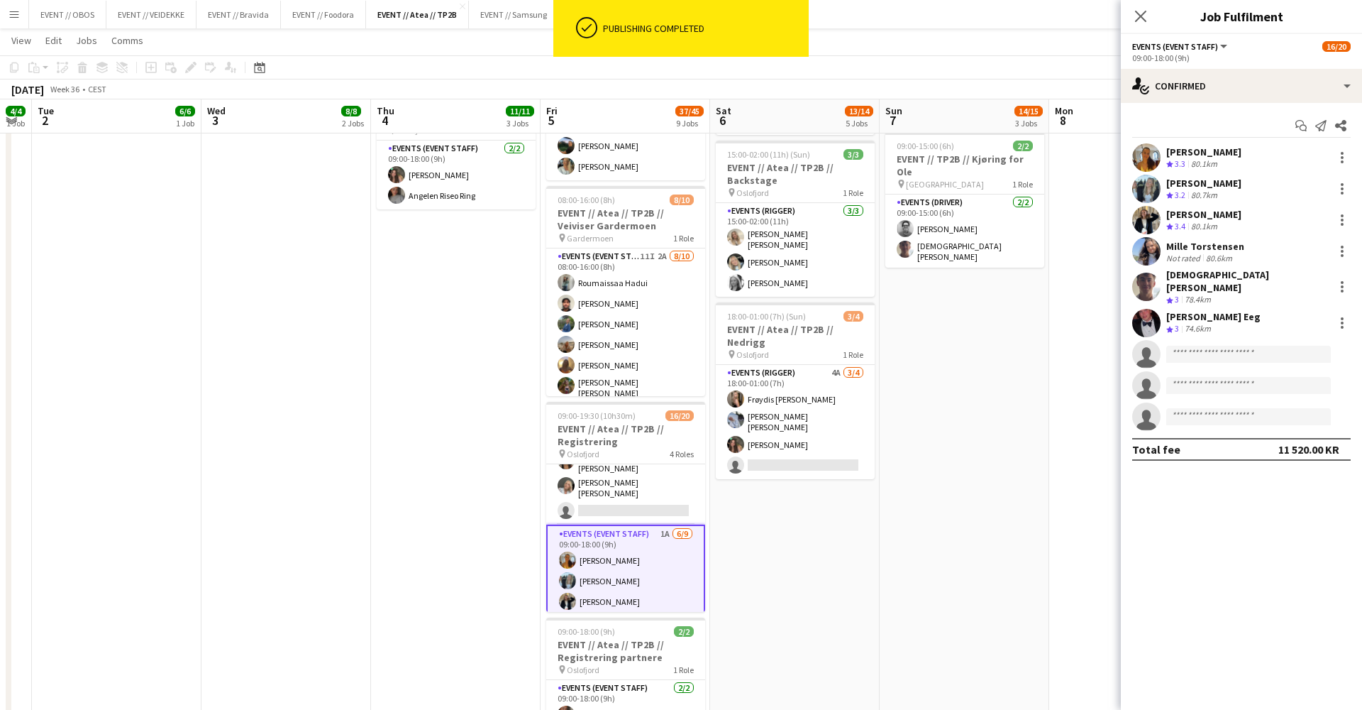
click at [1242, 340] on app-invite-slot "single-neutral-actions" at bounding box center [1241, 354] width 241 height 28
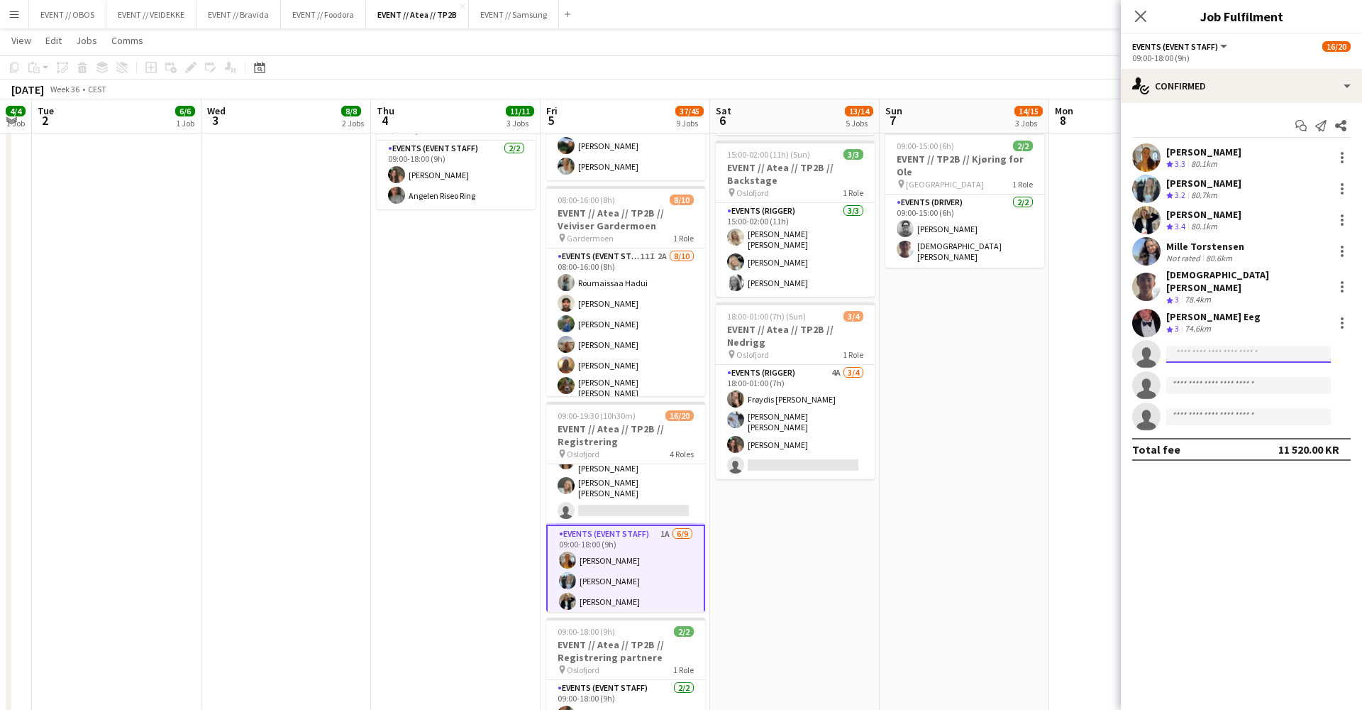
click at [1242, 346] on input at bounding box center [1249, 354] width 165 height 17
type input "********"
click at [1248, 370] on span "[PERSON_NAME] Mo" at bounding box center [1227, 365] width 98 height 12
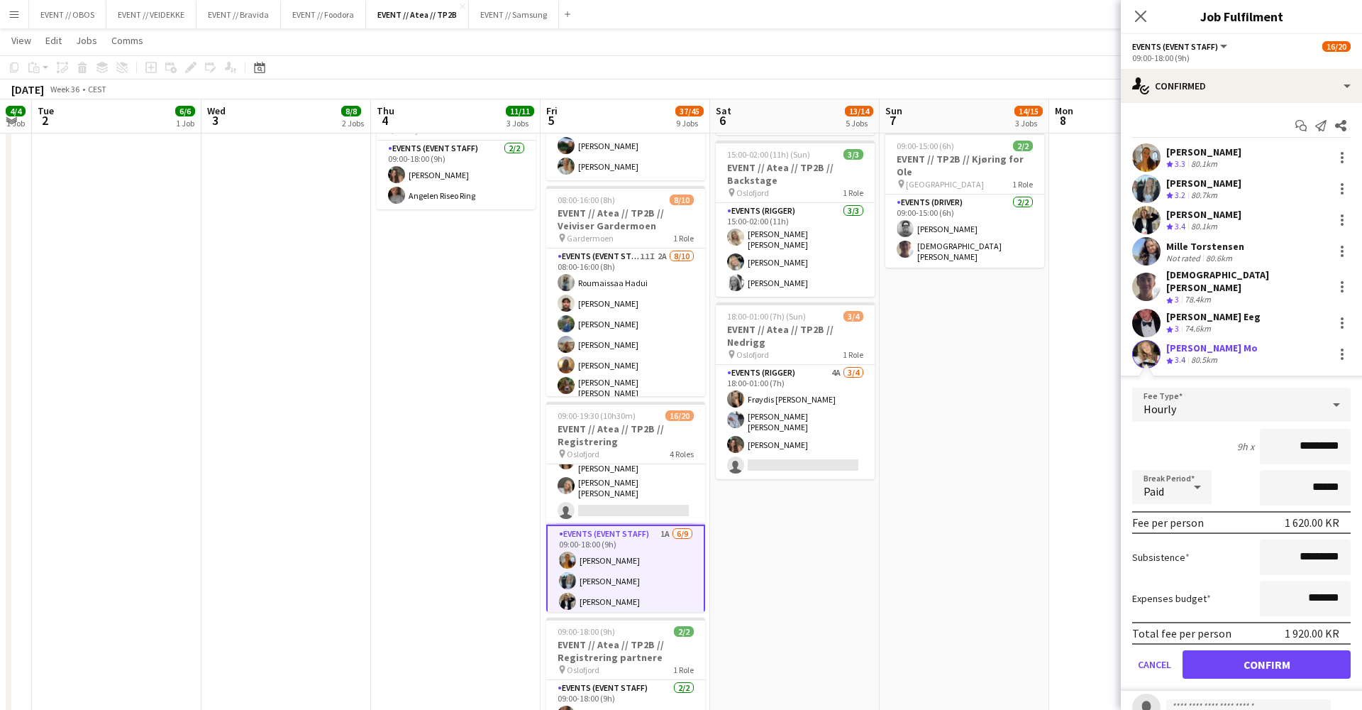
click at [1236, 664] on button "Confirm" at bounding box center [1267, 664] width 168 height 28
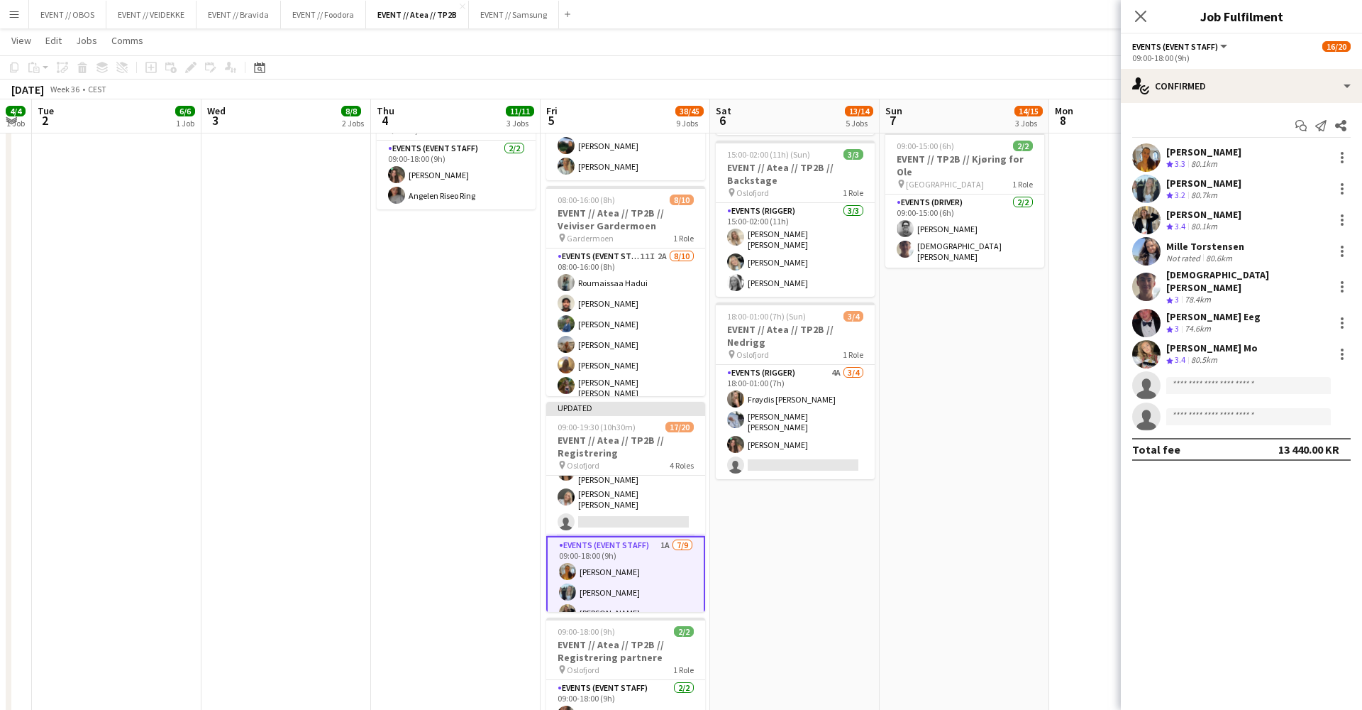
click at [1022, 387] on app-date-cell "08:00-16:00 (8h) 6/6 EVENT // Atea // TP2B // Partnere // Nedrigg pin Oslofjord…" at bounding box center [965, 418] width 170 height 1447
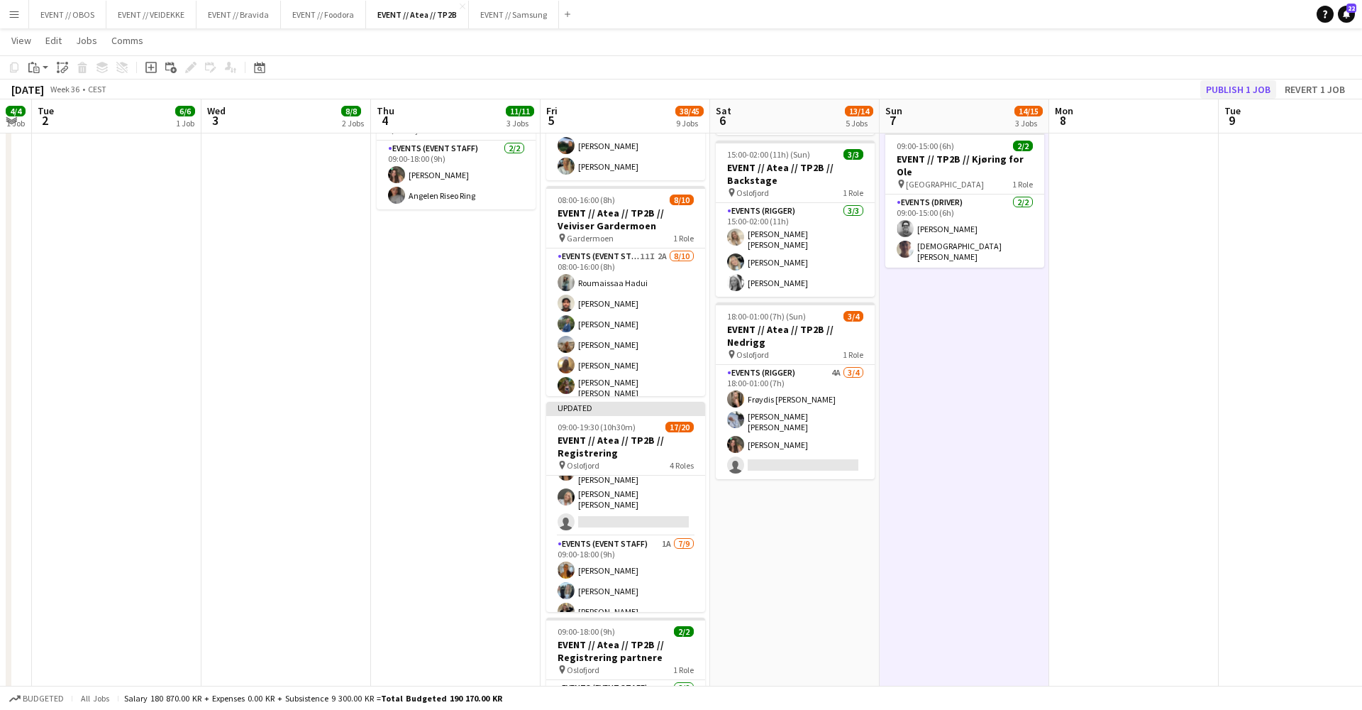
click at [1221, 94] on button "Publish 1 job" at bounding box center [1239, 89] width 76 height 18
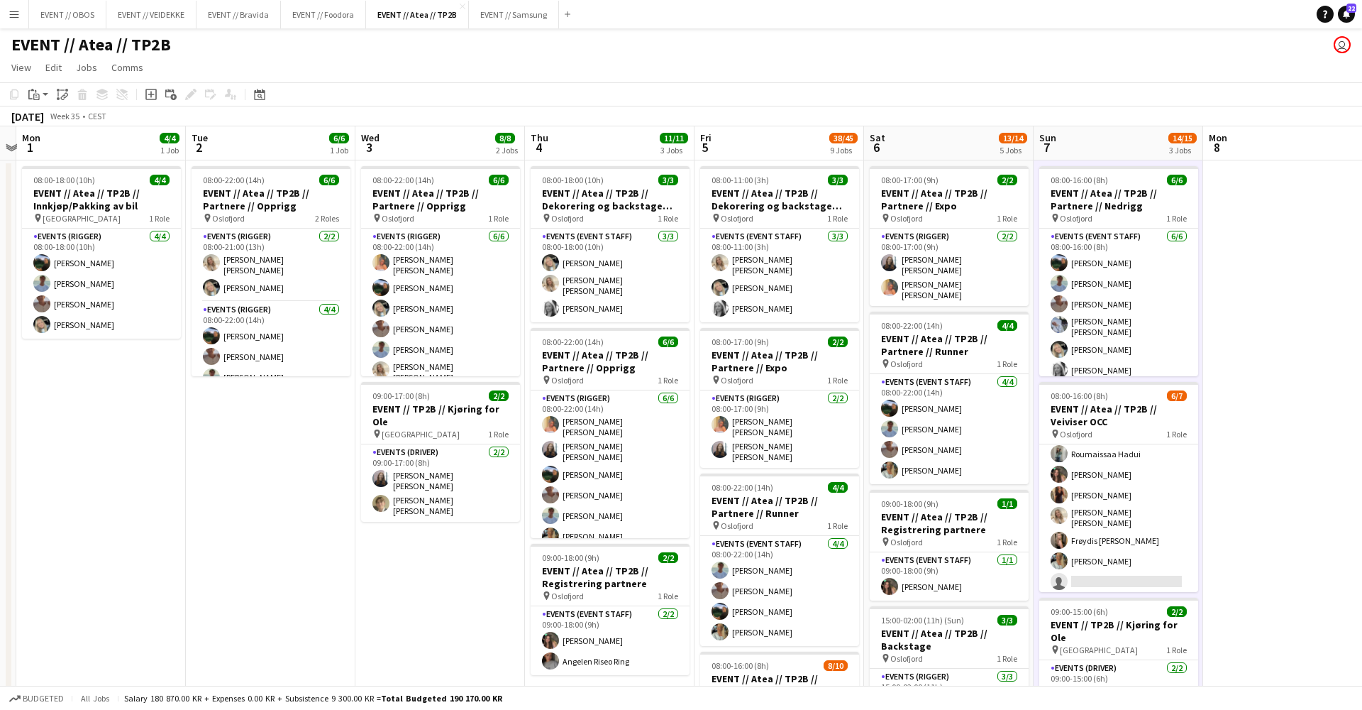
scroll to position [24, 0]
click at [515, 18] on button "EVENT // Samsung Close" at bounding box center [514, 15] width 90 height 28
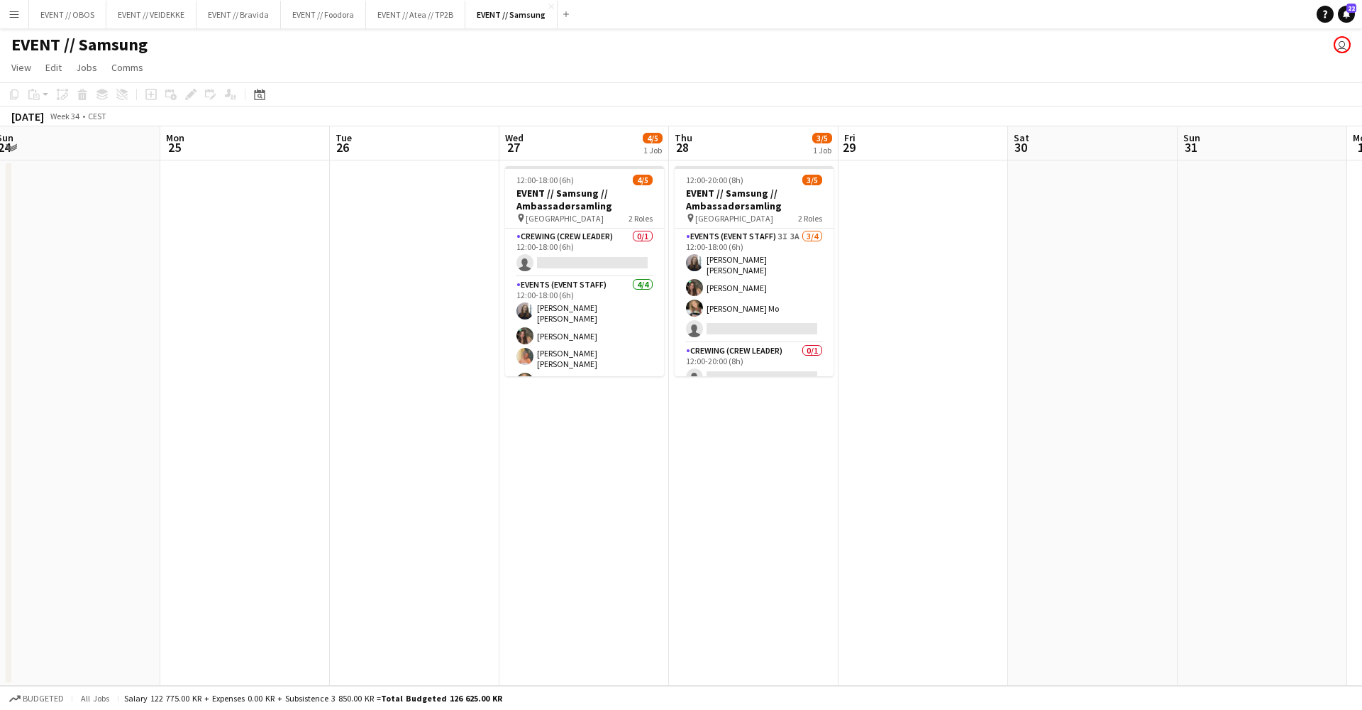
scroll to position [0, 519]
click at [729, 297] on app-card-role "Events (Event Staff) 3I 3A [DATE] 12:00-18:00 (6h) [PERSON_NAME] [PERSON_NAME] …" at bounding box center [753, 285] width 159 height 114
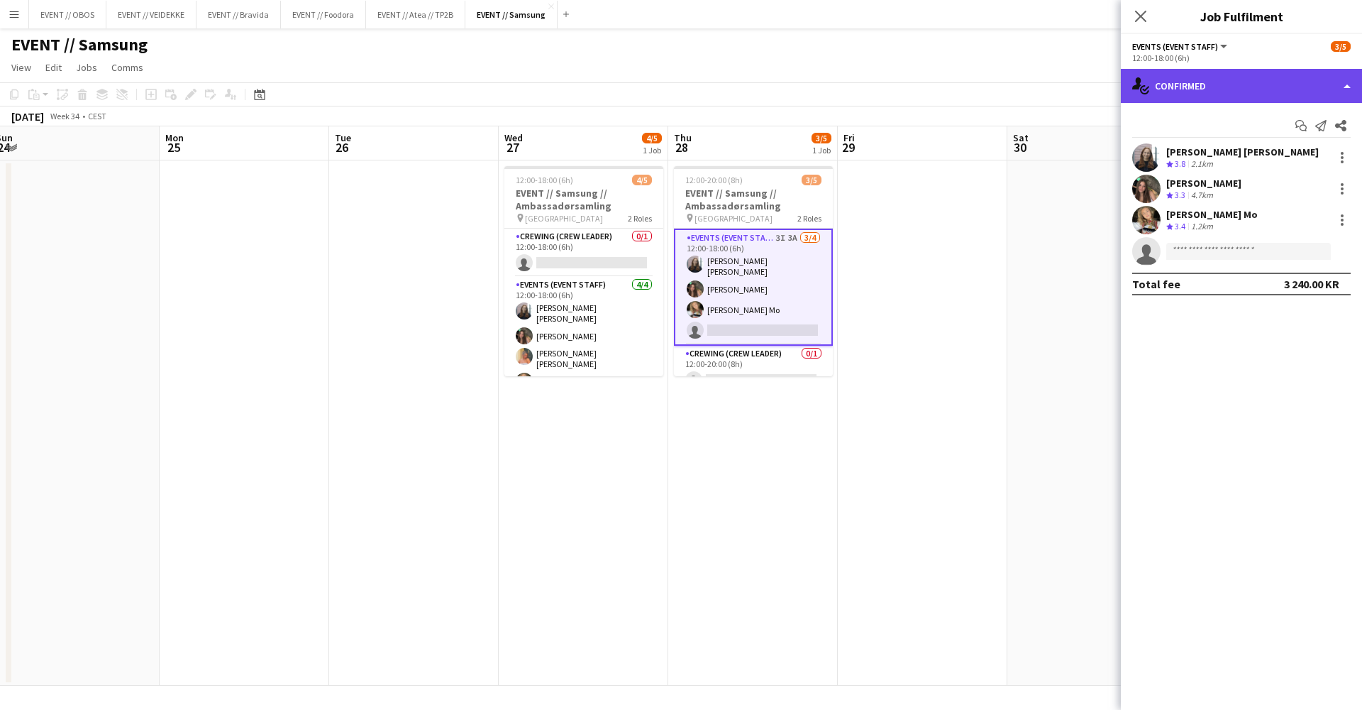
click at [1191, 85] on div "single-neutral-actions-check-2 Confirmed" at bounding box center [1241, 86] width 241 height 34
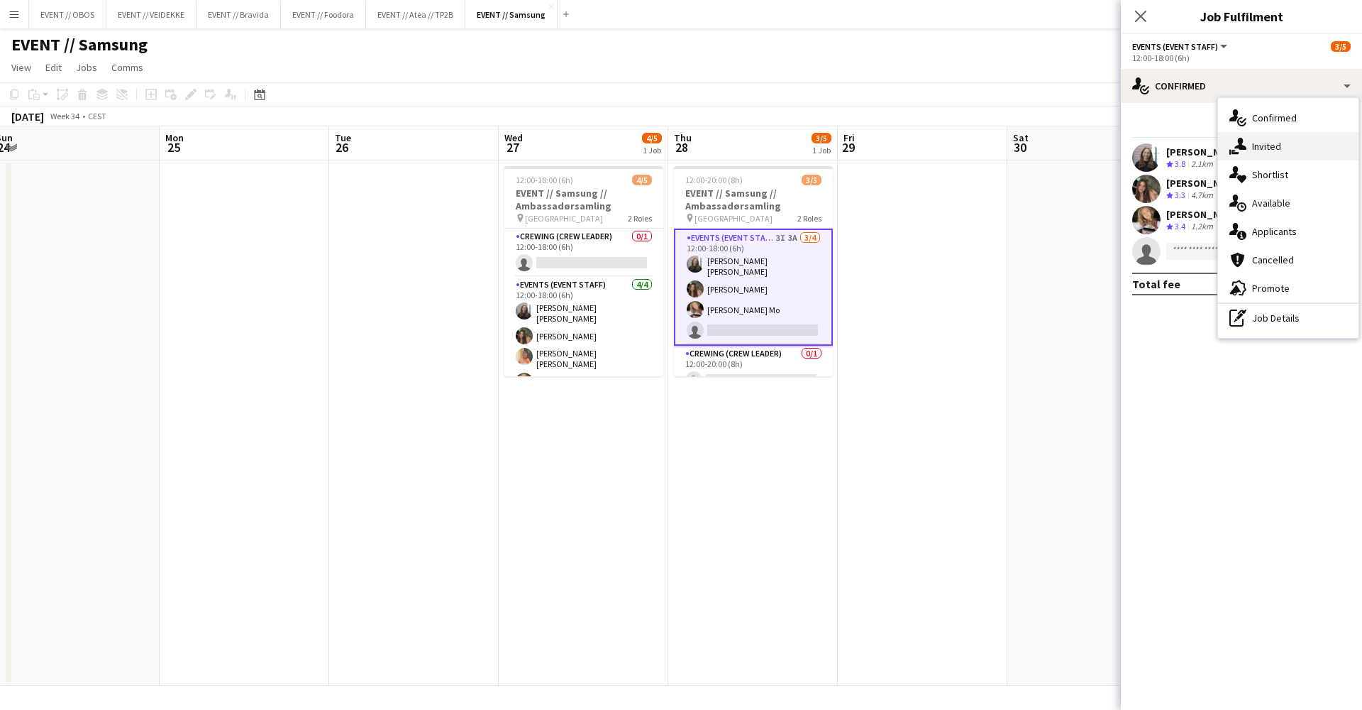
click at [1252, 142] on div "single-neutral-actions-share-1 Invited" at bounding box center [1288, 146] width 141 height 28
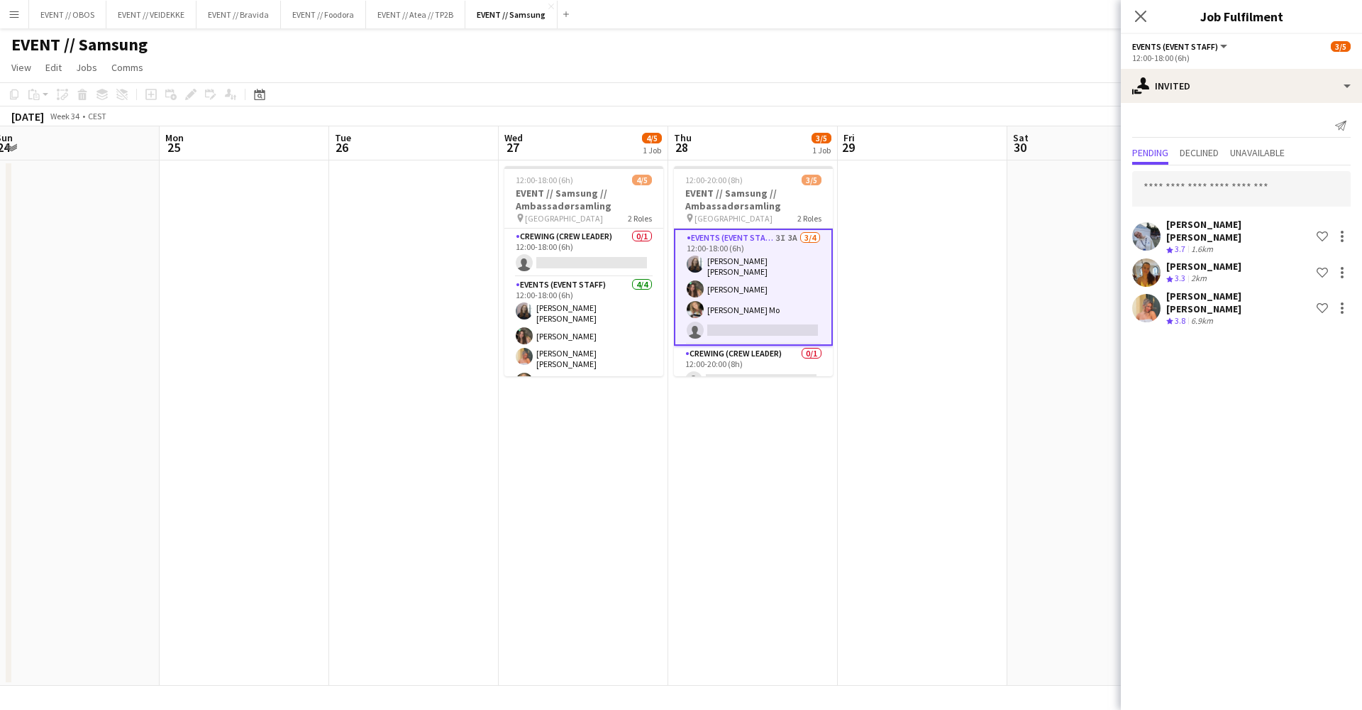
click at [1007, 400] on app-date-cell at bounding box center [923, 422] width 170 height 525
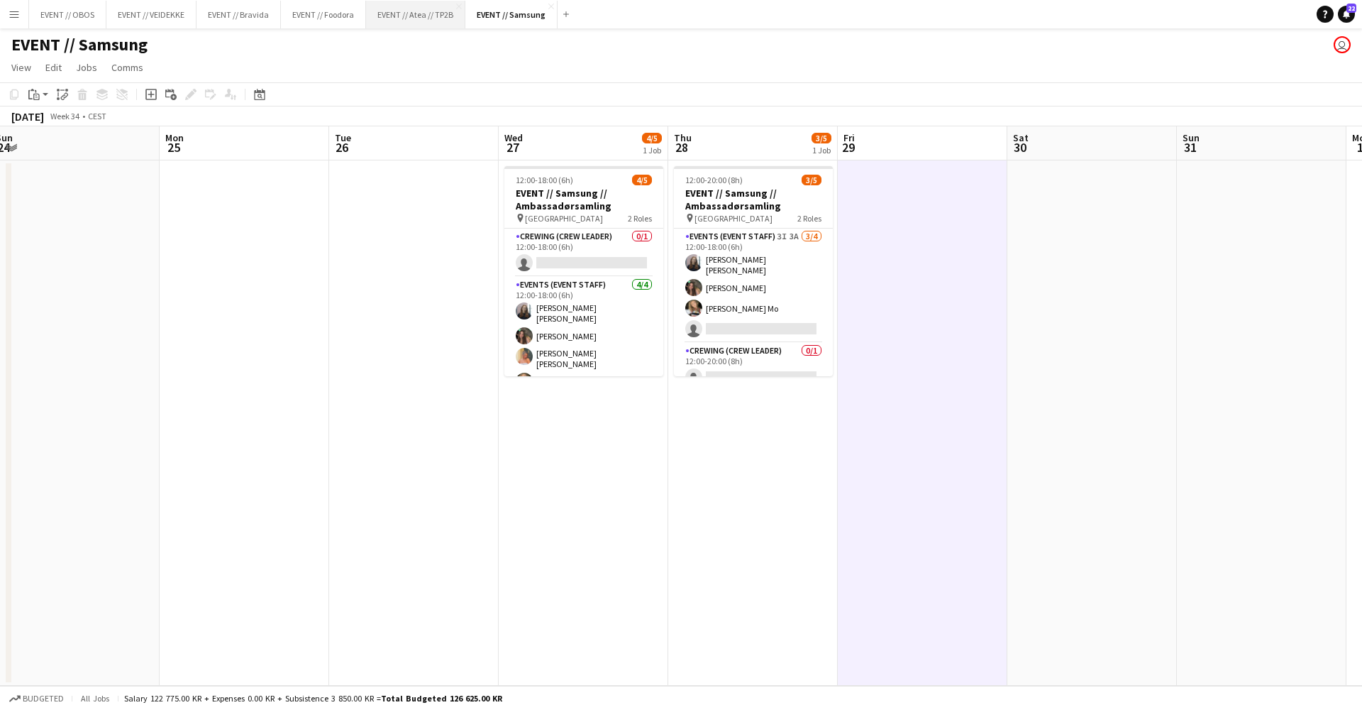
click at [420, 25] on button "EVENT // Atea // TP2B Close" at bounding box center [415, 15] width 99 height 28
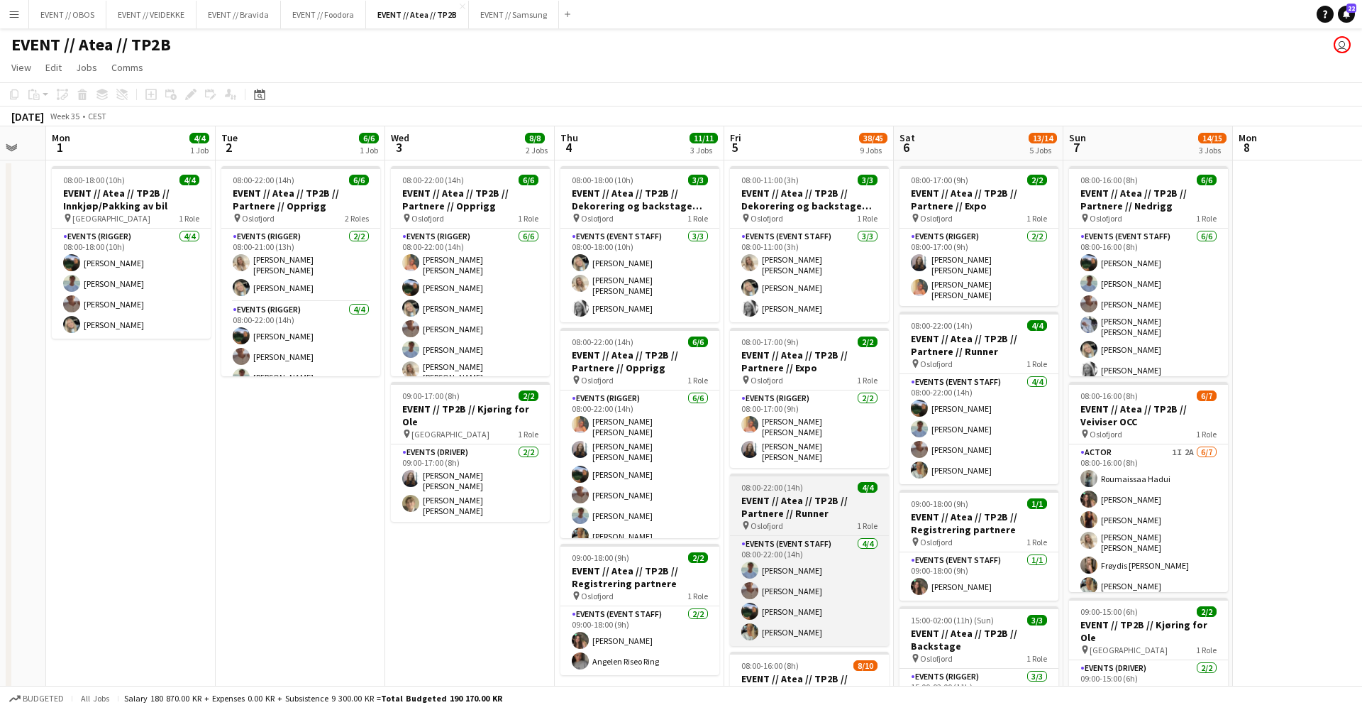
scroll to position [0, 462]
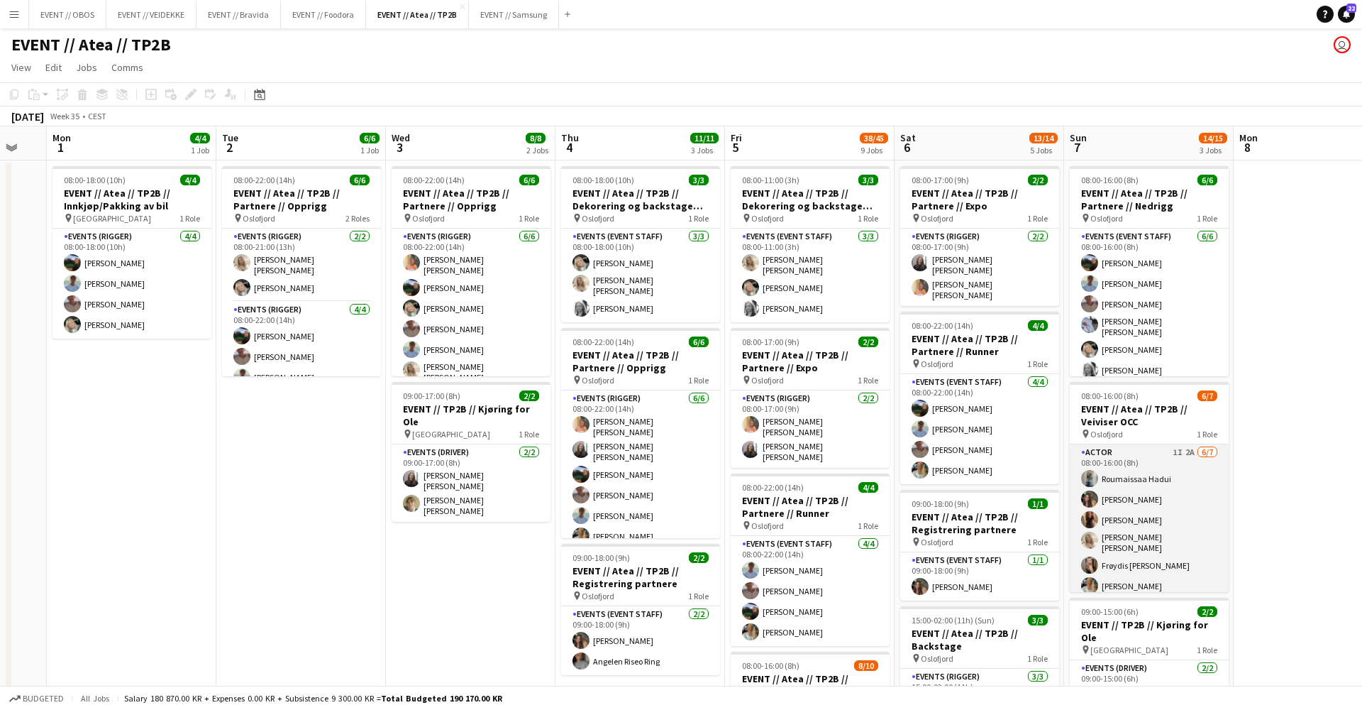
click at [1158, 522] on app-card-role "Actor 1I 2A [DATE] 08:00-16:00 (8h) Roumaissaa Hadui [PERSON_NAME] [PERSON_NAME…" at bounding box center [1149, 532] width 159 height 176
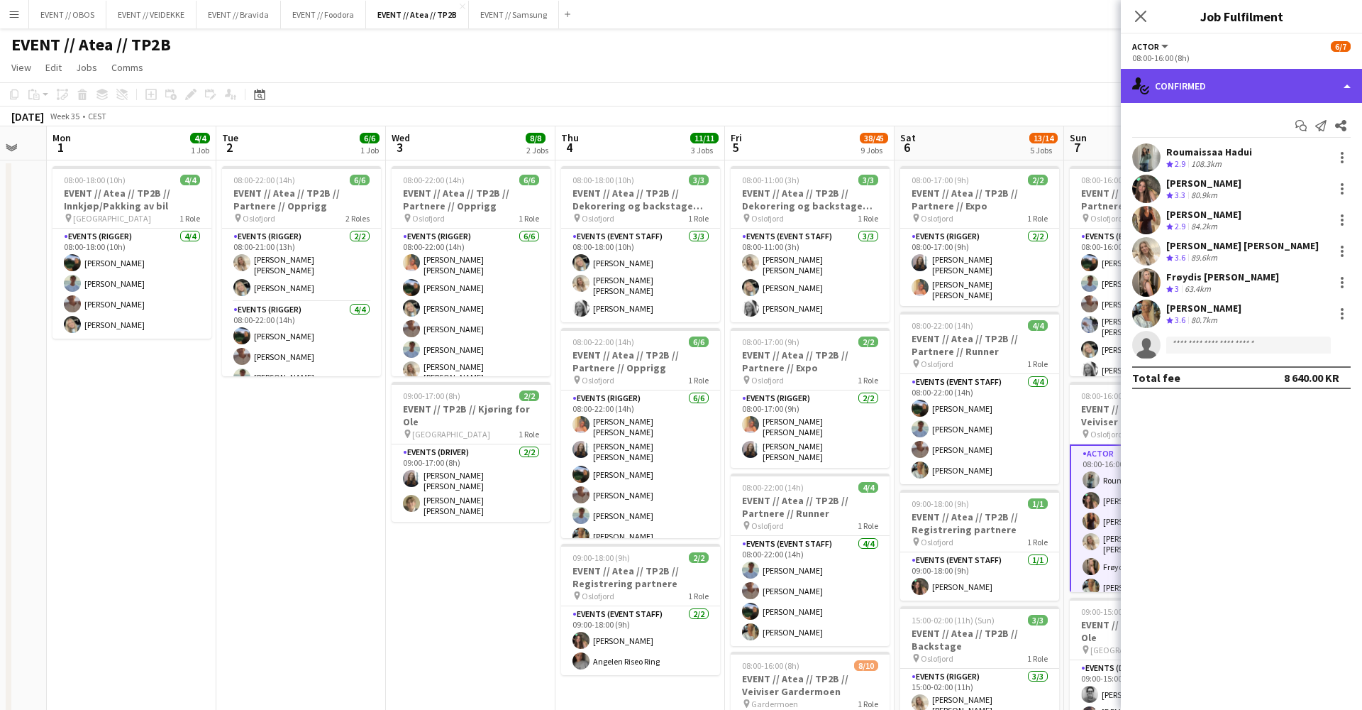
click at [1147, 85] on icon "single-neutral-actions-check-2" at bounding box center [1141, 85] width 17 height 17
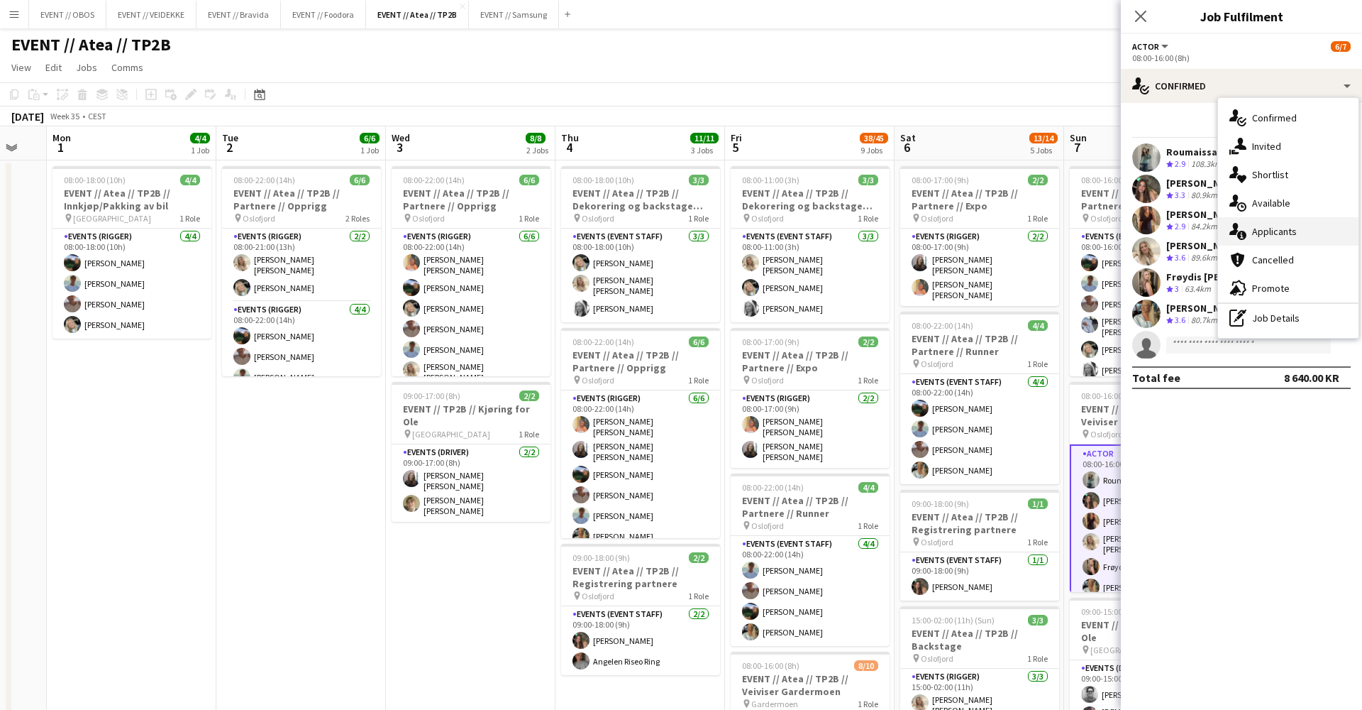
click at [1289, 229] on div "single-neutral-actions-information Applicants" at bounding box center [1288, 231] width 141 height 28
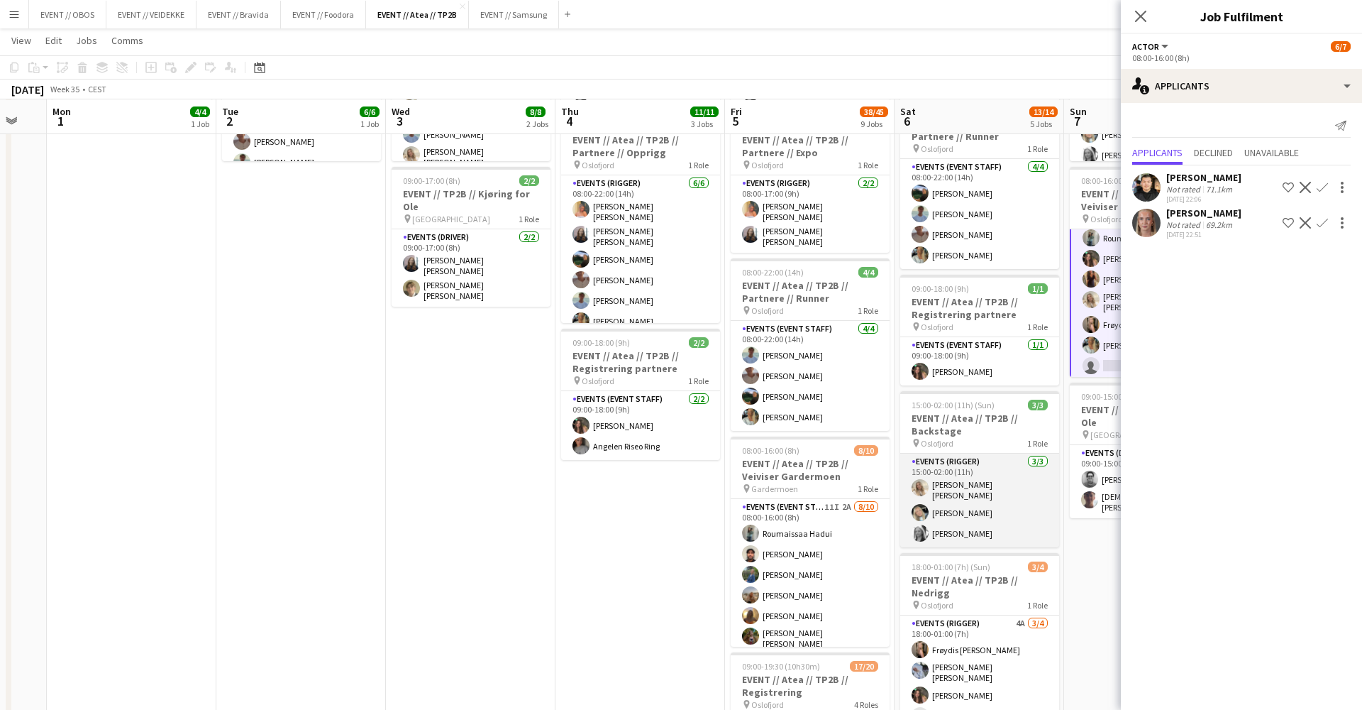
scroll to position [216, 0]
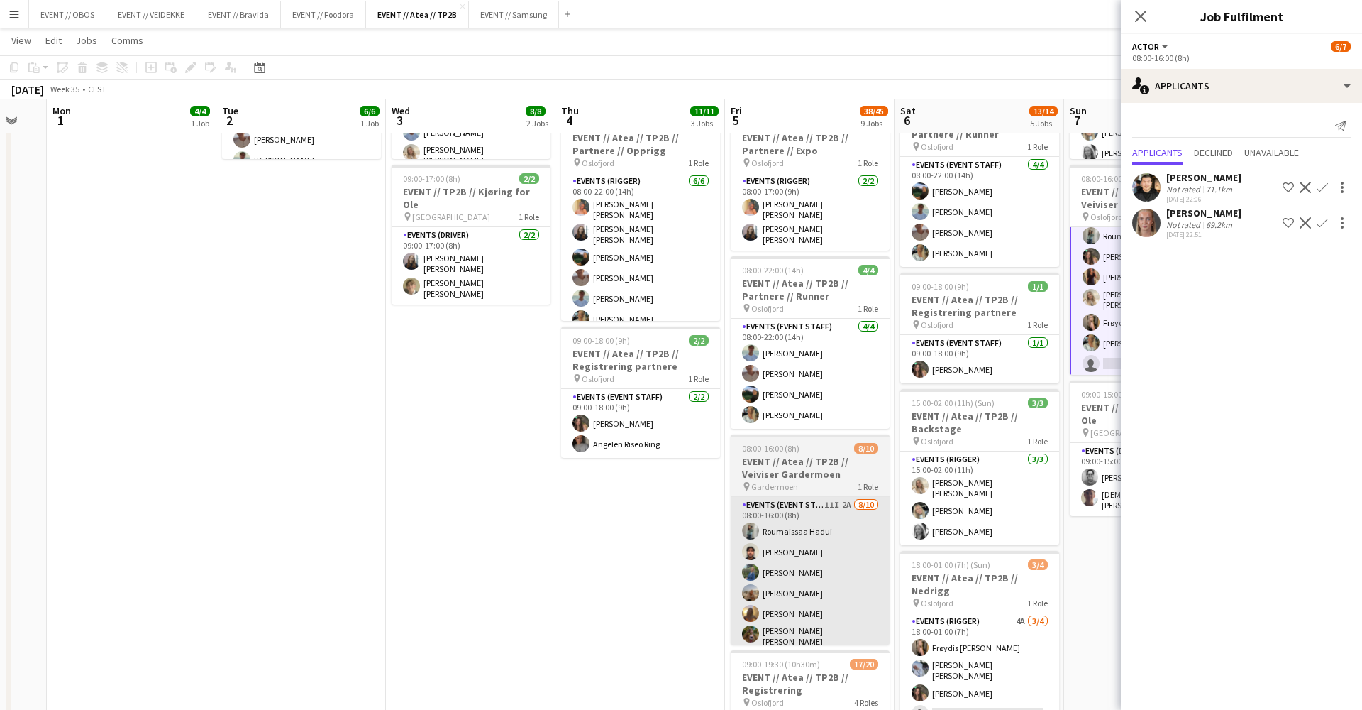
click at [847, 573] on app-card-role "Events (Event Staff) 11I 2A [DATE] 08:00-16:00 (8h) [PERSON_NAME] [PERSON_NAME]…" at bounding box center [810, 616] width 159 height 238
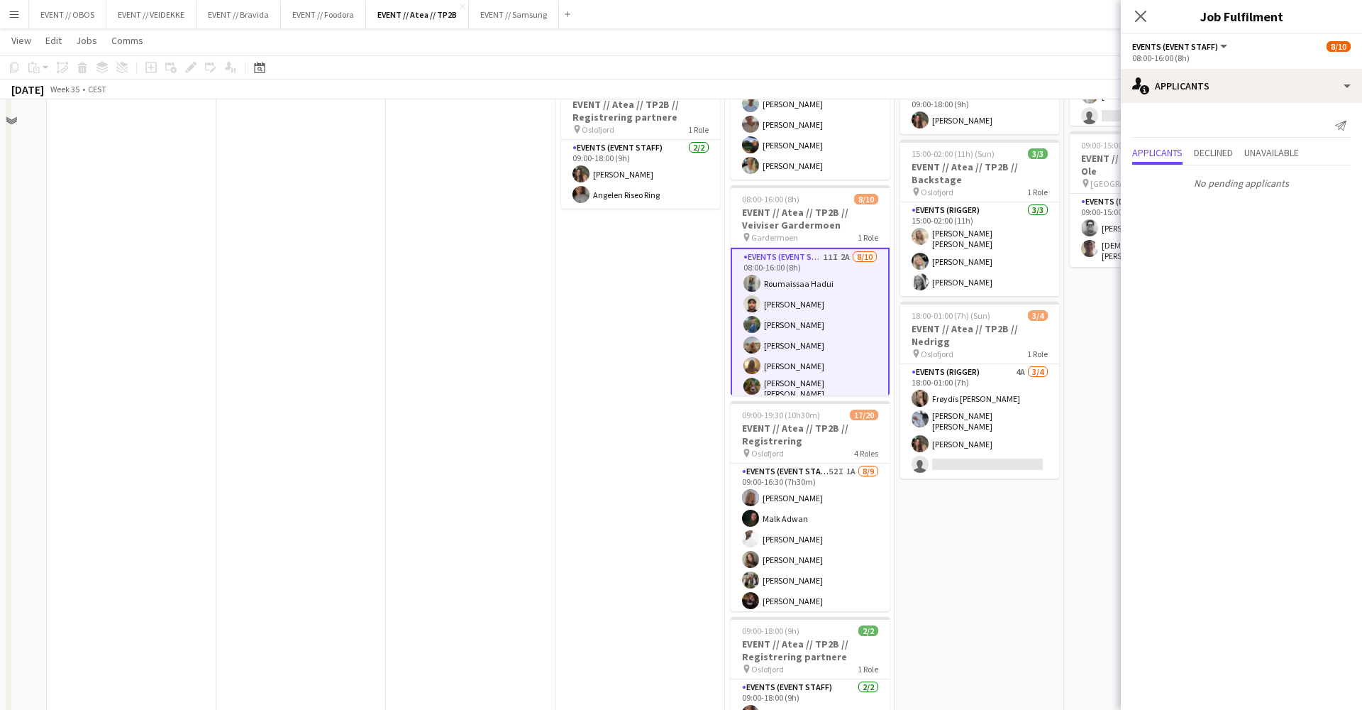
scroll to position [485, 0]
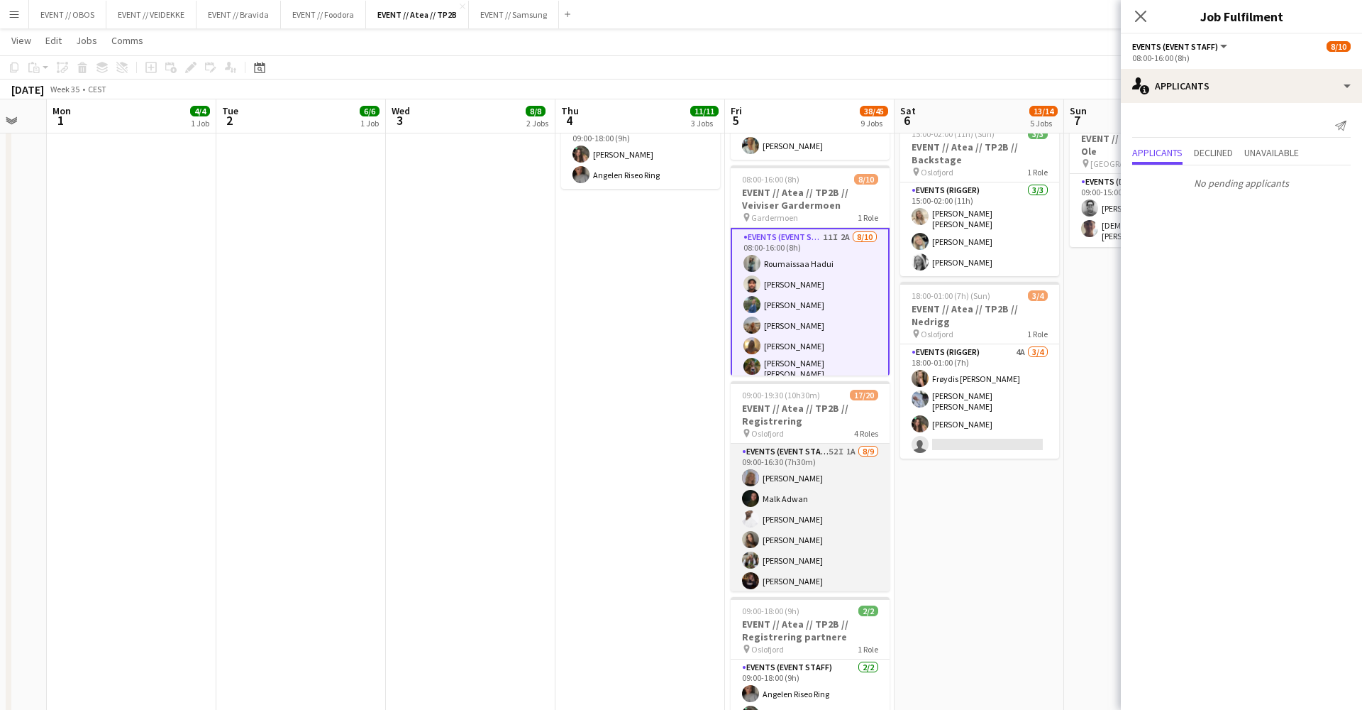
click at [764, 527] on app-card-role "Events (Event Staff) 52I 1A [DATE] 09:00-16:30 (7h30m) [PERSON_NAME] [PERSON_NA…" at bounding box center [810, 554] width 159 height 221
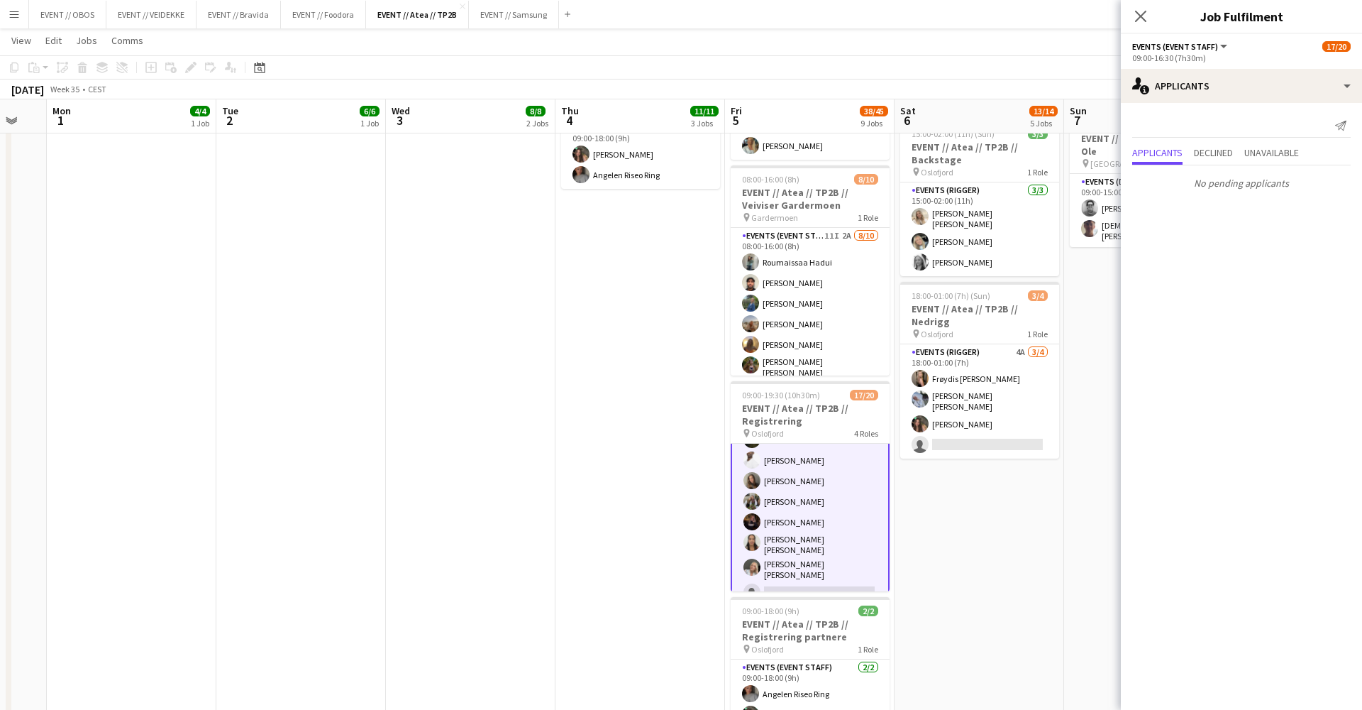
scroll to position [60, 0]
click at [786, 468] on app-card-role "Events (Event Staff) 52I 1A [DATE] 09:00-16:30 (7h30m) [PERSON_NAME] [PERSON_NA…" at bounding box center [810, 496] width 159 height 224
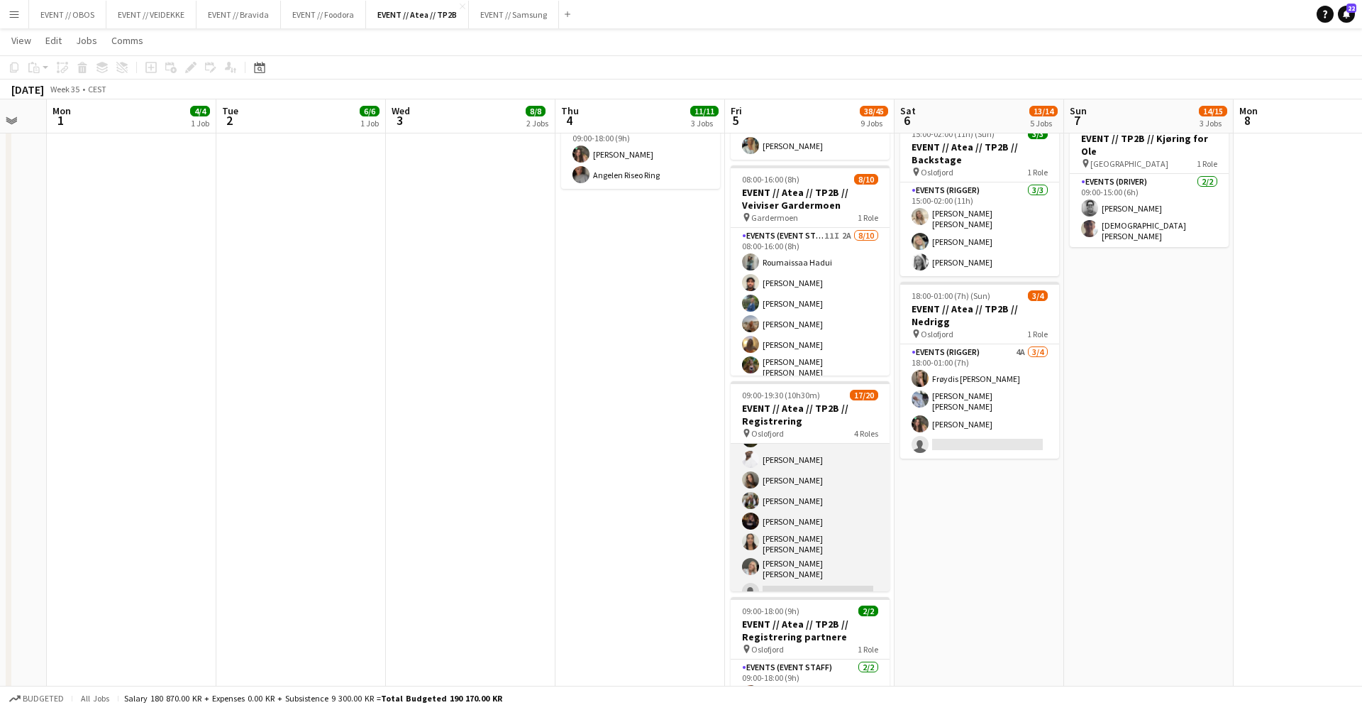
click at [786, 468] on app-card-role "Events (Event Staff) 52I 1A [DATE] 09:00-16:30 (7h30m) [PERSON_NAME] [PERSON_NA…" at bounding box center [810, 494] width 159 height 221
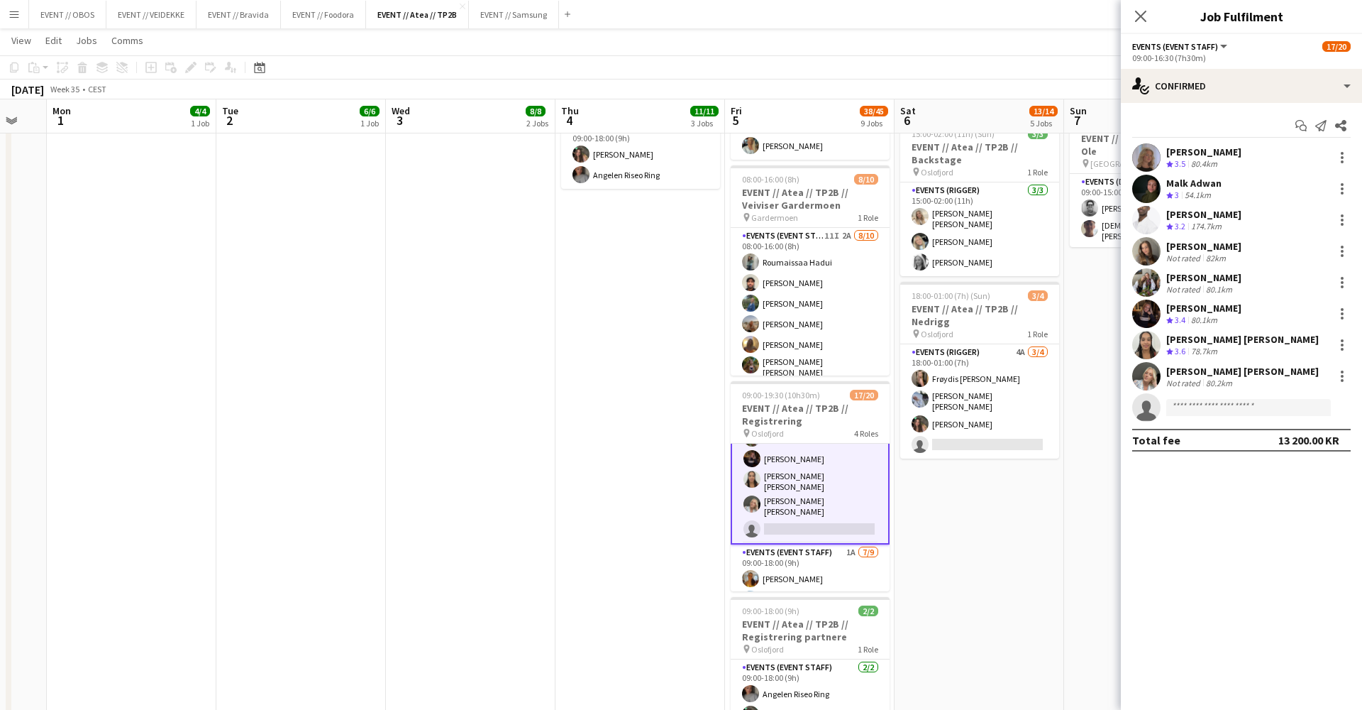
scroll to position [312, 0]
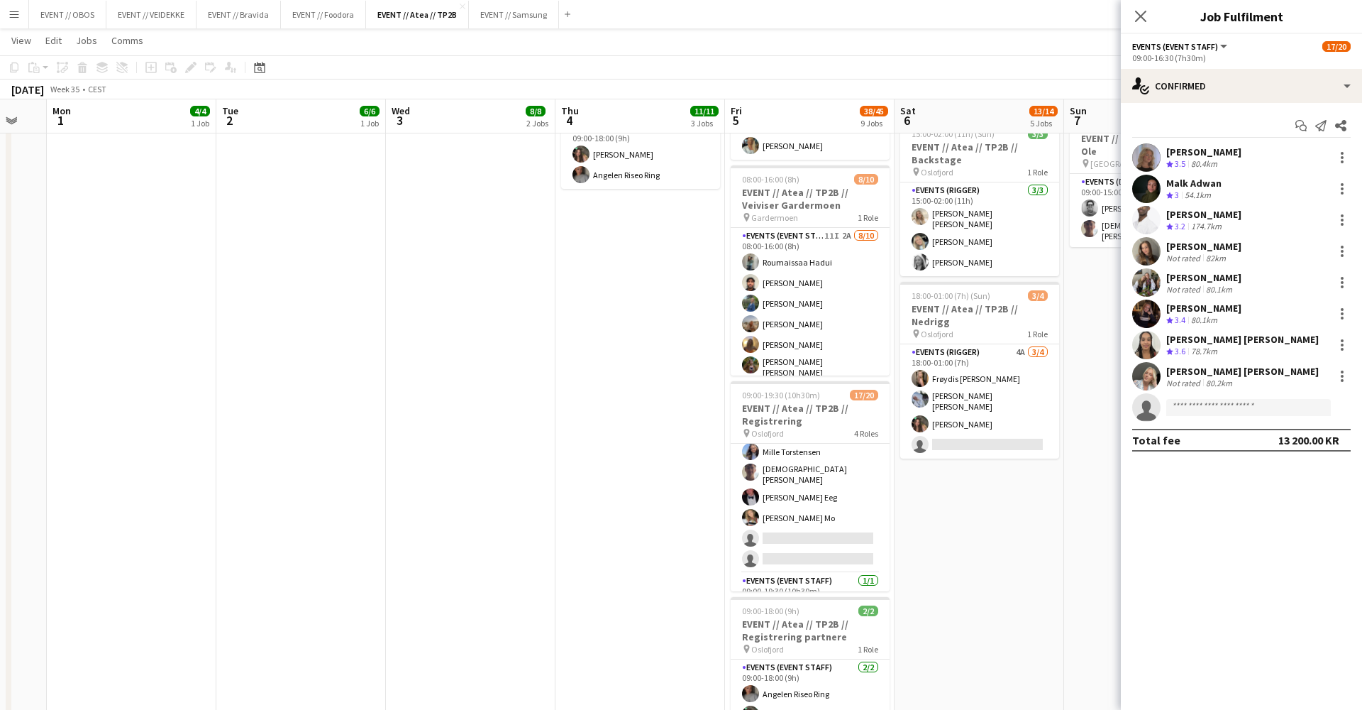
click at [802, 522] on app-card-role "Events (Event Staff) 1A [DATE] 09:00-18:00 (9h) [PERSON_NAME] [PERSON_NAME] [PE…" at bounding box center [810, 464] width 159 height 217
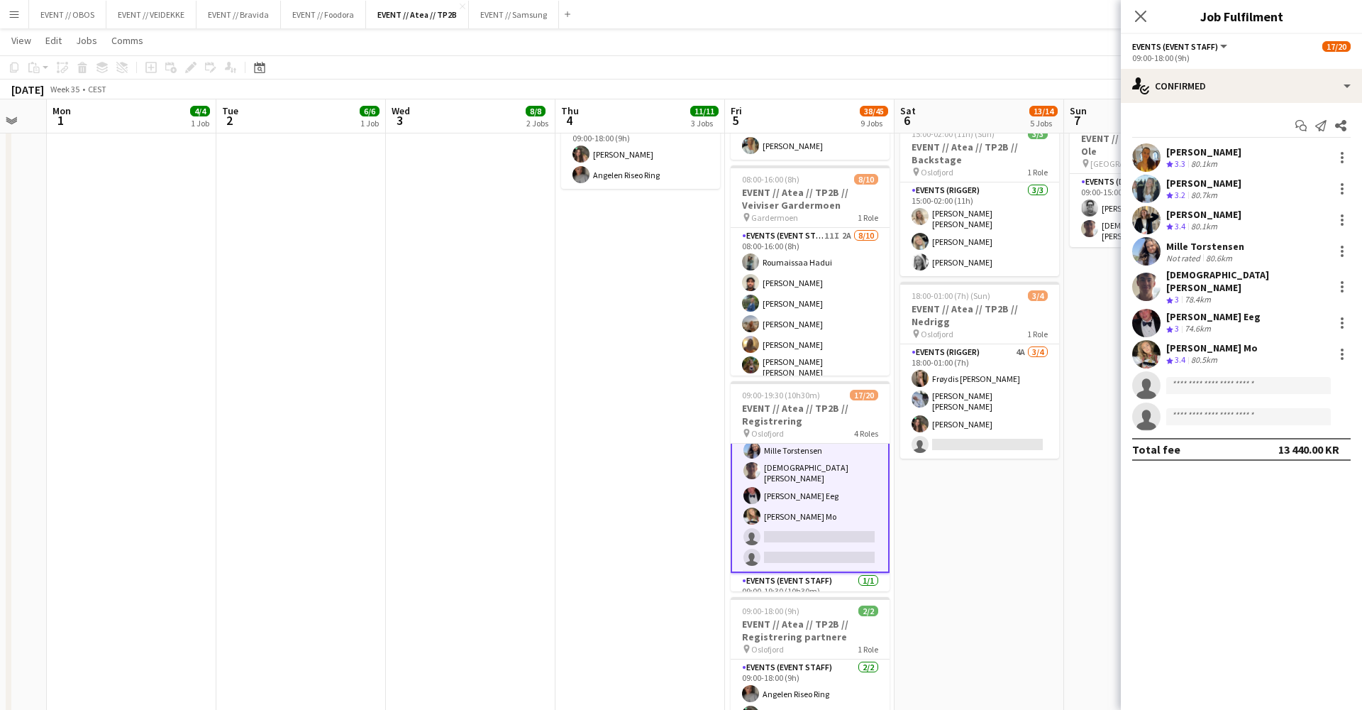
click at [1155, 344] on app-user-avatar at bounding box center [1147, 354] width 28 height 28
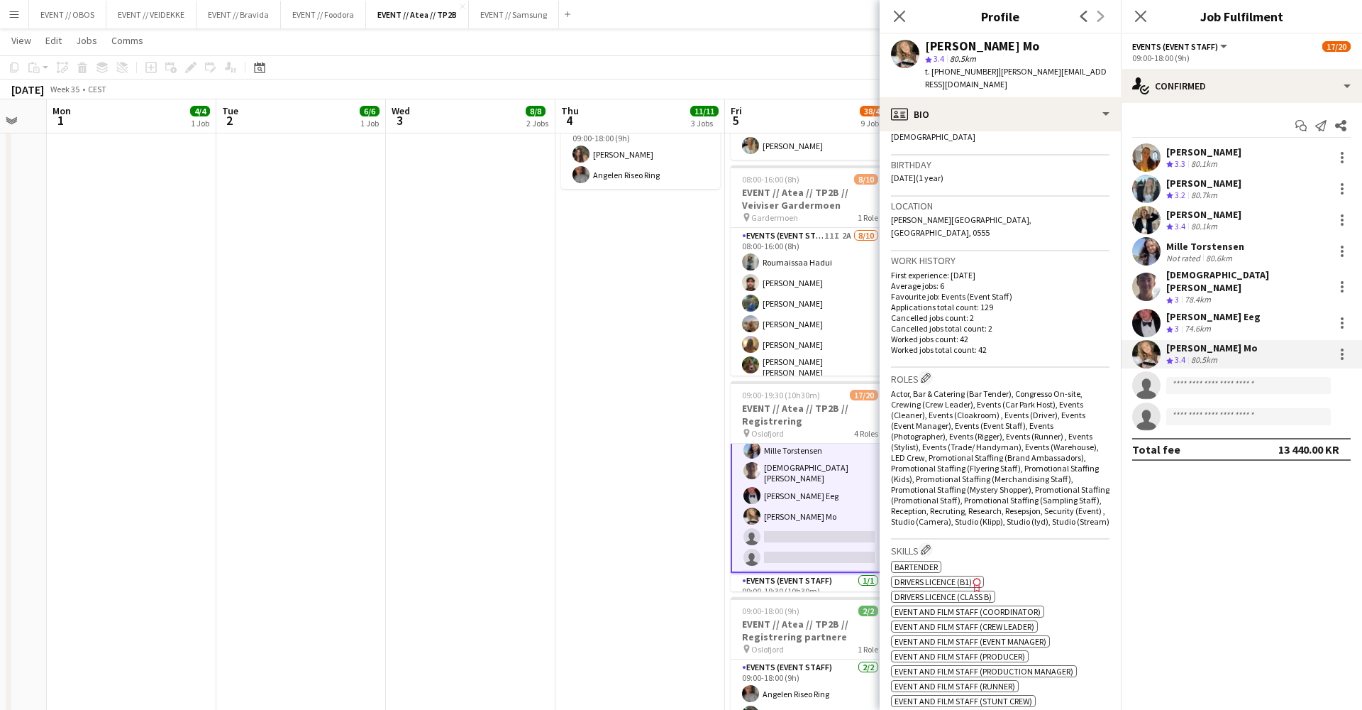
scroll to position [386, 0]
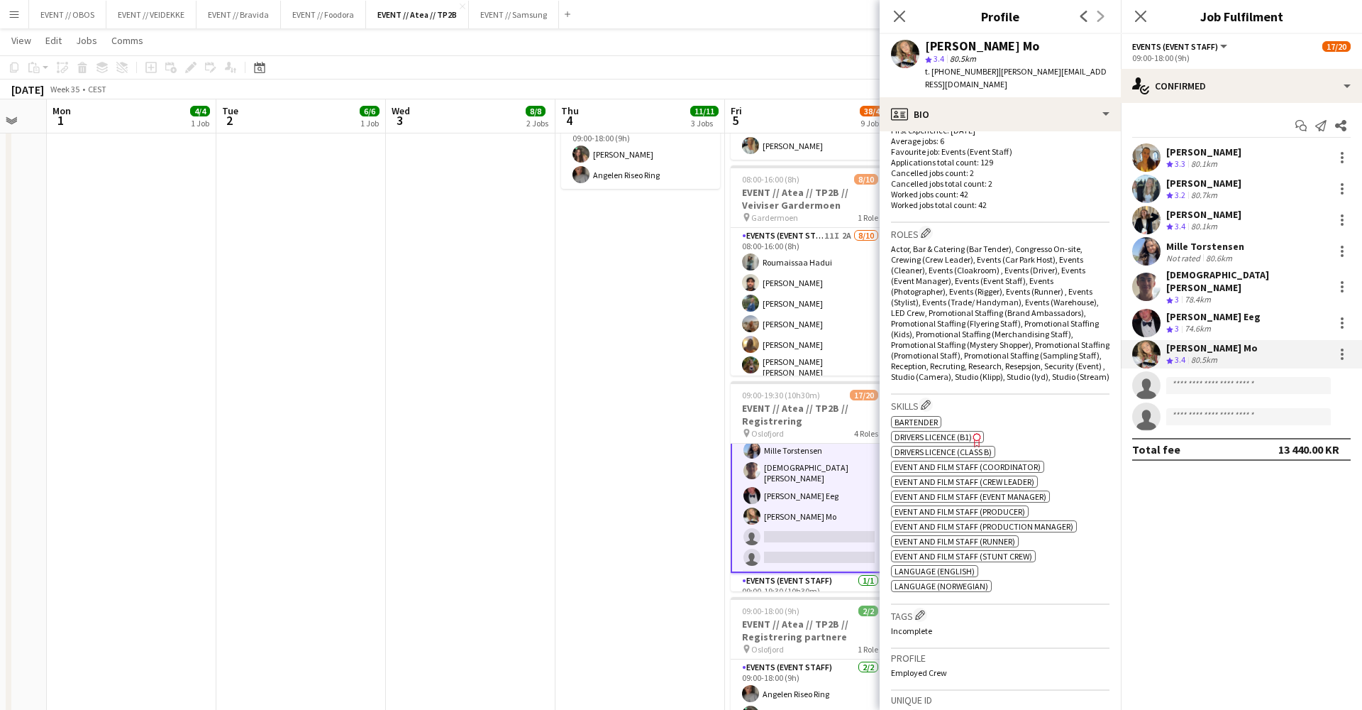
click at [564, 353] on app-date-cell "08:00-18:00 (10h) 3/3 EVENT // Atea // TP2B // Dekorering og backstage oppsett …" at bounding box center [641, 397] width 170 height 1447
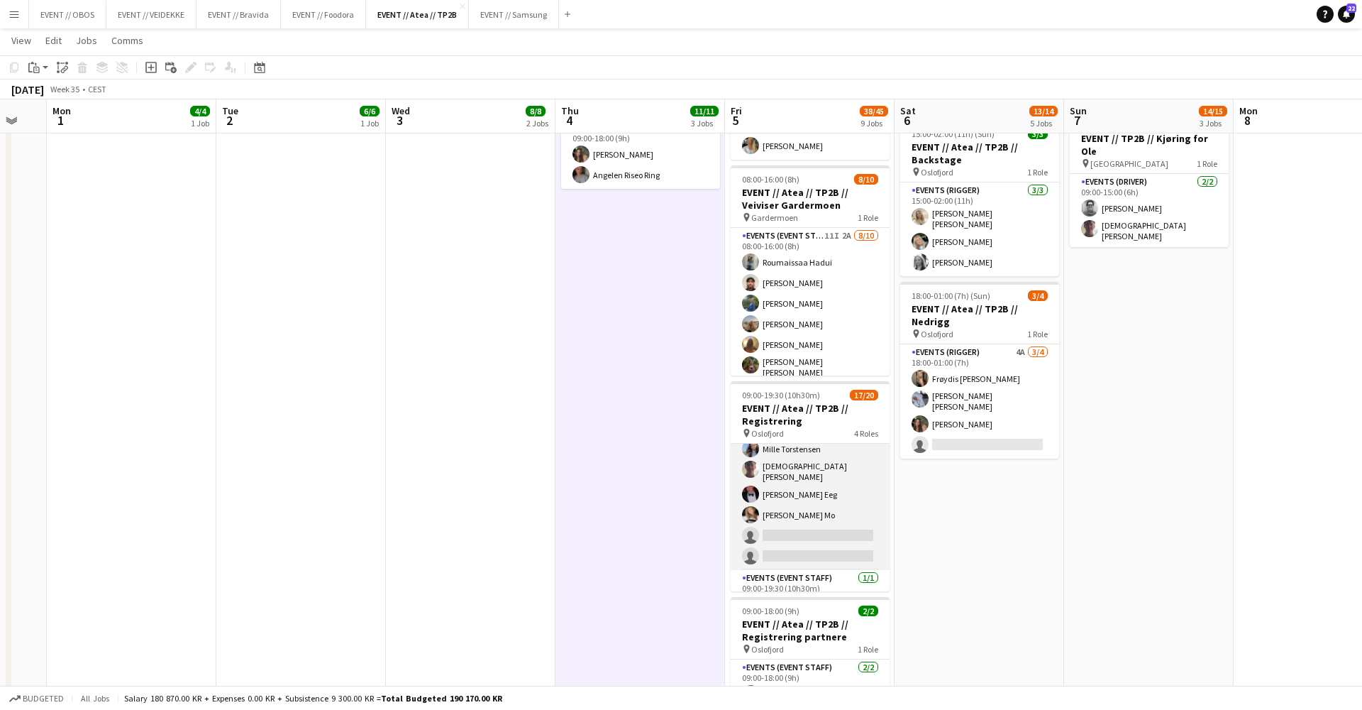
click at [782, 485] on app-card-role "Events (Event Staff) 1A [DATE] 09:00-18:00 (9h) [PERSON_NAME] [PERSON_NAME] [PE…" at bounding box center [810, 461] width 159 height 217
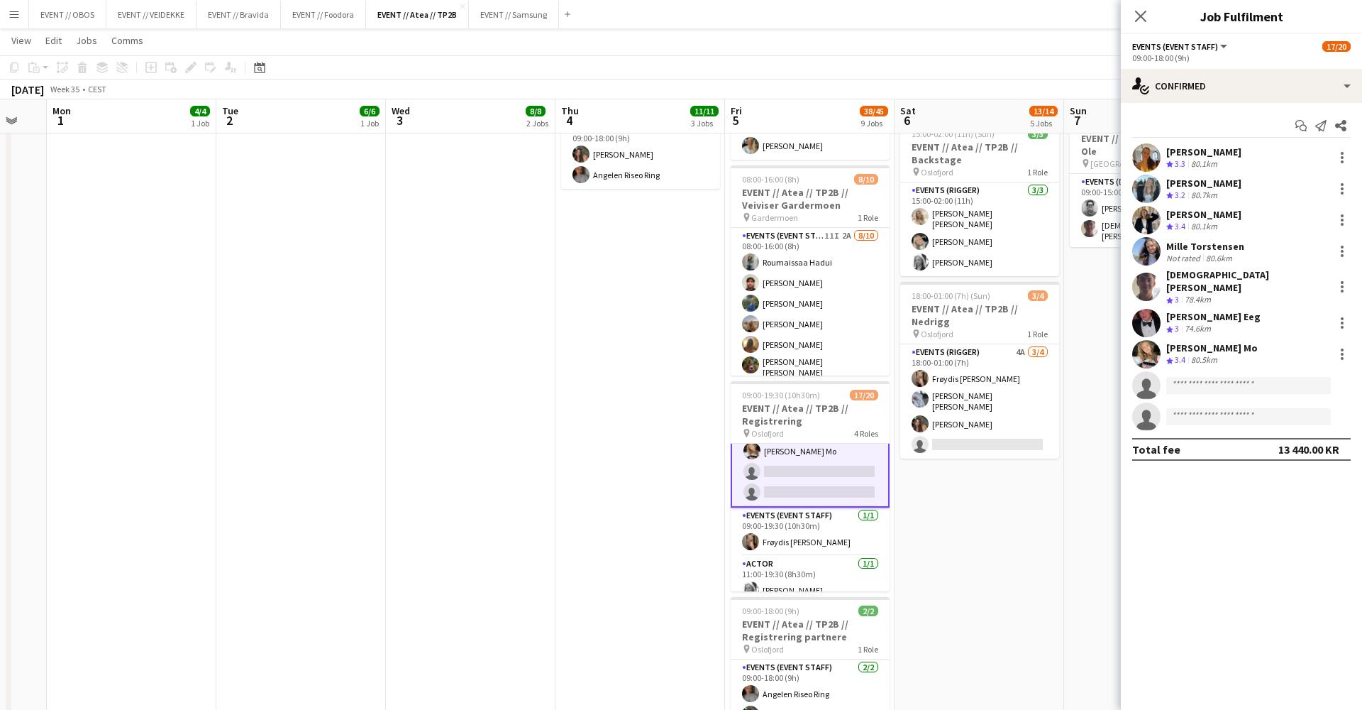
click at [629, 447] on app-date-cell "08:00-18:00 (10h) 3/3 EVENT // Atea // TP2B // Dekorering og backstage oppsett …" at bounding box center [641, 397] width 170 height 1447
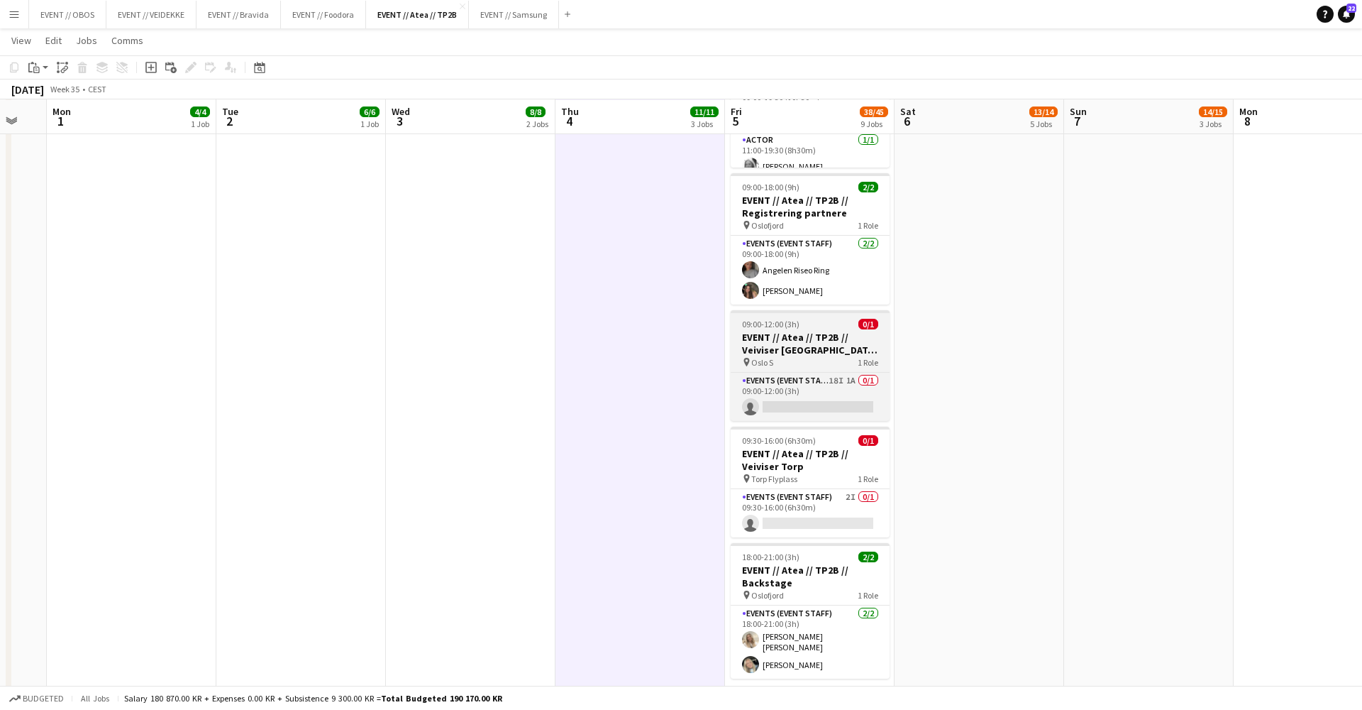
scroll to position [909, 0]
click at [798, 405] on app-card-role "Events (Event Staff) 18I 1A 0/1 09:00-12:00 (3h) single-neutral-actions" at bounding box center [810, 396] width 159 height 48
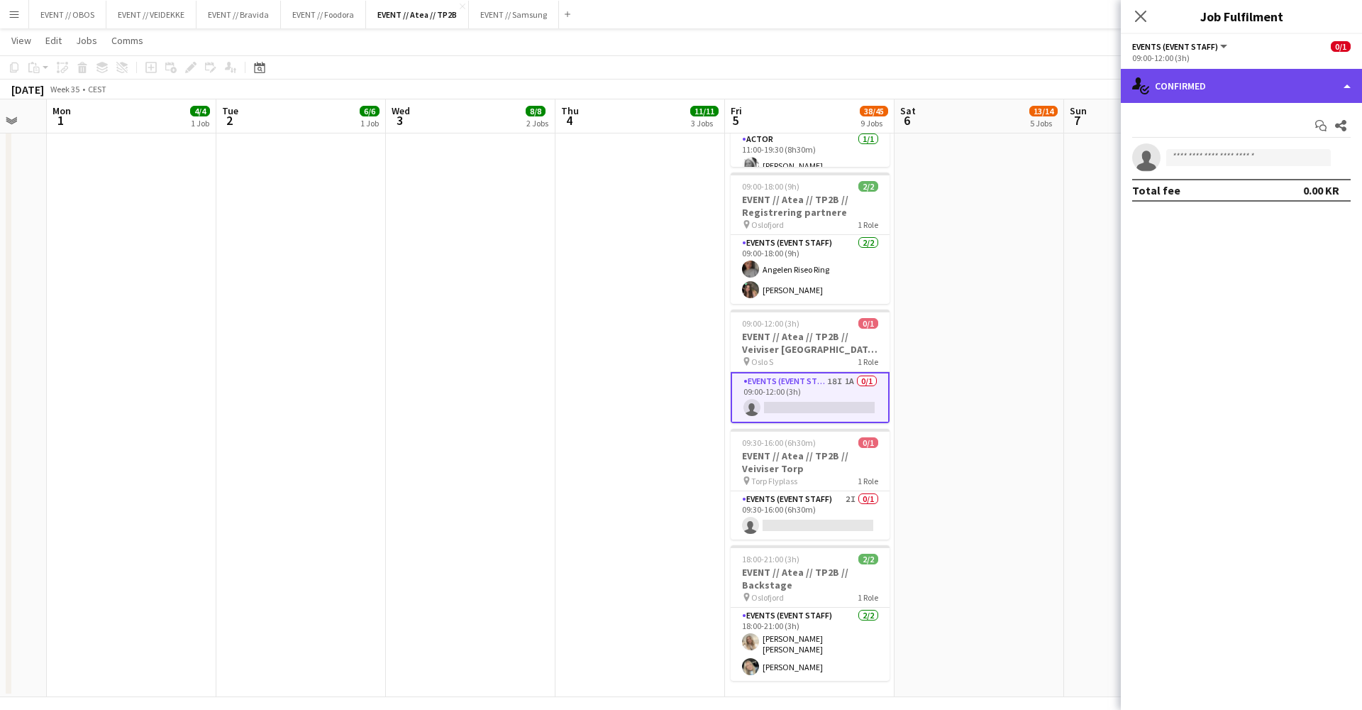
click at [1208, 89] on div "single-neutral-actions-check-2 Confirmed" at bounding box center [1241, 86] width 241 height 34
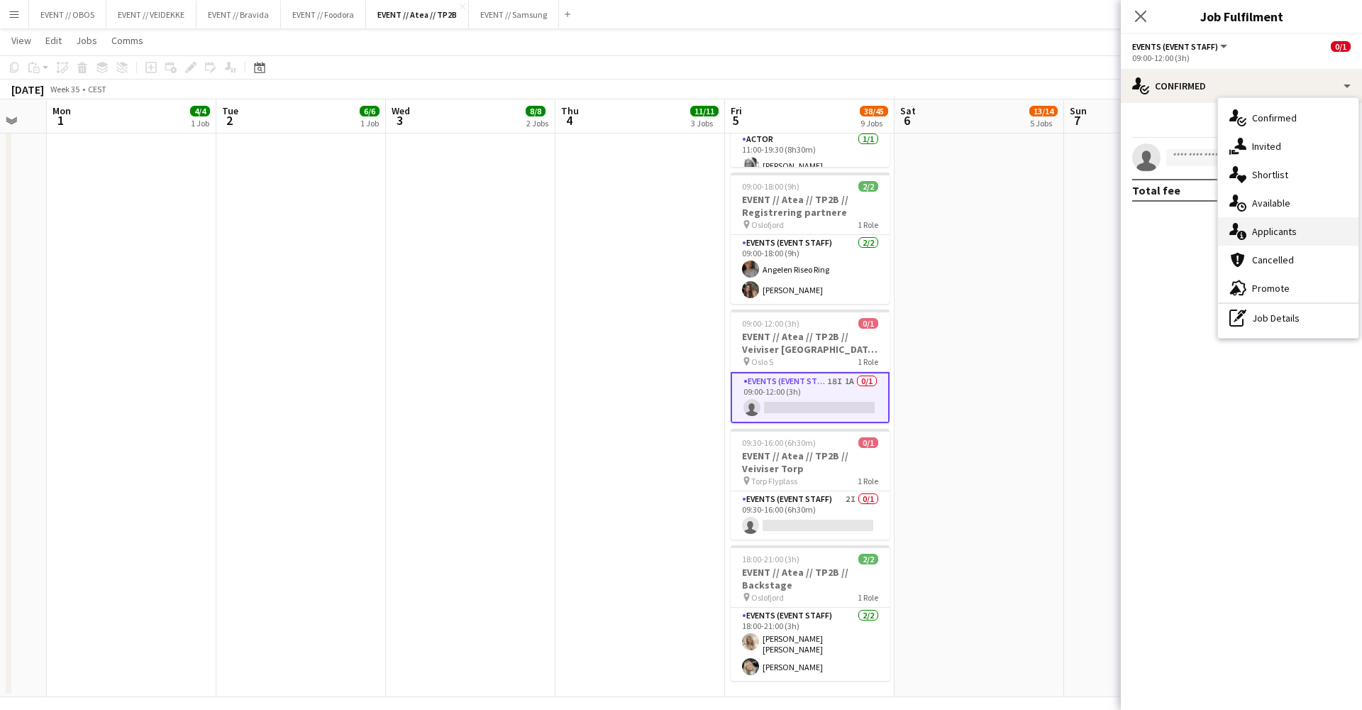
click at [1256, 231] on div "single-neutral-actions-information Applicants" at bounding box center [1288, 231] width 141 height 28
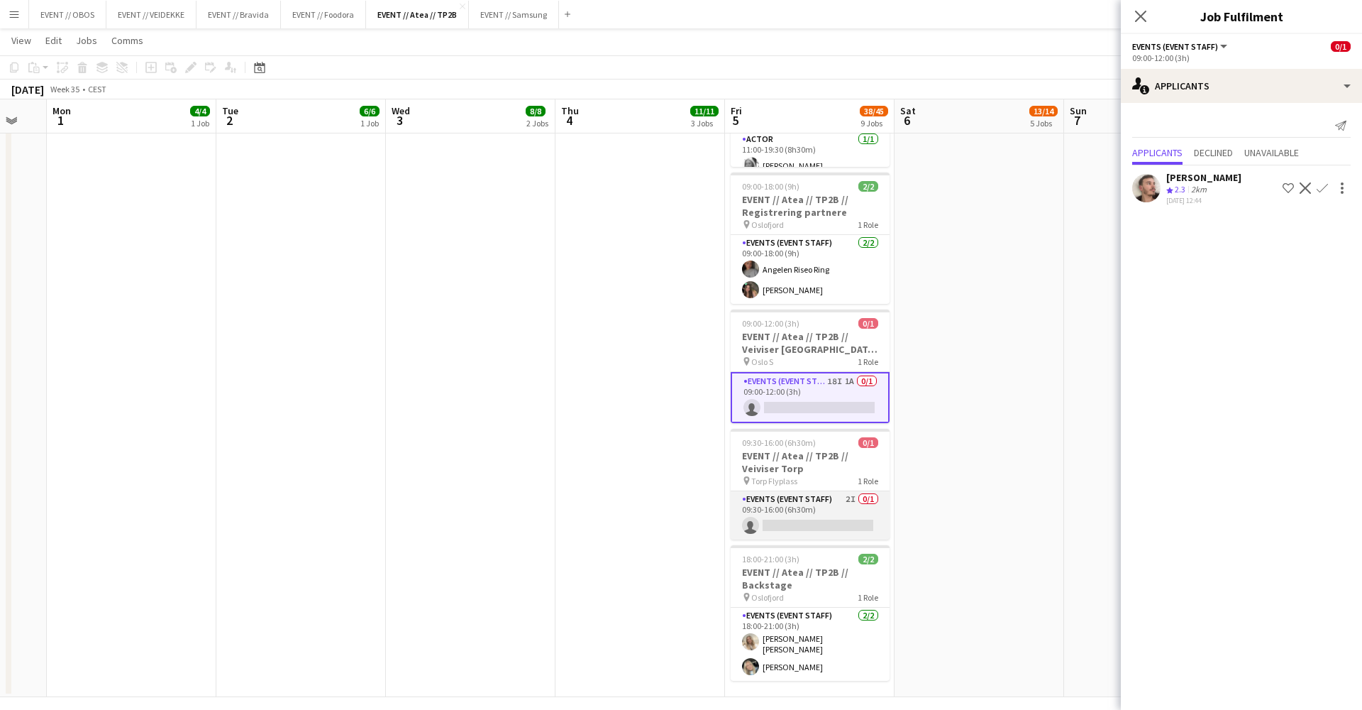
click at [843, 512] on app-card-role "Events (Event Staff) 2I 0/1 09:30-16:00 (6h30m) single-neutral-actions" at bounding box center [810, 515] width 159 height 48
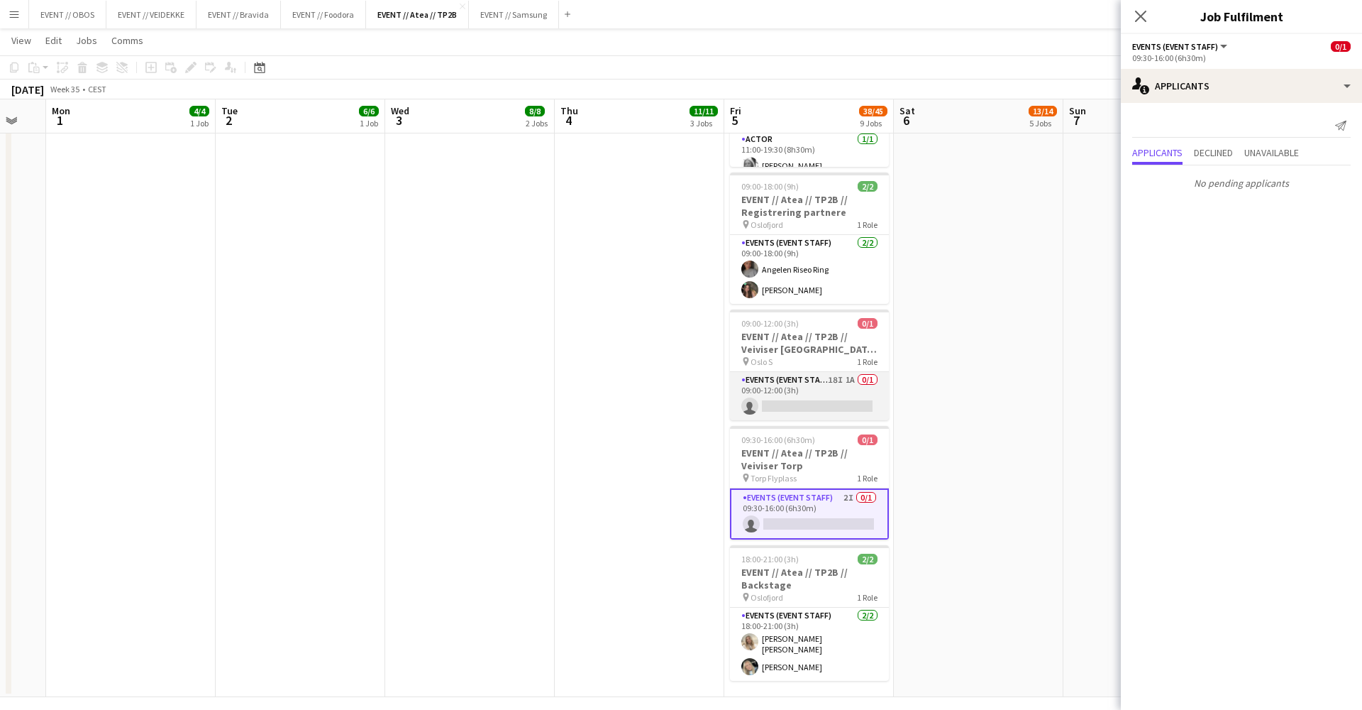
click at [815, 399] on app-card-role "Events (Event Staff) 18I 1A 0/1 09:00-12:00 (3h) single-neutral-actions" at bounding box center [809, 396] width 159 height 48
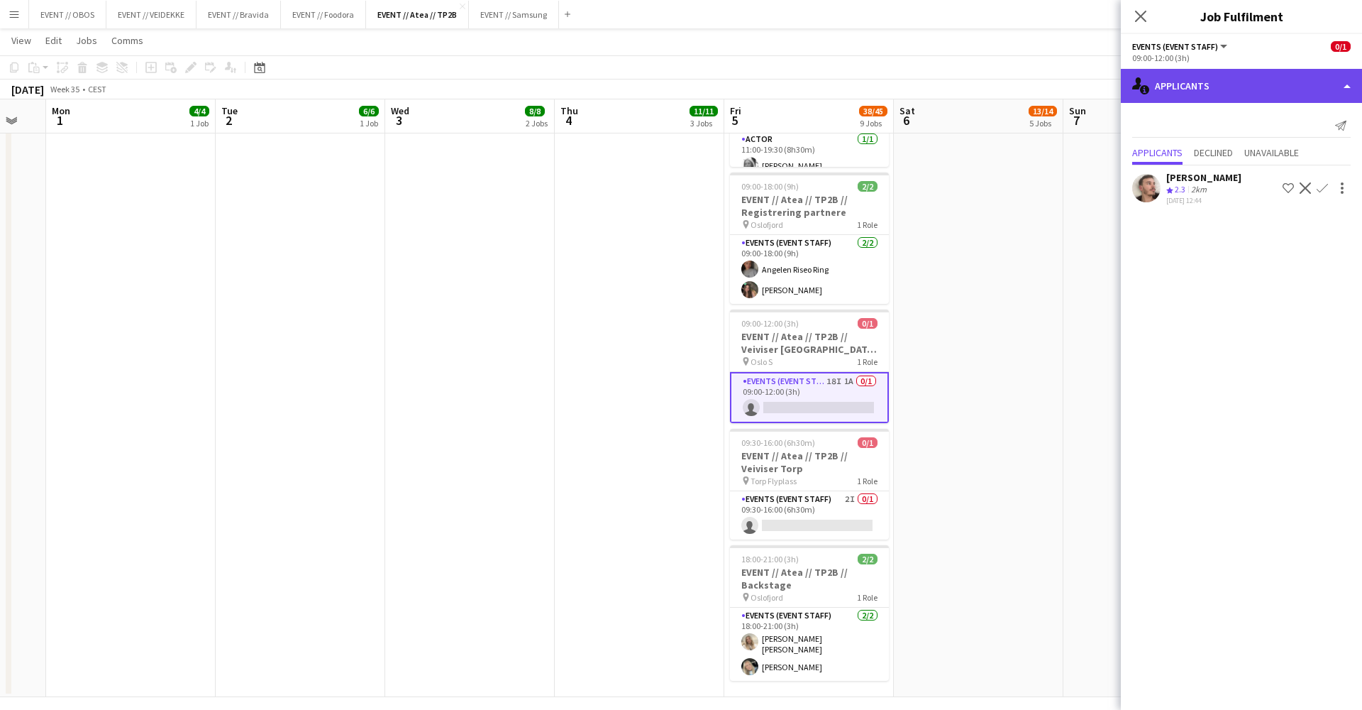
click at [1186, 98] on div "single-neutral-actions-information Applicants" at bounding box center [1241, 86] width 241 height 34
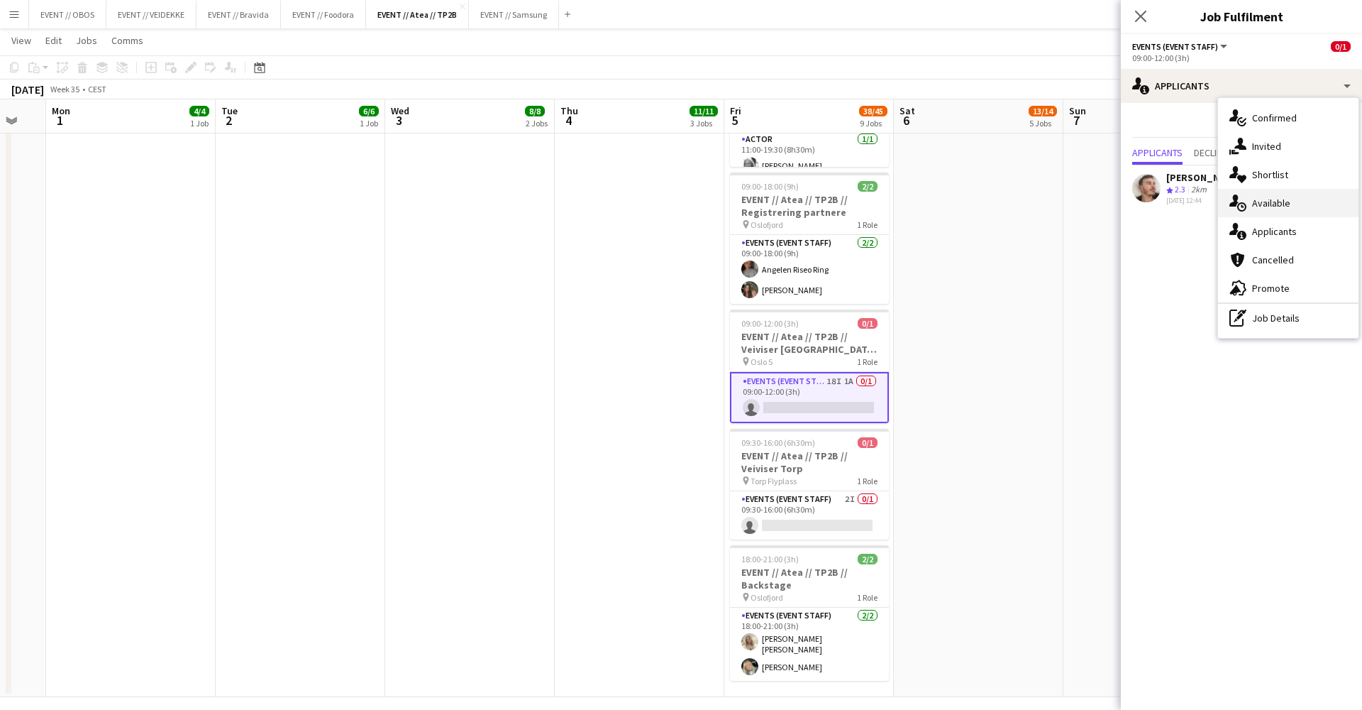
click at [1252, 209] on div "single-neutral-actions-upload Available" at bounding box center [1288, 203] width 141 height 28
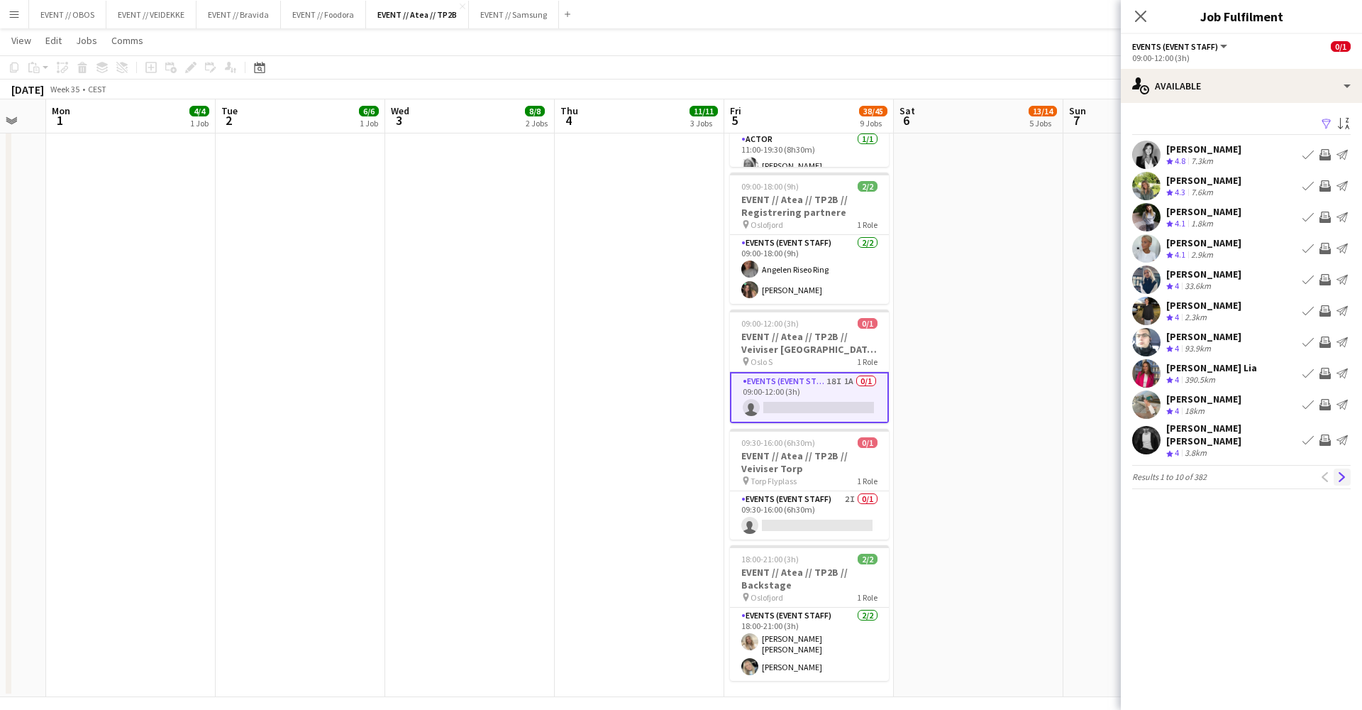
click at [1345, 473] on button "Next" at bounding box center [1342, 476] width 17 height 17
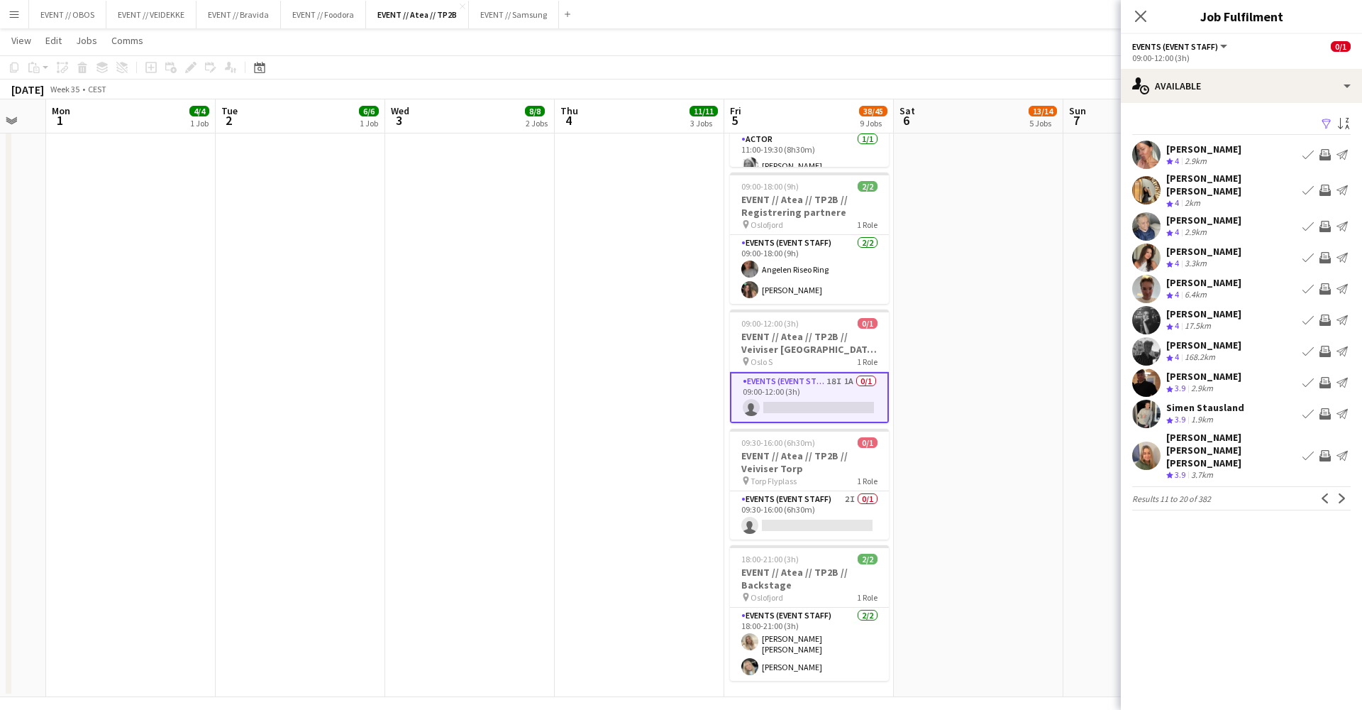
click at [1342, 486] on app-pager "Results 11 to 20 of 382 Previous Next" at bounding box center [1242, 498] width 219 height 24
click at [1339, 493] on app-icon "Next" at bounding box center [1343, 498] width 10 height 10
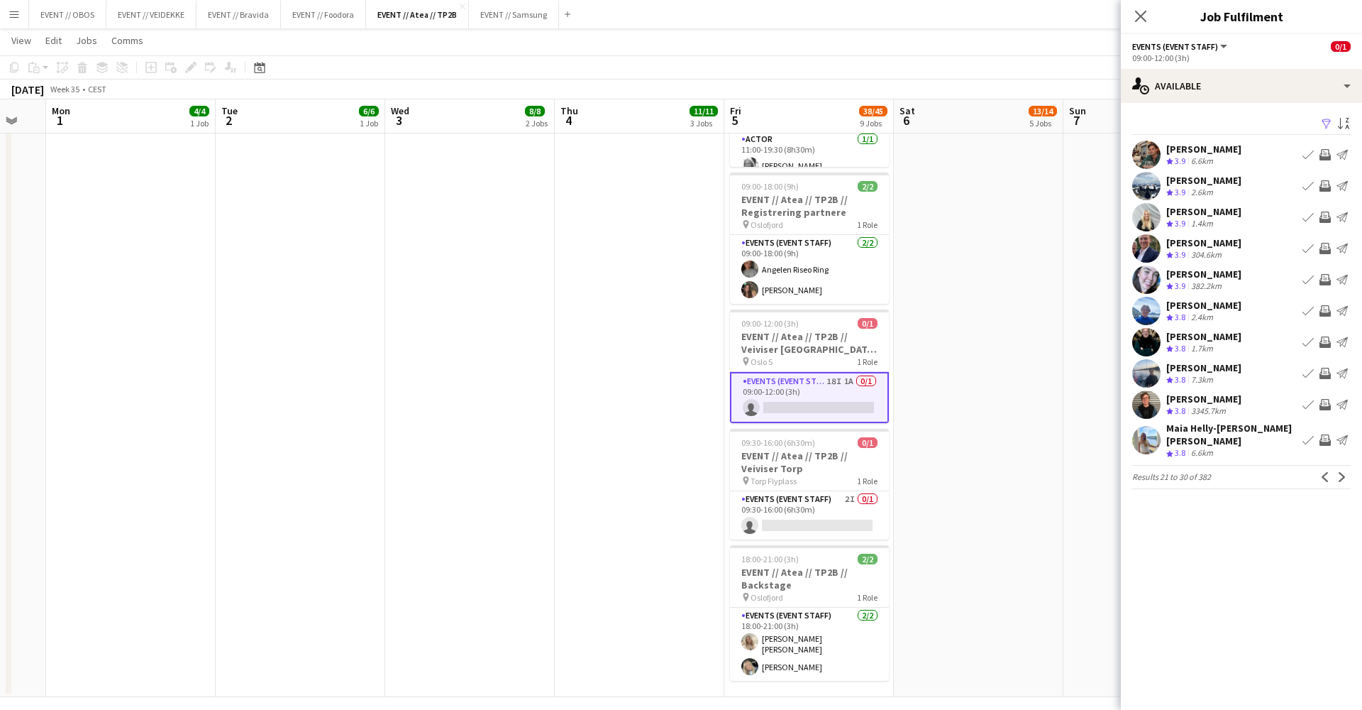
click at [1339, 473] on button "Next" at bounding box center [1342, 476] width 17 height 17
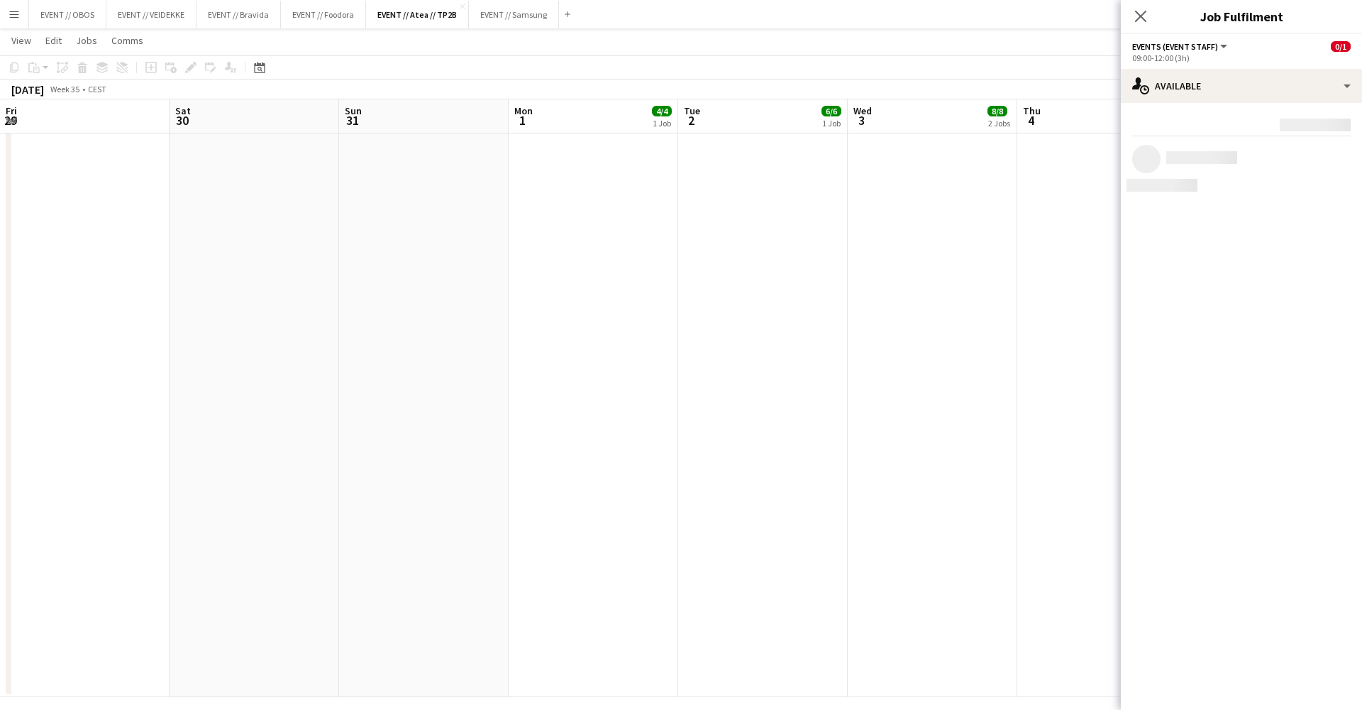
scroll to position [24, 0]
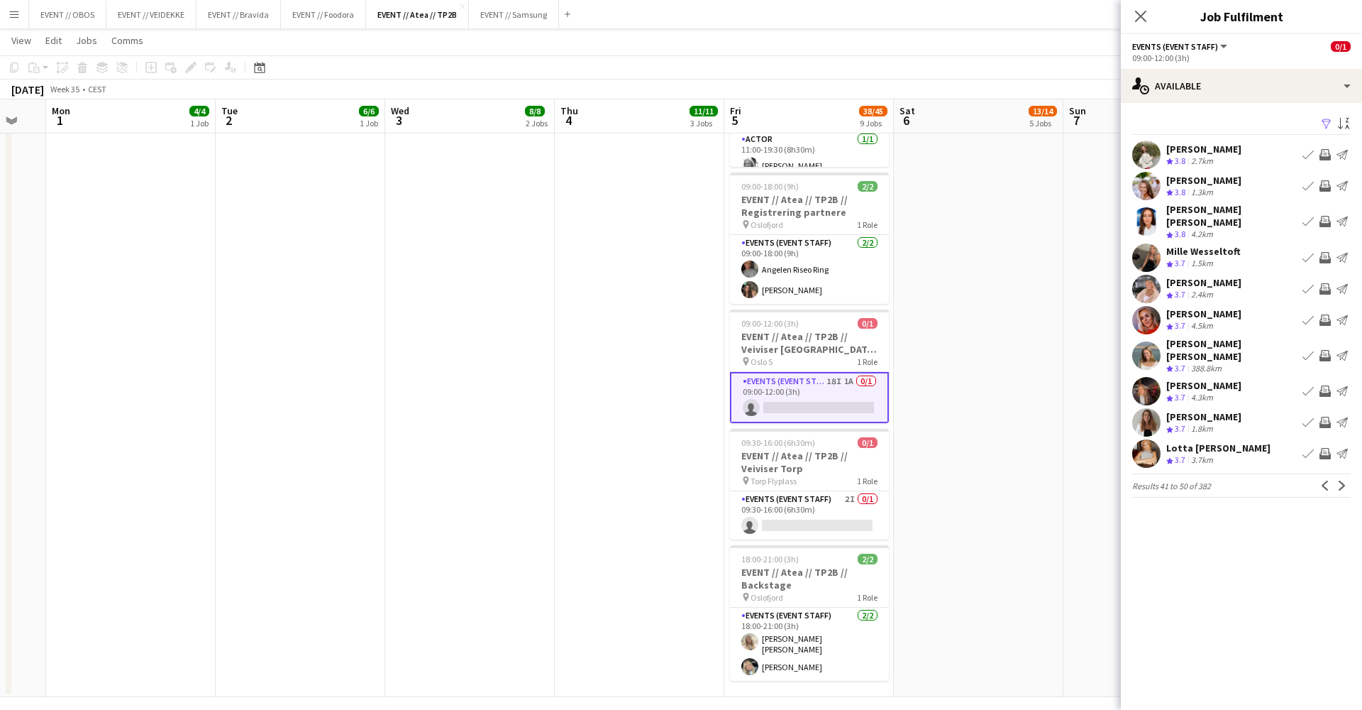
click at [1339, 477] on button "Next" at bounding box center [1342, 485] width 17 height 17
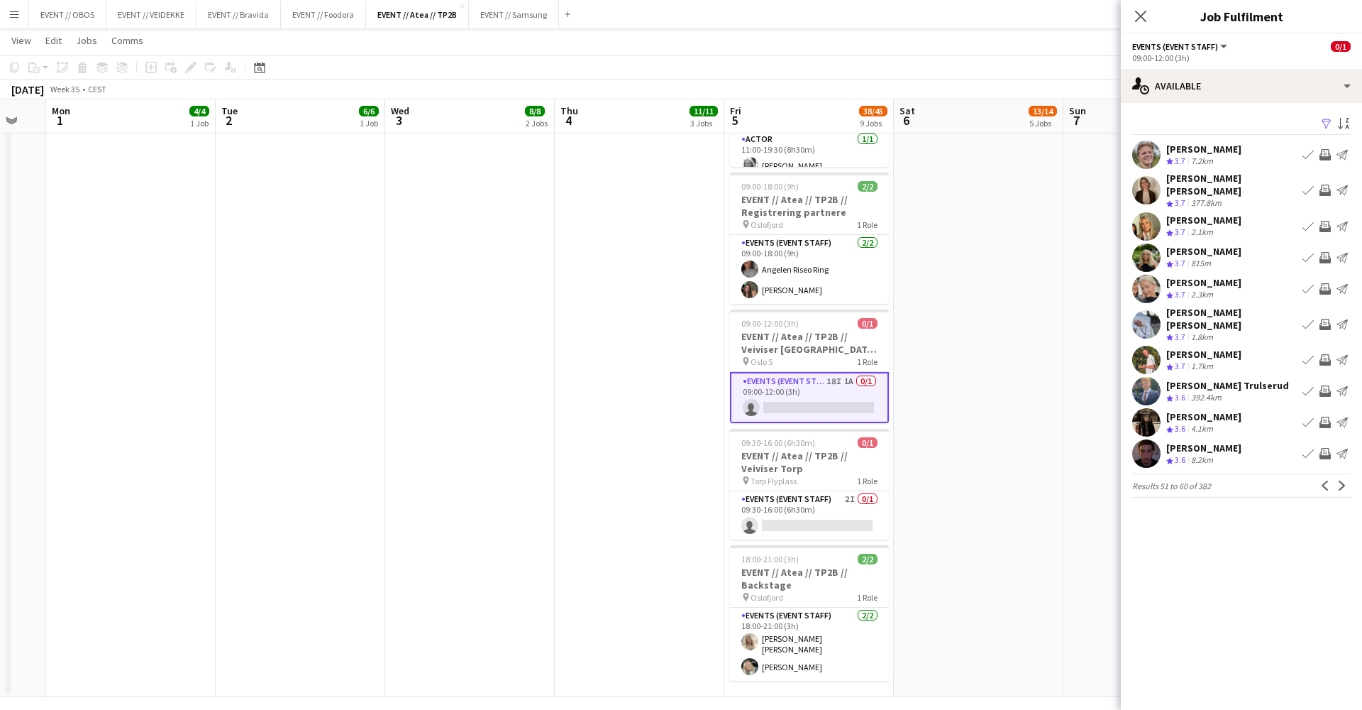
click at [1339, 477] on button "Next" at bounding box center [1342, 485] width 17 height 17
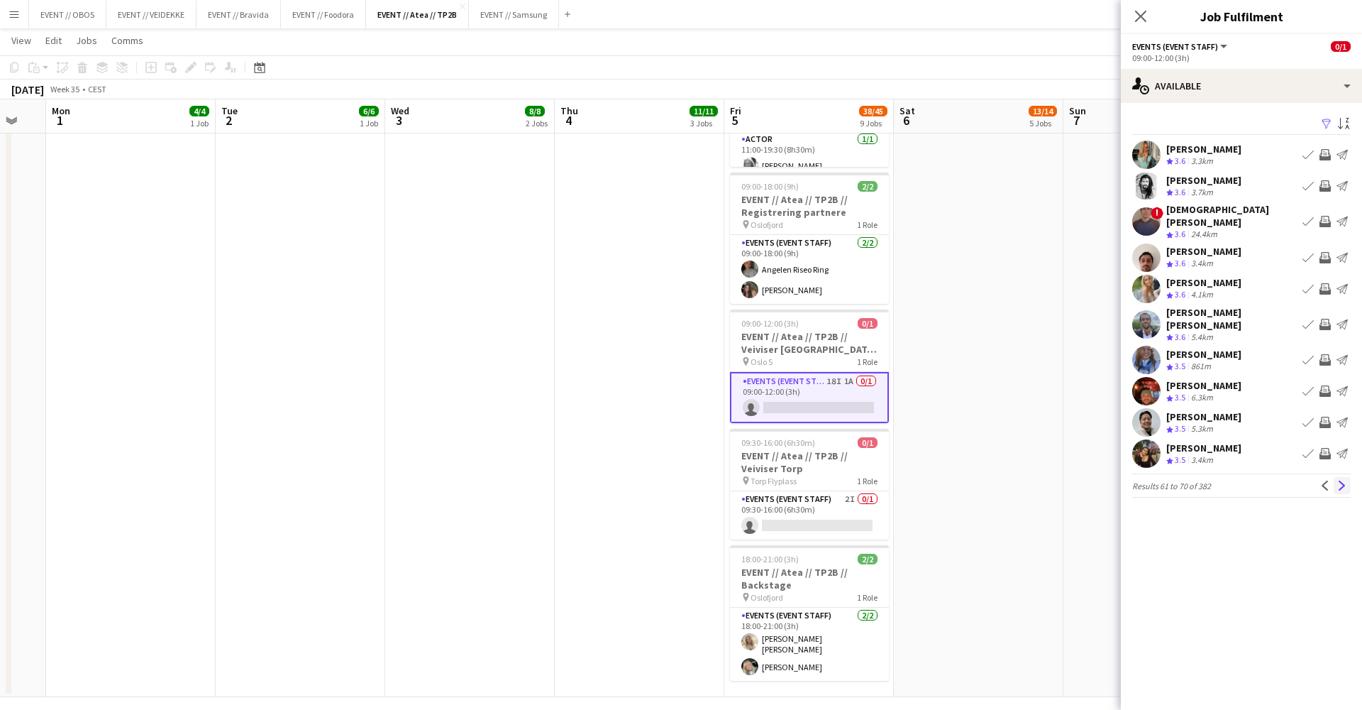
click at [1338, 477] on button "Next" at bounding box center [1342, 485] width 17 height 17
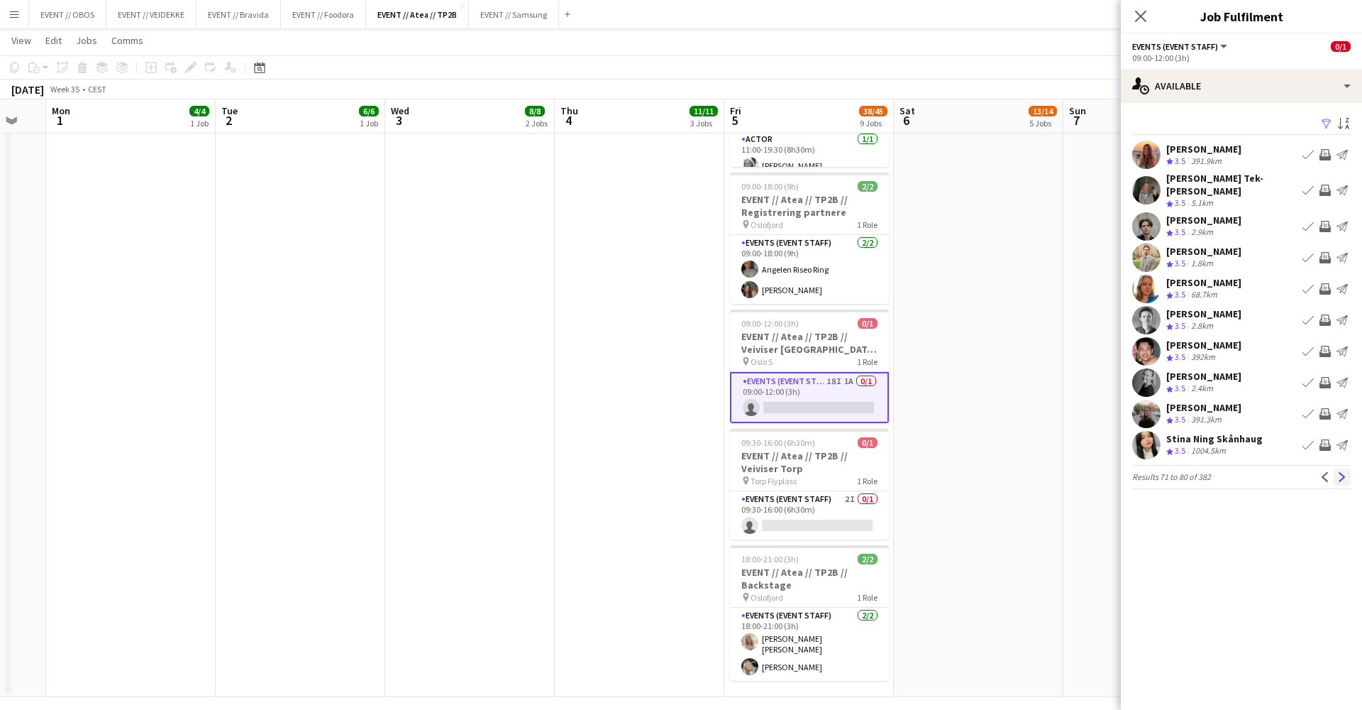
click at [1343, 472] on app-icon "Next" at bounding box center [1343, 477] width 10 height 10
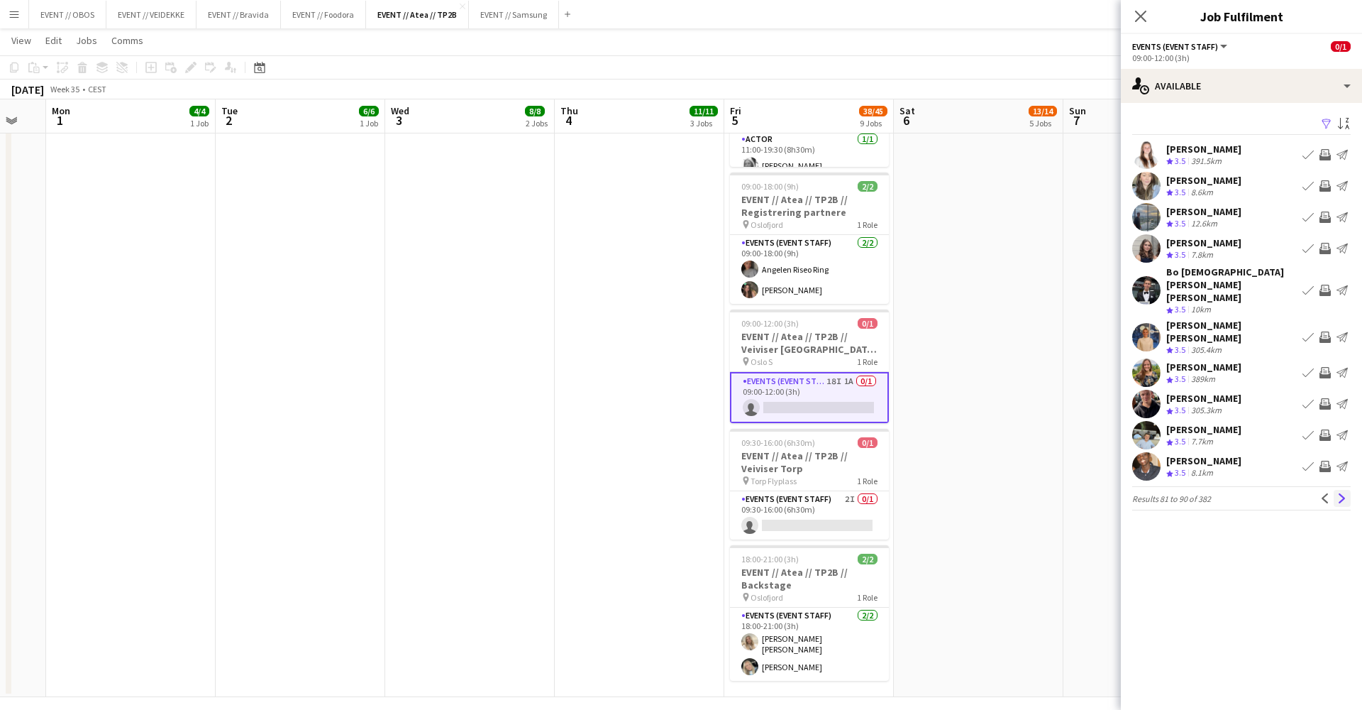
click at [1338, 493] on app-icon "Next" at bounding box center [1343, 498] width 10 height 10
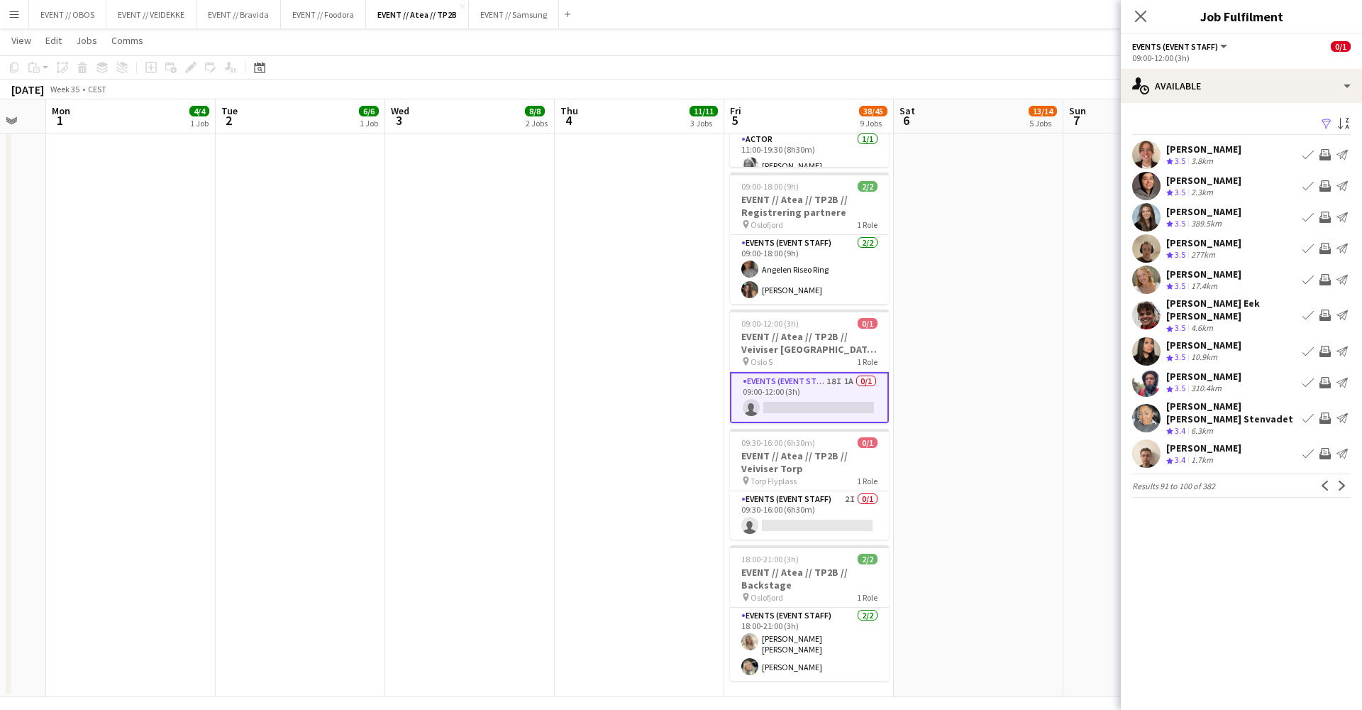
click at [1154, 189] on app-user-avatar at bounding box center [1147, 186] width 28 height 28
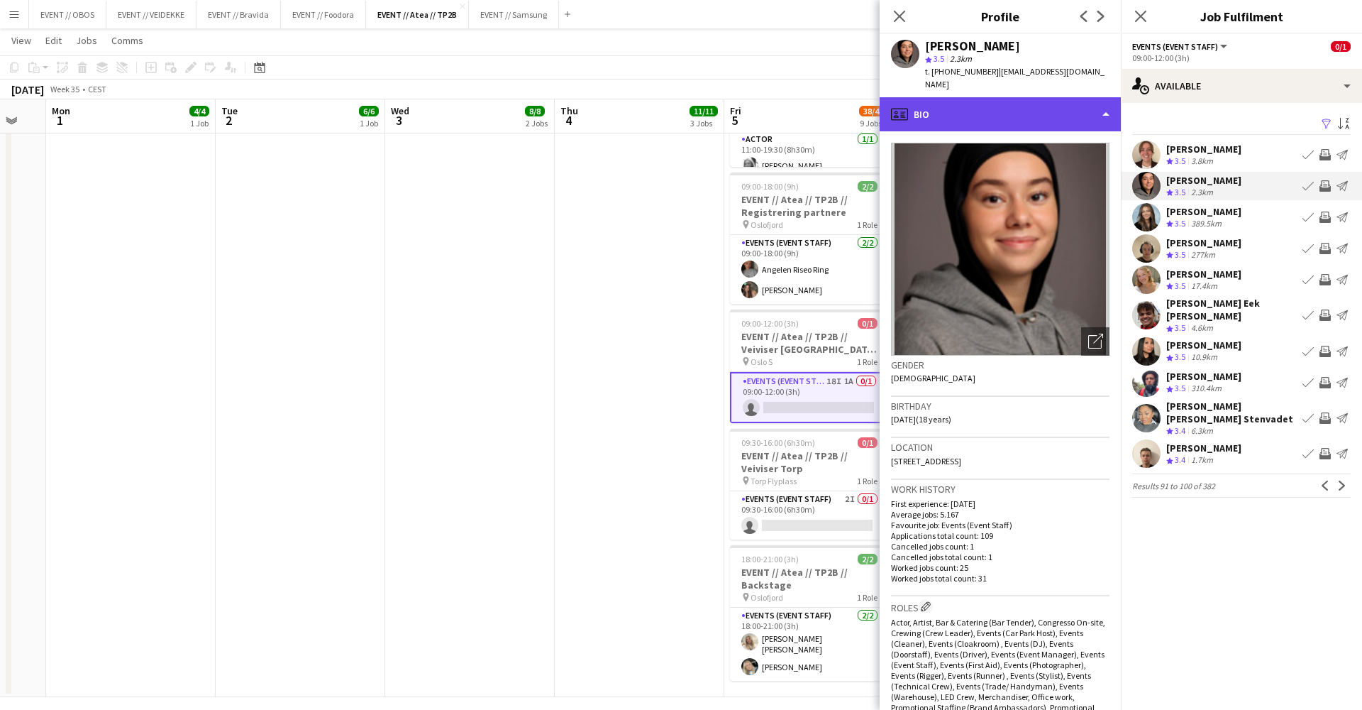
click at [1077, 110] on div "profile Bio" at bounding box center [1000, 114] width 241 height 34
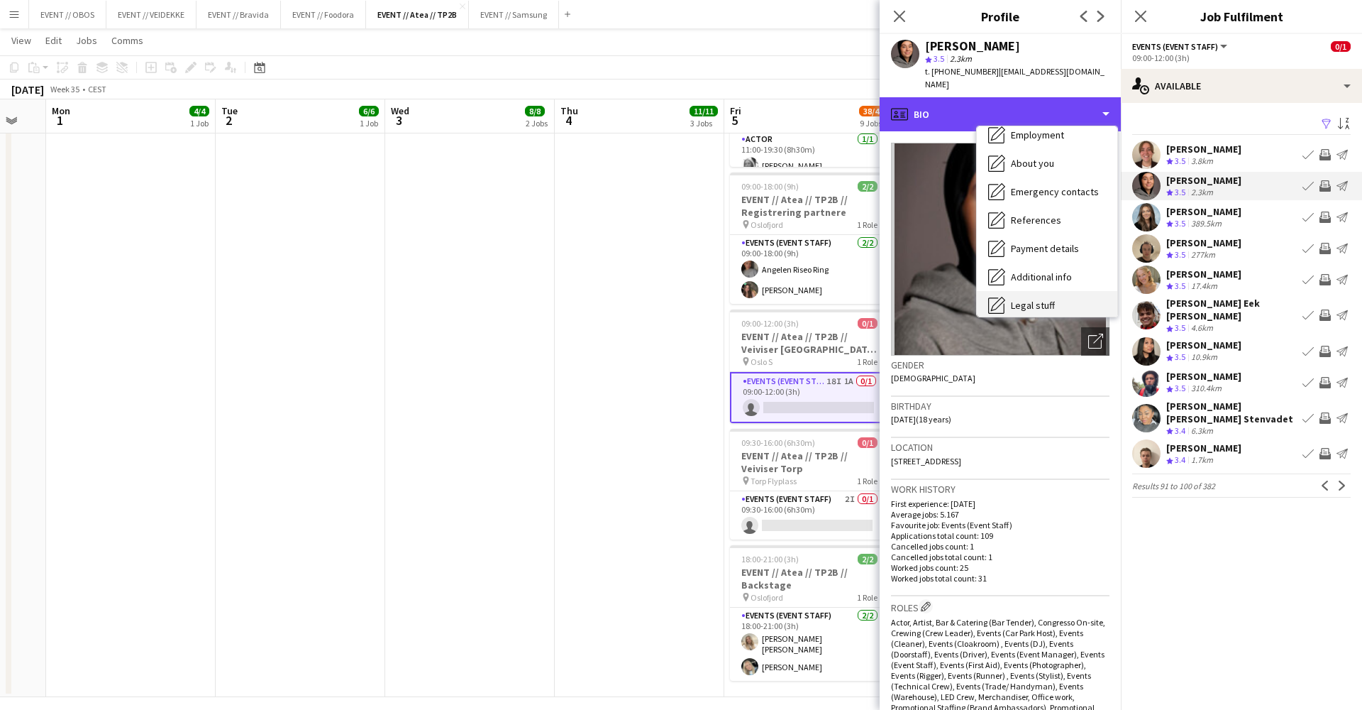
scroll to position [131, 0]
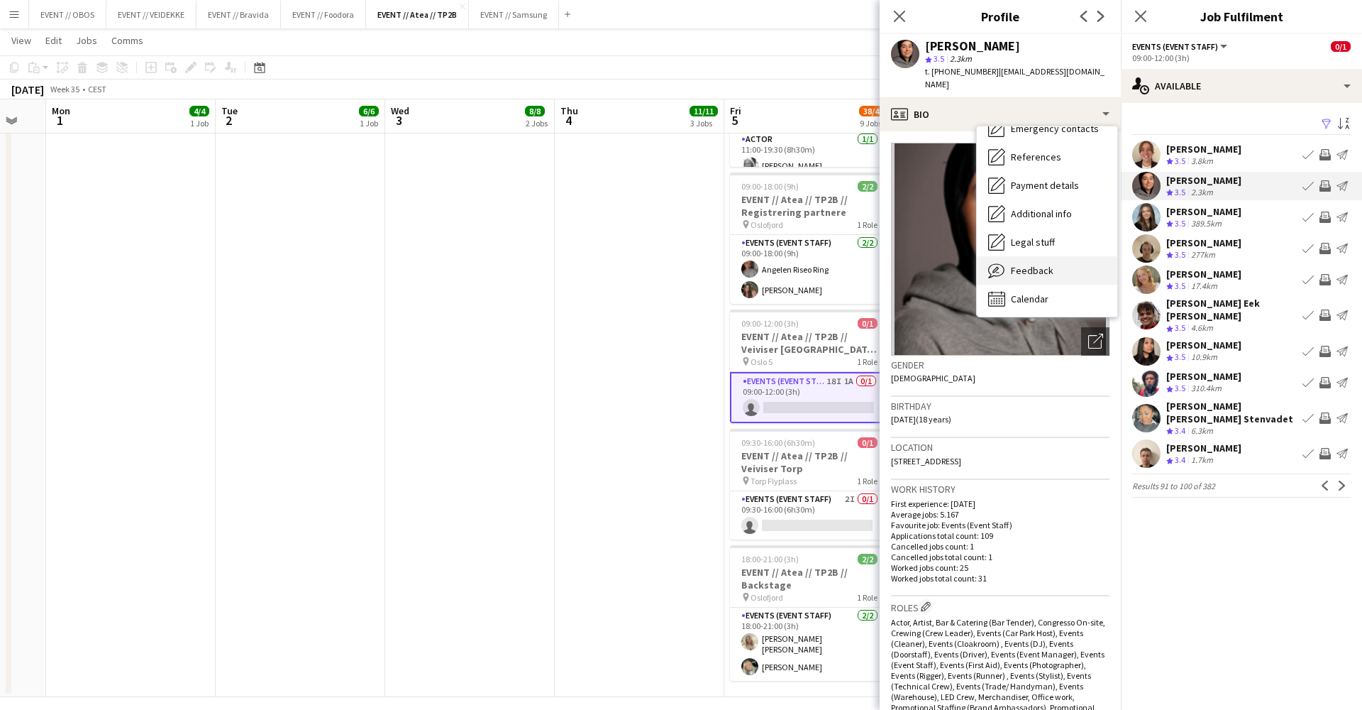
click at [1071, 269] on div "Feedback Feedback" at bounding box center [1047, 270] width 141 height 28
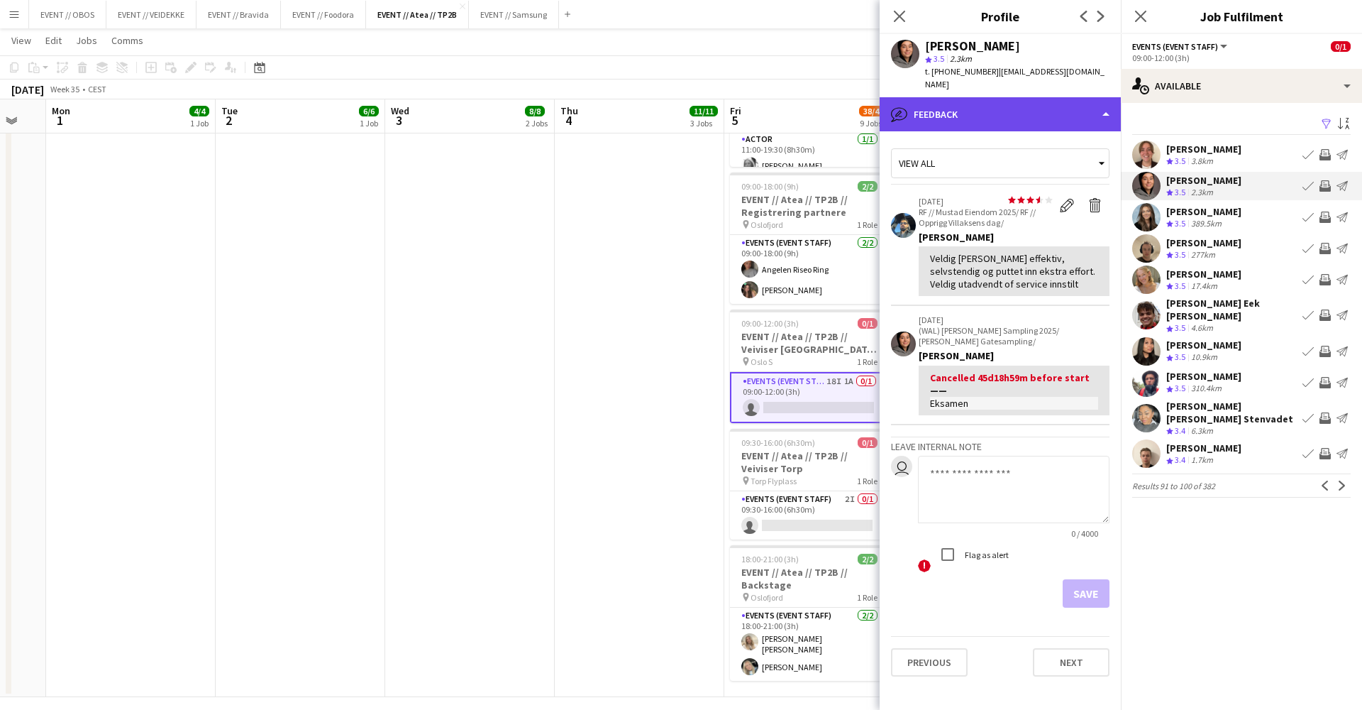
click at [1059, 109] on div "bubble-pencil Feedback" at bounding box center [1000, 114] width 241 height 34
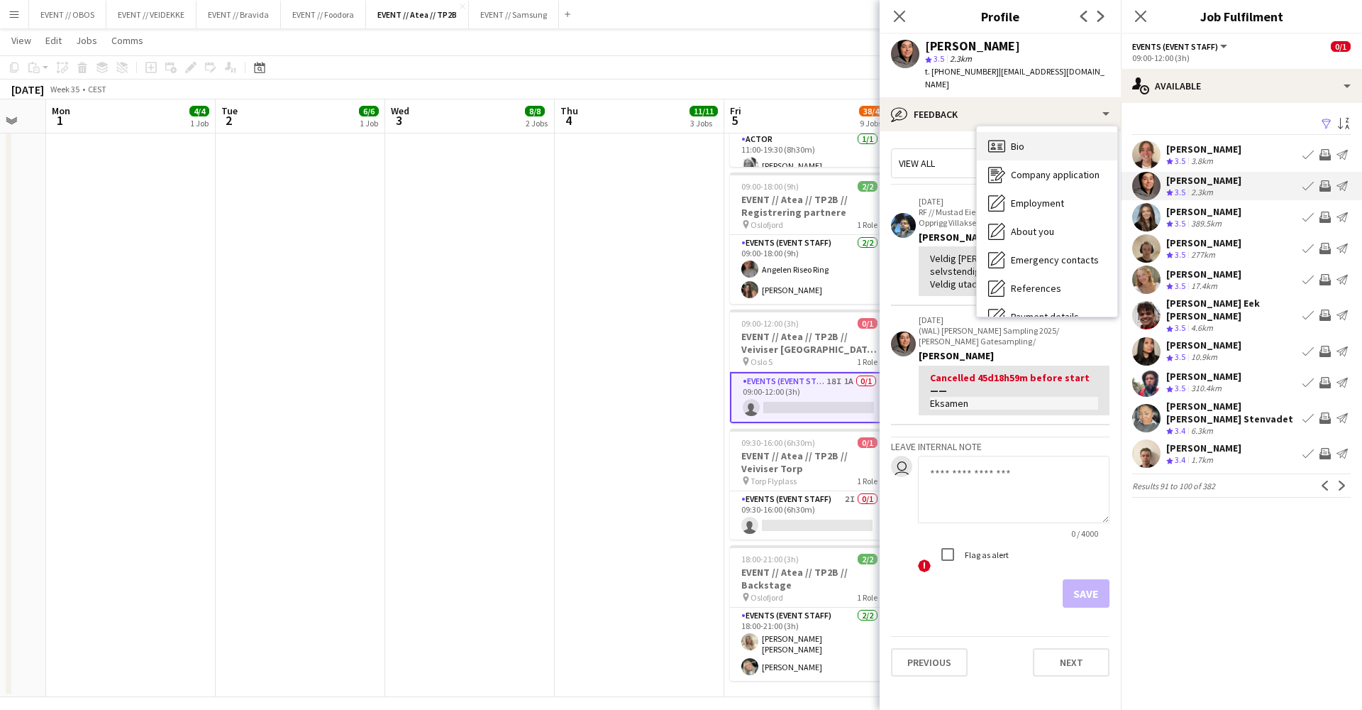
scroll to position [0, 0]
click at [1055, 132] on div "Bio Bio" at bounding box center [1047, 146] width 141 height 28
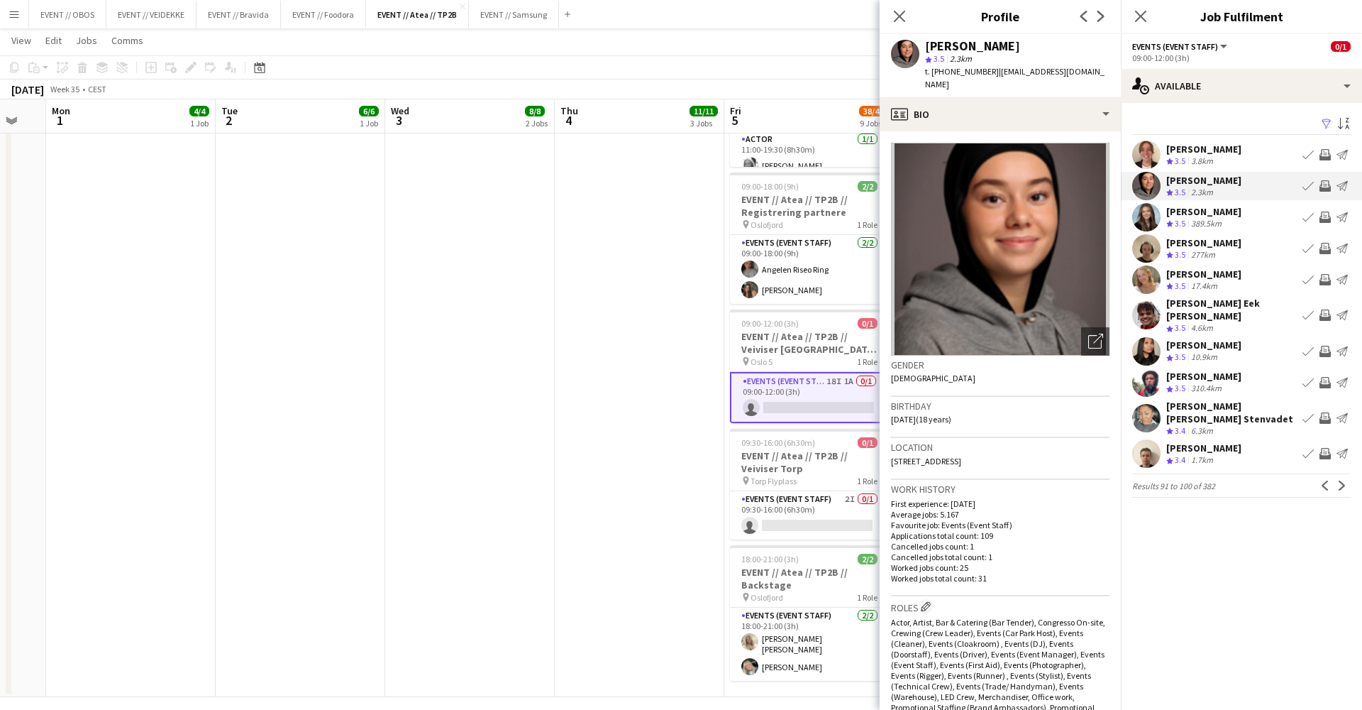
click at [1328, 189] on app-icon "Invite crew" at bounding box center [1325, 185] width 11 height 11
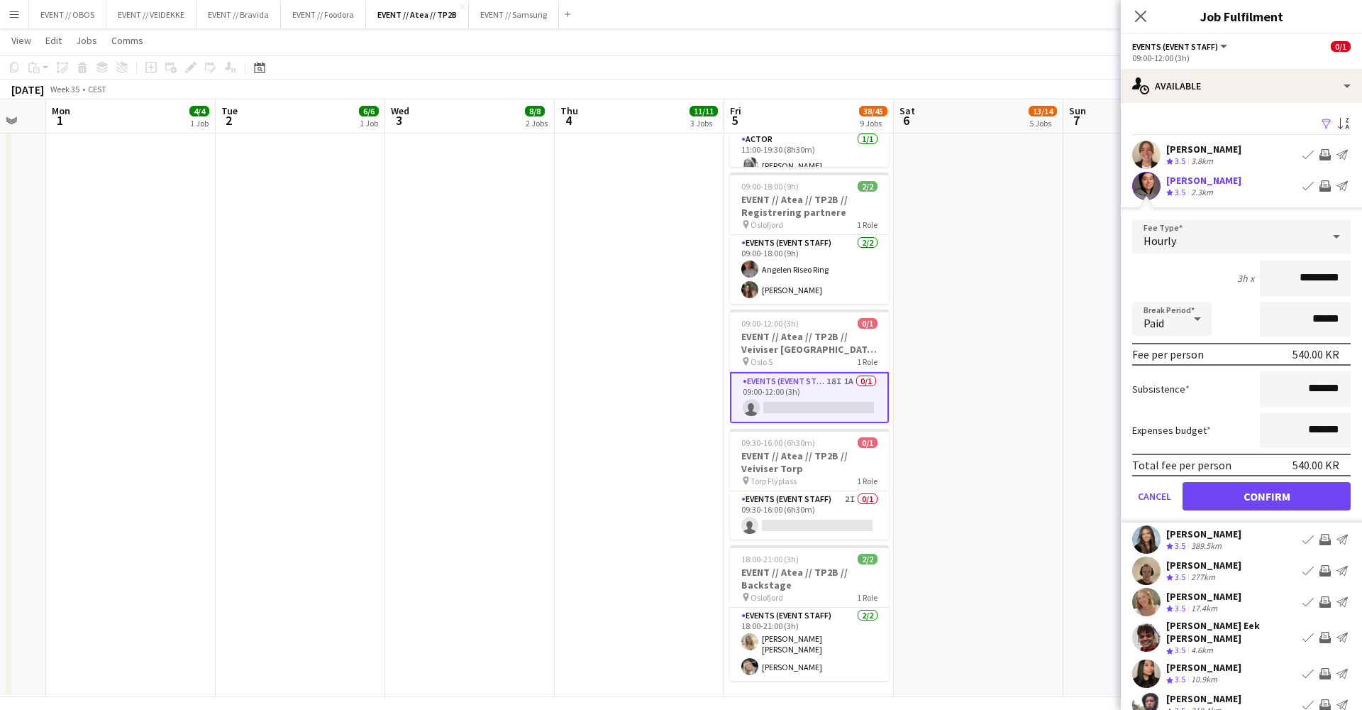
click at [1324, 500] on button "Confirm" at bounding box center [1267, 496] width 168 height 28
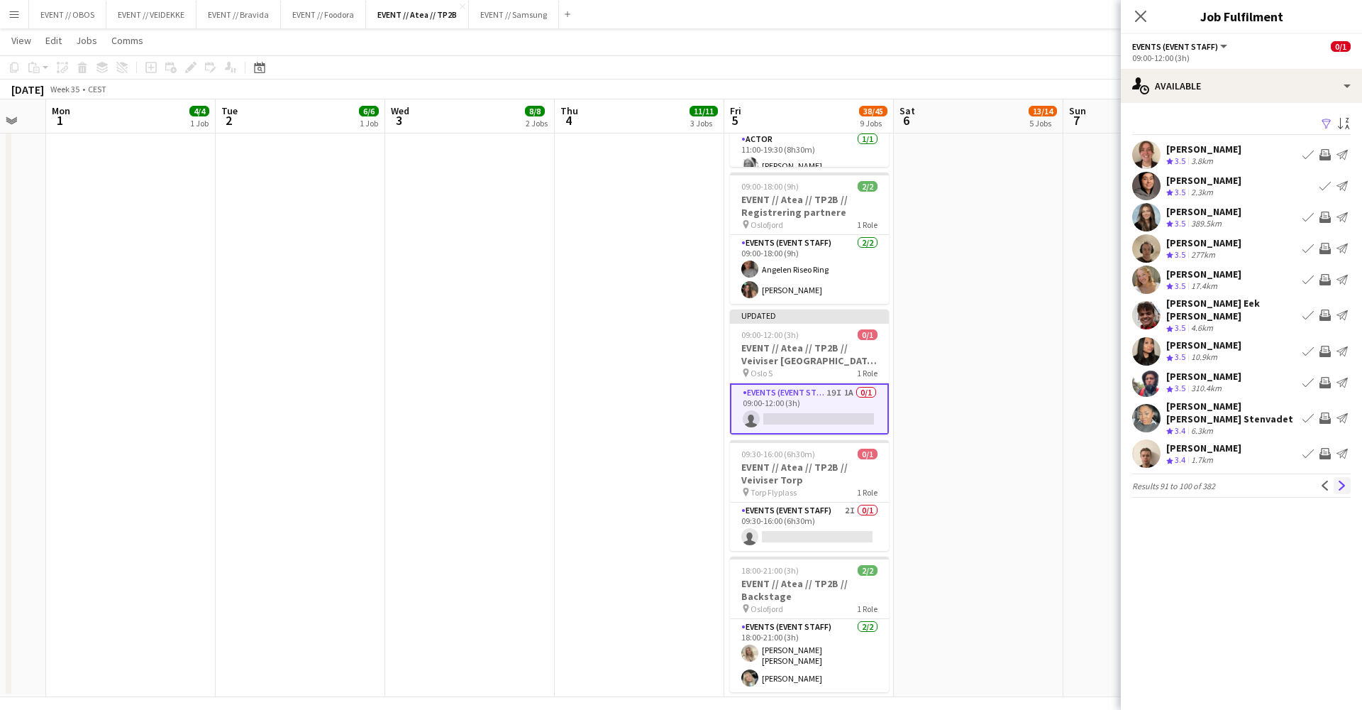
click at [1341, 480] on app-icon "Next" at bounding box center [1343, 485] width 10 height 10
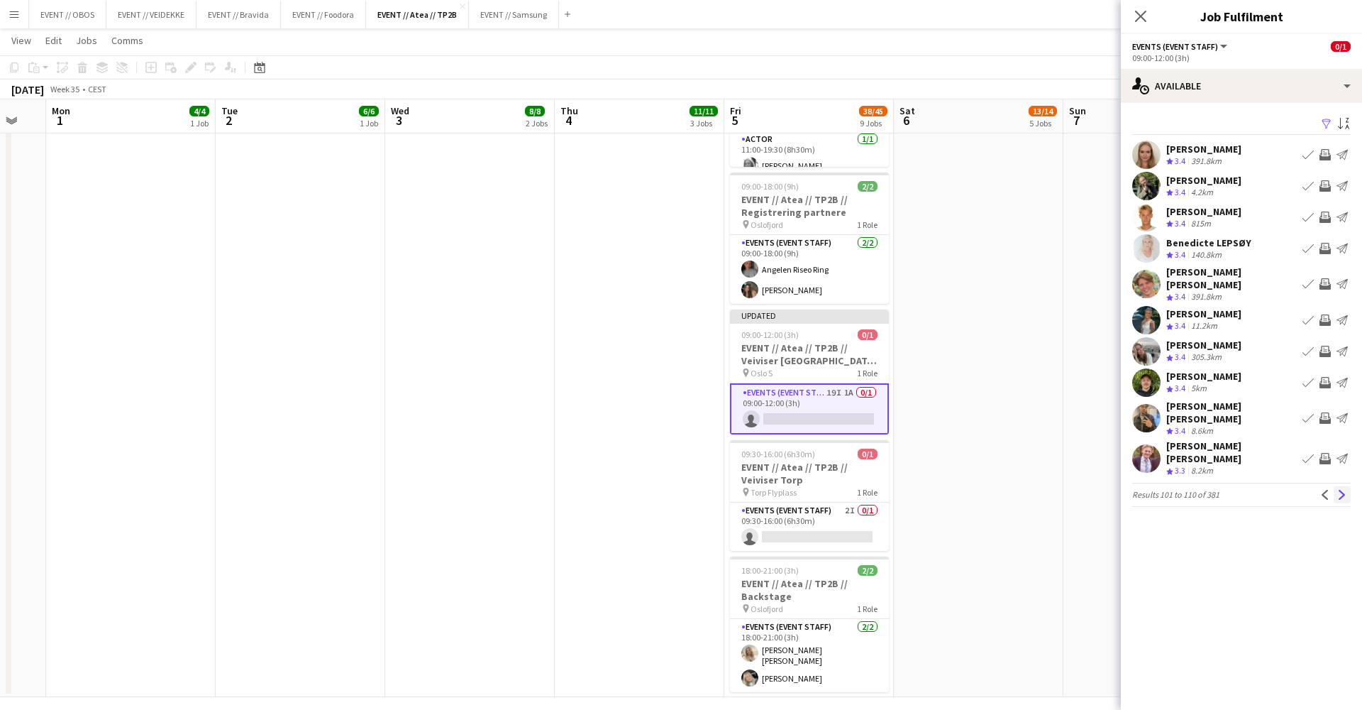
click at [1345, 486] on button "Next" at bounding box center [1342, 494] width 17 height 17
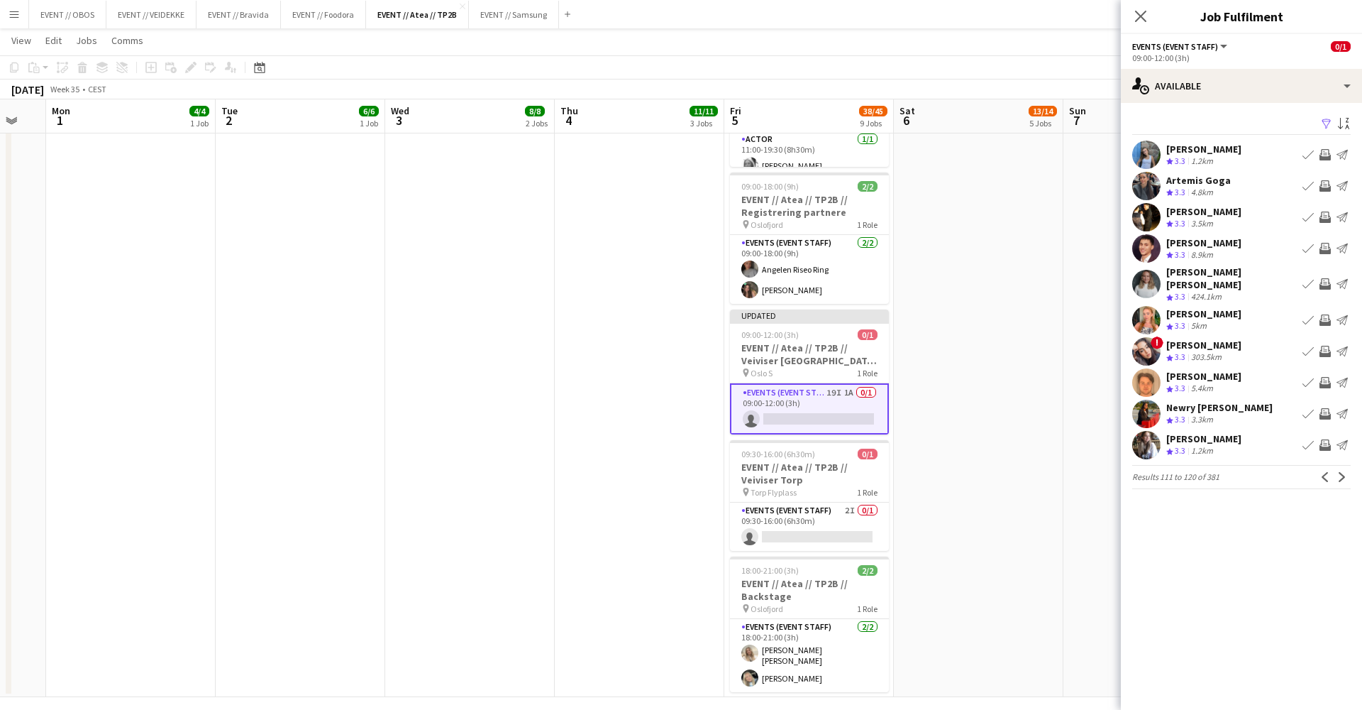
click at [1136, 178] on app-user-avatar at bounding box center [1147, 186] width 28 height 28
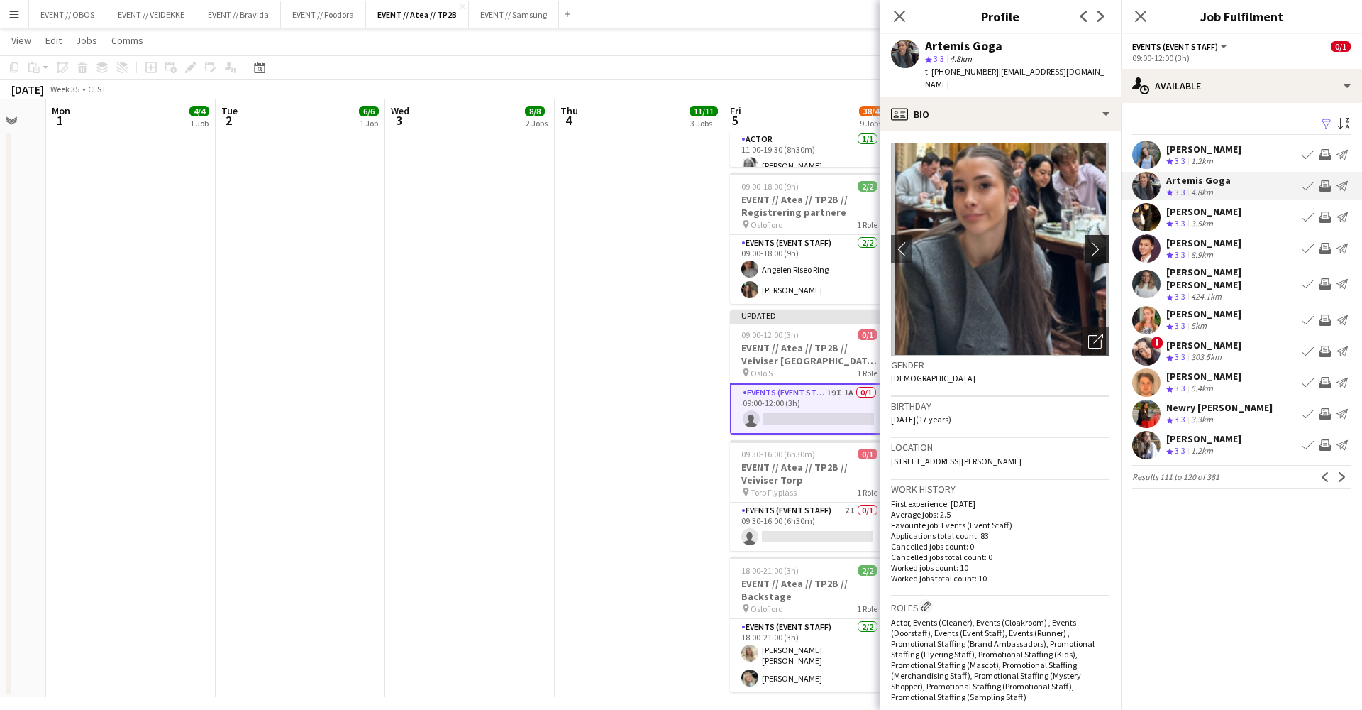
click at [1094, 235] on button "chevron-right" at bounding box center [1099, 249] width 28 height 28
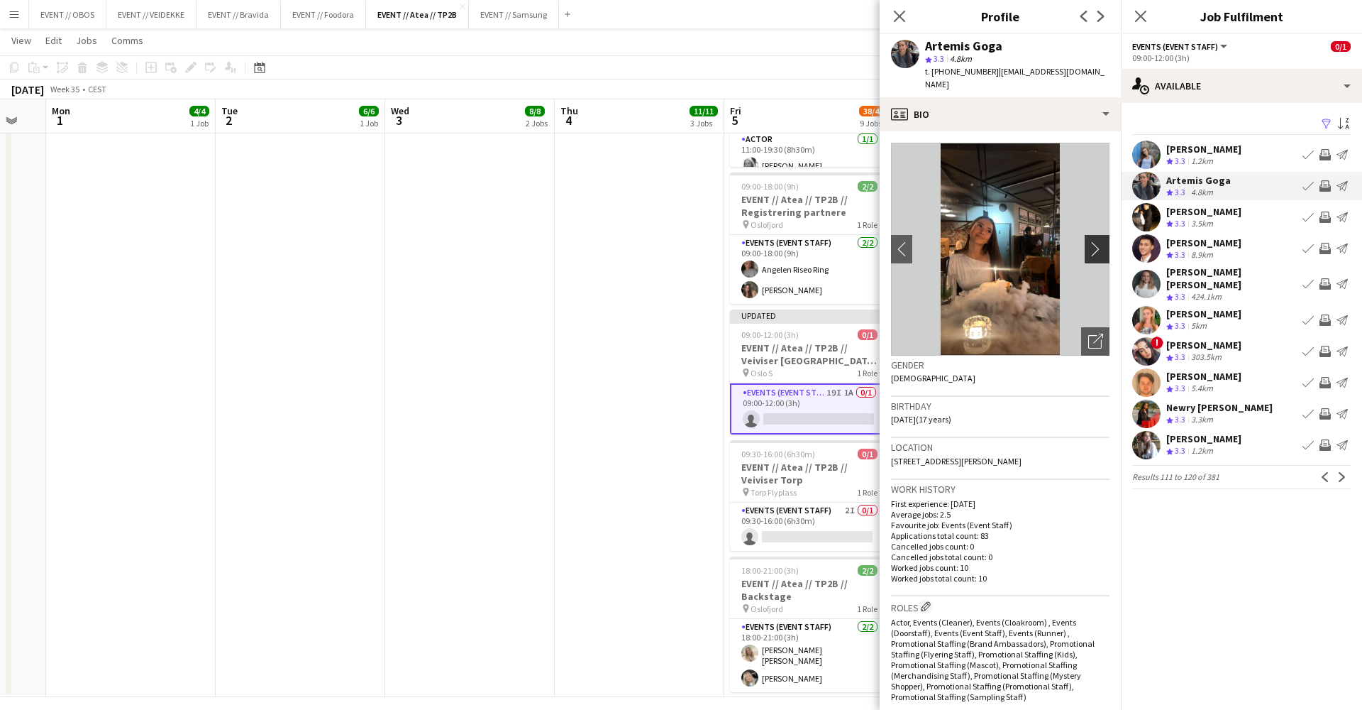
click at [1096, 241] on app-icon "chevron-right" at bounding box center [1100, 248] width 22 height 15
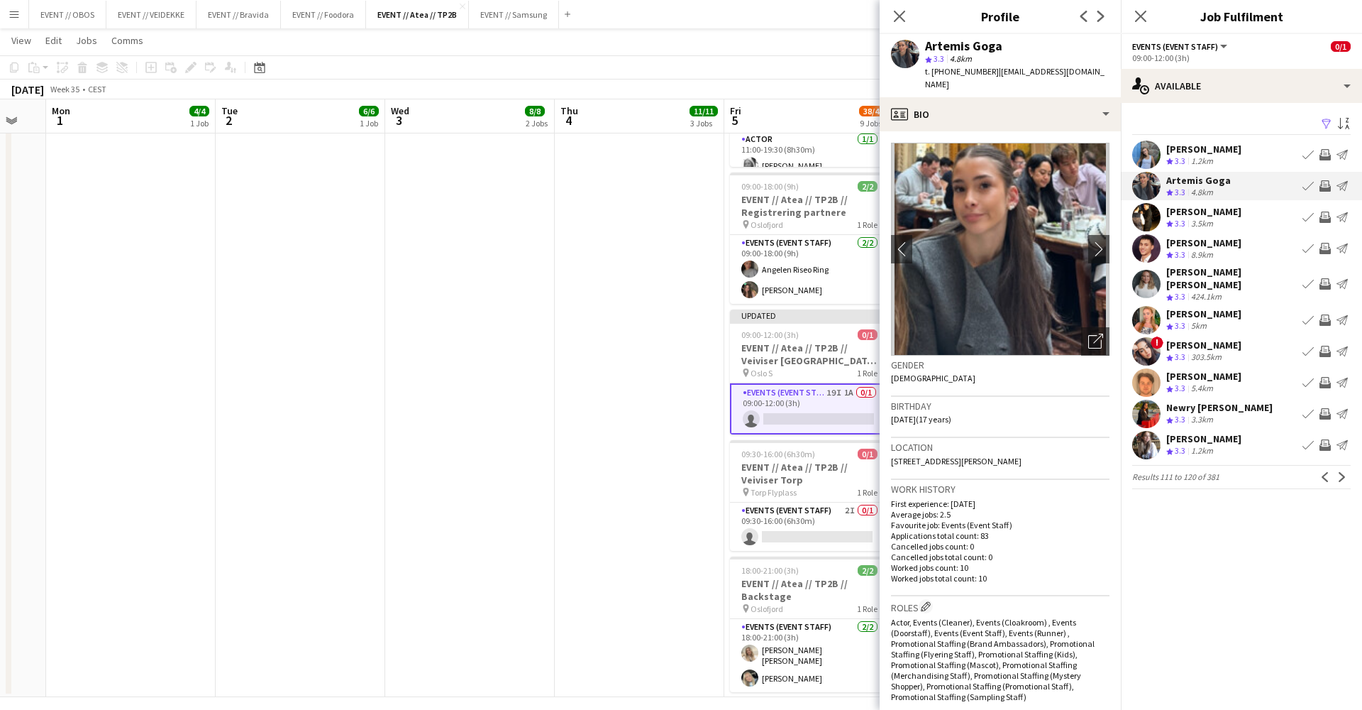
click at [1140, 154] on app-user-avatar at bounding box center [1147, 155] width 28 height 28
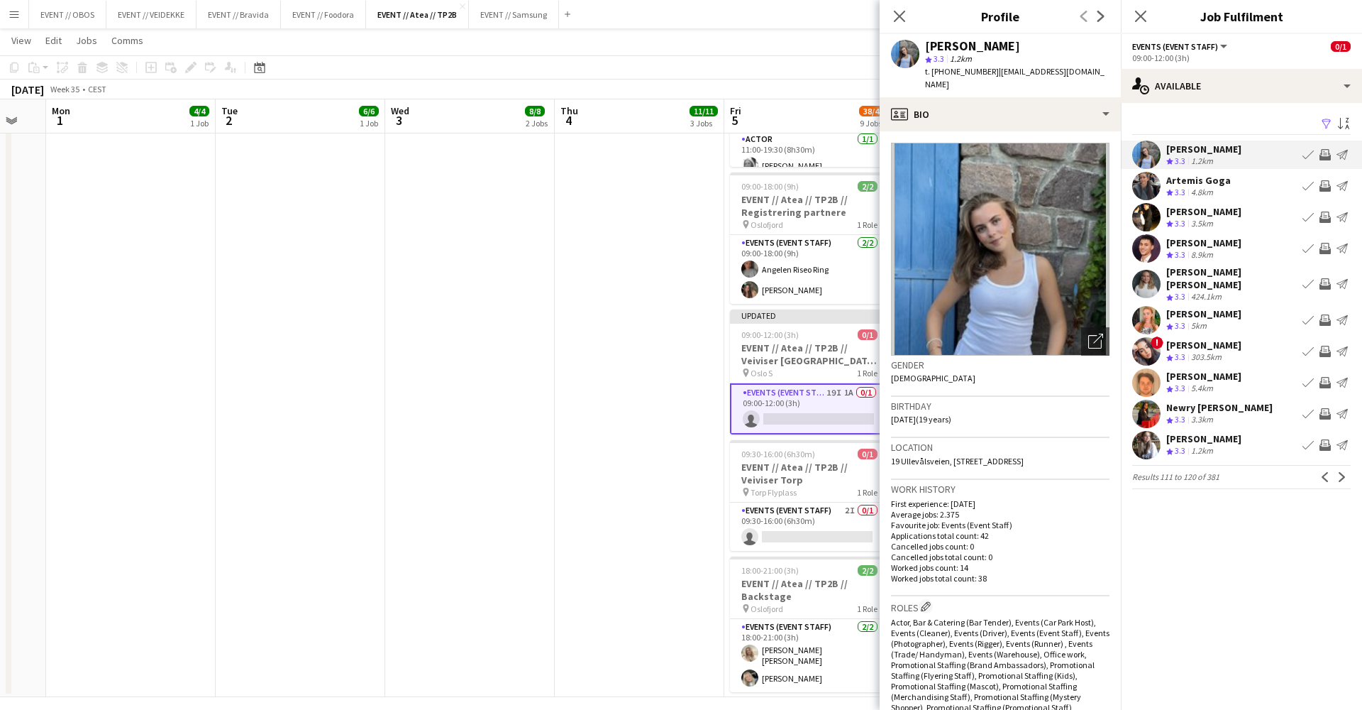
click at [1142, 223] on app-user-avatar at bounding box center [1147, 217] width 28 height 28
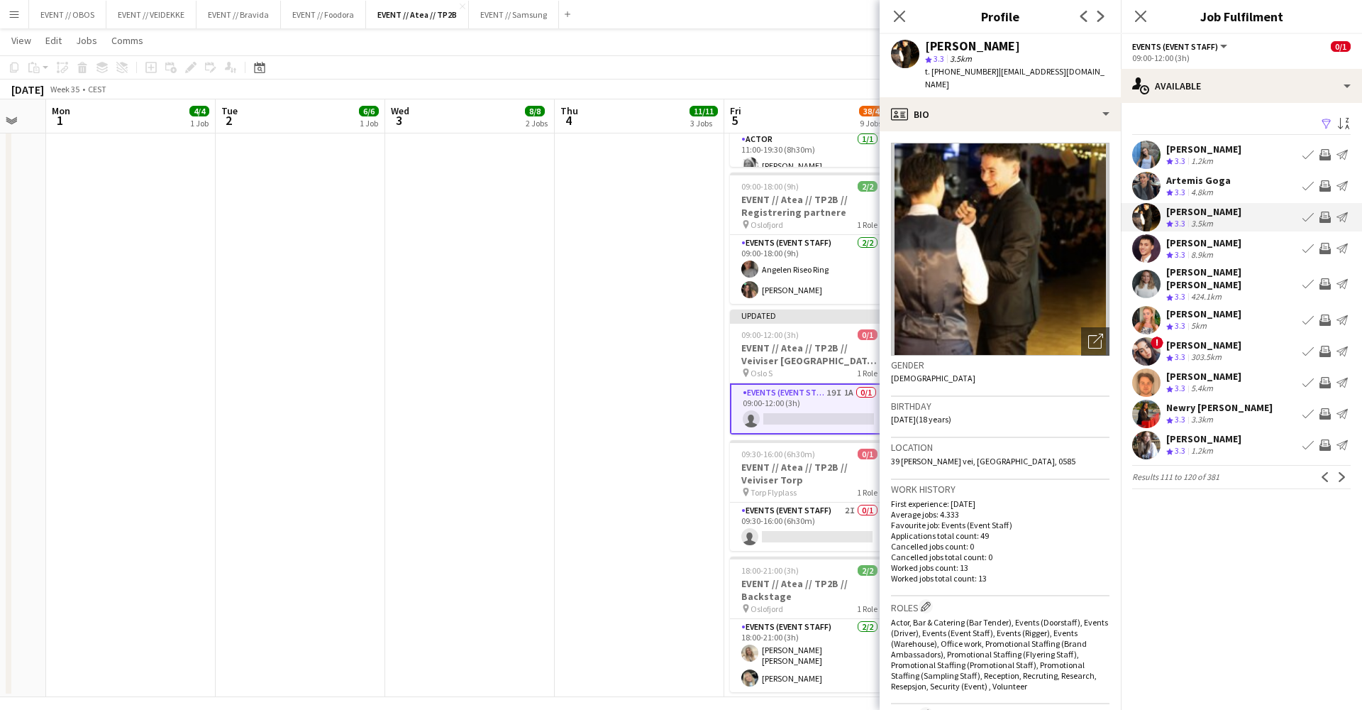
click at [1144, 255] on app-user-avatar at bounding box center [1147, 248] width 28 height 28
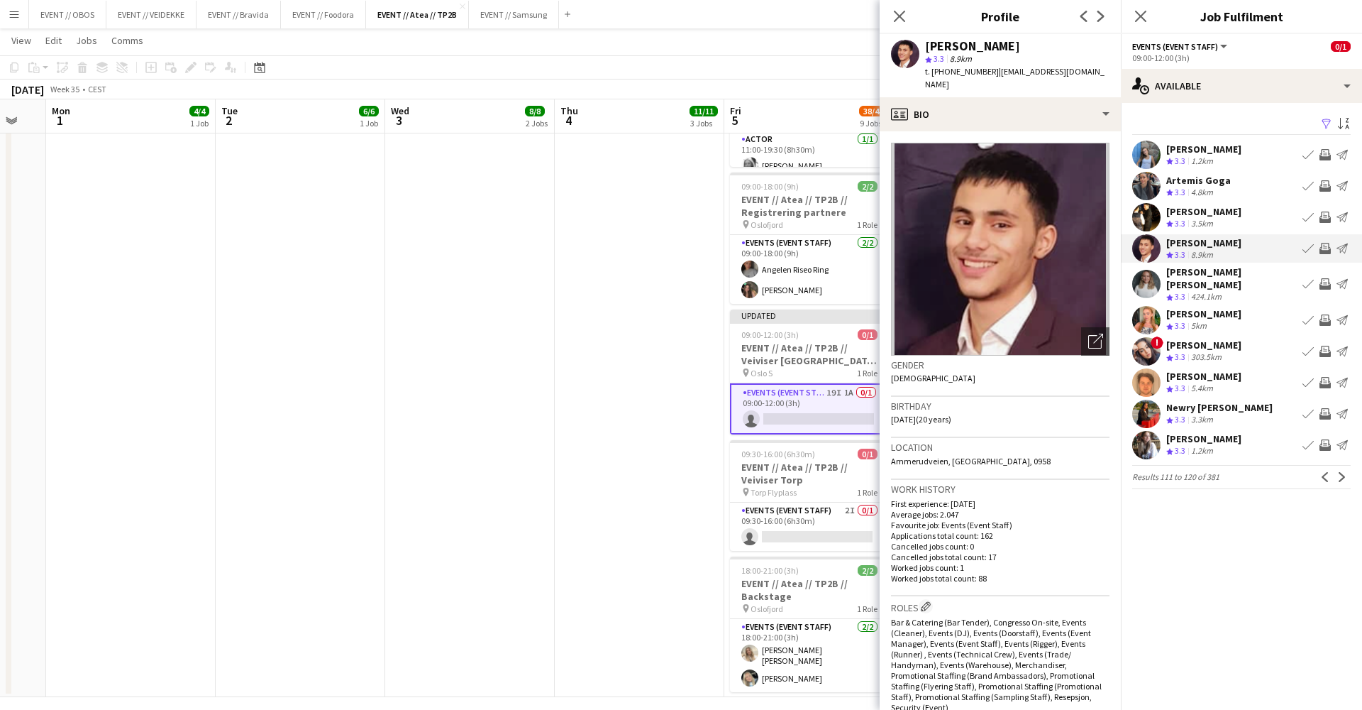
click at [1140, 307] on app-user-avatar at bounding box center [1147, 320] width 28 height 28
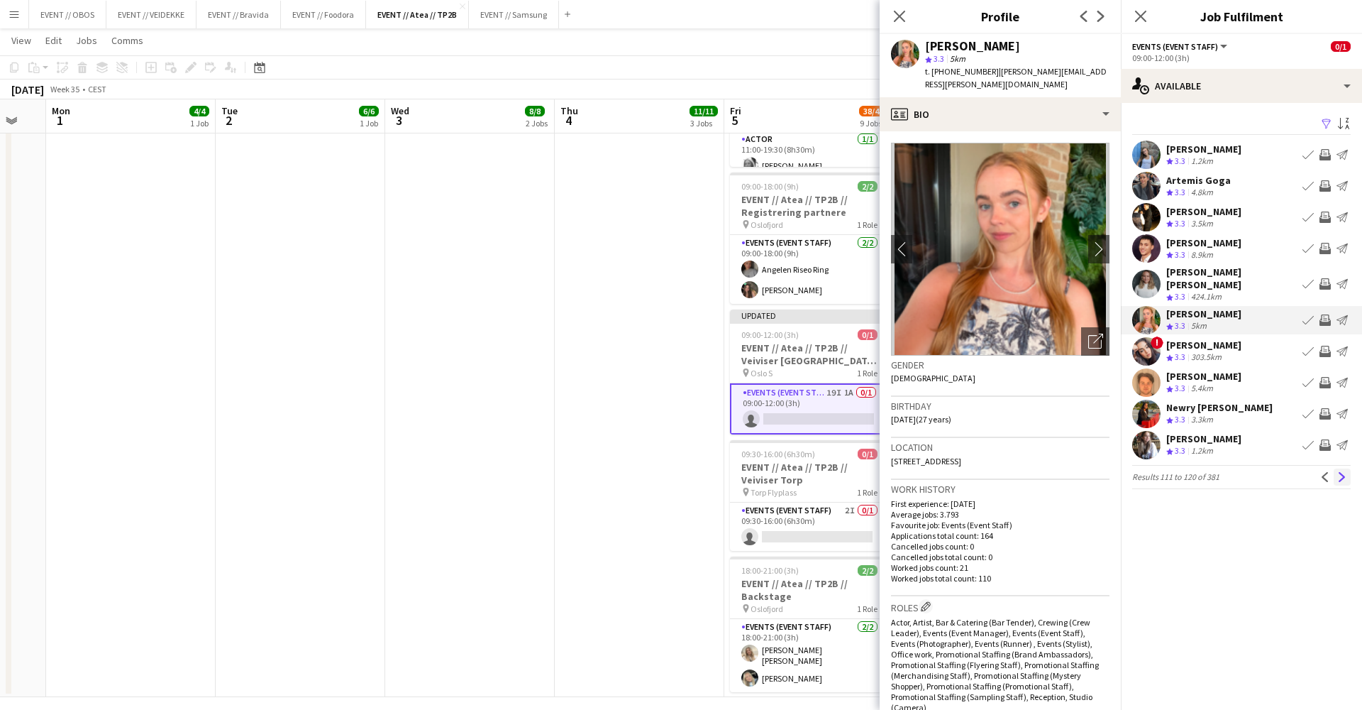
click at [1338, 472] on app-icon "Next" at bounding box center [1343, 477] width 10 height 10
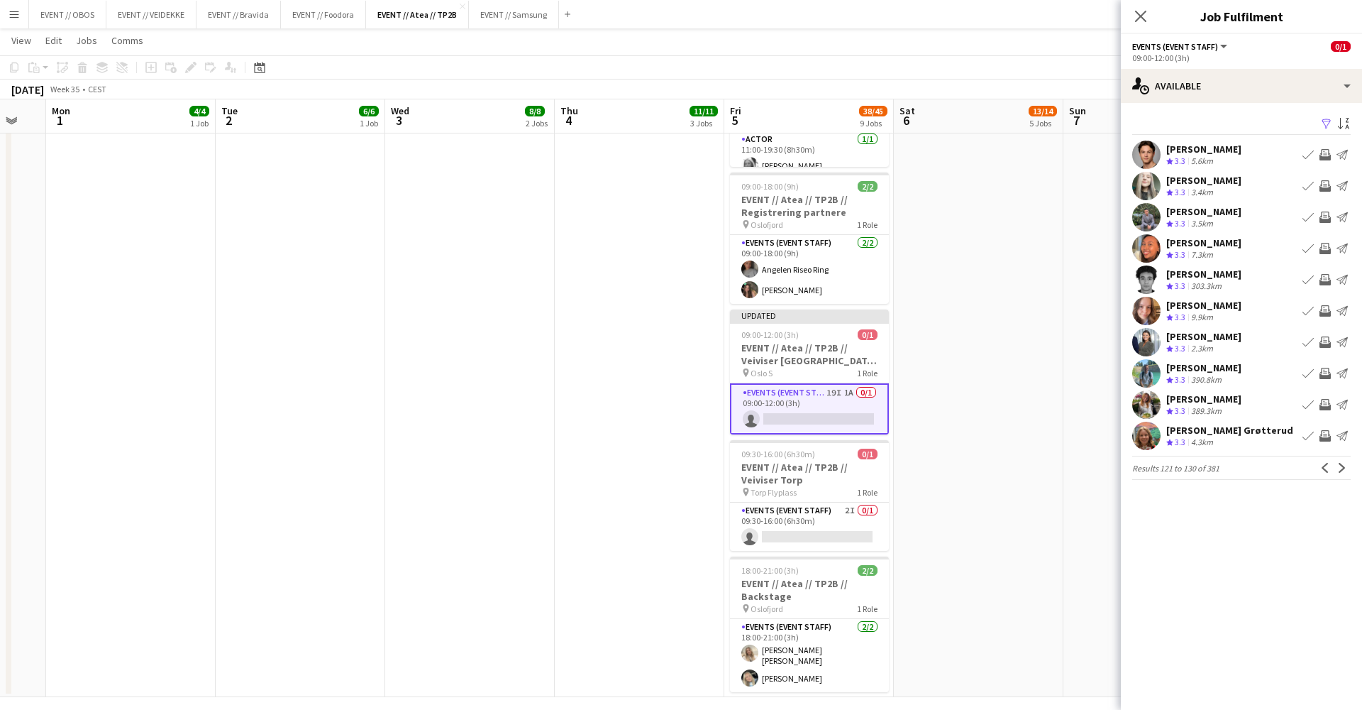
click at [1149, 292] on app-user-avatar at bounding box center [1147, 279] width 28 height 28
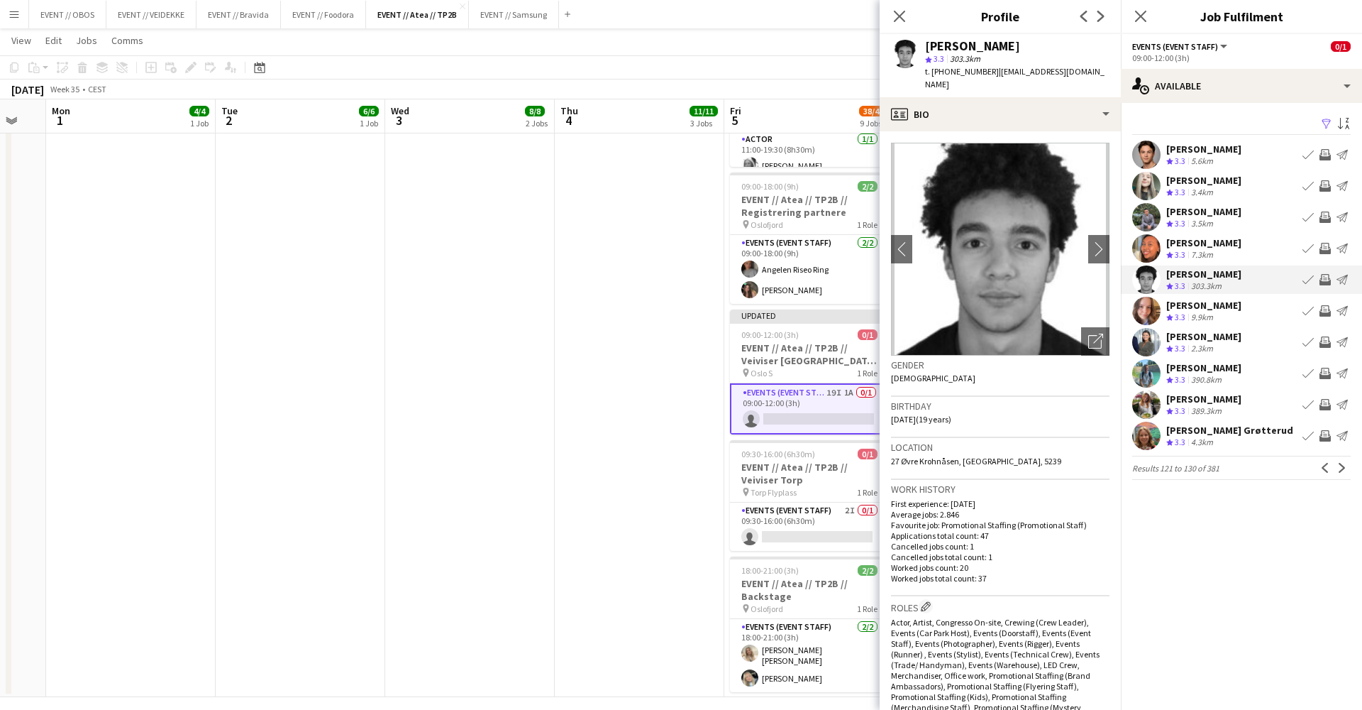
click at [1145, 313] on app-user-avatar at bounding box center [1147, 311] width 28 height 28
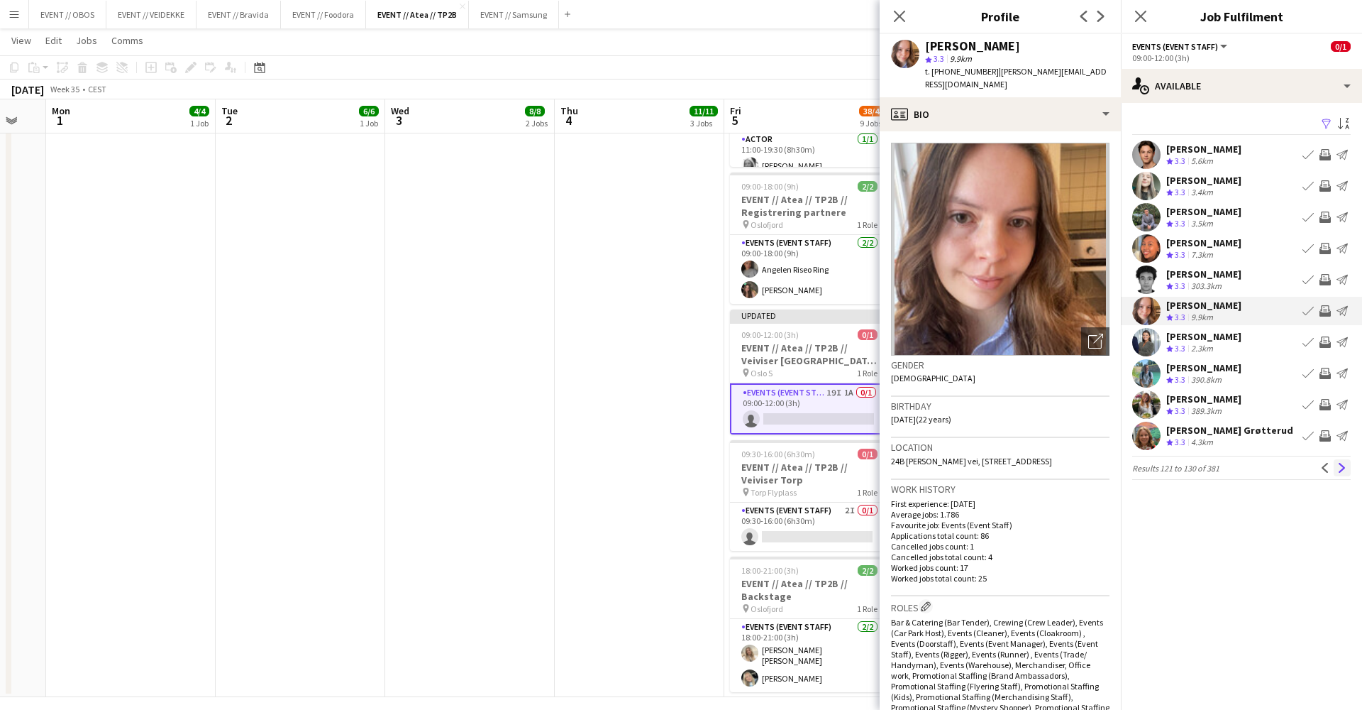
click at [1340, 475] on button "Next" at bounding box center [1342, 467] width 17 height 17
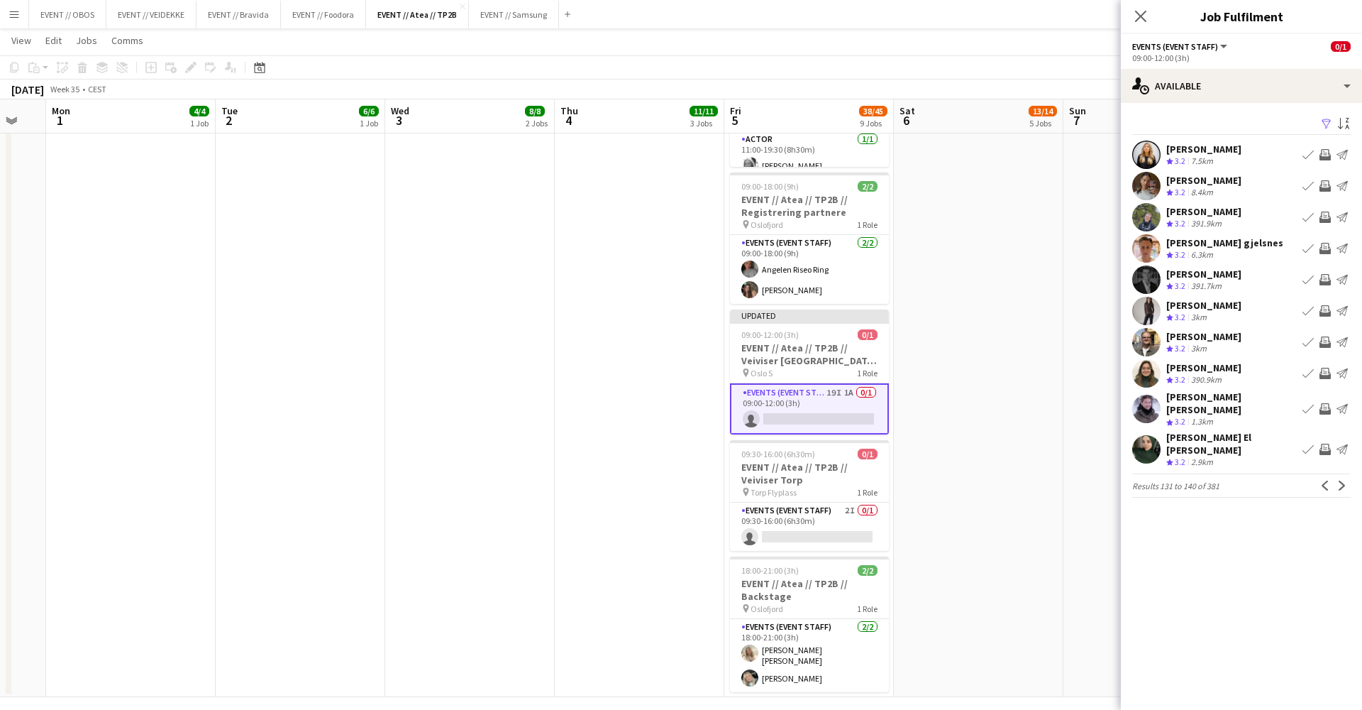
click at [1258, 300] on div "Iman Holmen Crew rating 3.2 3km Book crew Invite crew Send notification" at bounding box center [1241, 311] width 241 height 28
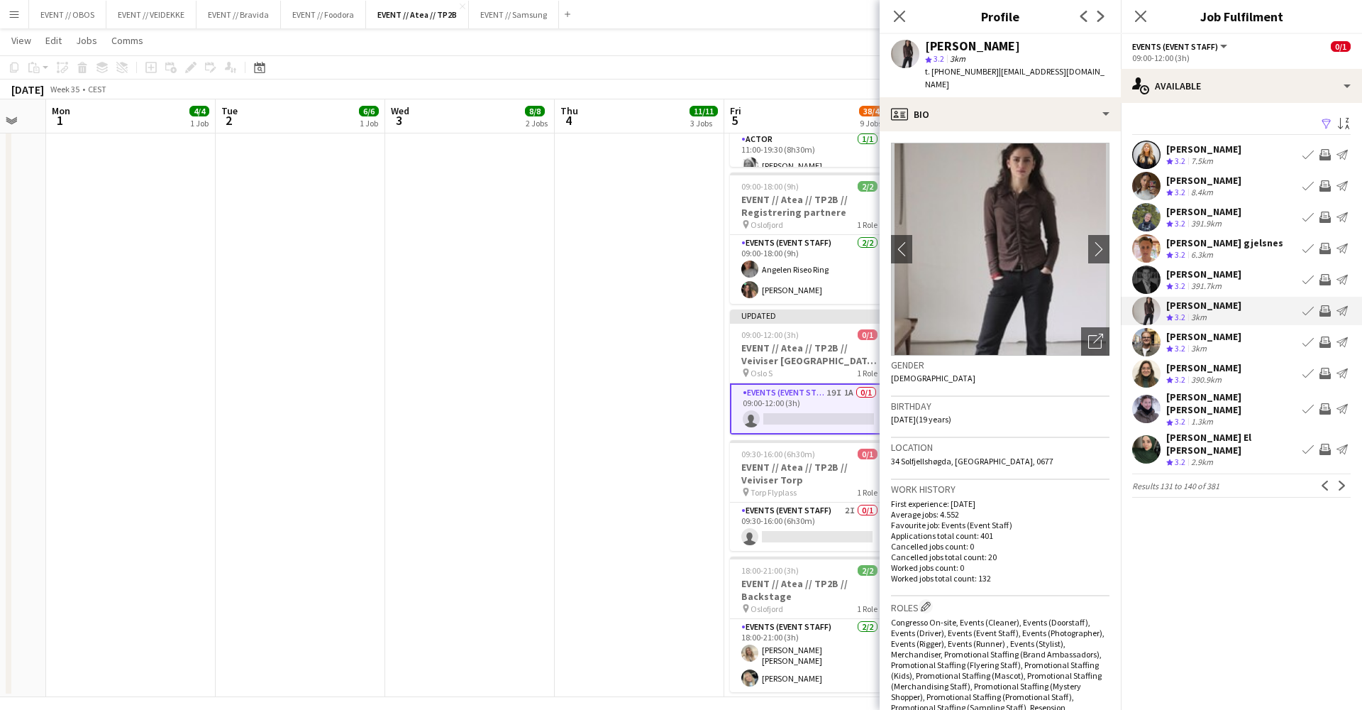
click at [1321, 309] on app-icon "Invite crew" at bounding box center [1325, 310] width 11 height 11
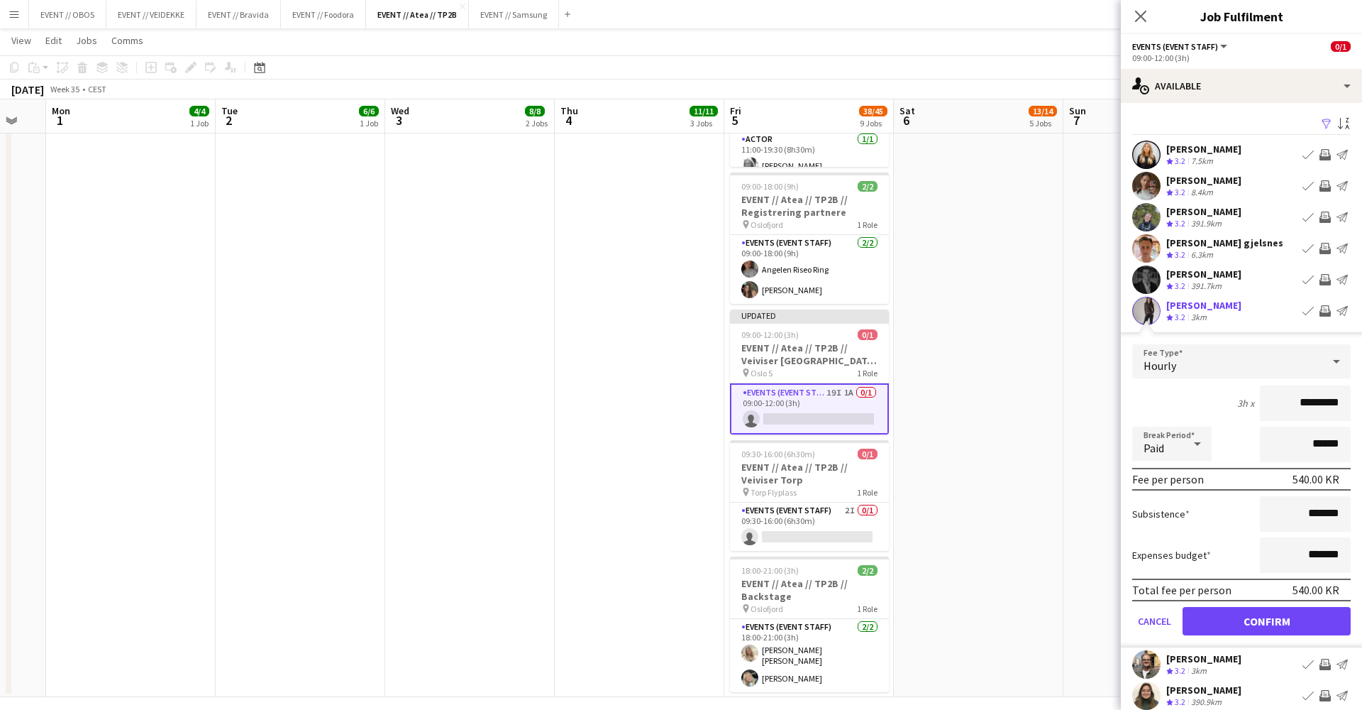
click at [1302, 616] on button "Confirm" at bounding box center [1267, 621] width 168 height 28
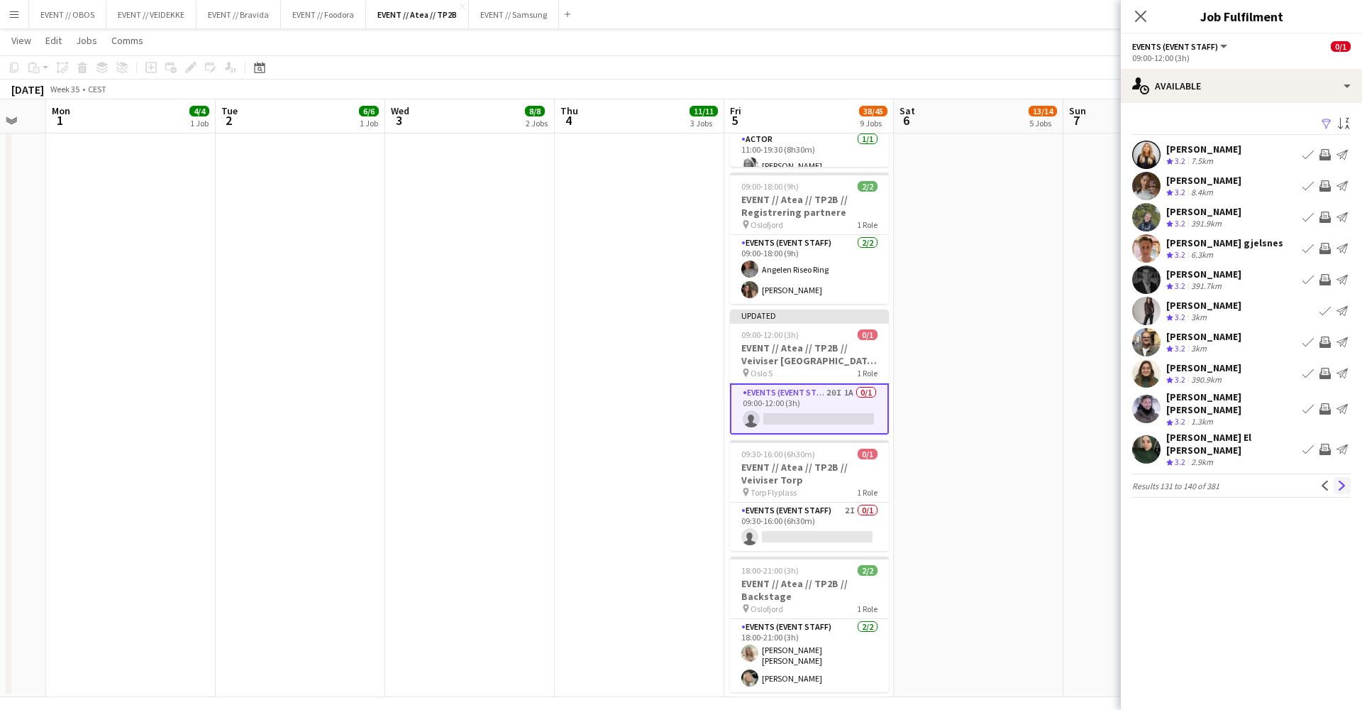
click at [1342, 477] on button "Next" at bounding box center [1342, 485] width 17 height 17
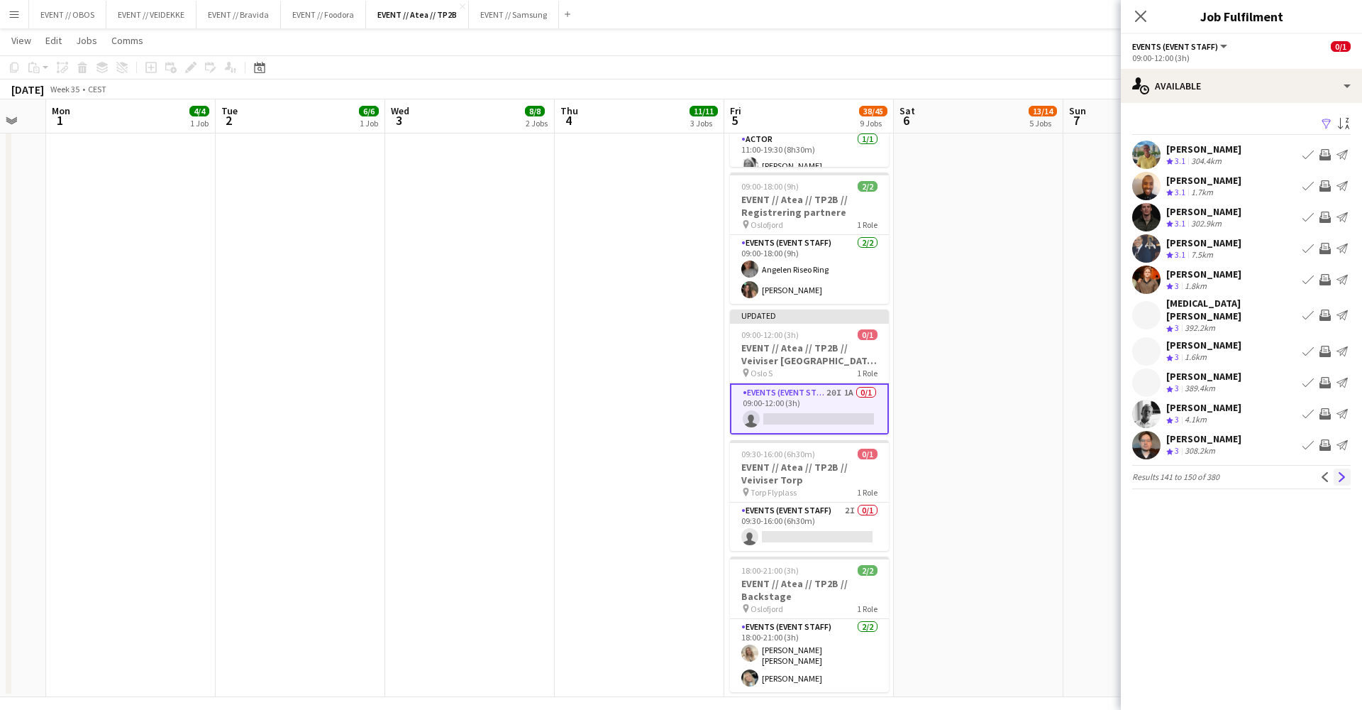
drag, startPoint x: 1331, startPoint y: 463, endPoint x: 1341, endPoint y: 465, distance: 10.9
click at [1341, 468] on div "Previous Next" at bounding box center [1334, 476] width 34 height 17
click at [1341, 472] on app-icon "Next" at bounding box center [1343, 477] width 10 height 10
click at [1238, 374] on div "[PERSON_NAME]" at bounding box center [1204, 376] width 75 height 13
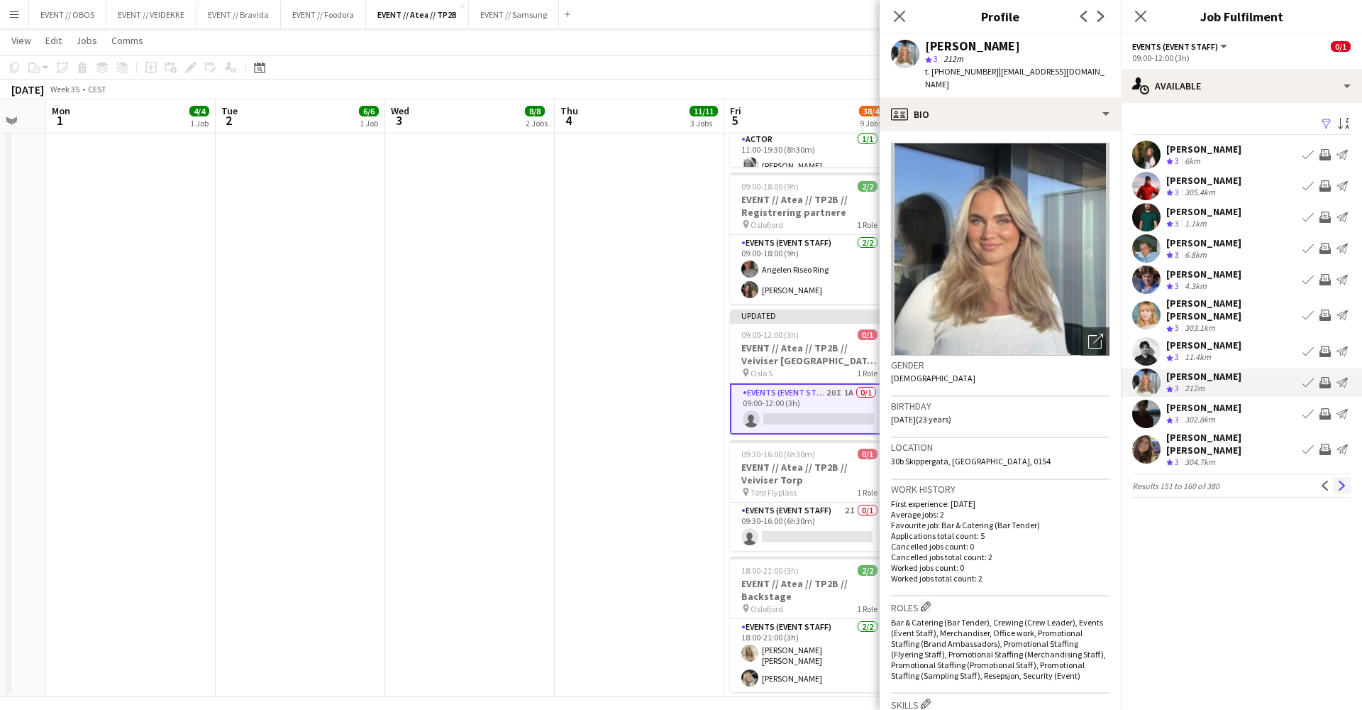
click at [1345, 480] on app-icon "Next" at bounding box center [1343, 485] width 10 height 10
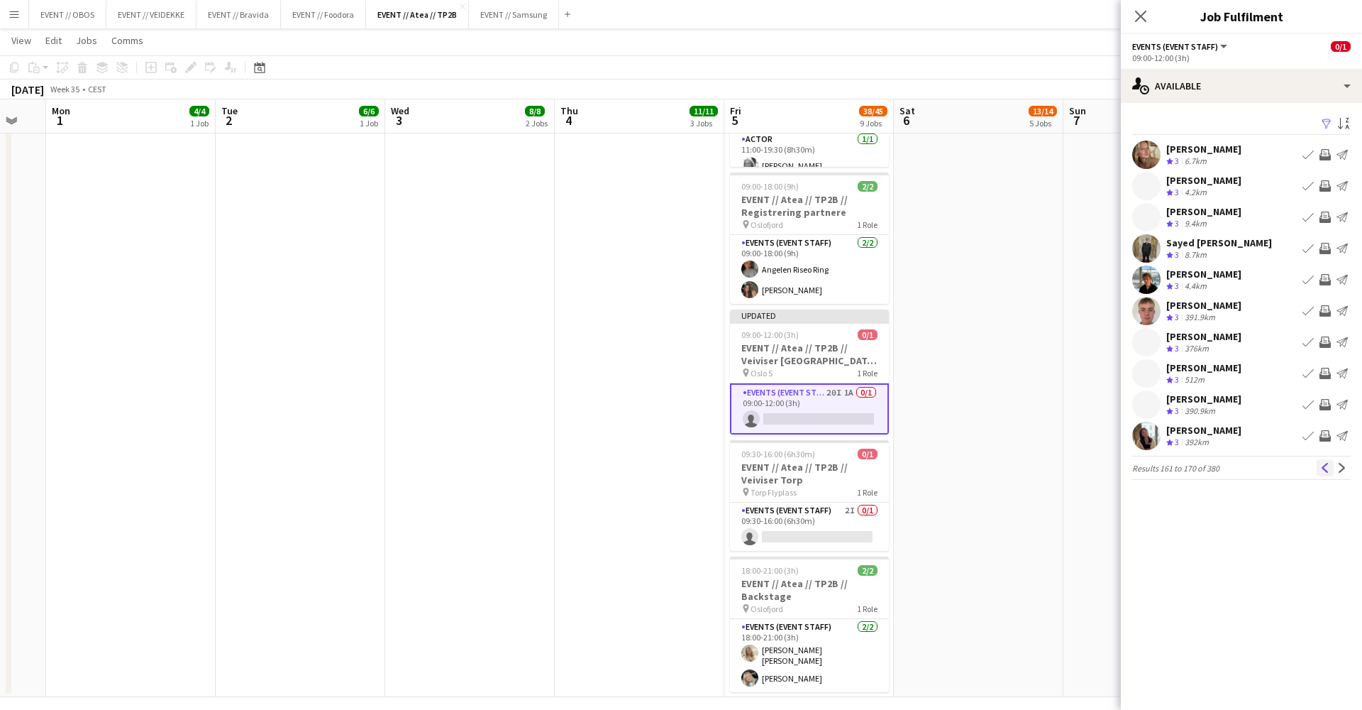
click at [1328, 475] on button "Previous" at bounding box center [1325, 467] width 17 height 17
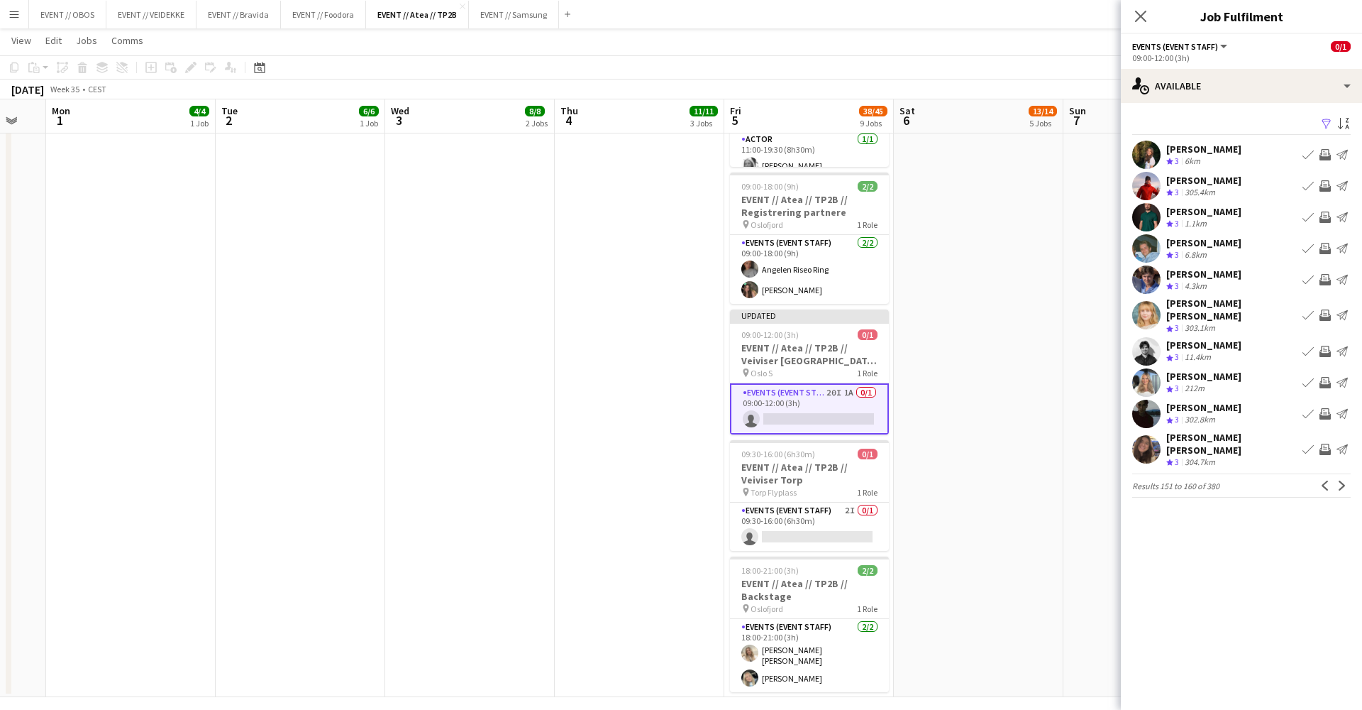
click at [1324, 384] on app-icon "Invite crew" at bounding box center [1325, 382] width 11 height 11
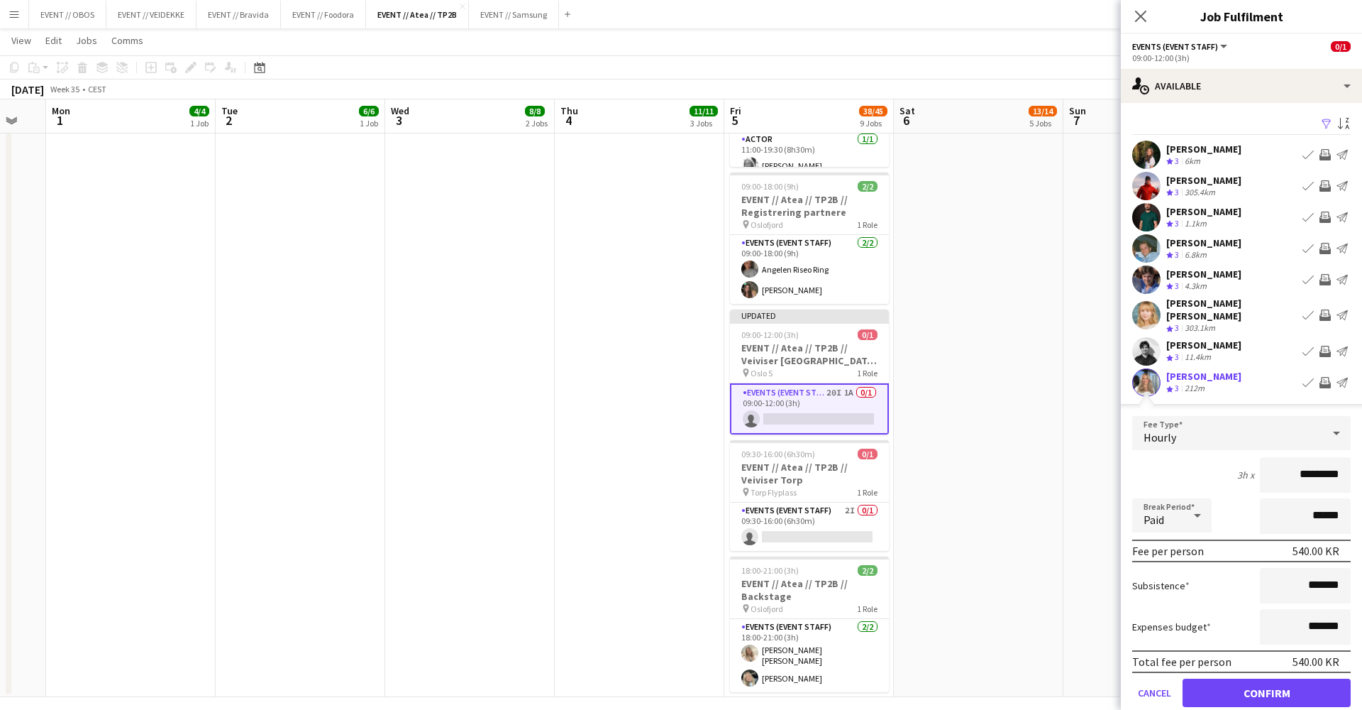
click at [1318, 691] on button "Confirm" at bounding box center [1267, 692] width 168 height 28
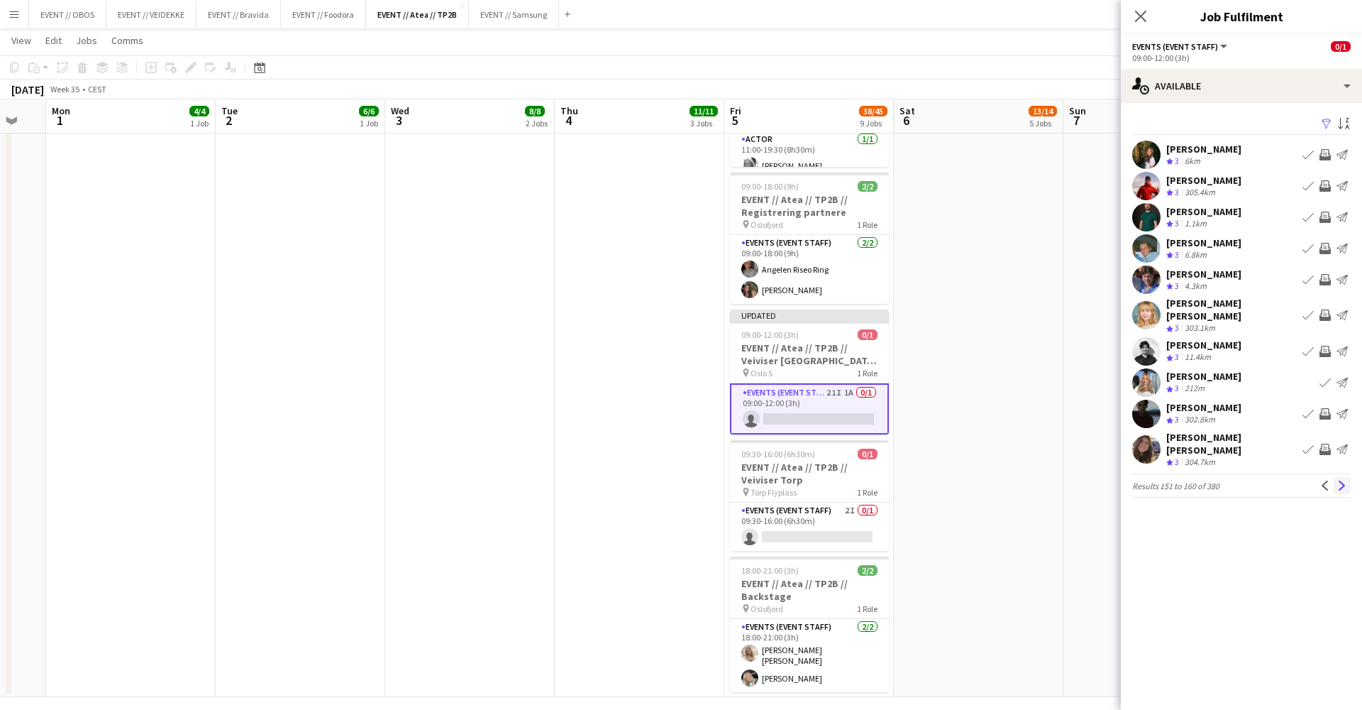
click at [1348, 477] on button "Next" at bounding box center [1342, 485] width 17 height 17
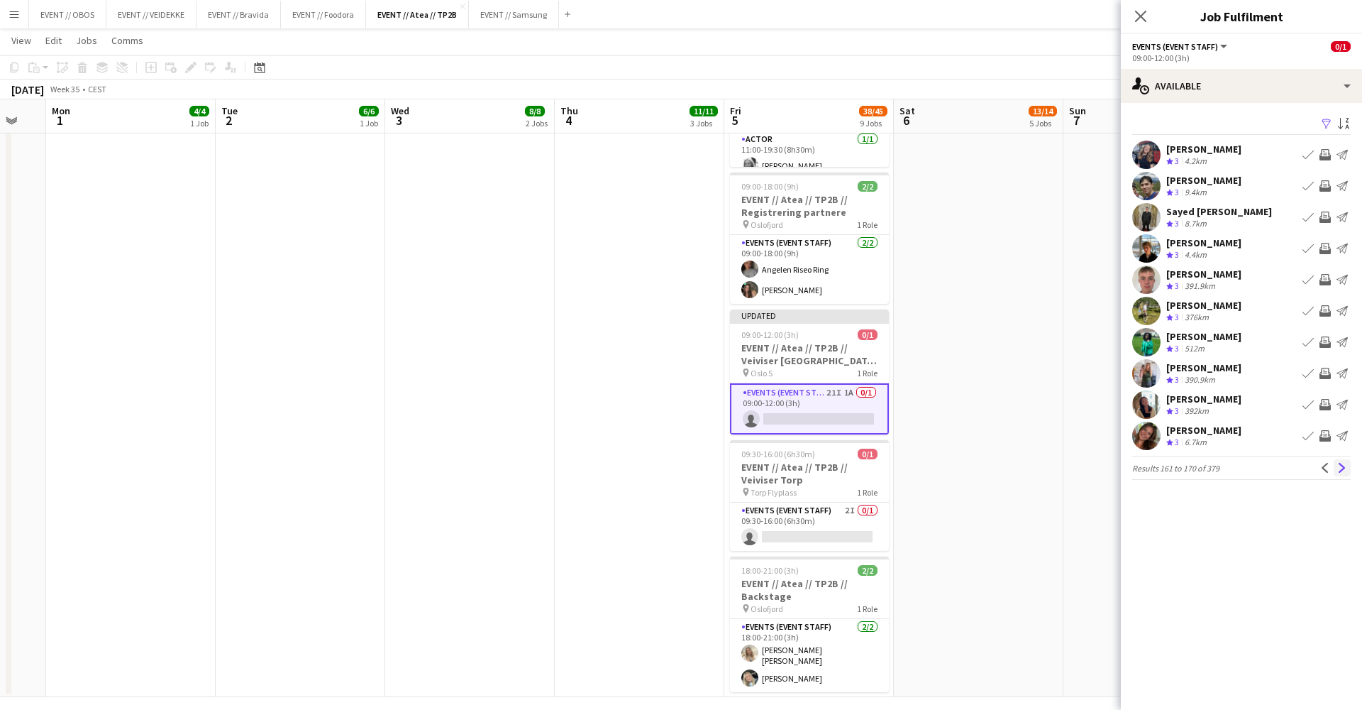
click at [1343, 472] on app-icon "Next" at bounding box center [1343, 468] width 10 height 10
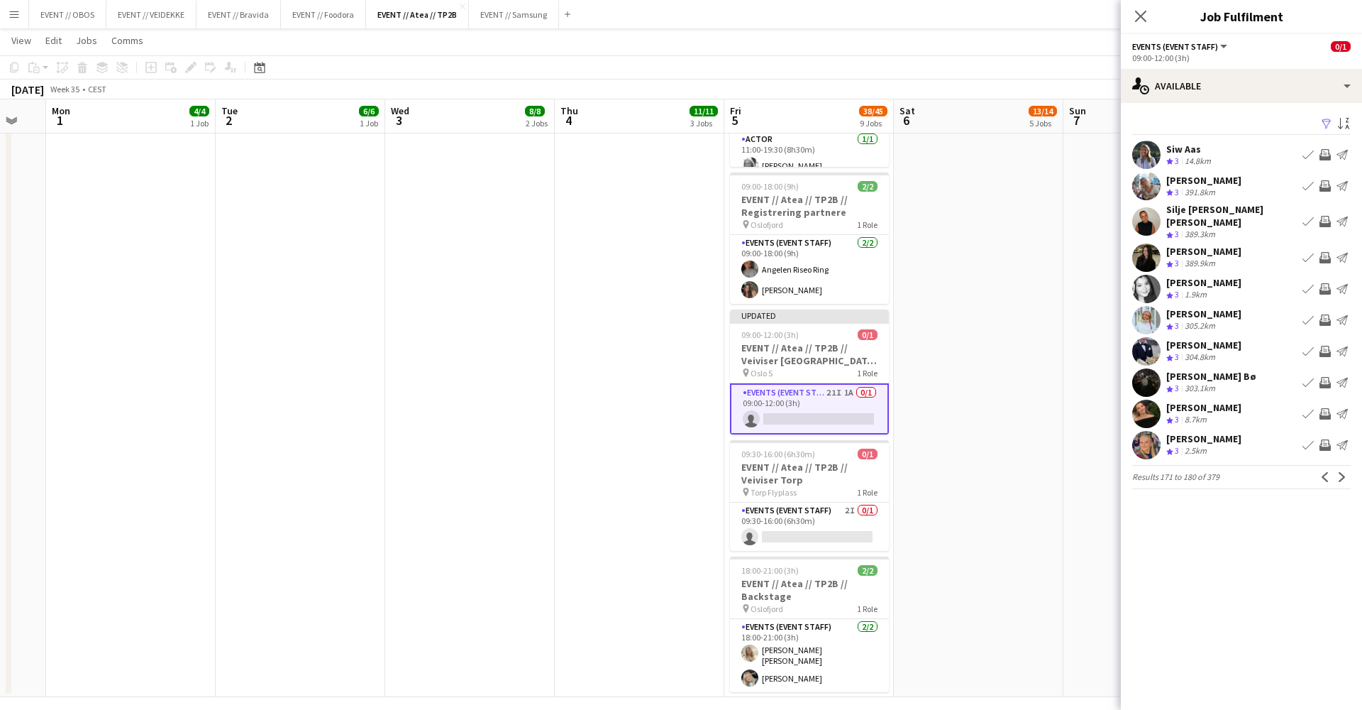
click at [1146, 180] on app-user-avatar at bounding box center [1147, 186] width 28 height 28
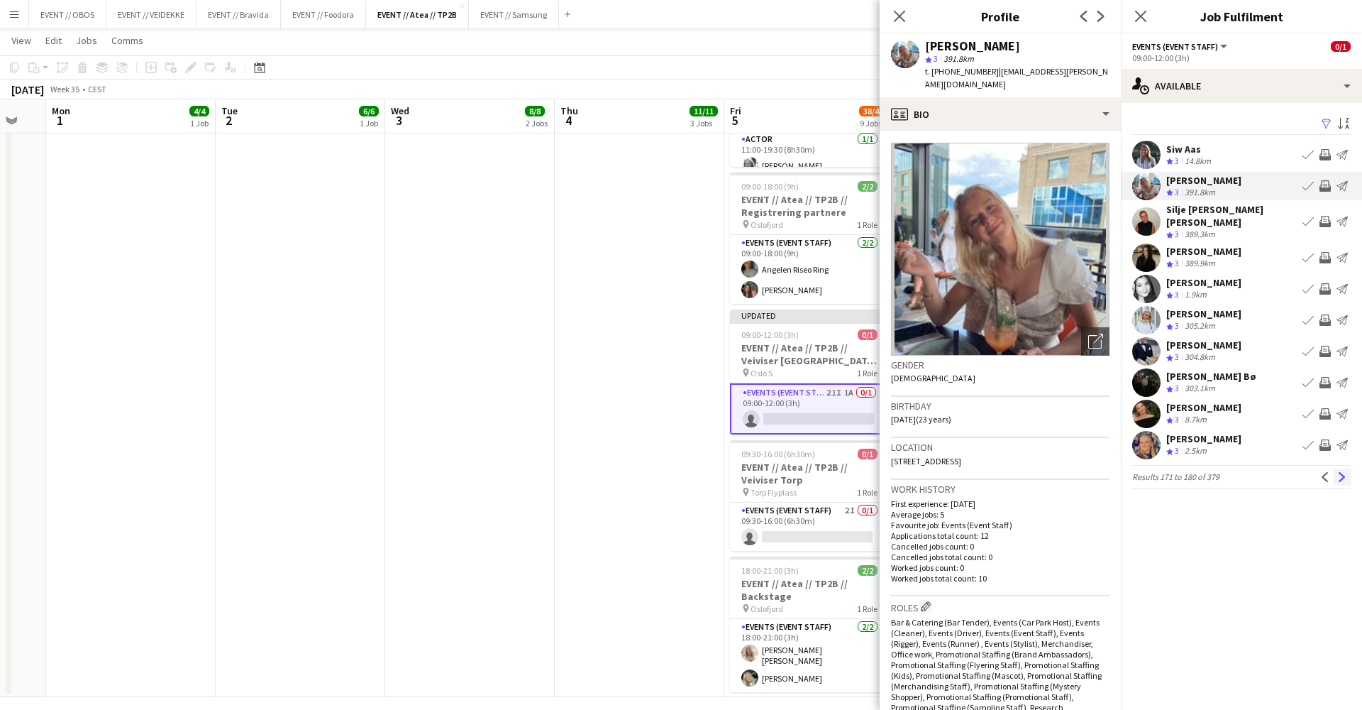
click at [1345, 472] on app-icon "Next" at bounding box center [1343, 477] width 10 height 10
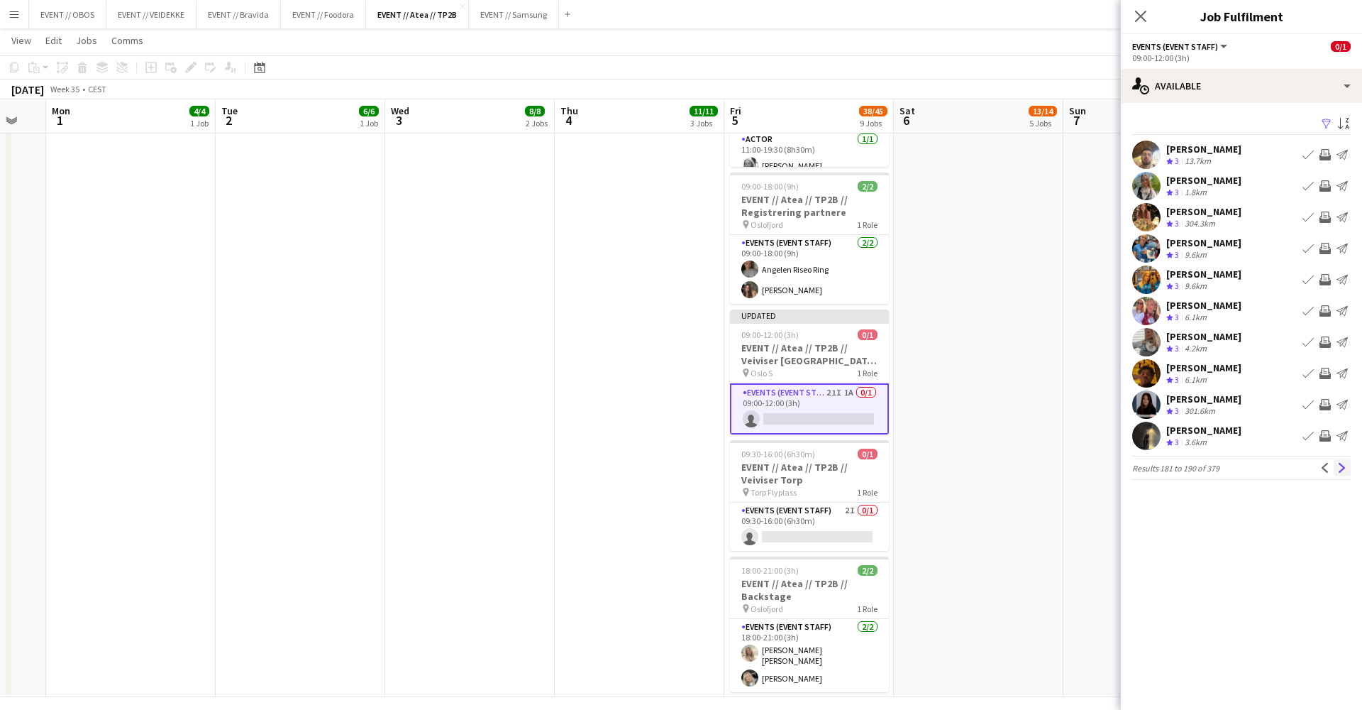
click at [1341, 465] on app-icon "Next" at bounding box center [1343, 468] width 10 height 10
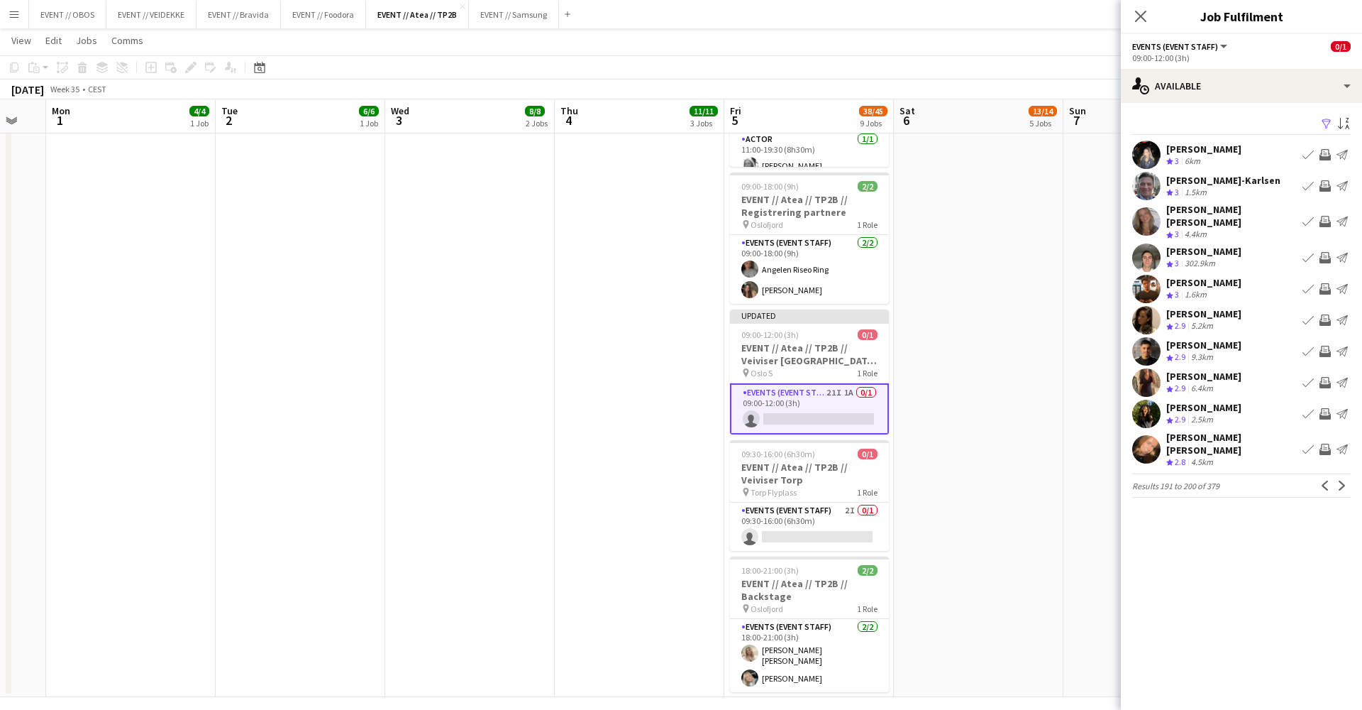
click at [1326, 377] on app-icon "Invite crew" at bounding box center [1325, 382] width 11 height 11
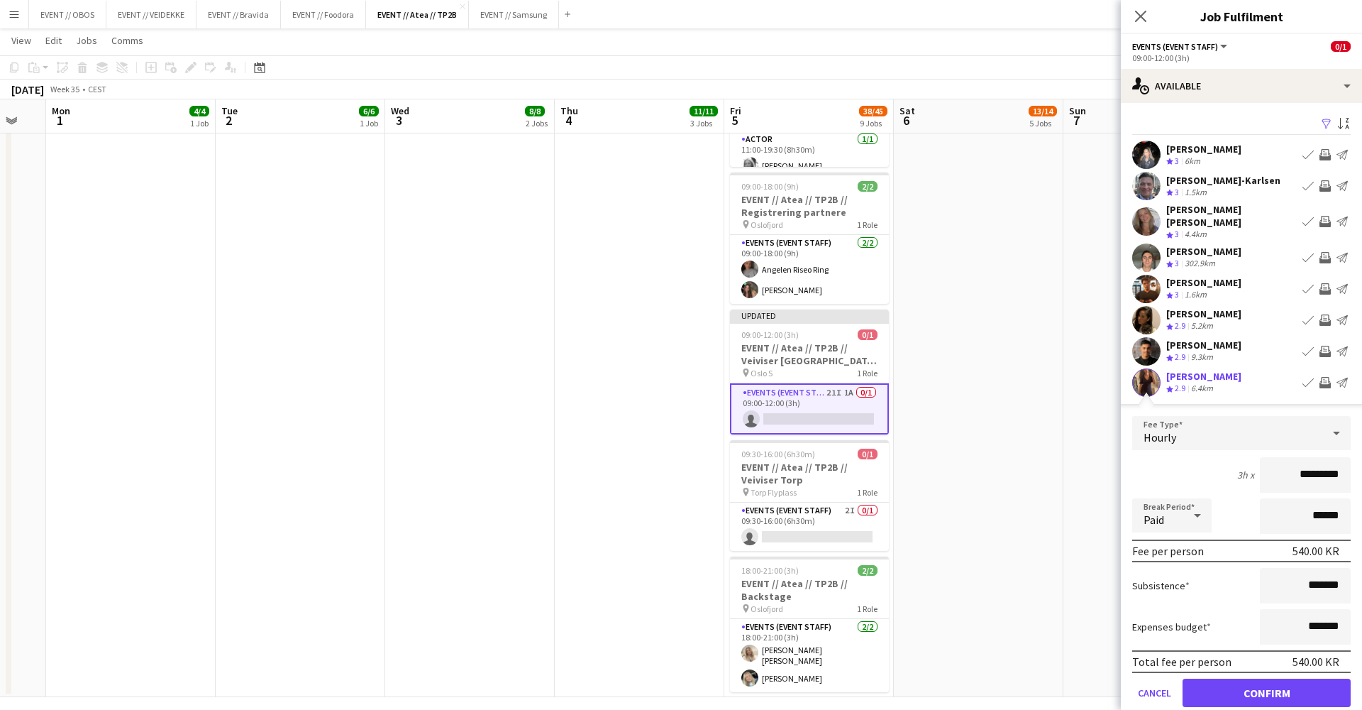
click at [1302, 688] on button "Confirm" at bounding box center [1267, 692] width 168 height 28
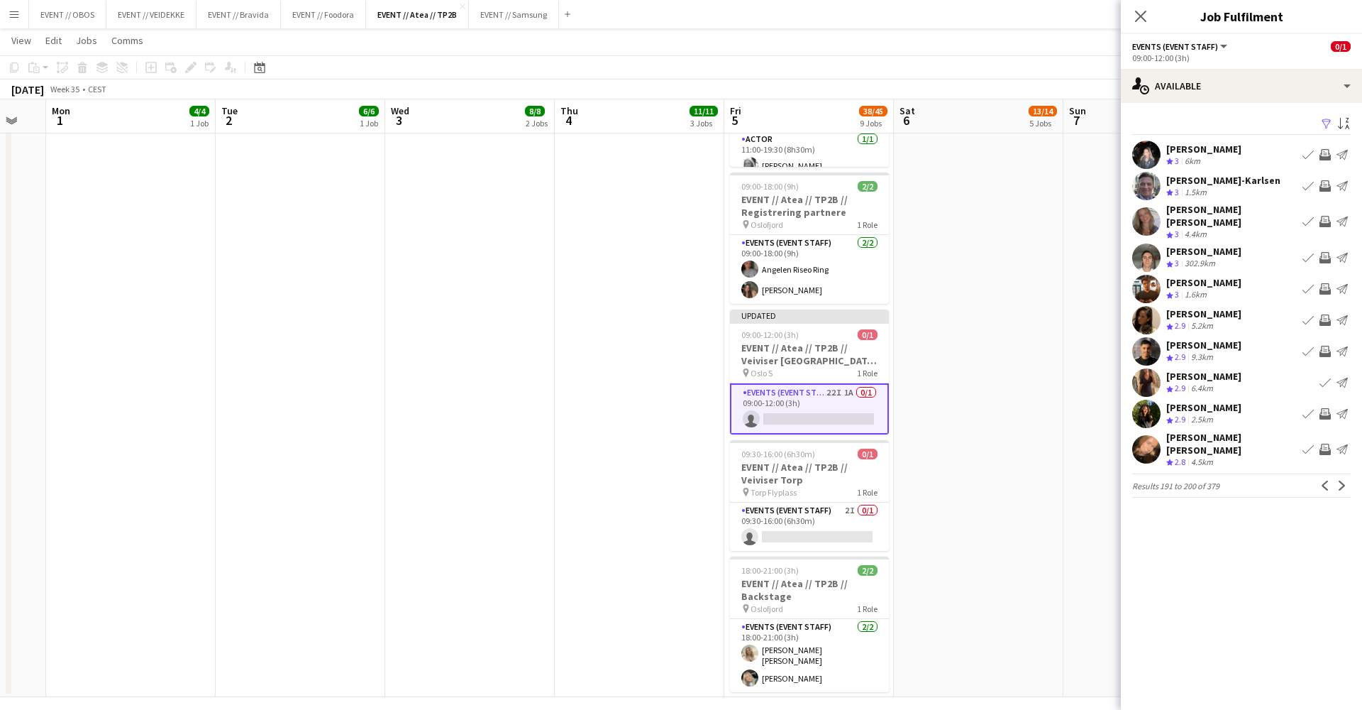
click at [1152, 376] on app-user-avatar at bounding box center [1147, 382] width 28 height 28
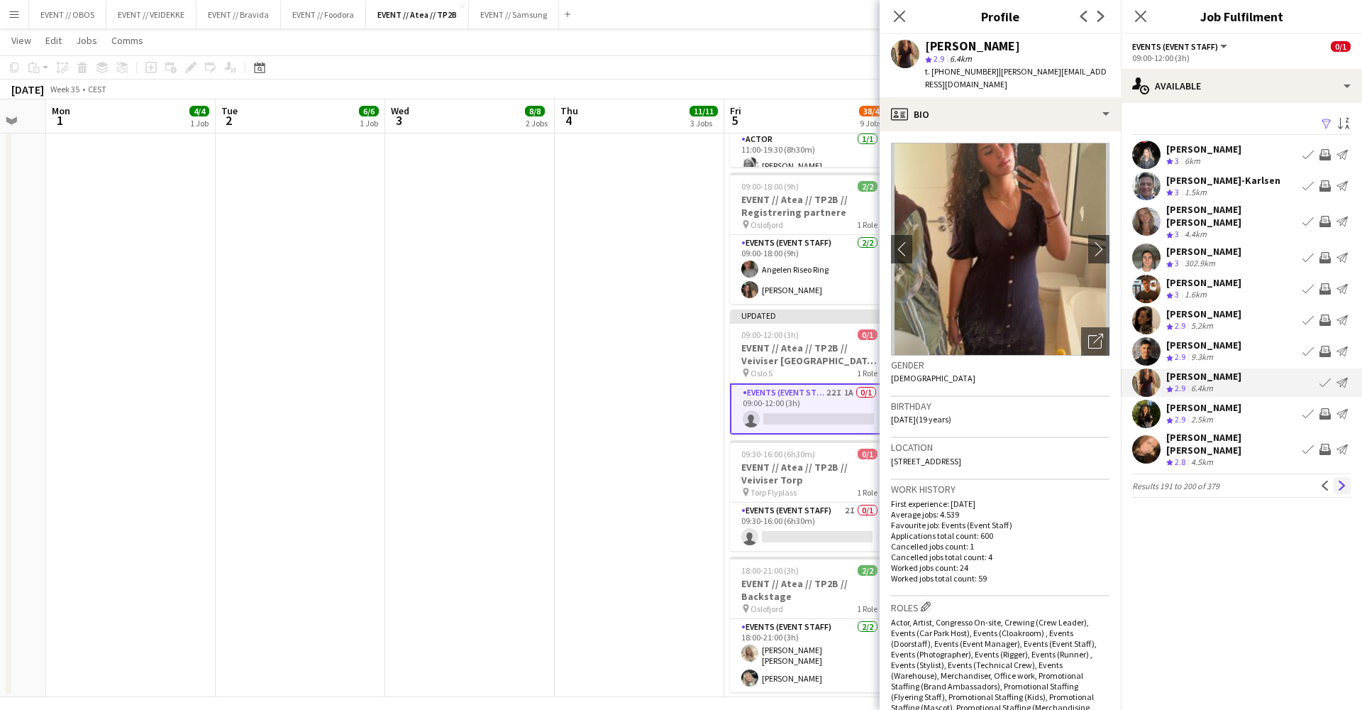
click at [1337, 477] on button "Next" at bounding box center [1342, 485] width 17 height 17
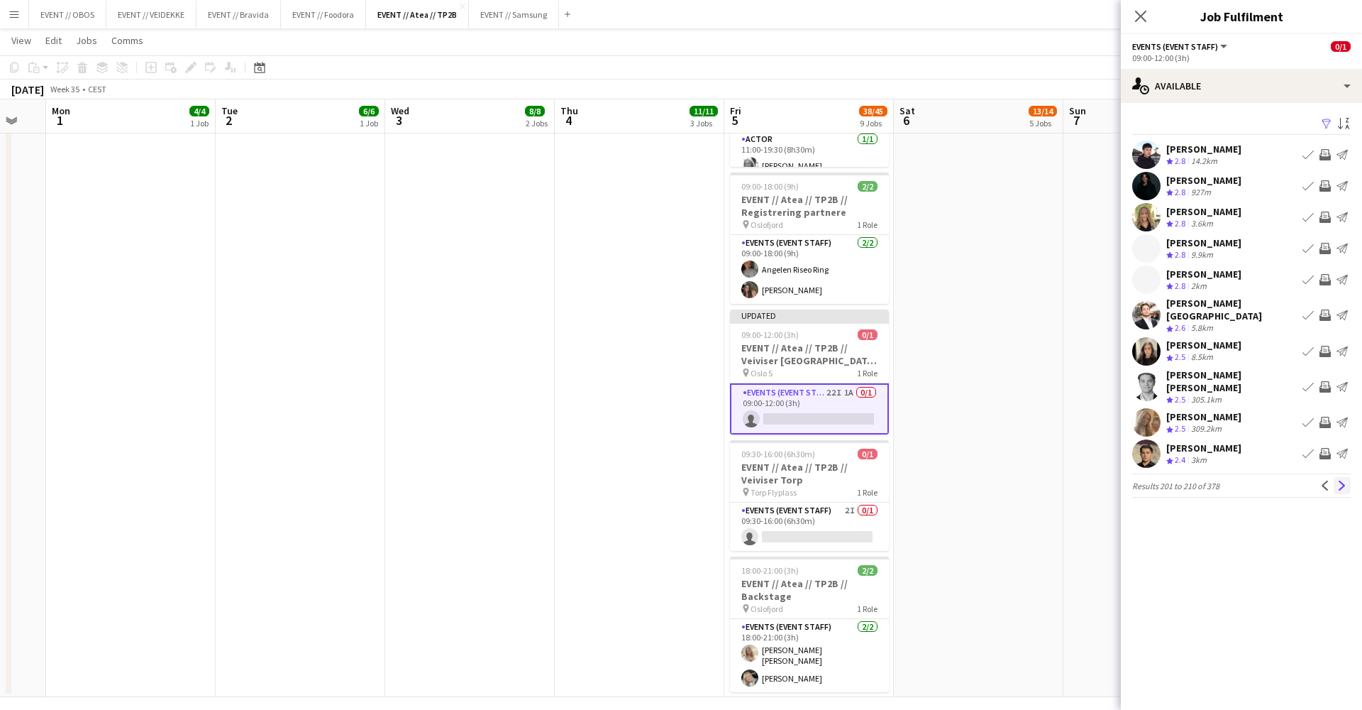
click at [1340, 480] on app-icon "Next" at bounding box center [1343, 485] width 10 height 10
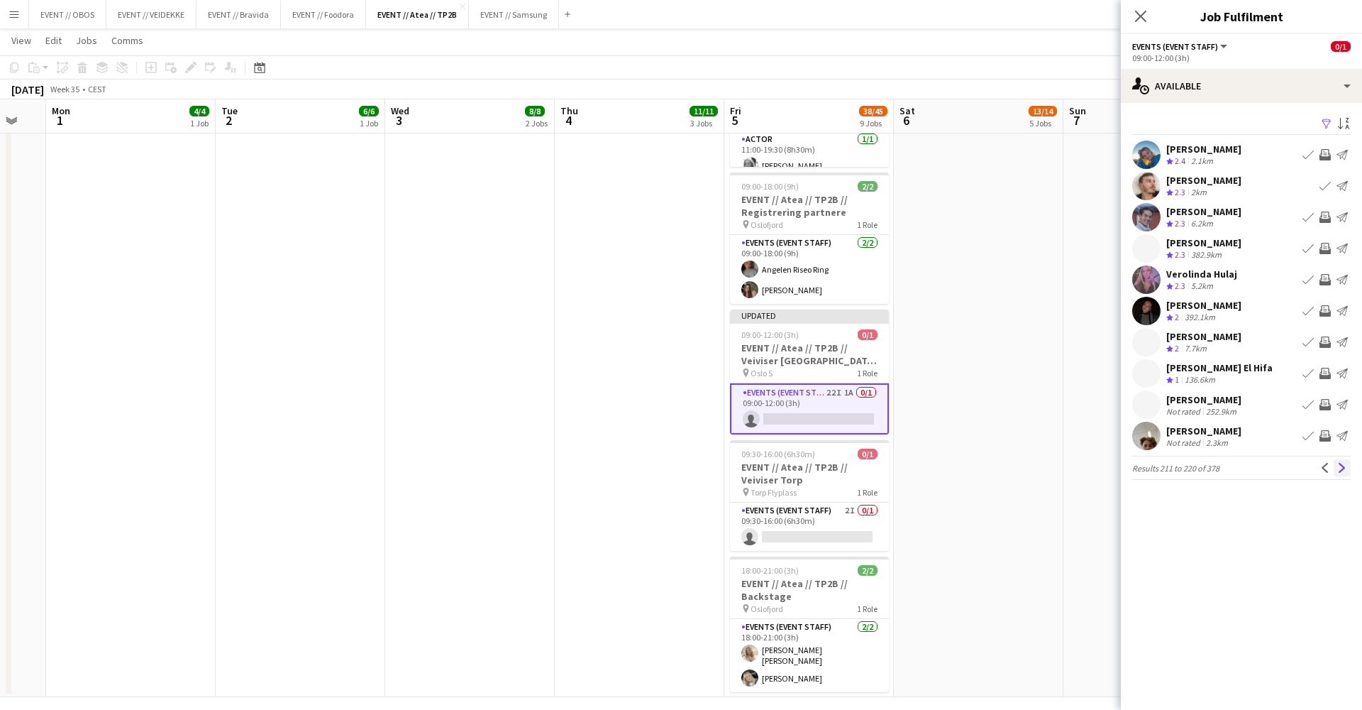
click at [1338, 468] on app-icon "Next" at bounding box center [1343, 468] width 10 height 10
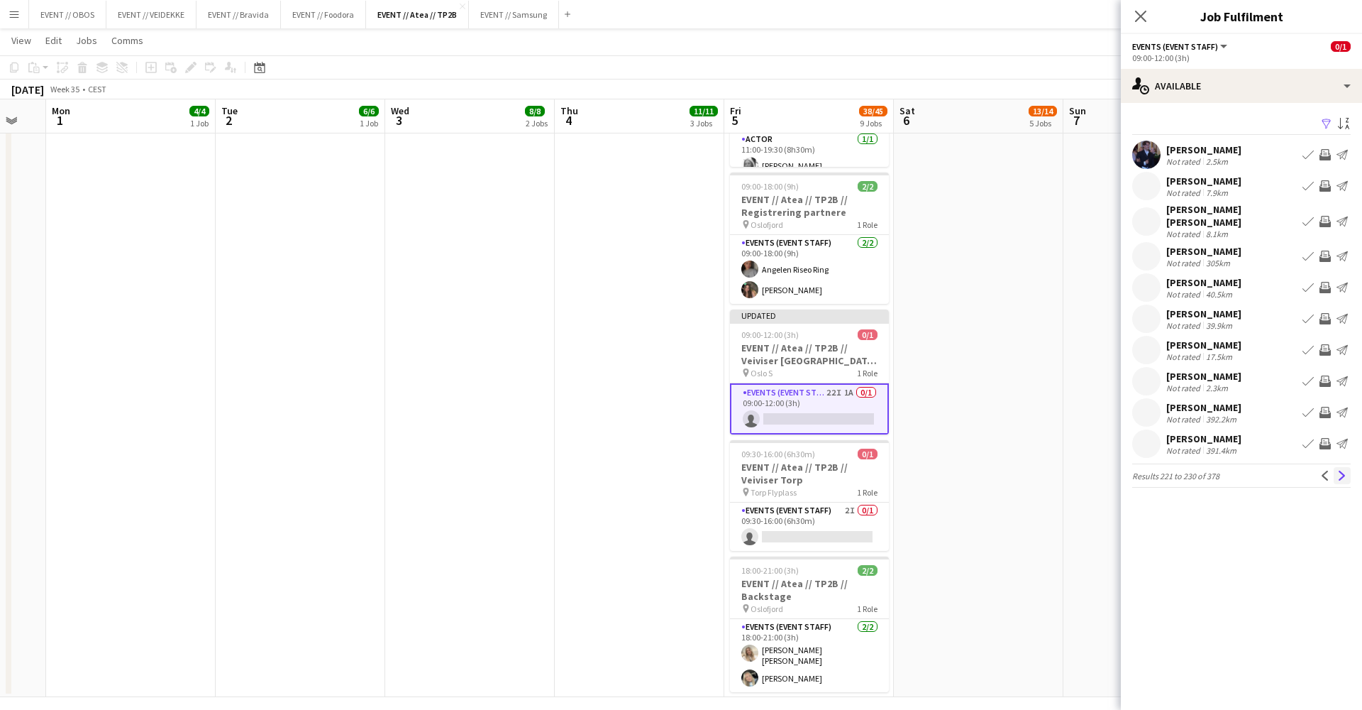
click at [1338, 470] on app-icon "Next" at bounding box center [1343, 475] width 10 height 10
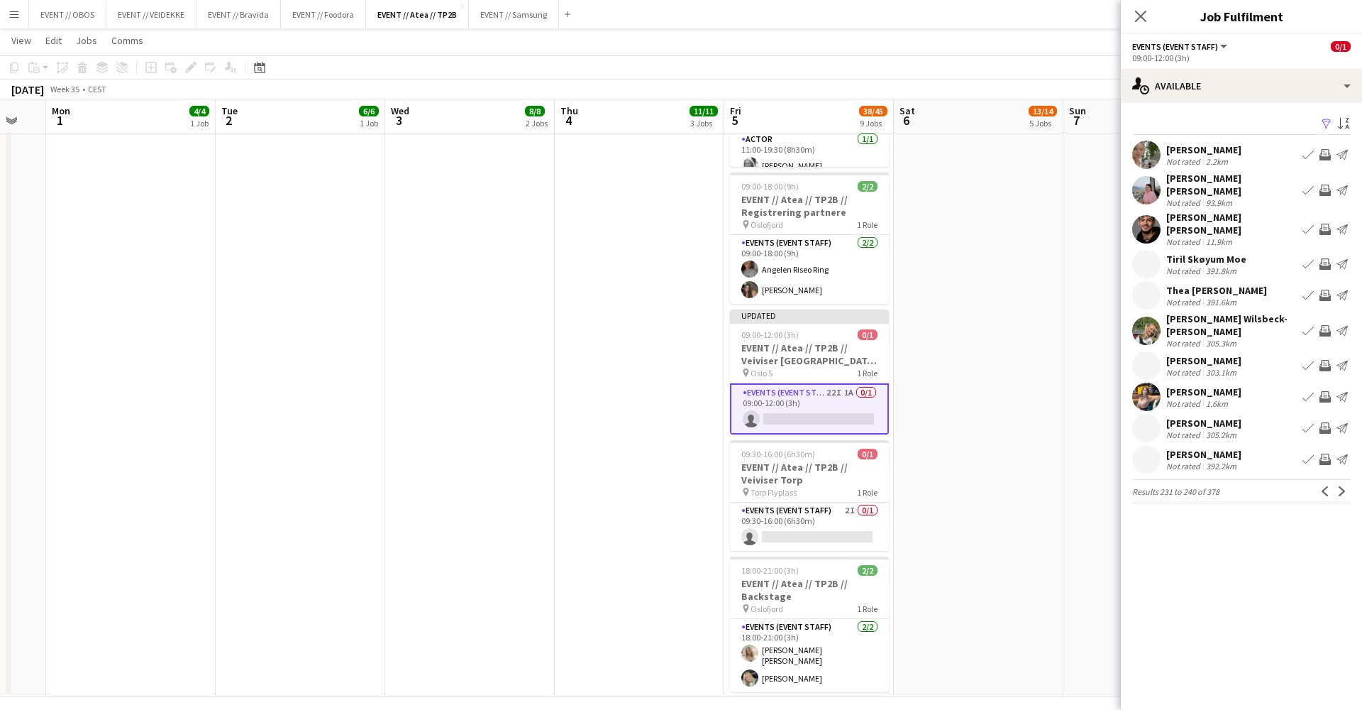
click at [1323, 153] on app-icon "Invite crew" at bounding box center [1325, 154] width 11 height 11
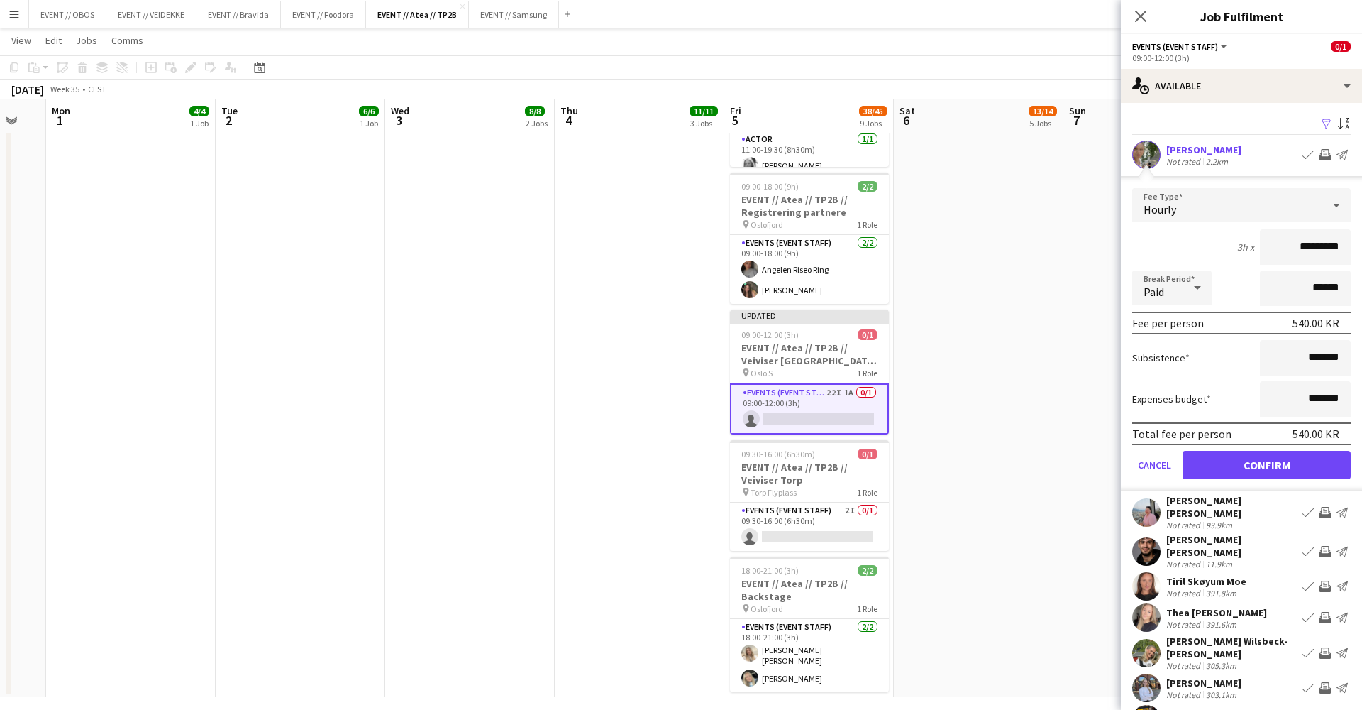
click at [1299, 461] on button "Confirm" at bounding box center [1267, 465] width 168 height 28
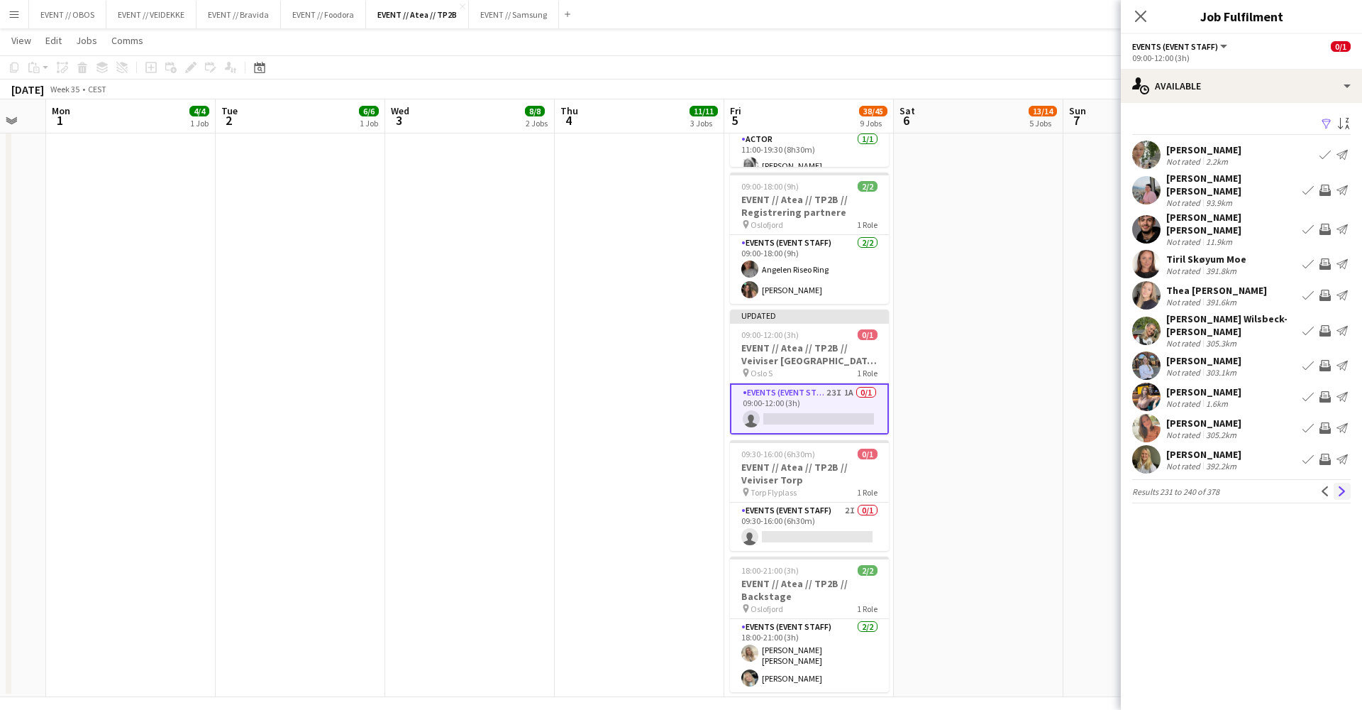
click at [1345, 486] on app-icon "Next" at bounding box center [1343, 491] width 10 height 10
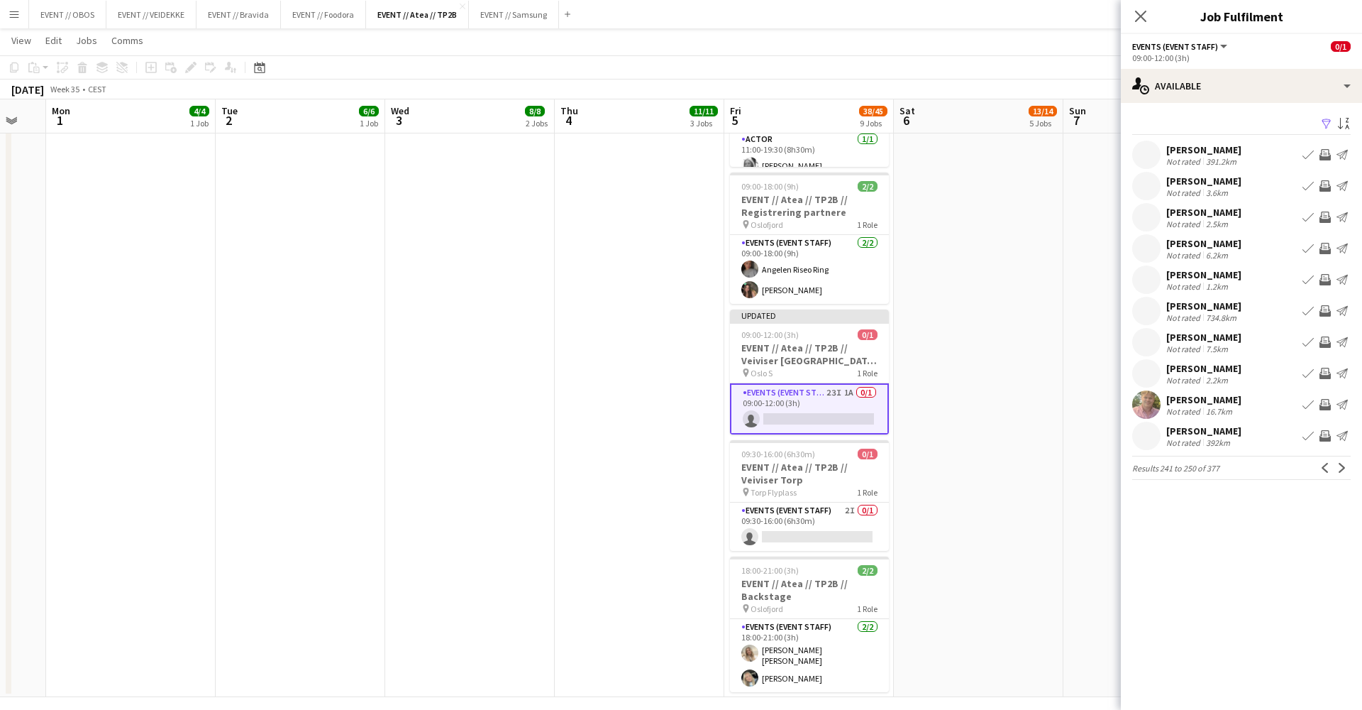
click at [1345, 470] on app-icon "Next" at bounding box center [1343, 468] width 10 height 10
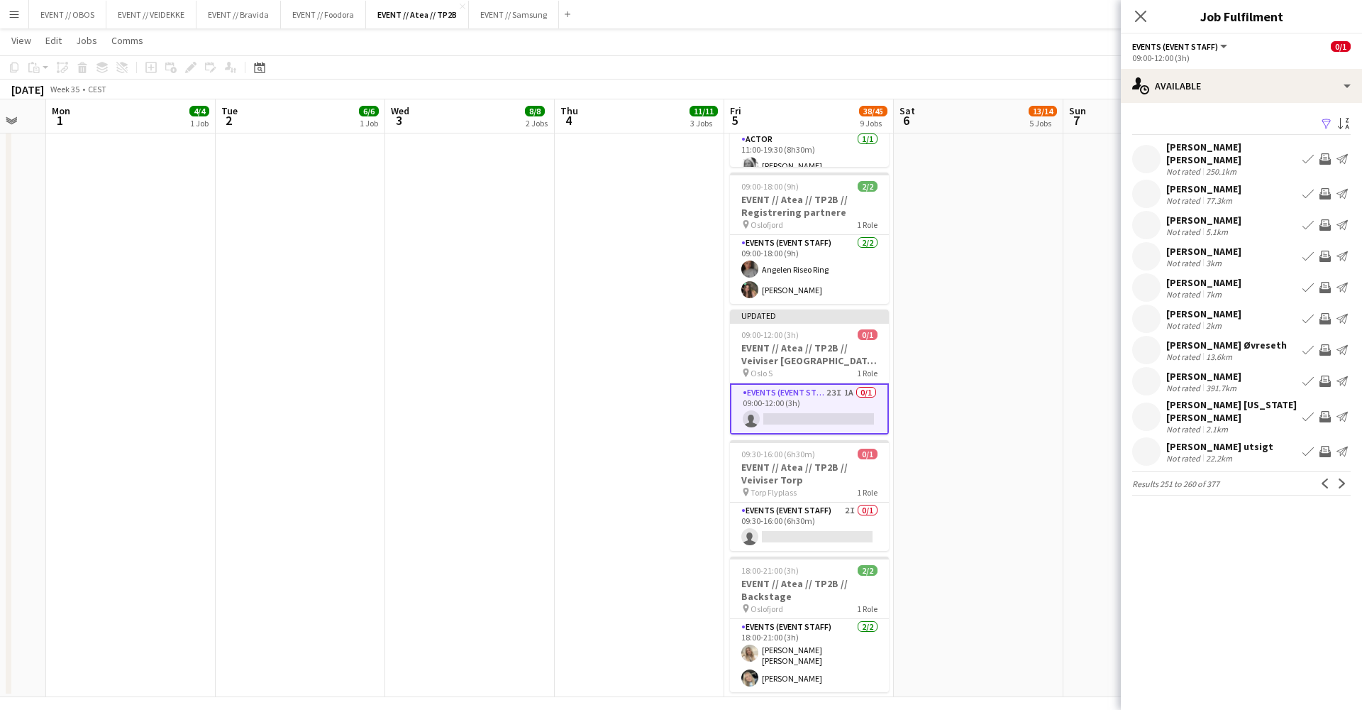
click at [1251, 444] on div "Emma Matre utsigt Not rated 22.2km Book crew Invite crew Send notification" at bounding box center [1241, 451] width 241 height 28
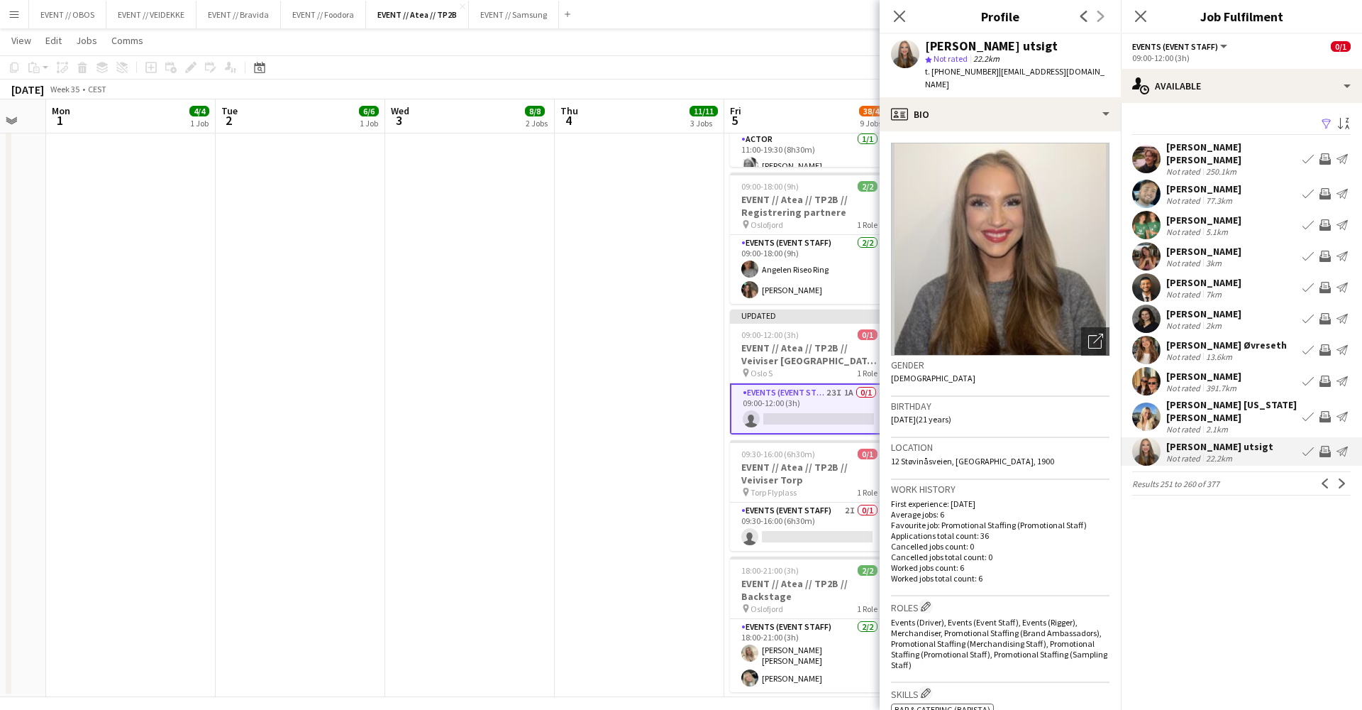
click at [1342, 478] on app-pager "Results 251 to 260 of 377 Previous Next" at bounding box center [1242, 483] width 219 height 24
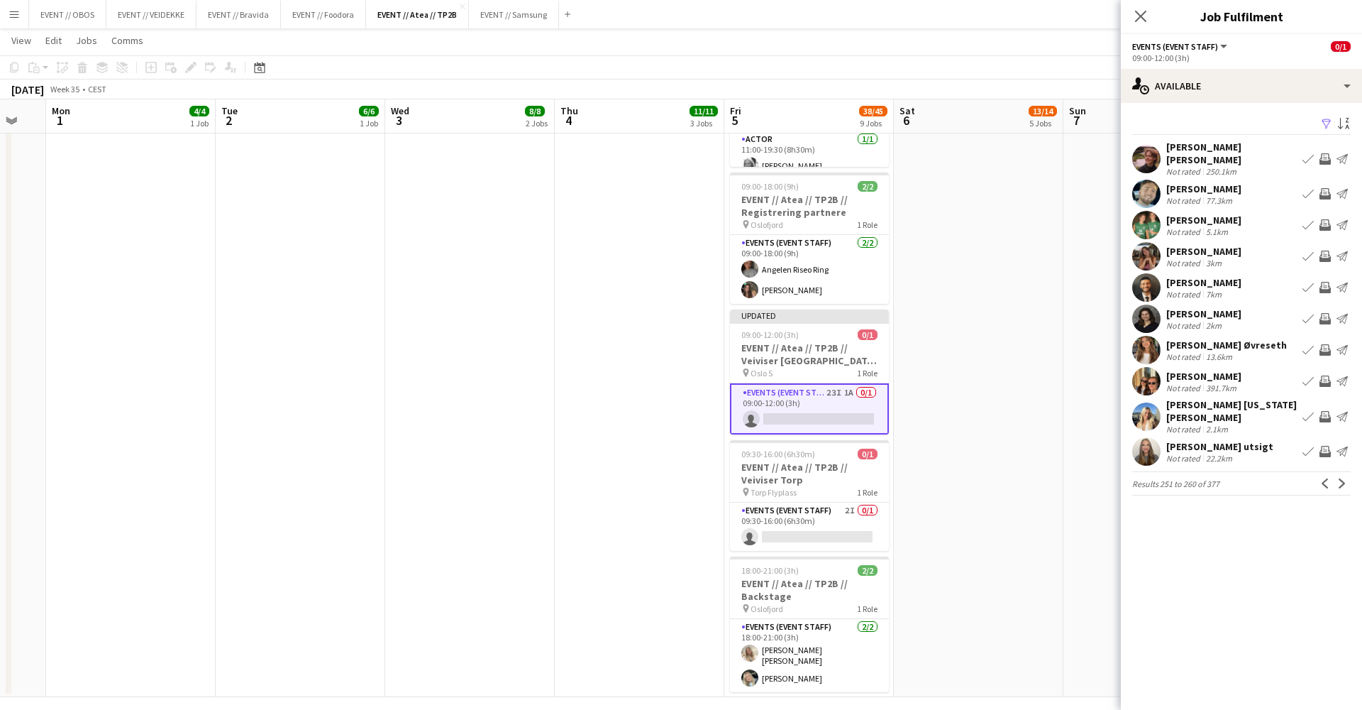
click at [1255, 403] on div "[PERSON_NAME] [US_STATE] [PERSON_NAME]" at bounding box center [1232, 411] width 131 height 26
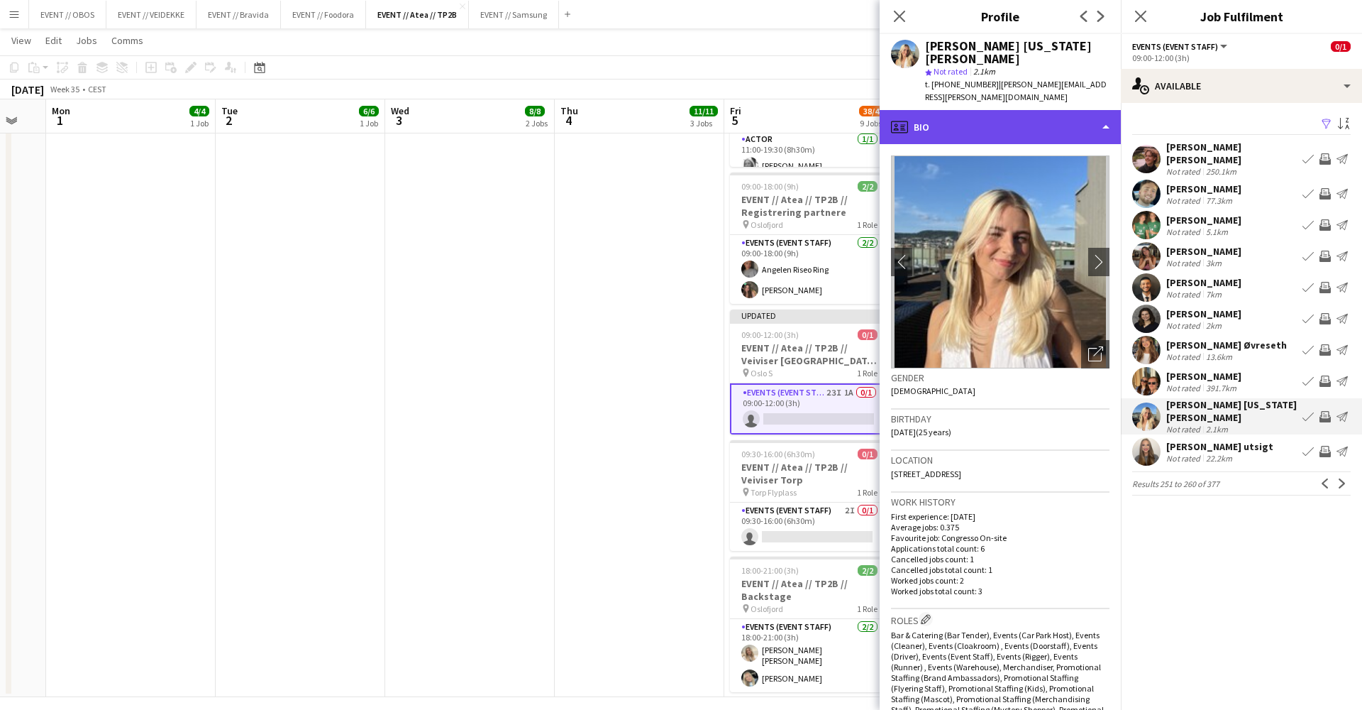
click at [986, 117] on div "profile Bio" at bounding box center [1000, 127] width 241 height 34
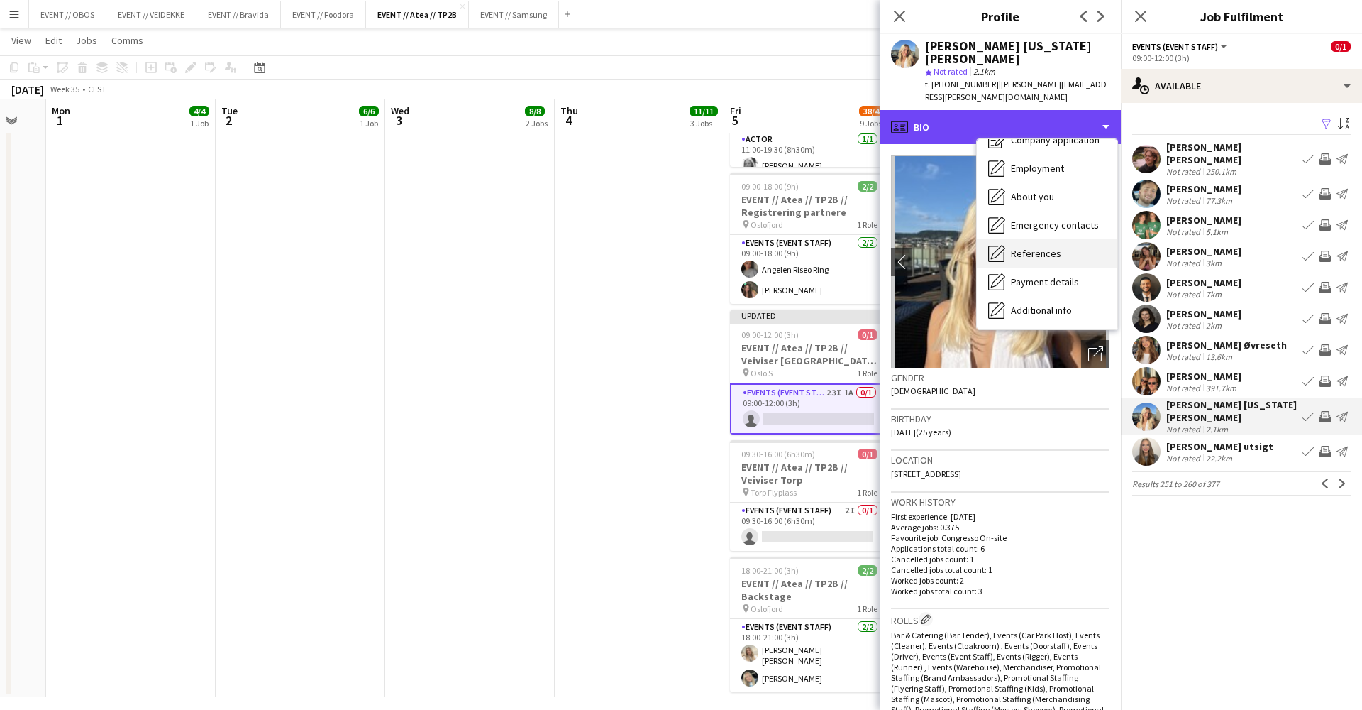
scroll to position [106, 0]
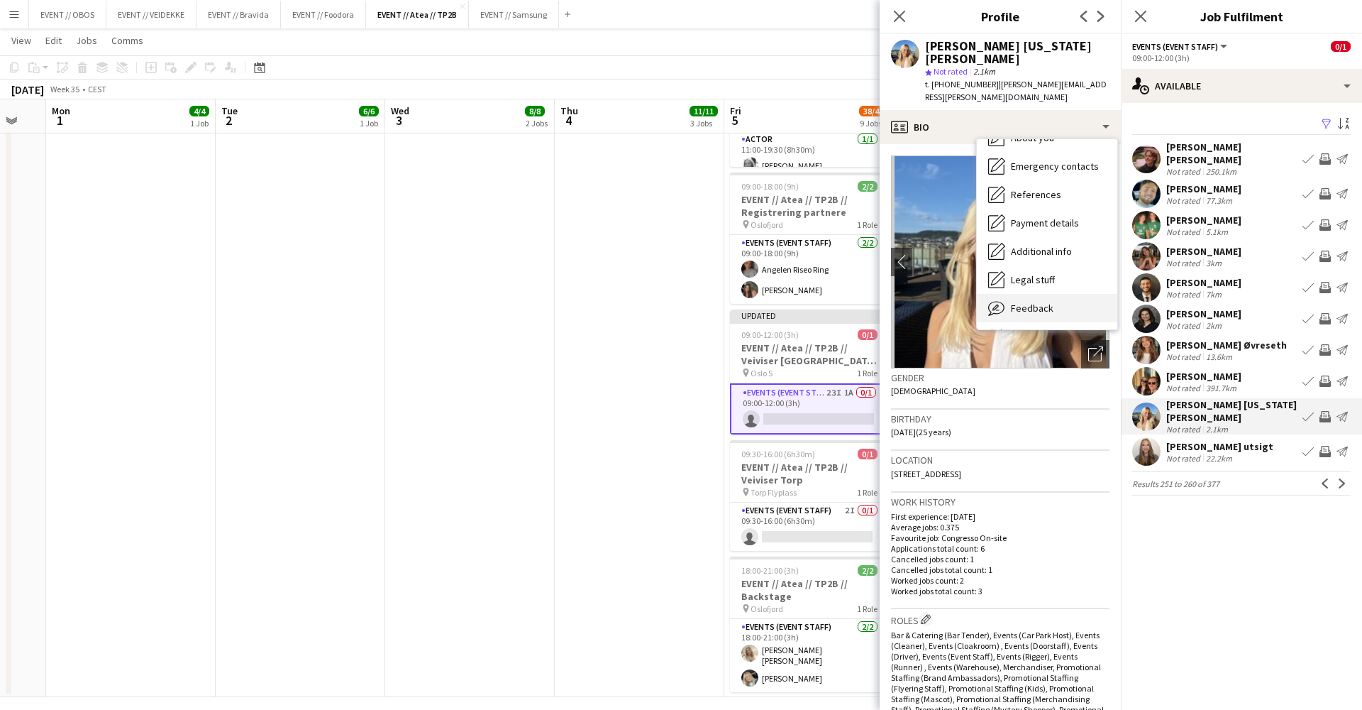
click at [1037, 302] on span "Feedback" at bounding box center [1032, 308] width 43 height 13
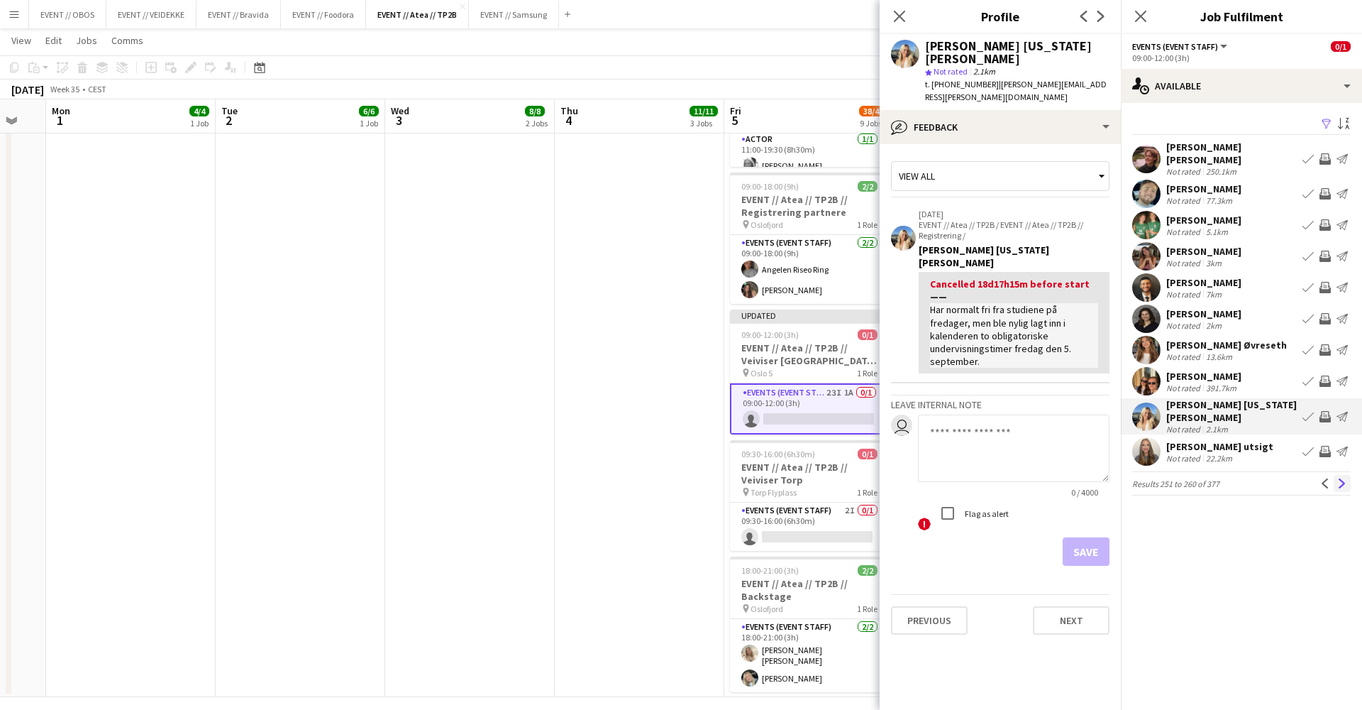
click at [1336, 475] on button "Next" at bounding box center [1342, 483] width 17 height 17
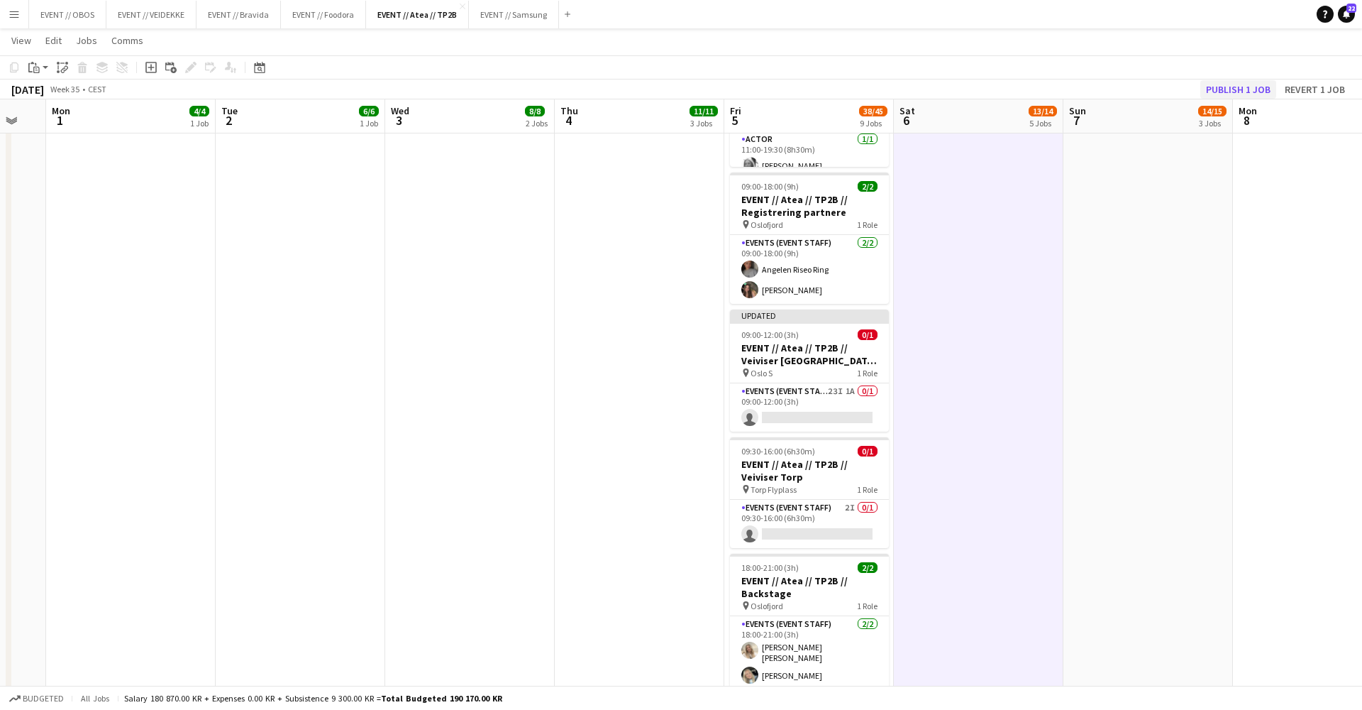
click at [1235, 82] on button "Publish 1 job" at bounding box center [1239, 89] width 76 height 18
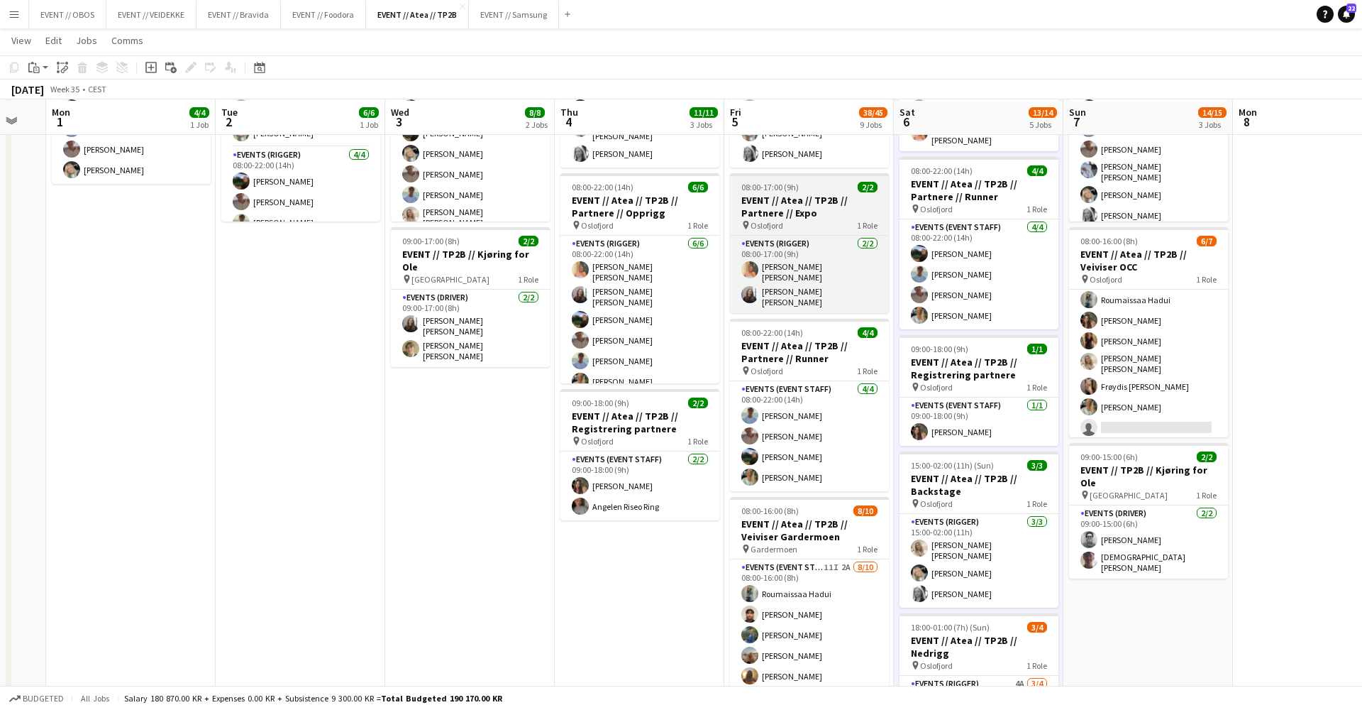
scroll to position [155, 0]
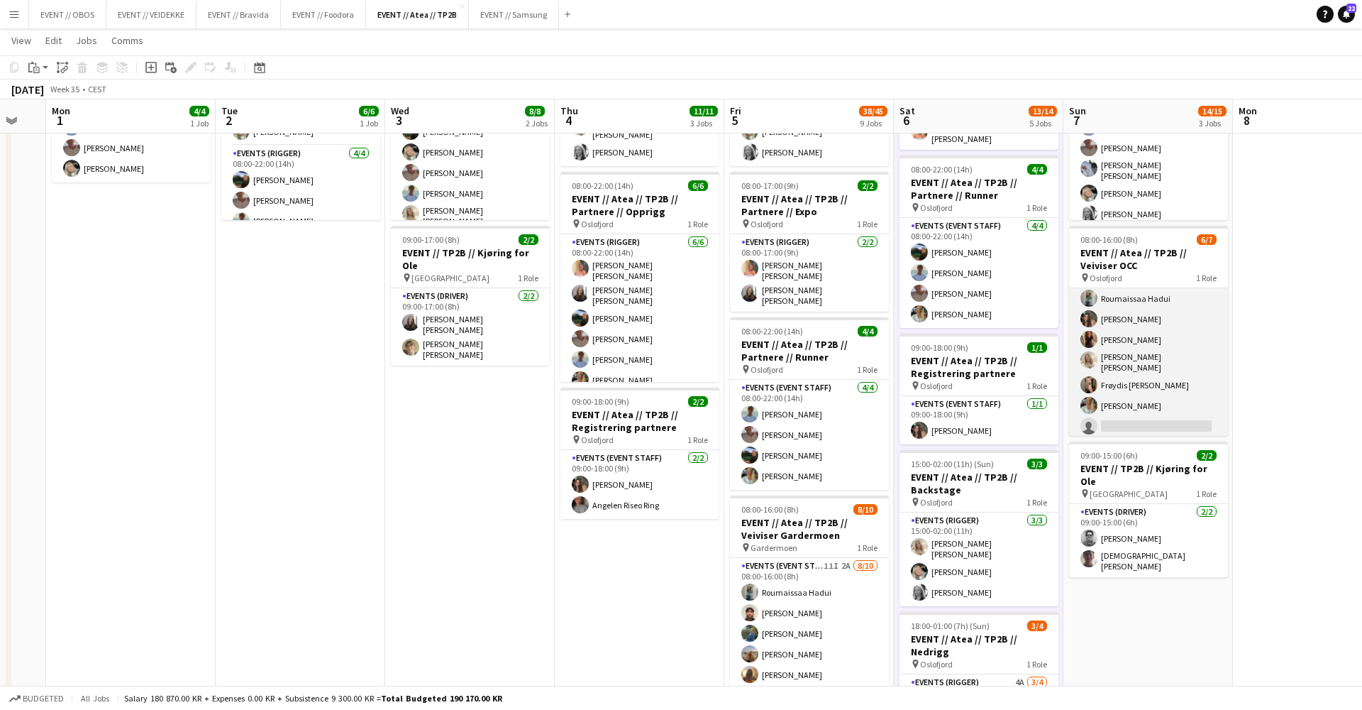
click at [1112, 336] on app-card-role "Actor 1I 2A [DATE] 08:00-16:00 (8h) Roumaissaa Hadui [PERSON_NAME] [PERSON_NAME…" at bounding box center [1148, 352] width 159 height 176
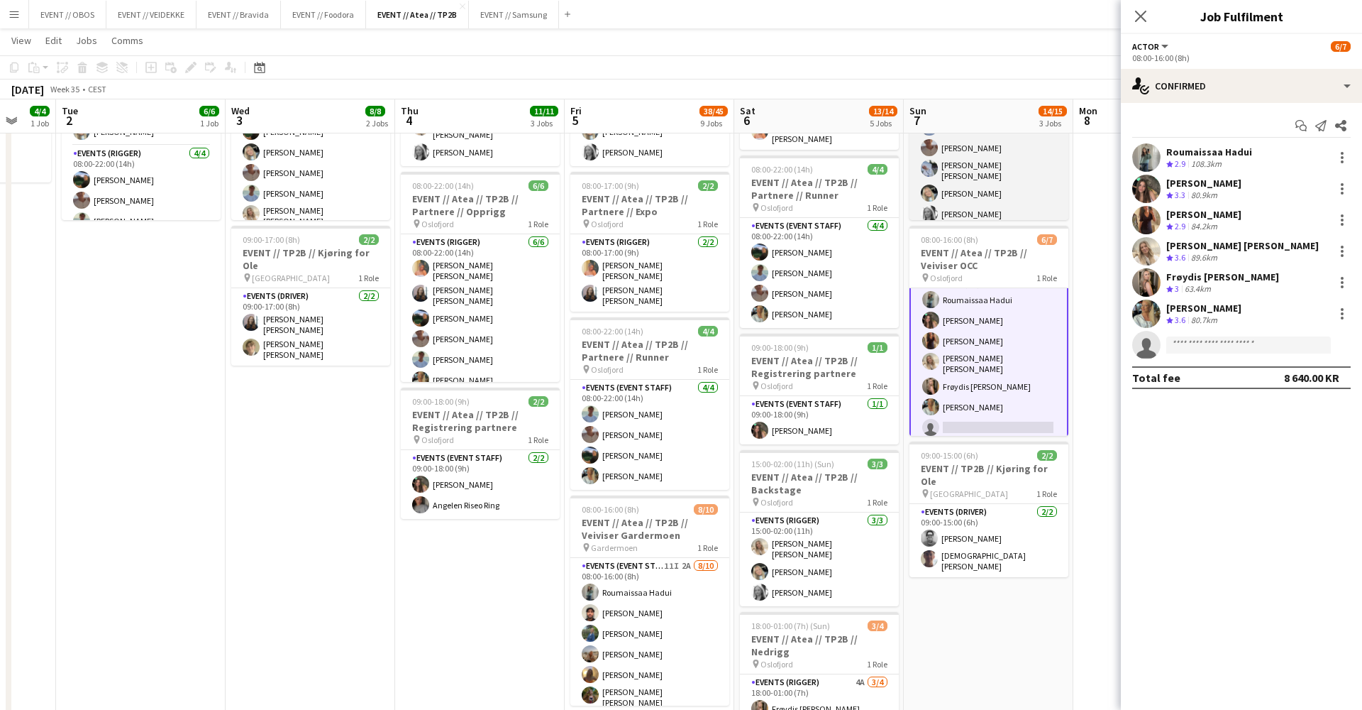
click at [1025, 197] on app-card-role "Events (Event Staff) 6/6 08:00-16:00 (8h) Christian Smelhus Fredrik Bronken Næs…" at bounding box center [989, 149] width 159 height 155
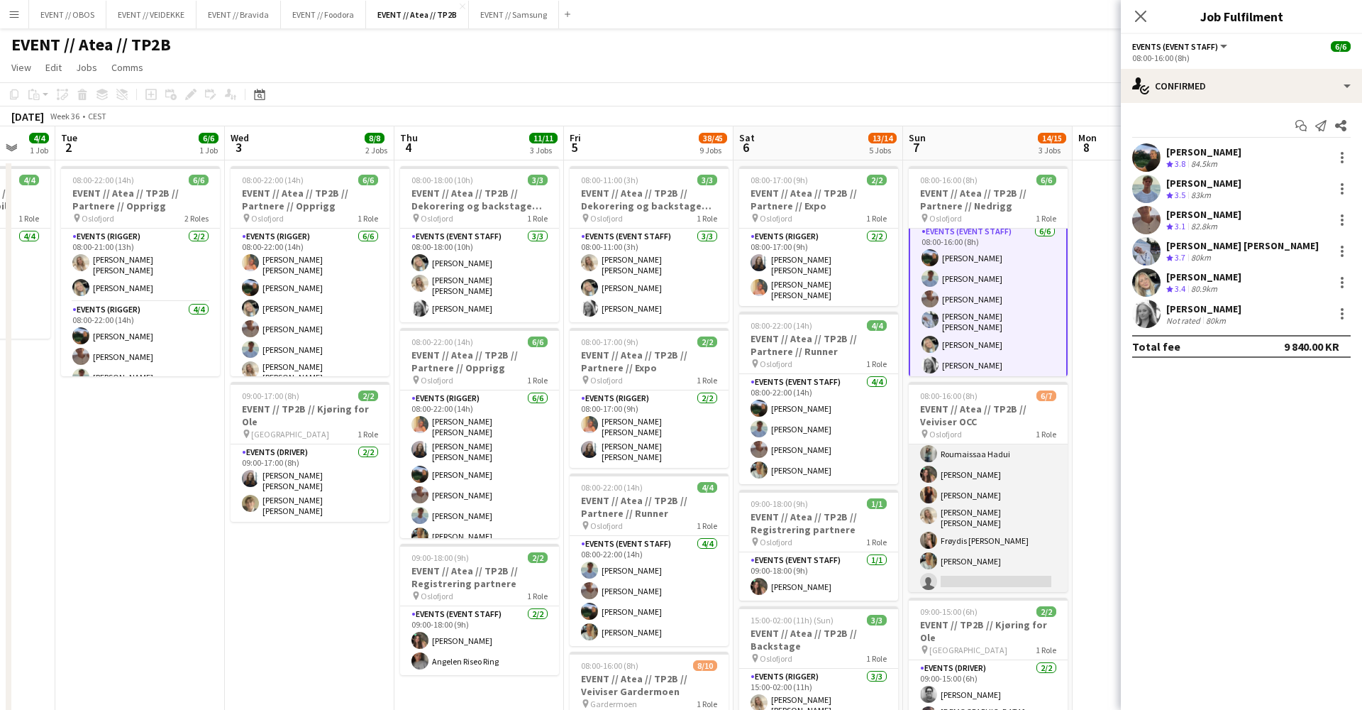
scroll to position [24, 0]
click at [976, 514] on app-card-role "Actor 1I 2A [DATE] 08:00-16:00 (8h) Roumaissaa Hadui [PERSON_NAME] [PERSON_NAME…" at bounding box center [988, 508] width 159 height 176
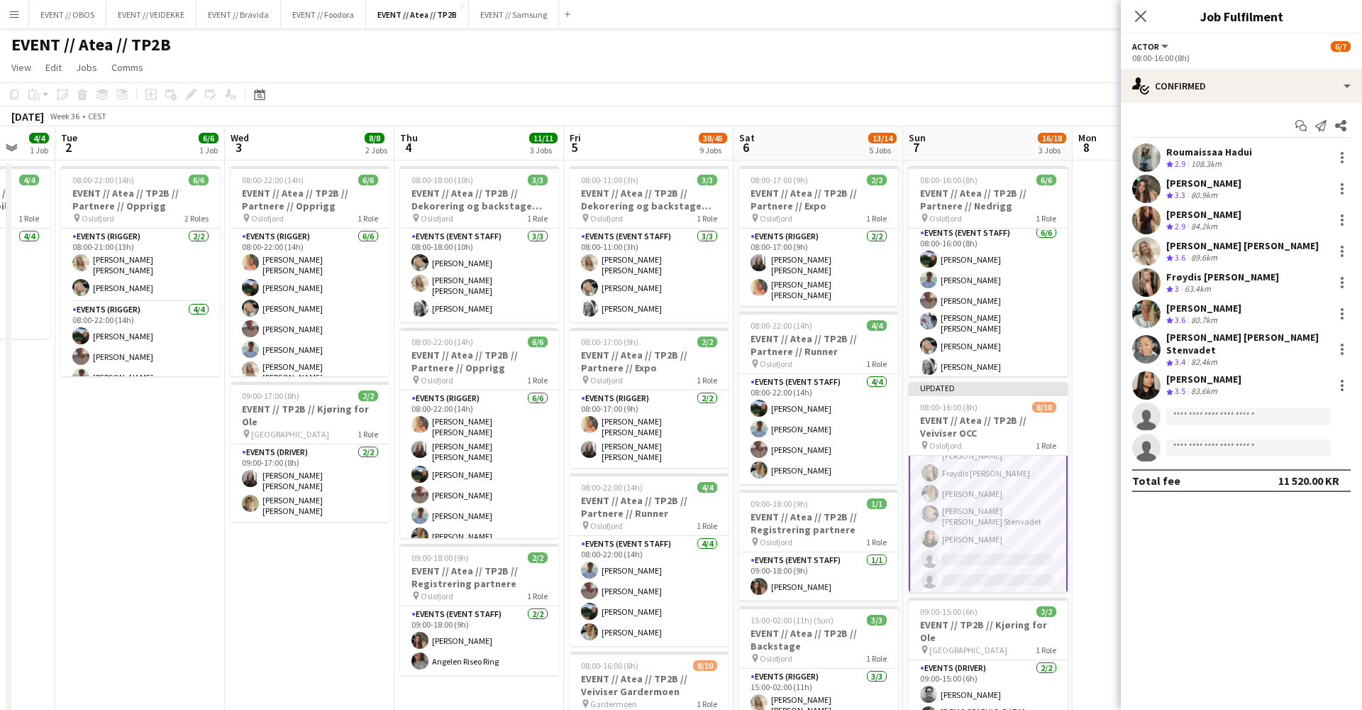
scroll to position [104, 0]
click at [865, 80] on app-page-menu "View Day view expanded Day view collapsed Month view Date picker Jump to [DATE]…" at bounding box center [681, 68] width 1362 height 27
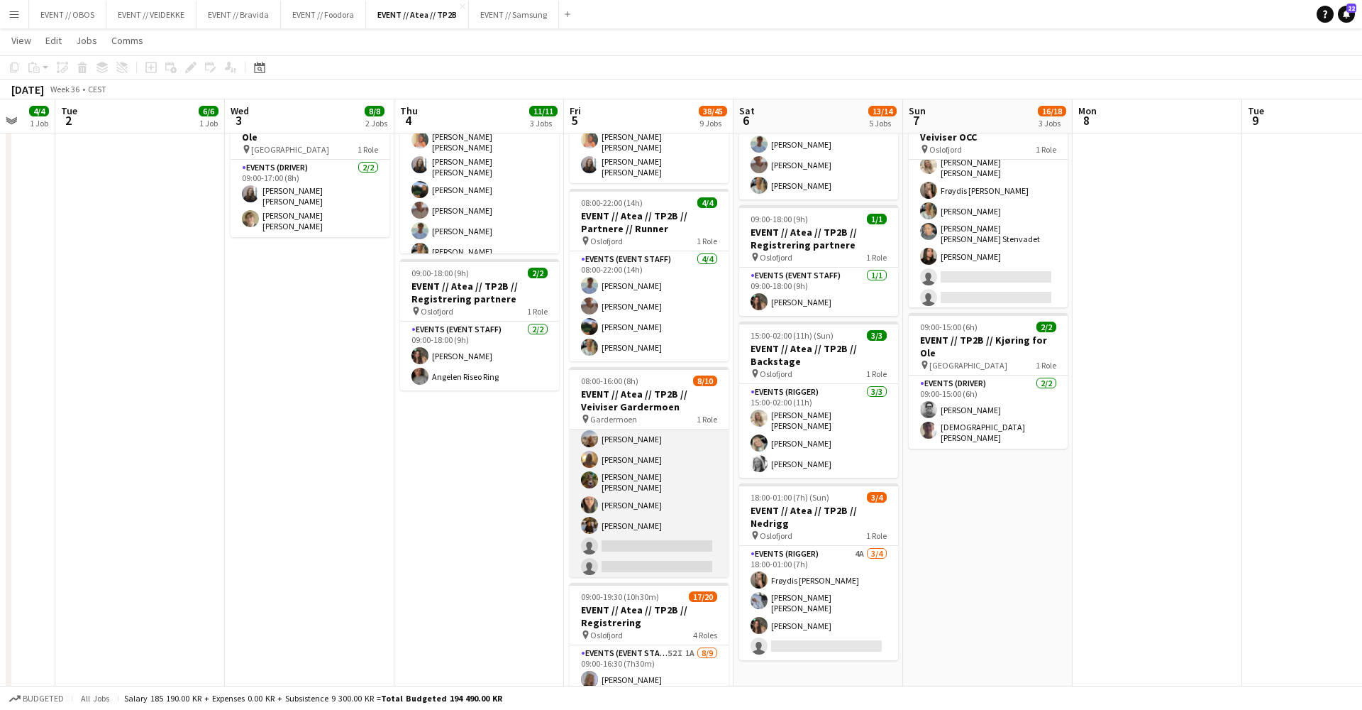
scroll to position [86, 0]
click at [688, 475] on app-card-role "Events (Event Staff) 11I 2A [DATE] 08:00-16:00 (8h) [PERSON_NAME] [PERSON_NAME]…" at bounding box center [649, 462] width 159 height 238
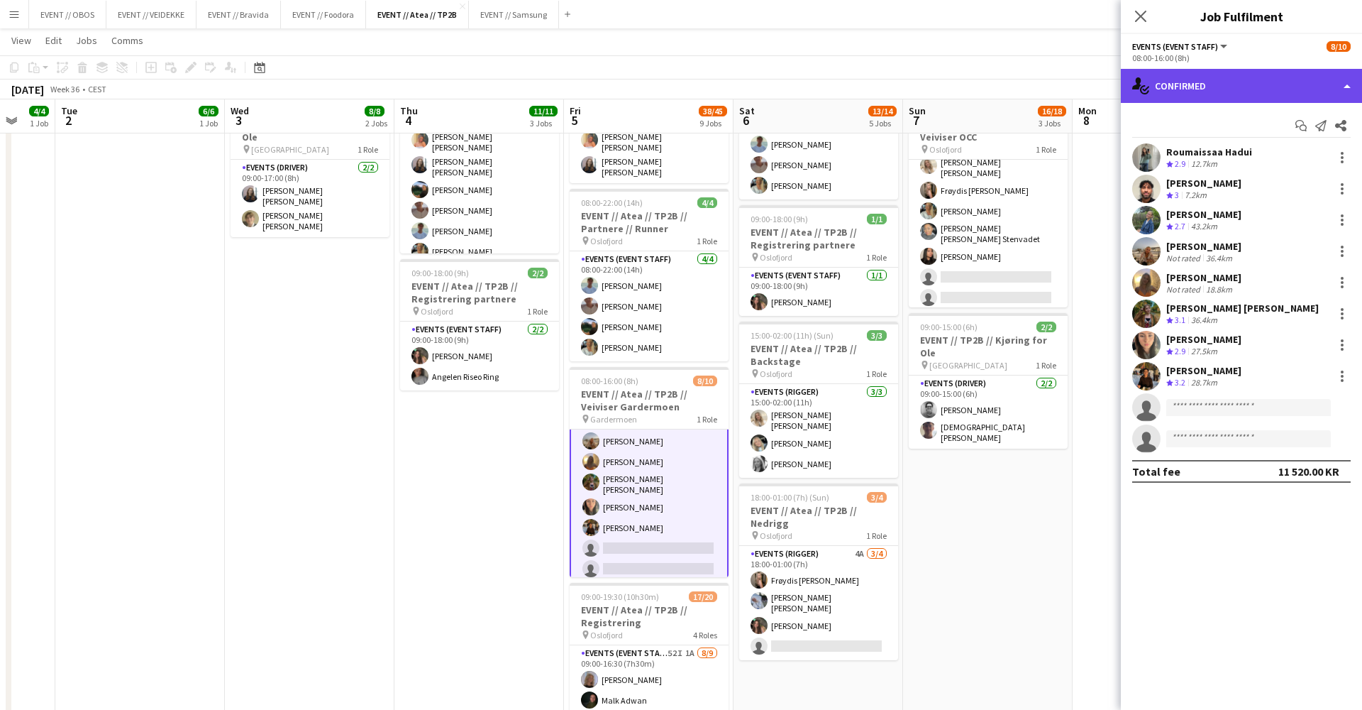
click at [1140, 97] on div "single-neutral-actions-check-2 Confirmed" at bounding box center [1241, 86] width 241 height 34
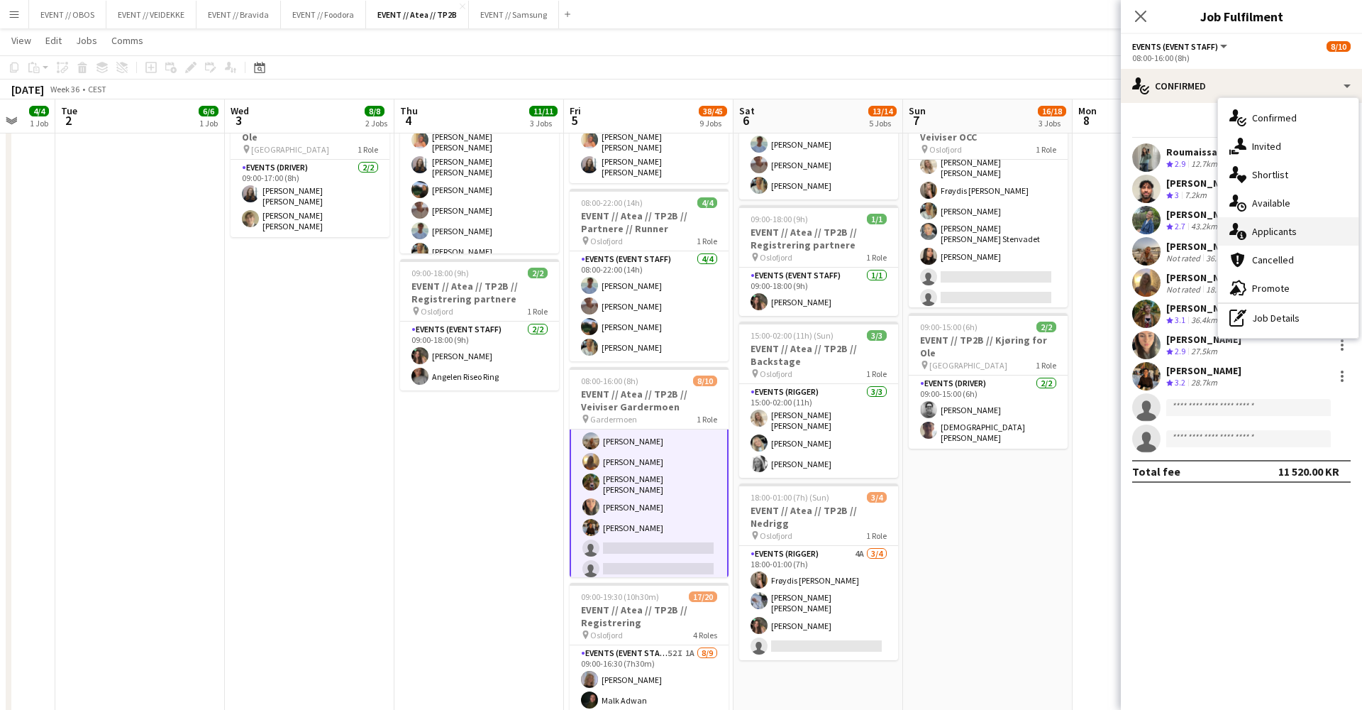
click at [1240, 232] on icon "single-neutral-actions-information" at bounding box center [1238, 231] width 17 height 17
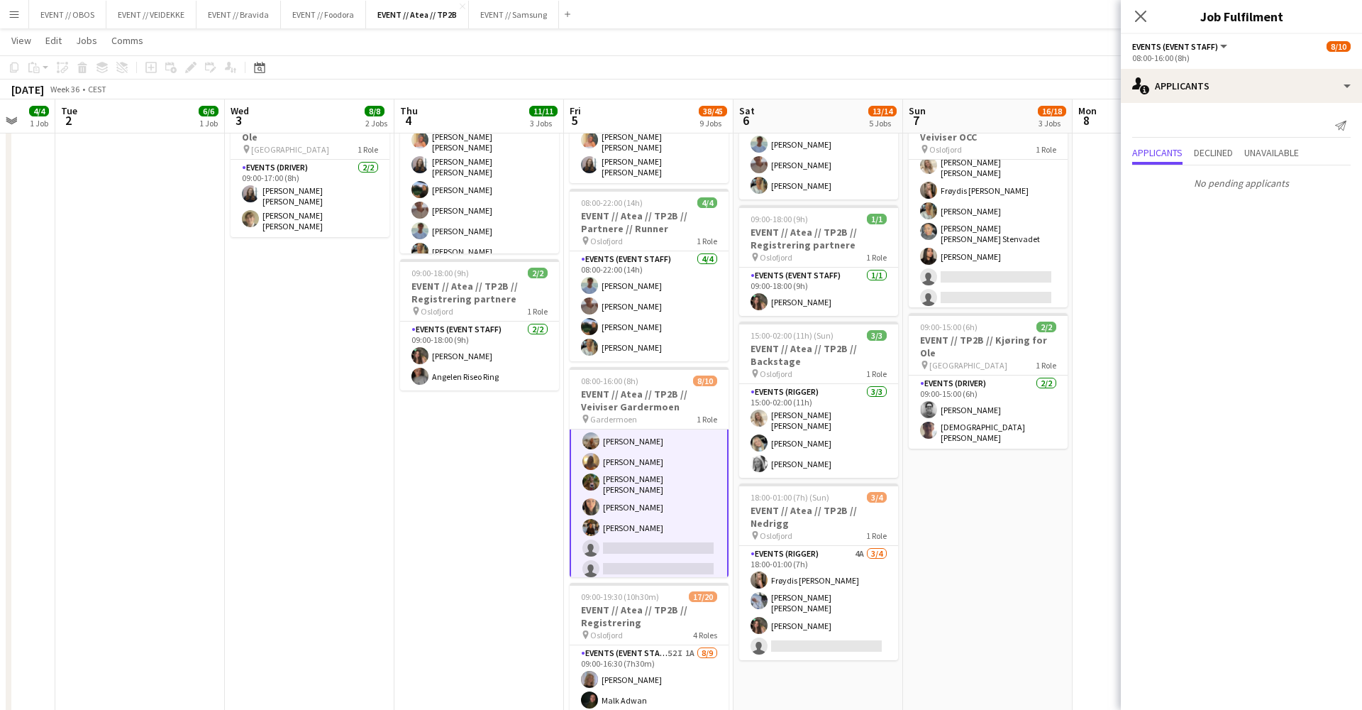
click at [1047, 79] on app-toolbar "Copy Paste Paste Command V Paste with crew Command Shift V Paste linked Job [GE…" at bounding box center [681, 67] width 1362 height 24
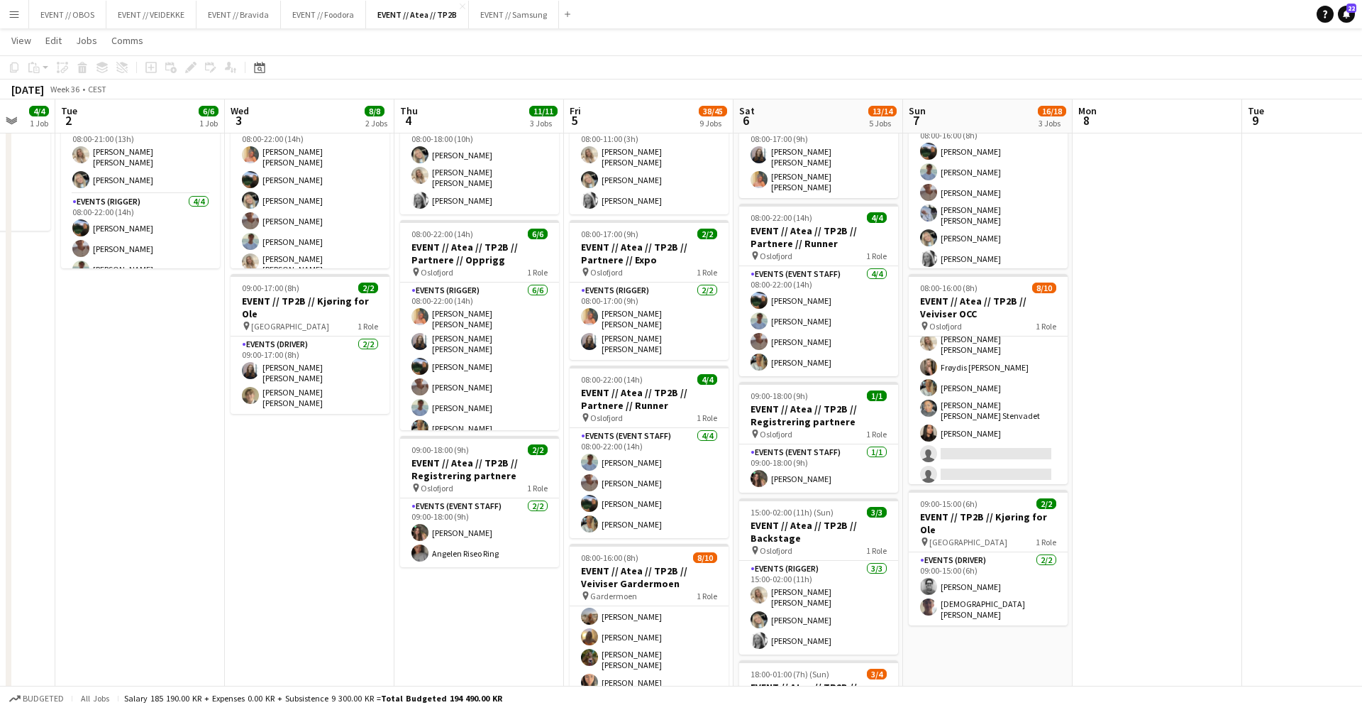
scroll to position [106, 0]
click at [990, 322] on div "pin Oslofjord 1 Role" at bounding box center [988, 326] width 159 height 11
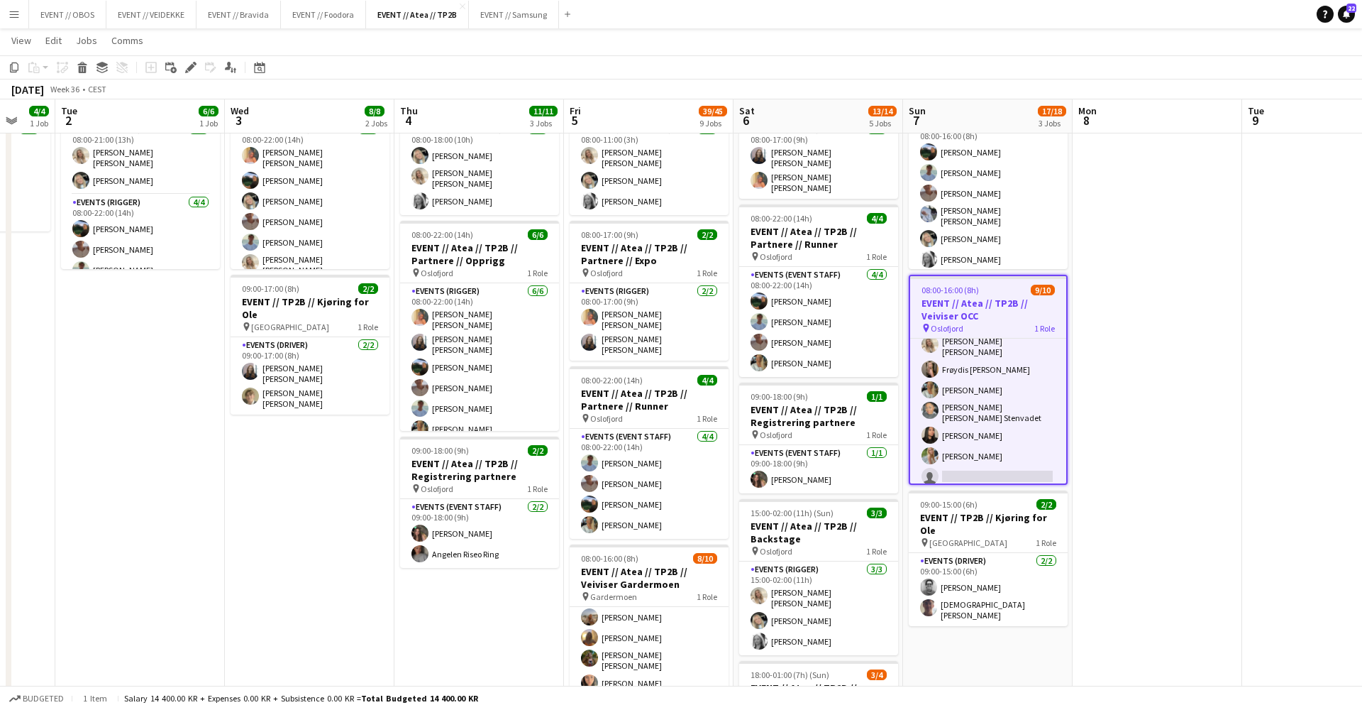
scroll to position [0, 624]
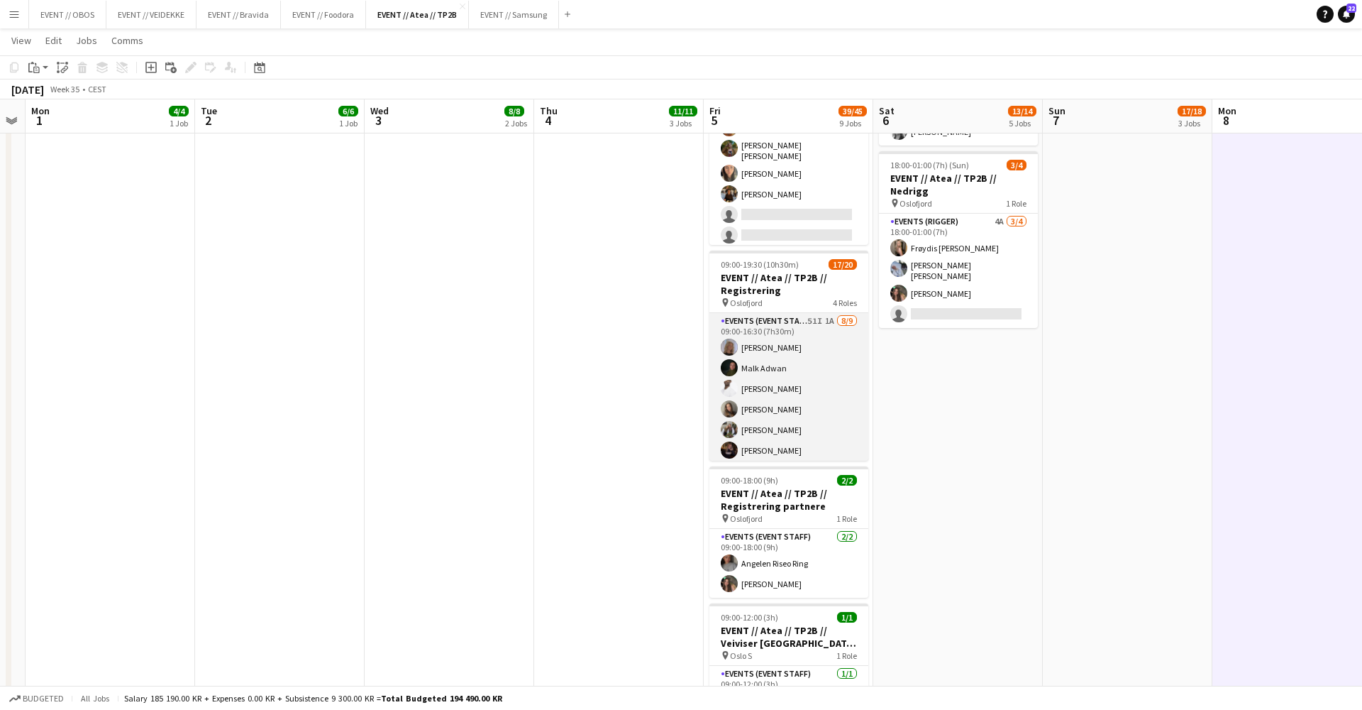
scroll to position [0, 0]
click at [769, 348] on app-card-role "Events (Event Staff) 51I 1A 8/9 09:00-16:30 (7h30m) Maria Egeland Malk Adwan El…" at bounding box center [789, 423] width 159 height 221
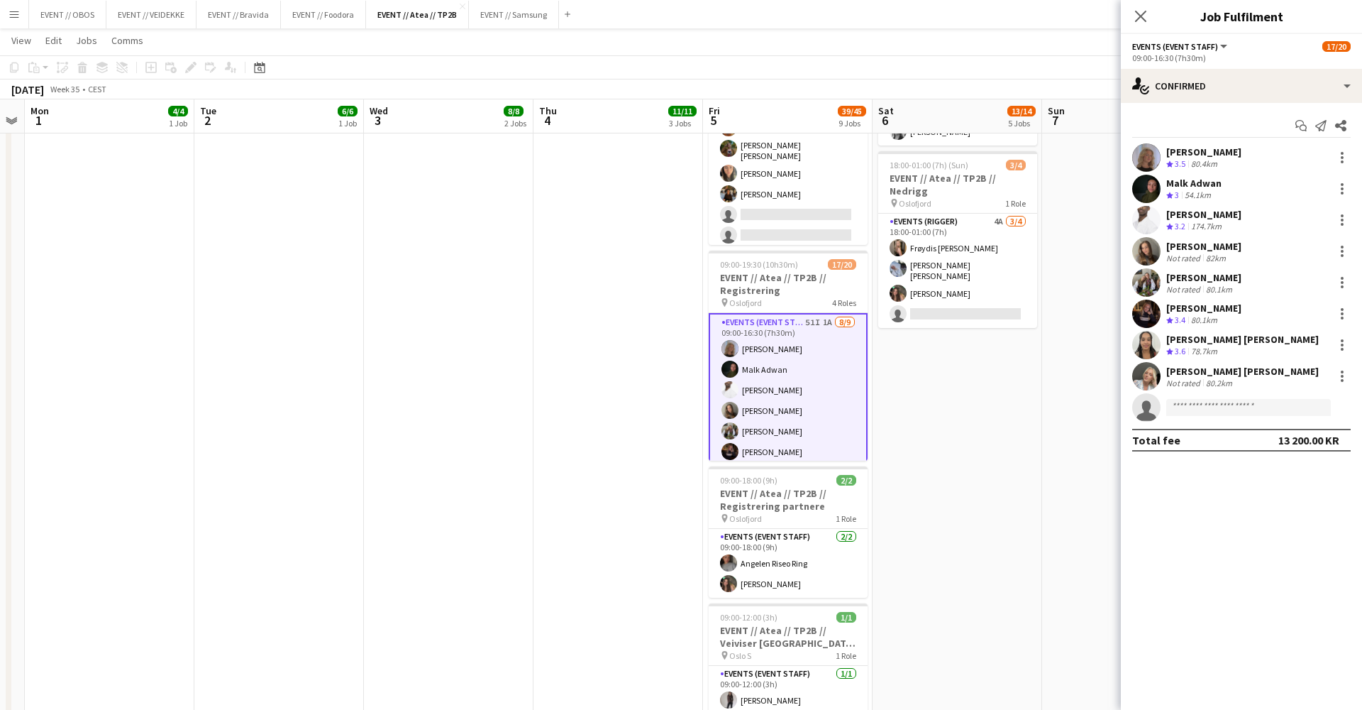
scroll to position [135, 0]
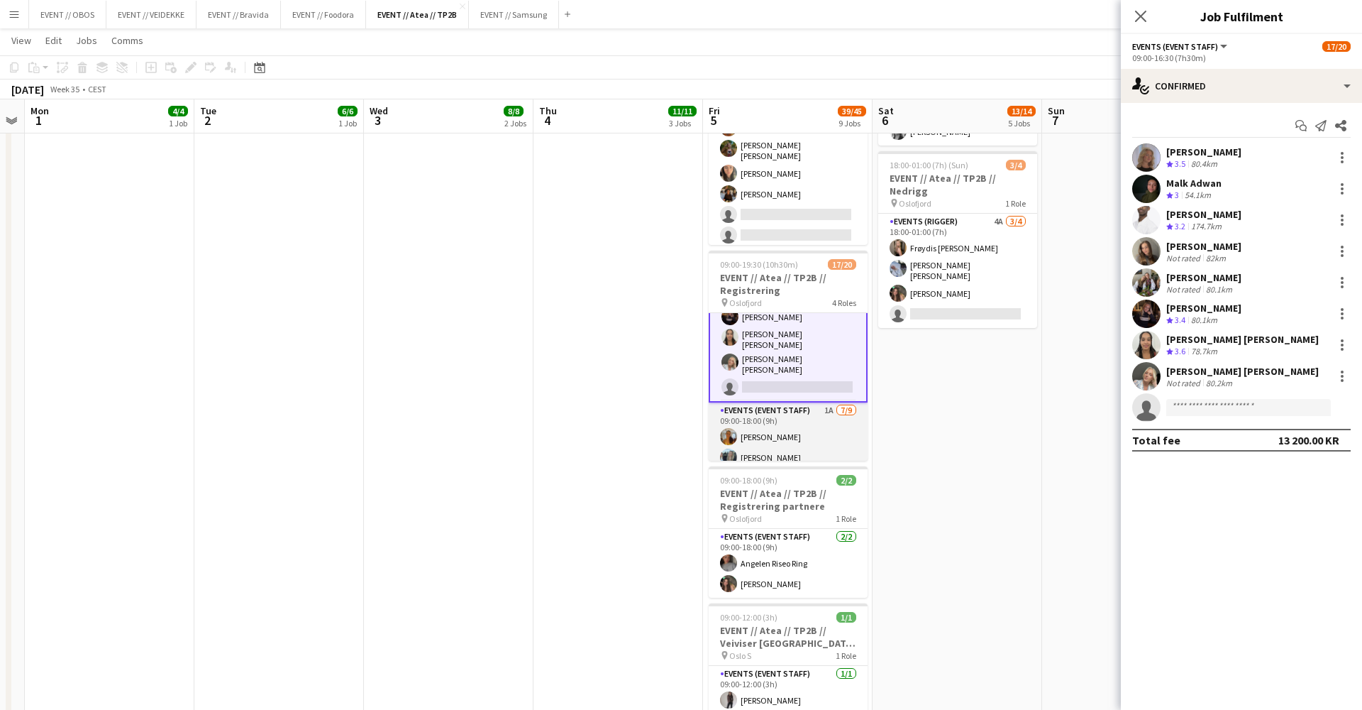
click at [805, 402] on app-card-role "Events (Event Staff) 1A [DATE] 09:00-18:00 (9h) [PERSON_NAME] [PERSON_NAME] [PE…" at bounding box center [788, 510] width 159 height 217
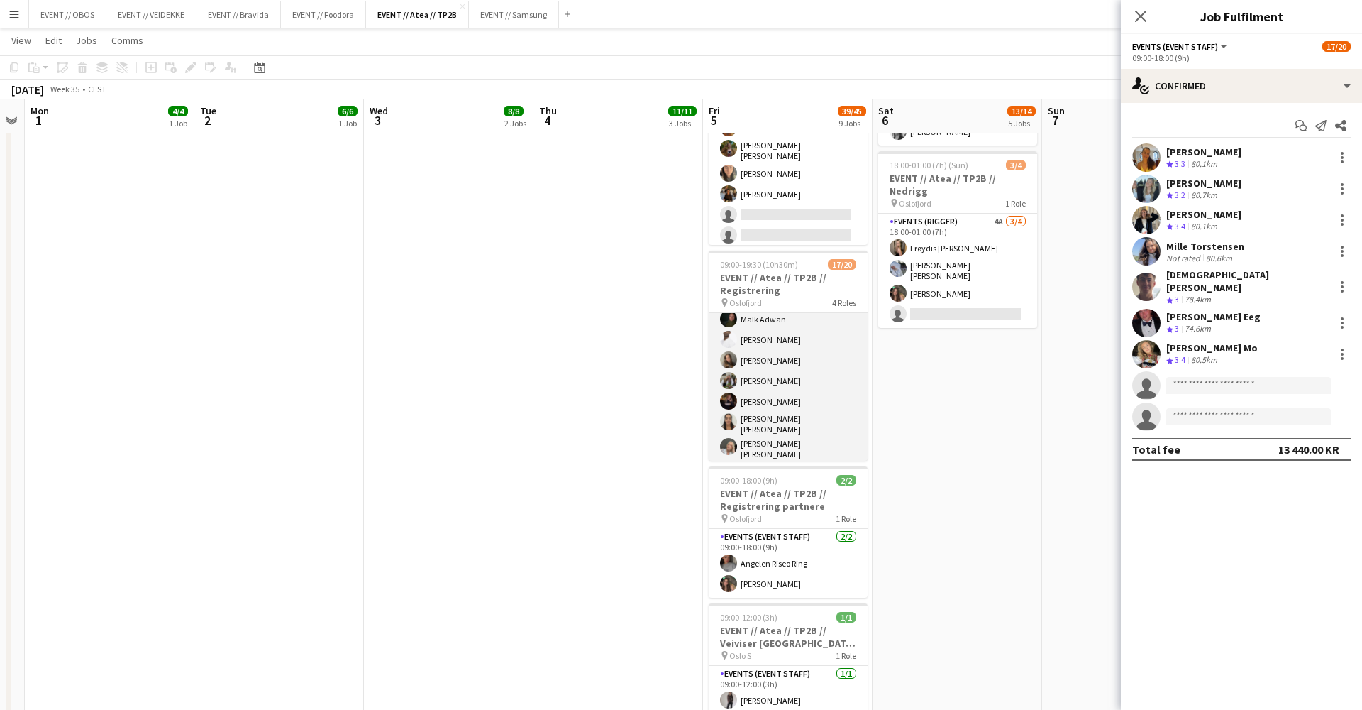
click at [806, 399] on app-card-role "Events (Event Staff) 51I 1A 8/9 09:00-16:30 (7h30m) Maria Egeland Malk Adwan El…" at bounding box center [788, 374] width 159 height 221
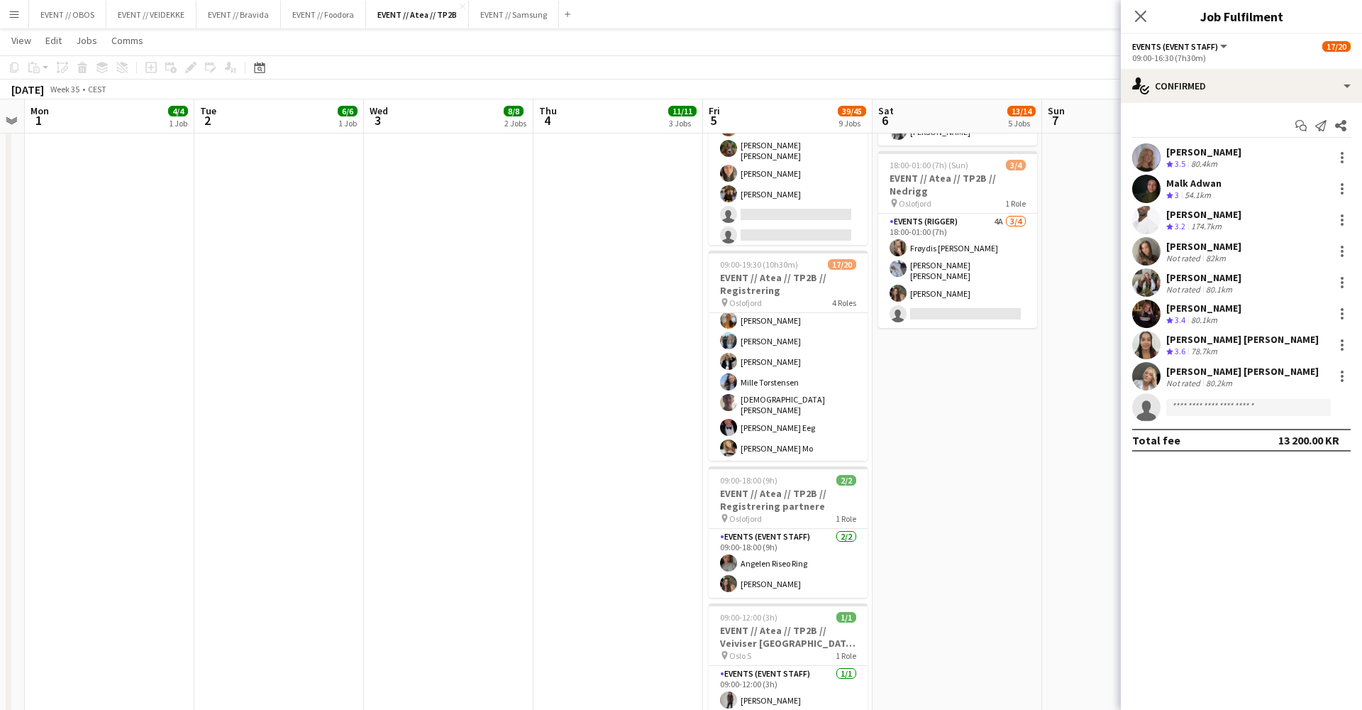
scroll to position [324, 0]
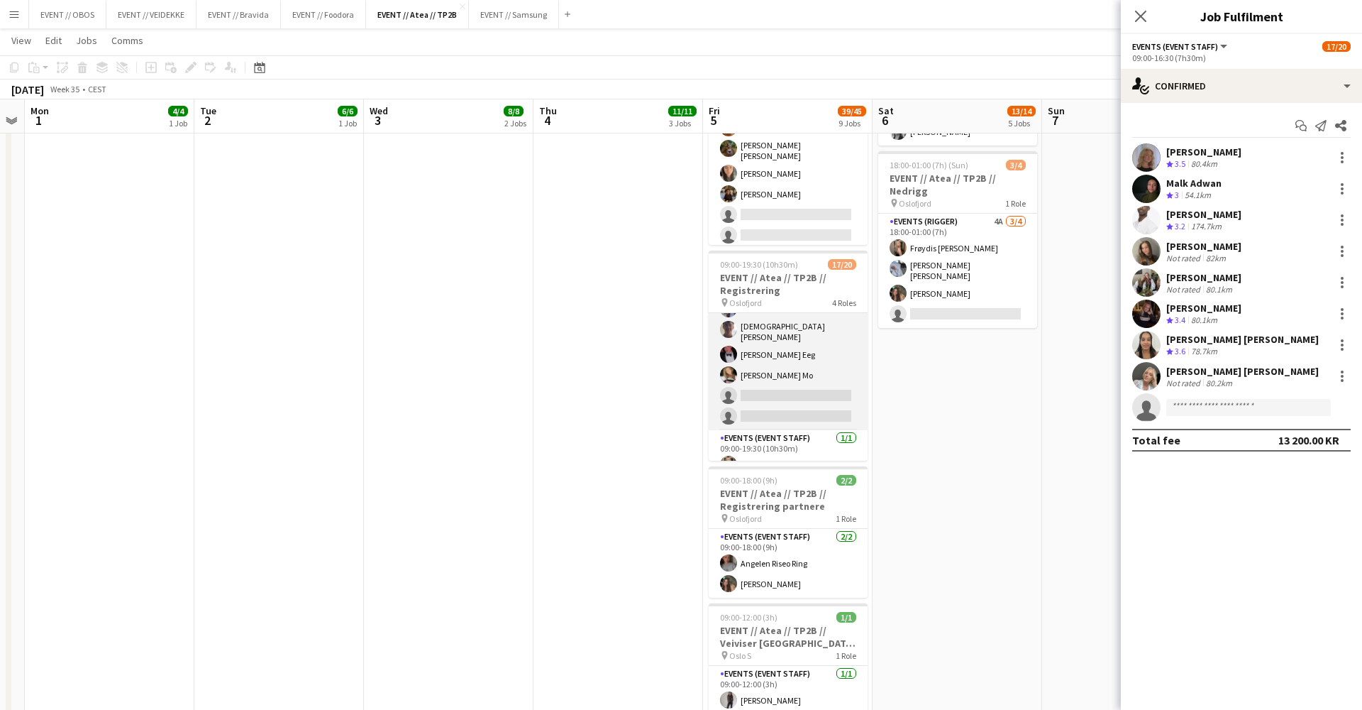
click at [795, 375] on app-card-role "Events (Event Staff) 1A [DATE] 09:00-18:00 (9h) [PERSON_NAME] [PERSON_NAME] [PE…" at bounding box center [788, 321] width 159 height 217
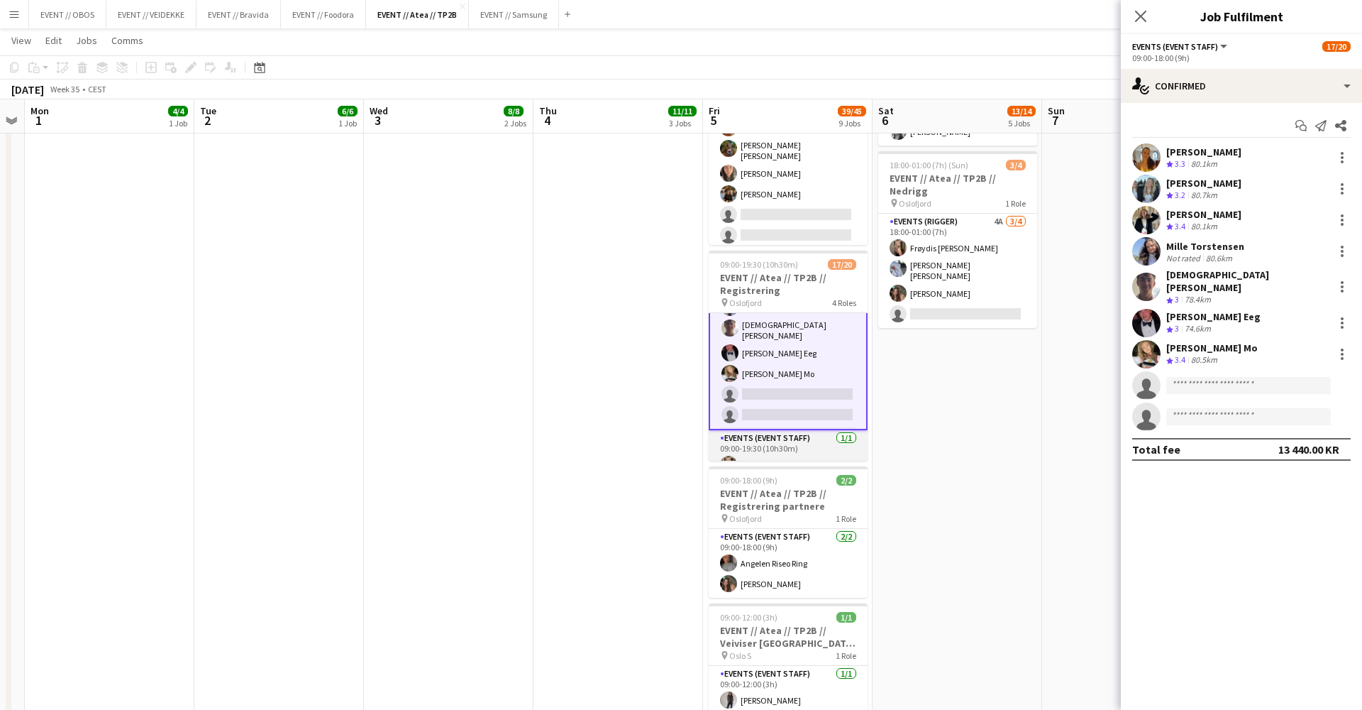
click at [813, 430] on app-card-role "Events (Event Staff) 1/1 09:00-19:30 (10h30m) Frøydis Marie Syvertsen" at bounding box center [788, 454] width 159 height 48
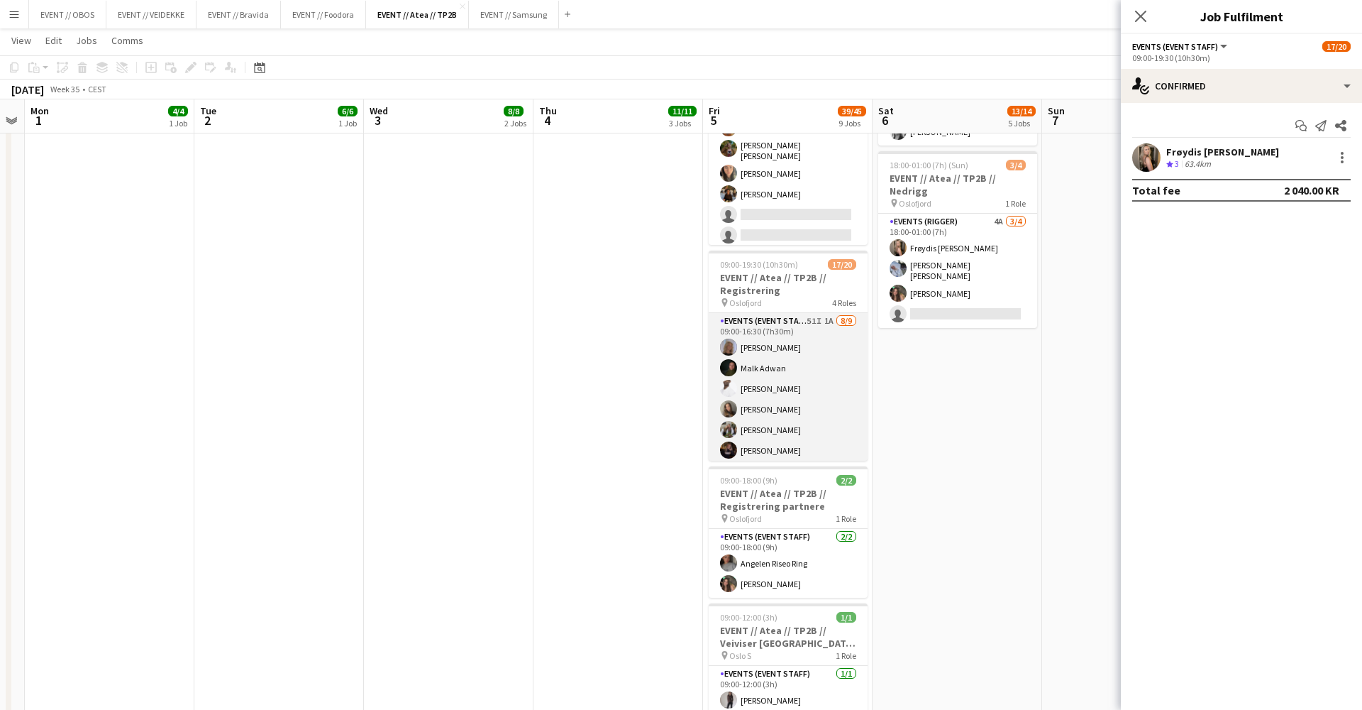
scroll to position [-1, 0]
click at [783, 353] on app-card-role "Events (Event Staff) 51I 1A 8/9 09:00-16:30 (7h30m) Maria Egeland Malk Adwan El…" at bounding box center [788, 423] width 159 height 221
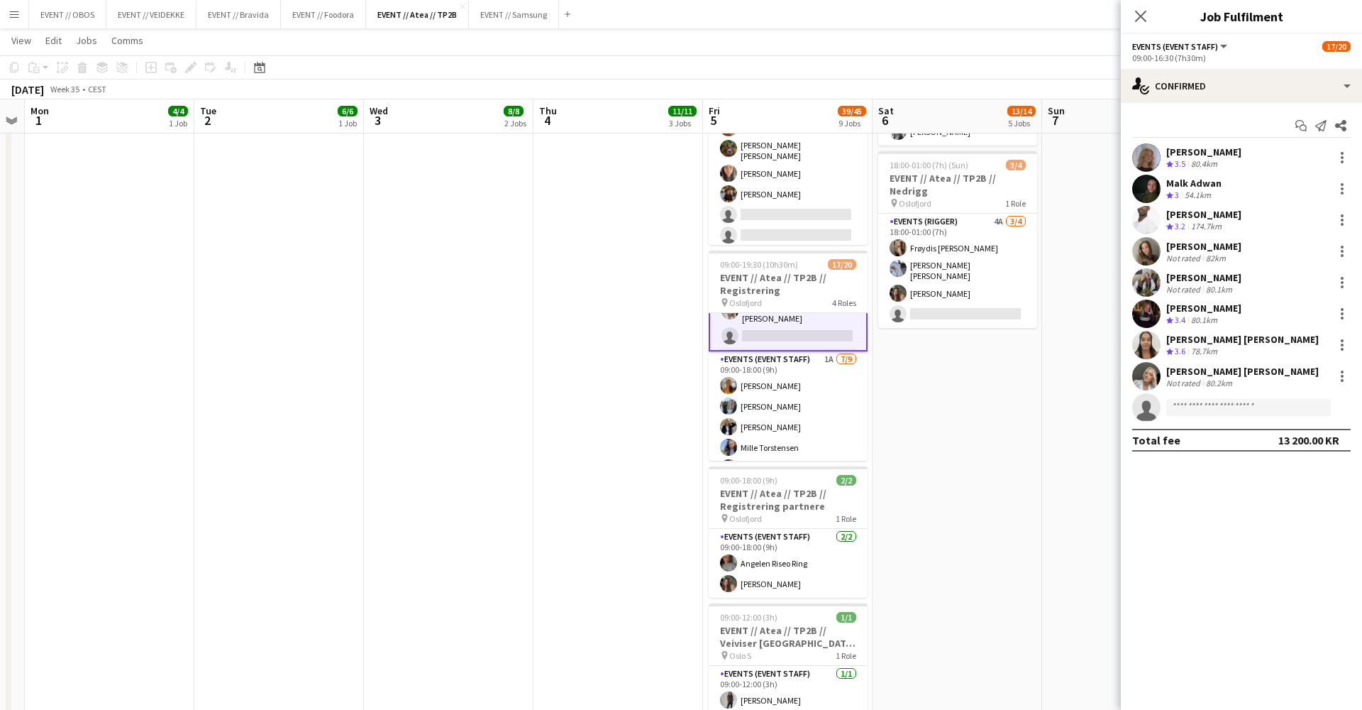
scroll to position [193, 0]
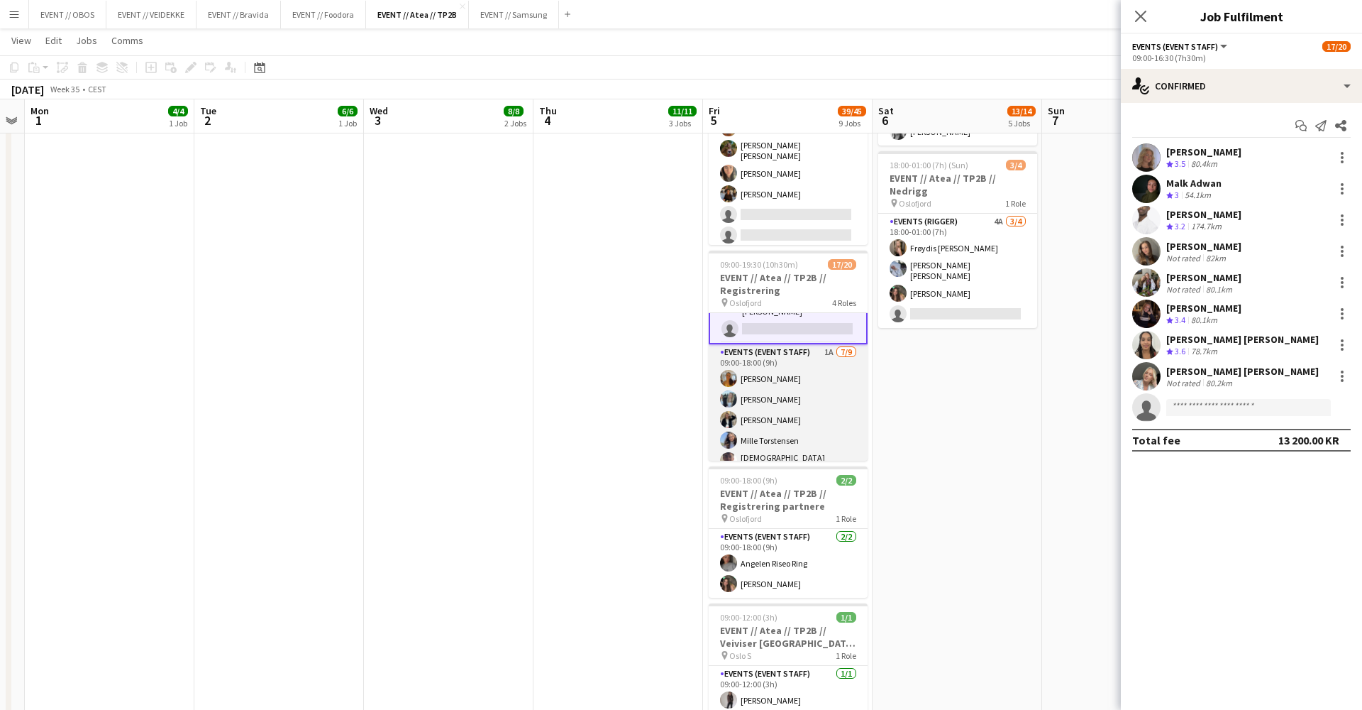
click at [790, 411] on app-card-role "Events (Event Staff) 1A [DATE] 09:00-18:00 (9h) [PERSON_NAME] [PERSON_NAME] [PE…" at bounding box center [788, 452] width 159 height 217
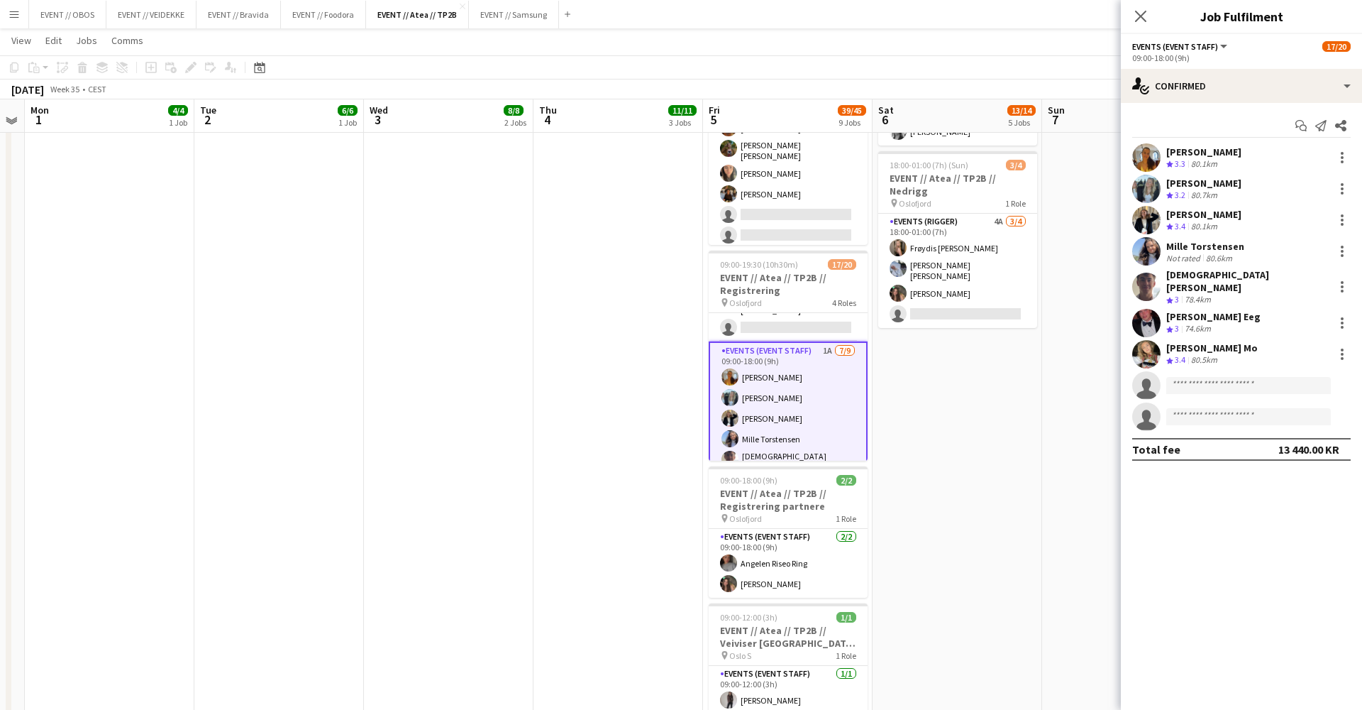
scroll to position [311, 0]
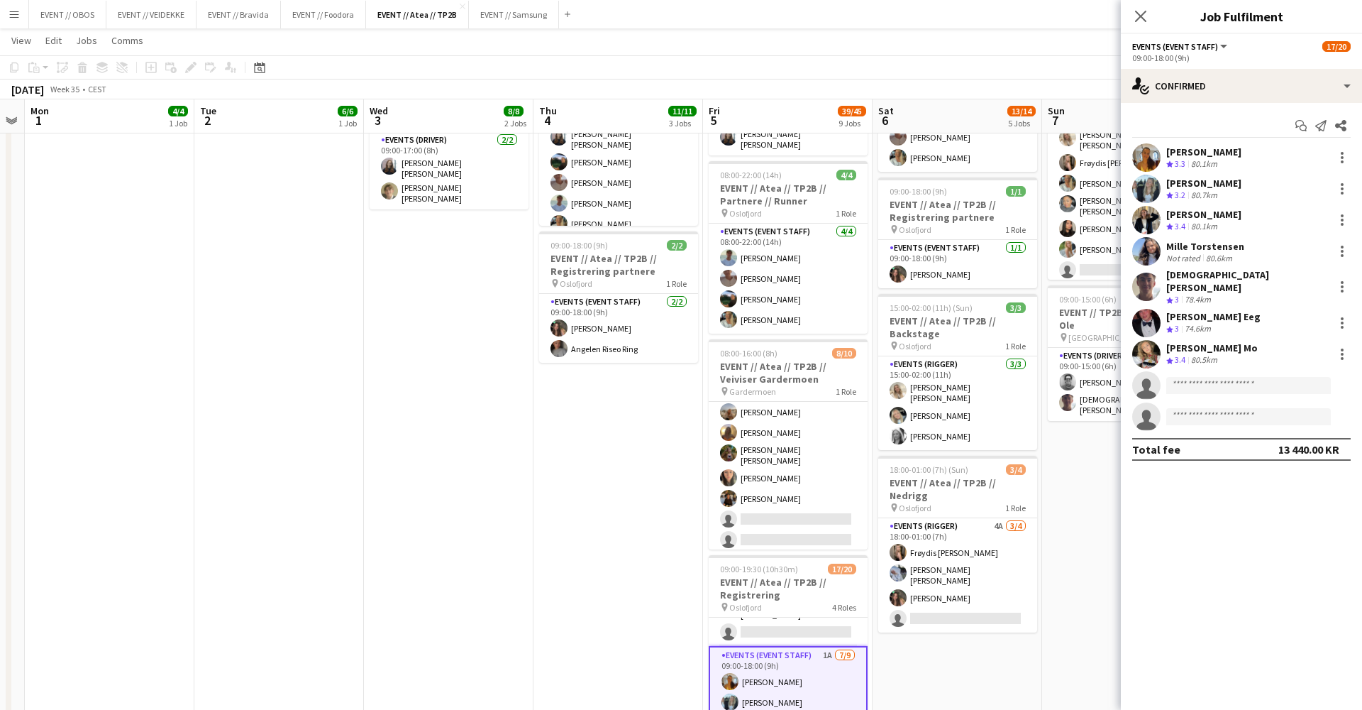
click at [1009, 518] on app-card-role "Events (Rigger) 4A [DATE] 18:00-01:00 (7h) Frøydis [PERSON_NAME] [PERSON_NAME] …" at bounding box center [958, 575] width 159 height 114
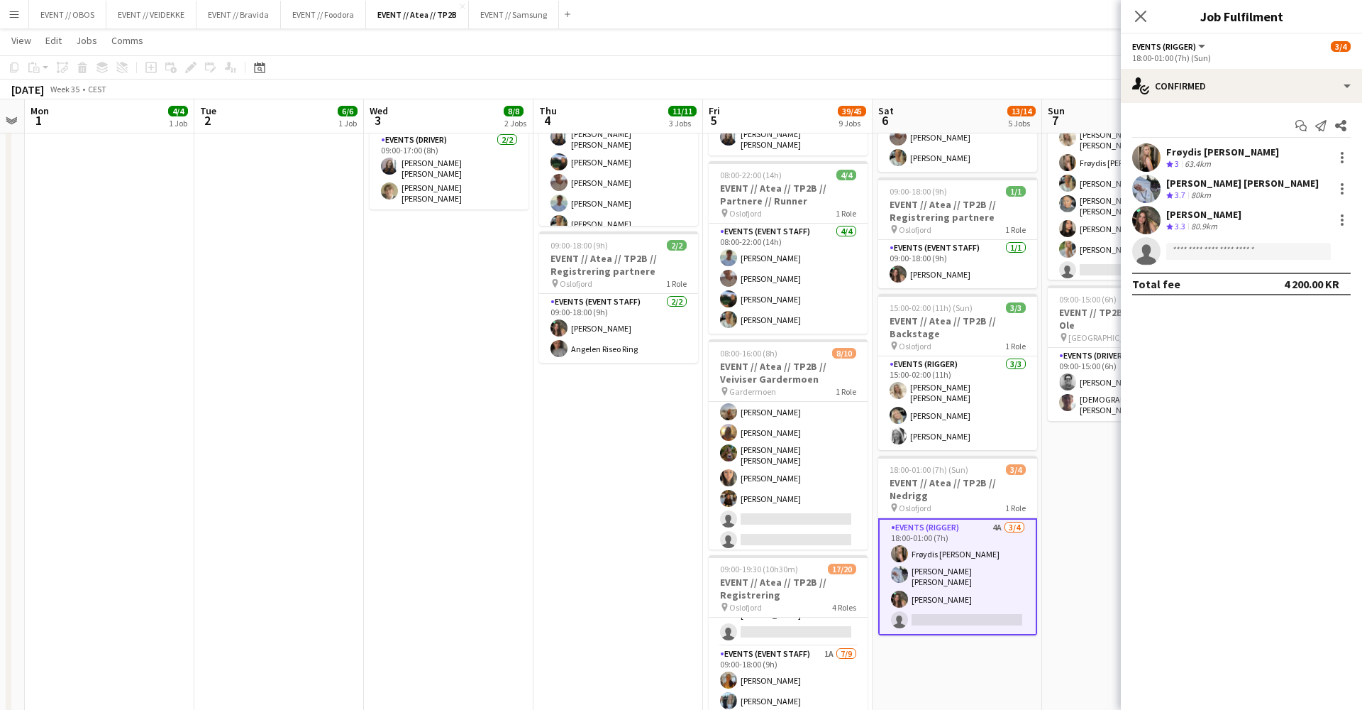
click at [1060, 518] on app-date-cell "08:00-16:00 (8h) 6/6 EVENT // Atea // TP2B // Partnere // Nedrigg pin Oslofjord…" at bounding box center [1127, 571] width 170 height 1447
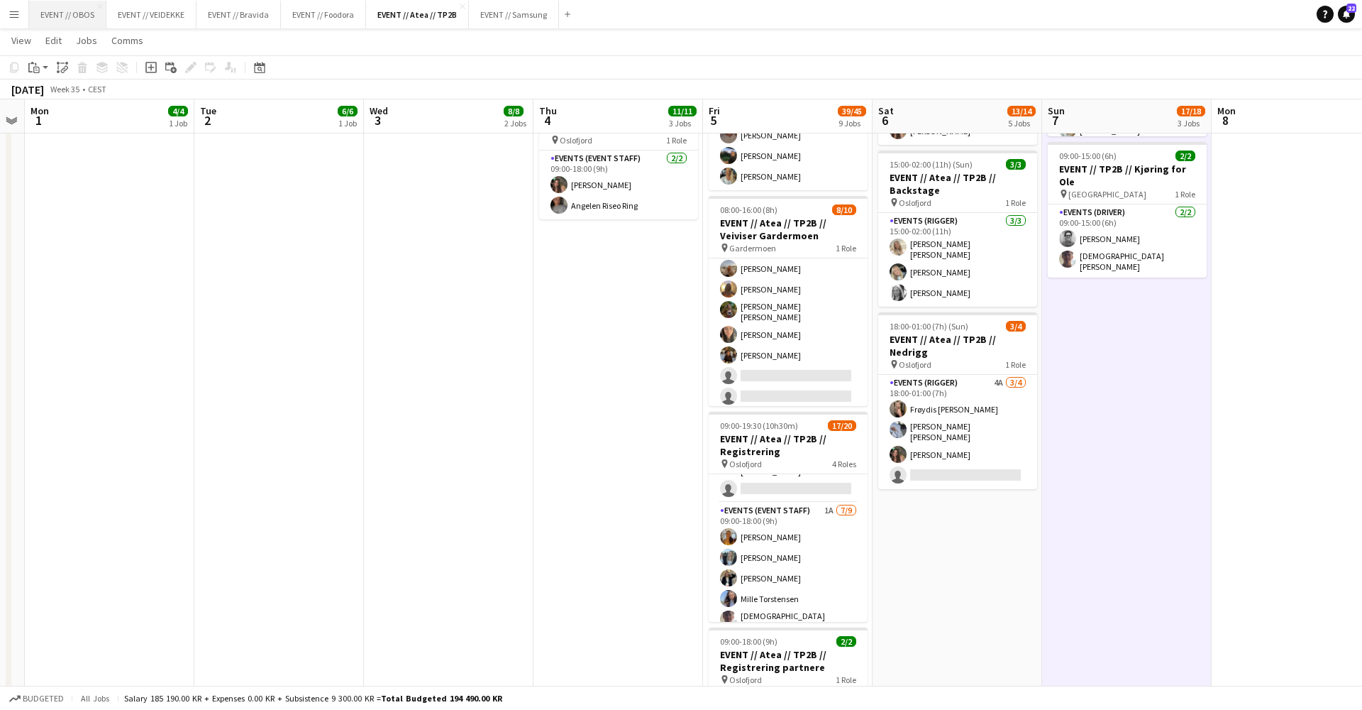
scroll to position [570, 0]
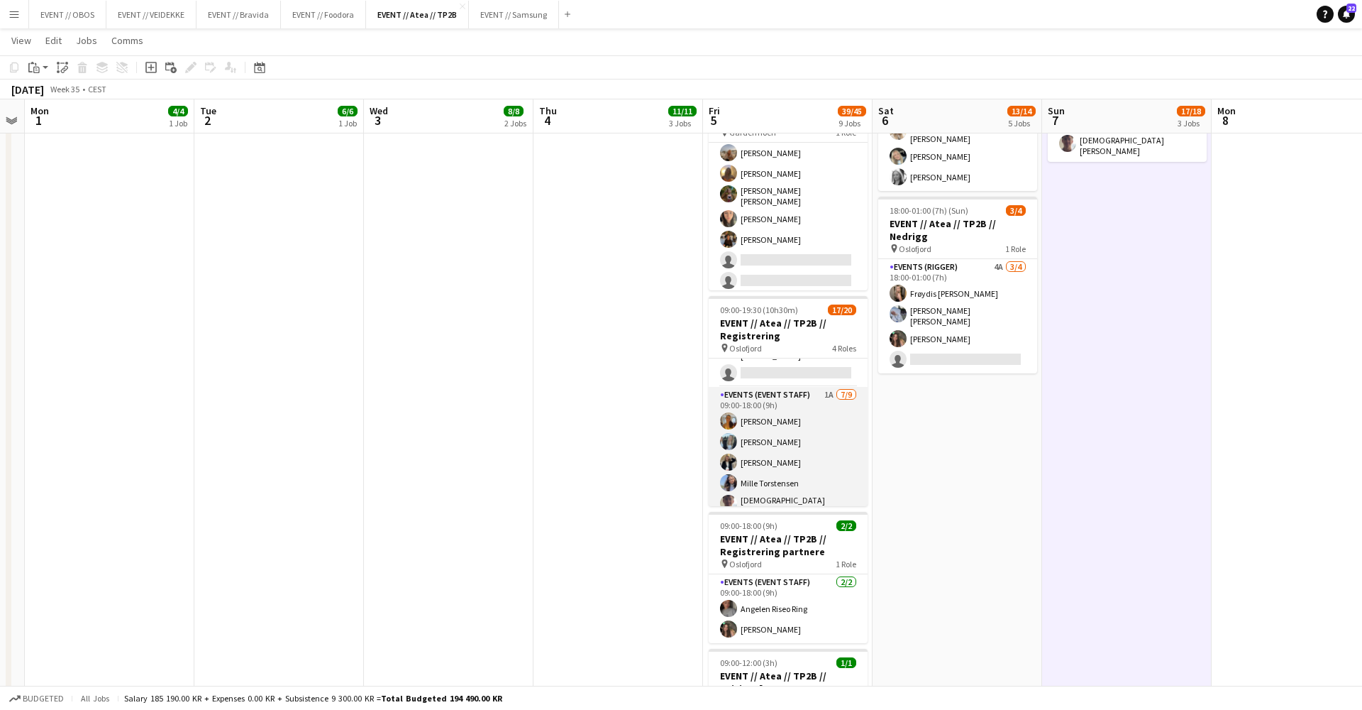
click at [766, 468] on app-card-role "Events (Event Staff) 1A [DATE] 09:00-18:00 (9h) [PERSON_NAME] [PERSON_NAME] [PE…" at bounding box center [788, 495] width 159 height 217
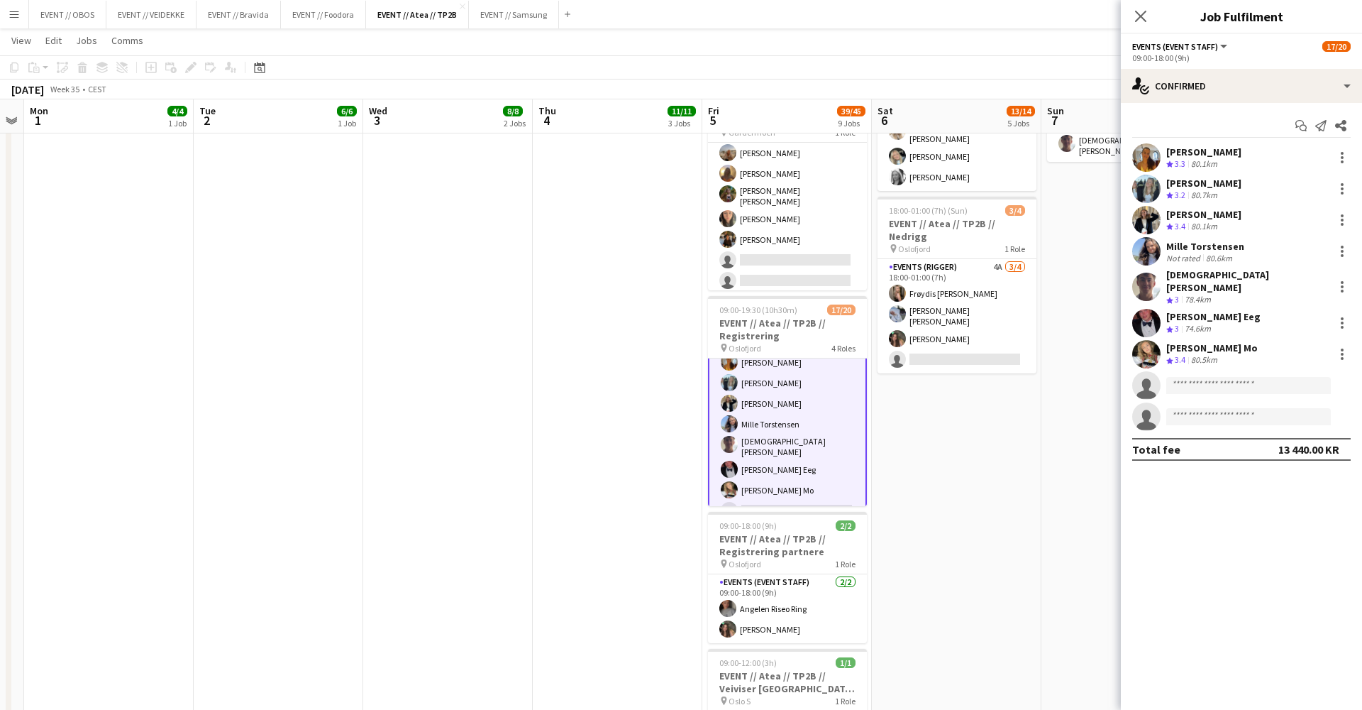
scroll to position [268, 0]
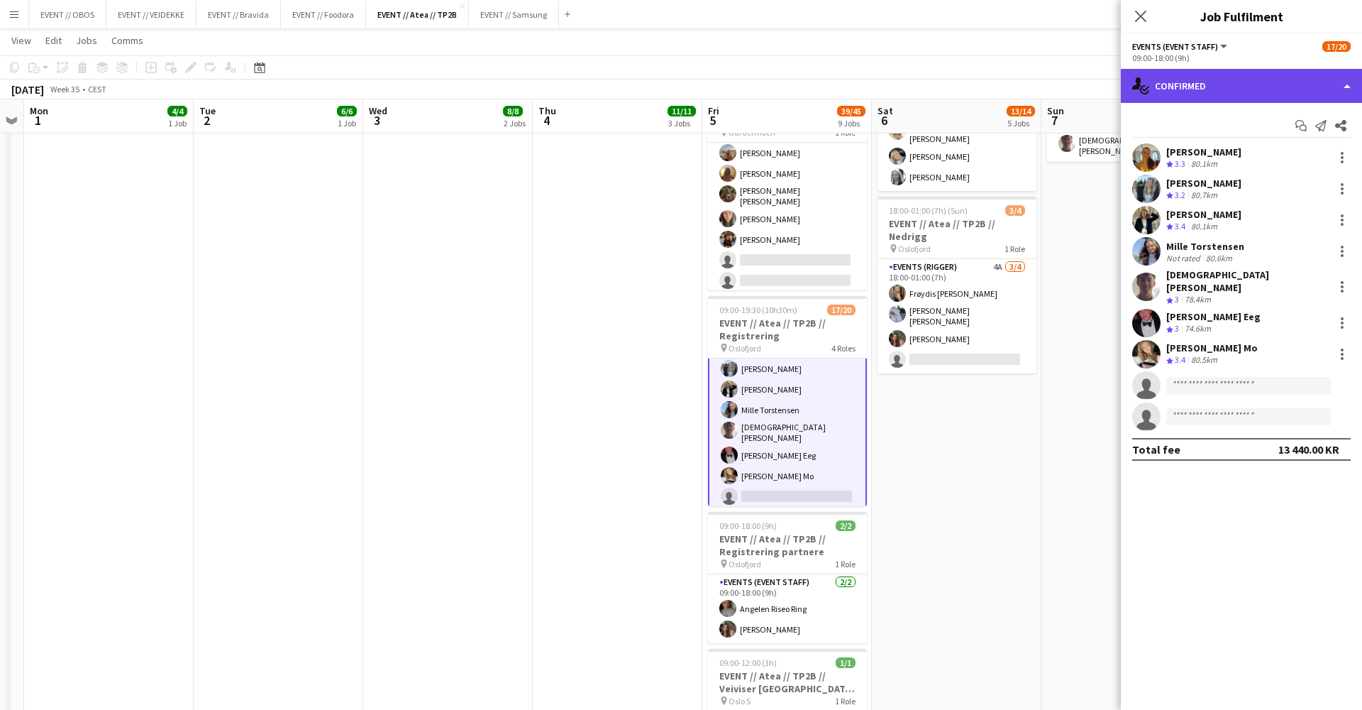
click at [1169, 82] on div "single-neutral-actions-check-2 Confirmed" at bounding box center [1241, 86] width 241 height 34
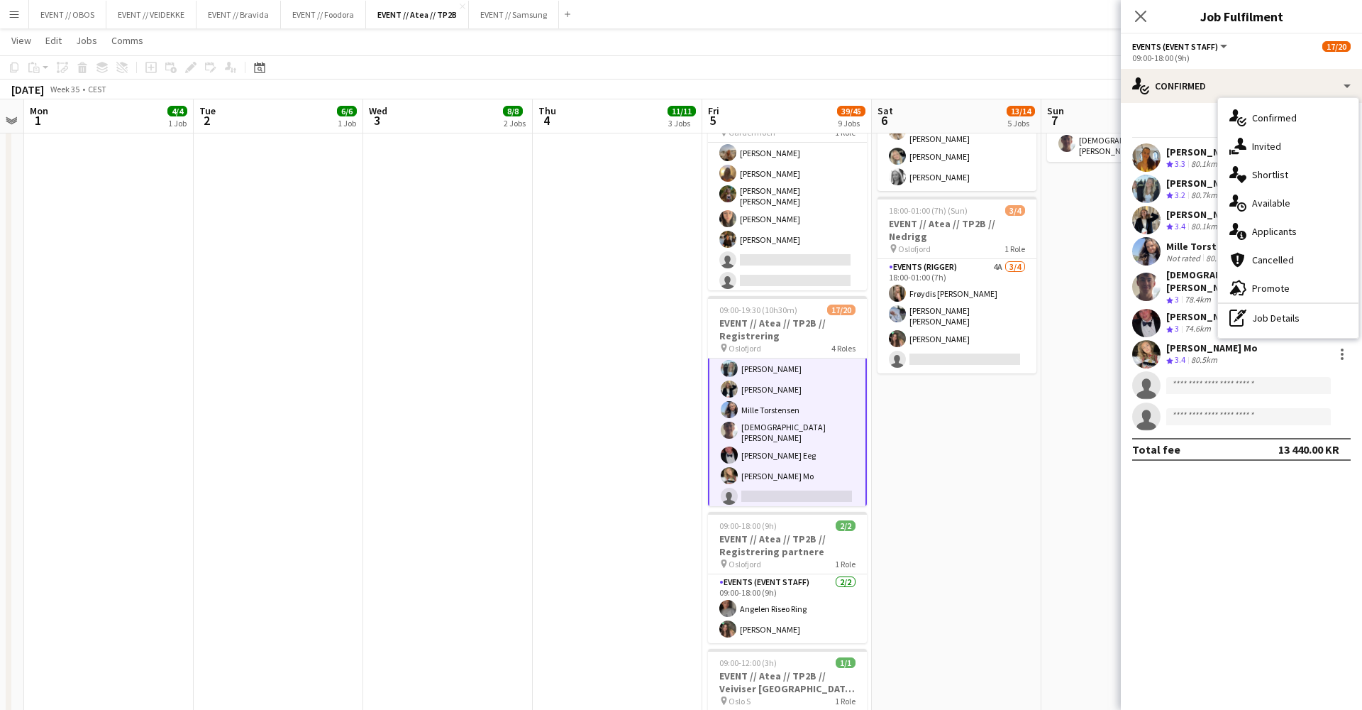
click at [1188, 143] on div "Sofia Sgarioto Crew rating 3.3 80.1km" at bounding box center [1241, 157] width 241 height 28
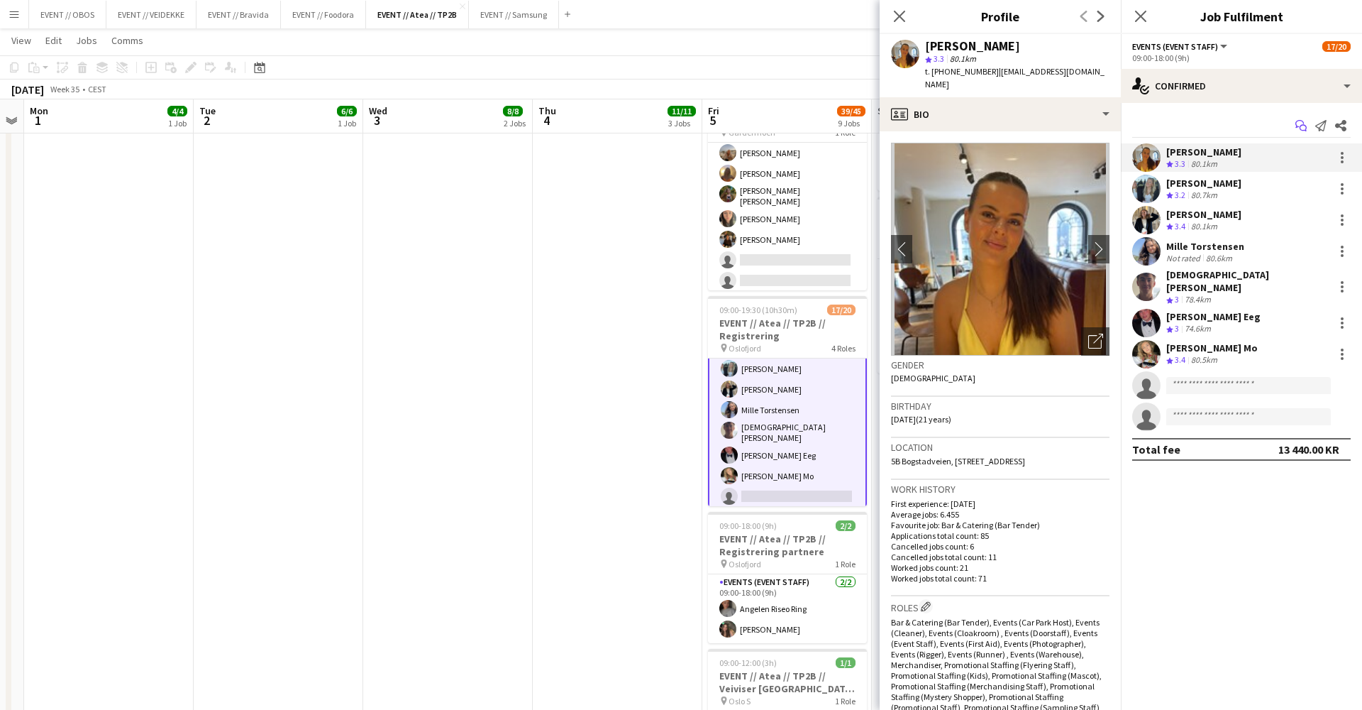
click at [1295, 121] on app-icon "Start chat" at bounding box center [1302, 126] width 20 height 20
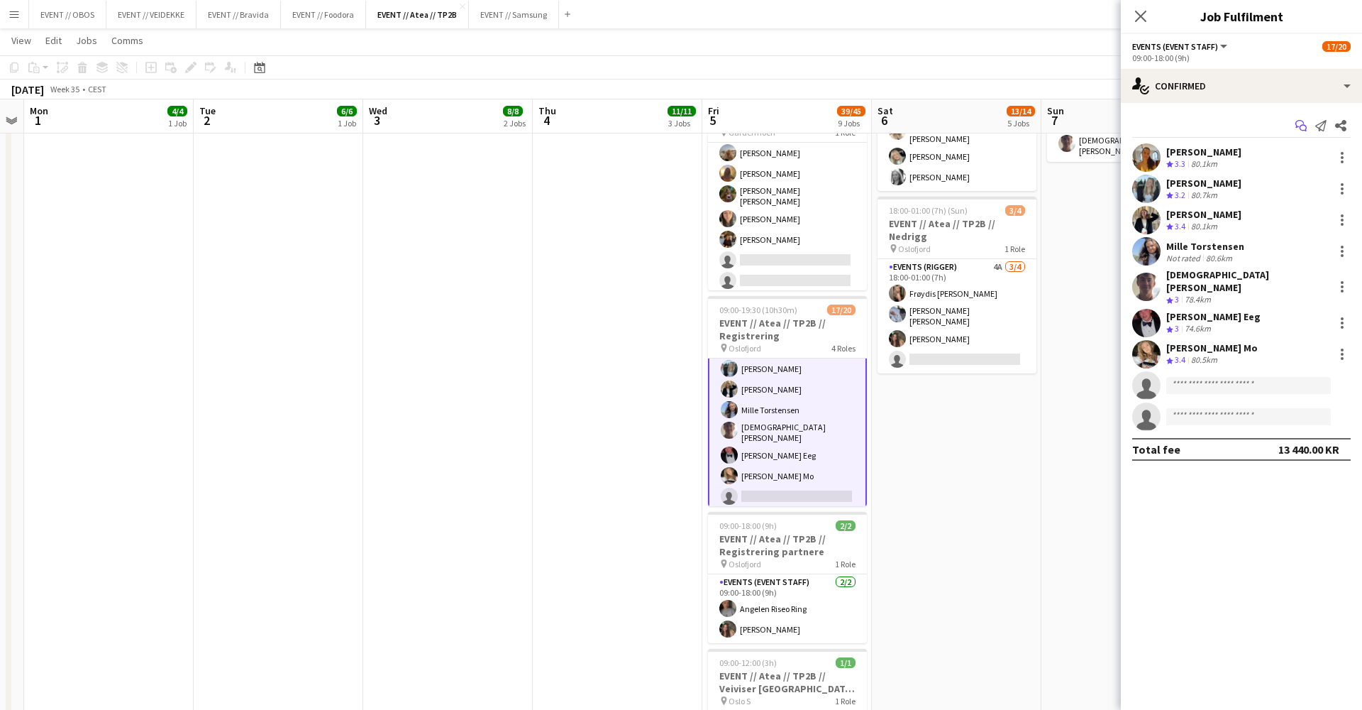
click at [1301, 128] on icon at bounding box center [1303, 128] width 7 height 7
click at [1314, 126] on app-icon "Send notification" at bounding box center [1321, 126] width 20 height 20
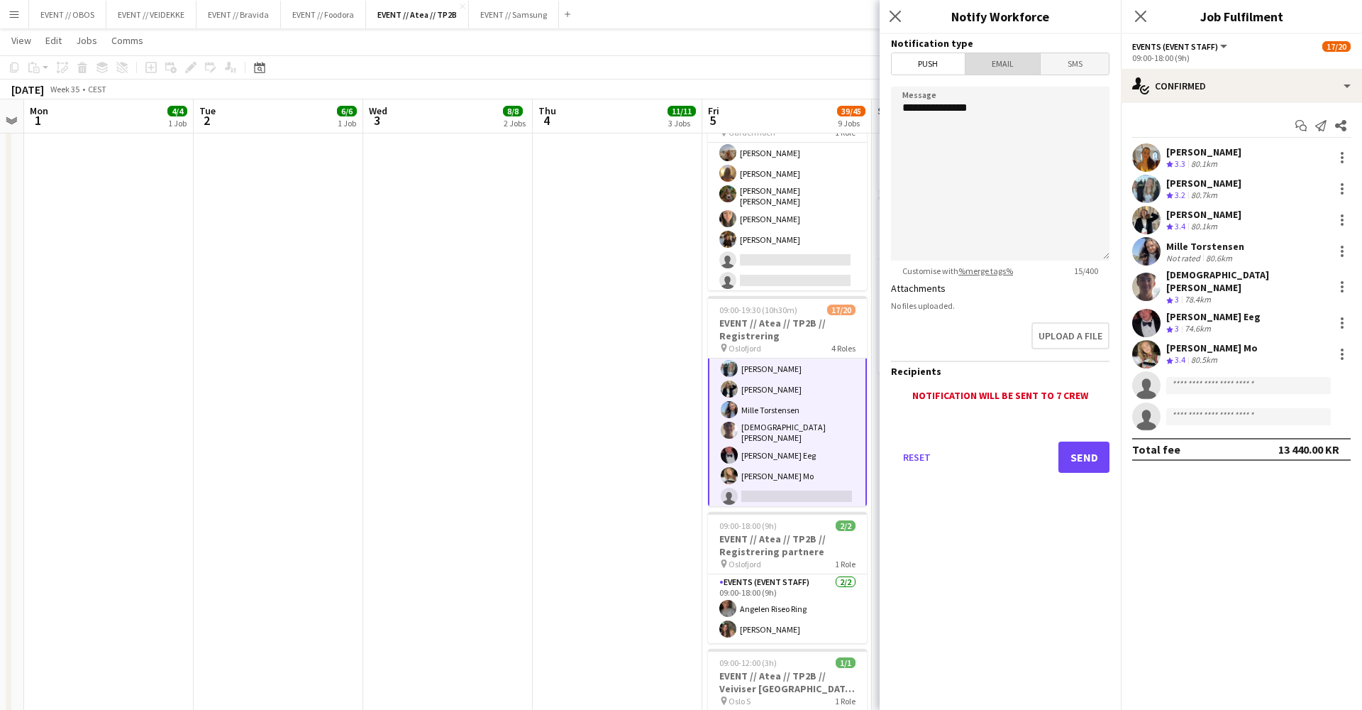
click at [1012, 68] on span "Email" at bounding box center [1003, 63] width 75 height 21
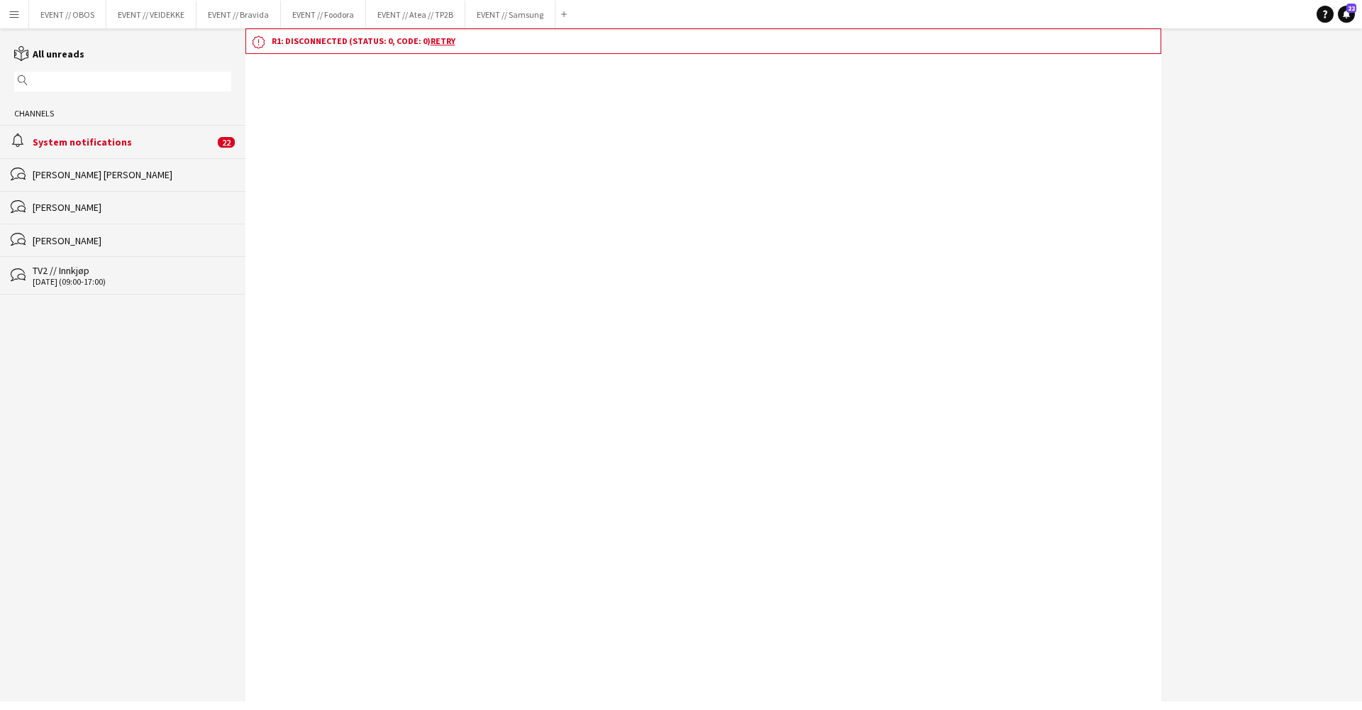
click at [136, 171] on div "[PERSON_NAME] [PERSON_NAME]" at bounding box center [132, 174] width 199 height 13
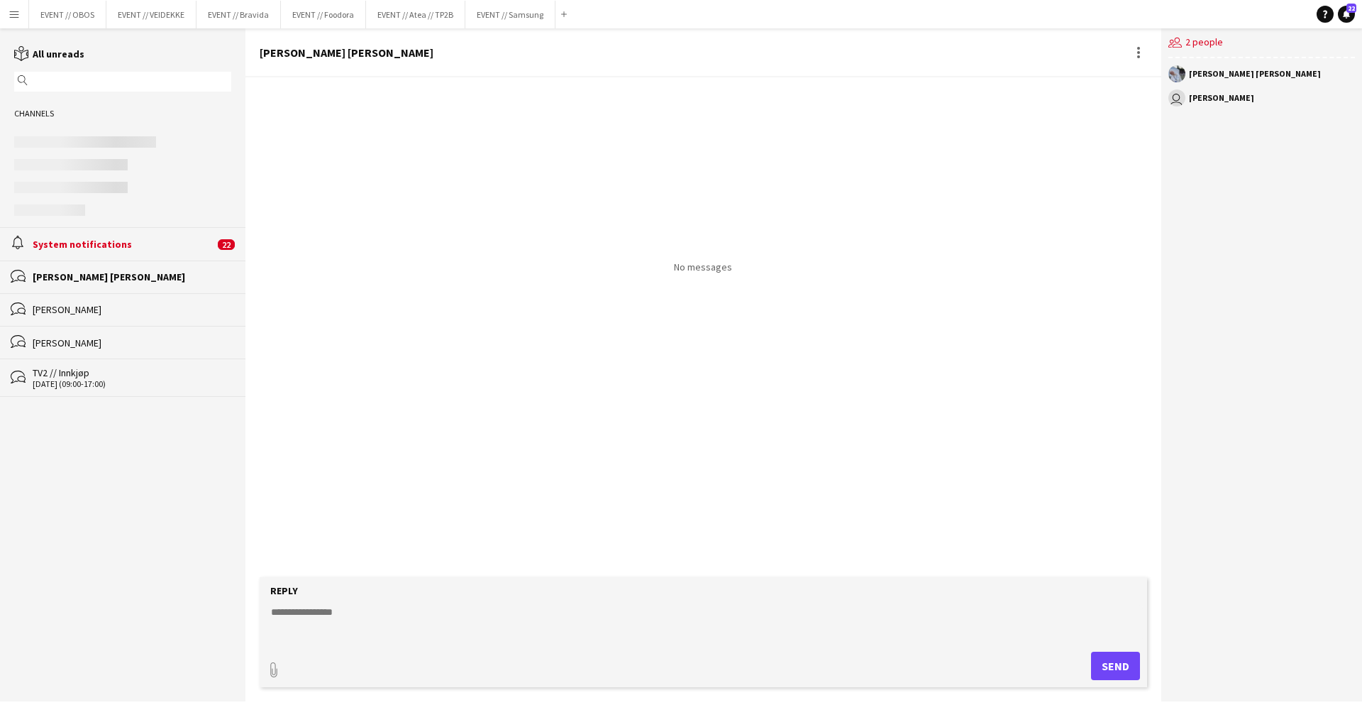
click at [116, 311] on div "Maria Leily" at bounding box center [132, 309] width 199 height 13
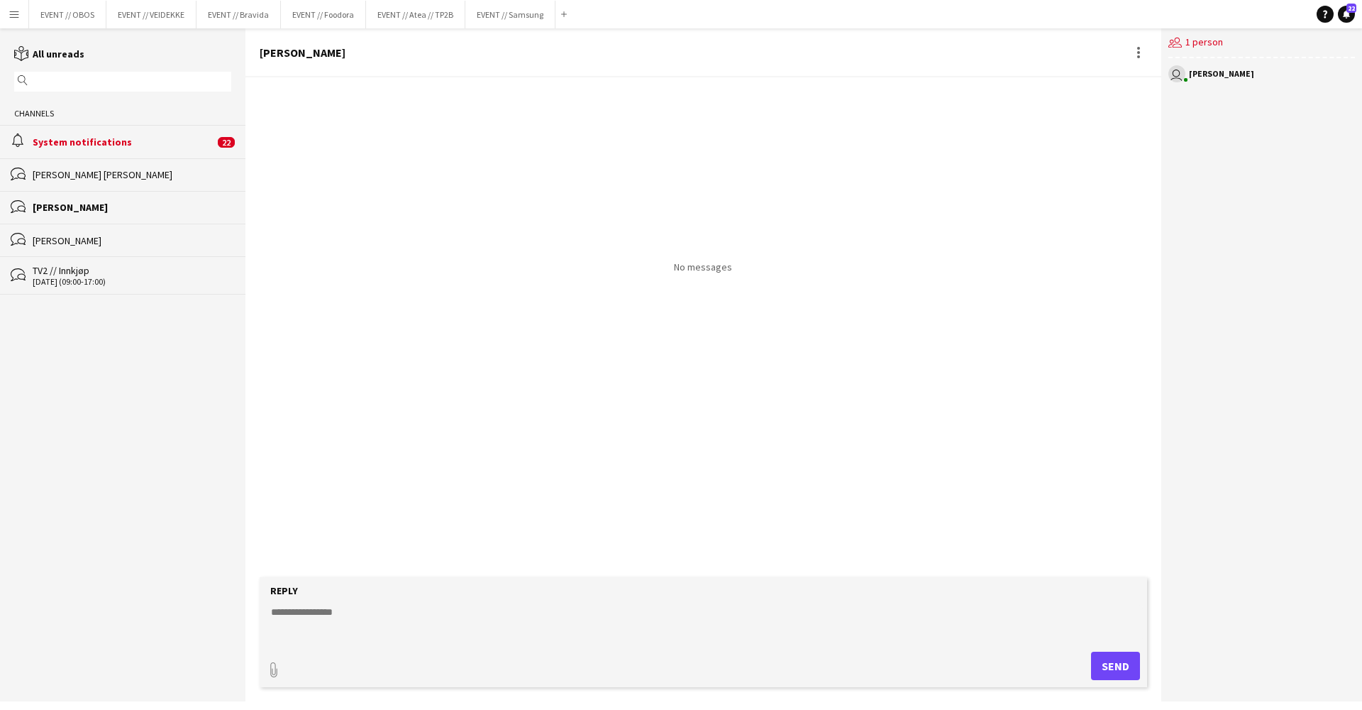
click at [93, 141] on div "System notifications" at bounding box center [124, 142] width 182 height 13
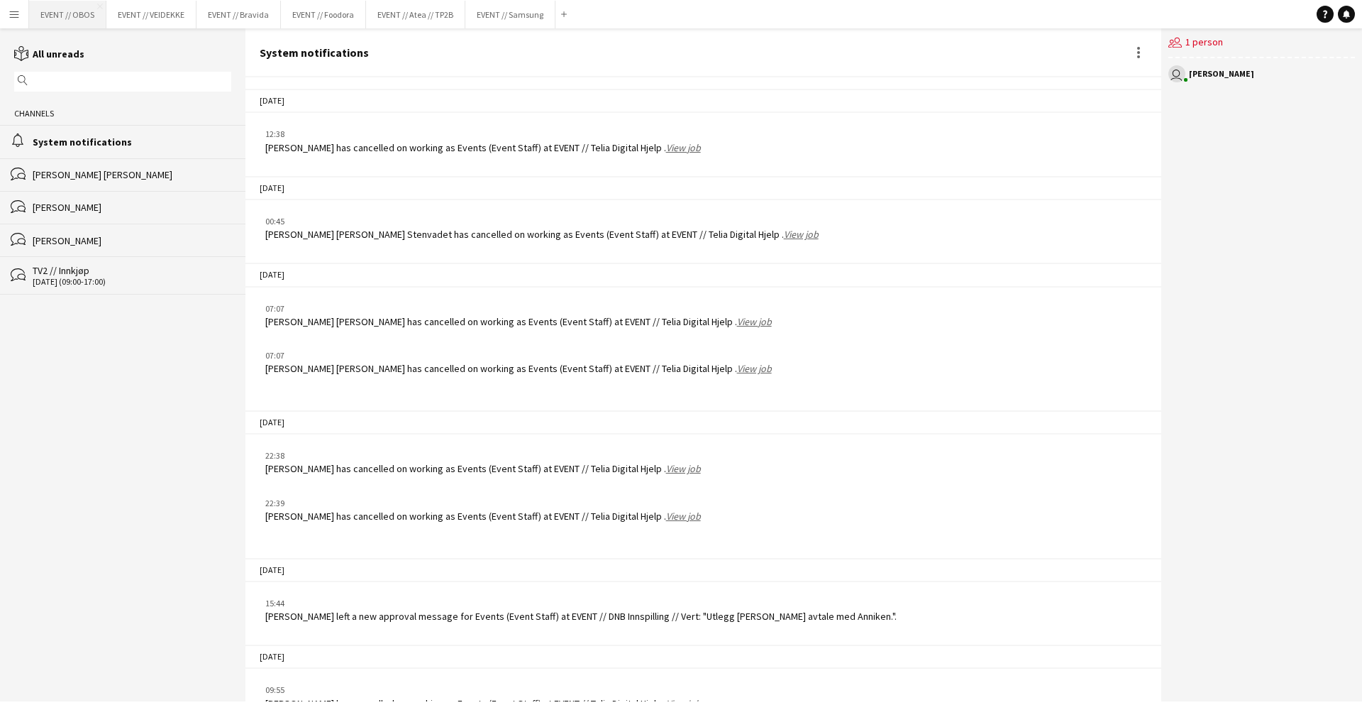
click at [65, 20] on button "EVENT // OBOS Close" at bounding box center [67, 15] width 77 height 28
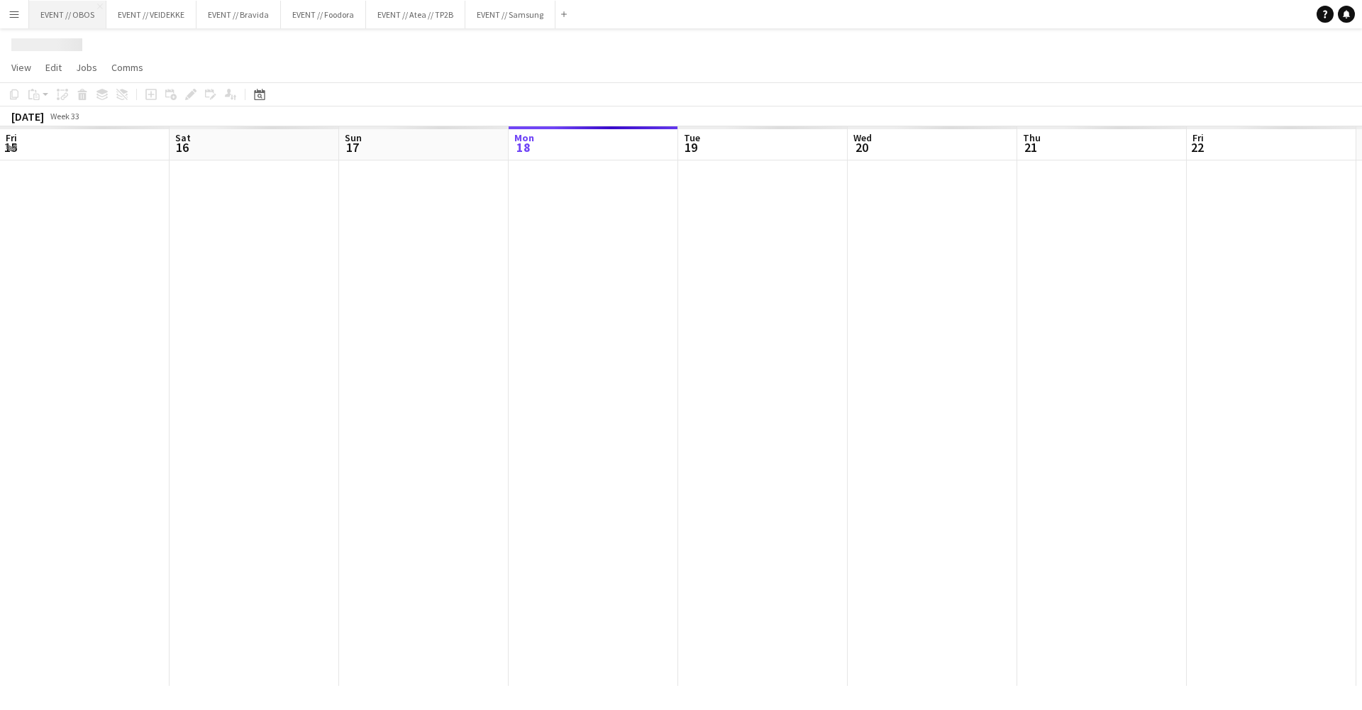
scroll to position [0, 339]
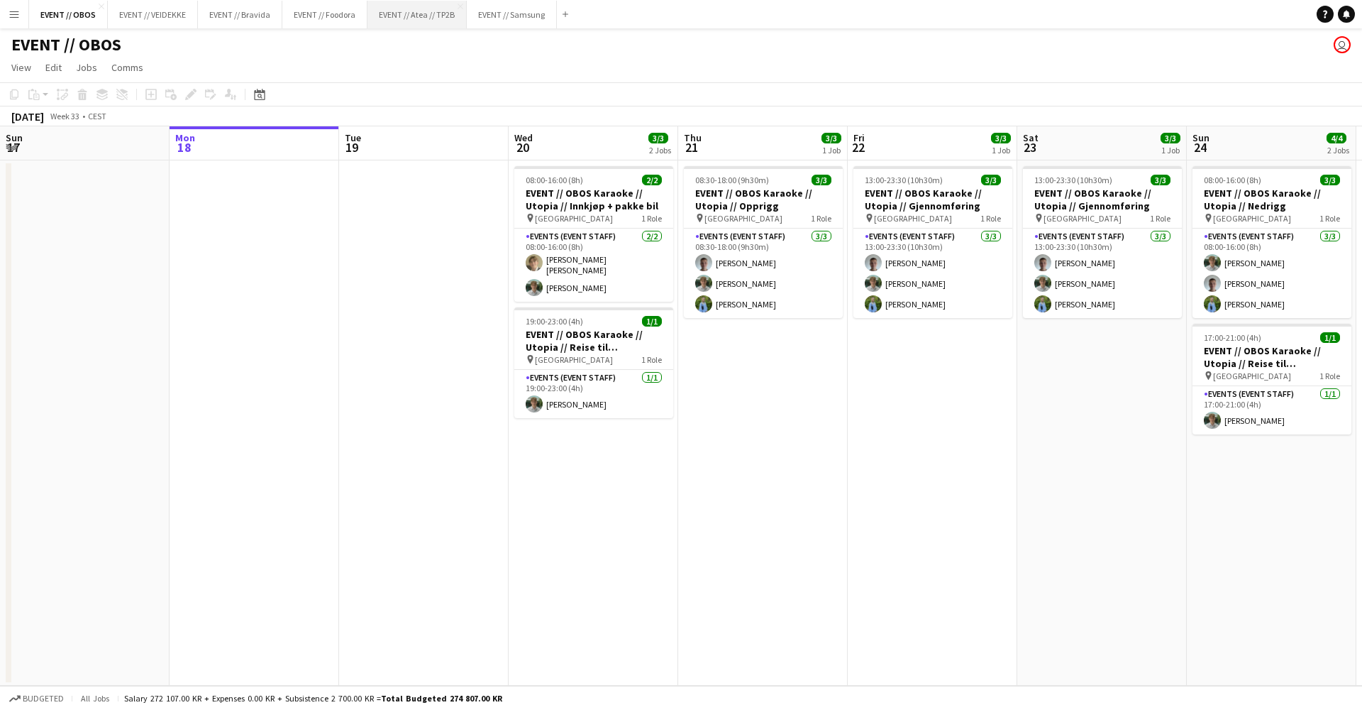
click at [402, 11] on button "EVENT // Atea // TP2B Close" at bounding box center [417, 15] width 99 height 28
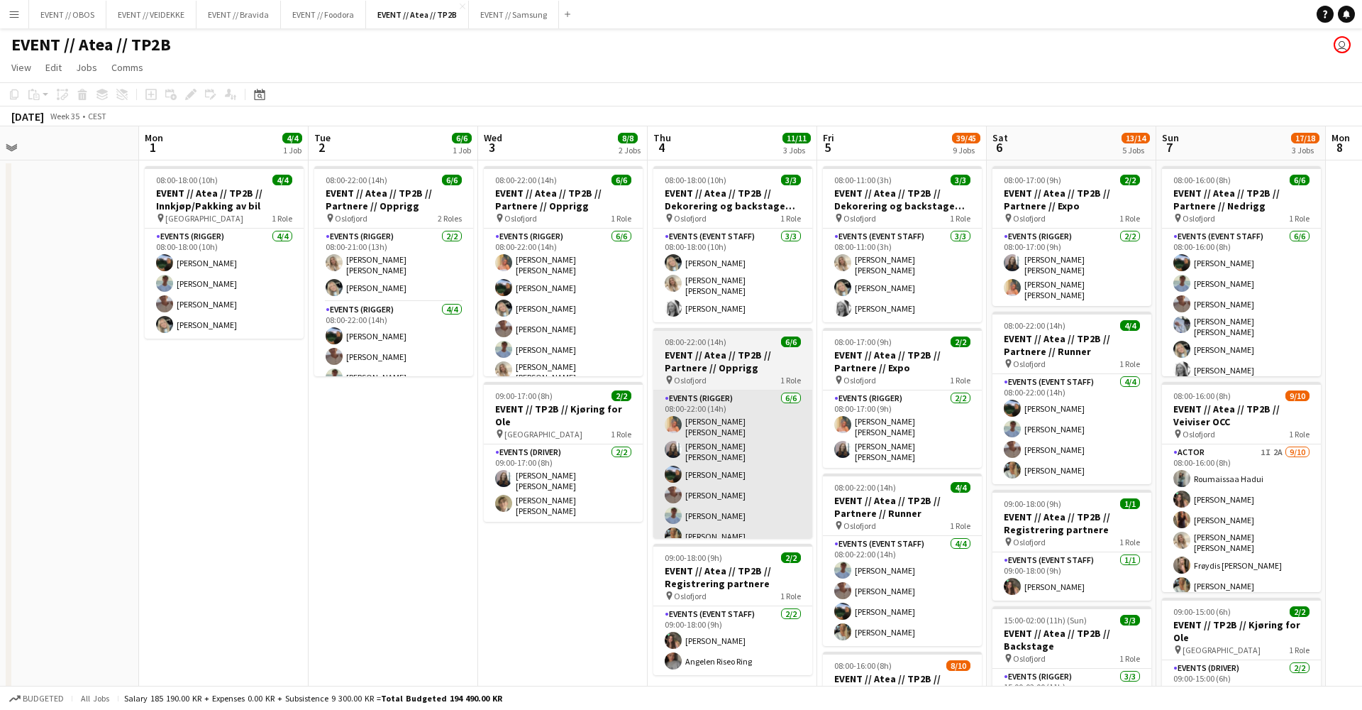
scroll to position [0, 615]
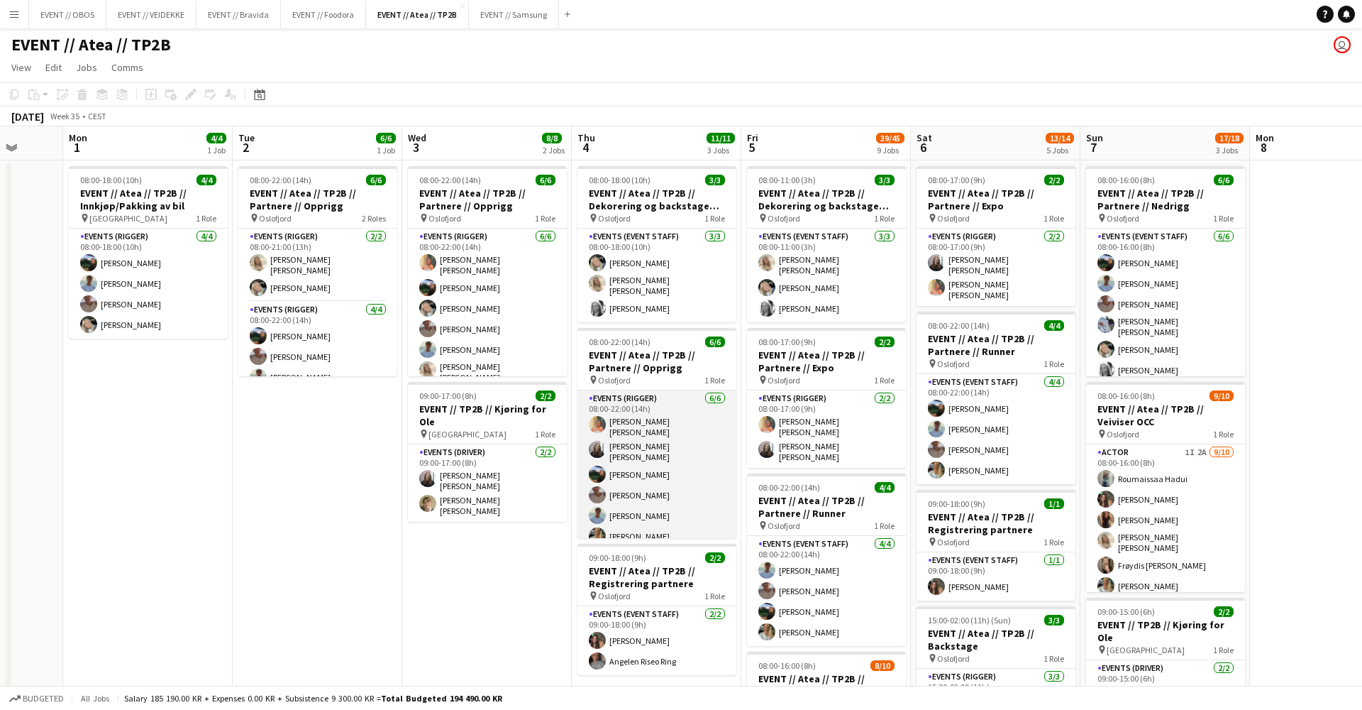
click at [662, 462] on app-card-role "Events (Rigger) 6/6 08:00-22:00 (14h) Hannah Ludivia Rotbæk Meling Helene Sofie…" at bounding box center [657, 470] width 159 height 160
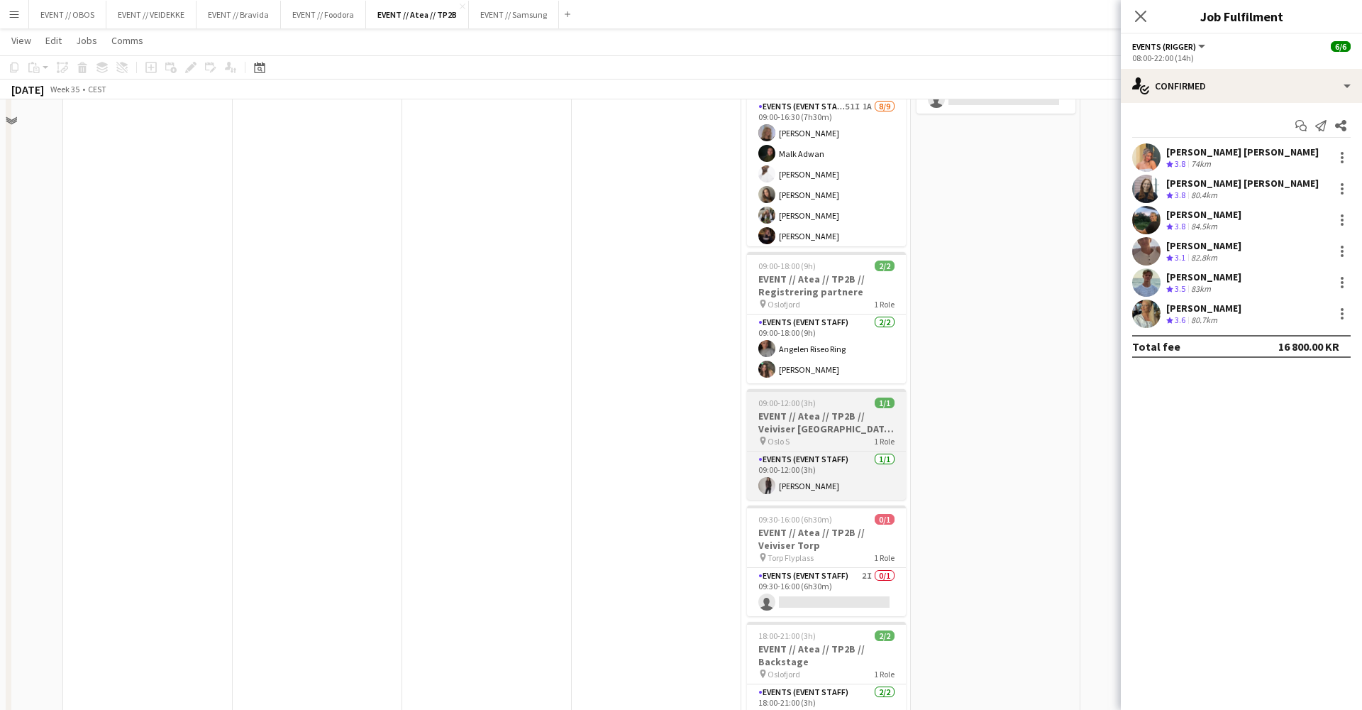
scroll to position [611, 0]
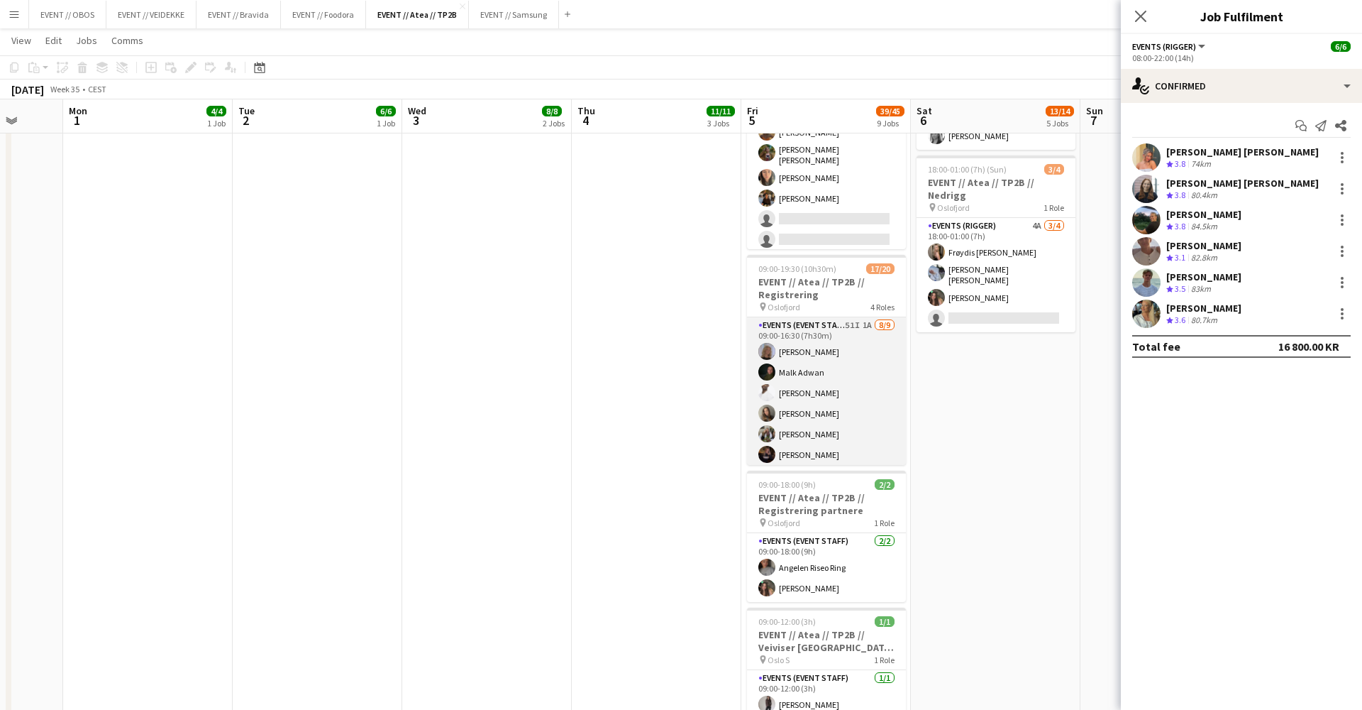
click at [796, 378] on app-card-role "Events (Event Staff) 51I 1A 8/9 09:00-16:30 (7h30m) Maria Egeland Malk Adwan El…" at bounding box center [826, 427] width 159 height 221
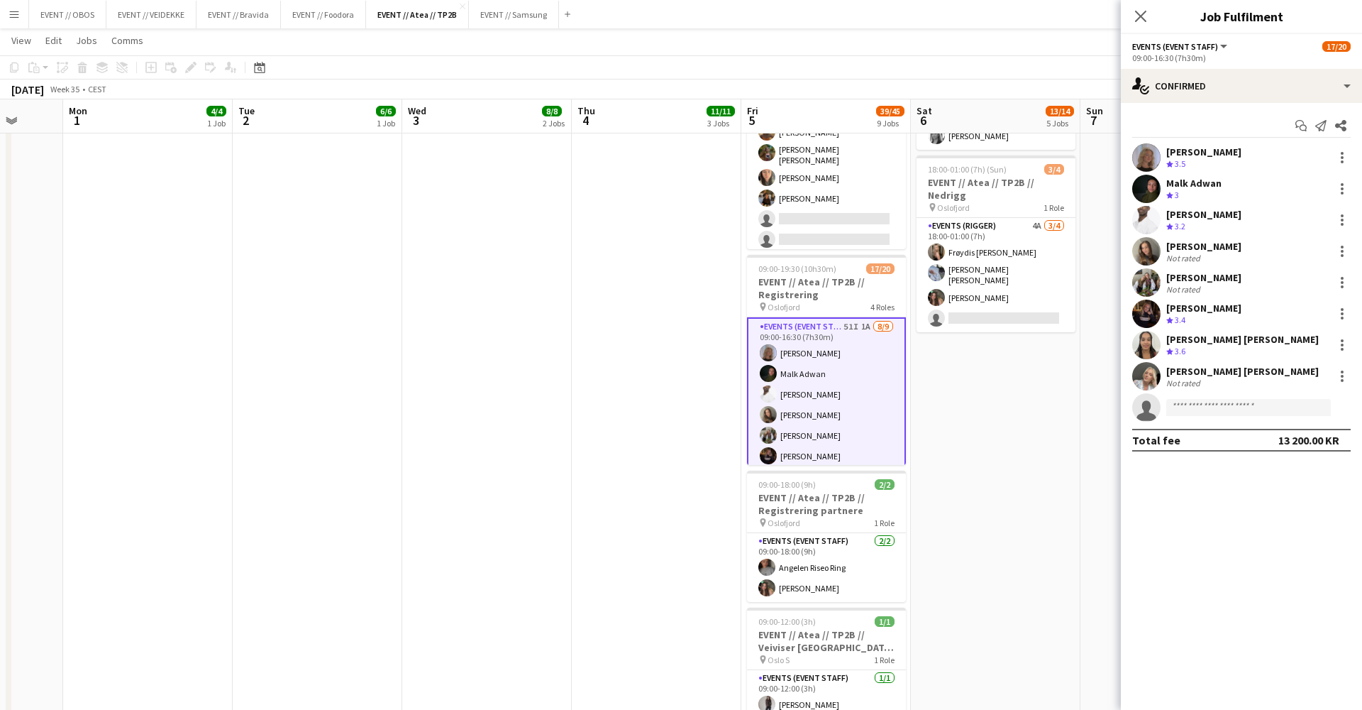
scroll to position [4, 0]
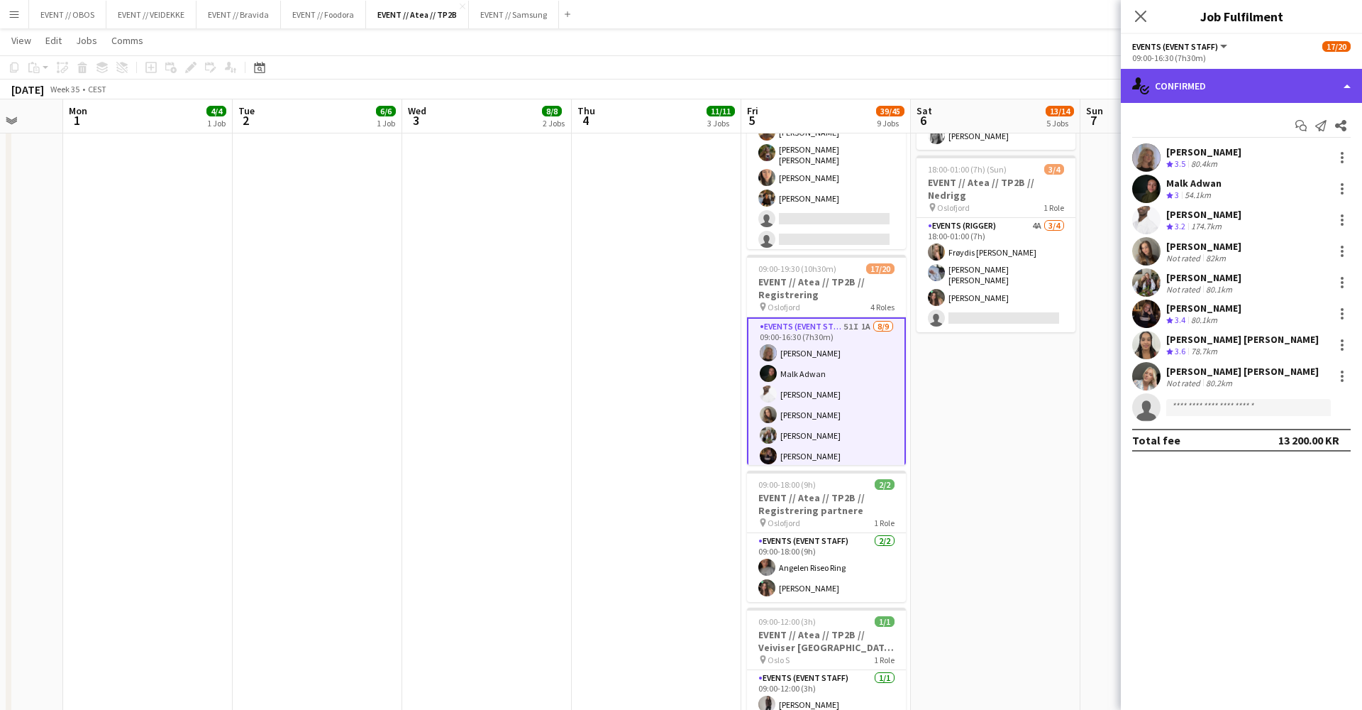
click at [1158, 94] on div "single-neutral-actions-check-2 Confirmed" at bounding box center [1241, 86] width 241 height 34
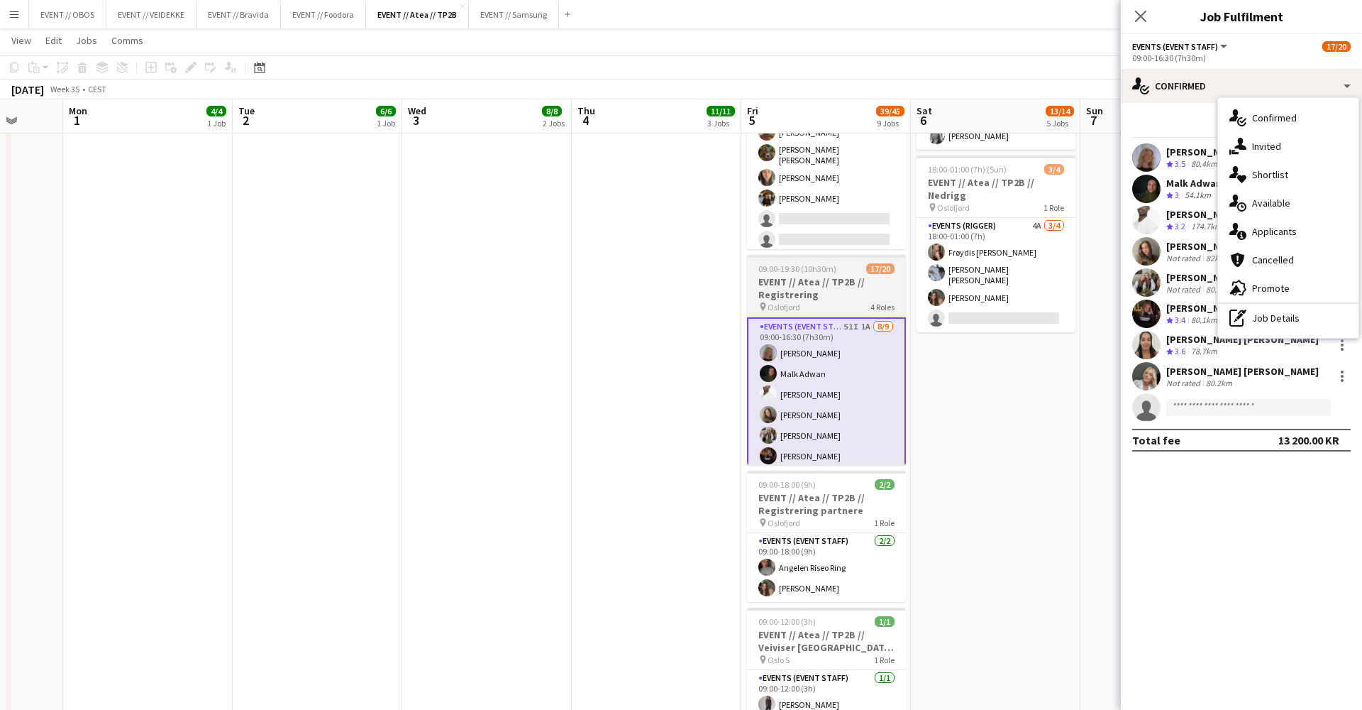
click at [820, 301] on div "pin Oslofjord 4 Roles" at bounding box center [826, 306] width 159 height 11
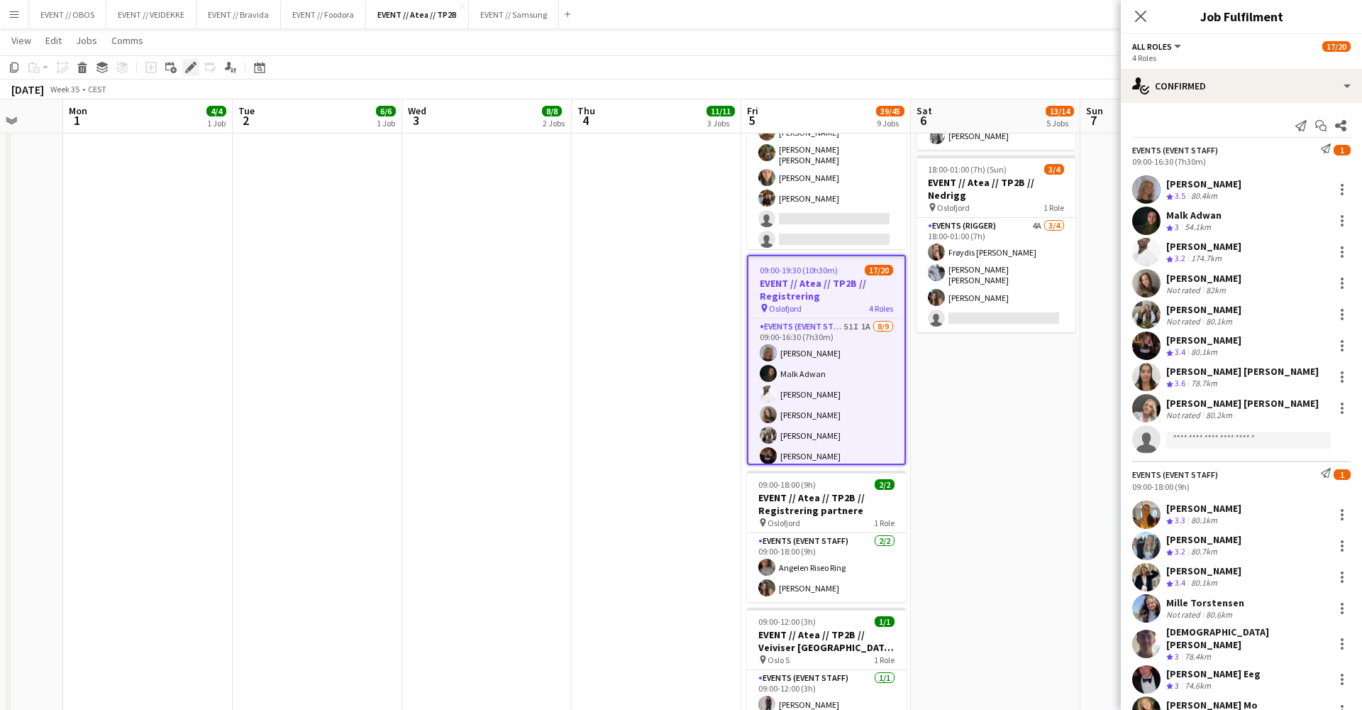
click at [192, 63] on icon "Edit" at bounding box center [190, 67] width 11 height 11
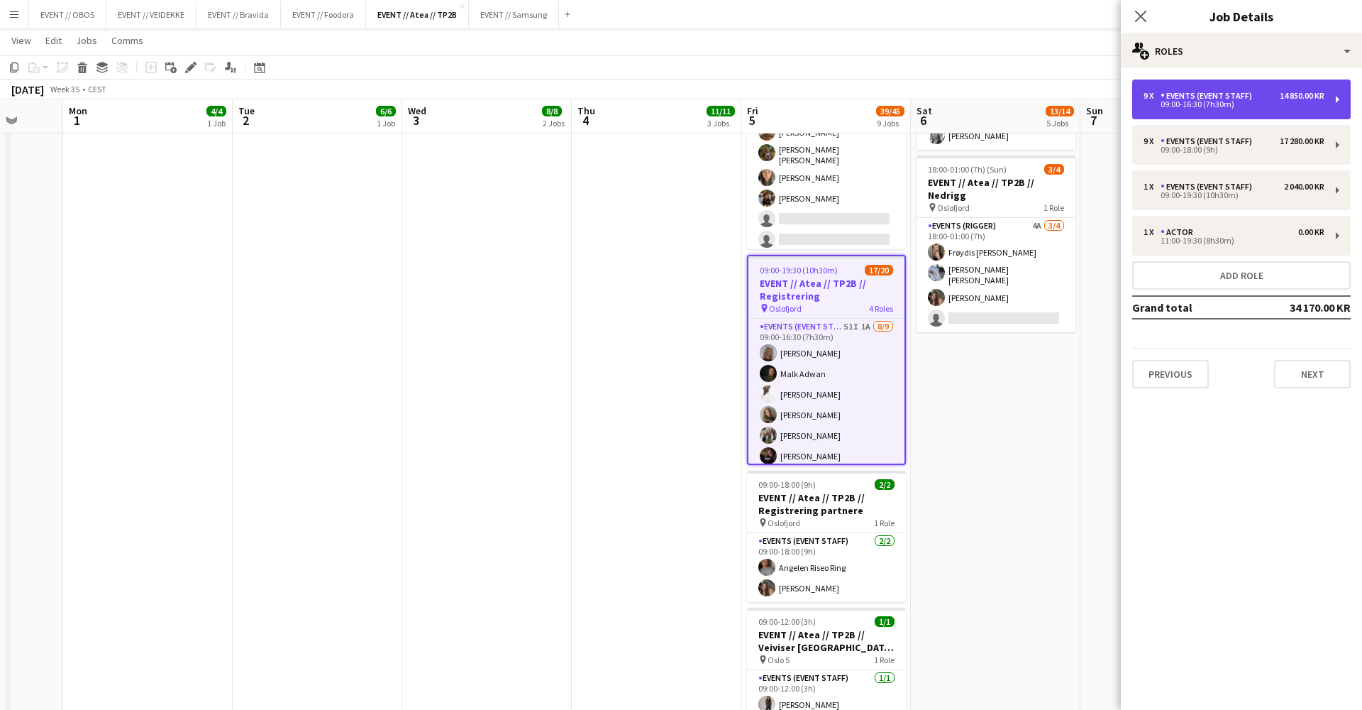
click at [1196, 103] on div "09:00-16:30 (7h30m)" at bounding box center [1234, 104] width 181 height 7
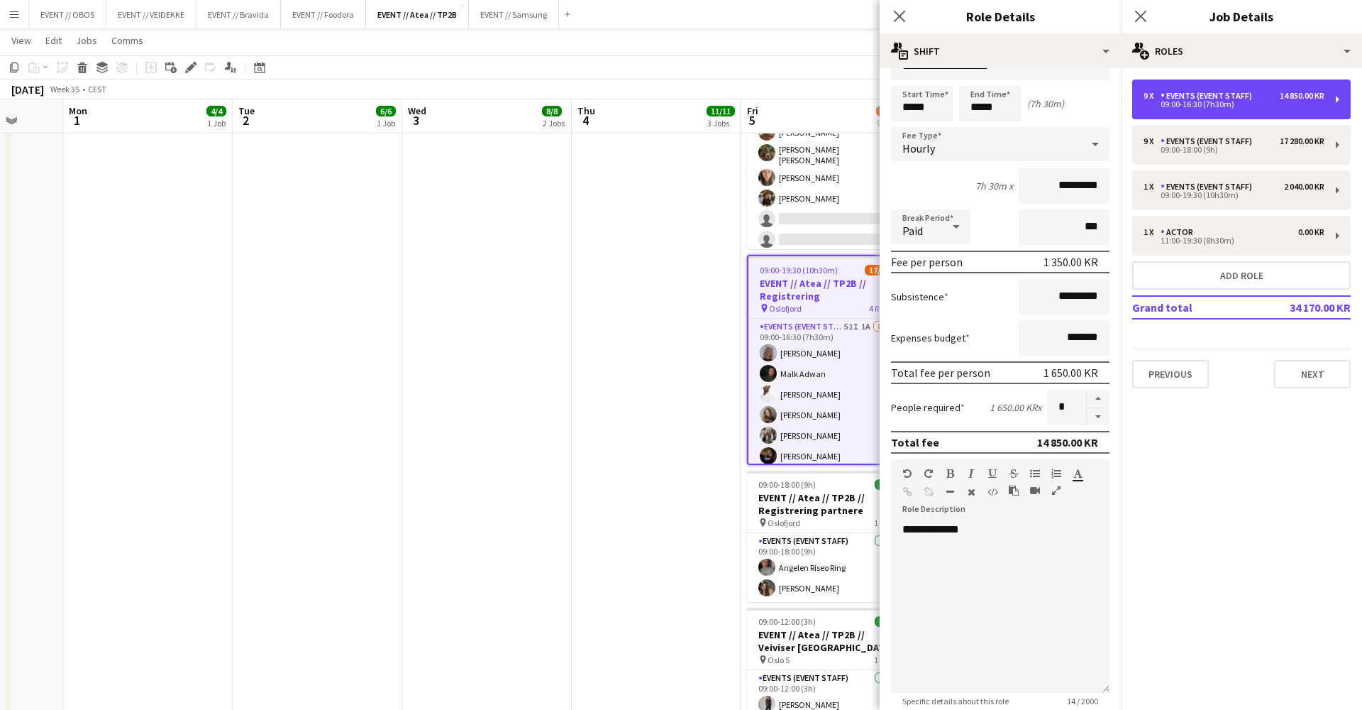
scroll to position [0, 648]
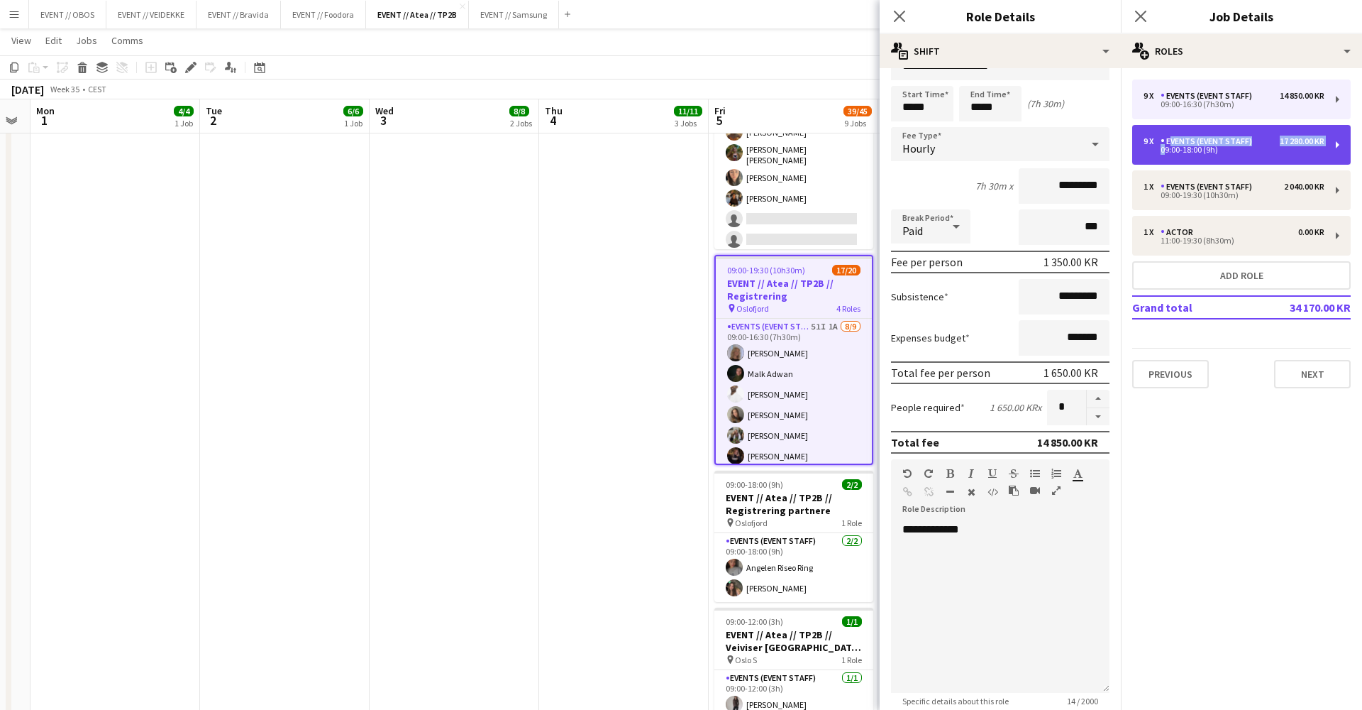
click at [1161, 145] on div "9 x Events (Event Staff) 17 280.00 KR 09:00-18:00 (9h)" at bounding box center [1234, 144] width 181 height 17
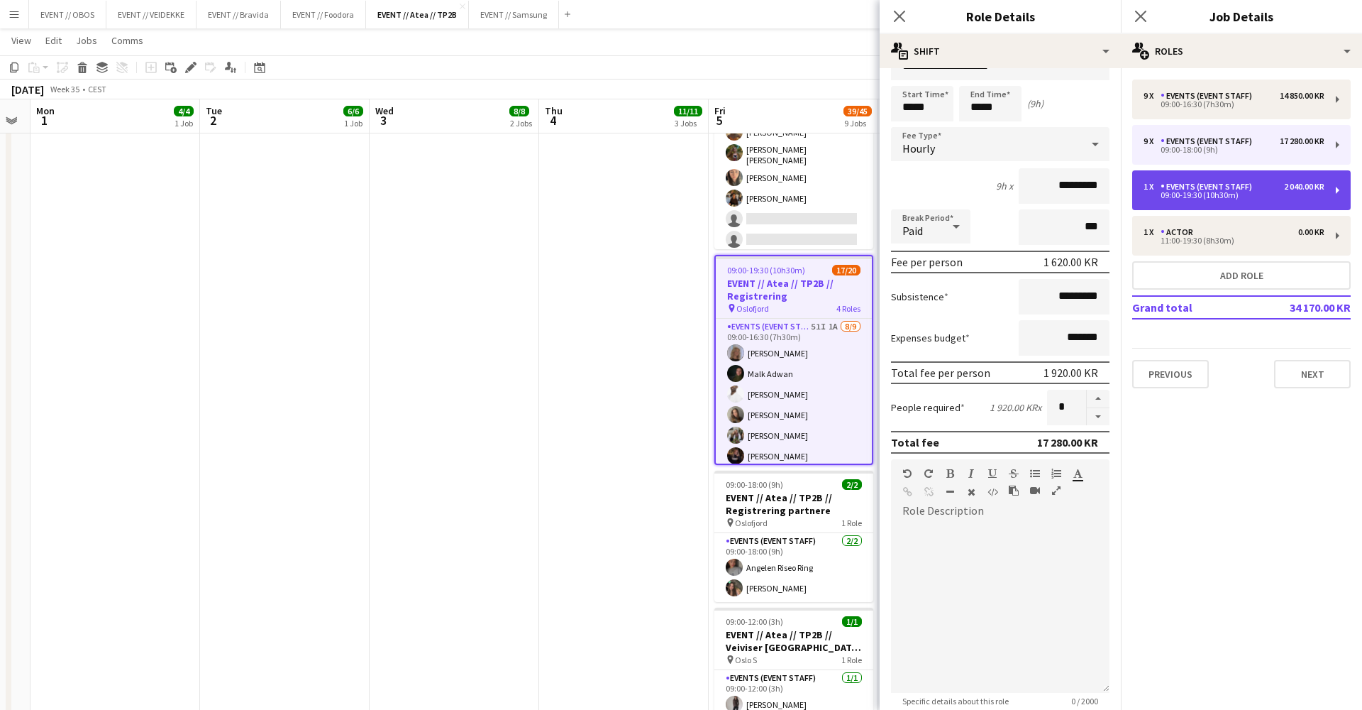
click at [1171, 176] on div "1 x Events (Event Staff) 2 040.00 KR 09:00-19:30 (10h30m)" at bounding box center [1242, 190] width 219 height 40
type input "*****"
type input "*********"
type input "*"
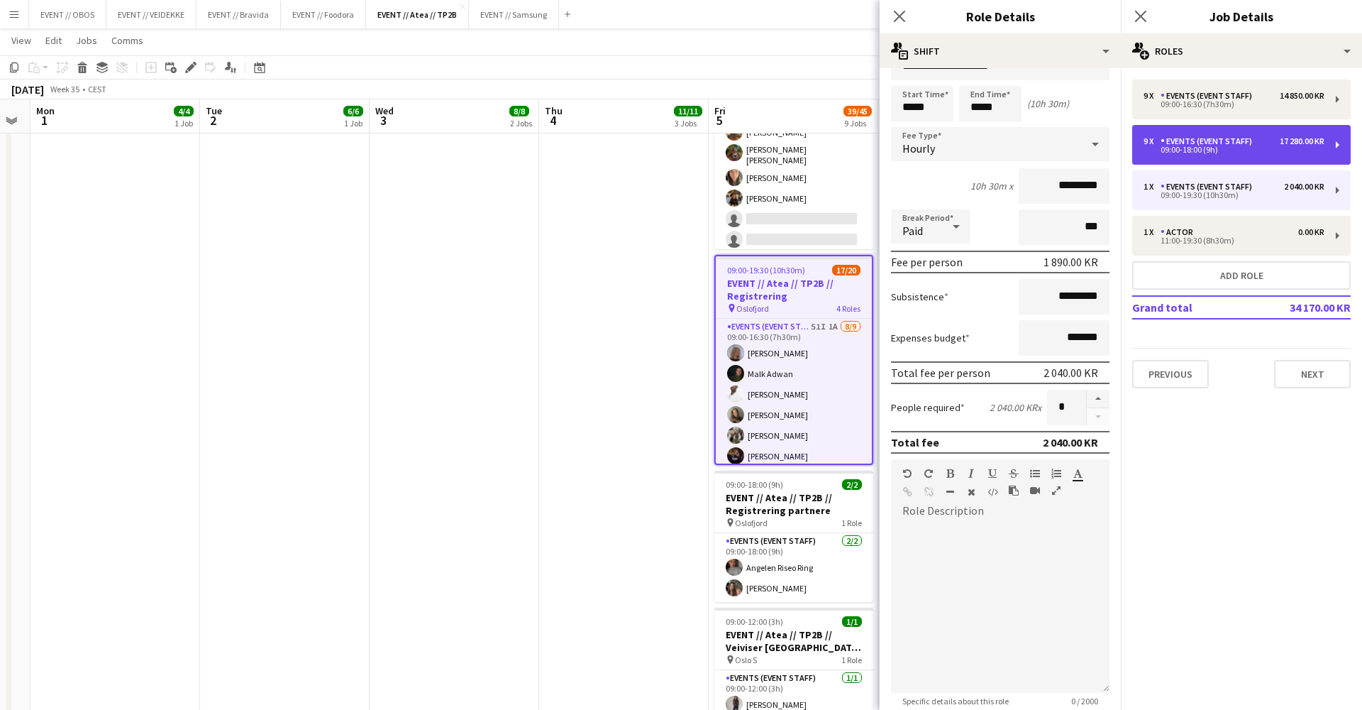
click at [1170, 143] on div "Events (Event Staff)" at bounding box center [1209, 141] width 97 height 10
type input "*****"
type input "*********"
type input "*"
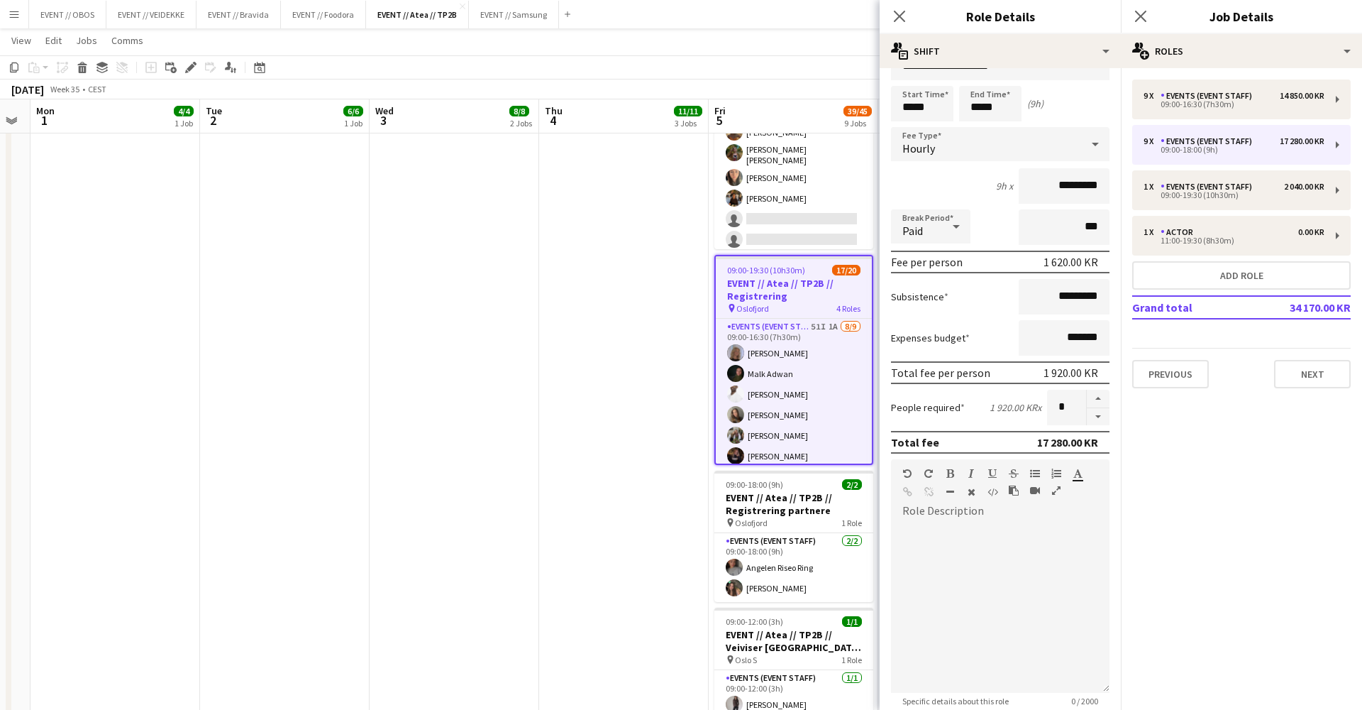
click at [700, 434] on app-date-cell "08:00-18:00 (10h) 3/3 EVENT // Atea // TP2B // Dekorering og backstage oppsett …" at bounding box center [624, 271] width 170 height 1447
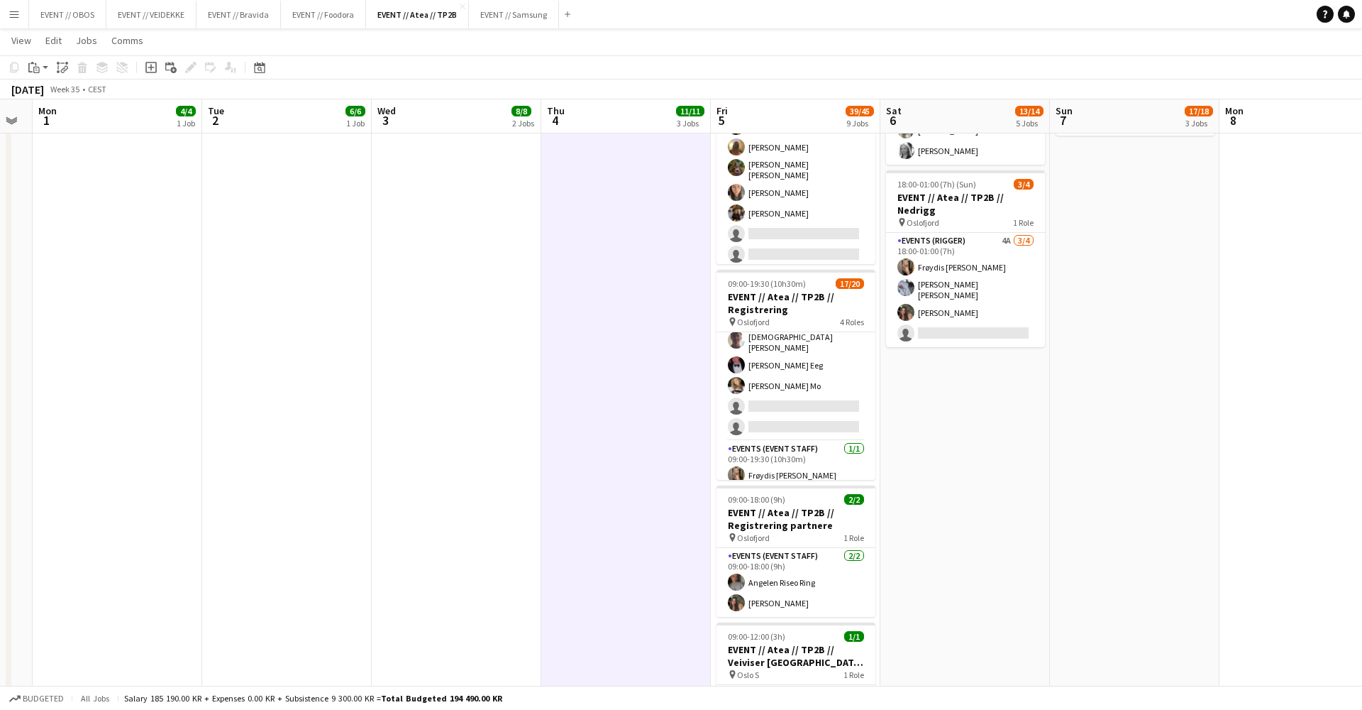
scroll to position [259, 0]
click at [754, 444] on app-card-role "Events (Event Staff) 1A [DATE] 09:00-18:00 (9h) [PERSON_NAME] [PERSON_NAME] [PE…" at bounding box center [796, 402] width 159 height 217
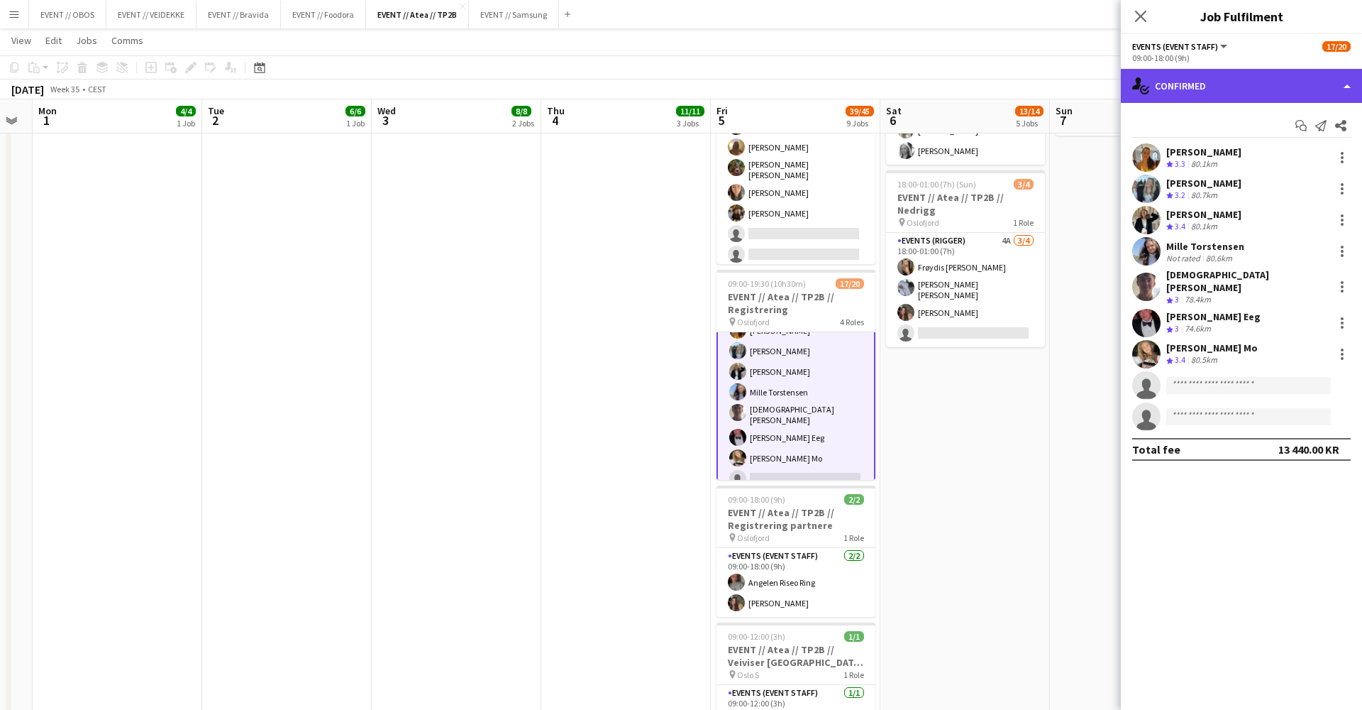
click at [1212, 94] on div "single-neutral-actions-check-2 Confirmed" at bounding box center [1241, 86] width 241 height 34
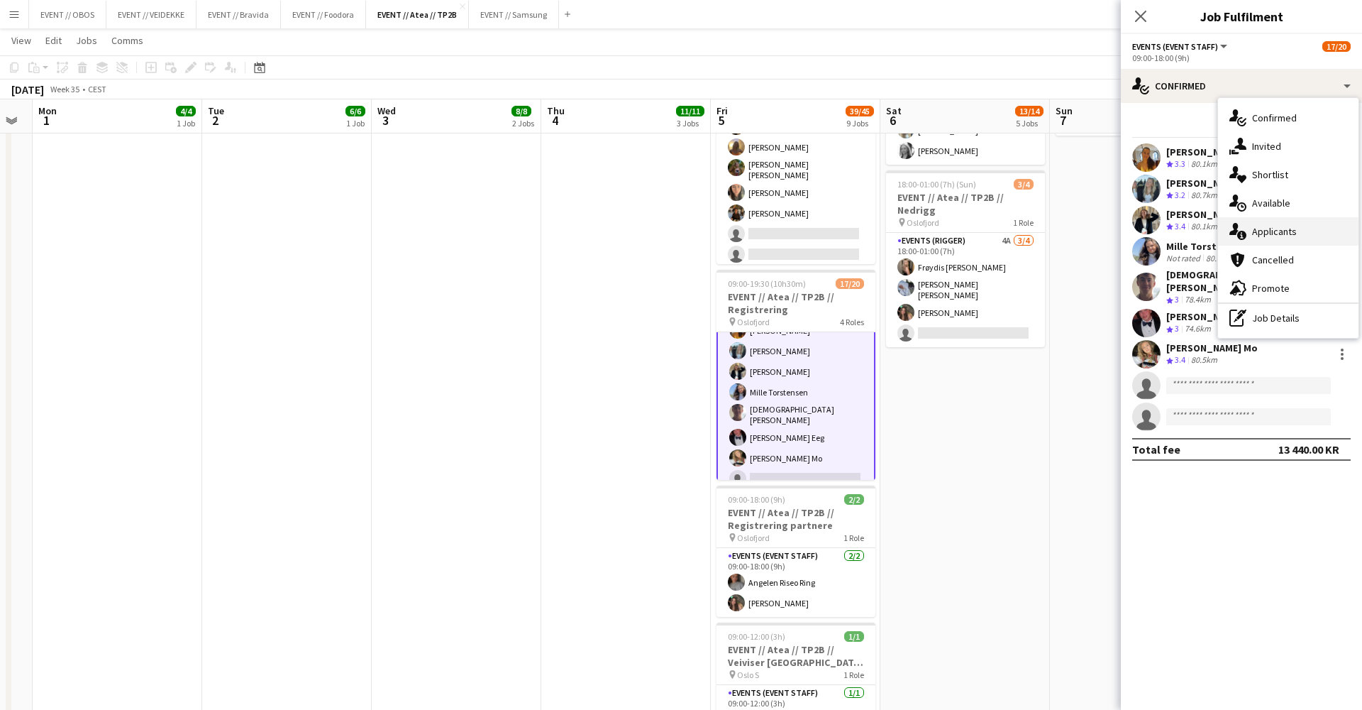
click at [1273, 238] on div "single-neutral-actions-information Applicants" at bounding box center [1288, 231] width 141 height 28
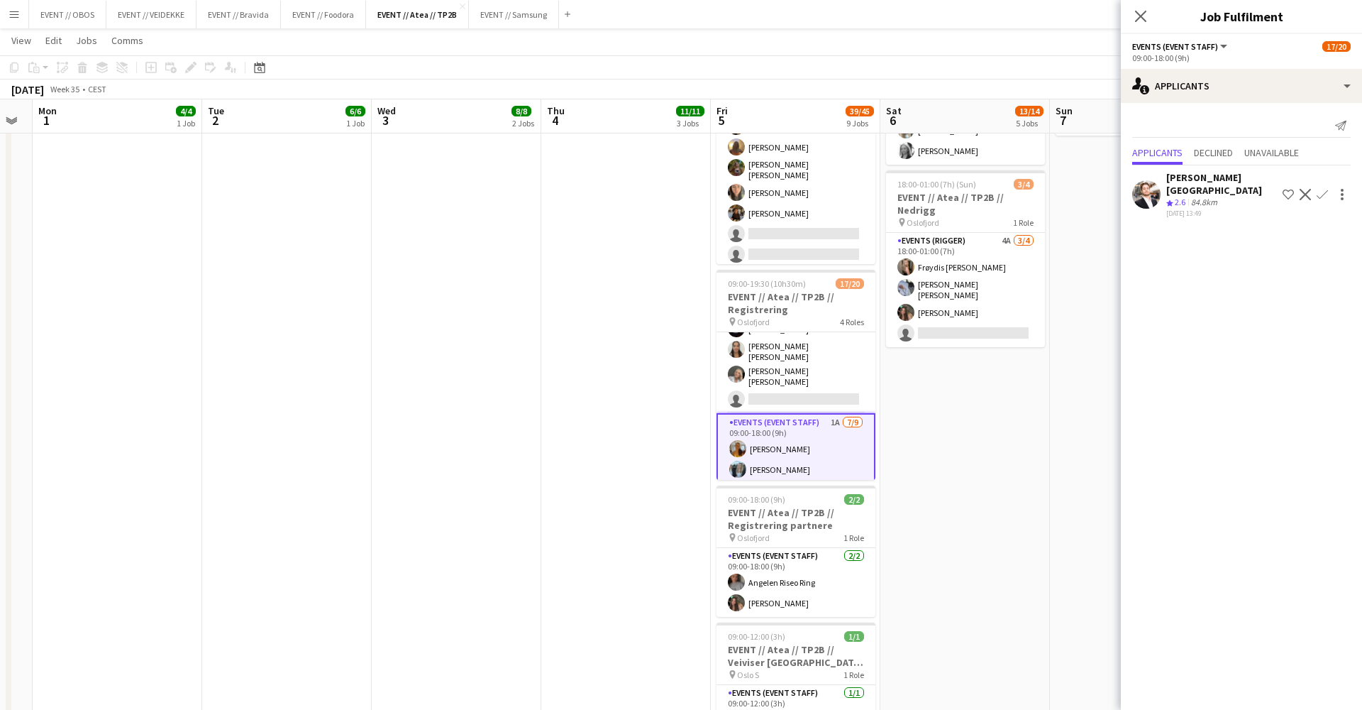
scroll to position [139, 0]
click at [808, 348] on app-card-role "Events (Event Staff) 51I 1A 8/9 09:00-16:30 (7h30m) Maria Egeland Malk Adwan El…" at bounding box center [796, 303] width 159 height 221
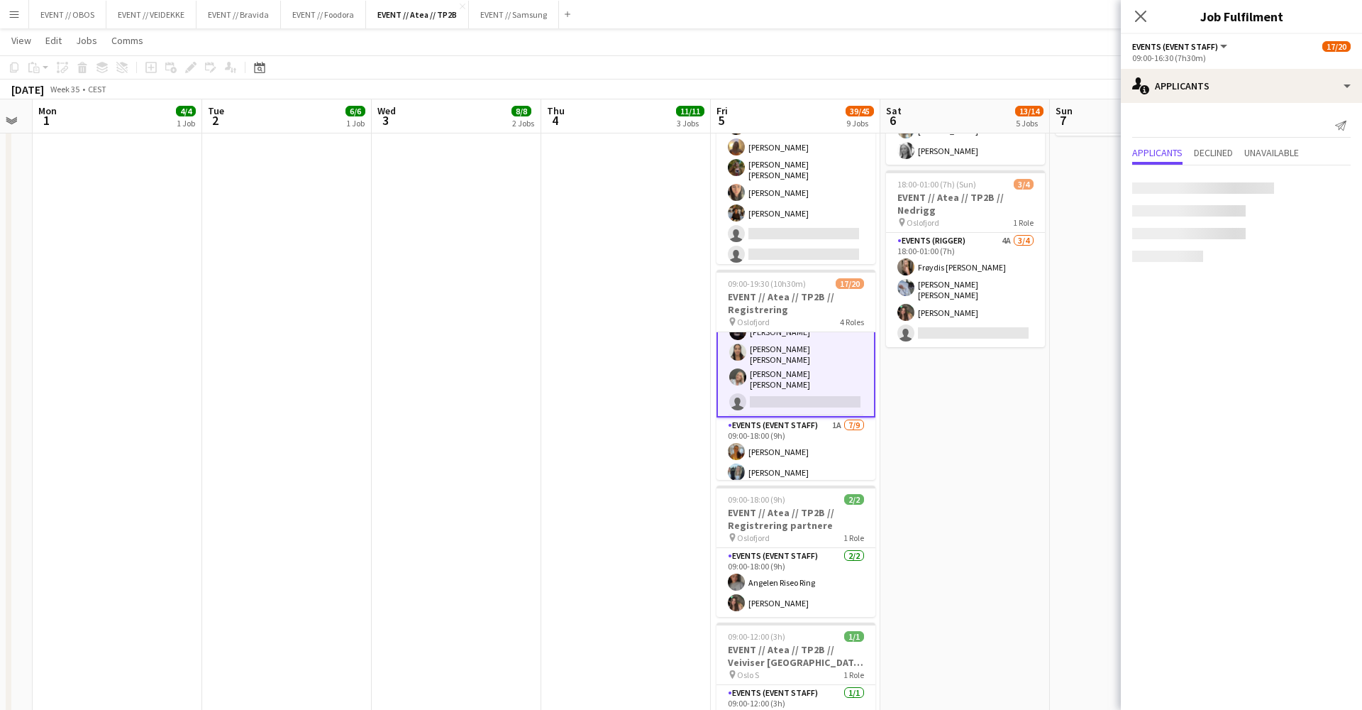
scroll to position [0, 646]
click at [791, 417] on app-card-role "Events (Event Staff) 1A [DATE] 09:00-18:00 (9h) [PERSON_NAME] [PERSON_NAME] [PE…" at bounding box center [795, 525] width 159 height 217
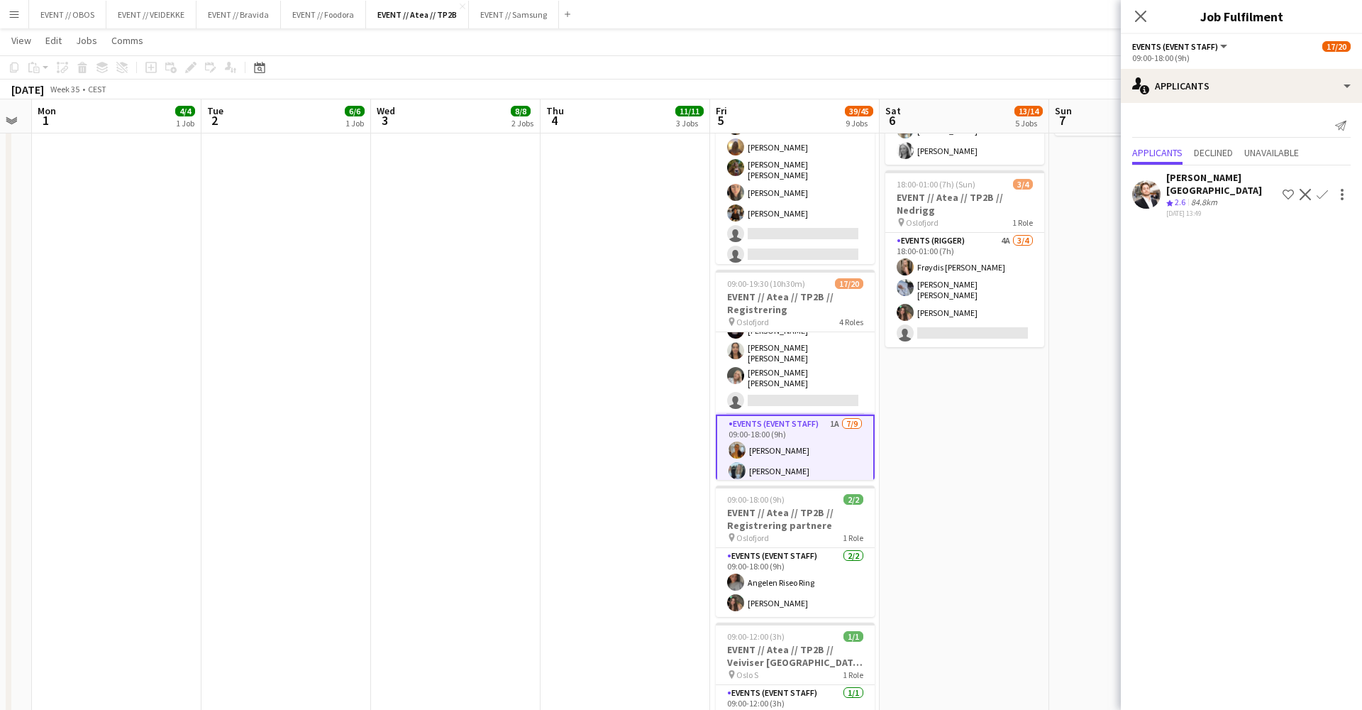
click at [966, 435] on app-date-cell "08:00-17:00 (9h) 2/2 EVENT // Atea // TP2B // Partnere // Expo pin Oslofjord 1 …" at bounding box center [965, 286] width 170 height 1447
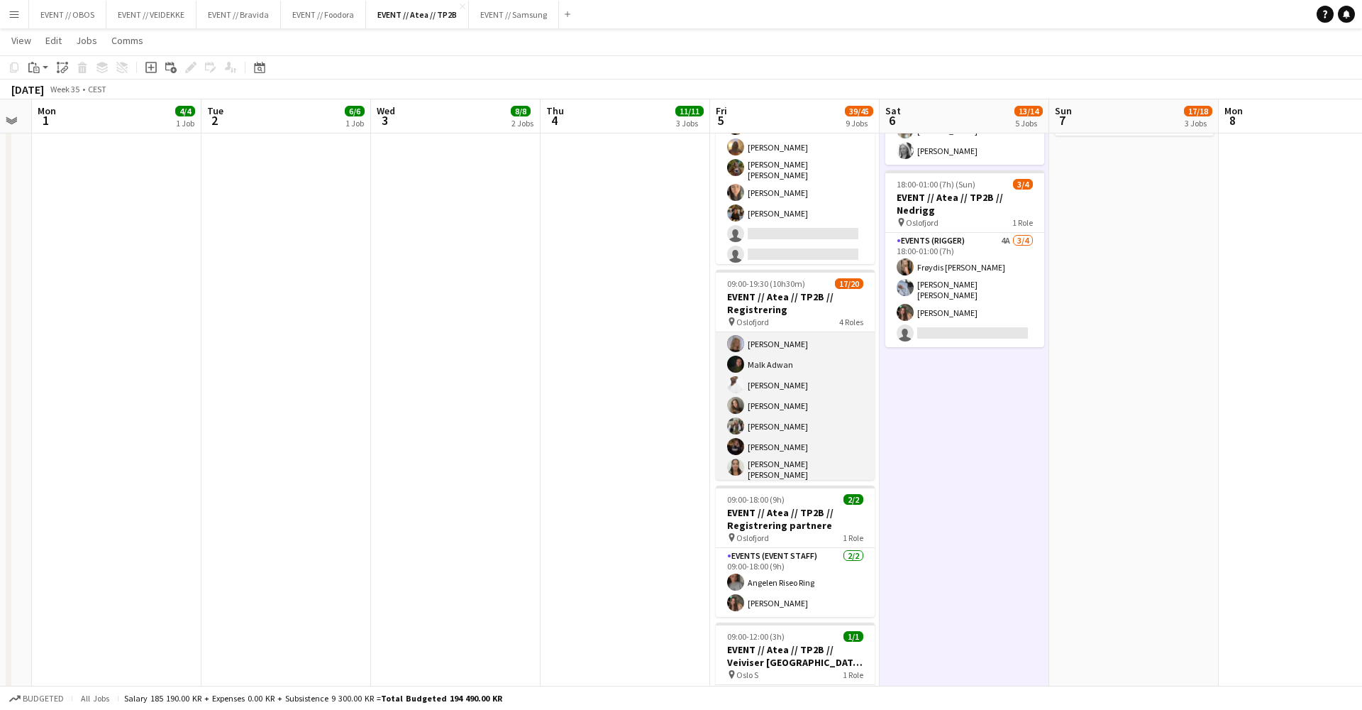
scroll to position [21, 0]
click at [836, 375] on app-card-role "Events (Event Staff) 51I 1A 8/9 09:00-16:30 (7h30m) Maria Egeland Malk Adwan El…" at bounding box center [795, 421] width 159 height 221
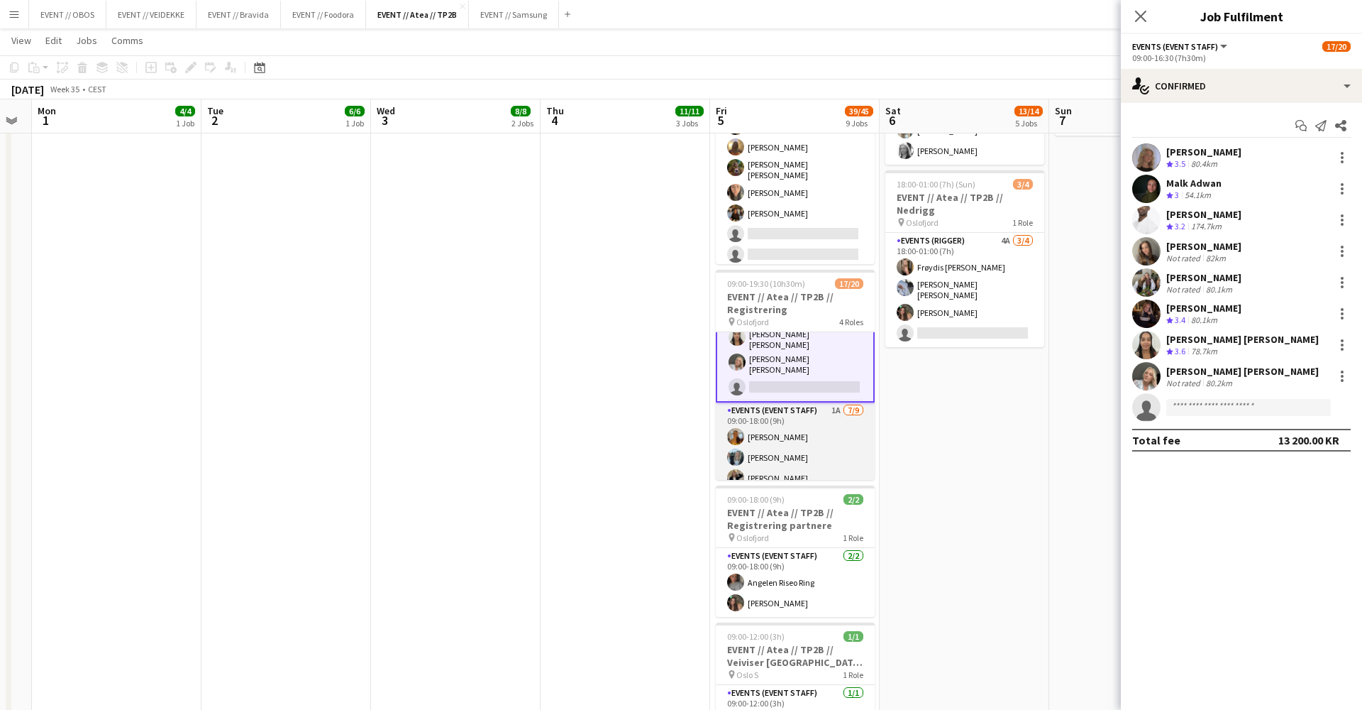
click at [822, 409] on app-card-role "Events (Event Staff) 1A [DATE] 09:00-18:00 (9h) [PERSON_NAME] [PERSON_NAME] [PE…" at bounding box center [795, 510] width 159 height 217
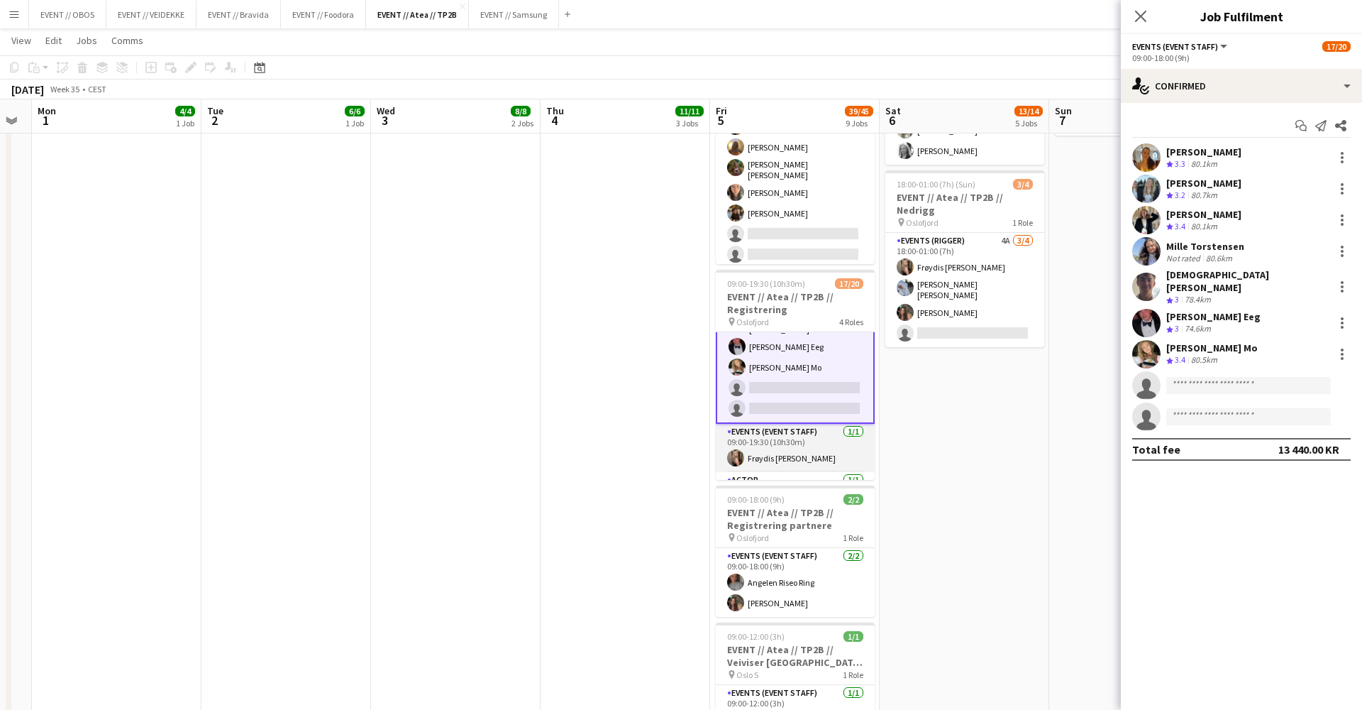
scroll to position [0, 647]
click at [822, 424] on app-card-role "Events (Event Staff) 1/1 09:00-19:30 (10h30m) Frøydis Marie Syvertsen" at bounding box center [794, 448] width 159 height 48
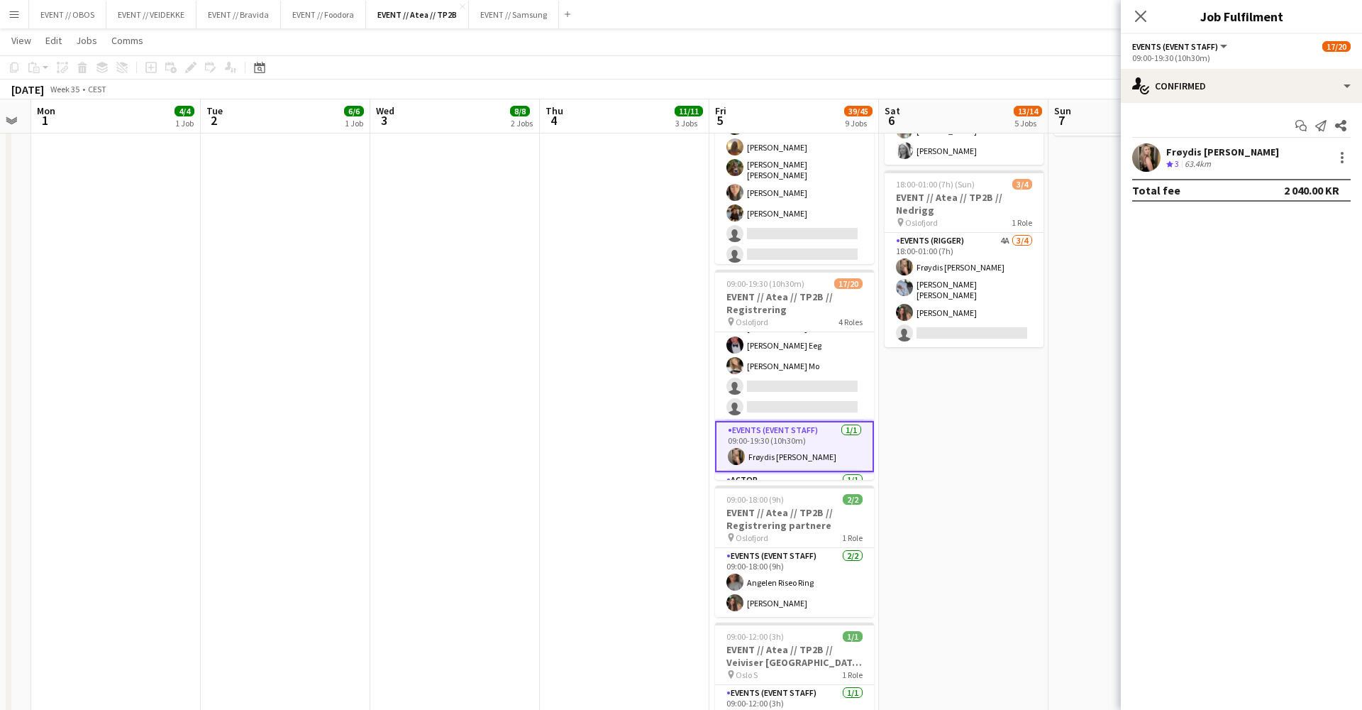
click at [822, 440] on app-card-role "Events (Event Staff) 1/1 09:00-19:30 (10h30m) Frøydis Marie Syvertsen" at bounding box center [794, 446] width 159 height 51
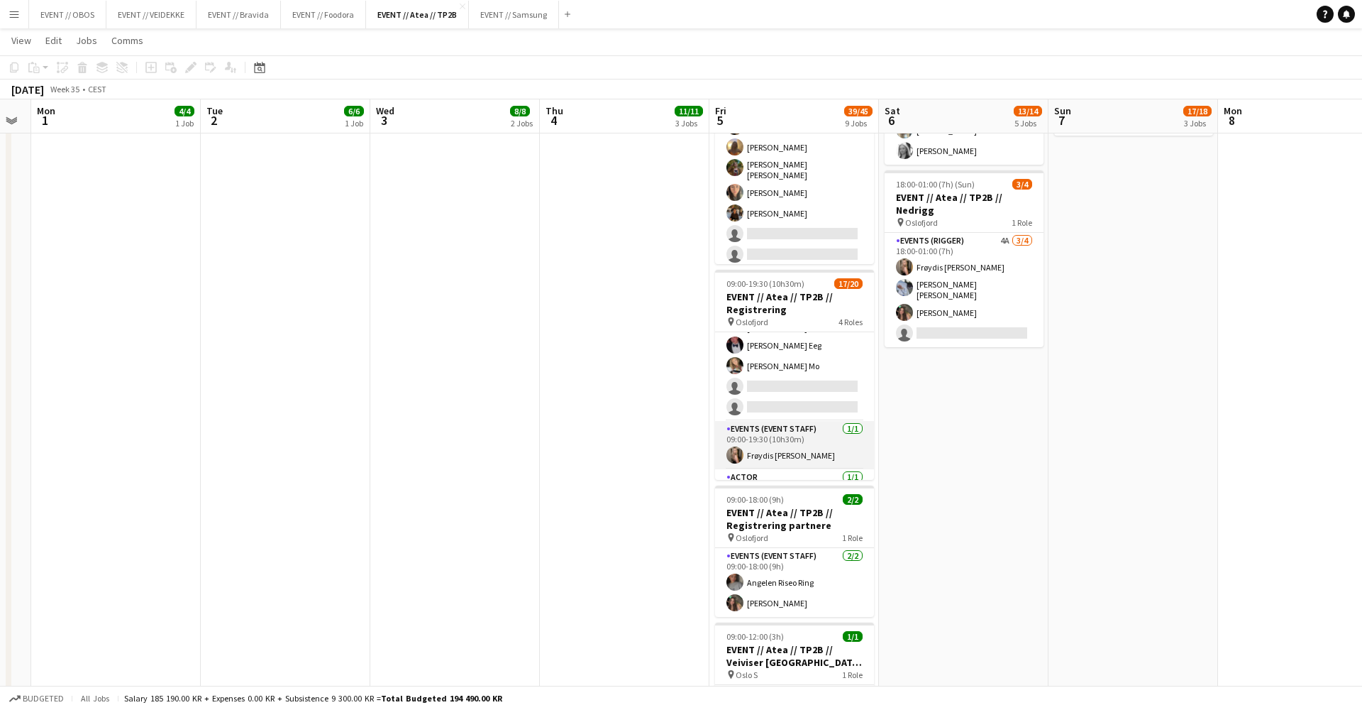
scroll to position [363, 0]
click at [813, 456] on app-card-role "Actor 1/1 11:00-19:30 (8h30m) Maria Grefberg" at bounding box center [794, 480] width 159 height 48
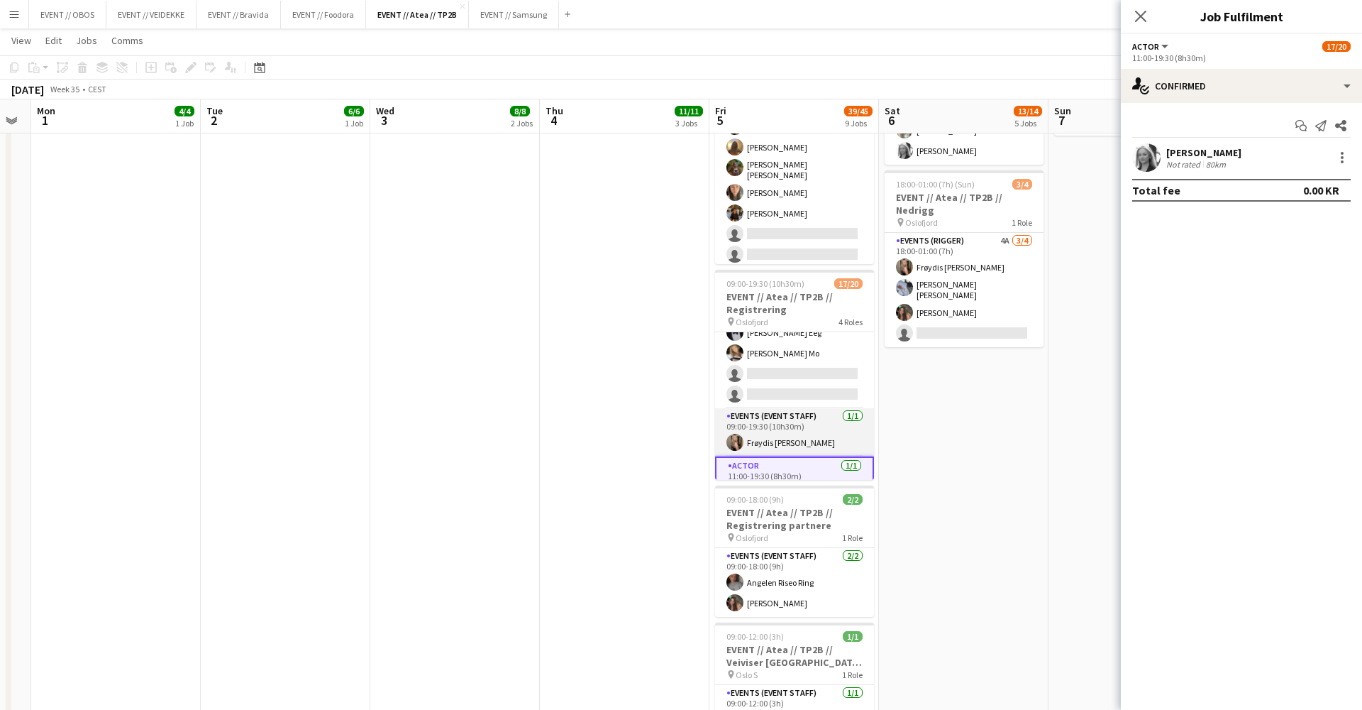
click at [812, 414] on app-card-role "Events (Event Staff) 1/1 09:00-19:30 (10h30m) Frøydis Marie Syvertsen" at bounding box center [794, 432] width 159 height 48
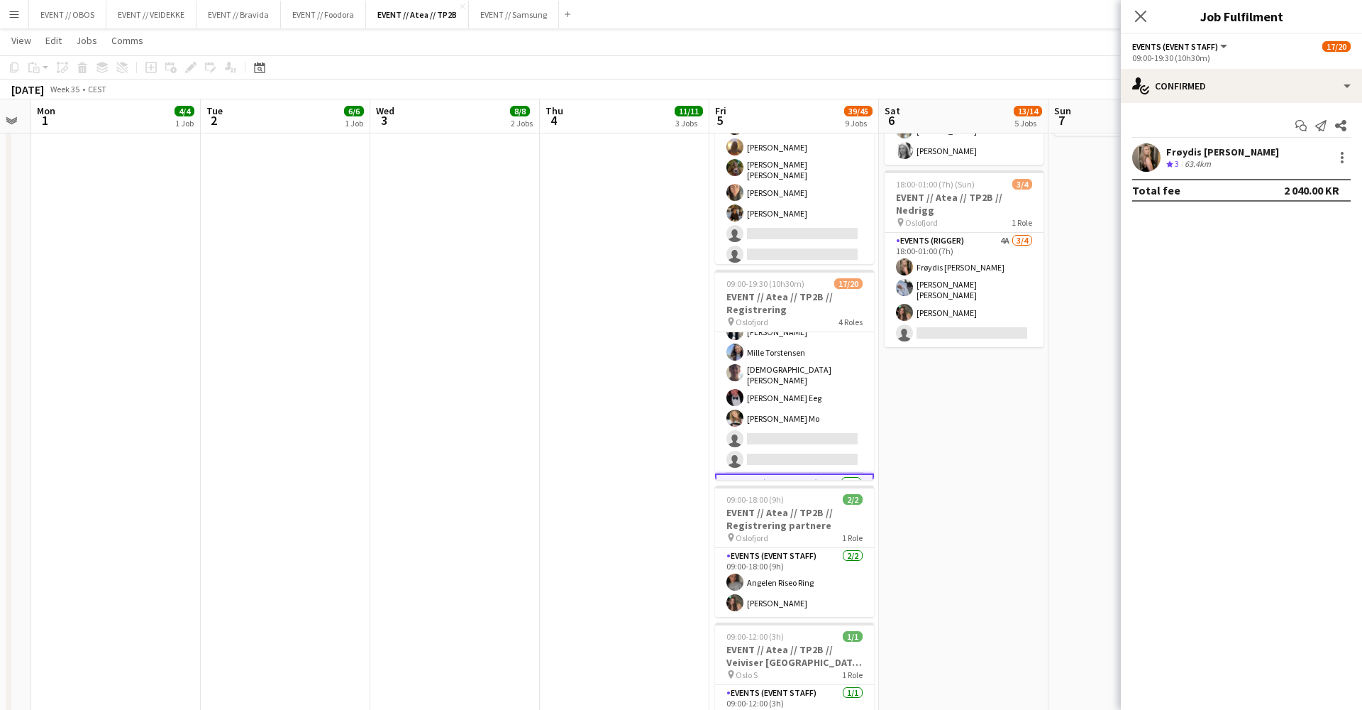
scroll to position [264, 0]
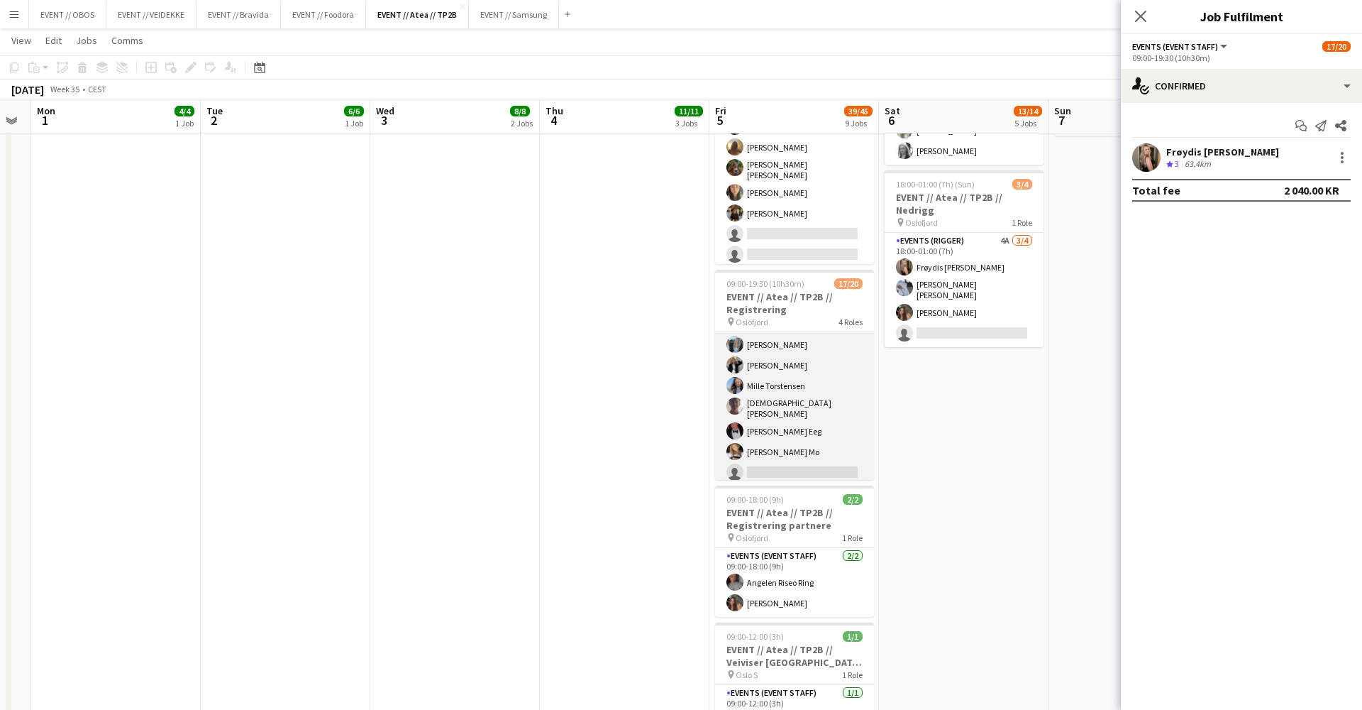
click at [812, 414] on app-card-role "Events (Event Staff) 1A [DATE] 09:00-18:00 (9h) [PERSON_NAME] [PERSON_NAME] [PE…" at bounding box center [794, 398] width 159 height 217
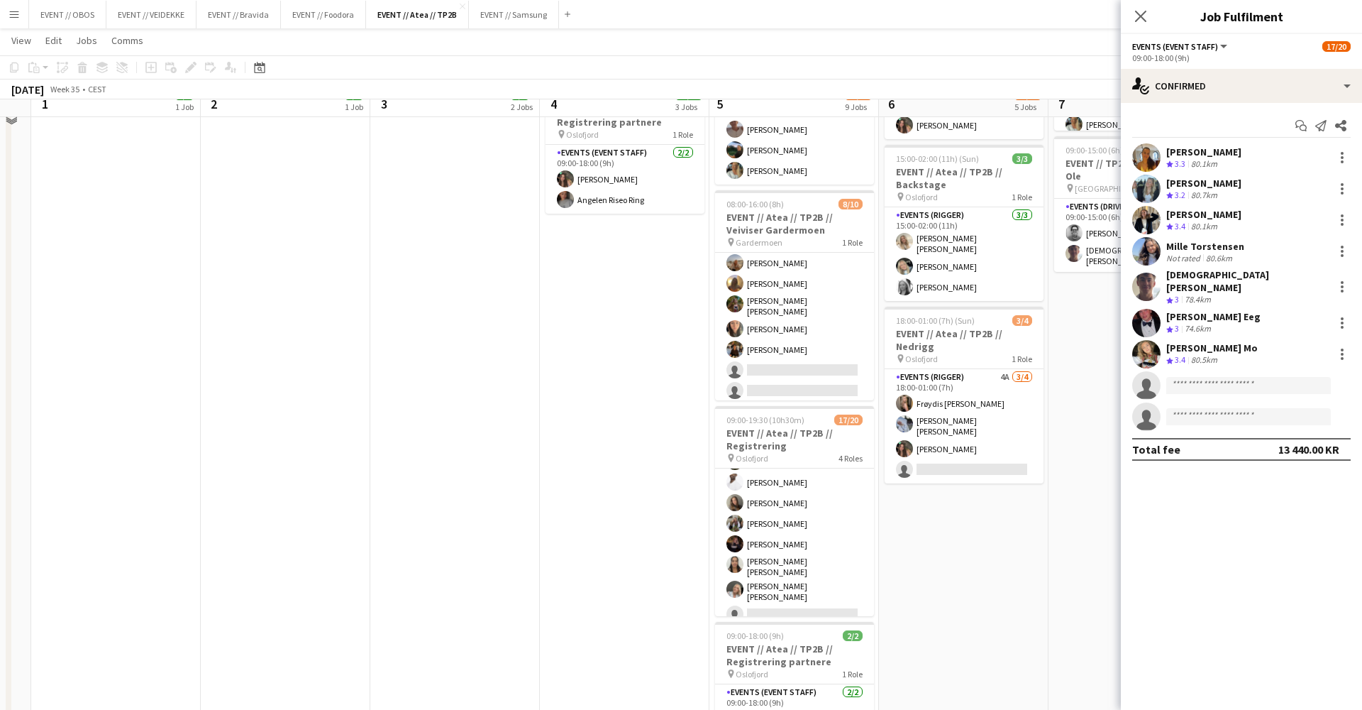
scroll to position [436, 0]
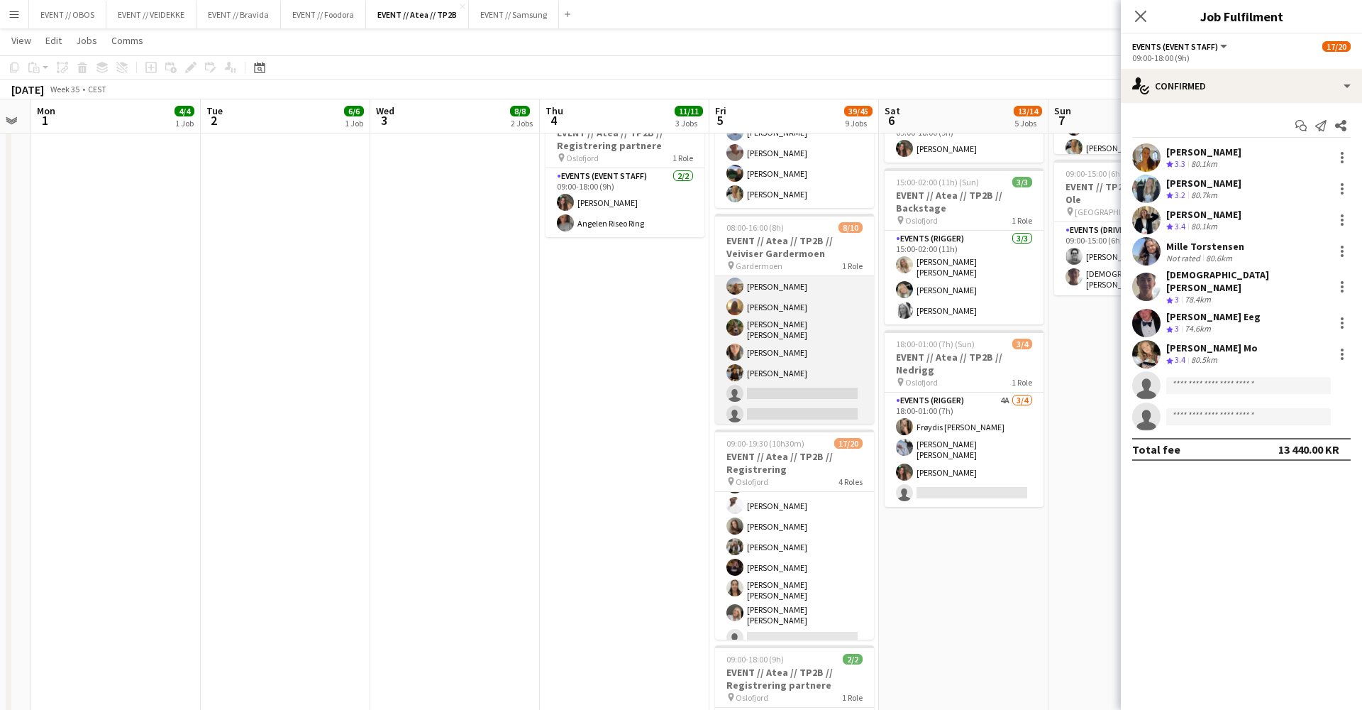
click at [776, 351] on app-card-role "Events (Event Staff) 11I 2A [DATE] 08:00-16:00 (8h) [PERSON_NAME] [PERSON_NAME]…" at bounding box center [794, 309] width 159 height 238
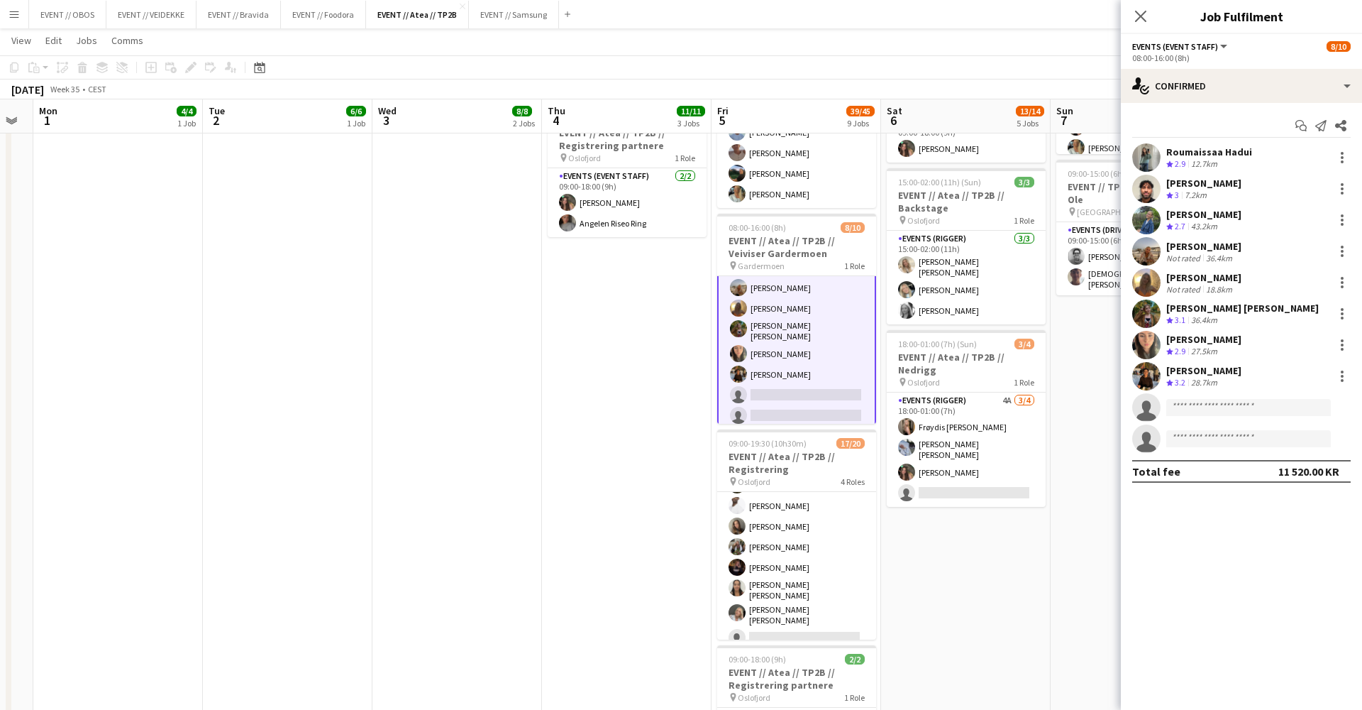
click at [776, 351] on app-card-role "Events (Event Staff) 11I 2A [DATE] 08:00-16:00 (8h) [PERSON_NAME] [PERSON_NAME]…" at bounding box center [796, 310] width 159 height 241
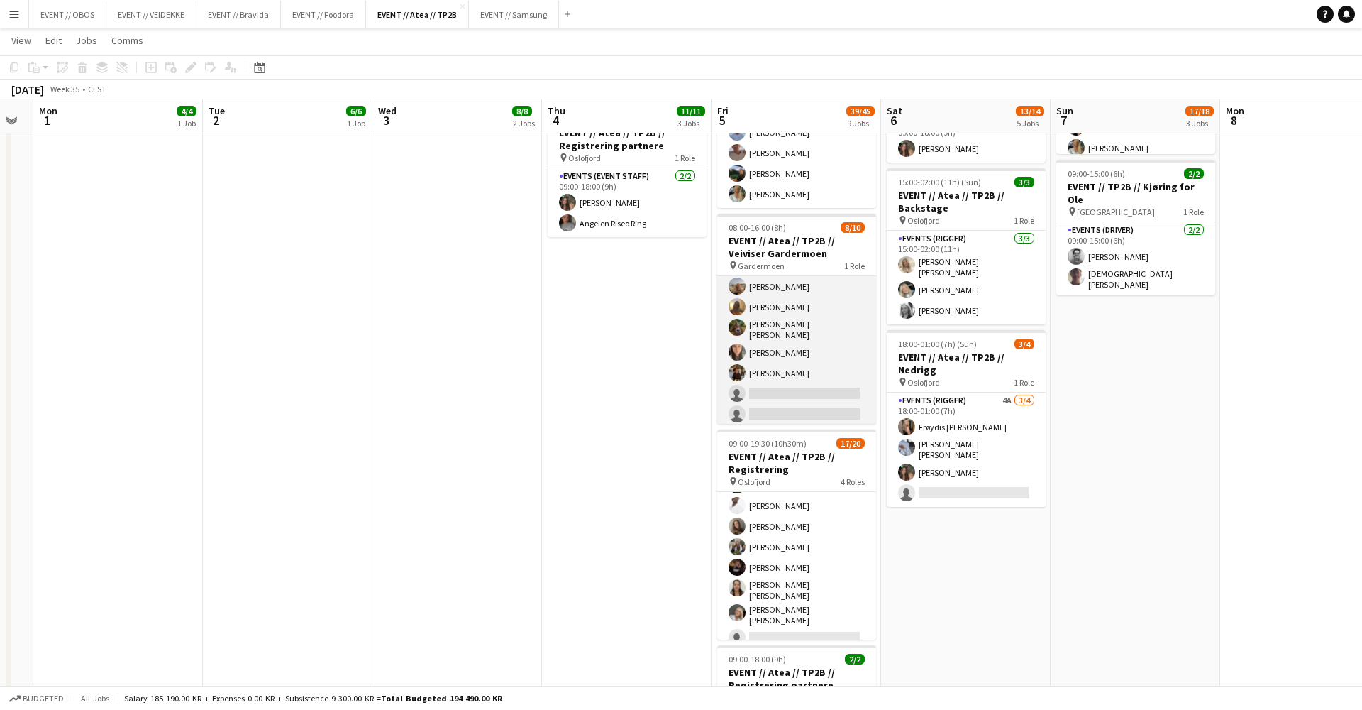
click at [756, 319] on app-card-role "Events (Event Staff) 11I 2A [DATE] 08:00-16:00 (8h) [PERSON_NAME] [PERSON_NAME]…" at bounding box center [796, 309] width 159 height 238
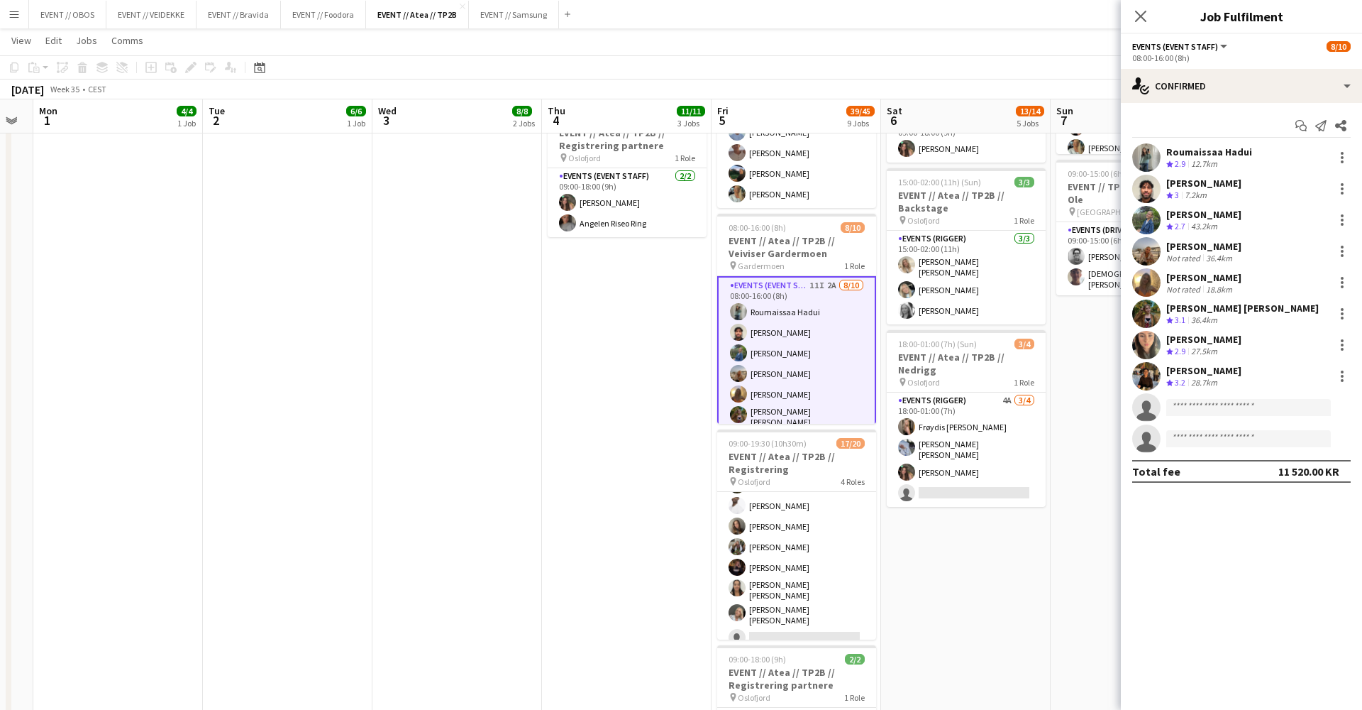
scroll to position [0, 0]
click at [642, 428] on app-date-cell "08:00-18:00 (10h) 3/3 EVENT // Atea // TP2B // Dekorering og backstage oppsett …" at bounding box center [627, 446] width 170 height 1447
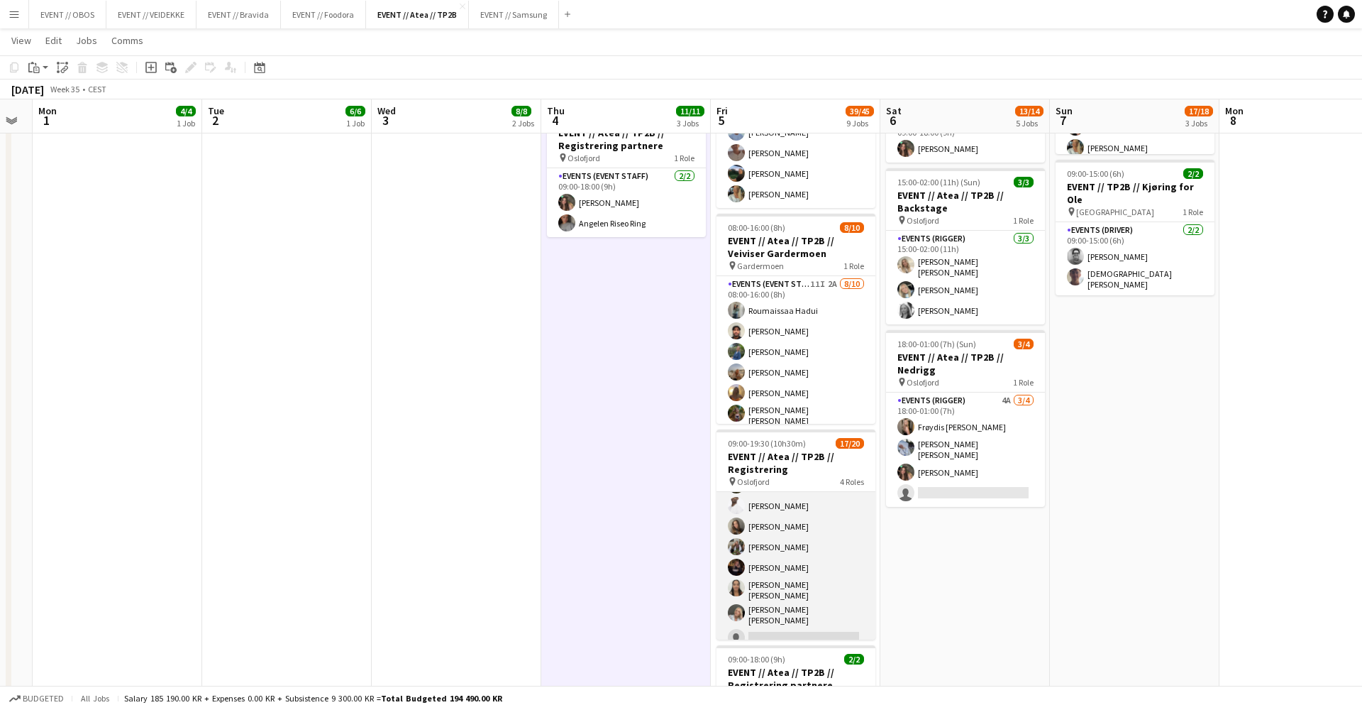
click at [789, 601] on app-card-role "Events (Event Staff) 51I 1A 8/9 09:00-16:30 (7h30m) Maria Egeland Malk Adwan El…" at bounding box center [796, 540] width 159 height 221
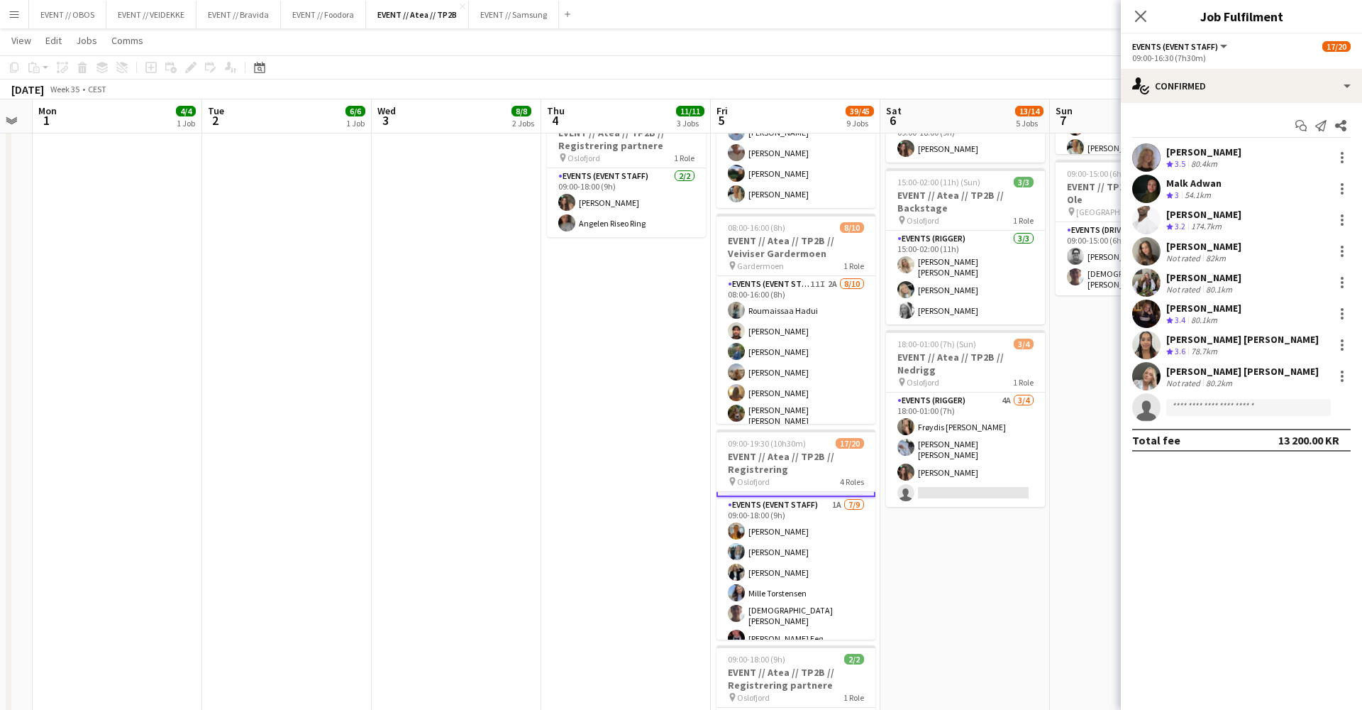
scroll to position [219, 0]
click at [789, 601] on app-card-role "Events (Event Staff) 1A [DATE] 09:00-18:00 (9h) [PERSON_NAME] [PERSON_NAME] [PE…" at bounding box center [796, 605] width 159 height 217
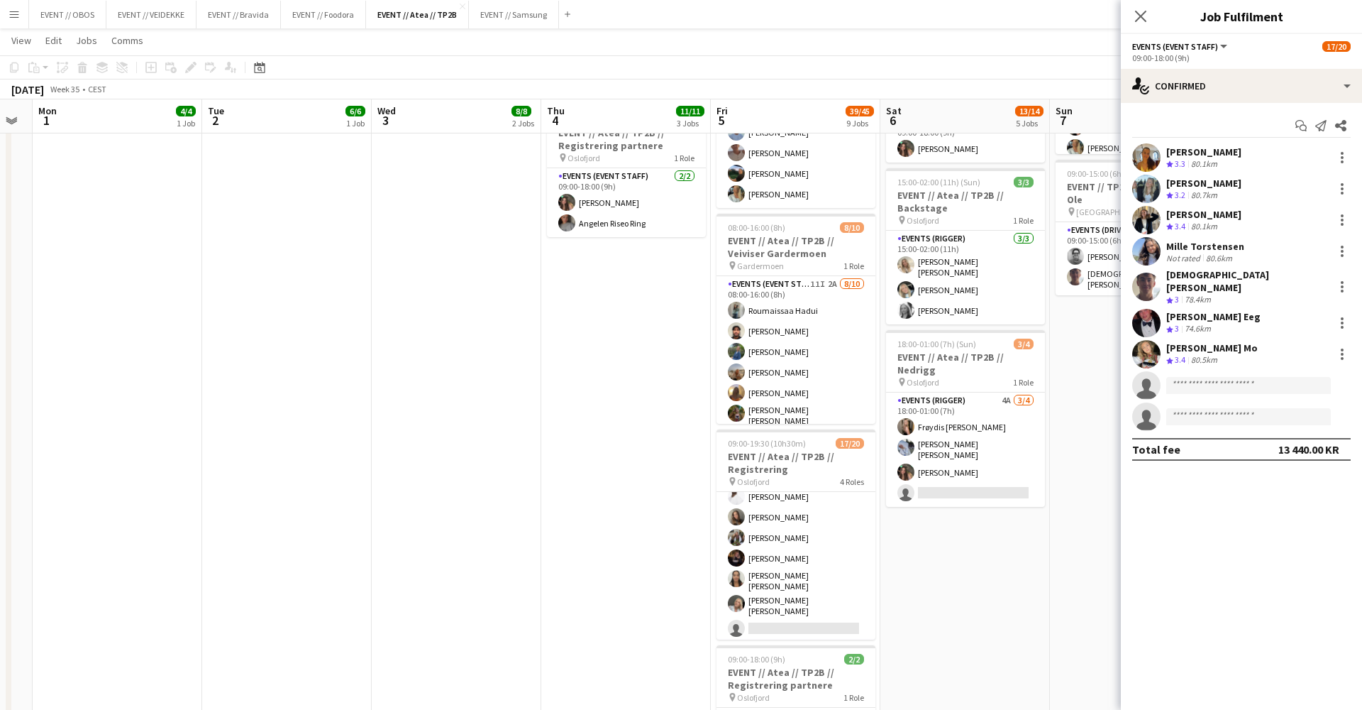
scroll to position [72, 0]
click at [783, 556] on app-card-role "Events (Event Staff) 51I 1A 8/9 09:00-16:30 (7h30m) Maria Egeland Malk Adwan El…" at bounding box center [796, 530] width 159 height 221
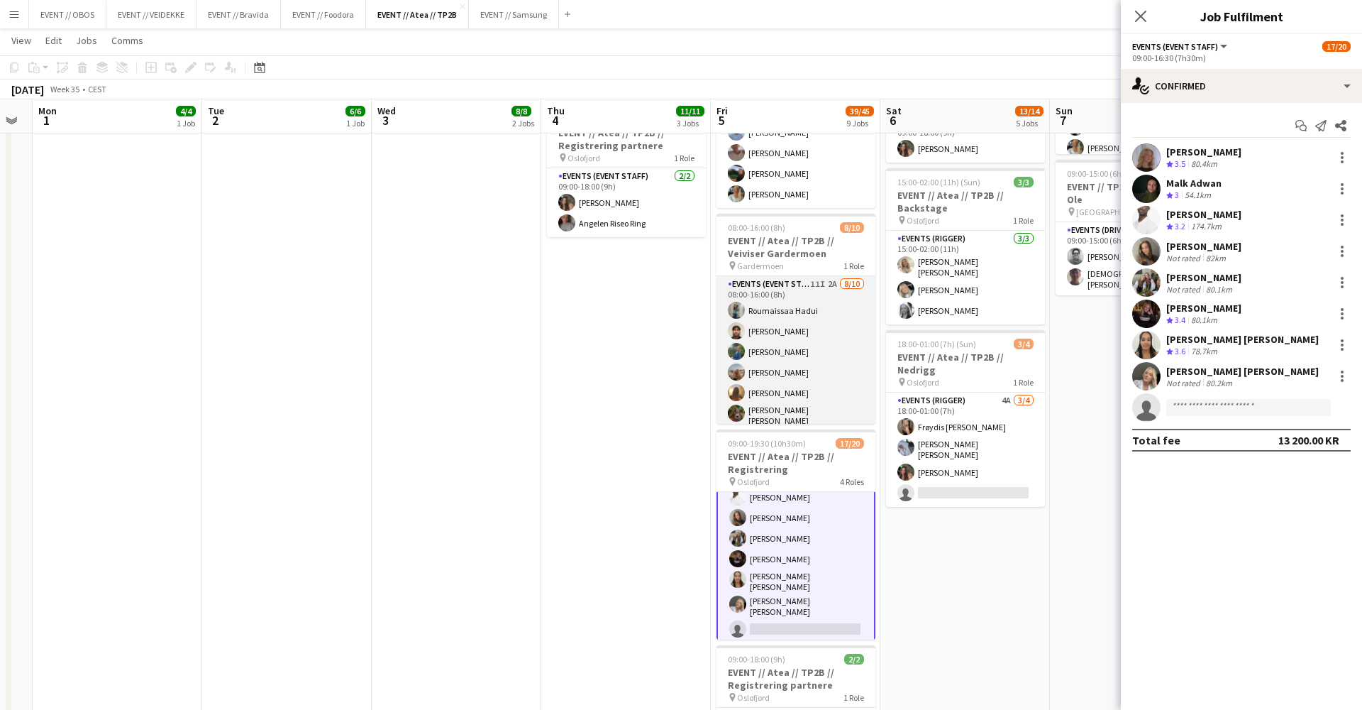
click at [774, 360] on app-card-role "Events (Event Staff) 11I 2A [DATE] 08:00-16:00 (8h) [PERSON_NAME] [PERSON_NAME]…" at bounding box center [796, 395] width 159 height 238
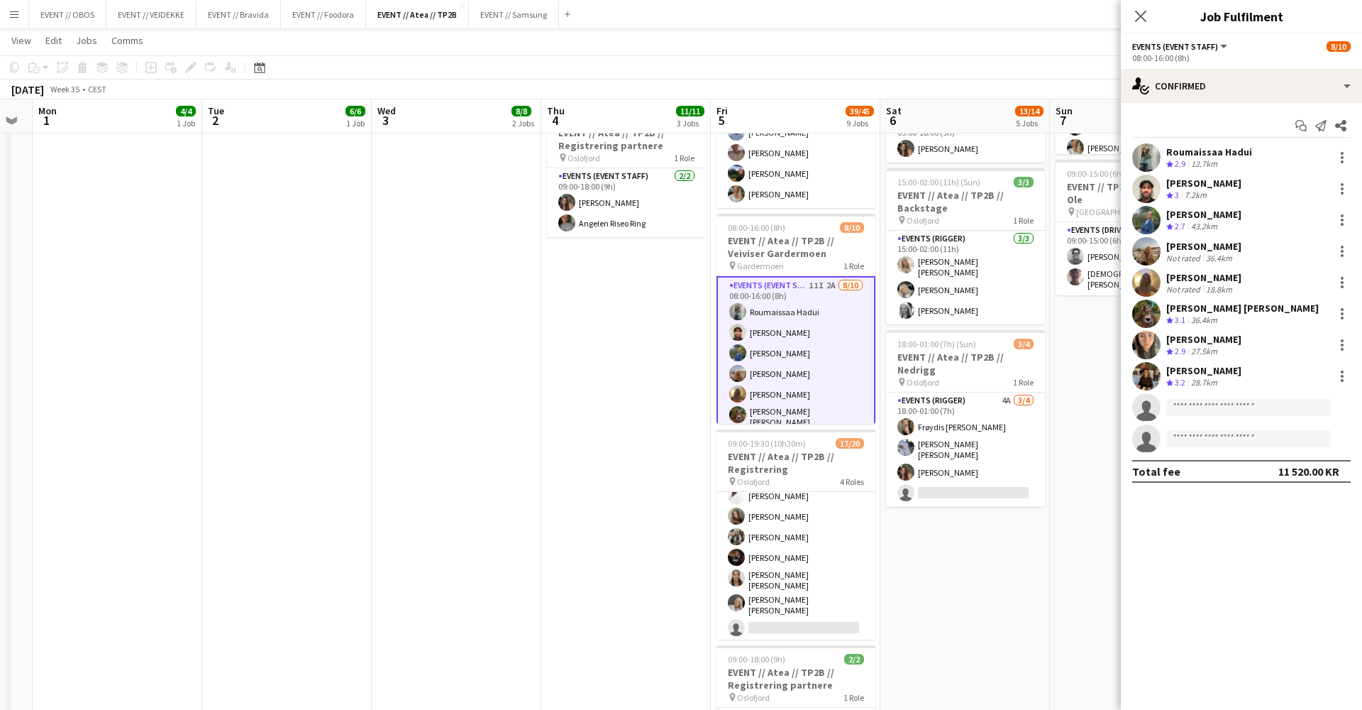
click at [914, 558] on app-date-cell "08:00-17:00 (9h) 2/2 EVENT // Atea // TP2B // Partnere // Expo pin Oslofjord 1 …" at bounding box center [966, 446] width 170 height 1447
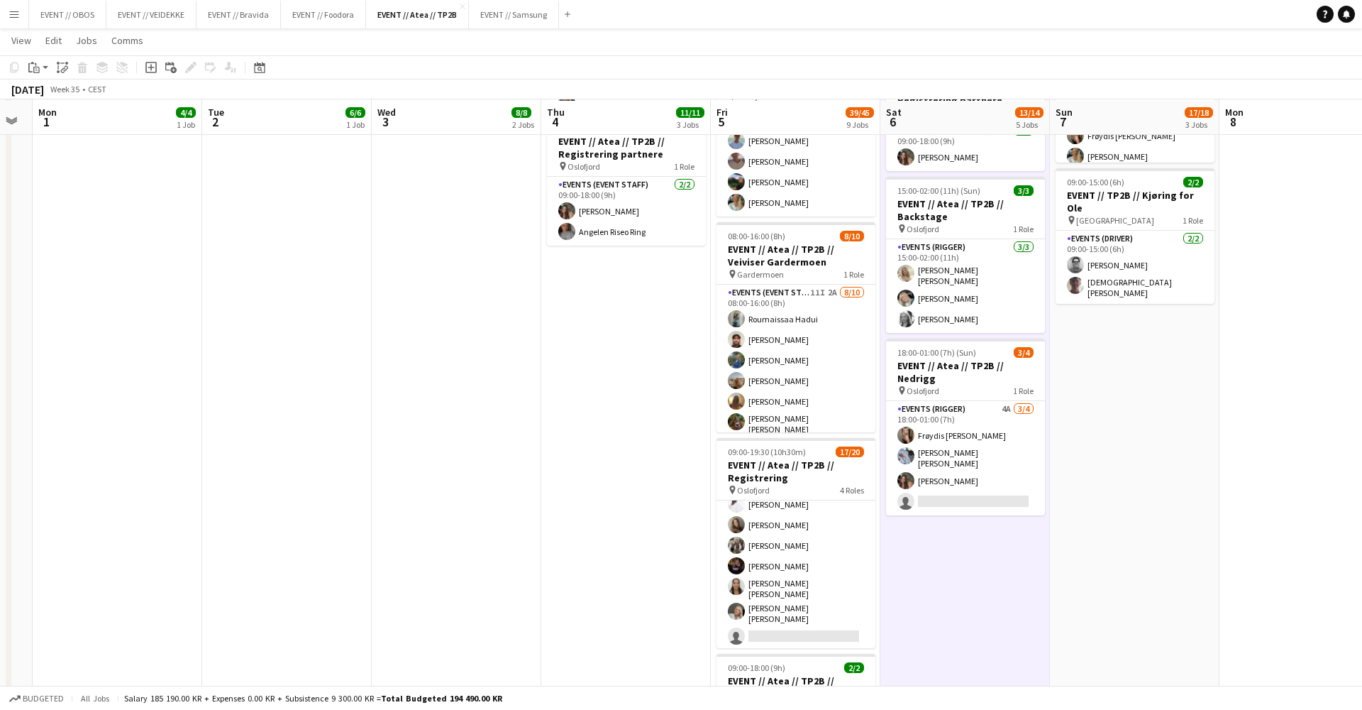
scroll to position [434, 0]
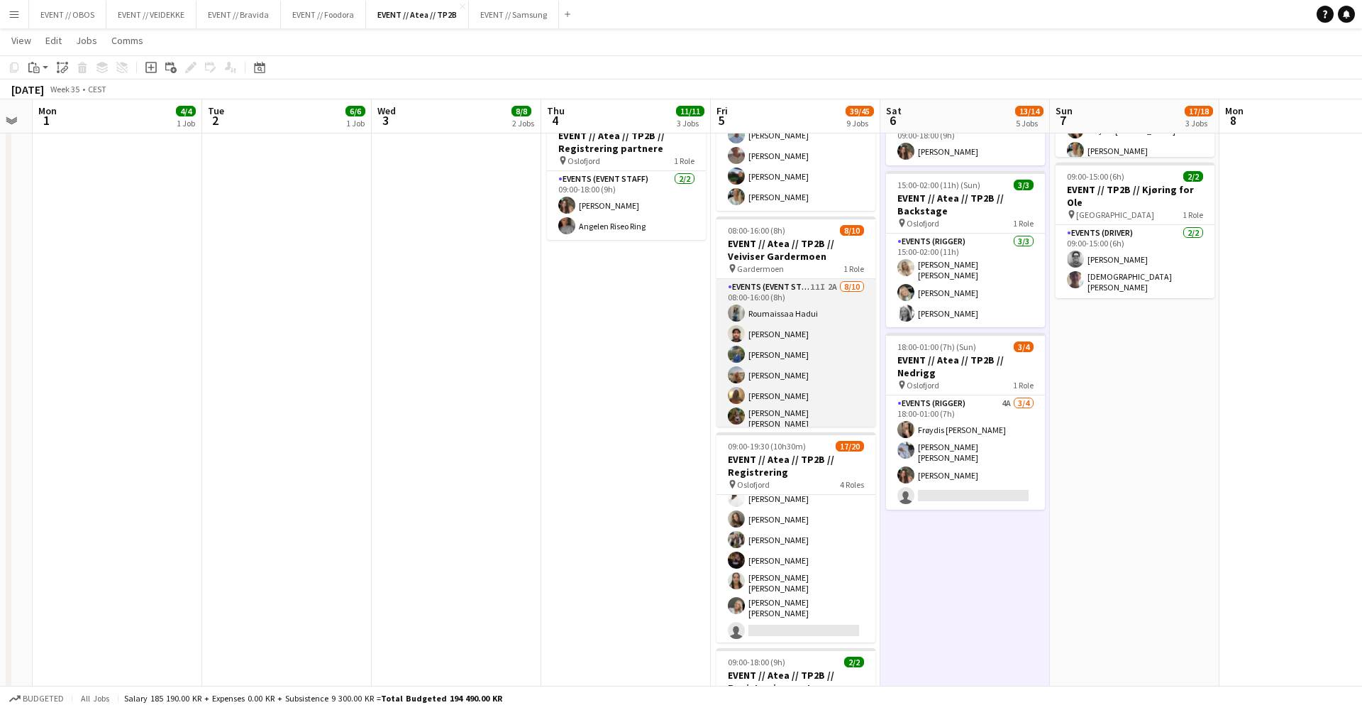
click at [799, 322] on app-card-role "Events (Event Staff) 11I 2A [DATE] 08:00-16:00 (8h) [PERSON_NAME] [PERSON_NAME]…" at bounding box center [796, 398] width 159 height 238
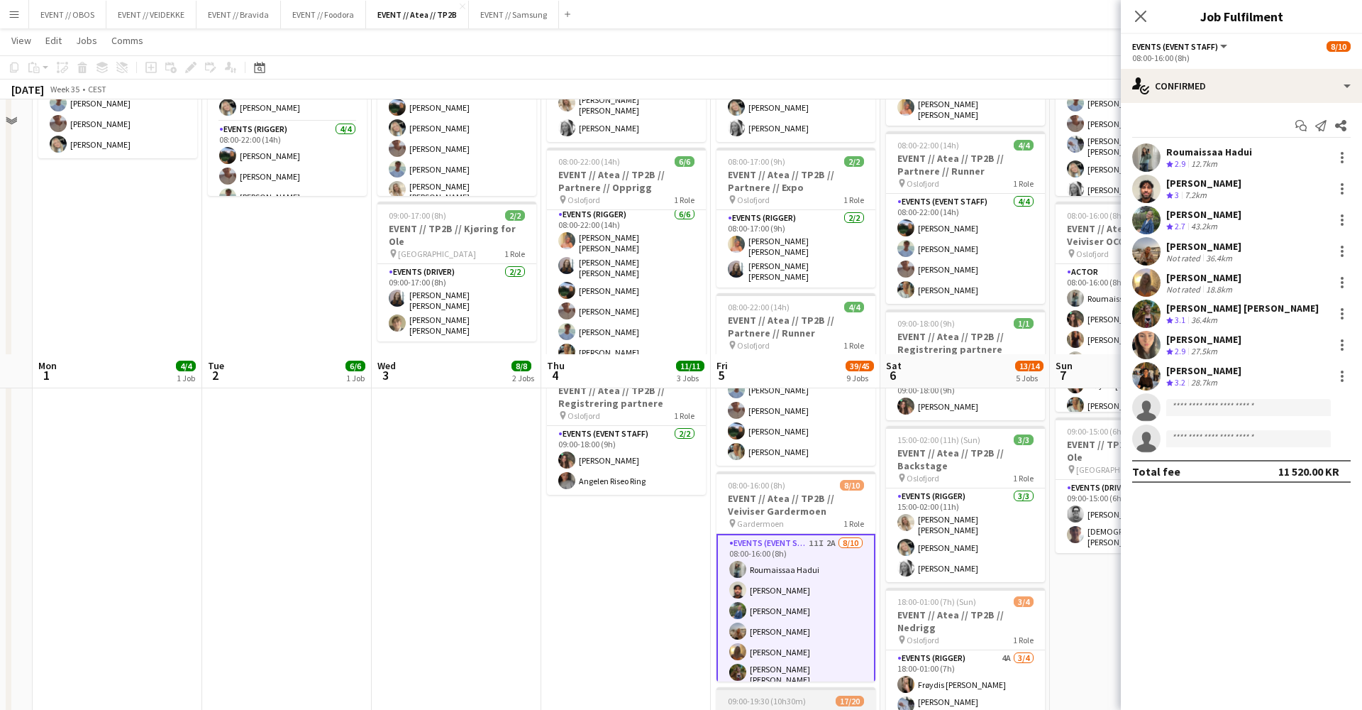
scroll to position [9, 0]
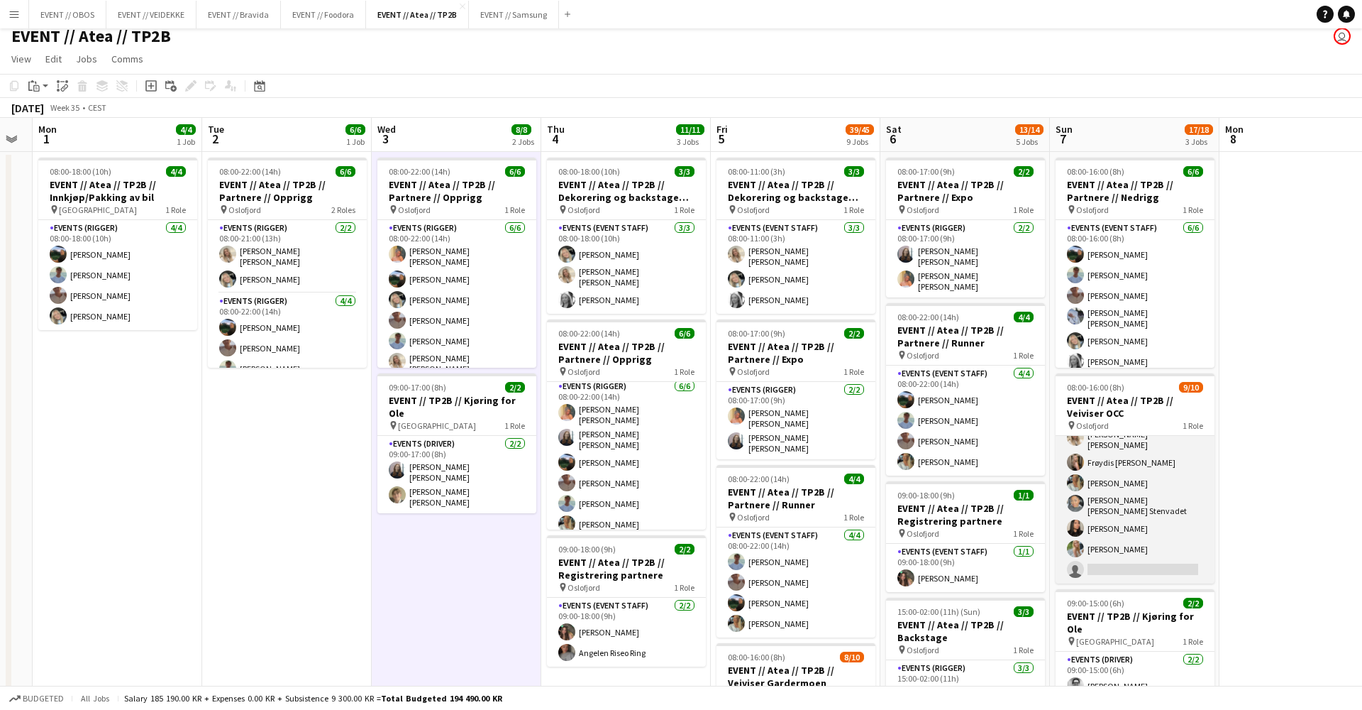
scroll to position [95, 0]
click at [1147, 542] on app-card-role "Actor 1I 2A 9/10 08:00-16:00 (8h) Roumaissaa Hadui Rafaela Goga Khadija Hadui V…" at bounding box center [1135, 462] width 159 height 242
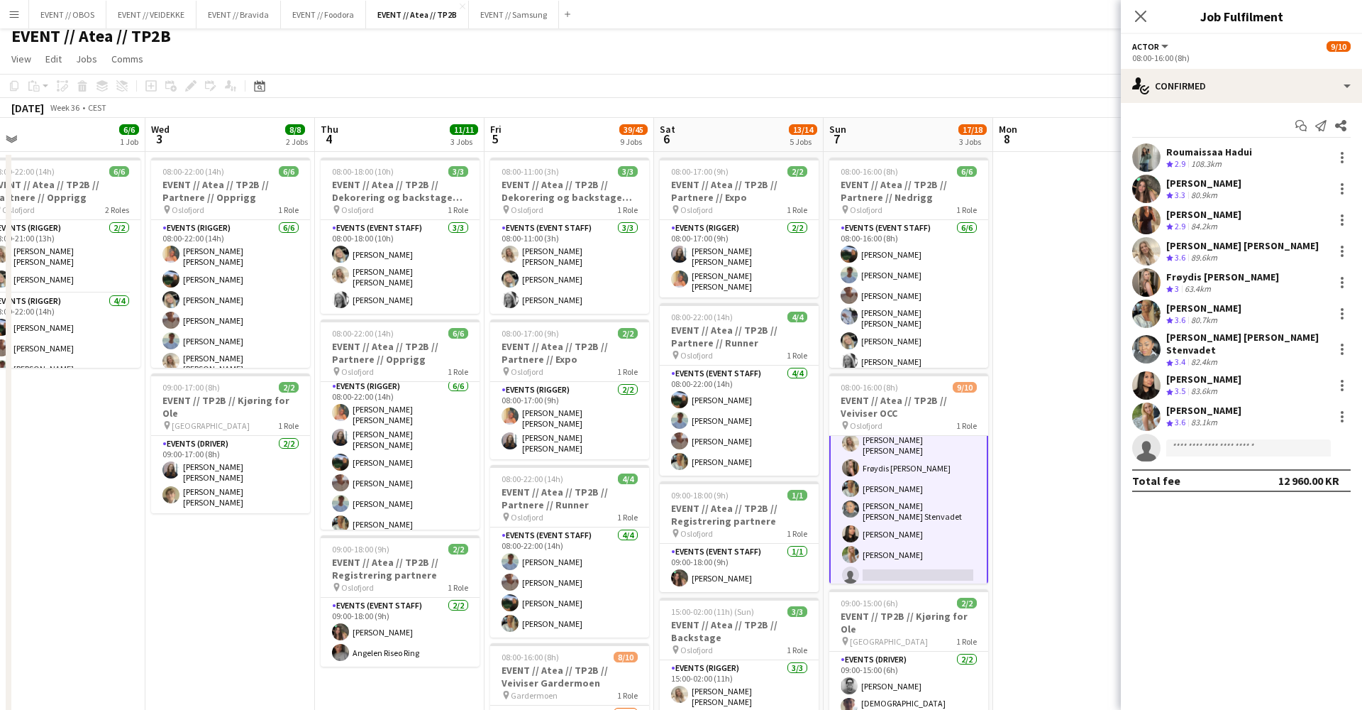
scroll to position [0, 555]
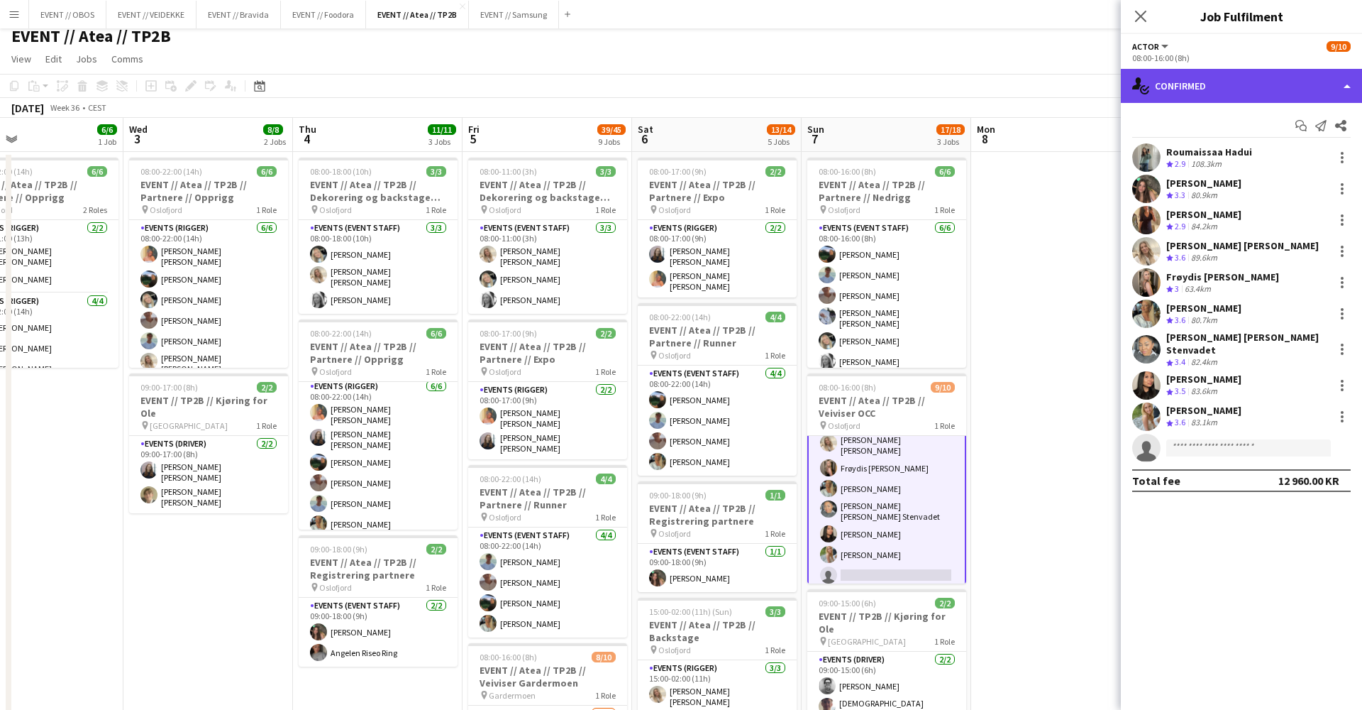
click at [1157, 83] on div "single-neutral-actions-check-2 Confirmed" at bounding box center [1241, 86] width 241 height 34
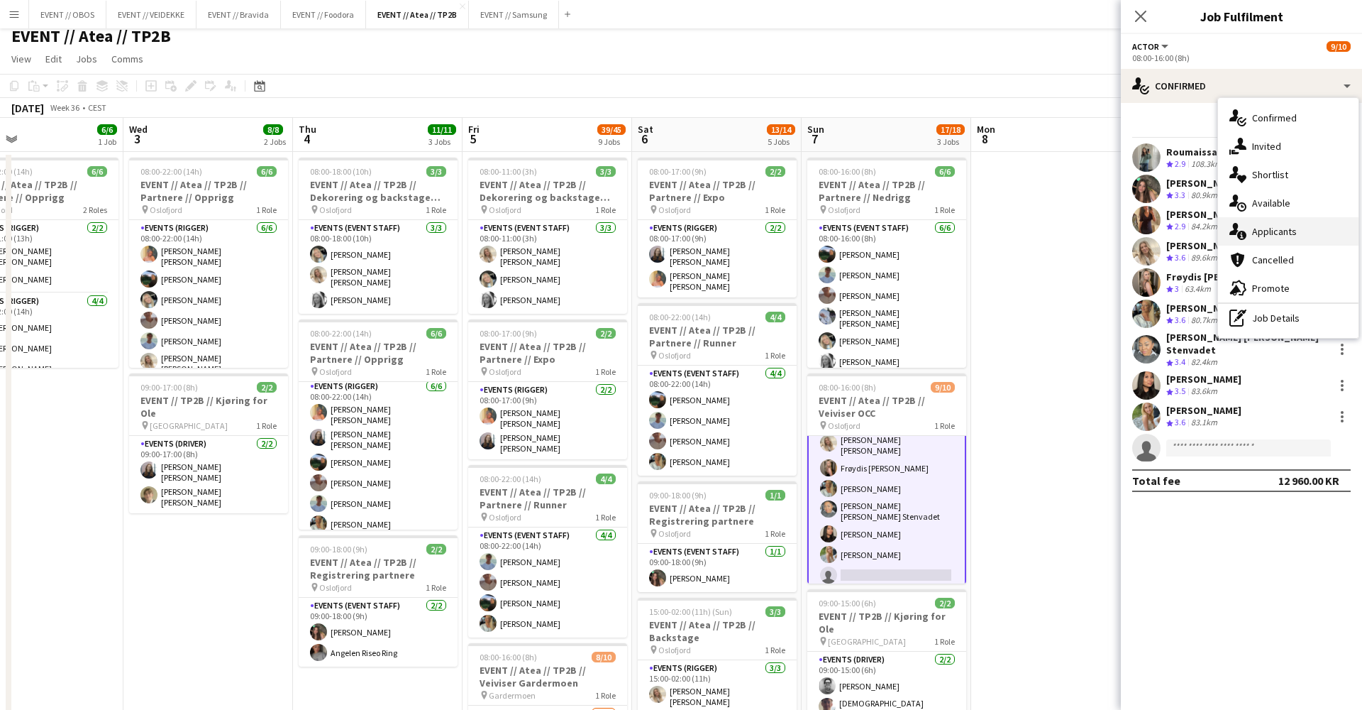
click at [1268, 245] on div "single-neutral-actions-information Applicants" at bounding box center [1288, 231] width 141 height 28
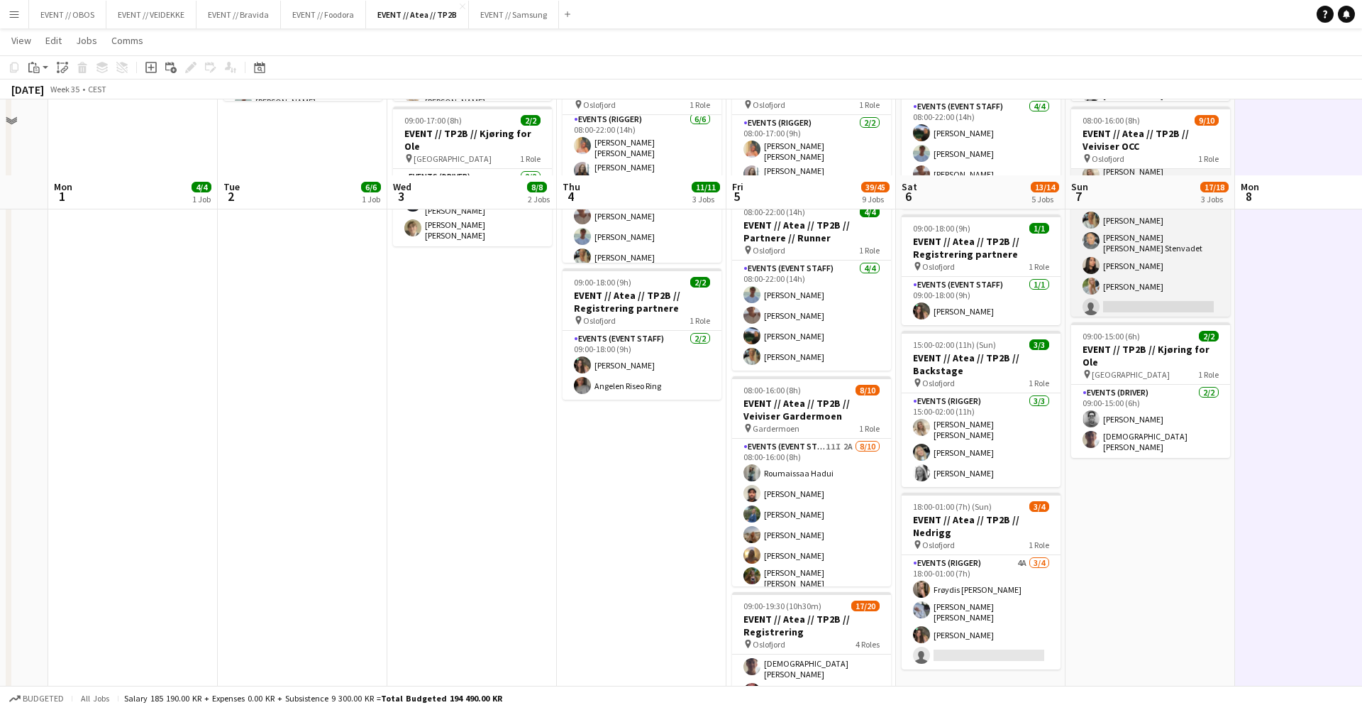
scroll to position [359, 0]
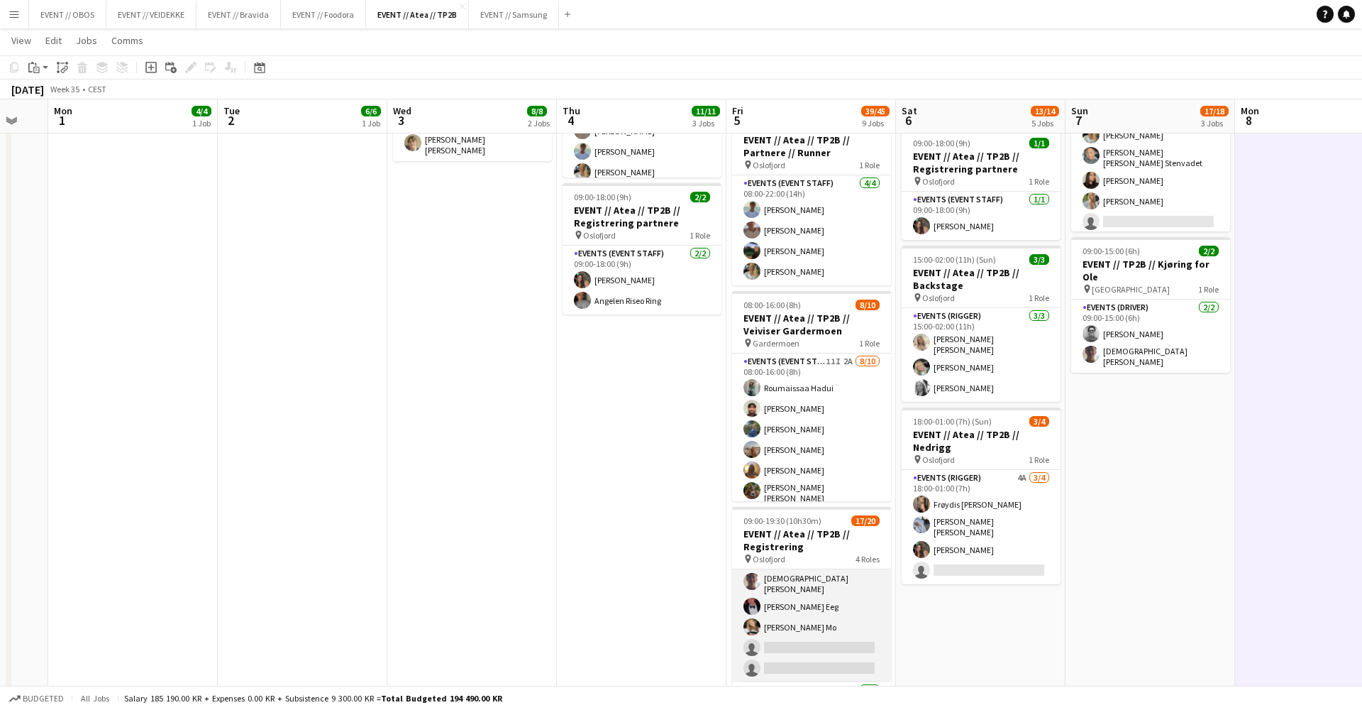
click at [844, 607] on app-card-role "Events (Event Staff) 1A [DATE] 09:00-18:00 (9h) [PERSON_NAME] [PERSON_NAME] [PE…" at bounding box center [811, 573] width 159 height 217
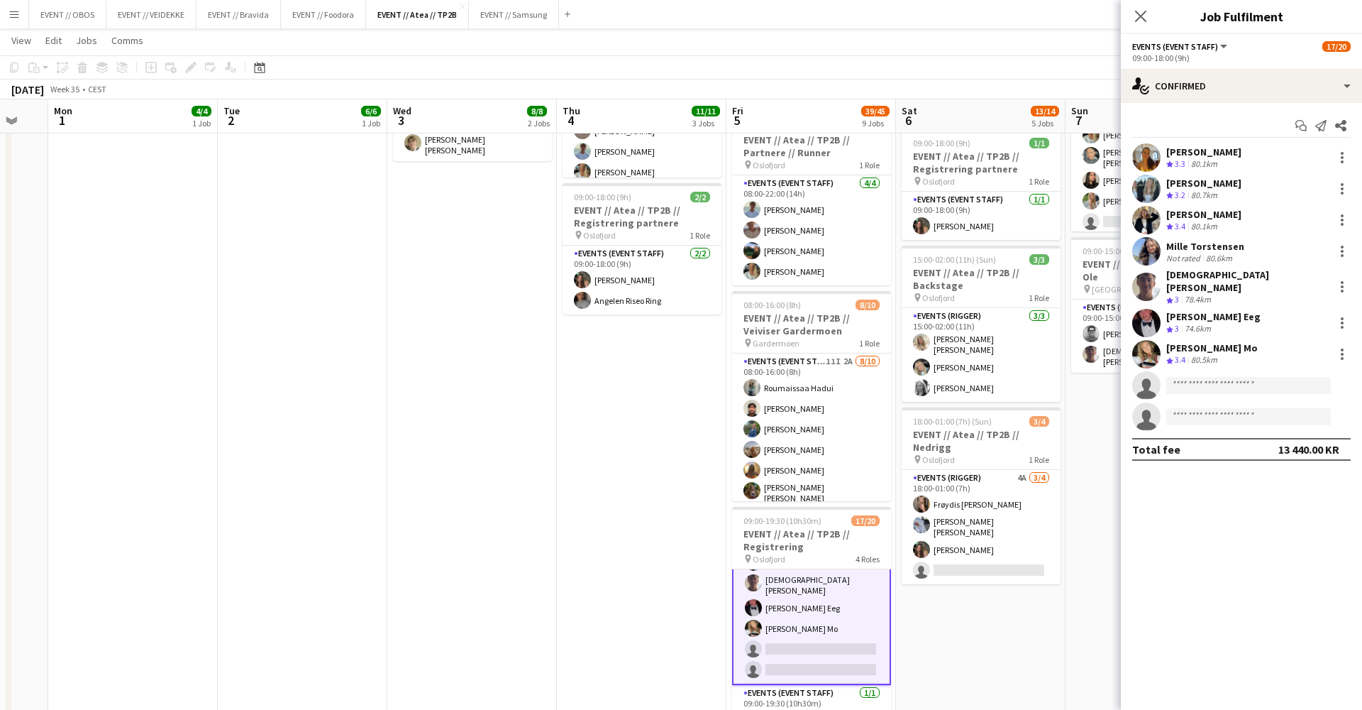
click at [971, 669] on app-date-cell "08:00-17:00 (9h) 2/2 EVENT // Atea // TP2B // Partnere // Expo pin Oslofjord 1 …" at bounding box center [981, 523] width 170 height 1447
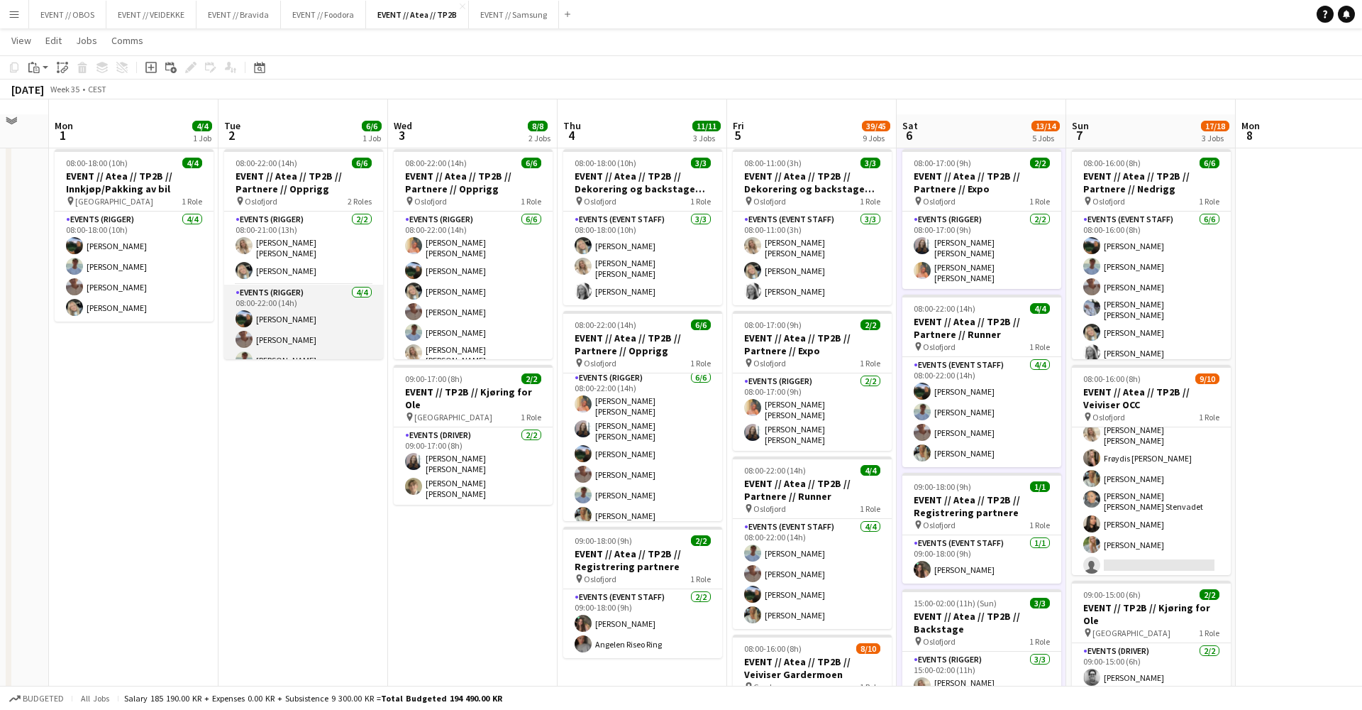
scroll to position [15, 0]
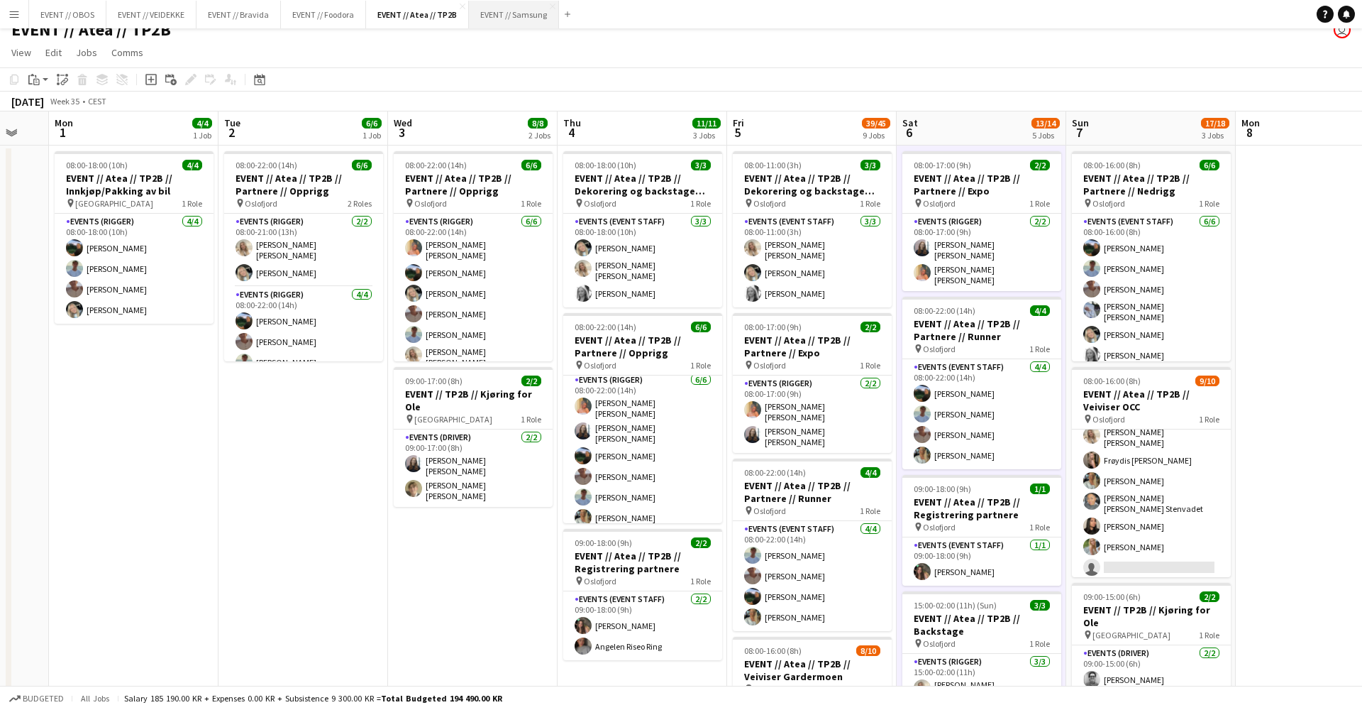
click at [510, 8] on button "EVENT // Samsung Close" at bounding box center [514, 15] width 90 height 28
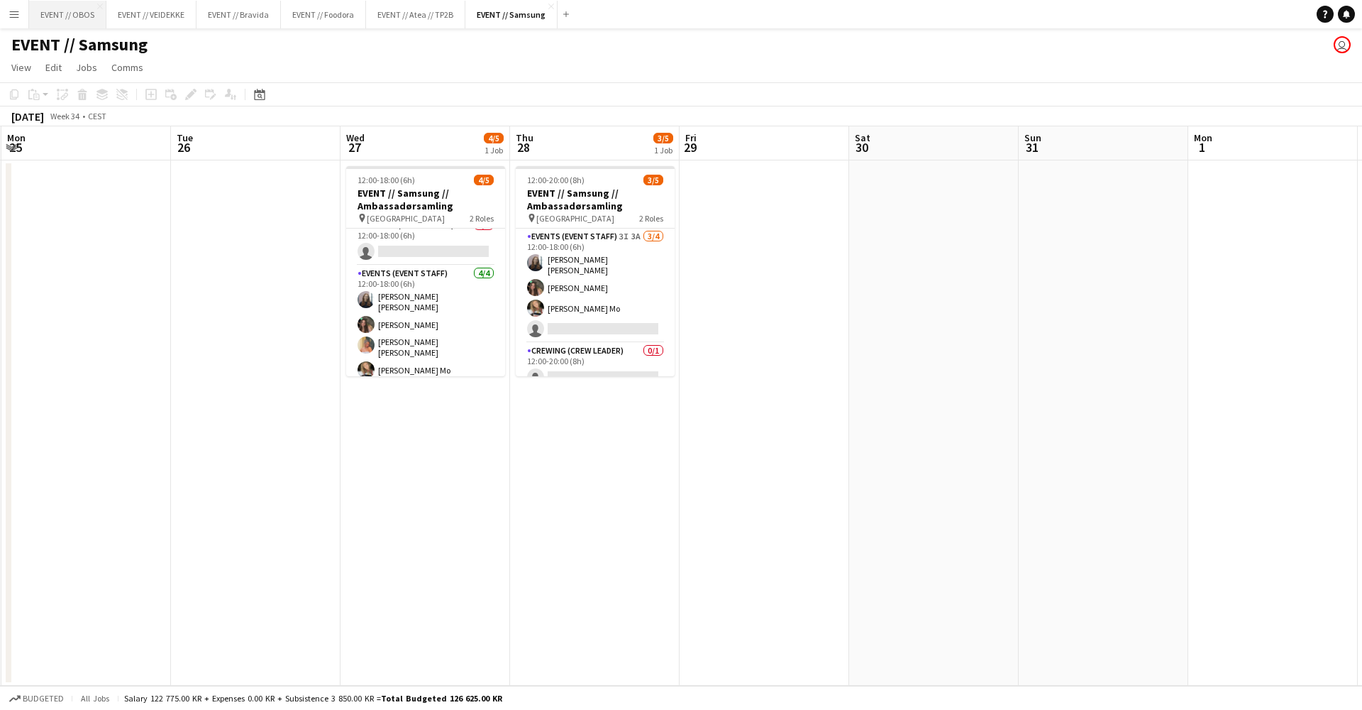
scroll to position [11, 0]
click at [64, 18] on button "EVENT // OBOS Close" at bounding box center [67, 15] width 77 height 28
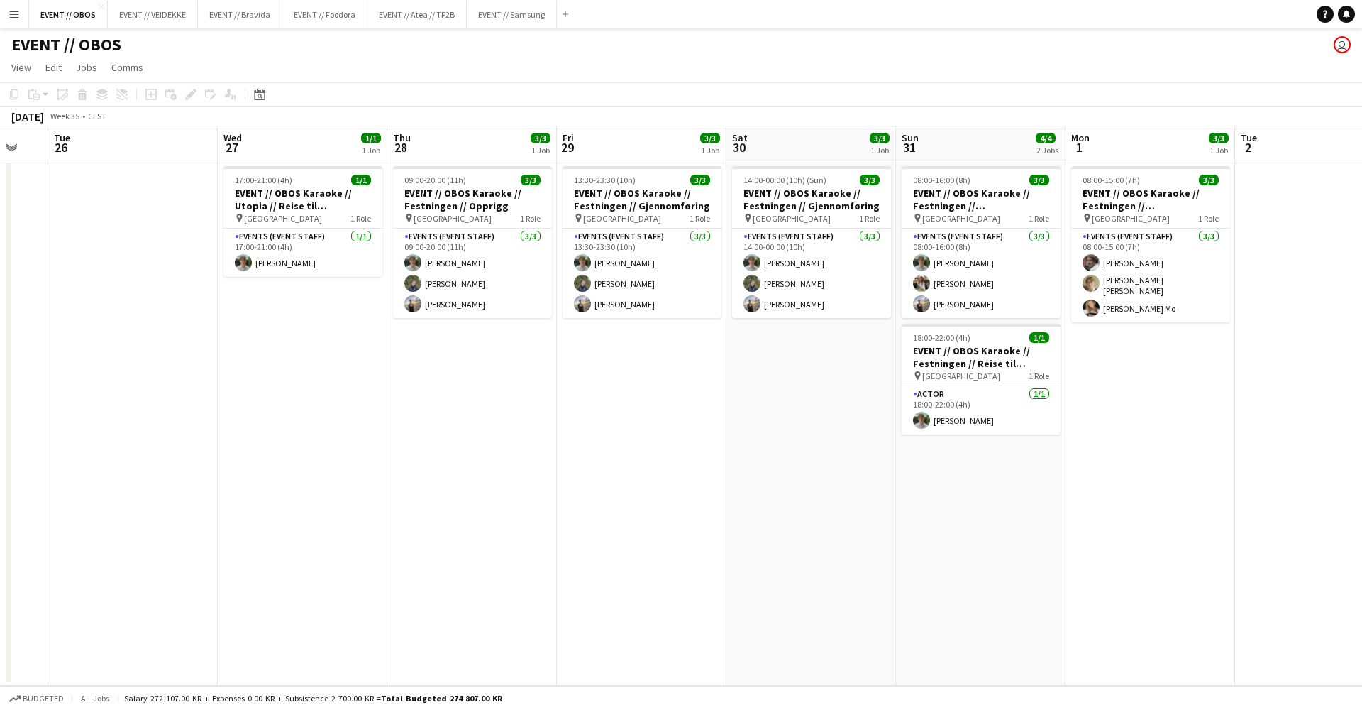
scroll to position [0, 289]
click at [407, 20] on button "EVENT // Atea // TP2B Close" at bounding box center [417, 15] width 99 height 28
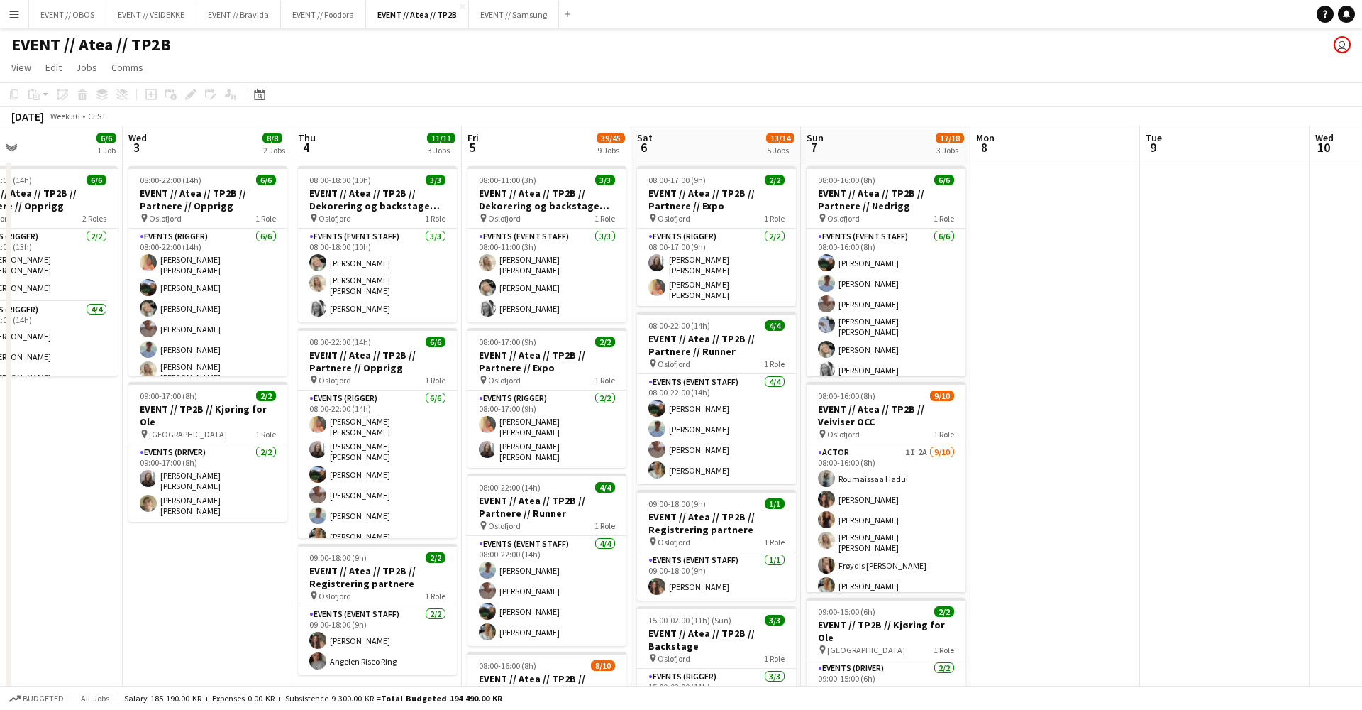
scroll to position [0, 380]
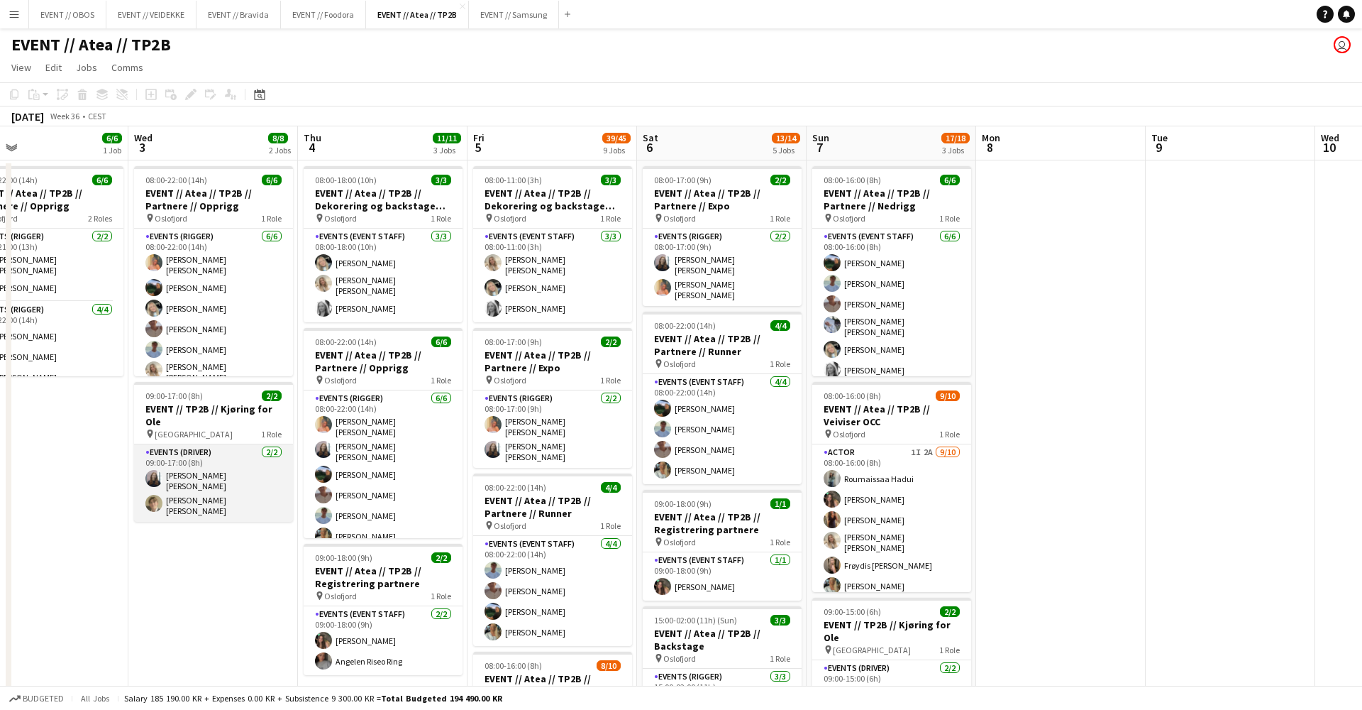
click at [165, 485] on app-card-role "Events (Driver) 2/2 09:00-17:00 (8h) Helene Sofie Braaten Bastian Solem" at bounding box center [213, 482] width 159 height 77
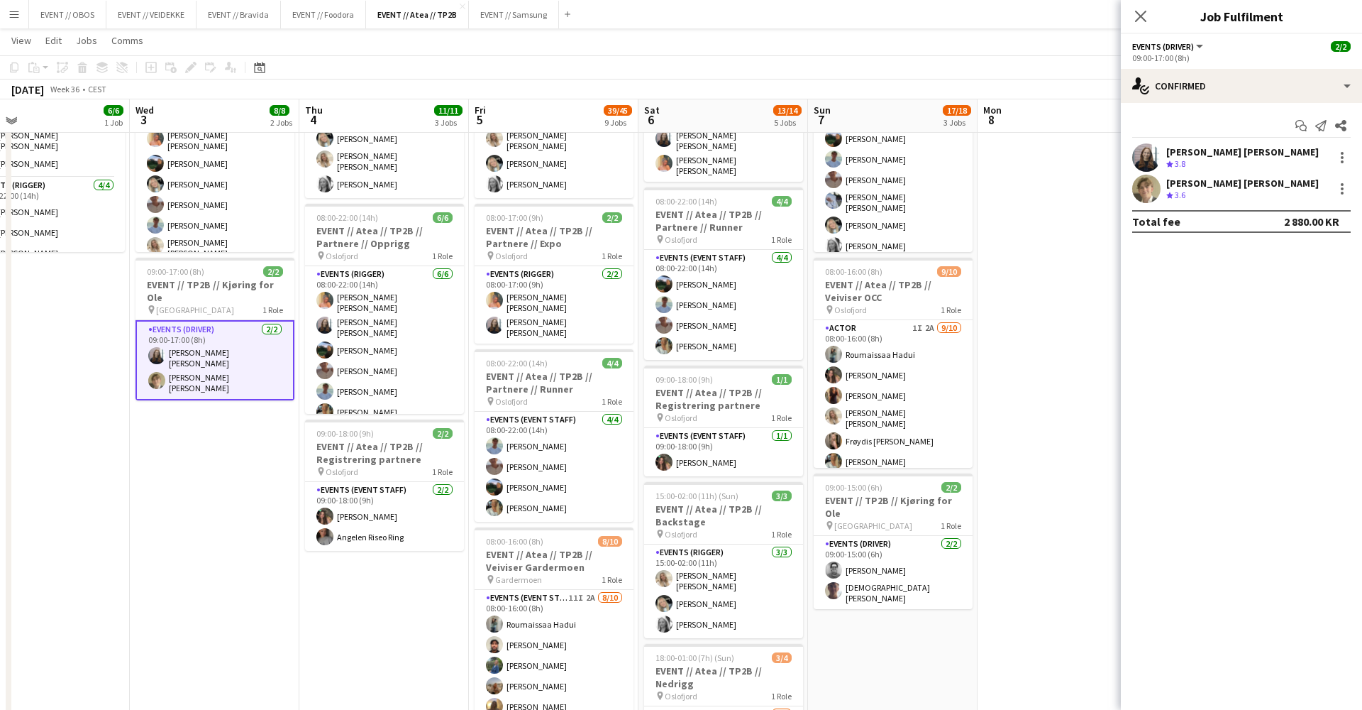
scroll to position [122, 0]
click at [1145, 164] on app-user-avatar at bounding box center [1147, 157] width 28 height 28
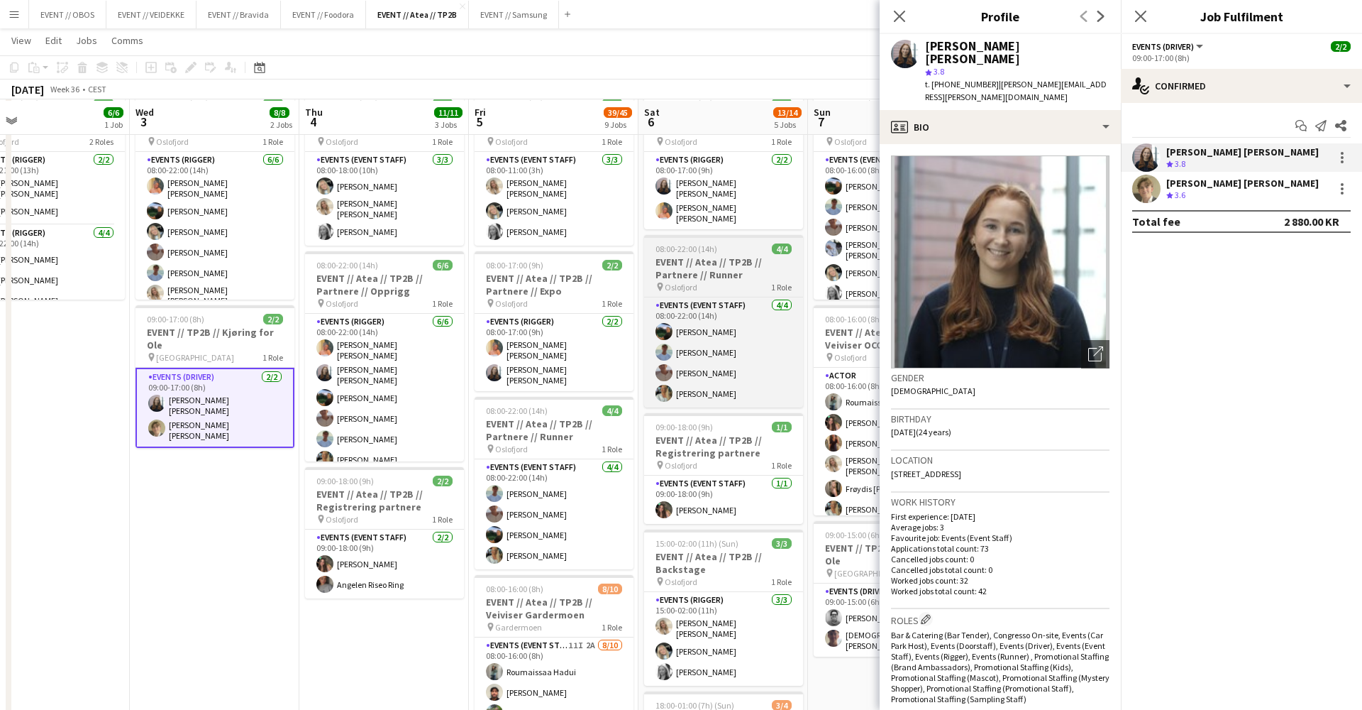
scroll to position [98, 0]
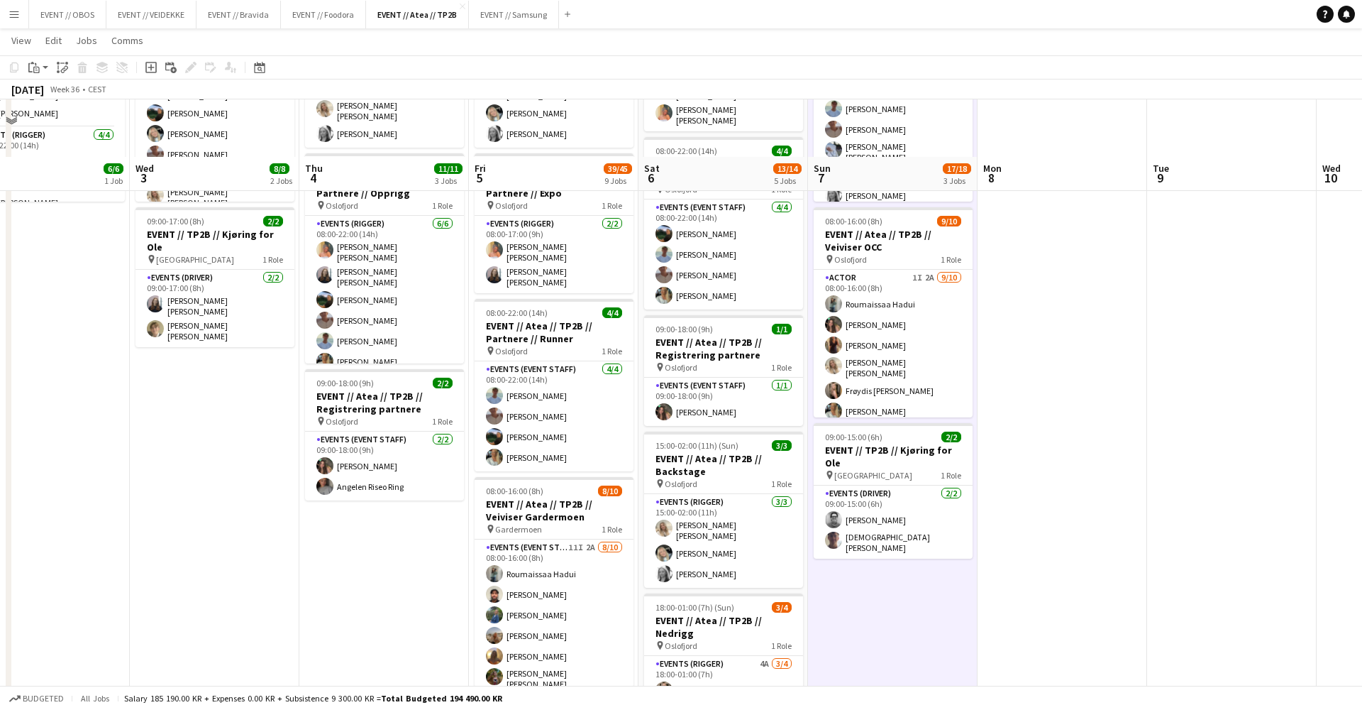
scroll to position [310, 0]
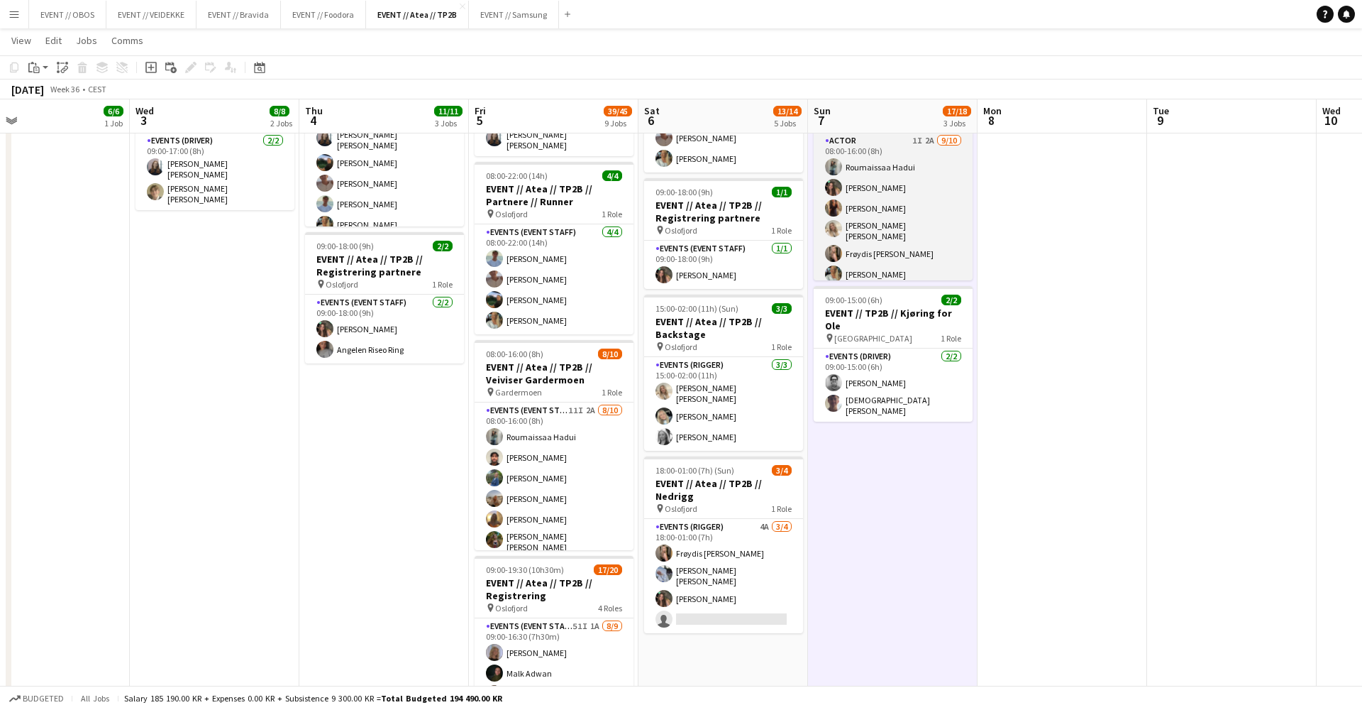
click at [861, 253] on app-card-role "Actor 1I 2A 9/10 08:00-16:00 (8h) Roumaissaa Hadui Rafaela Goga Khadija Hadui V…" at bounding box center [893, 254] width 159 height 242
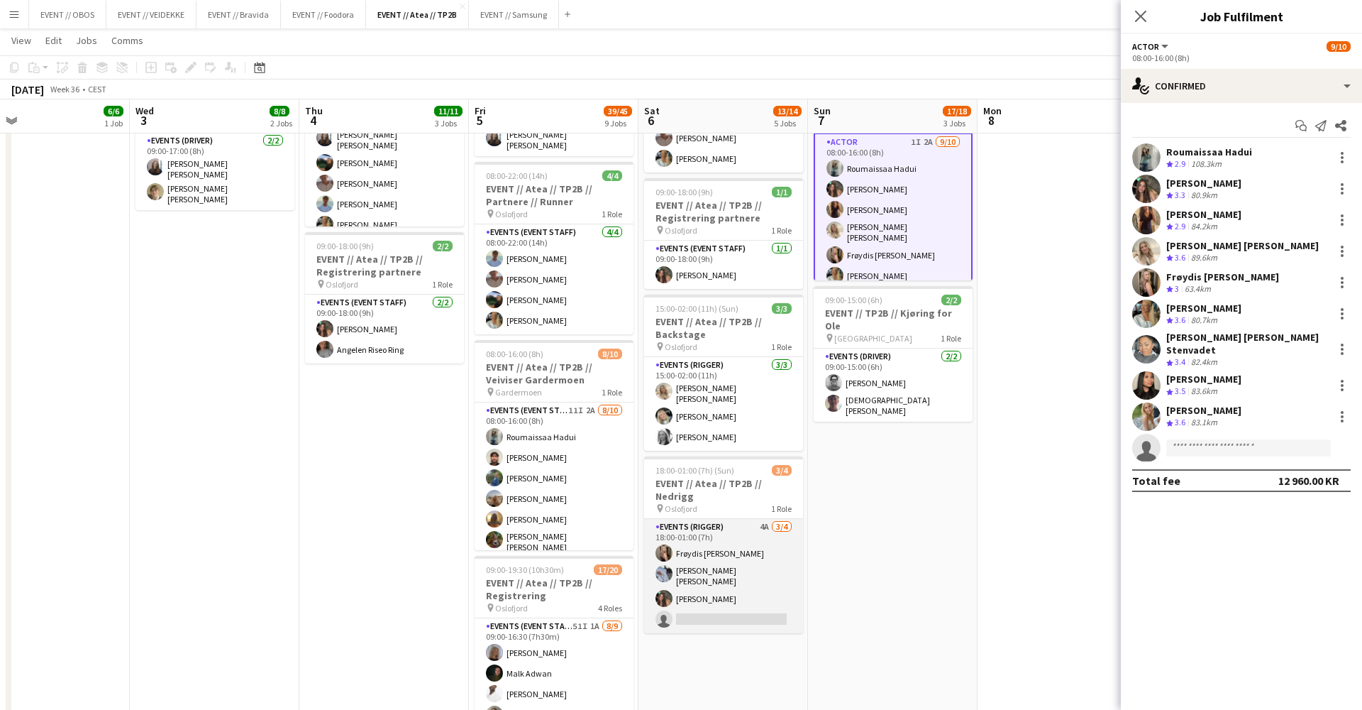
click at [692, 584] on app-card-role "Events (Rigger) 4A [DATE] 18:00-01:00 (7h) Frøydis [PERSON_NAME] [PERSON_NAME] …" at bounding box center [723, 576] width 159 height 114
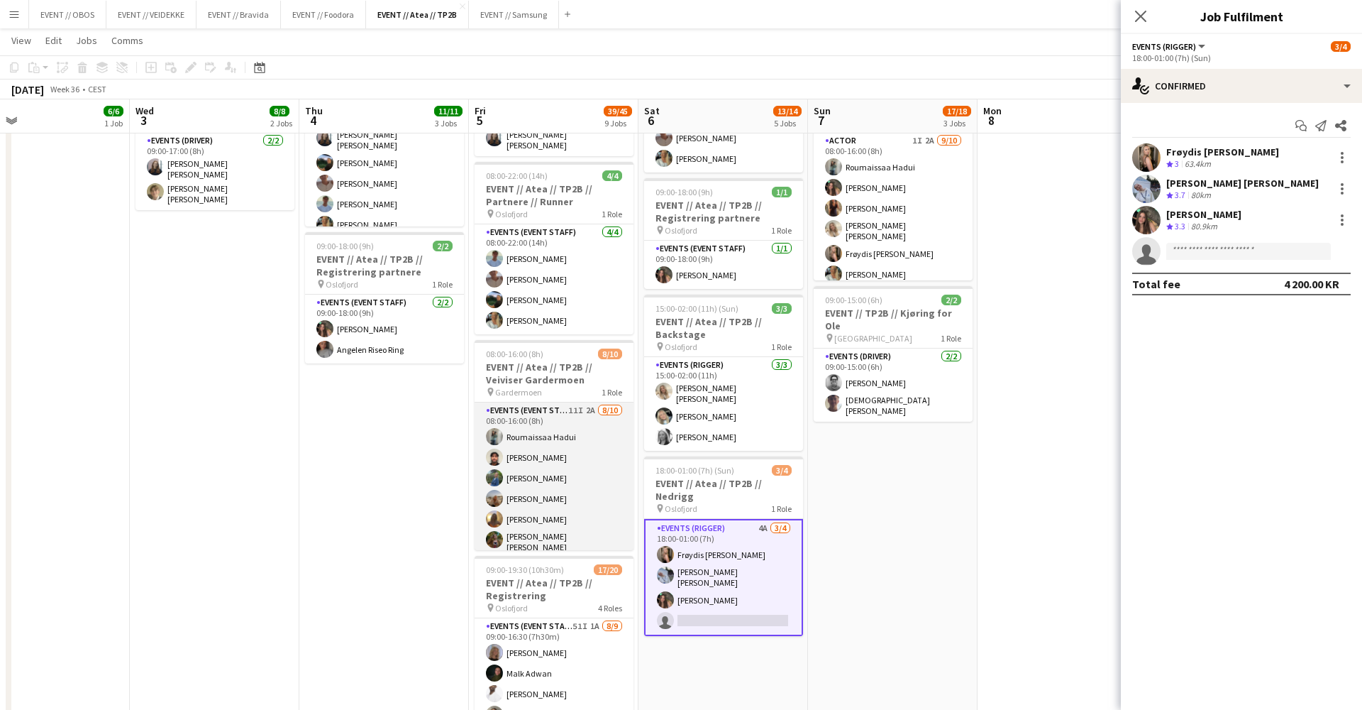
click at [498, 451] on app-user-avatar at bounding box center [494, 456] width 17 height 17
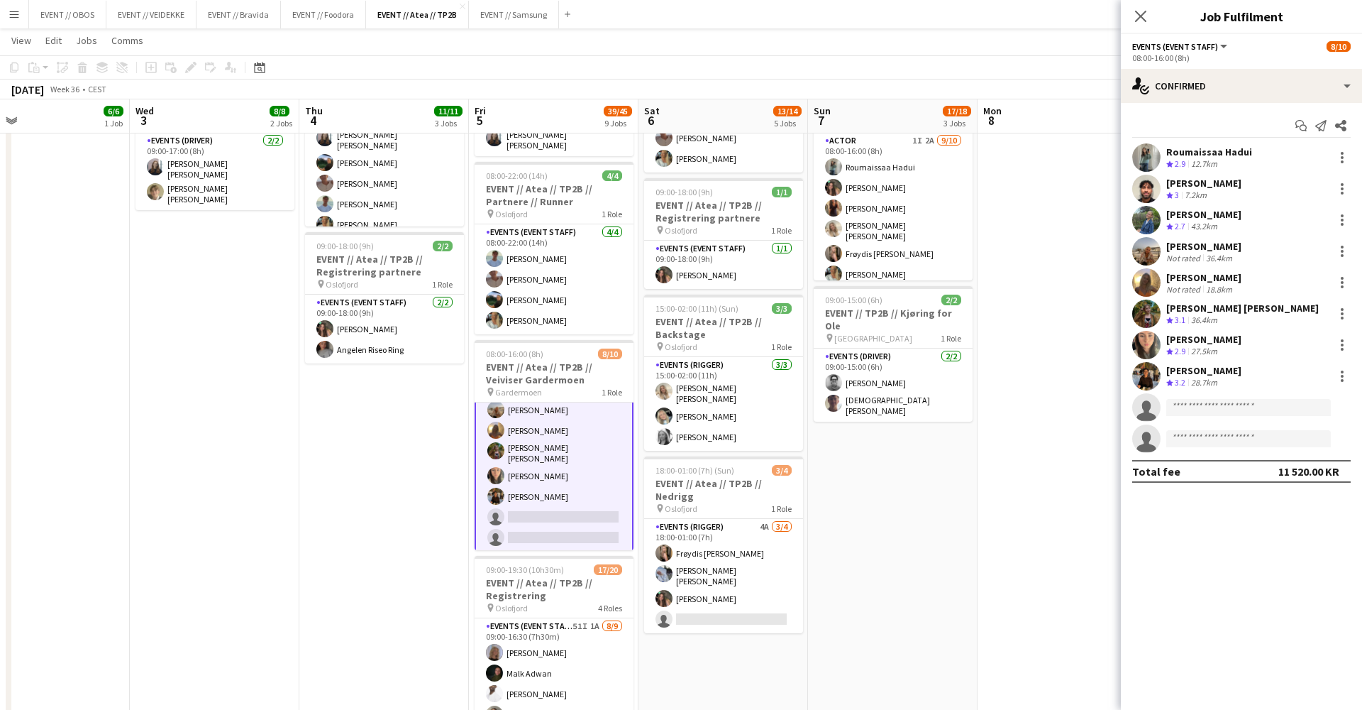
scroll to position [89, 0]
click at [1269, 96] on div "single-neutral-actions-check-2 Confirmed" at bounding box center [1241, 86] width 241 height 34
click at [1077, 287] on app-date-cell at bounding box center [1063, 572] width 170 height 1447
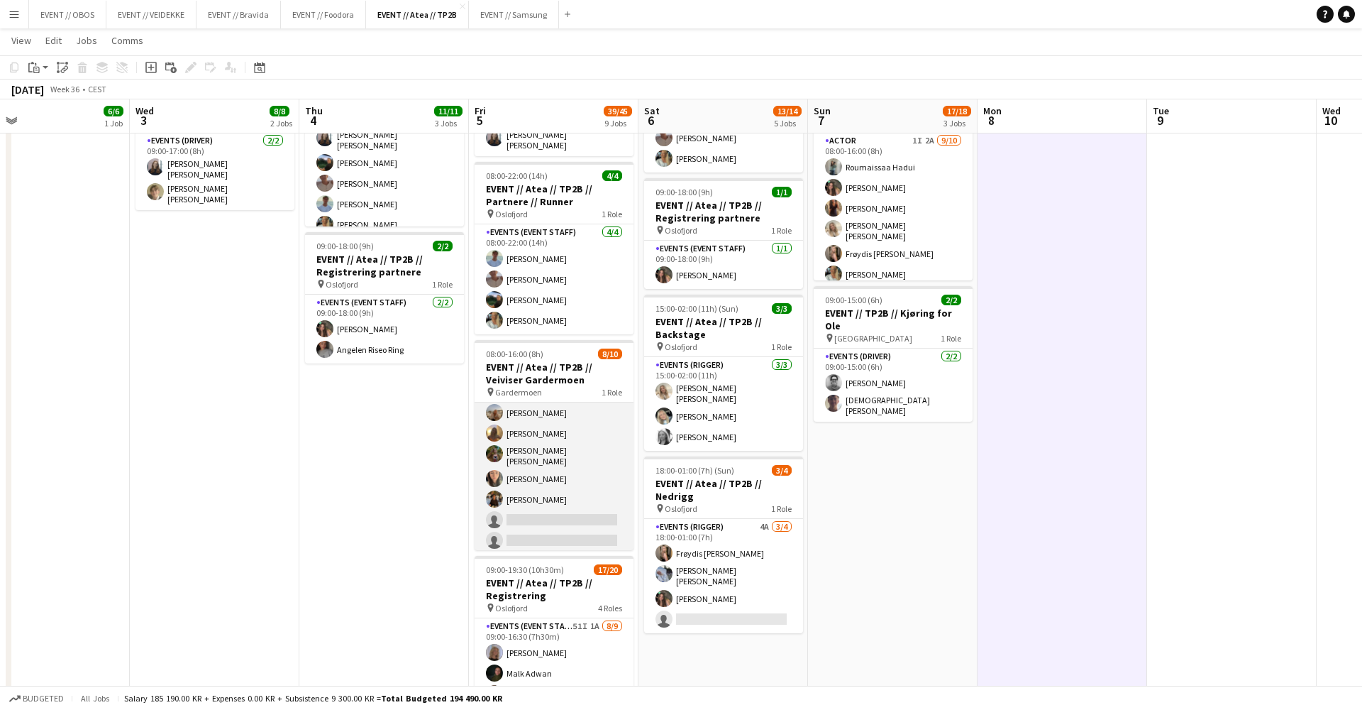
click at [592, 405] on app-card-role "Events (Event Staff) 11I 2A [DATE] 08:00-16:00 (8h) [PERSON_NAME] [PERSON_NAME]…" at bounding box center [554, 435] width 159 height 238
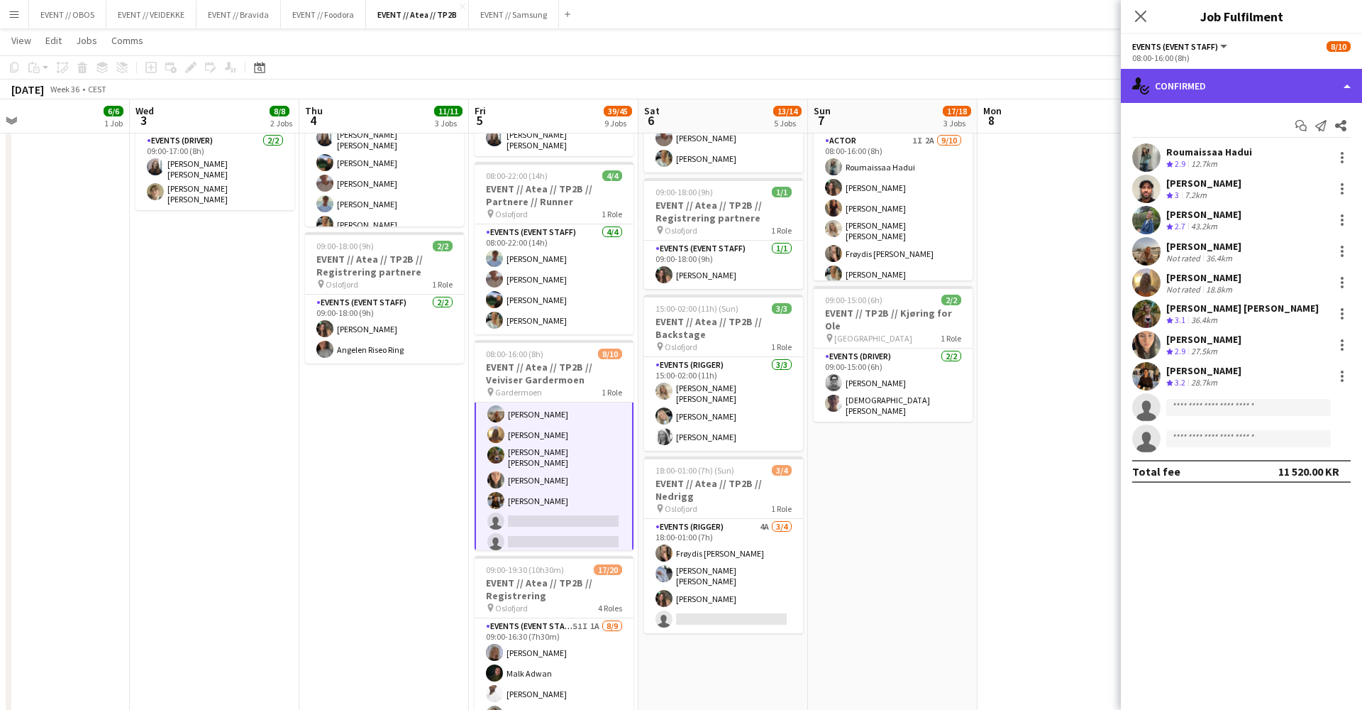
click at [1150, 97] on div "single-neutral-actions-check-2 Confirmed" at bounding box center [1241, 86] width 241 height 34
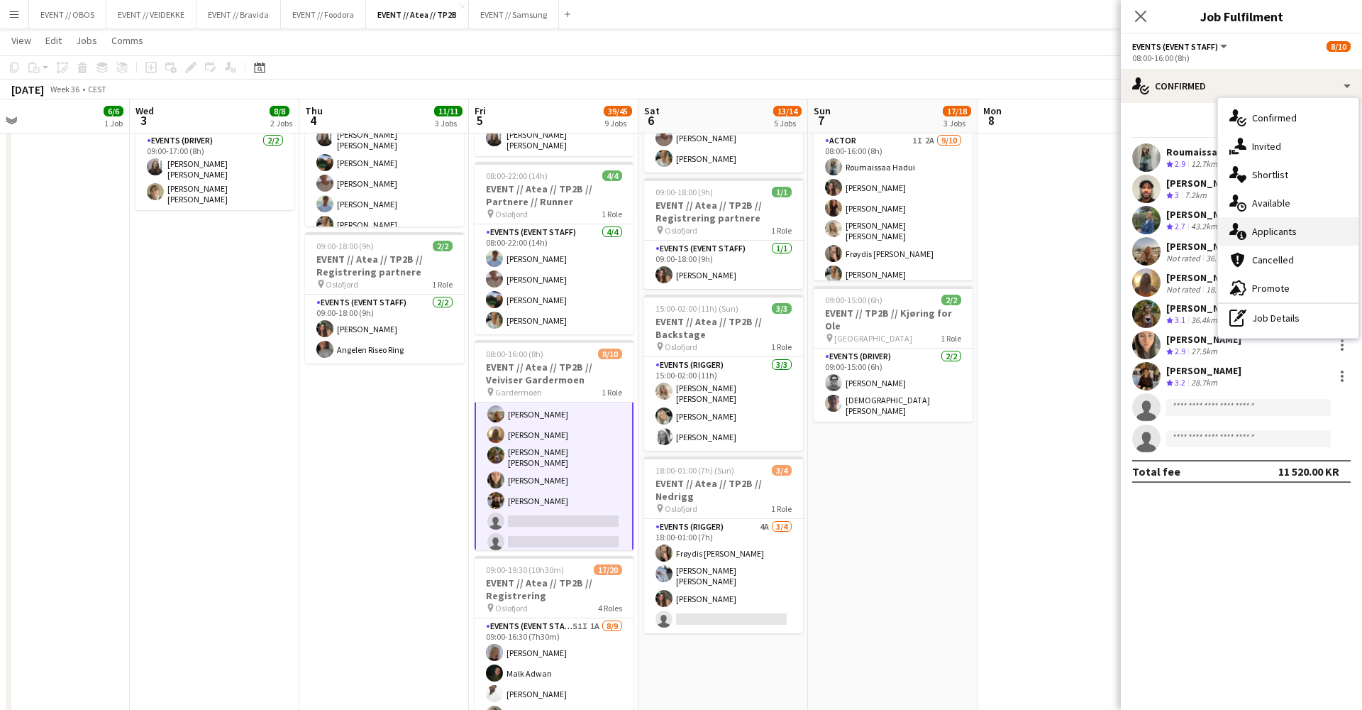
click at [1246, 236] on icon at bounding box center [1242, 235] width 9 height 9
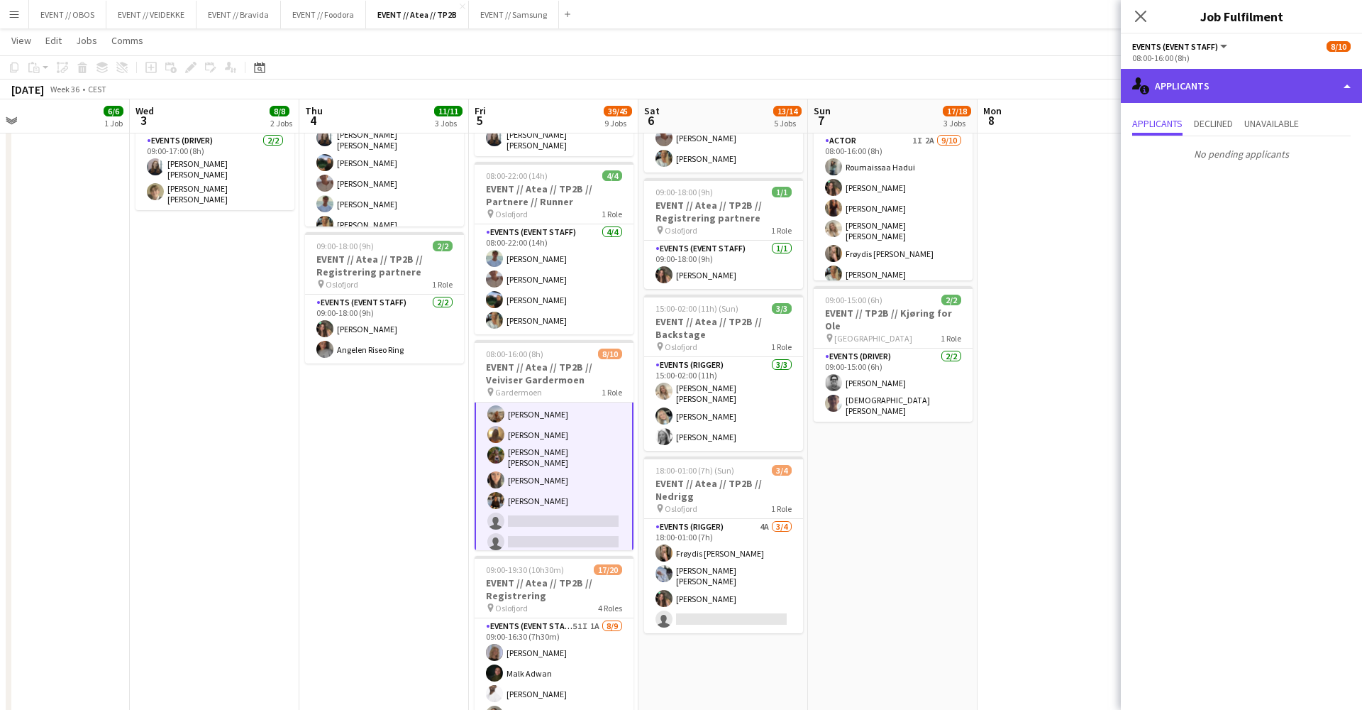
click at [1172, 89] on div "single-neutral-actions-information Applicants" at bounding box center [1241, 86] width 241 height 34
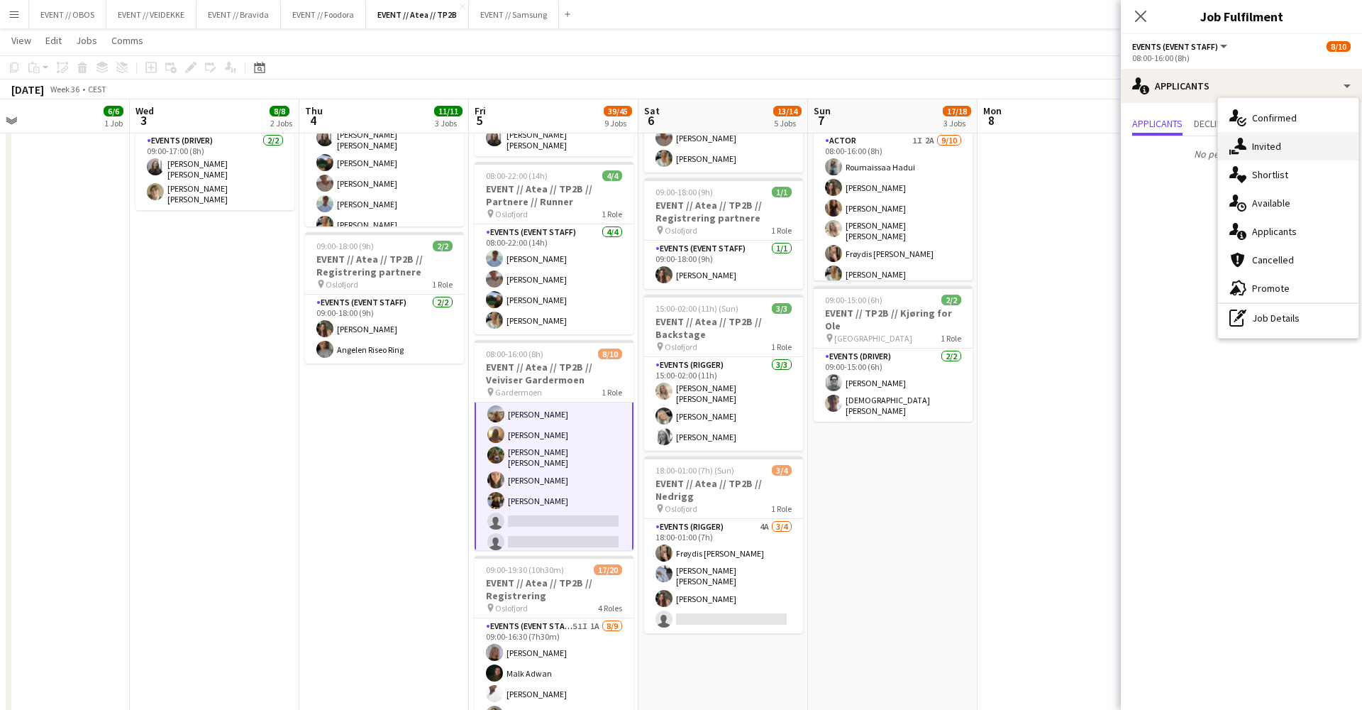
click at [1257, 158] on div "single-neutral-actions-share-1 Invited" at bounding box center [1288, 146] width 141 height 28
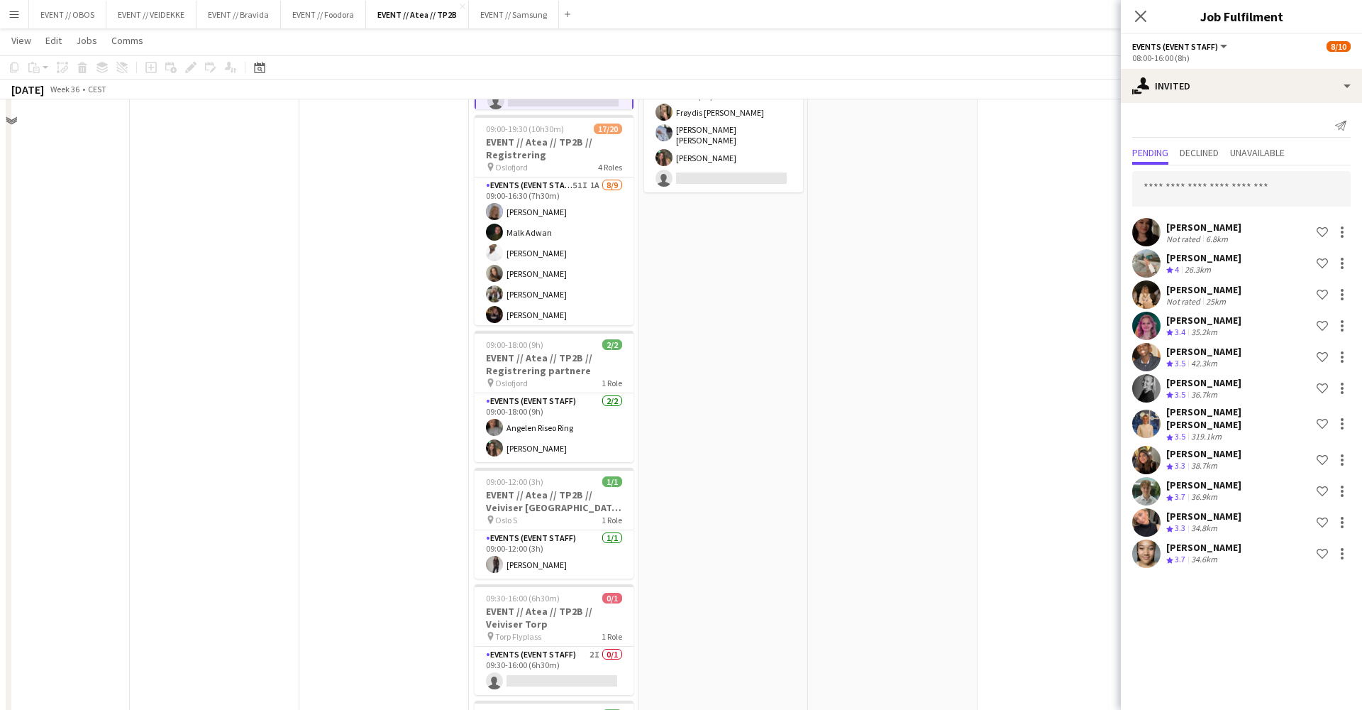
scroll to position [324, 0]
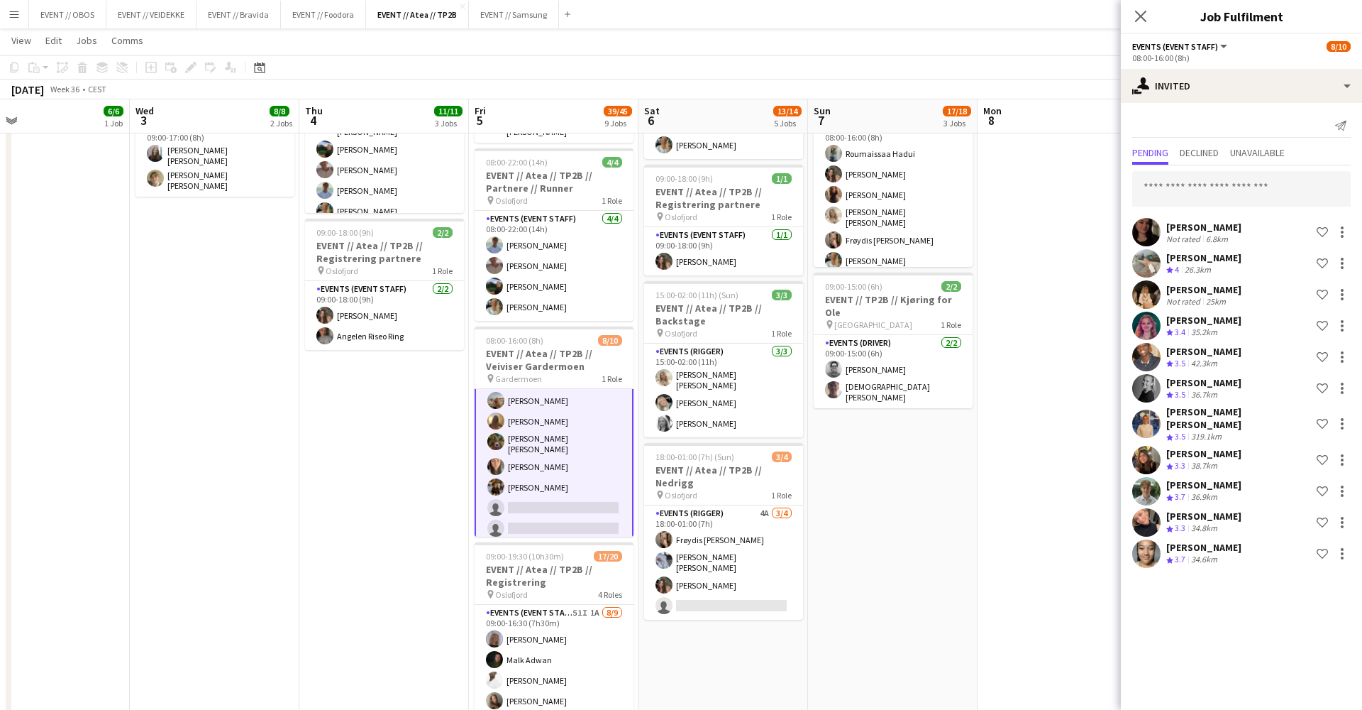
click at [1020, 292] on app-date-cell at bounding box center [1063, 558] width 170 height 1447
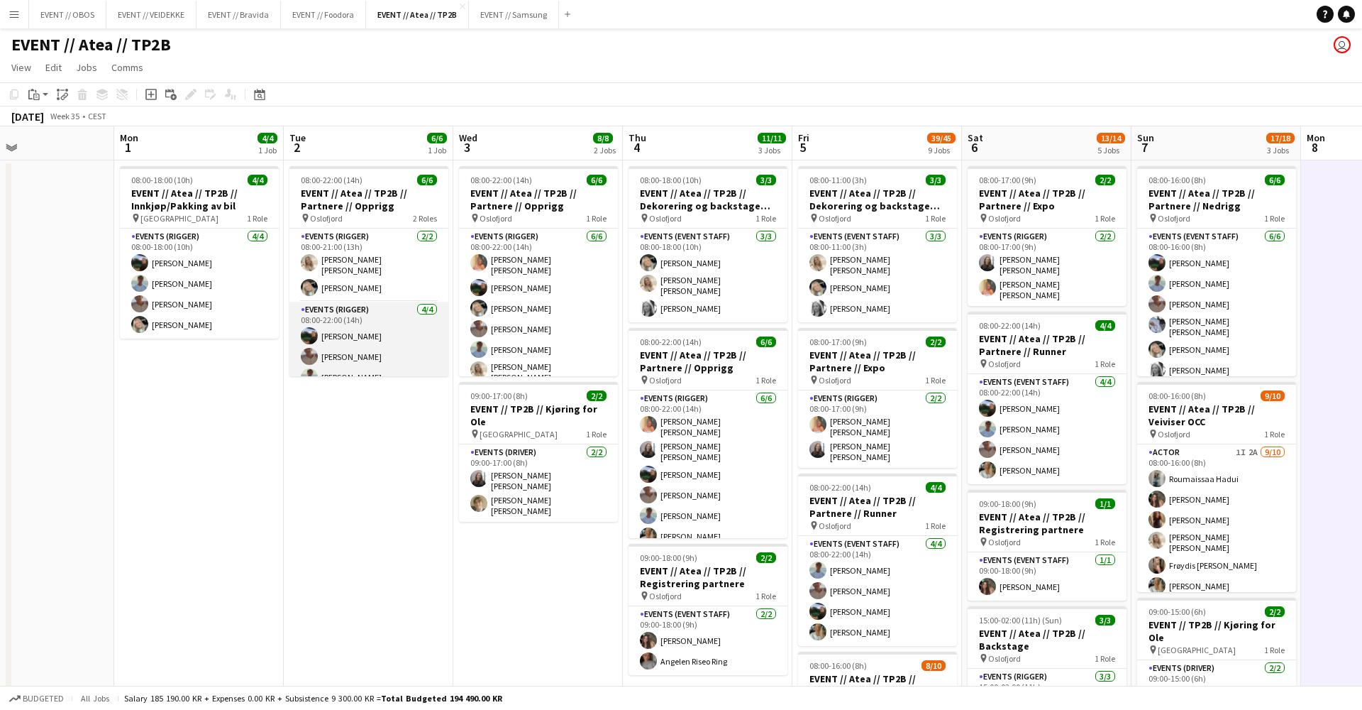
scroll to position [0, 0]
click at [80, 18] on button "EVENT // OBOS Close" at bounding box center [67, 15] width 77 height 28
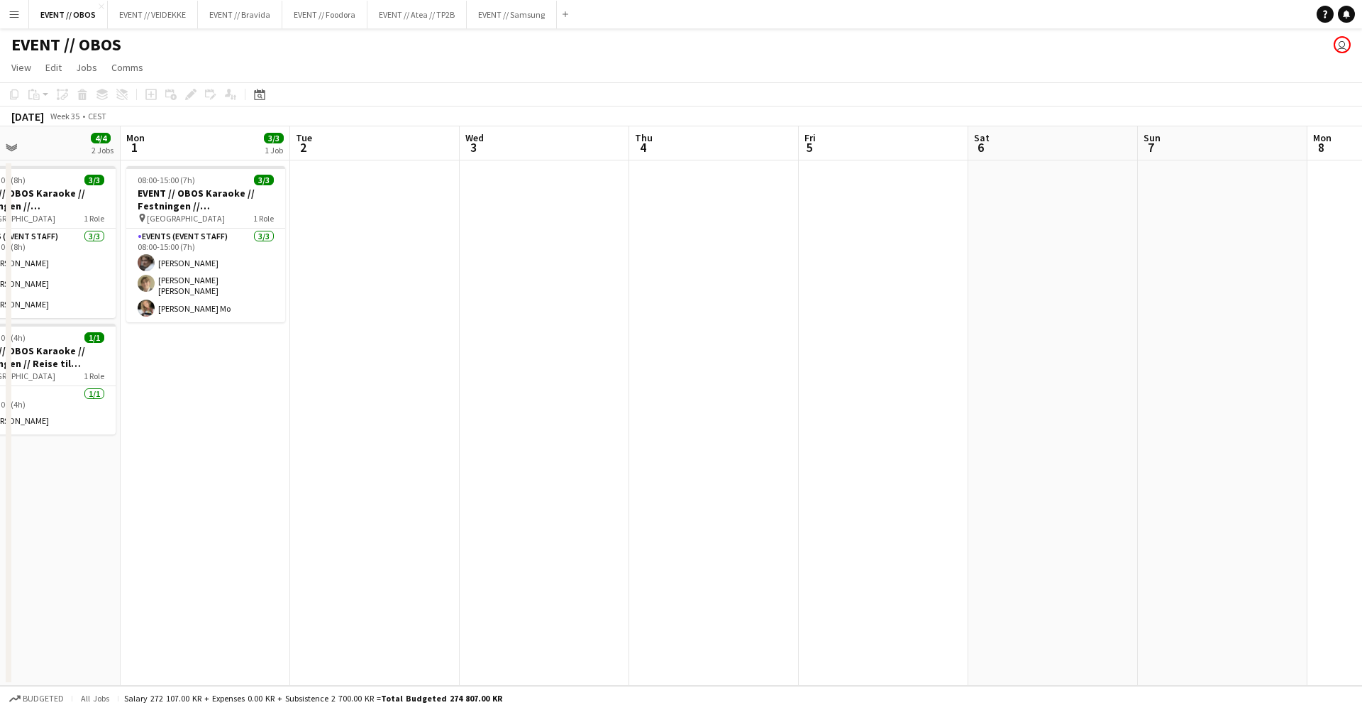
scroll to position [0, 322]
